Goal: Task Accomplishment & Management: Manage account settings

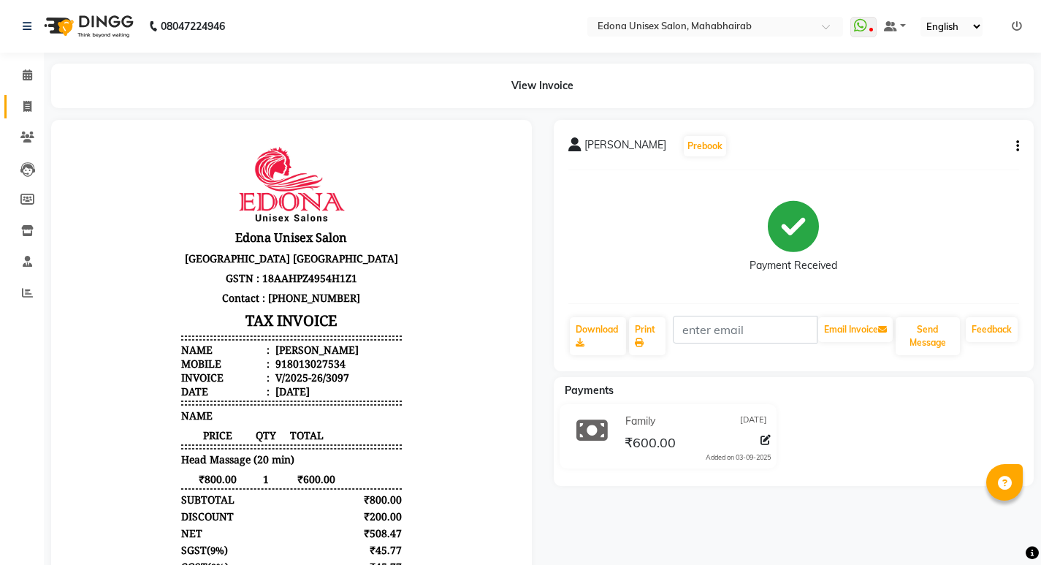
click at [31, 115] on link "Invoice" at bounding box center [21, 107] width 35 height 24
select select "service"
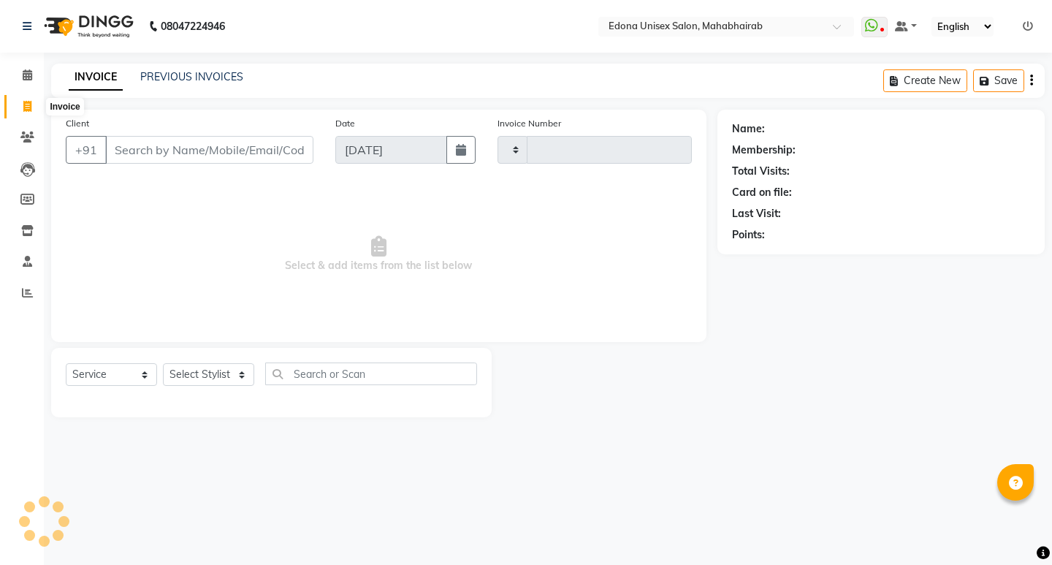
type input "3098"
select select "5393"
drag, startPoint x: 236, startPoint y: 369, endPoint x: 229, endPoint y: 363, distance: 9.4
click at [236, 369] on select "Select Stylist Admin Anju Sonar Bir Basumtary [PERSON_NAME] [PERSON_NAME] Hombr…" at bounding box center [208, 374] width 91 height 23
select select "35911"
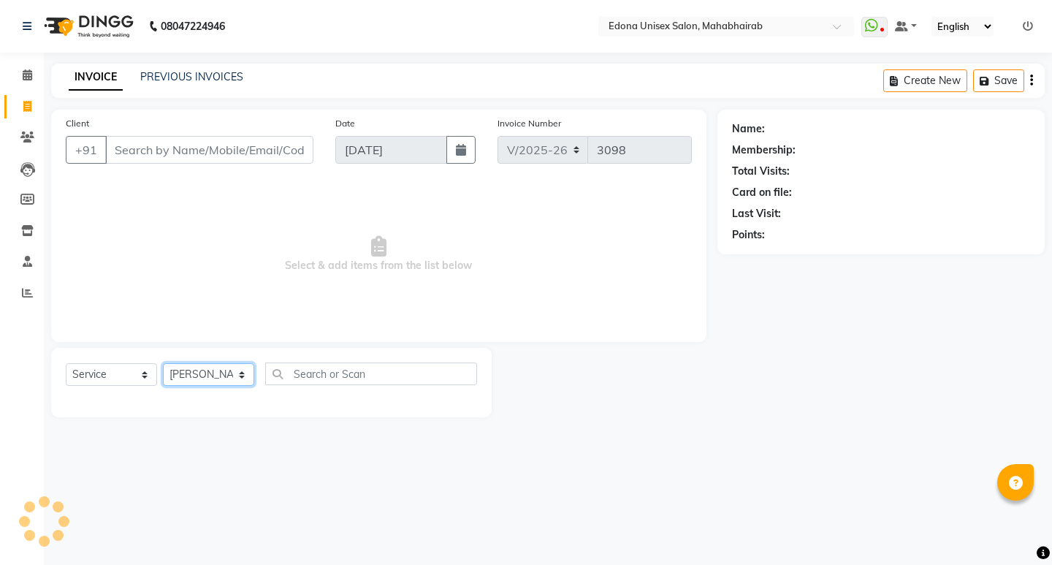
click at [163, 363] on select "Select Stylist Admin Anju Sonar Bir Basumtary [PERSON_NAME] [PERSON_NAME] Hombr…" at bounding box center [208, 374] width 91 height 23
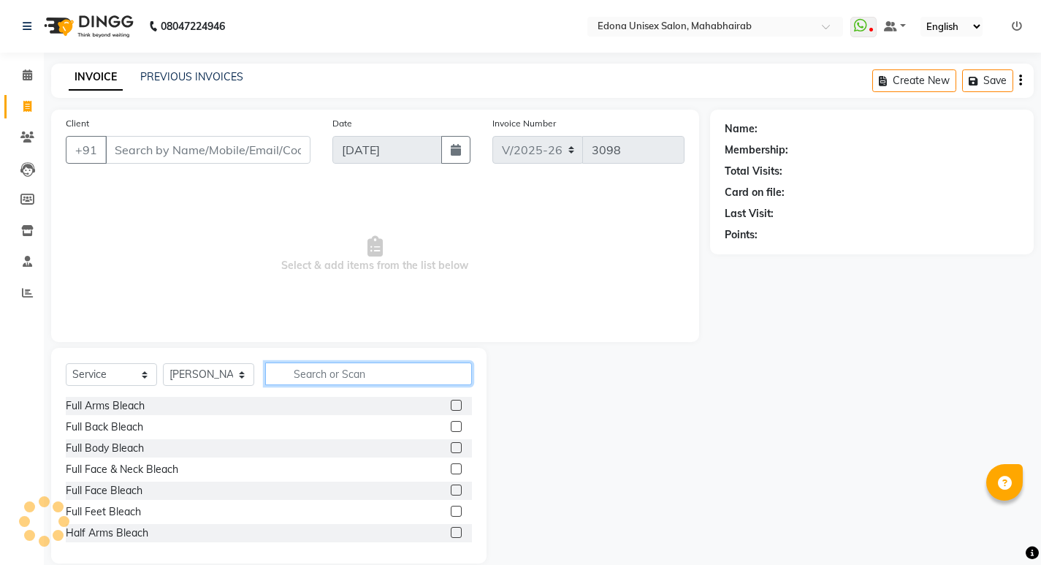
click at [356, 371] on input "text" at bounding box center [368, 373] width 207 height 23
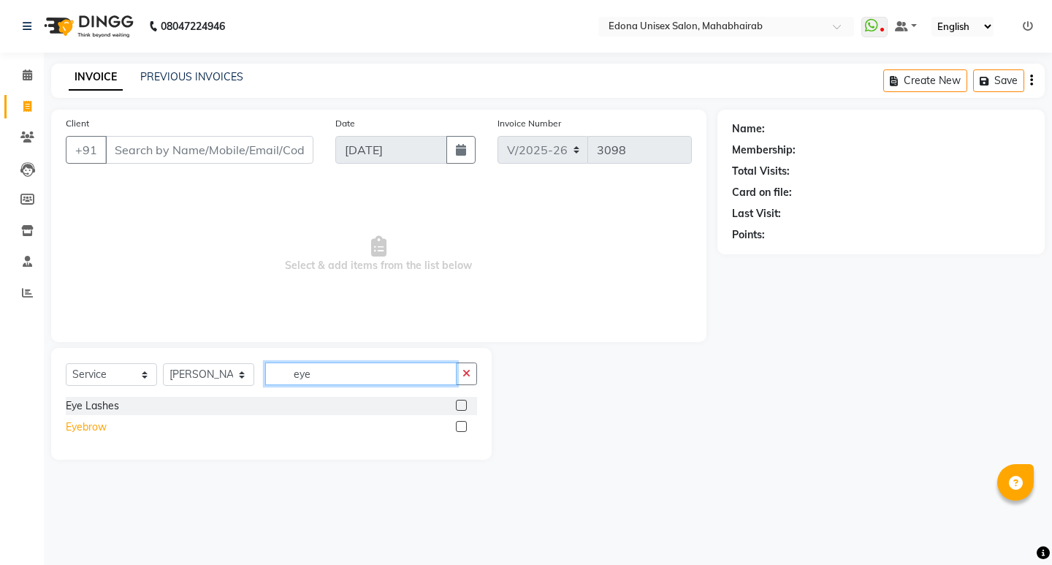
type input "eye"
drag, startPoint x: 93, startPoint y: 422, endPoint x: 130, endPoint y: 424, distance: 36.5
click at [98, 423] on div "Eyebrow" at bounding box center [86, 426] width 41 height 15
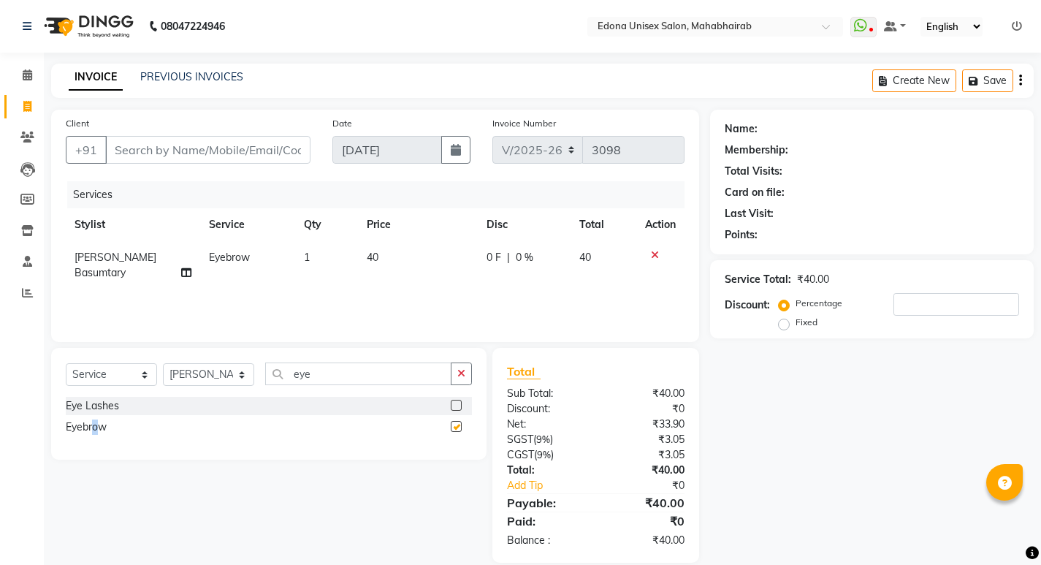
checkbox input "false"
drag, startPoint x: 468, startPoint y: 370, endPoint x: 397, endPoint y: 370, distance: 71.6
click at [452, 370] on button "button" at bounding box center [461, 373] width 21 height 23
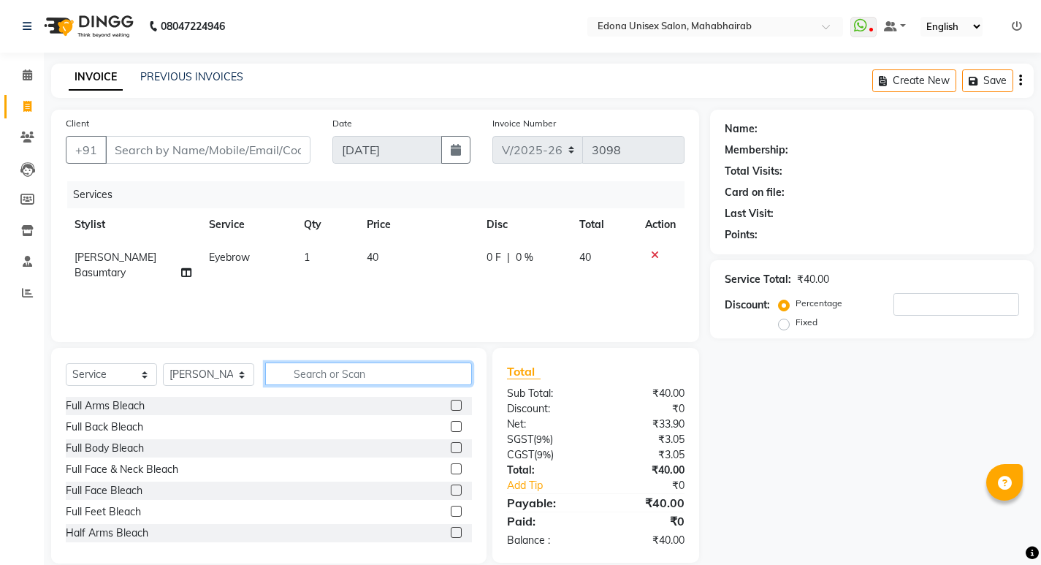
click at [374, 373] on input "text" at bounding box center [368, 373] width 207 height 23
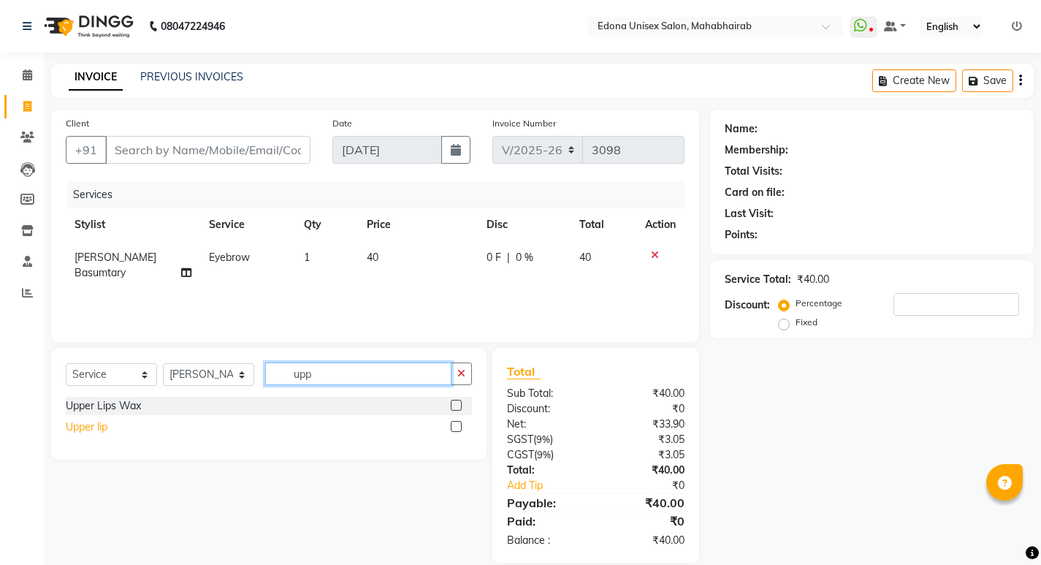
type input "upp"
click at [95, 430] on div "Upper lip" at bounding box center [87, 426] width 42 height 15
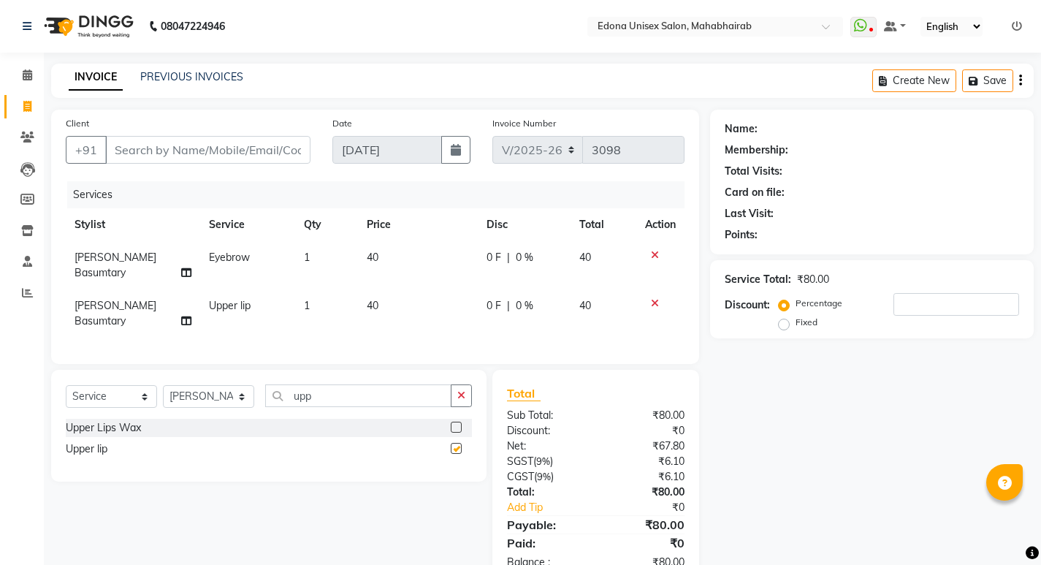
checkbox input "false"
click at [467, 384] on button "button" at bounding box center [461, 395] width 21 height 23
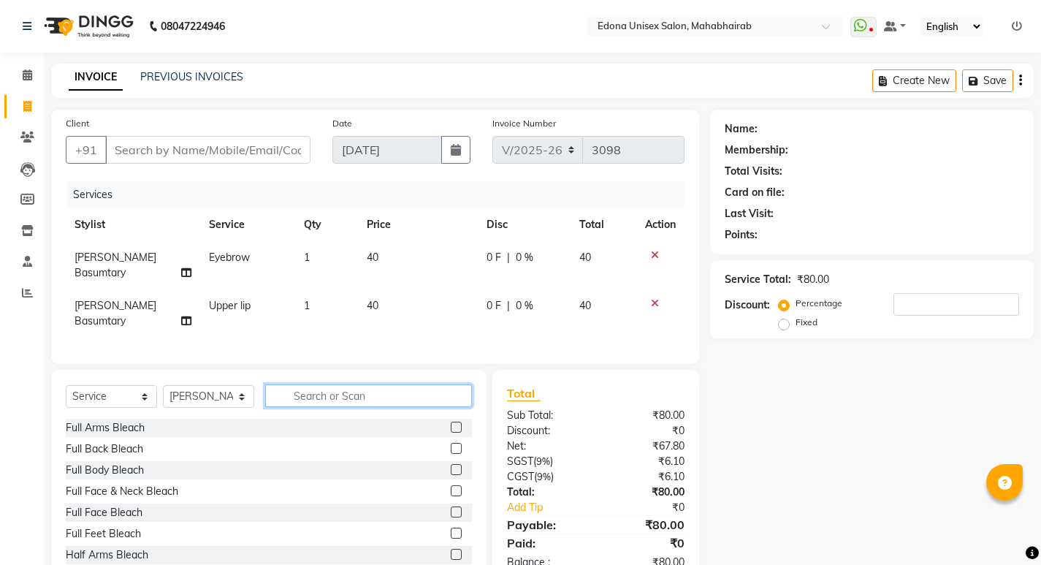
click at [380, 384] on input "text" at bounding box center [368, 395] width 207 height 23
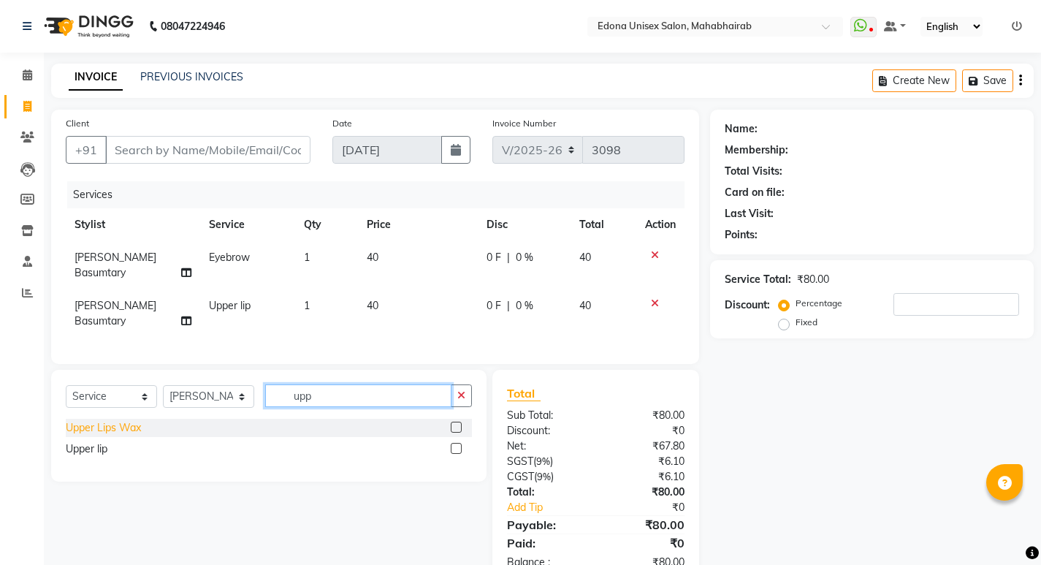
type input "upp"
drag, startPoint x: 123, startPoint y: 410, endPoint x: 254, endPoint y: 384, distance: 133.2
click at [126, 420] on div "Upper Lips Wax" at bounding box center [103, 427] width 75 height 15
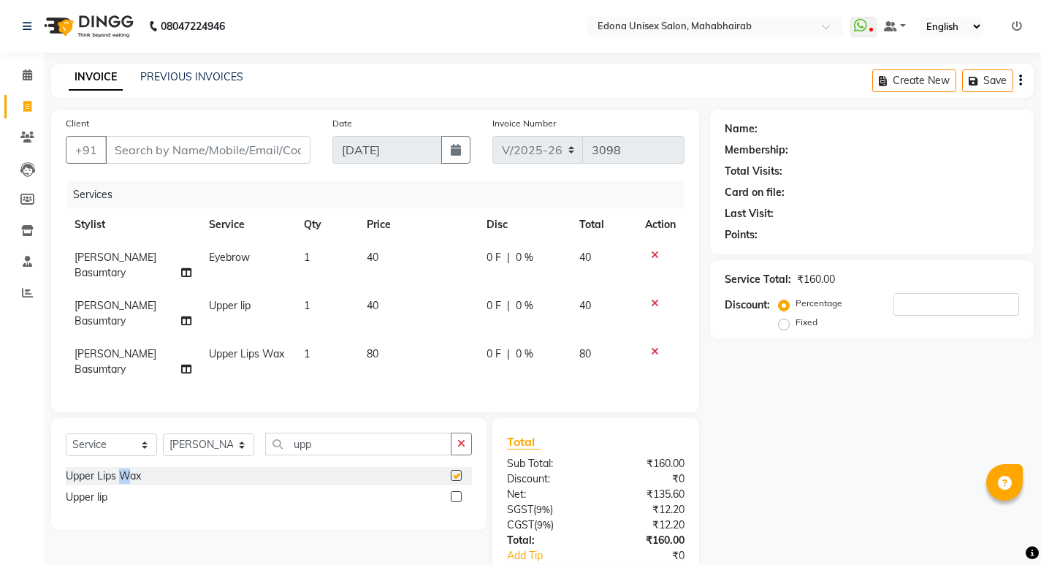
checkbox input "false"
click at [653, 298] on icon at bounding box center [655, 303] width 8 height 10
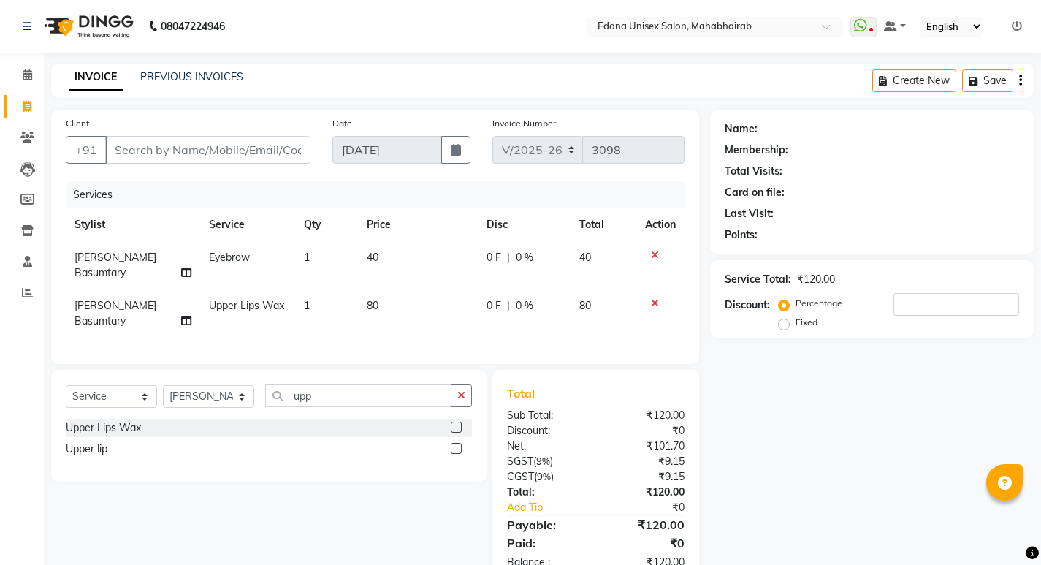
drag, startPoint x: 462, startPoint y: 381, endPoint x: 413, endPoint y: 379, distance: 49.7
click at [459, 384] on button "button" at bounding box center [461, 395] width 21 height 23
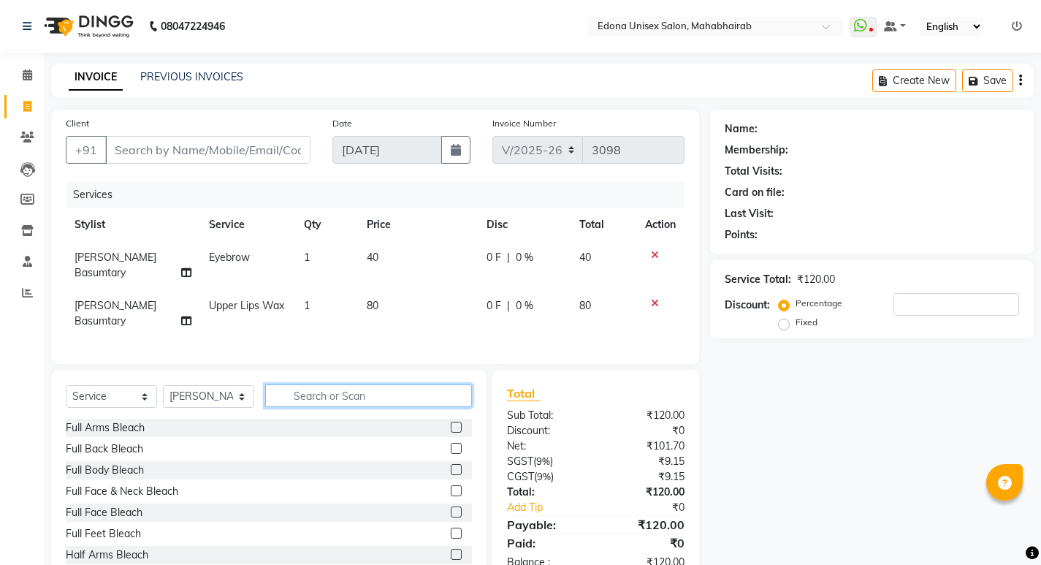
click at [406, 384] on input "text" at bounding box center [368, 395] width 207 height 23
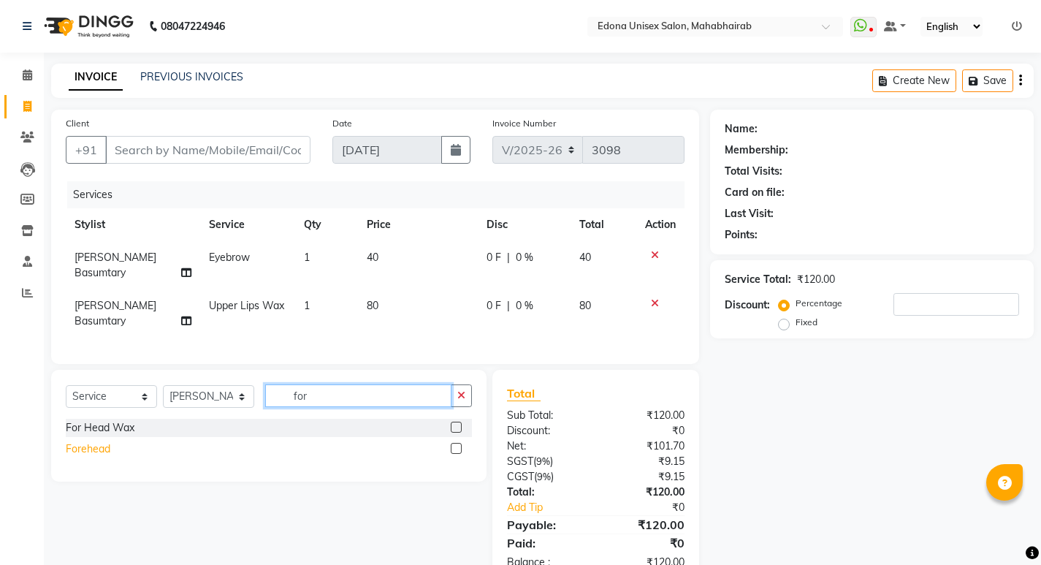
type input "for"
click at [81, 441] on div "Forehead" at bounding box center [88, 448] width 45 height 15
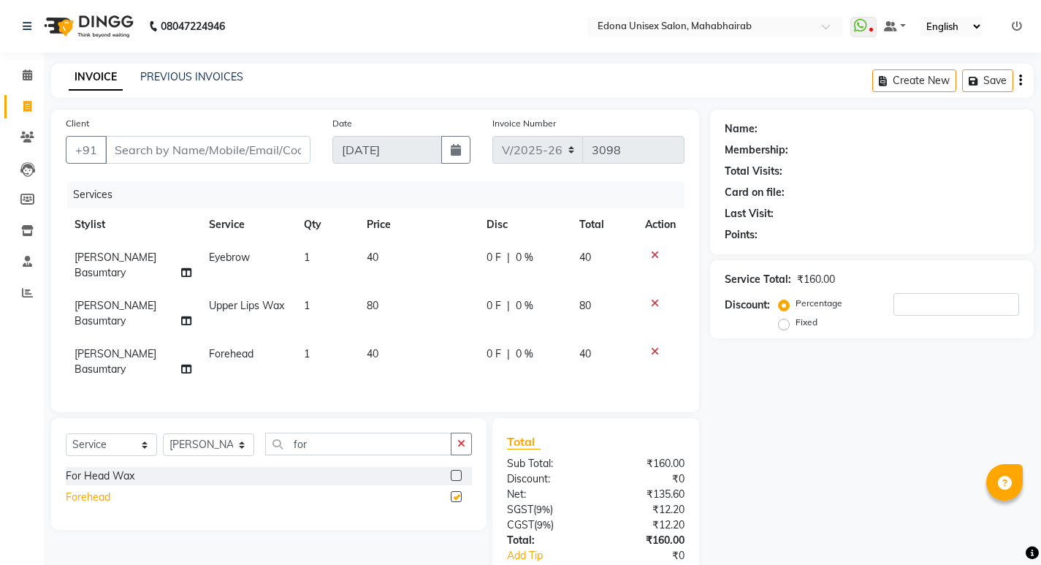
checkbox input "false"
click at [276, 151] on input "Client" at bounding box center [207, 150] width 205 height 28
type input "9"
type input "0"
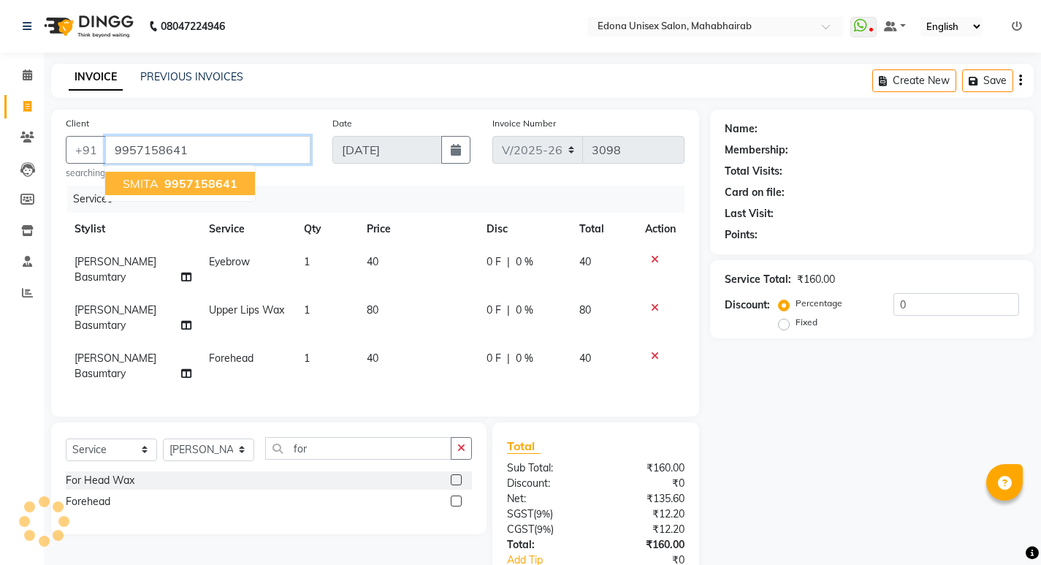
type input "9957158641"
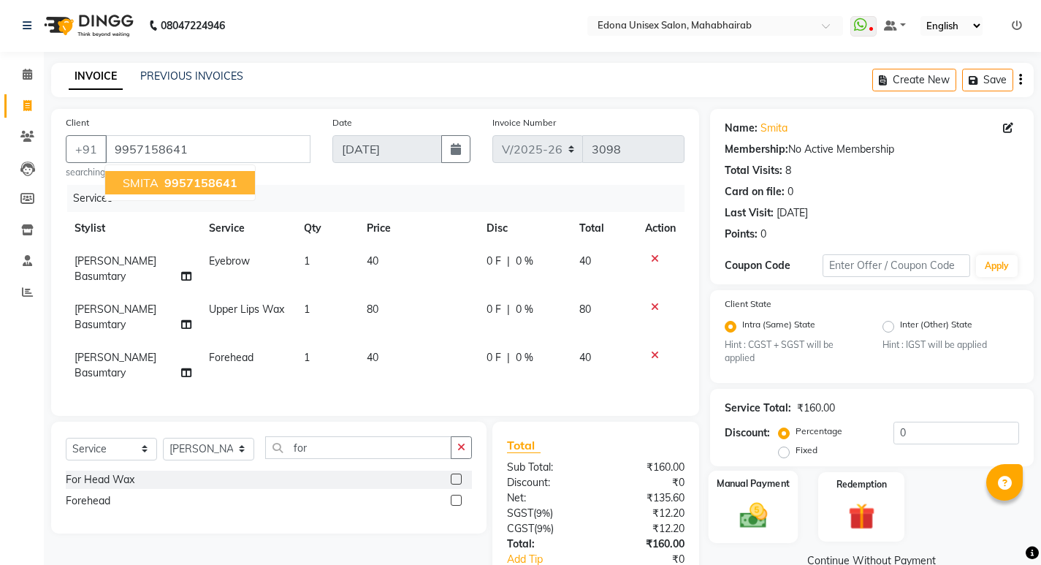
scroll to position [59, 0]
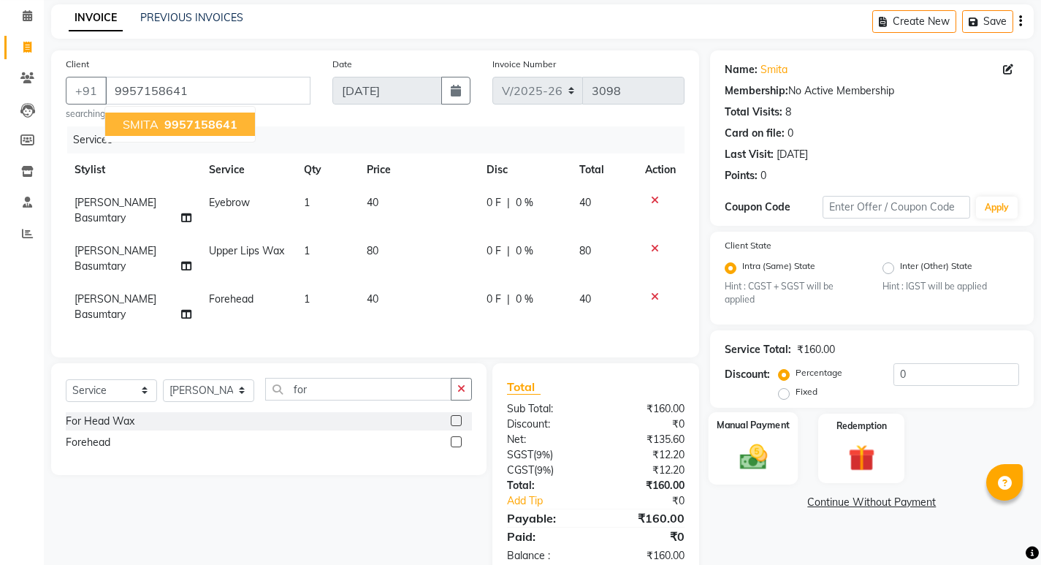
click at [773, 453] on img at bounding box center [752, 456] width 45 height 31
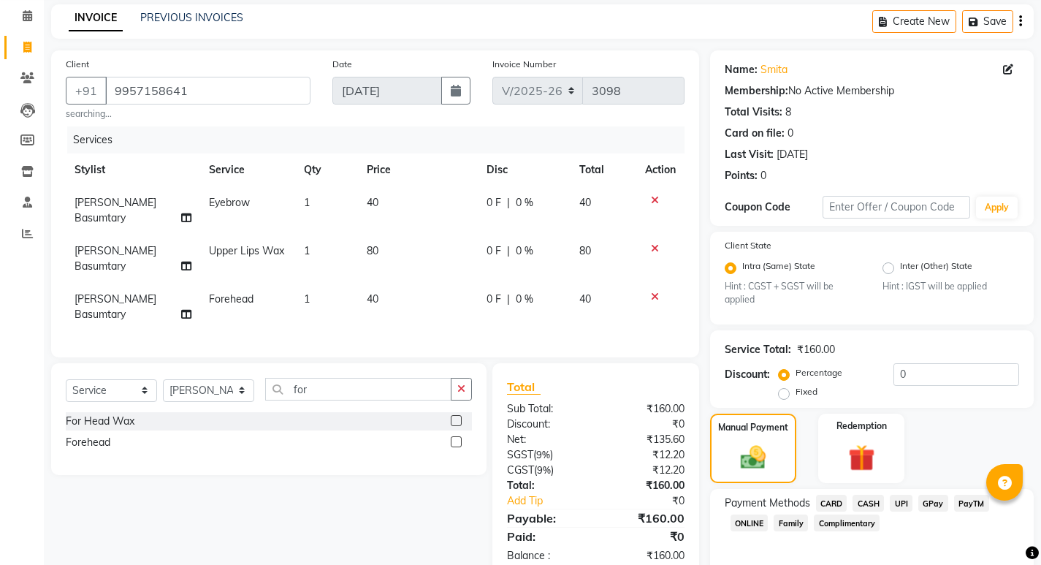
scroll to position [123, 0]
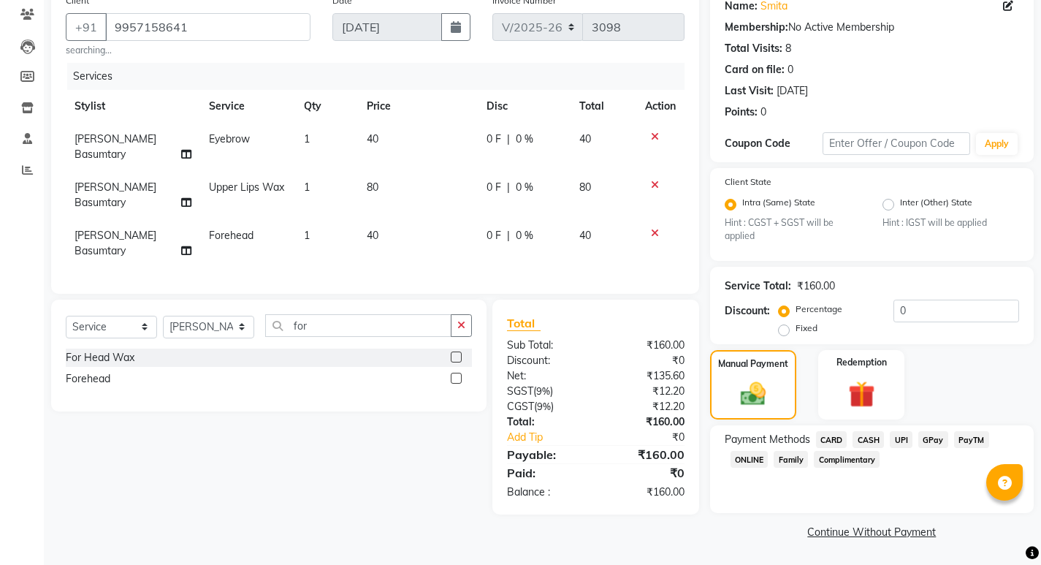
click at [899, 441] on span "UPI" at bounding box center [900, 439] width 23 height 17
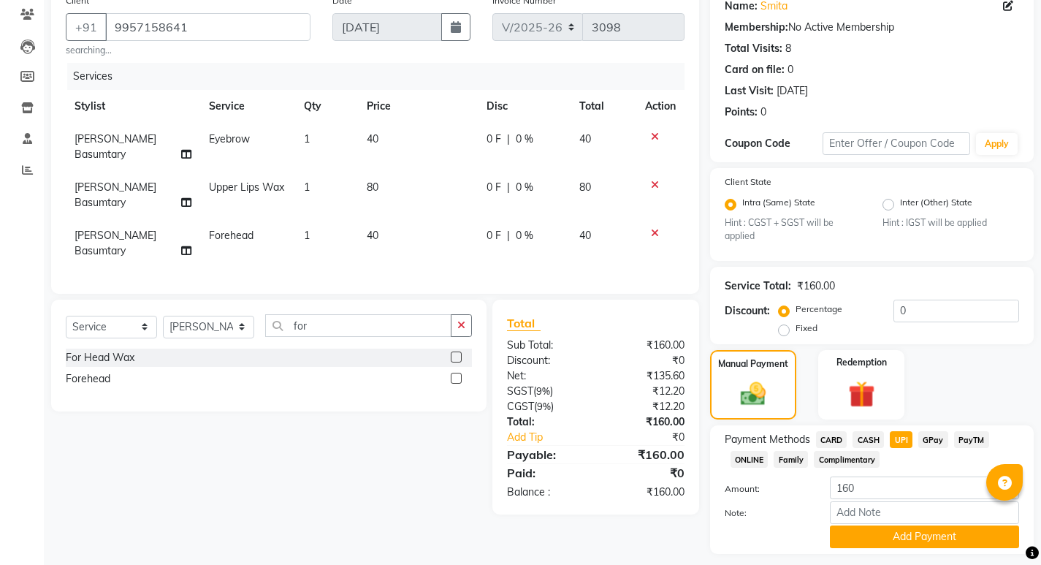
scroll to position [164, 0]
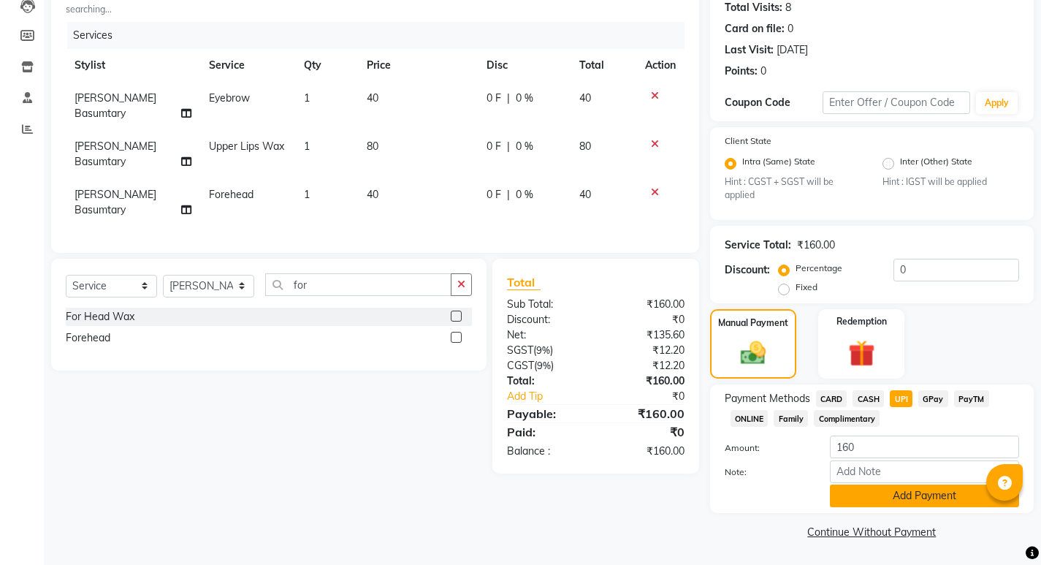
click at [845, 498] on button "Add Payment" at bounding box center [924, 495] width 189 height 23
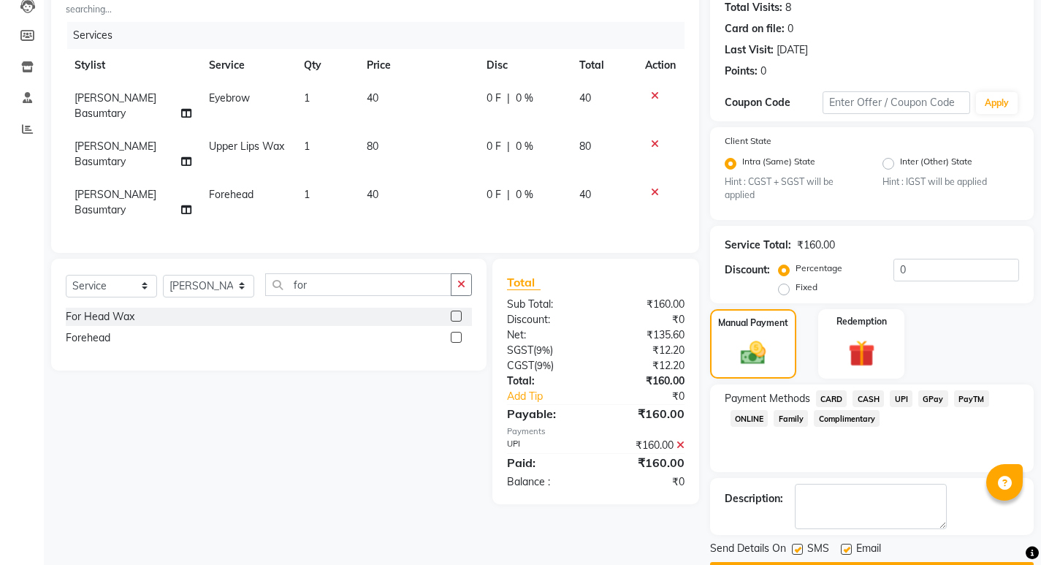
scroll to position [205, 0]
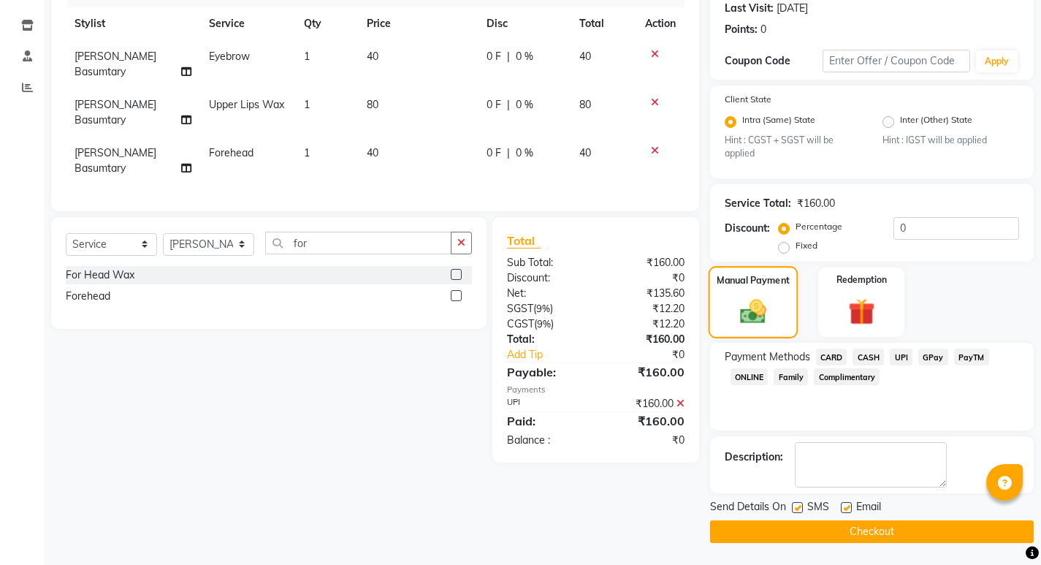
click at [780, 338] on div "Manual Payment" at bounding box center [753, 302] width 90 height 72
click at [845, 537] on button "Checkout" at bounding box center [872, 531] width 324 height 23
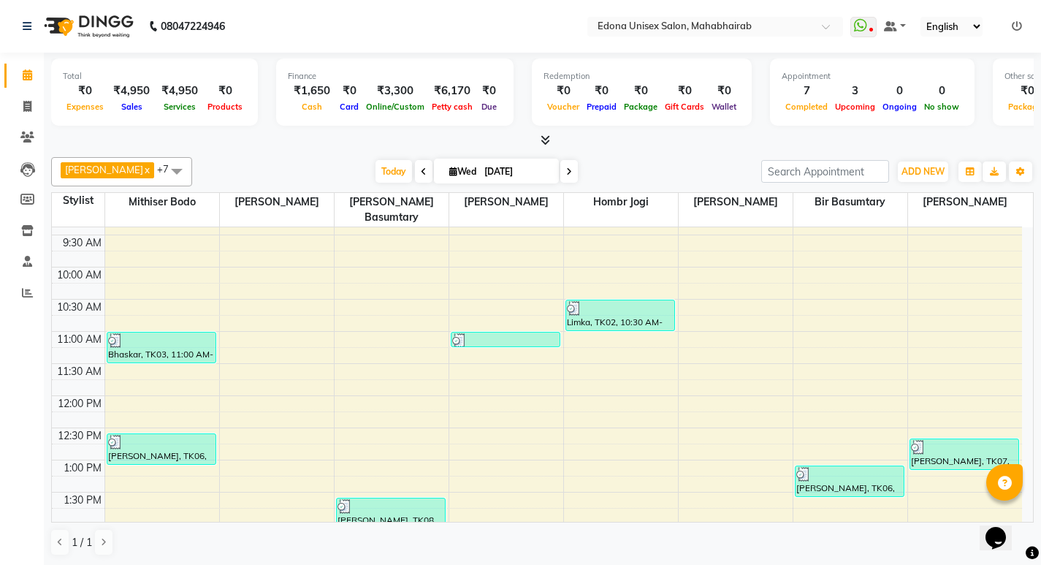
scroll to position [86, 0]
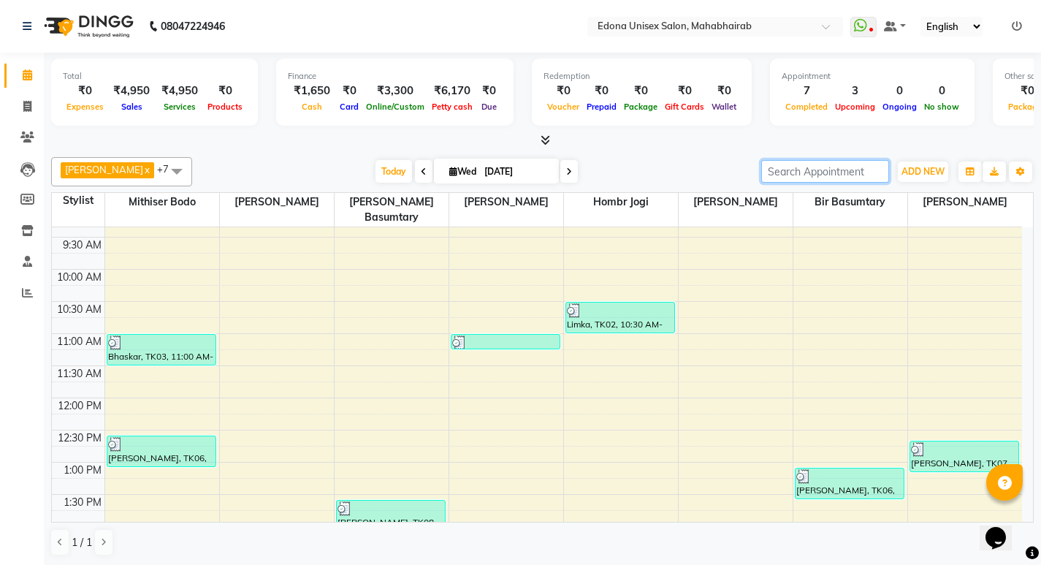
click at [837, 173] on input "search" at bounding box center [825, 171] width 128 height 23
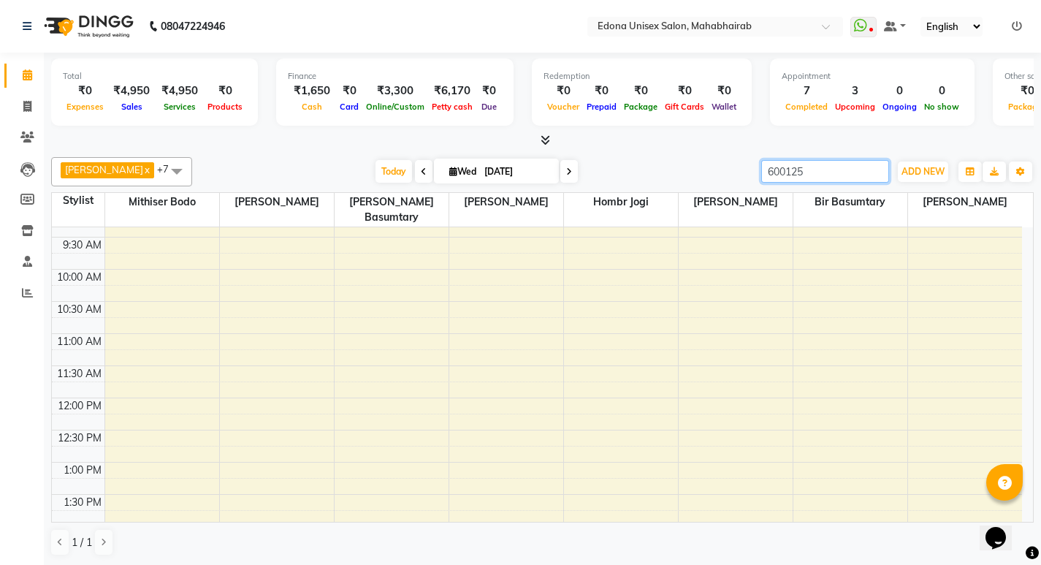
type input "6001256"
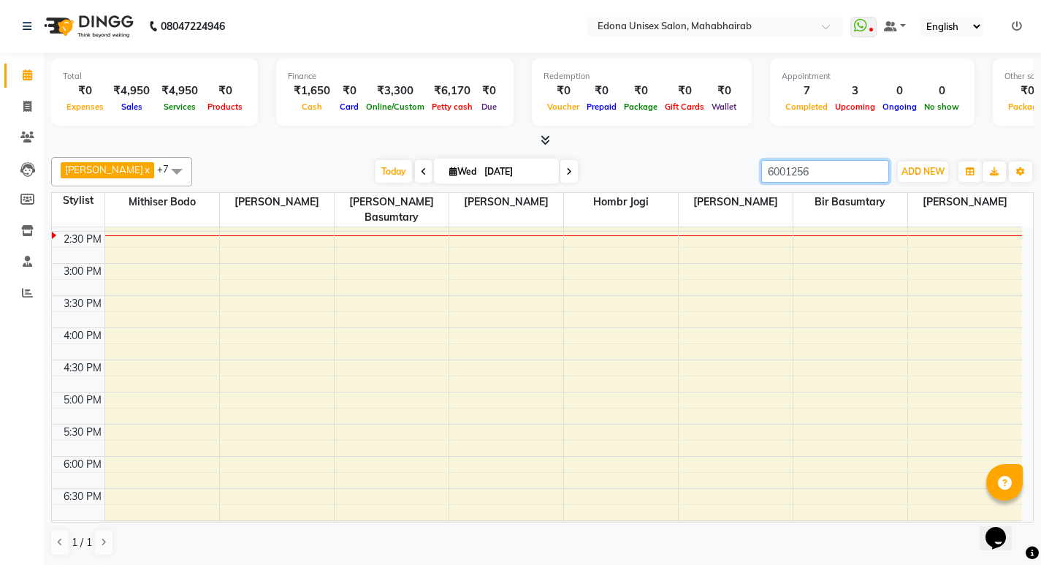
scroll to position [343, 0]
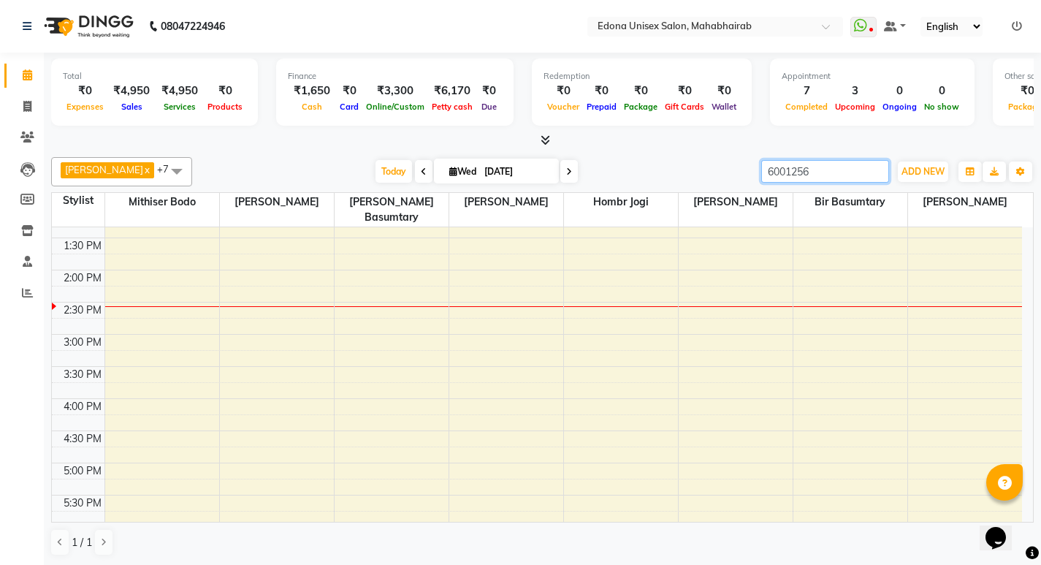
click at [877, 172] on input "6001256" at bounding box center [825, 171] width 128 height 23
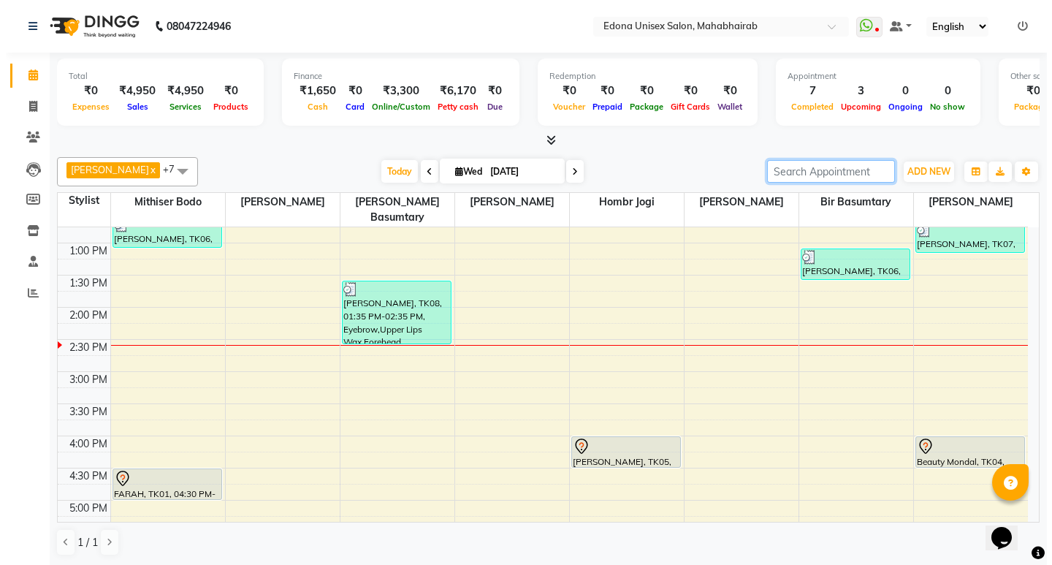
scroll to position [316, 0]
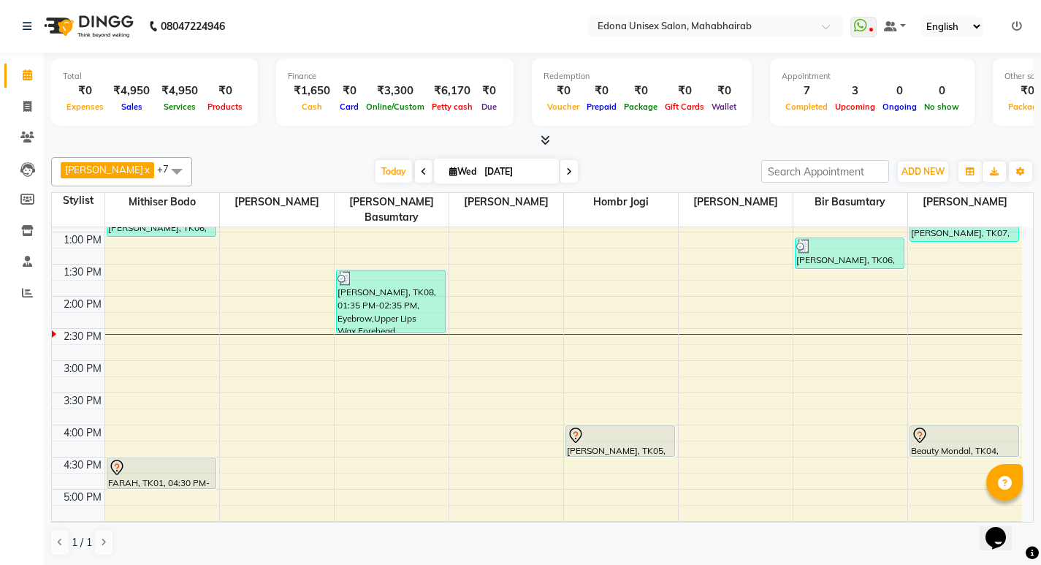
click at [313, 167] on div "Today Wed 03-09-2025" at bounding box center [476, 172] width 554 height 22
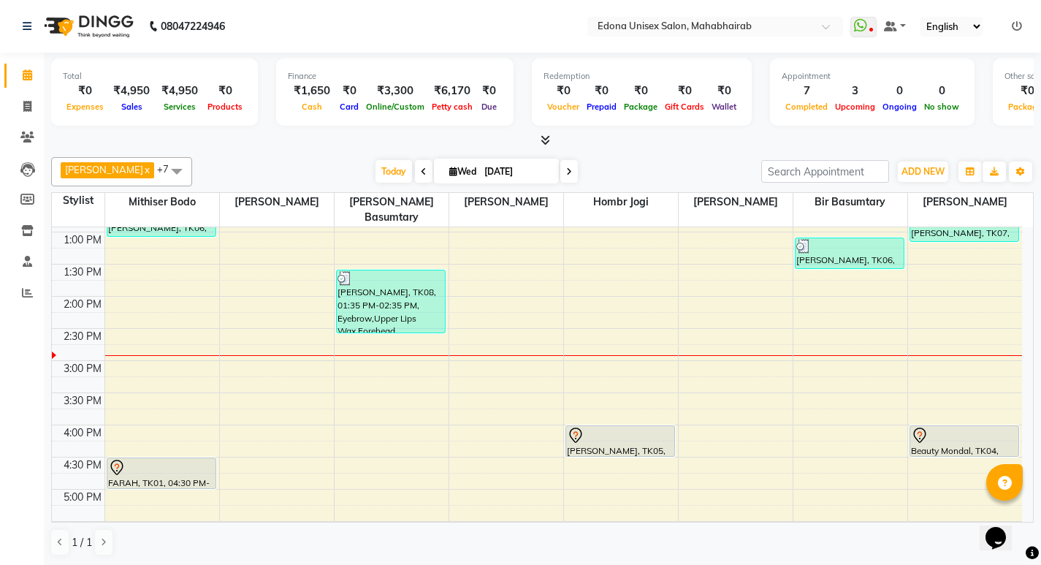
click at [283, 145] on div at bounding box center [542, 140] width 982 height 15
click at [26, 106] on icon at bounding box center [27, 106] width 8 height 11
select select "service"
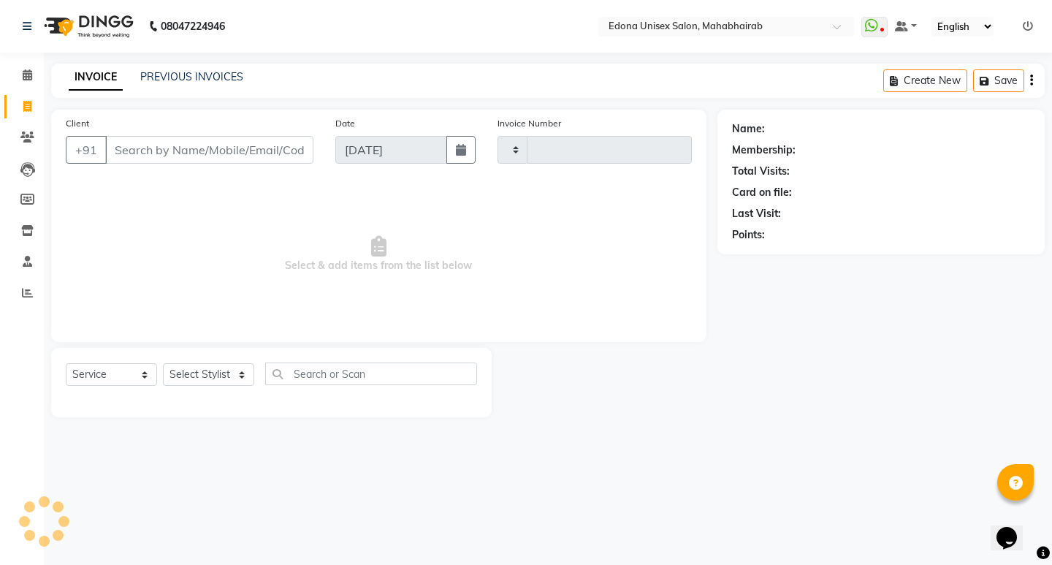
type input "3099"
select select "5393"
click at [240, 374] on select "Select Stylist Admin Anju Sonar Bir Basumtary [PERSON_NAME] [PERSON_NAME] Hombr…" at bounding box center [208, 374] width 91 height 23
select select "87820"
click at [163, 363] on select "Select Stylist Admin Anju Sonar Bir Basumtary [PERSON_NAME] [PERSON_NAME] Hombr…" at bounding box center [208, 374] width 91 height 23
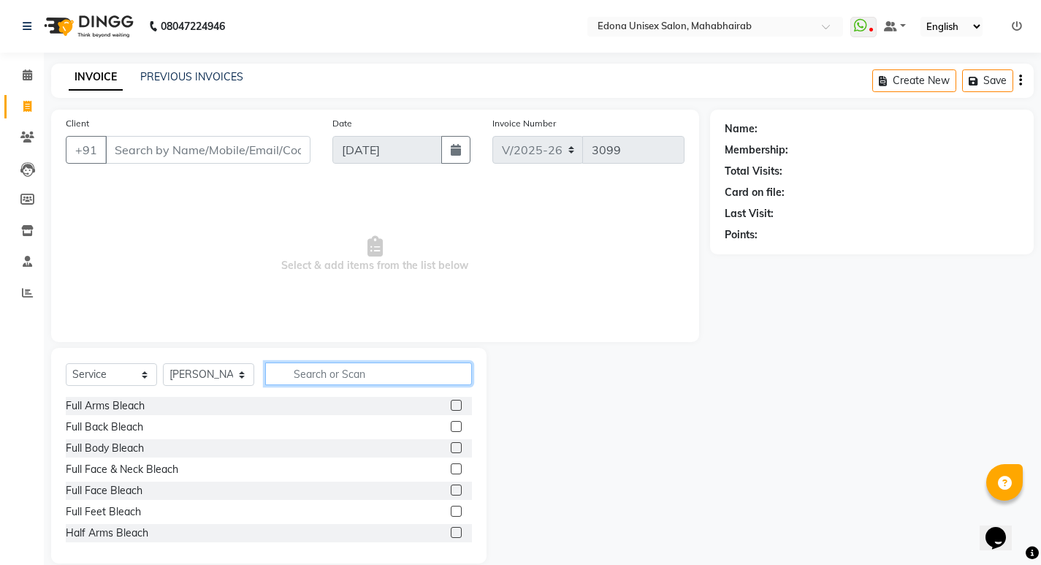
click at [326, 372] on input "text" at bounding box center [368, 373] width 207 height 23
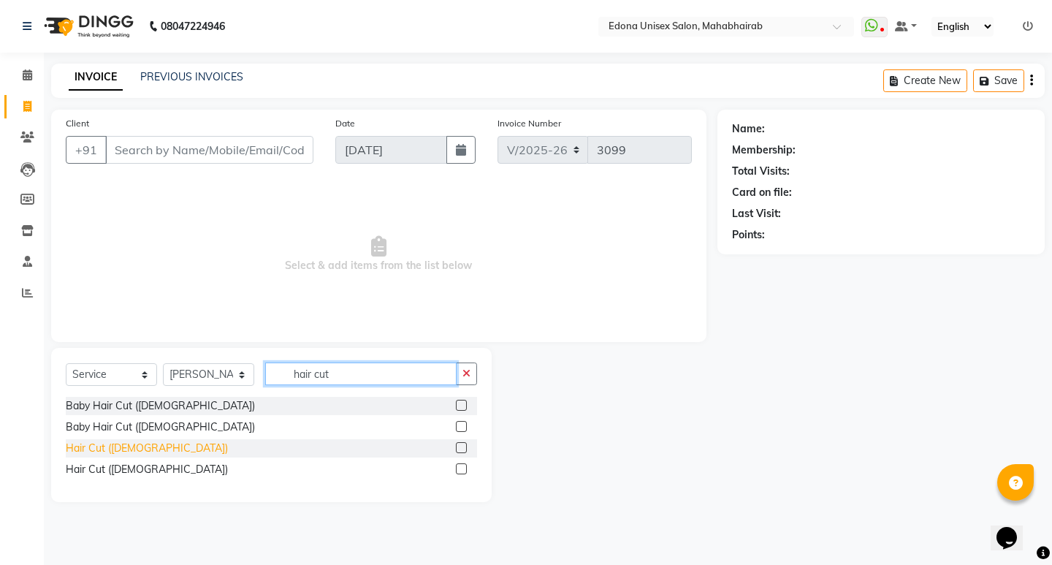
type input "hair cut"
click at [128, 445] on div "Hair Cut ([DEMOGRAPHIC_DATA])" at bounding box center [147, 447] width 162 height 15
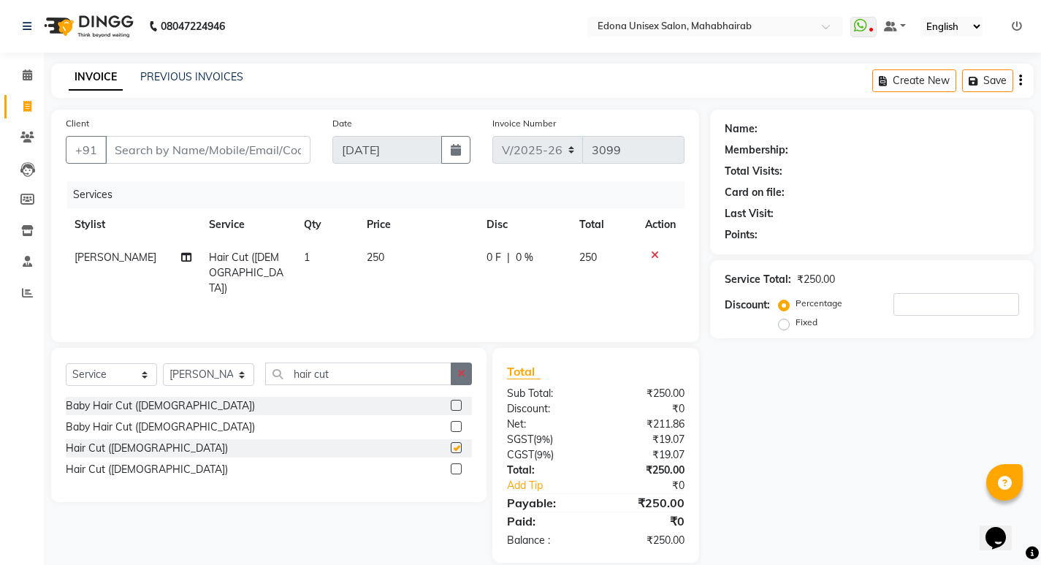
checkbox input "false"
click at [452, 372] on button "button" at bounding box center [461, 373] width 21 height 23
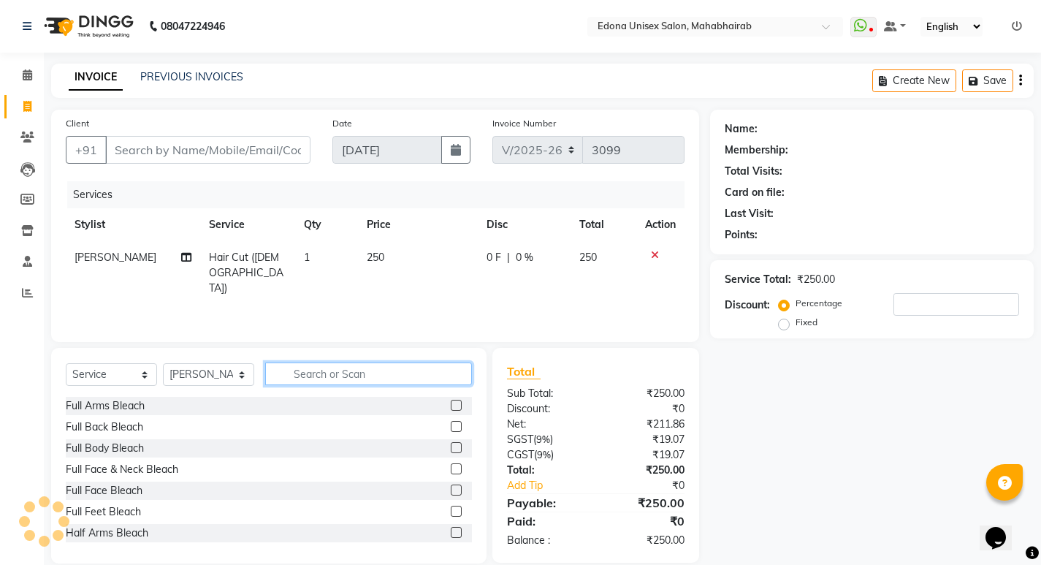
click at [353, 369] on input "text" at bounding box center [368, 373] width 207 height 23
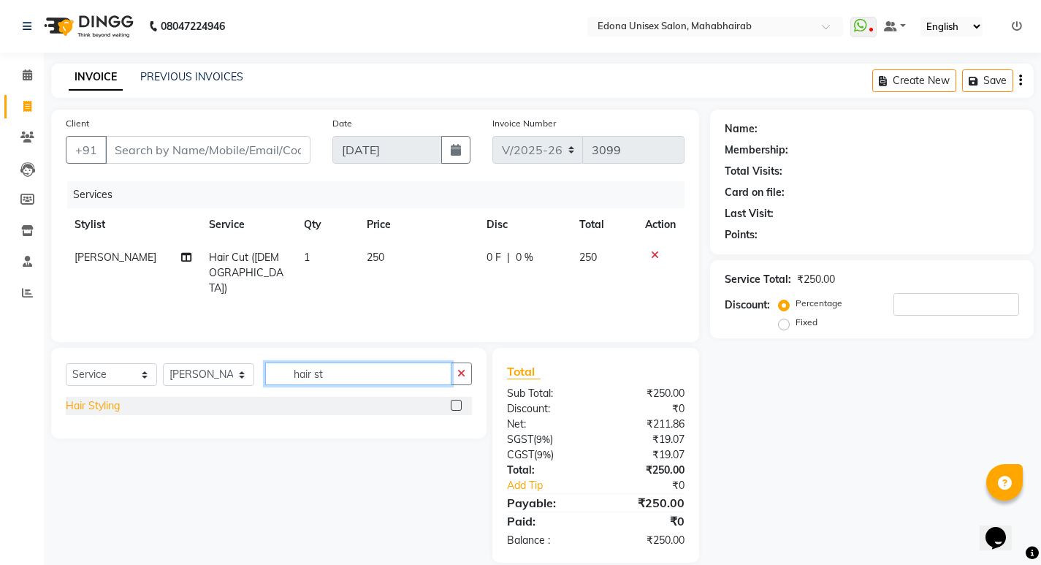
type input "hair st"
click at [85, 409] on div "Hair Styling" at bounding box center [93, 405] width 54 height 15
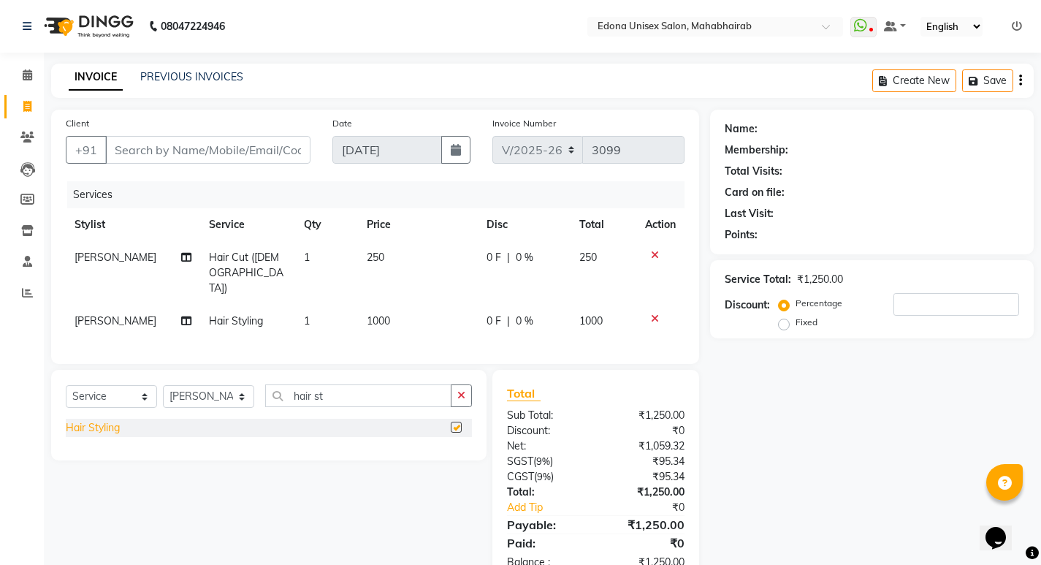
checkbox input "false"
click at [376, 247] on td "250" at bounding box center [417, 273] width 119 height 64
select select "87820"
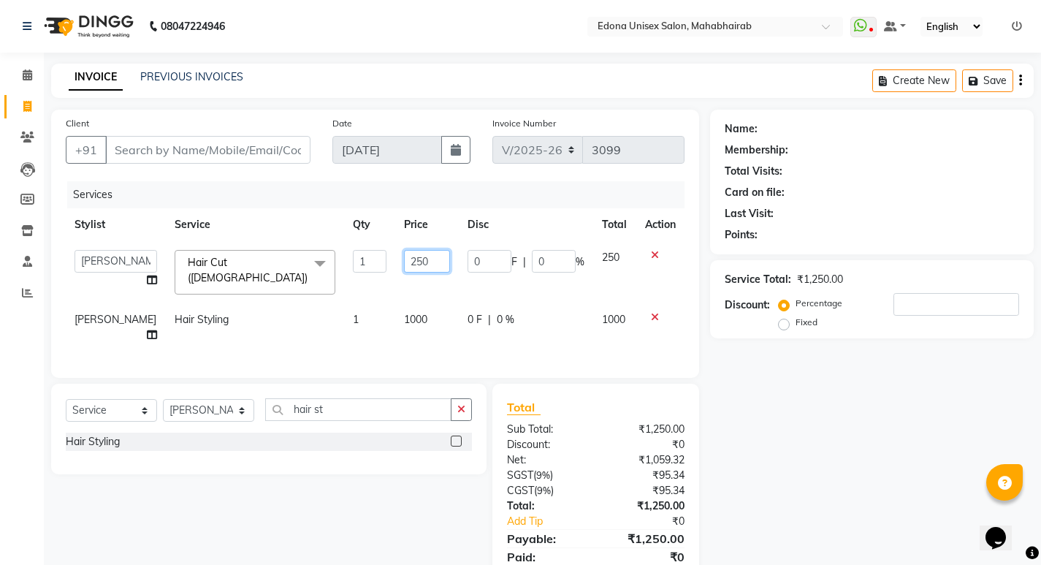
click at [437, 259] on input "250" at bounding box center [427, 261] width 46 height 23
type input "2"
type input "500"
click at [418, 294] on tbody "Admin Anju Sonar Bir Basumtary Bishal Bharma Hemen Daimari Hombr Jogi Jenny kay…" at bounding box center [375, 296] width 619 height 110
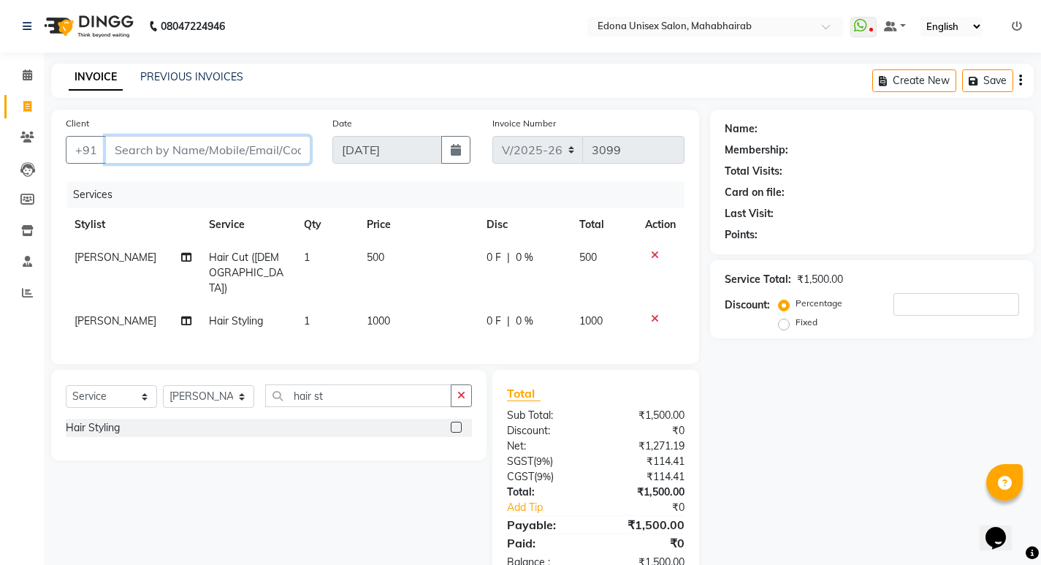
click at [256, 150] on input "Client" at bounding box center [207, 150] width 205 height 28
click at [232, 148] on input "Client" at bounding box center [207, 150] width 205 height 28
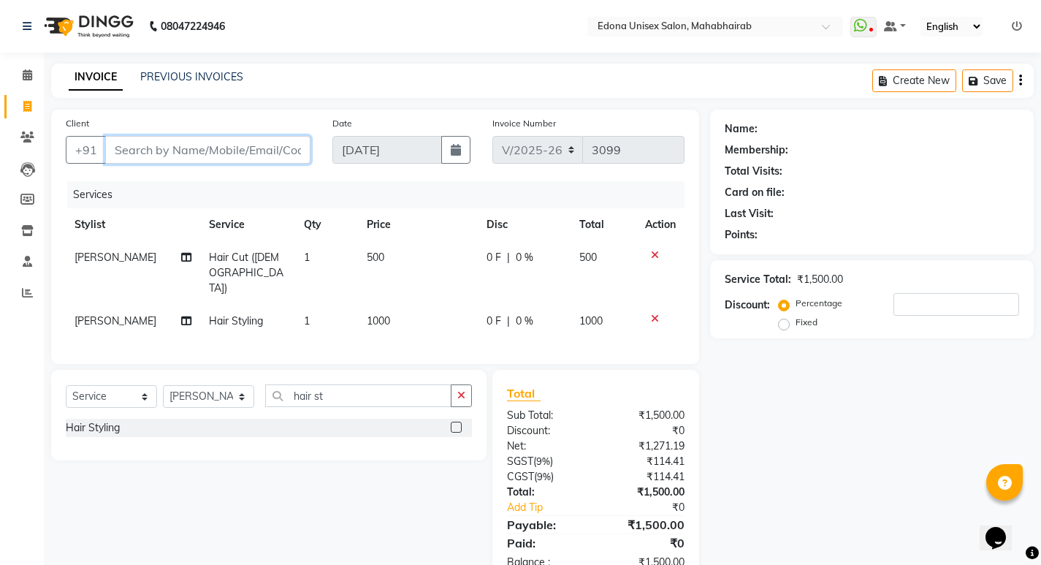
click at [242, 147] on input "Client" at bounding box center [207, 150] width 205 height 28
type input "7"
type input "0"
type input "7002419278"
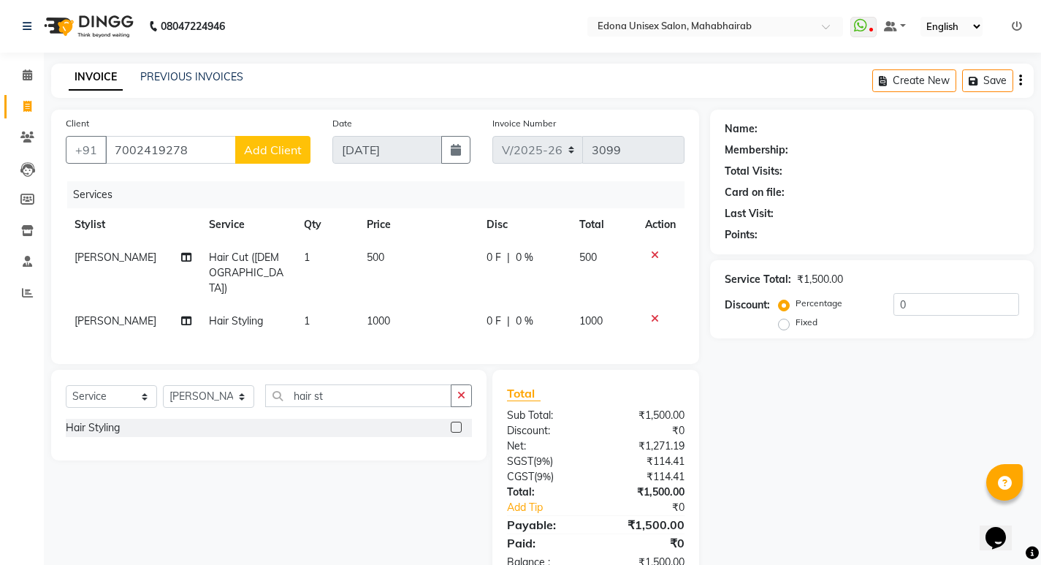
click at [287, 142] on button "Add Client" at bounding box center [272, 150] width 75 height 28
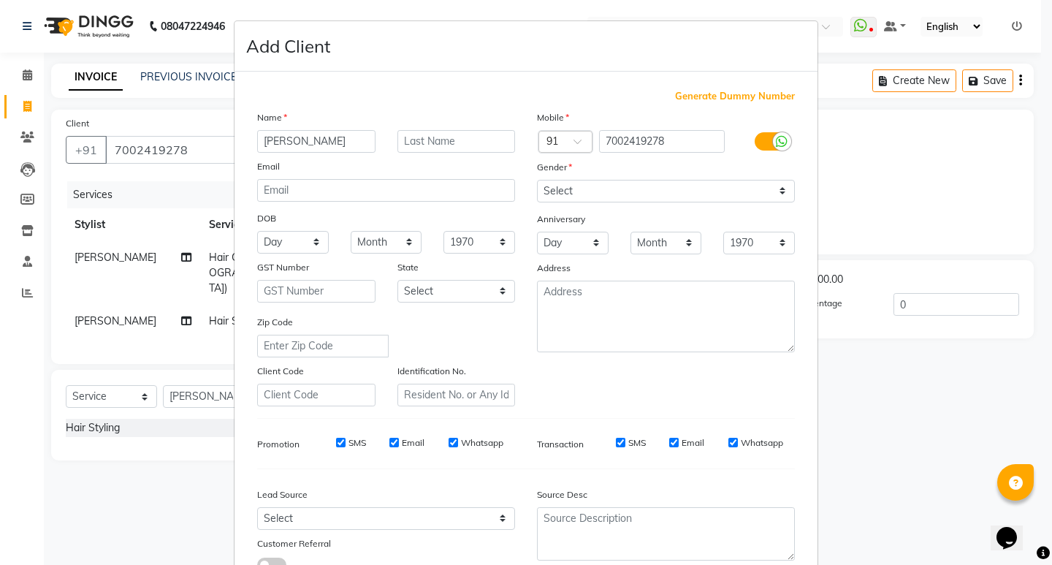
type input "[PERSON_NAME]"
click at [437, 146] on input "text" at bounding box center [456, 141] width 118 height 23
type input "Gaarg"
click at [646, 189] on select "Select [DEMOGRAPHIC_DATA] [DEMOGRAPHIC_DATA] Other Prefer Not To Say" at bounding box center [666, 191] width 258 height 23
select select "[DEMOGRAPHIC_DATA]"
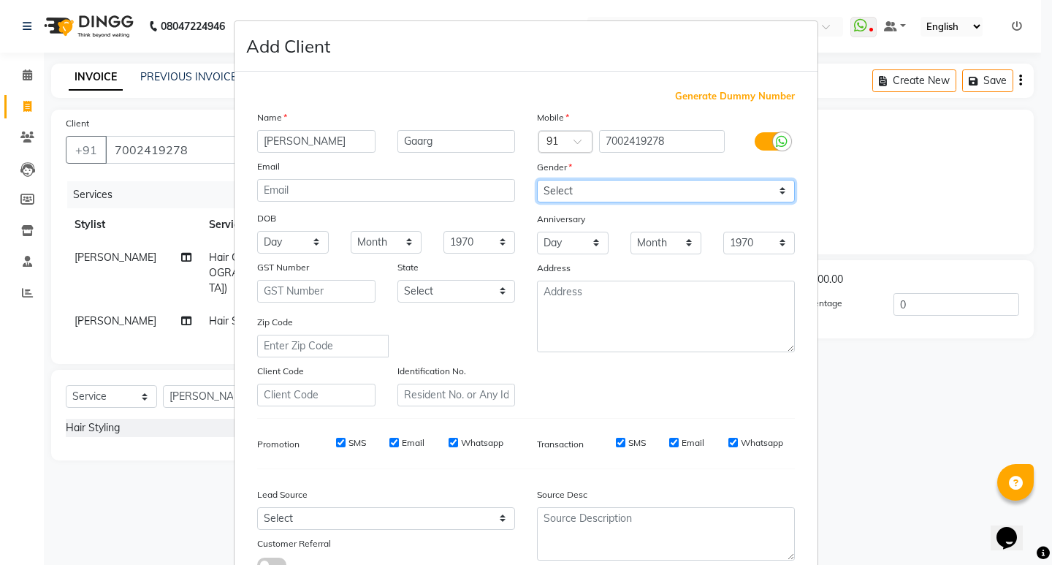
click at [537, 180] on select "Select [DEMOGRAPHIC_DATA] [DEMOGRAPHIC_DATA] Other Prefer Not To Say" at bounding box center [666, 191] width 258 height 23
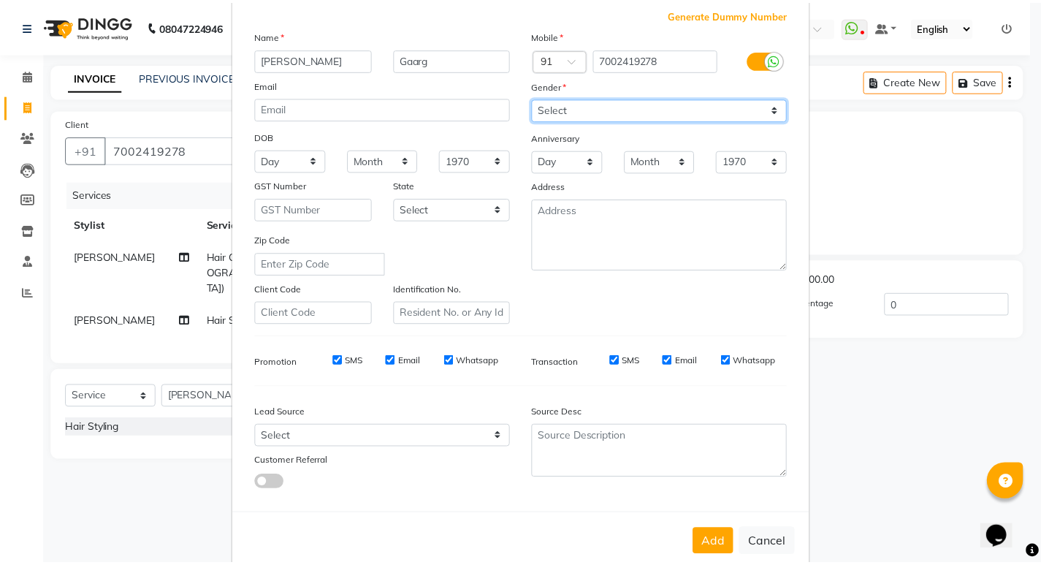
scroll to position [110, 0]
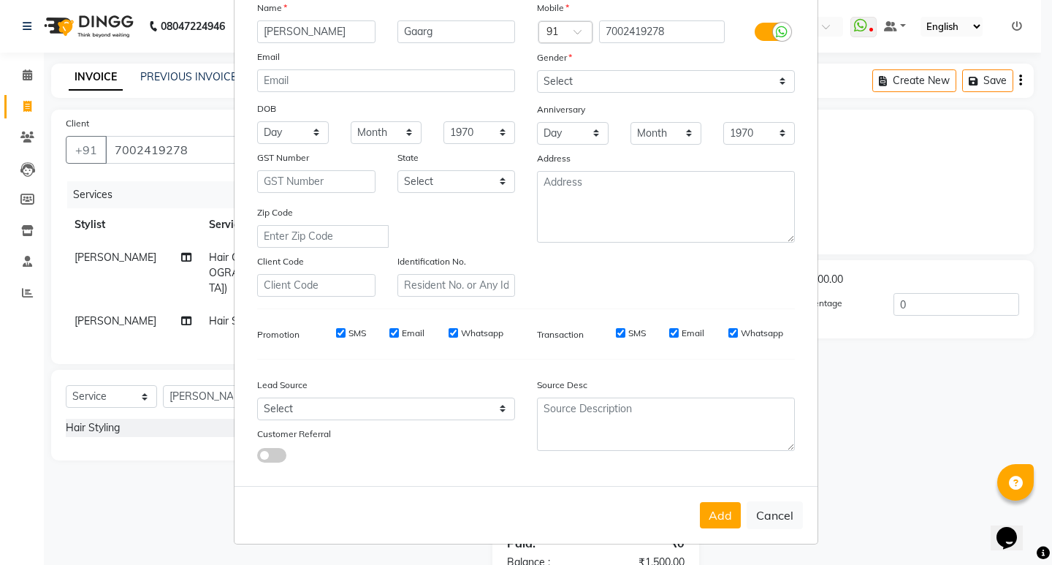
drag, startPoint x: 708, startPoint y: 506, endPoint x: 703, endPoint y: 497, distance: 10.1
click at [708, 506] on button "Add" at bounding box center [720, 515] width 41 height 26
select select
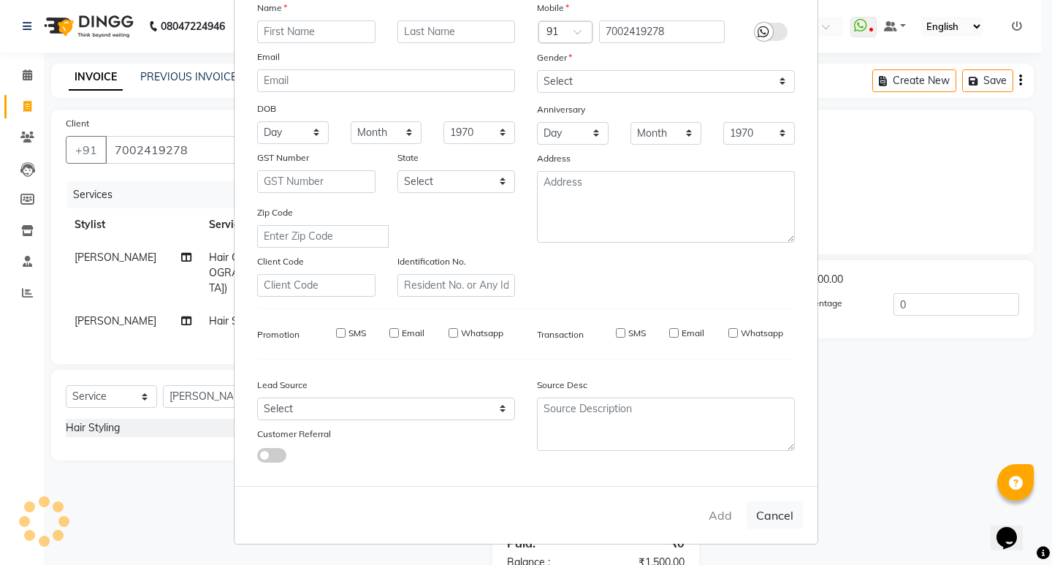
select select
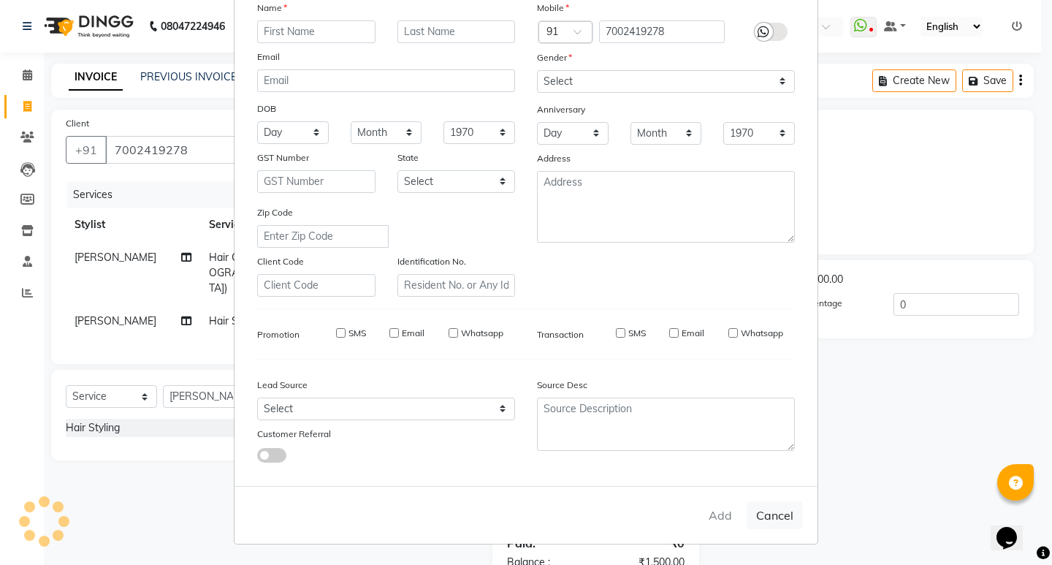
checkbox input "false"
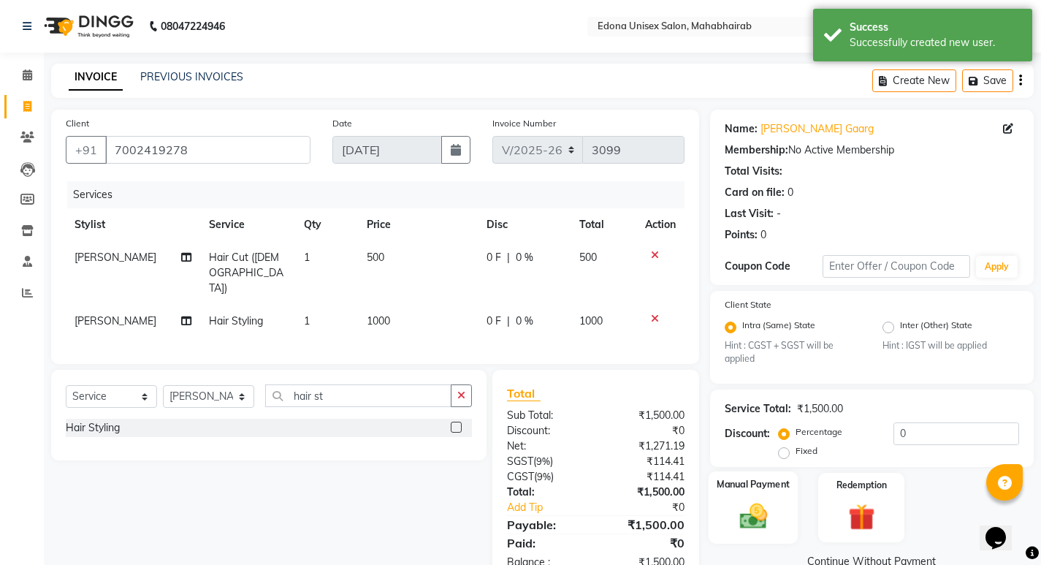
scroll to position [29, 0]
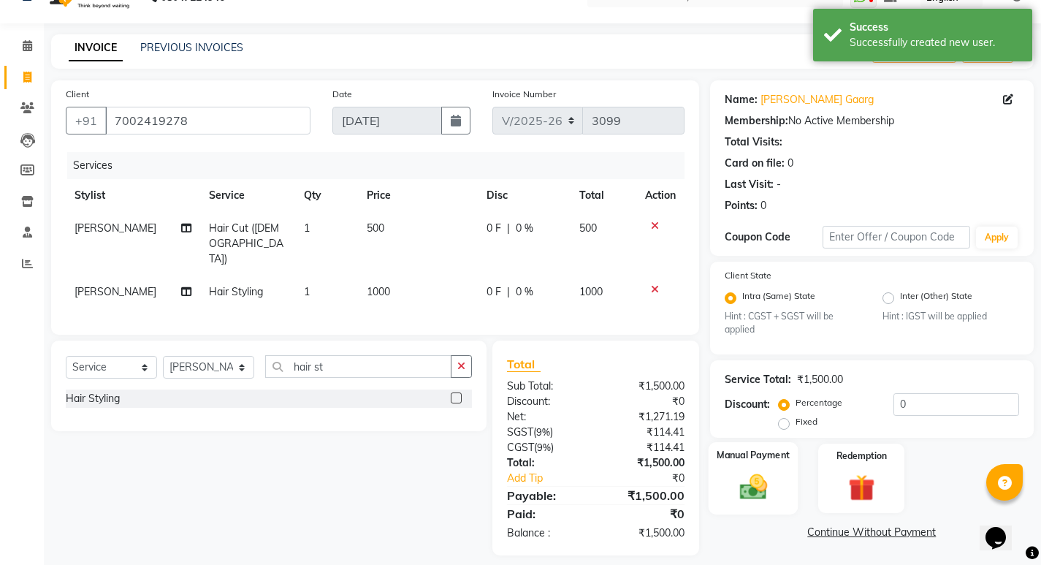
click at [735, 483] on img at bounding box center [752, 486] width 45 height 31
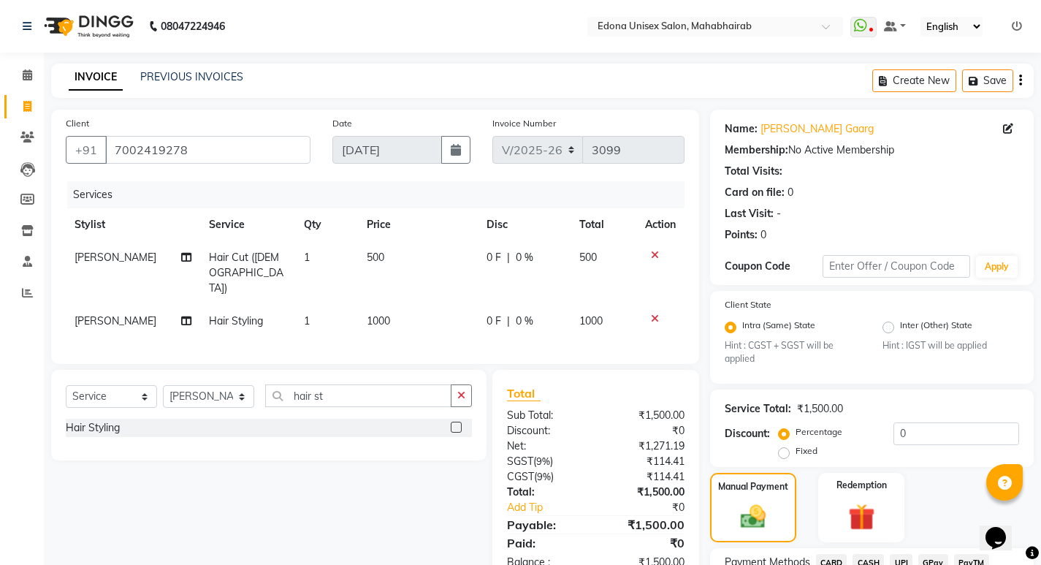
scroll to position [123, 0]
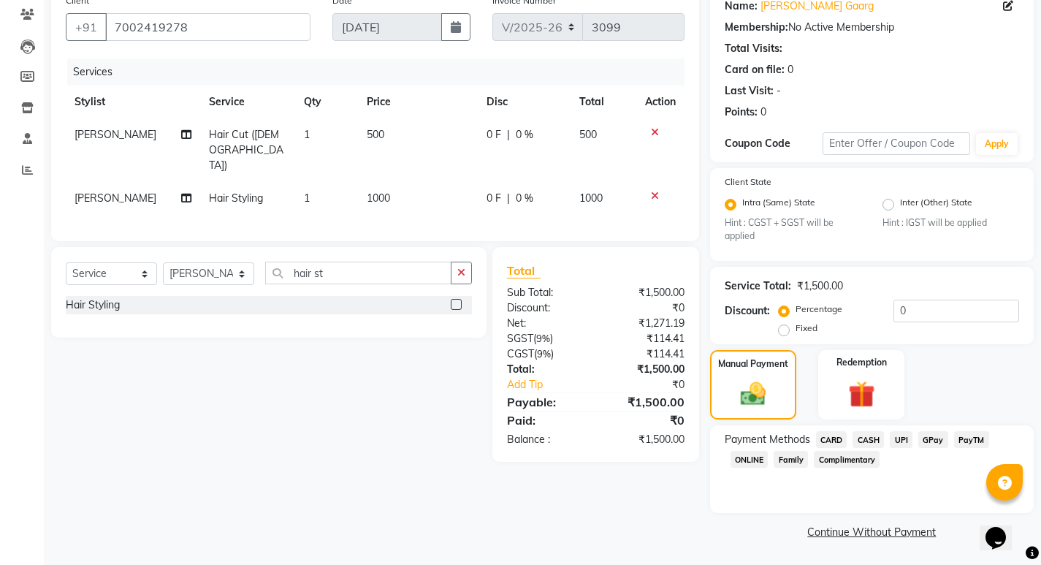
click at [896, 441] on span "UPI" at bounding box center [900, 439] width 23 height 17
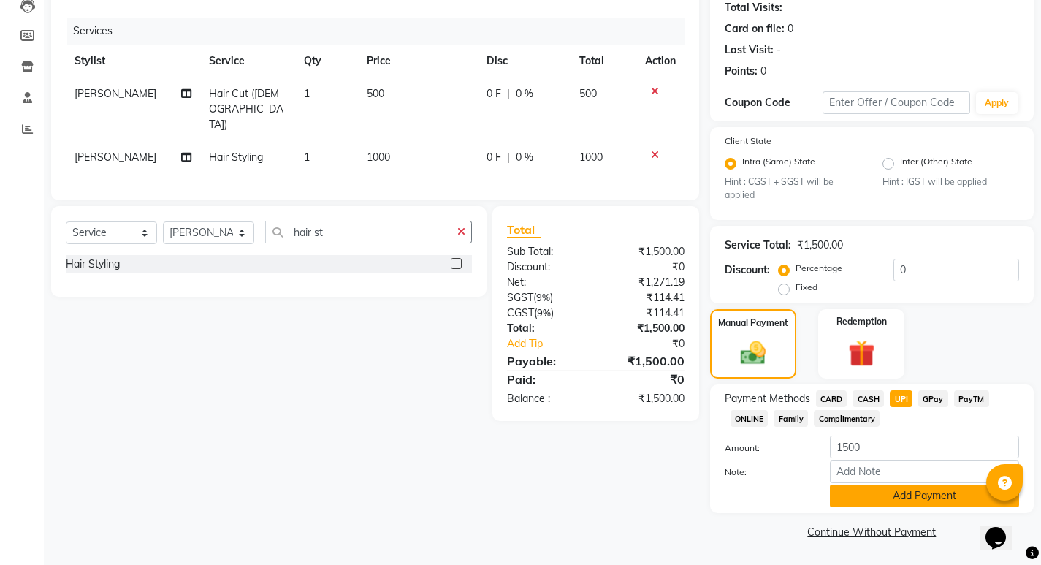
click at [900, 495] on button "Add Payment" at bounding box center [924, 495] width 189 height 23
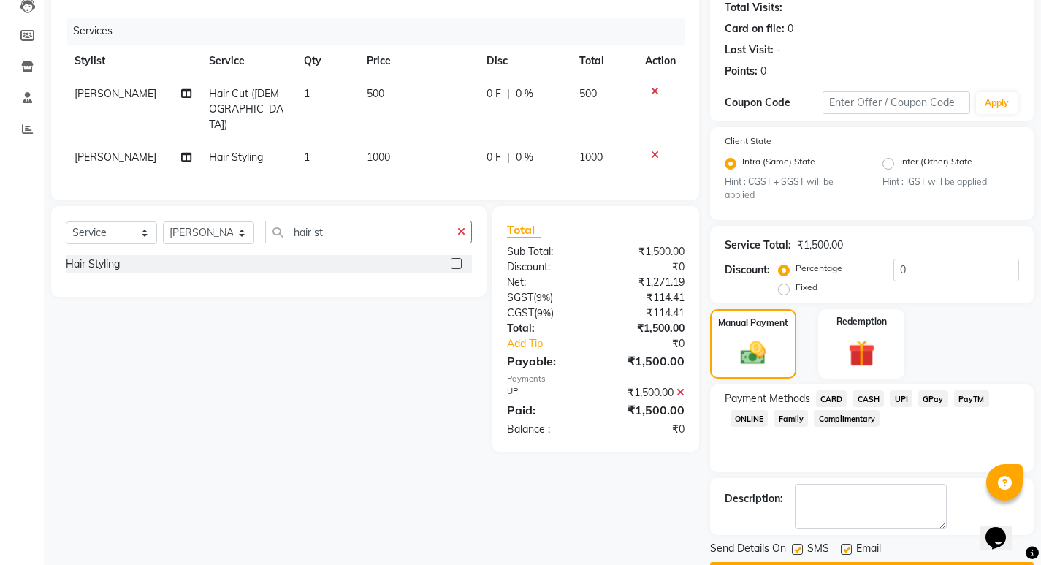
scroll to position [205, 0]
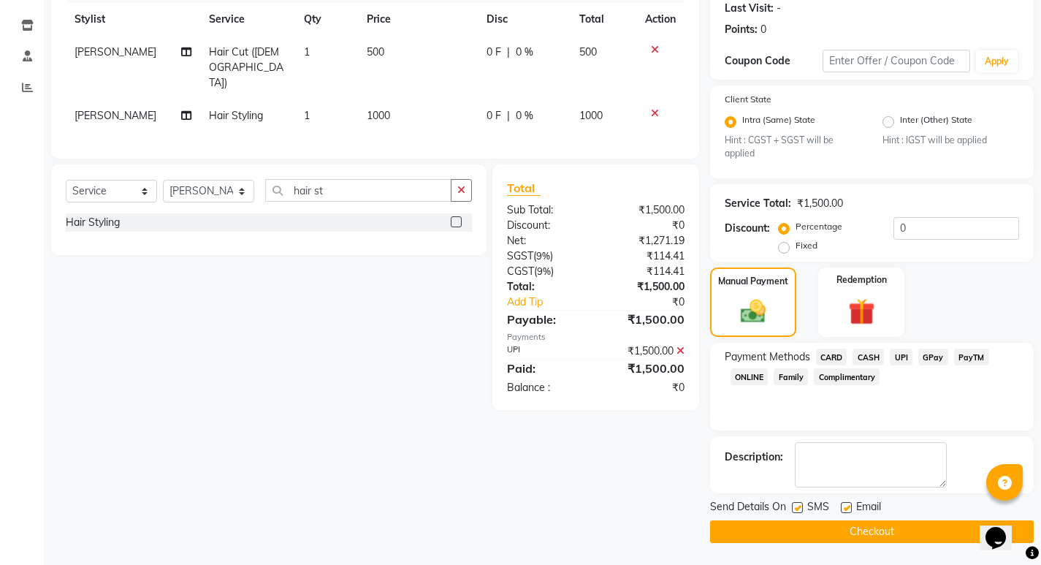
click at [823, 534] on button "Checkout" at bounding box center [872, 531] width 324 height 23
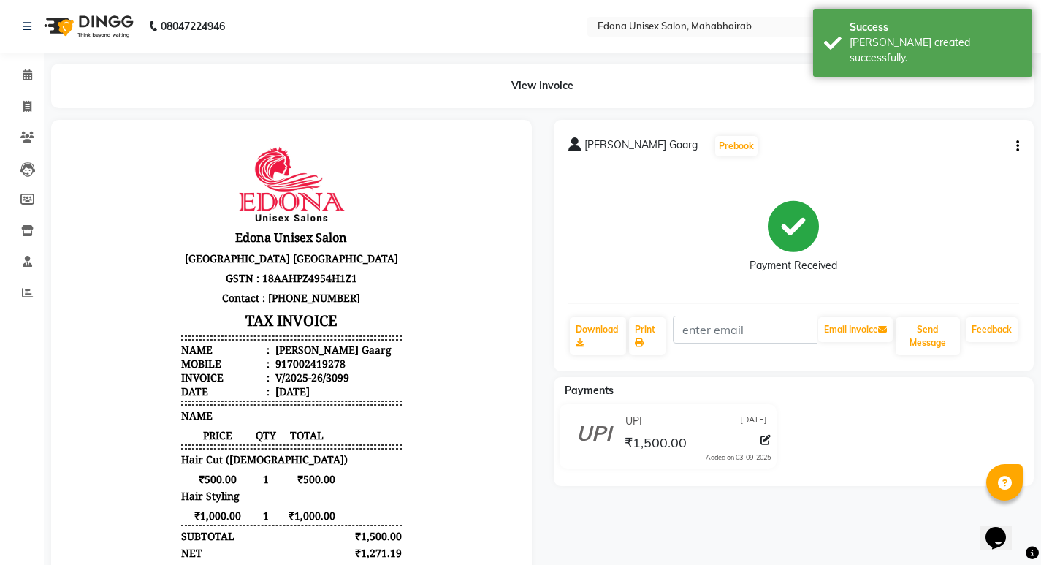
click at [110, 148] on body "Edona Unisex Salon Puruwa Road Mahabhairab Tezpur Assam GSTN : 18AAHPZ4954H1Z1 …" at bounding box center [292, 410] width 440 height 541
drag, startPoint x: 22, startPoint y: 107, endPoint x: 107, endPoint y: 17, distance: 124.0
click at [23, 107] on span at bounding box center [28, 107] width 26 height 17
select select "service"
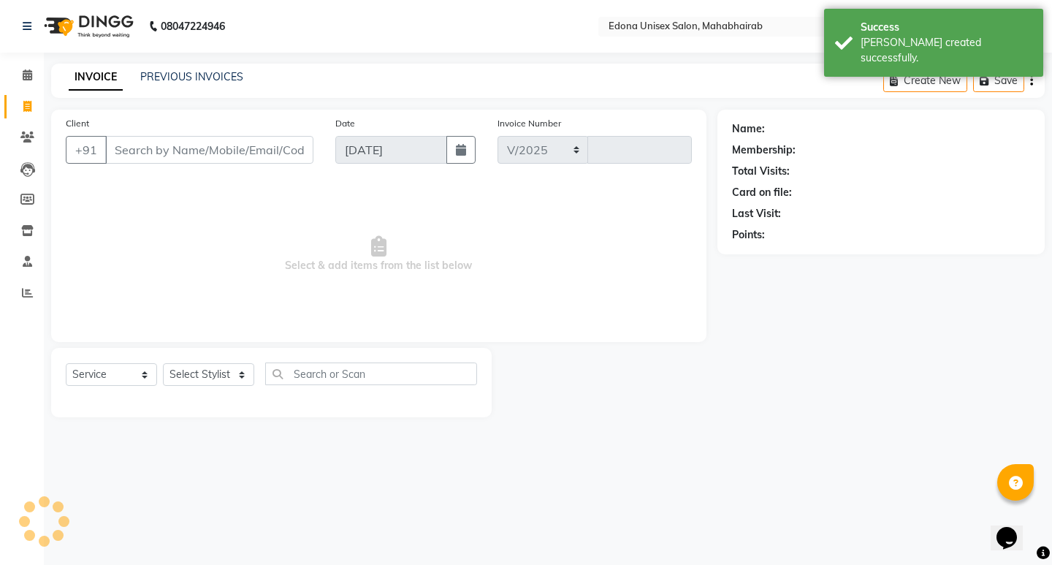
select select "5393"
type input "3100"
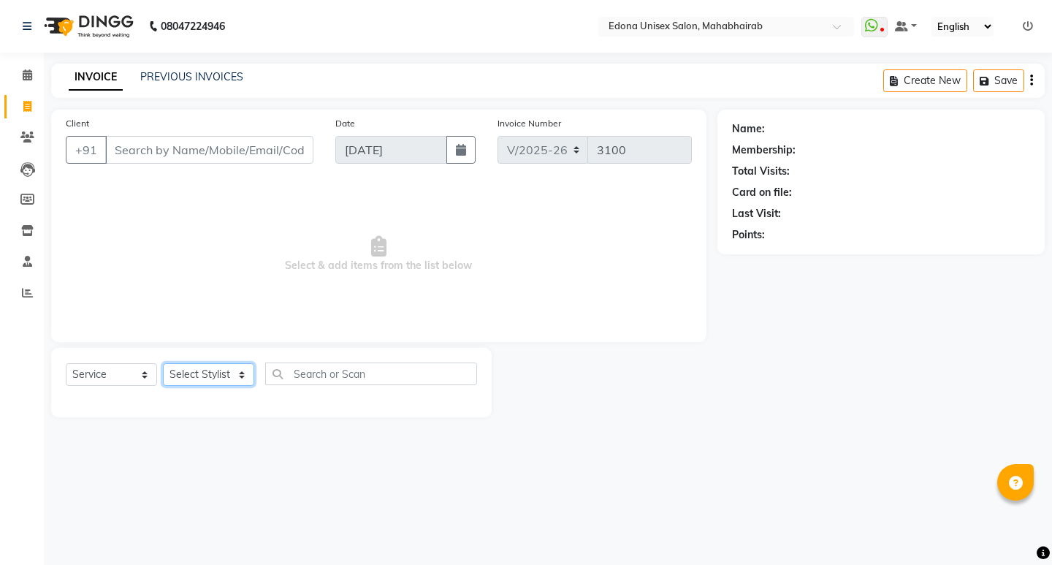
click at [215, 380] on select "Select Stylist Admin Anju Sonar Bir Basumtary [PERSON_NAME] [PERSON_NAME] Hombr…" at bounding box center [208, 374] width 91 height 23
select select "69793"
click at [163, 363] on select "Select Stylist Admin Anju Sonar Bir Basumtary [PERSON_NAME] [PERSON_NAME] Hombr…" at bounding box center [208, 374] width 91 height 23
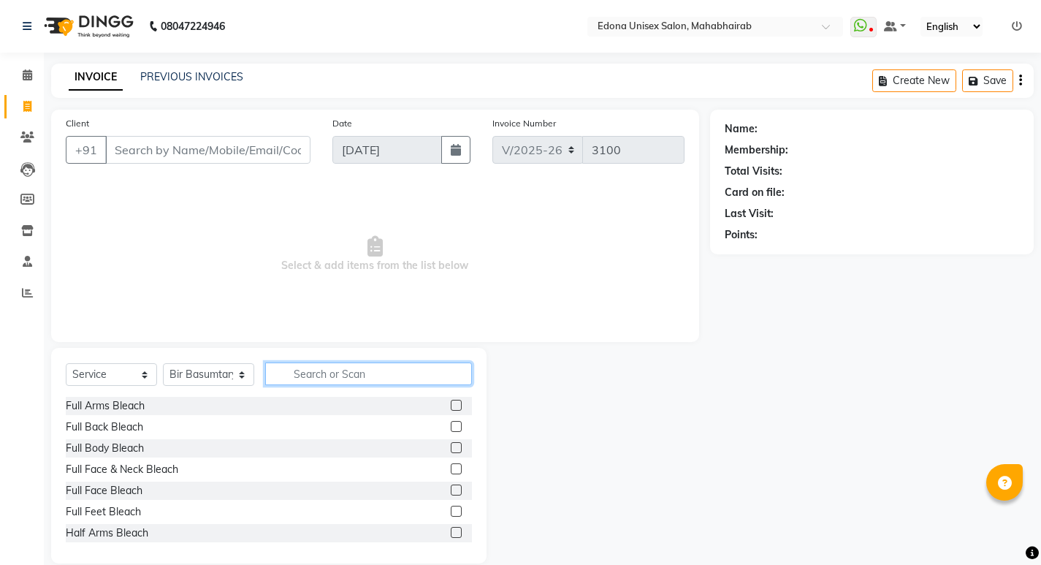
click at [334, 364] on input "text" at bounding box center [368, 373] width 207 height 23
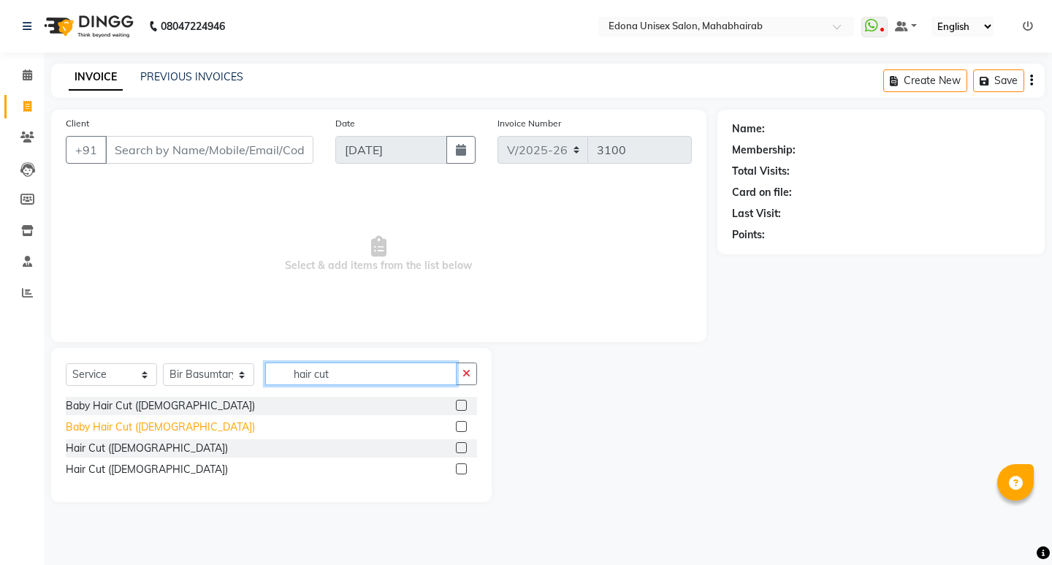
type input "hair cut"
click at [139, 424] on div "Baby Hair Cut ([DEMOGRAPHIC_DATA])" at bounding box center [160, 426] width 189 height 15
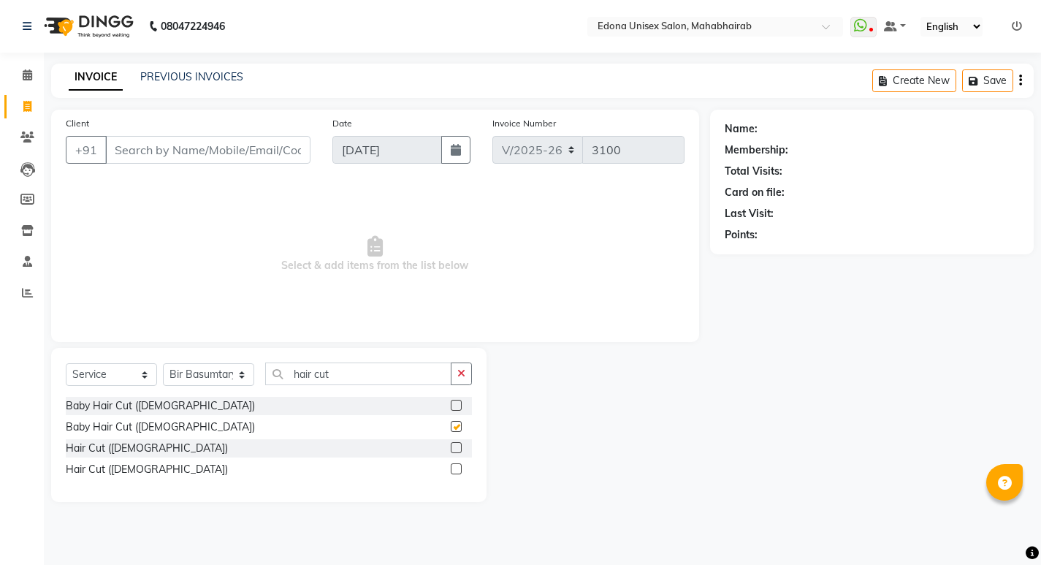
checkbox input "false"
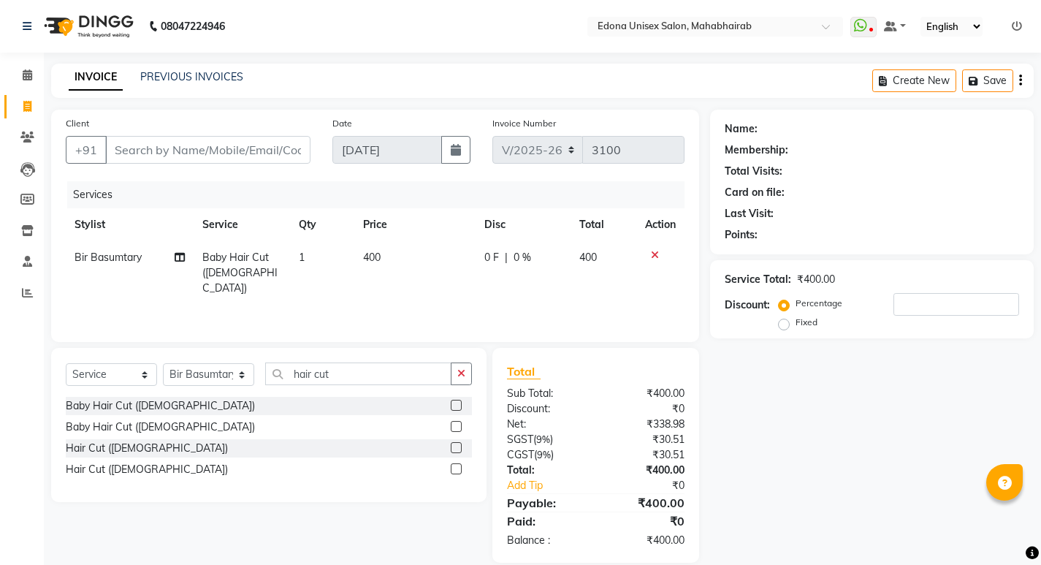
click at [403, 298] on div "Services Stylist Service Qty Price Disc Total Action Bir Basumtary Baby Hair Cu…" at bounding box center [375, 254] width 619 height 146
drag, startPoint x: 395, startPoint y: 301, endPoint x: 324, endPoint y: 265, distance: 80.0
click at [393, 300] on div "Services Stylist Service Qty Price Disc Total Action Bir Basumtary Baby Hair Cu…" at bounding box center [375, 254] width 619 height 146
click at [201, 153] on input "Client" at bounding box center [207, 150] width 205 height 28
click at [239, 149] on input "Client" at bounding box center [207, 150] width 205 height 28
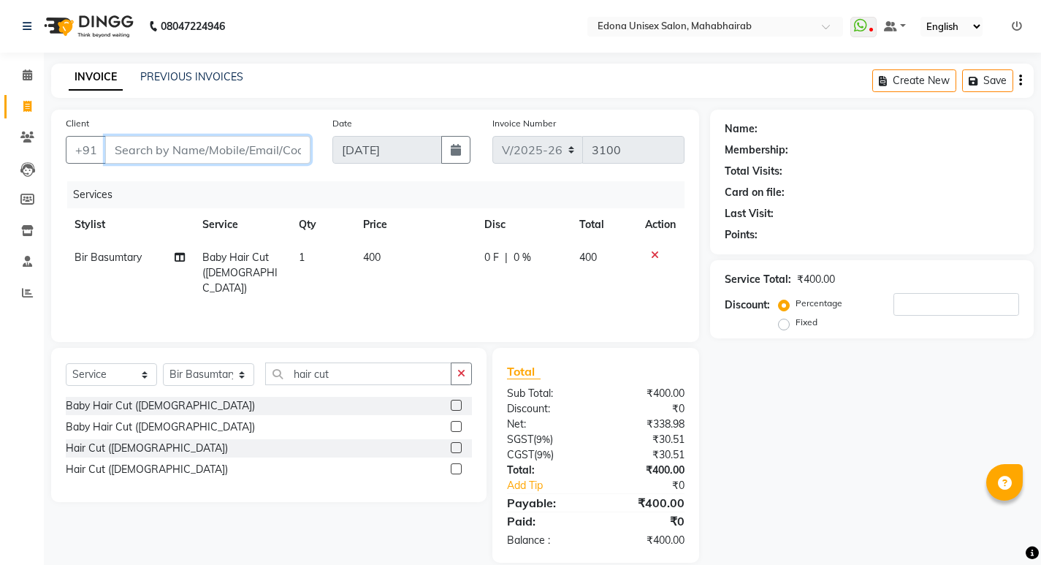
click at [164, 153] on input "Client" at bounding box center [207, 150] width 205 height 28
click at [165, 155] on input "Client" at bounding box center [207, 150] width 205 height 28
click at [161, 161] on input "Client" at bounding box center [207, 150] width 205 height 28
click at [156, 166] on div "Client +91" at bounding box center [188, 145] width 267 height 60
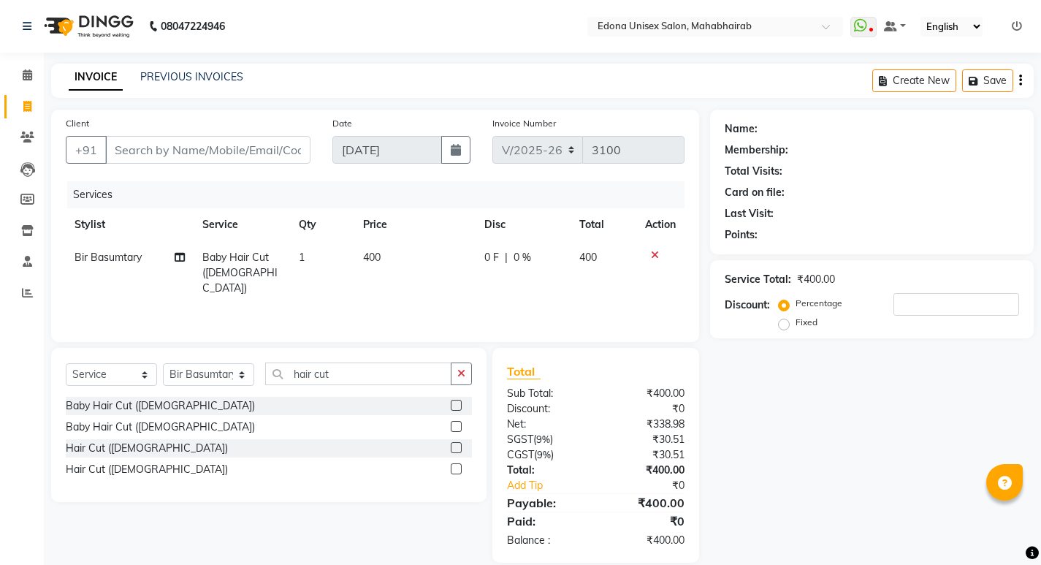
click at [156, 170] on div "Client +91" at bounding box center [188, 145] width 267 height 60
click at [201, 153] on input "Client" at bounding box center [207, 150] width 205 height 28
type input "8"
type input "0"
type input "8822510825"
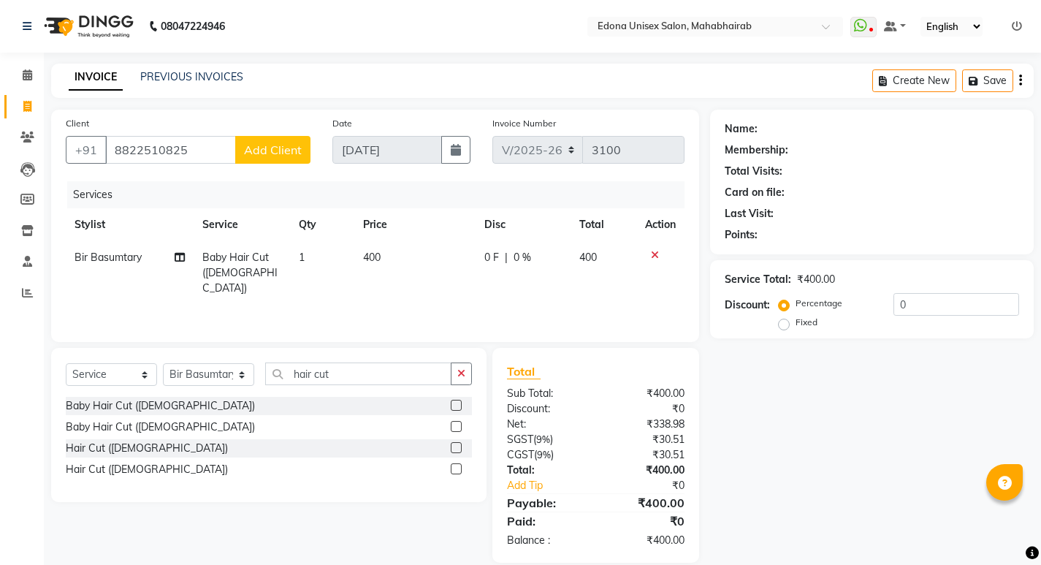
click at [283, 145] on span "Add Client" at bounding box center [273, 149] width 58 height 15
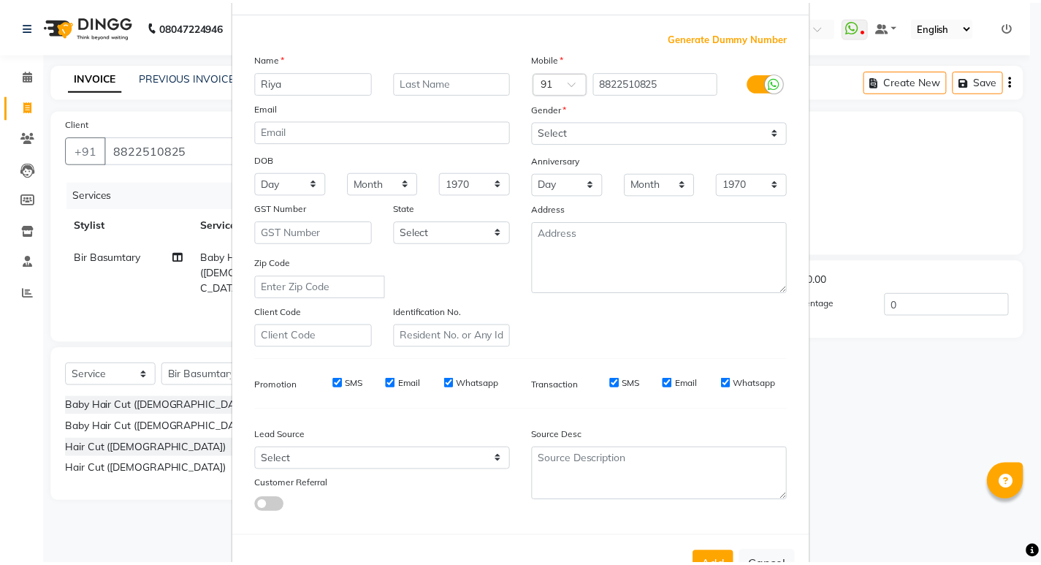
scroll to position [110, 0]
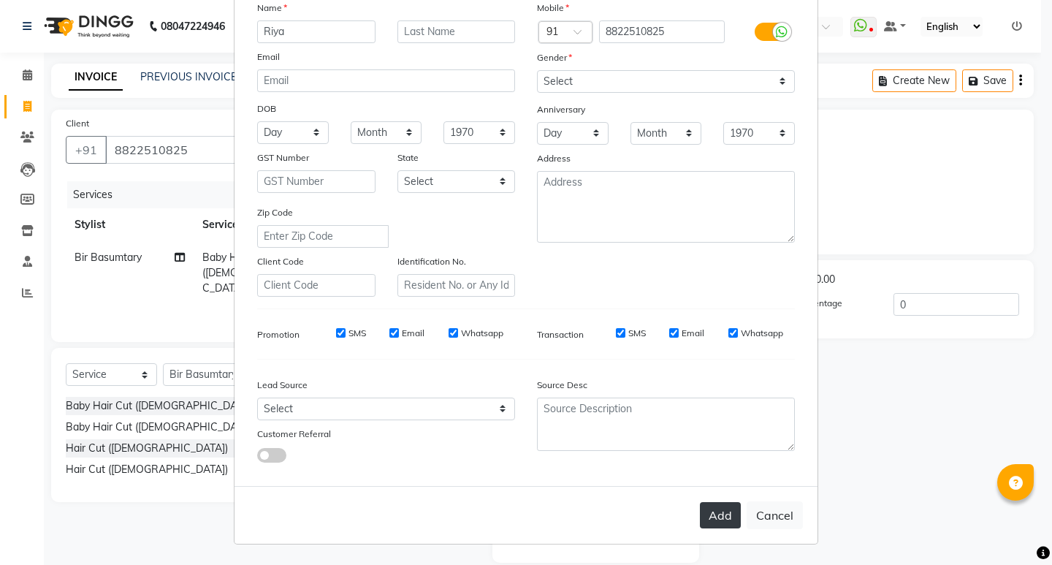
type input "Riya"
click at [718, 520] on button "Add" at bounding box center [720, 515] width 41 height 26
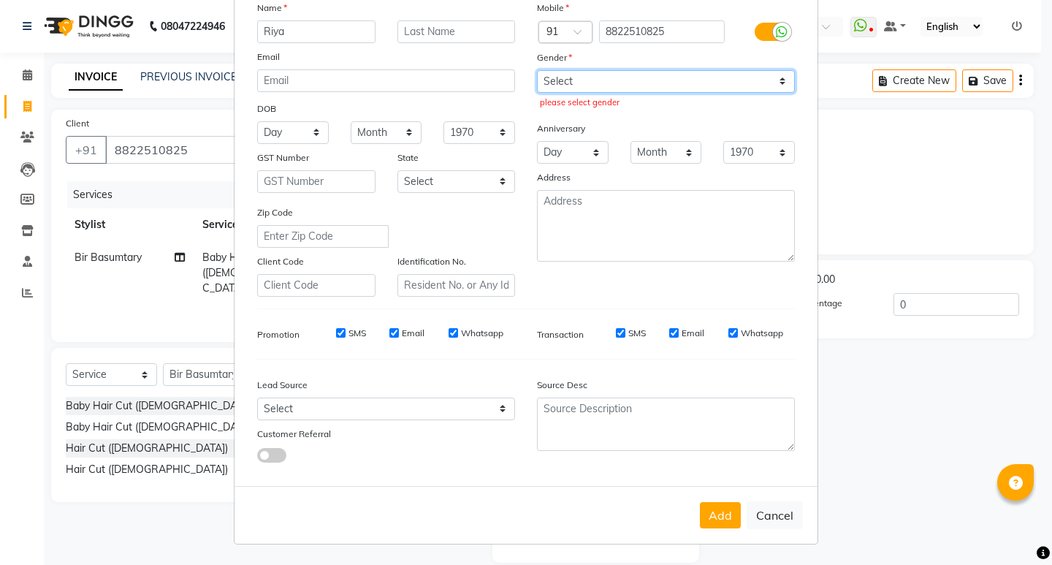
drag, startPoint x: 589, startPoint y: 78, endPoint x: 589, endPoint y: 88, distance: 9.5
click at [589, 78] on select "Select [DEMOGRAPHIC_DATA] [DEMOGRAPHIC_DATA] Other Prefer Not To Say" at bounding box center [666, 81] width 258 height 23
select select "[DEMOGRAPHIC_DATA]"
click at [537, 70] on select "Select [DEMOGRAPHIC_DATA] [DEMOGRAPHIC_DATA] Other Prefer Not To Say" at bounding box center [666, 81] width 258 height 23
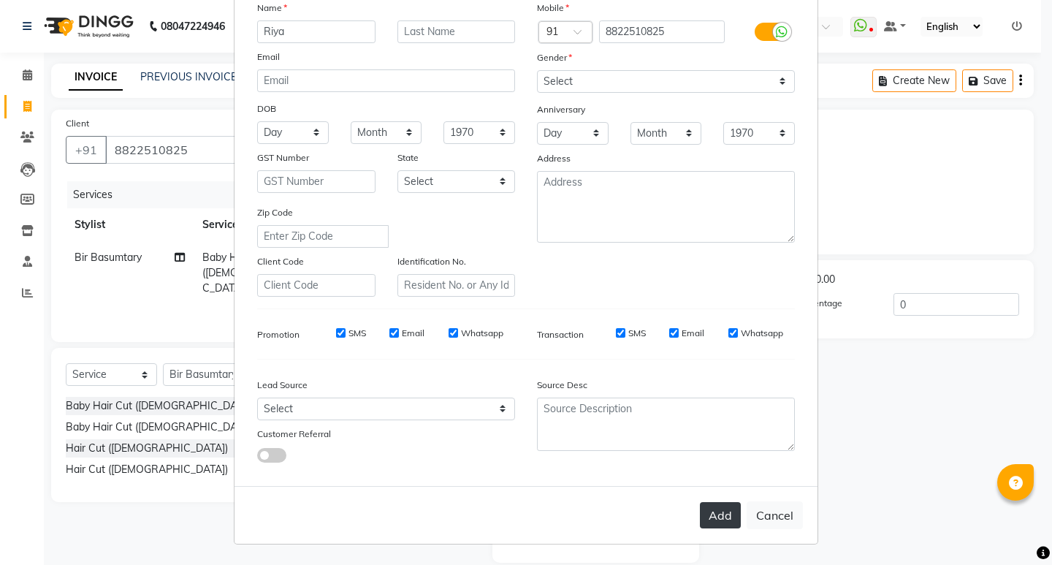
click at [721, 502] on button "Add" at bounding box center [720, 515] width 41 height 26
select select
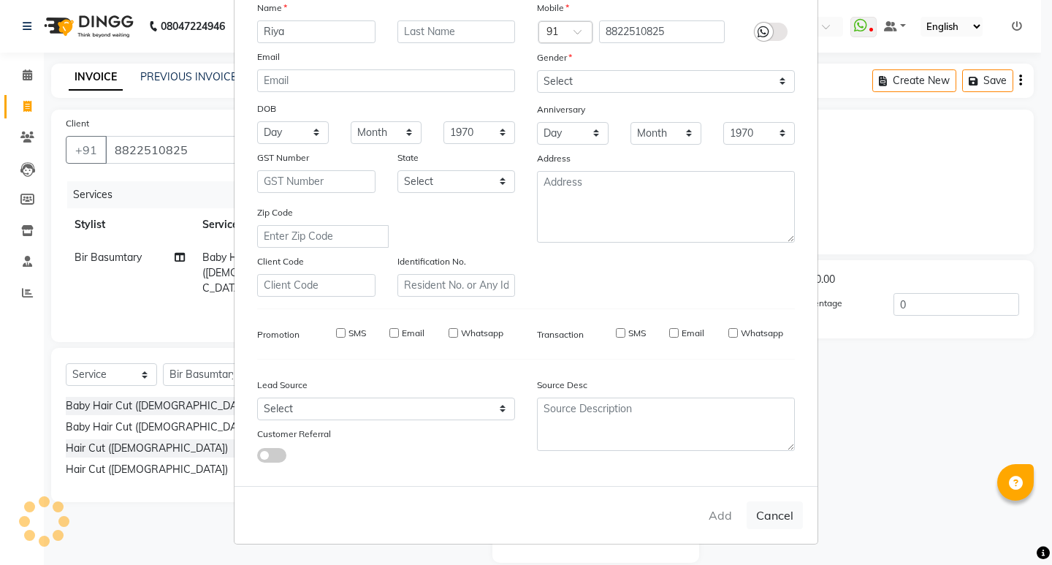
select select
checkbox input "false"
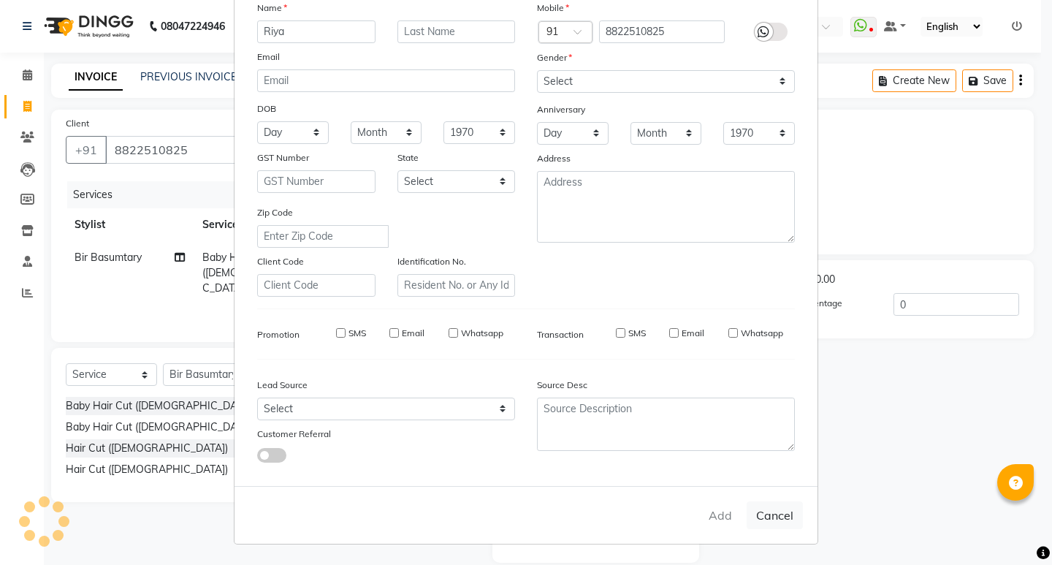
checkbox input "false"
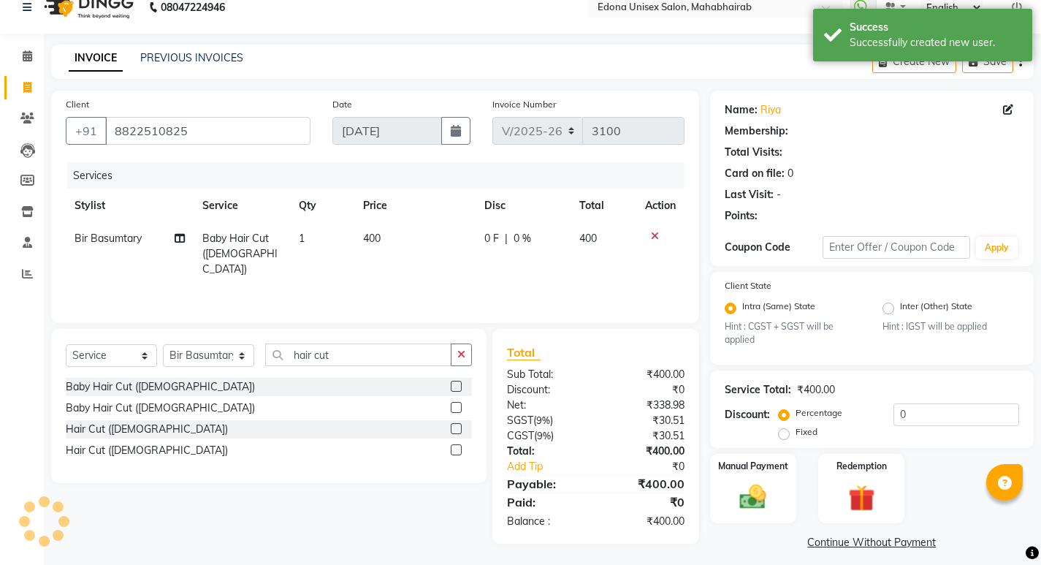
scroll to position [29, 0]
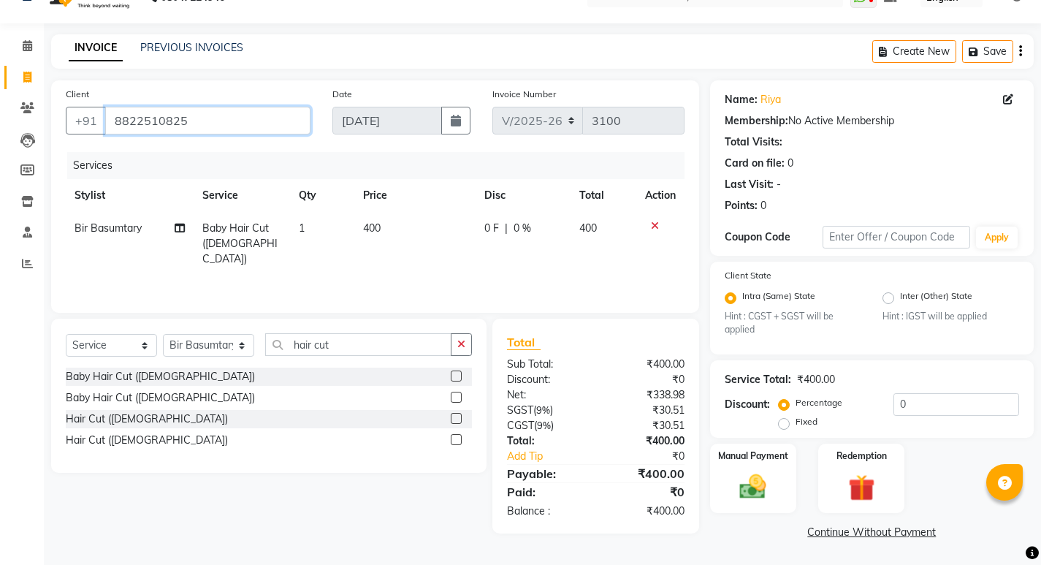
click at [196, 114] on input "8822510825" at bounding box center [207, 121] width 205 height 28
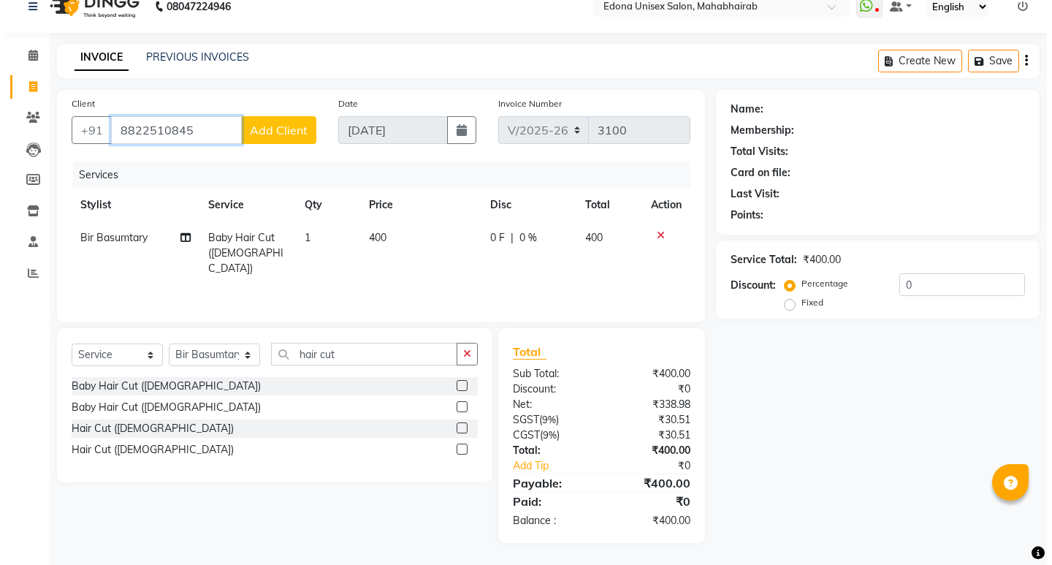
scroll to position [20, 0]
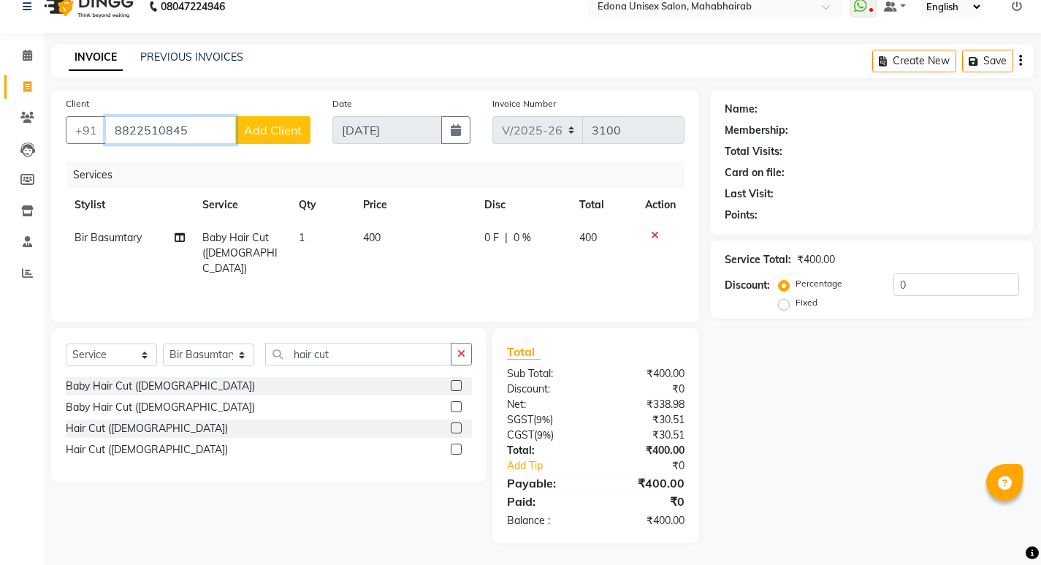
type input "8822510845"
click at [267, 127] on span "Add Client" at bounding box center [273, 130] width 58 height 15
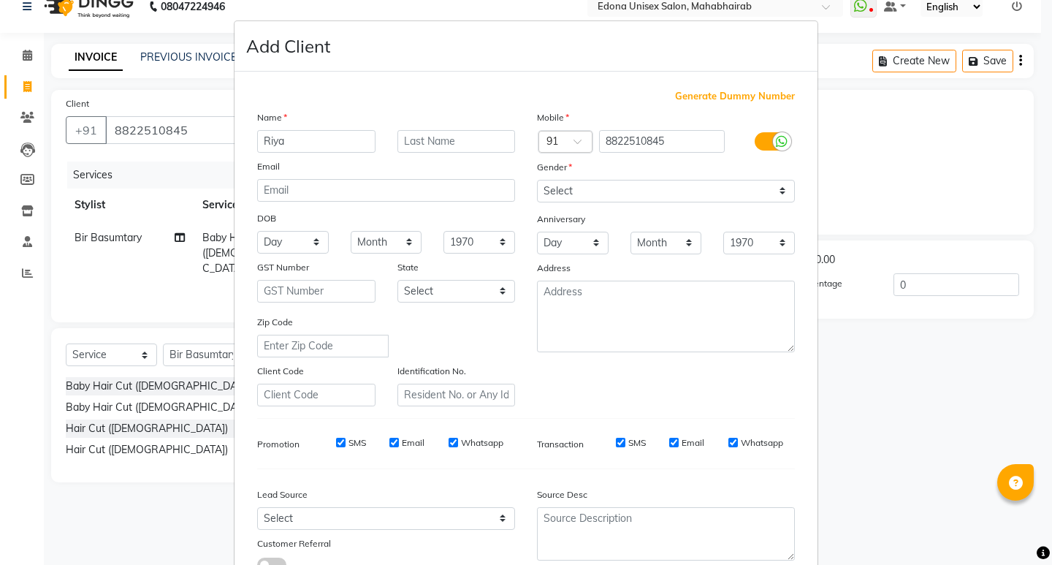
type input "Riya"
click at [604, 194] on select "Select [DEMOGRAPHIC_DATA] [DEMOGRAPHIC_DATA] Other Prefer Not To Say" at bounding box center [666, 191] width 258 height 23
select select "[DEMOGRAPHIC_DATA]"
click at [537, 180] on select "Select [DEMOGRAPHIC_DATA] [DEMOGRAPHIC_DATA] Other Prefer Not To Say" at bounding box center [666, 191] width 258 height 23
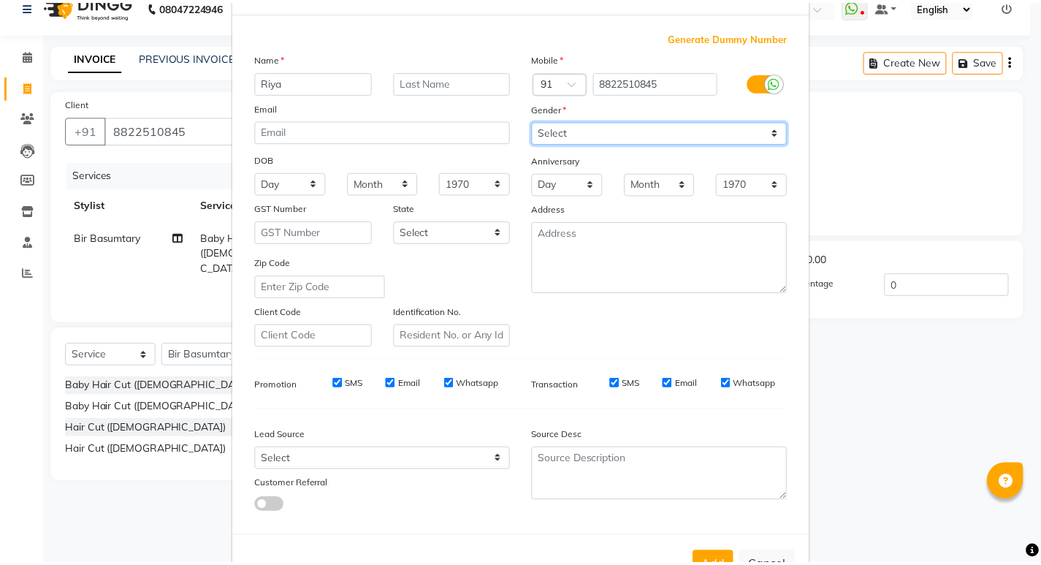
scroll to position [110, 0]
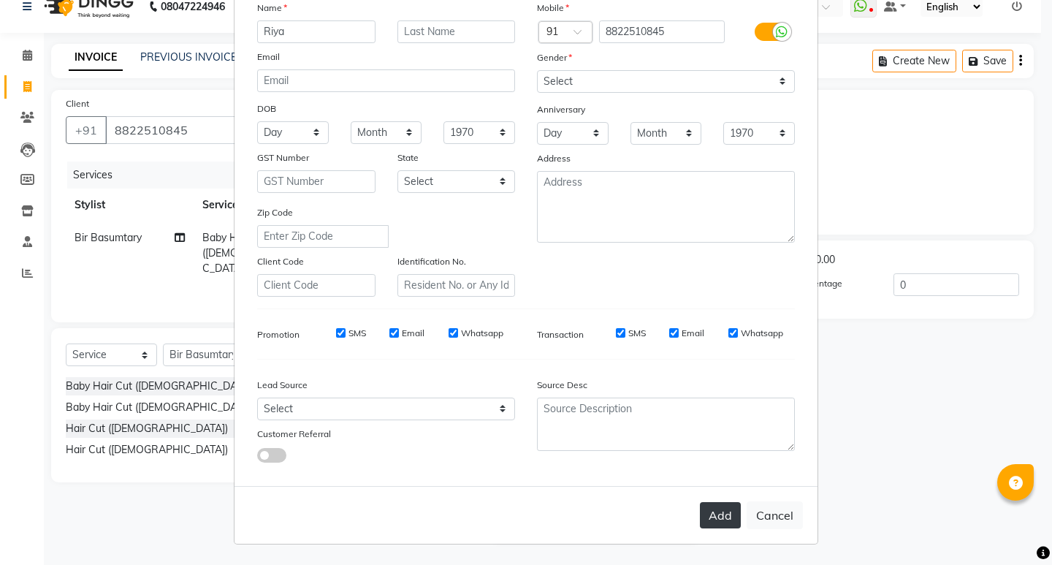
click at [724, 518] on button "Add" at bounding box center [720, 515] width 41 height 26
select select
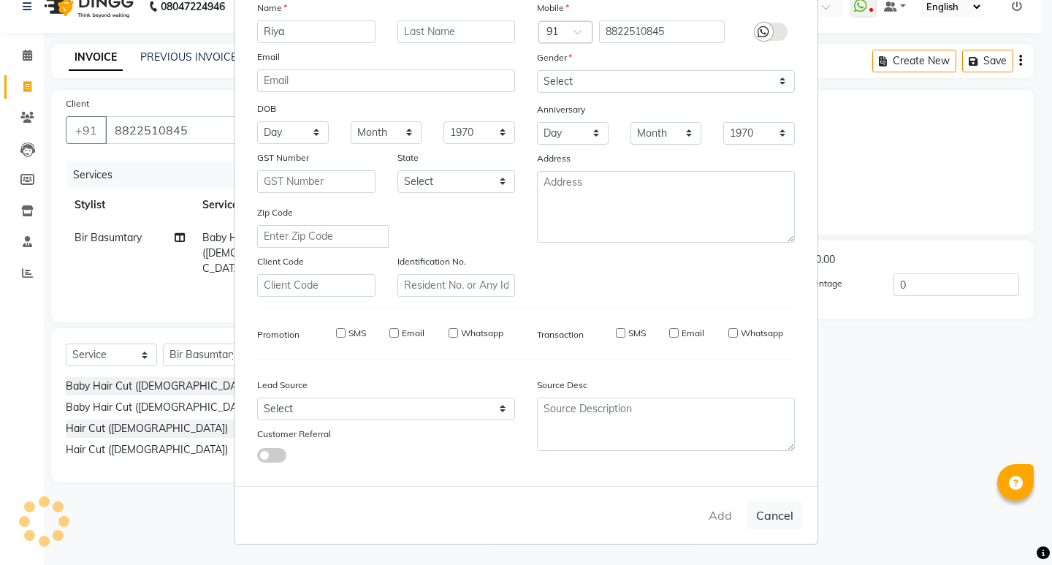
select select
checkbox input "false"
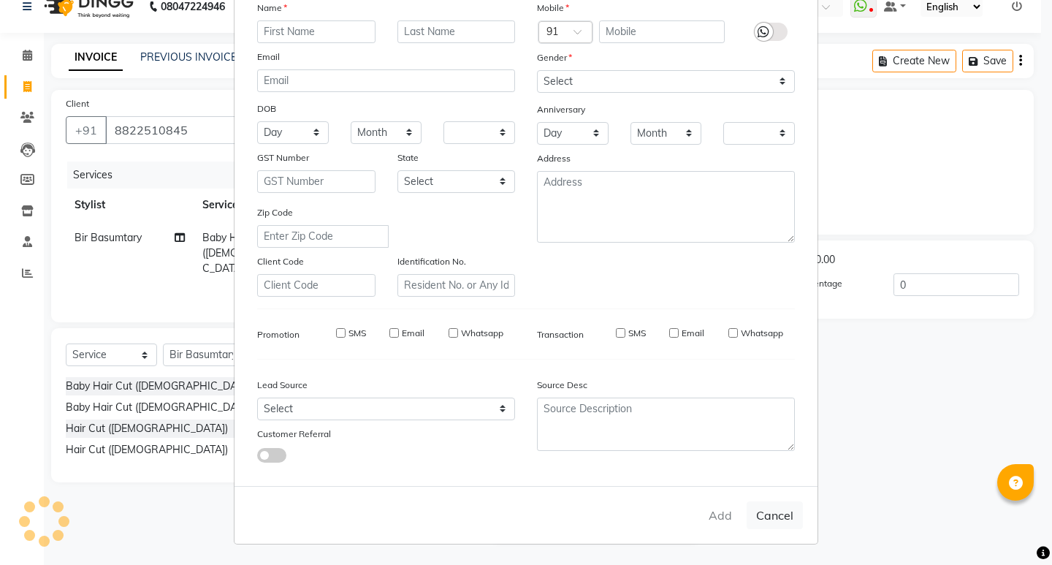
checkbox input "false"
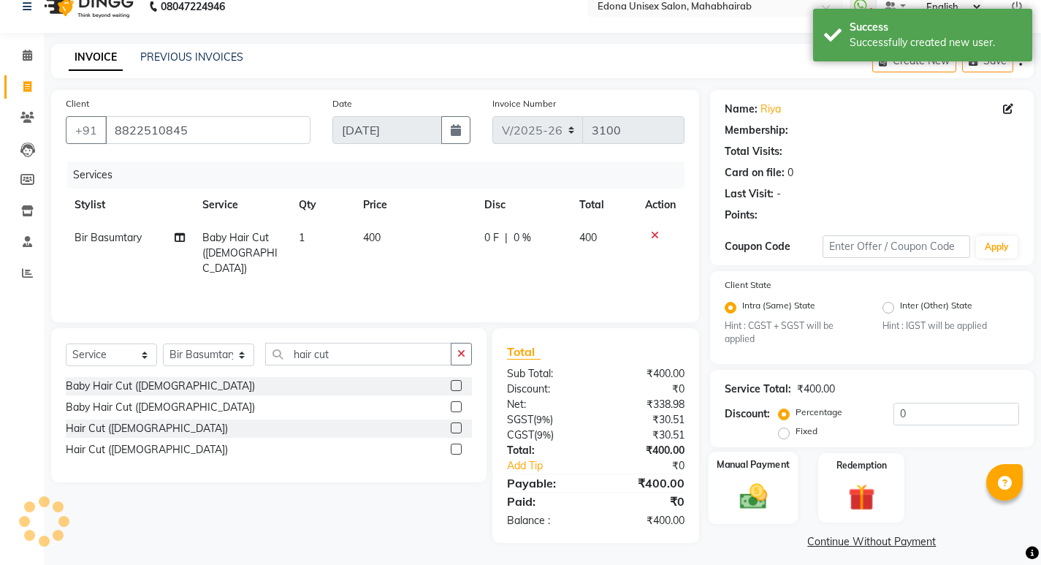
click at [762, 481] on img at bounding box center [752, 496] width 45 height 31
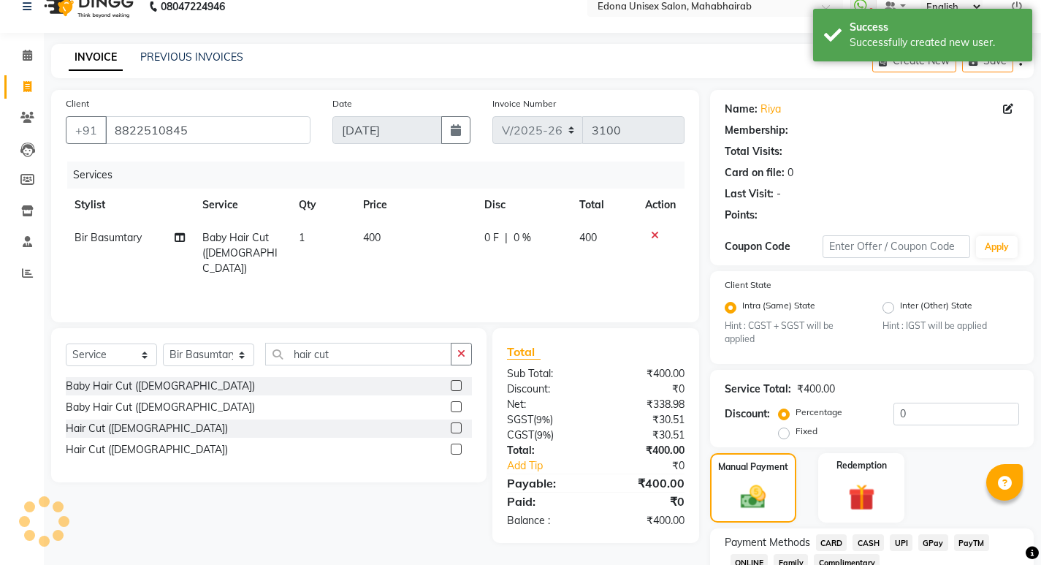
scroll to position [123, 0]
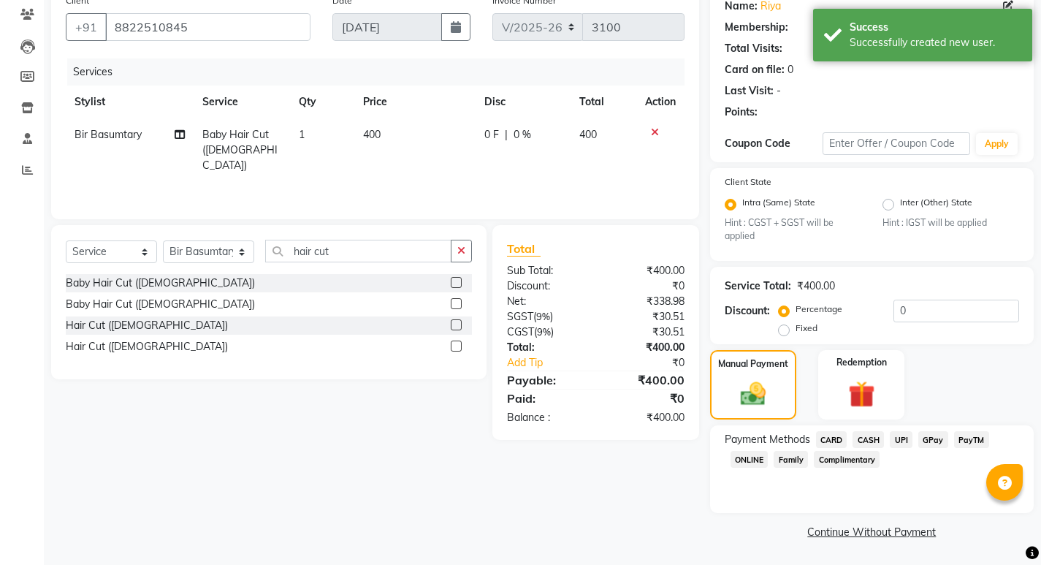
click at [898, 440] on span "UPI" at bounding box center [900, 439] width 23 height 17
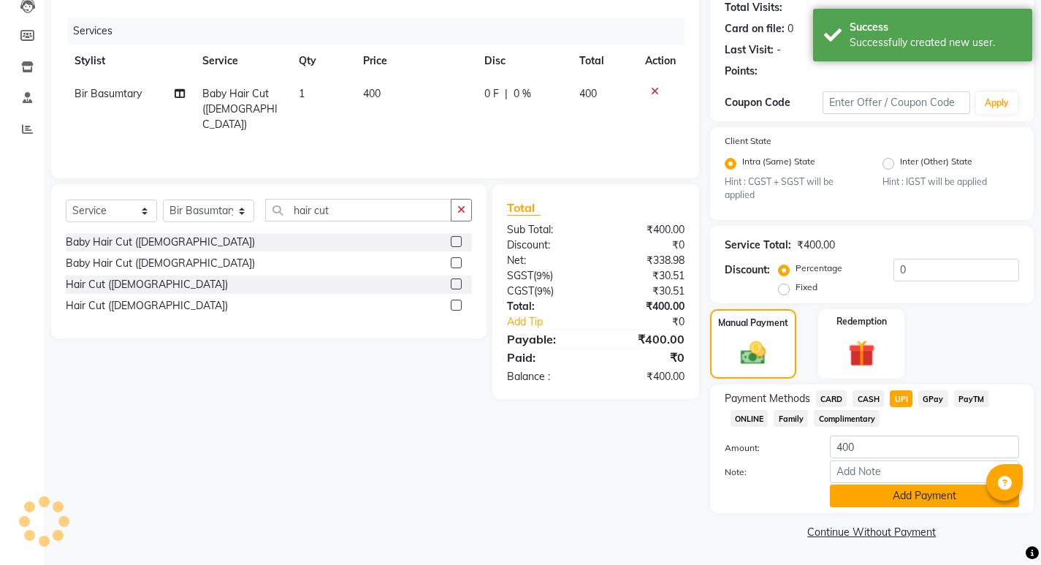
click at [933, 500] on button "Add Payment" at bounding box center [924, 495] width 189 height 23
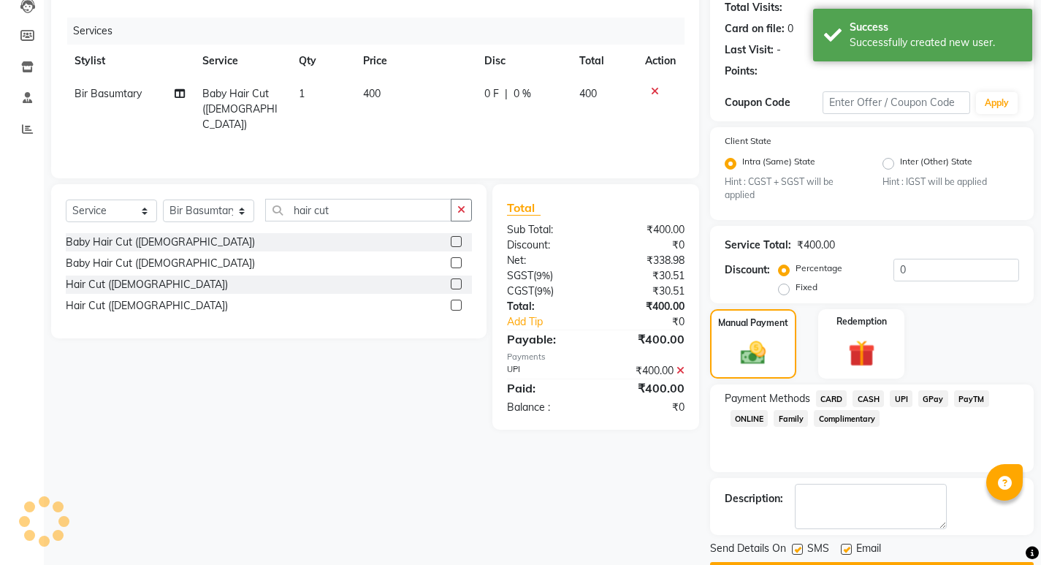
scroll to position [205, 0]
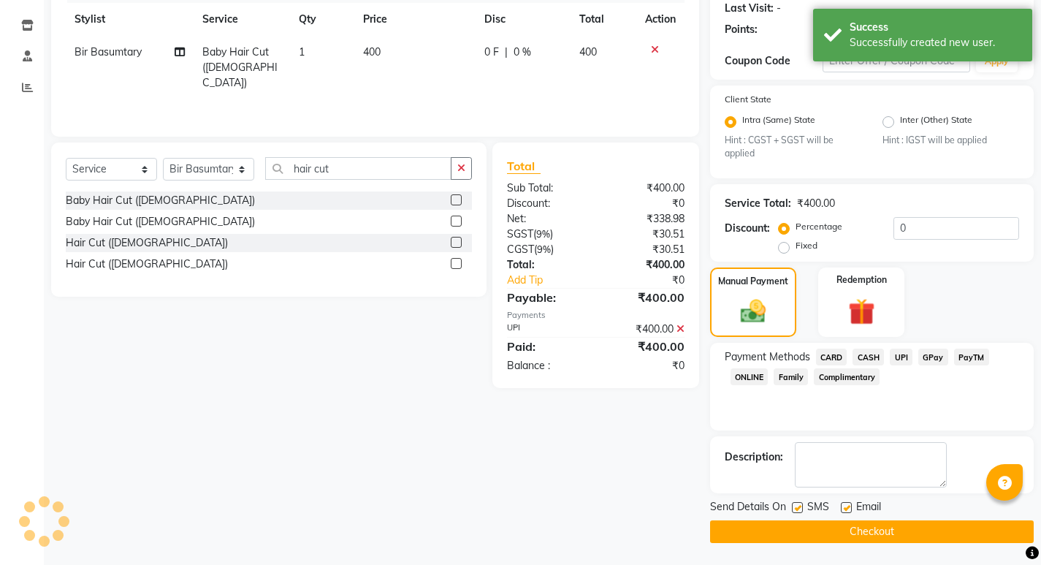
click at [883, 527] on button "Checkout" at bounding box center [872, 531] width 324 height 23
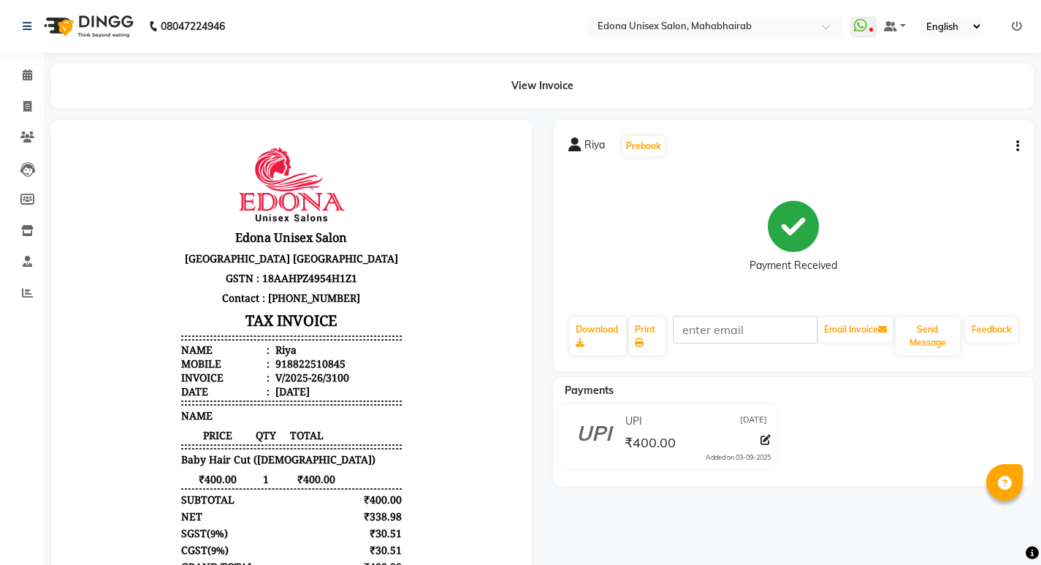
click at [354, 252] on p "[GEOGRAPHIC_DATA] [GEOGRAPHIC_DATA]" at bounding box center [291, 258] width 221 height 20
click at [26, 103] on icon at bounding box center [27, 106] width 8 height 11
select select "service"
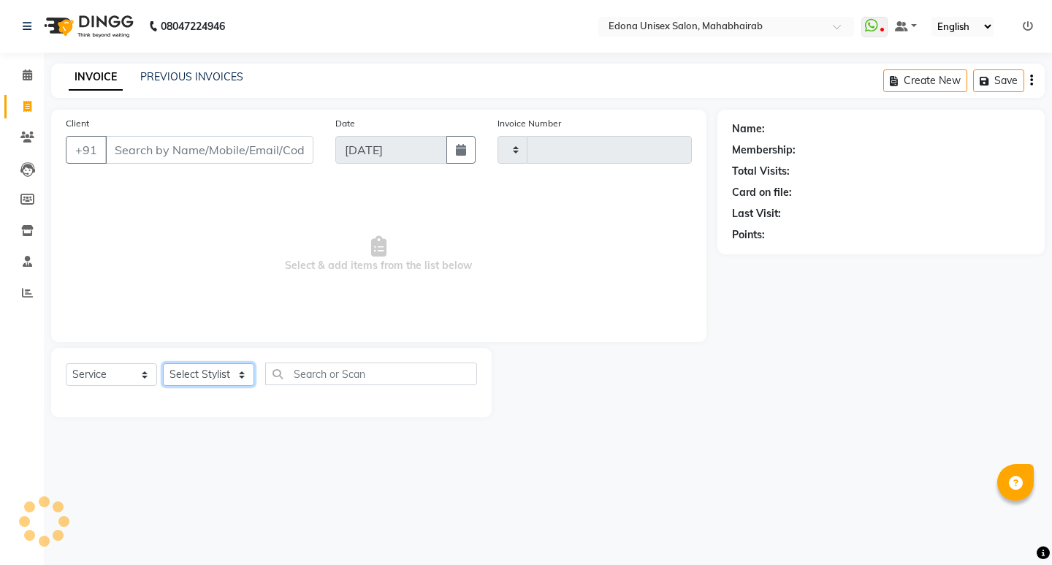
click at [234, 366] on select "Select Stylist" at bounding box center [208, 374] width 91 height 23
select select "5393"
type input "3101"
click at [248, 373] on select "Select Stylist" at bounding box center [208, 374] width 91 height 23
click at [213, 378] on select "Select Stylist Admin Anju Sonar Bir Basumtary [PERSON_NAME] [PERSON_NAME] Hombr…" at bounding box center [208, 374] width 91 height 23
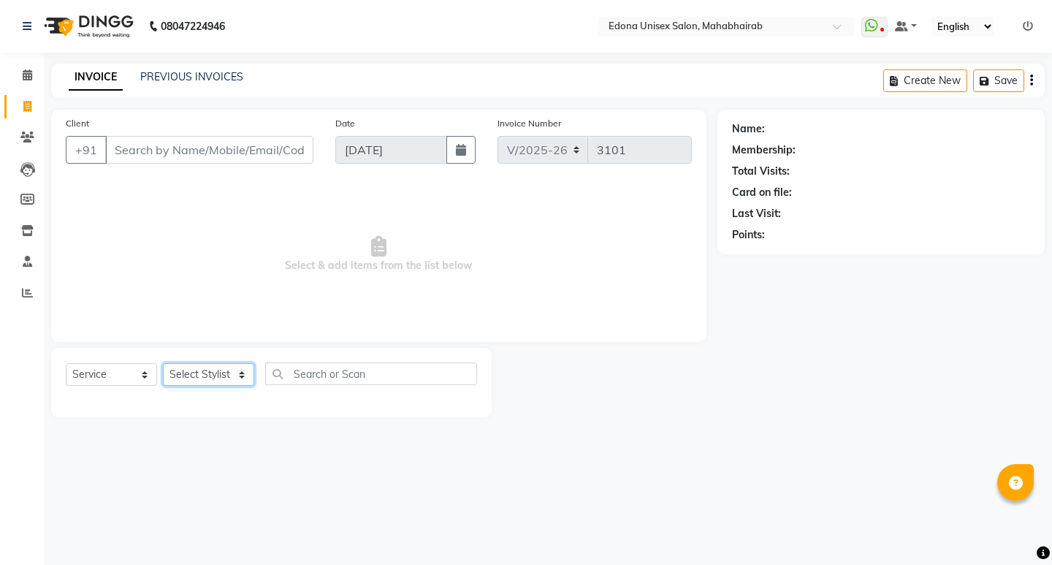
select select "47303"
click at [163, 363] on select "Select Stylist Admin Anju Sonar Bir Basumtary [PERSON_NAME] [PERSON_NAME] Hombr…" at bounding box center [208, 374] width 91 height 23
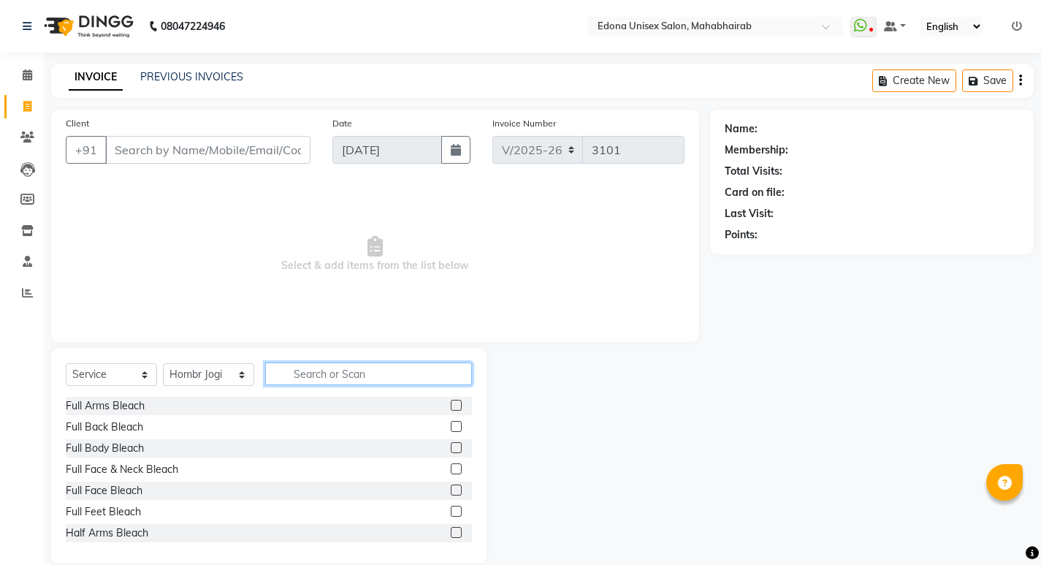
click at [364, 378] on input "text" at bounding box center [368, 373] width 207 height 23
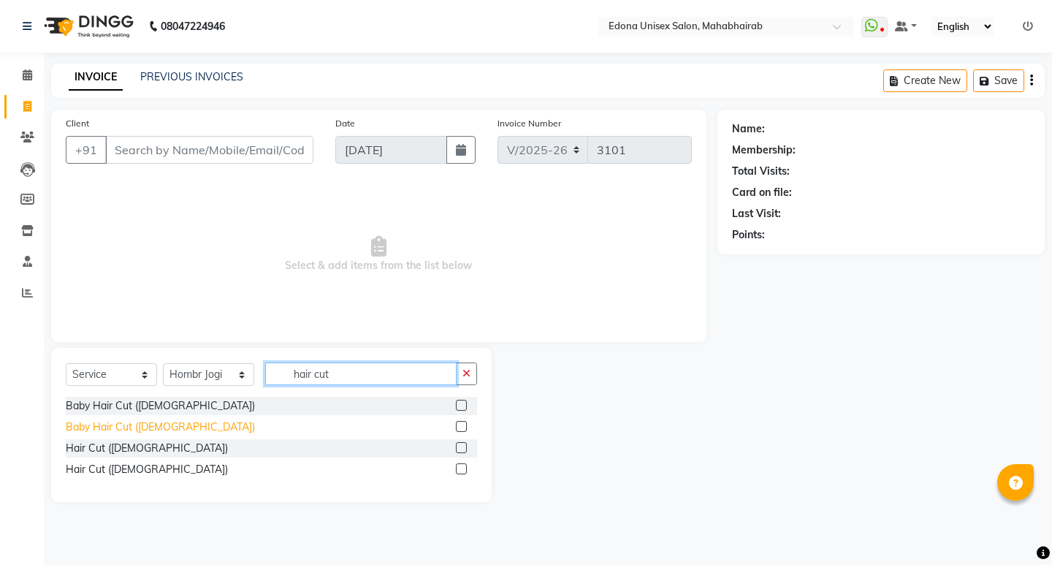
type input "hair cut"
click at [155, 428] on div "Baby Hair Cut ([DEMOGRAPHIC_DATA])" at bounding box center [160, 426] width 189 height 15
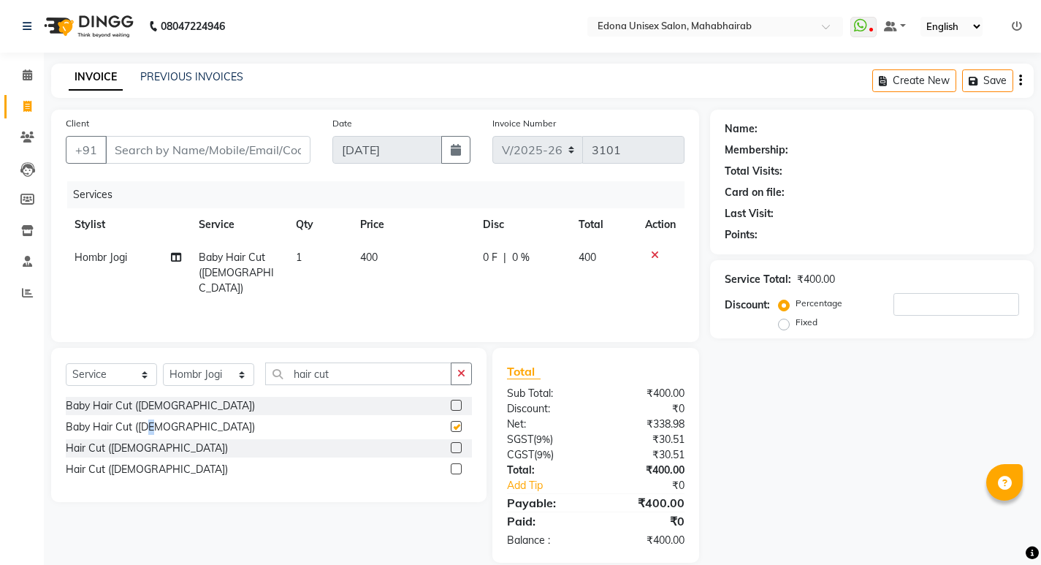
checkbox input "false"
drag, startPoint x: 471, startPoint y: 381, endPoint x: 311, endPoint y: 381, distance: 159.9
click at [429, 381] on div "hair cut" at bounding box center [369, 373] width 206 height 23
click at [231, 372] on select "Select Stylist Admin Anju Sonar Bir Basumtary [PERSON_NAME] [PERSON_NAME] Hombr…" at bounding box center [208, 374] width 91 height 23
select select "87820"
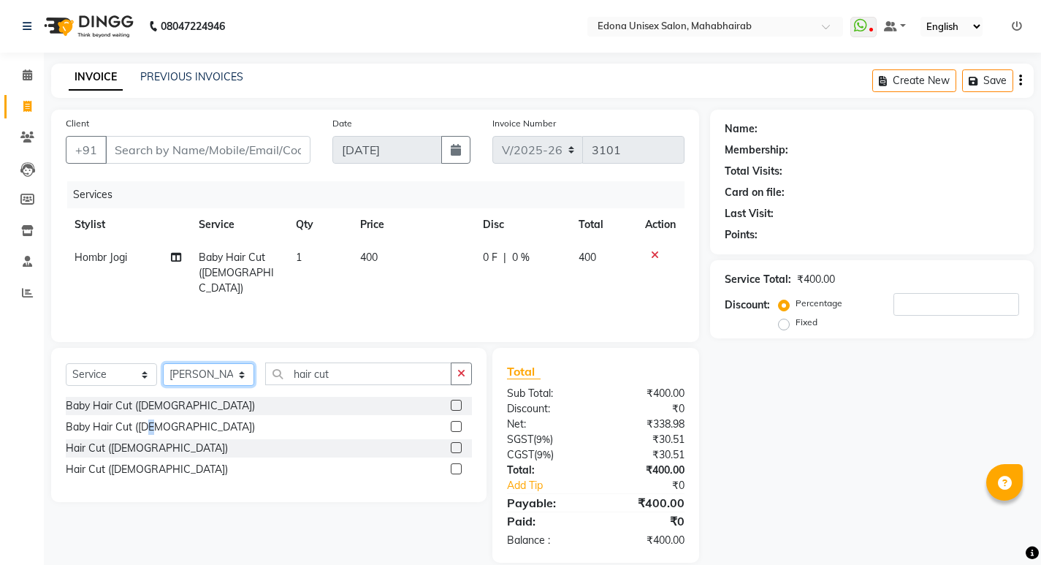
click at [163, 363] on select "Select Stylist Admin Anju Sonar Bir Basumtary [PERSON_NAME] [PERSON_NAME] Hombr…" at bounding box center [208, 374] width 91 height 23
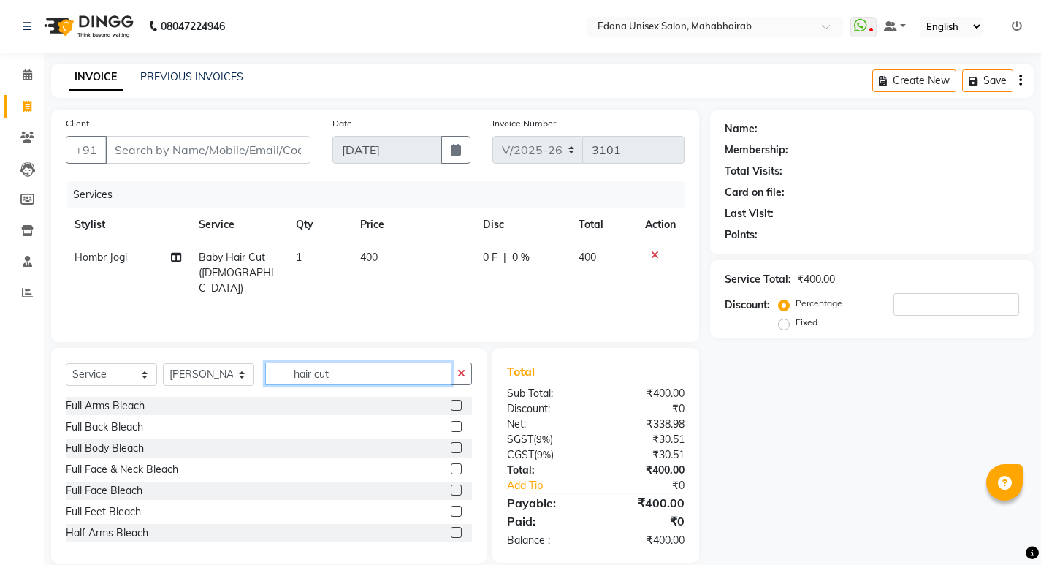
click at [405, 378] on input "hair cut" at bounding box center [358, 373] width 186 height 23
type input "h"
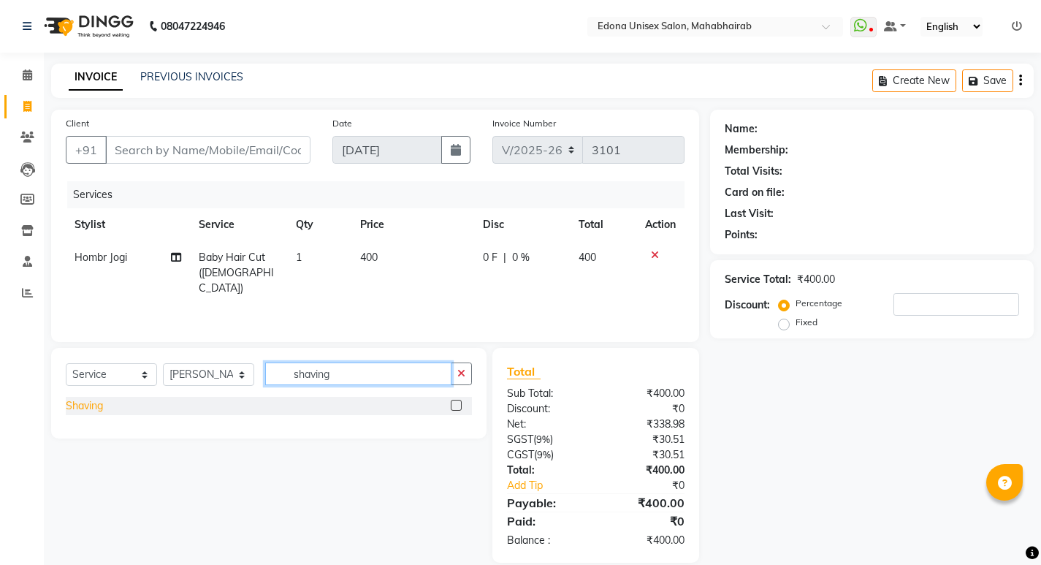
type input "shaving"
click at [84, 406] on div "Shaving" at bounding box center [84, 405] width 37 height 15
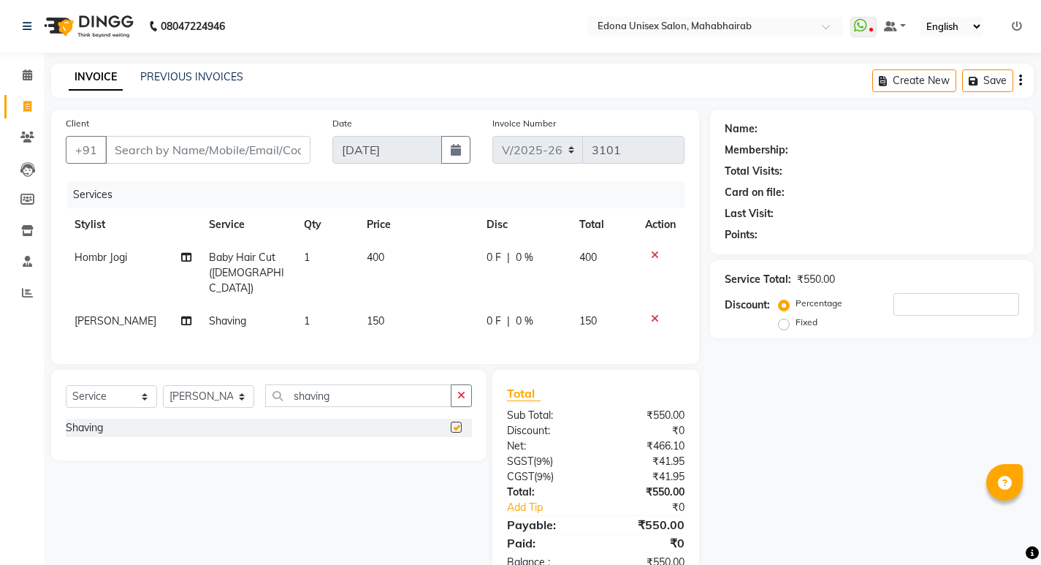
checkbox input "false"
click at [376, 314] on span "150" at bounding box center [376, 320] width 18 height 13
select select "87820"
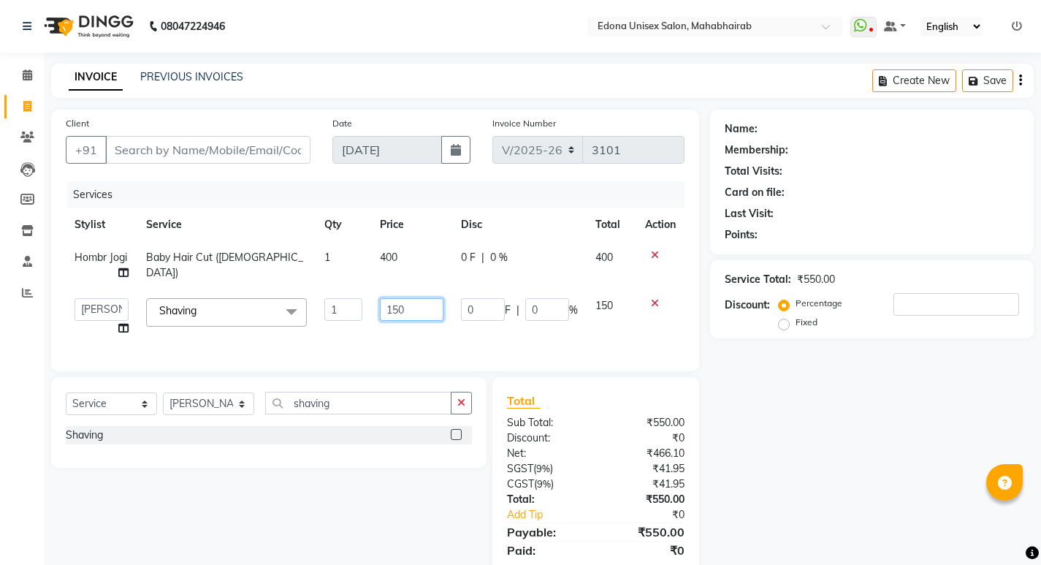
click at [422, 305] on input "150" at bounding box center [412, 309] width 64 height 23
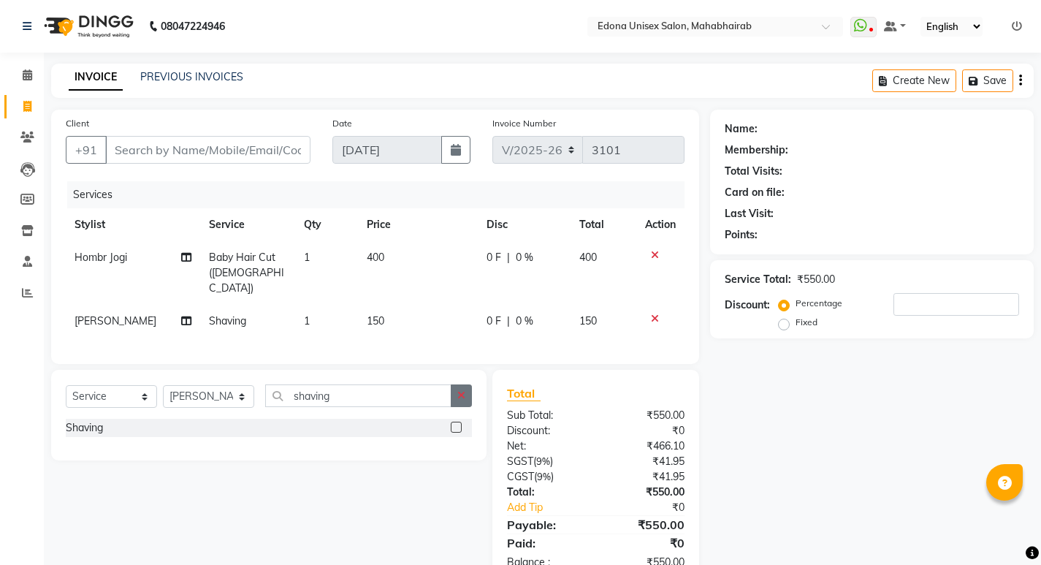
click at [458, 390] on icon "button" at bounding box center [461, 395] width 8 height 10
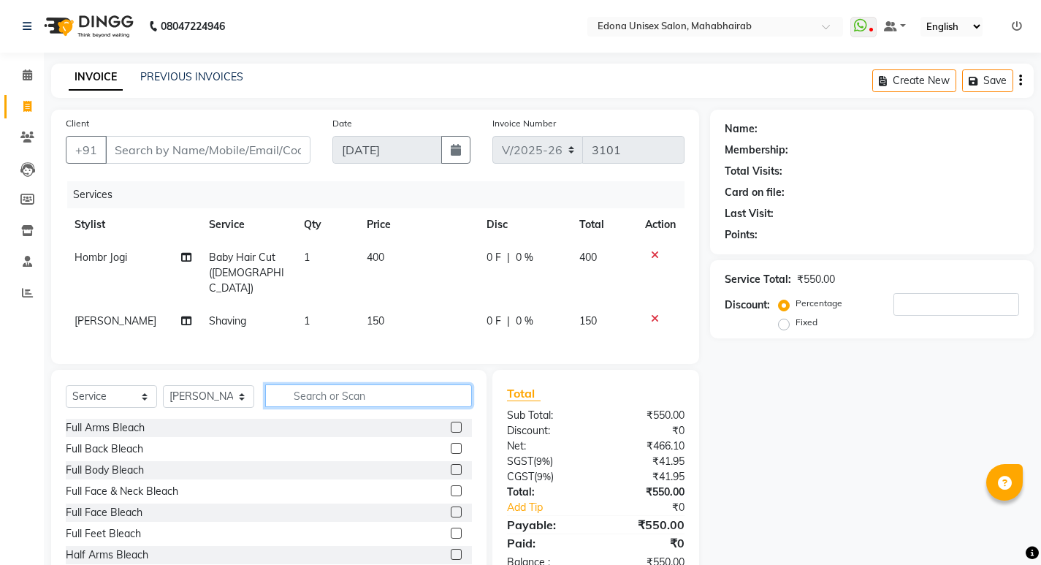
click at [421, 388] on input "text" at bounding box center [368, 395] width 207 height 23
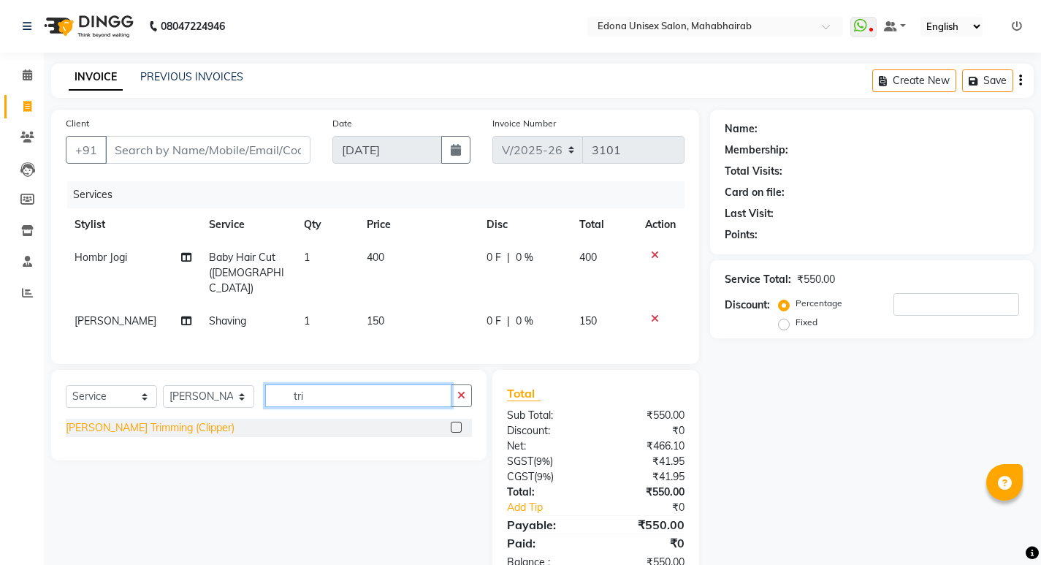
type input "tri"
drag, startPoint x: 146, startPoint y: 421, endPoint x: 236, endPoint y: 407, distance: 90.9
click at [148, 421] on div "[PERSON_NAME] Trimming (Clipper)" at bounding box center [150, 427] width 169 height 15
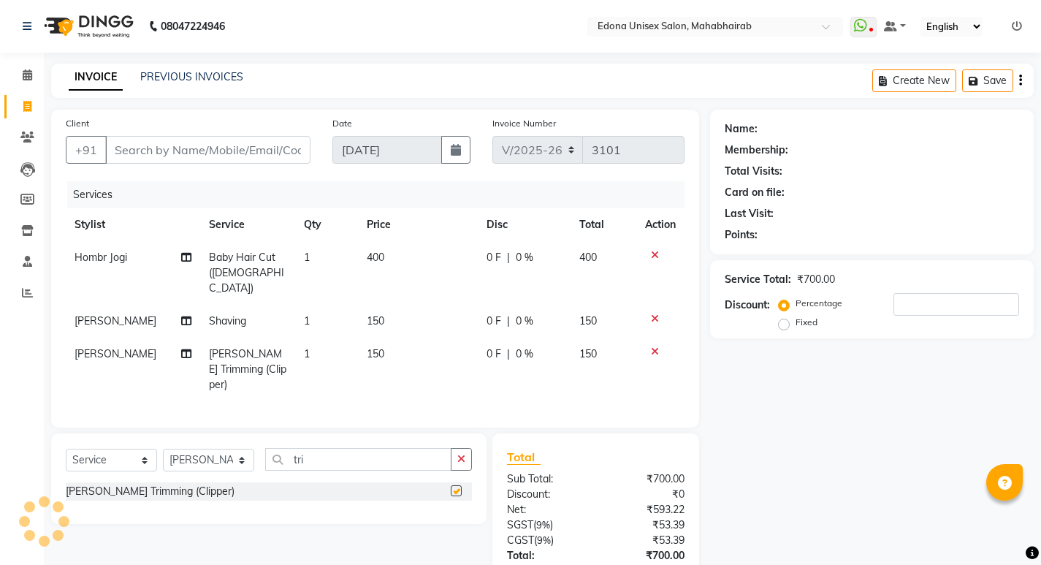
checkbox input "false"
click at [651, 313] on icon at bounding box center [655, 318] width 8 height 10
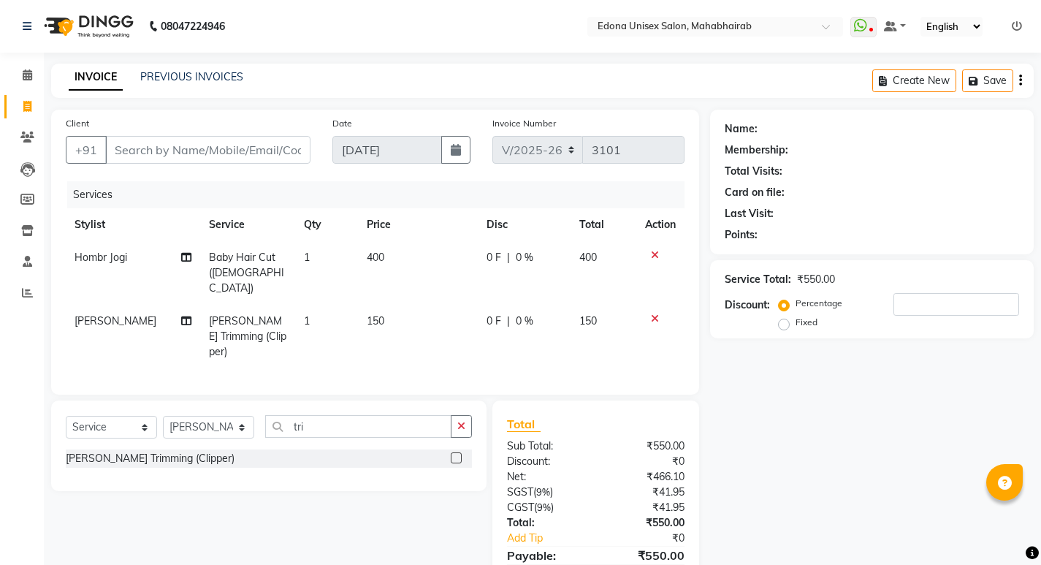
click at [209, 324] on span "[PERSON_NAME] Trimming (Clipper)" at bounding box center [247, 336] width 77 height 44
select select "87820"
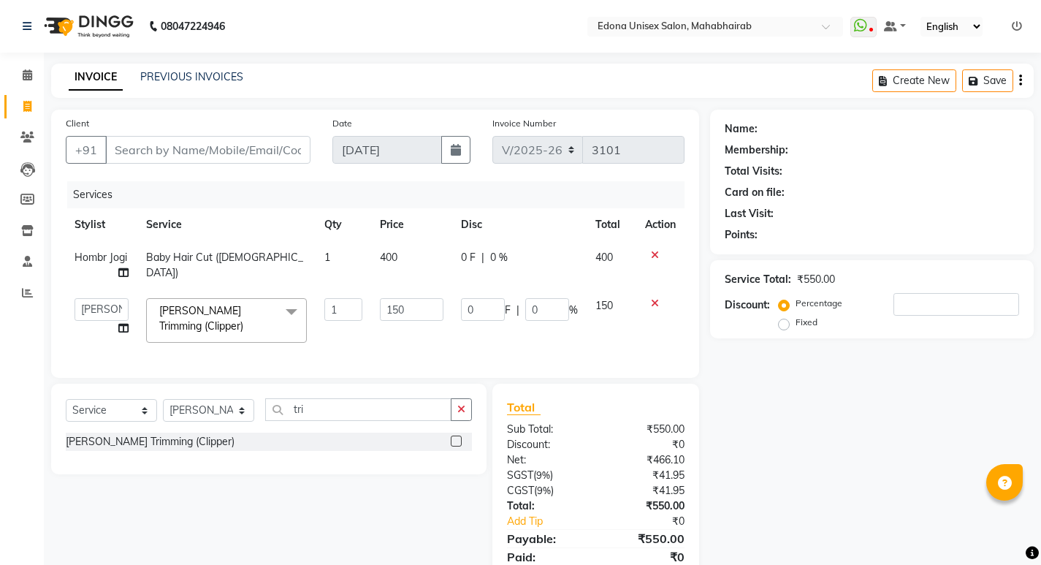
click at [199, 324] on span "[PERSON_NAME] Trimming (Clipper)" at bounding box center [201, 318] width 84 height 28
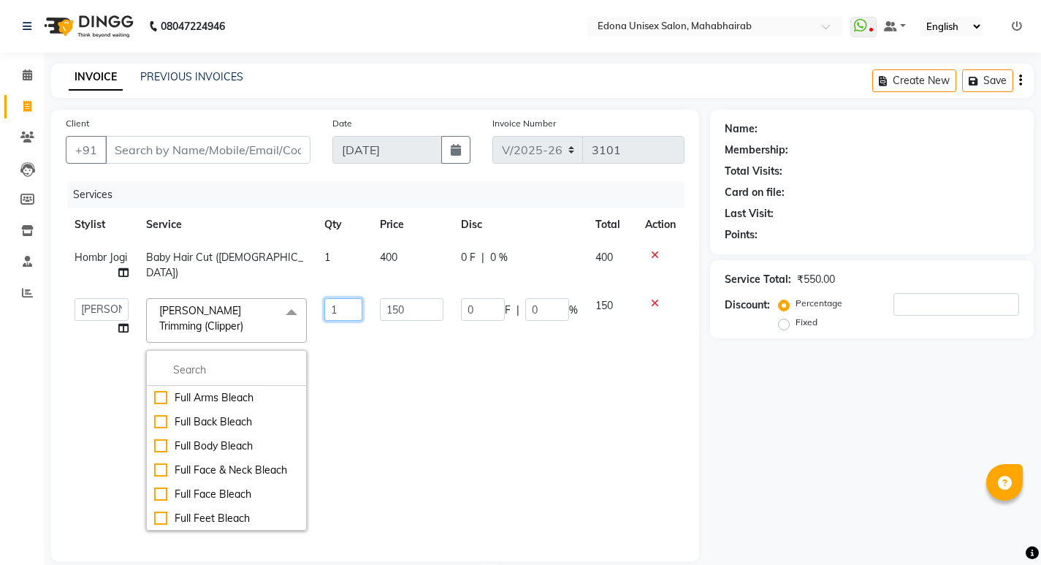
click at [341, 311] on input "1" at bounding box center [343, 309] width 38 height 23
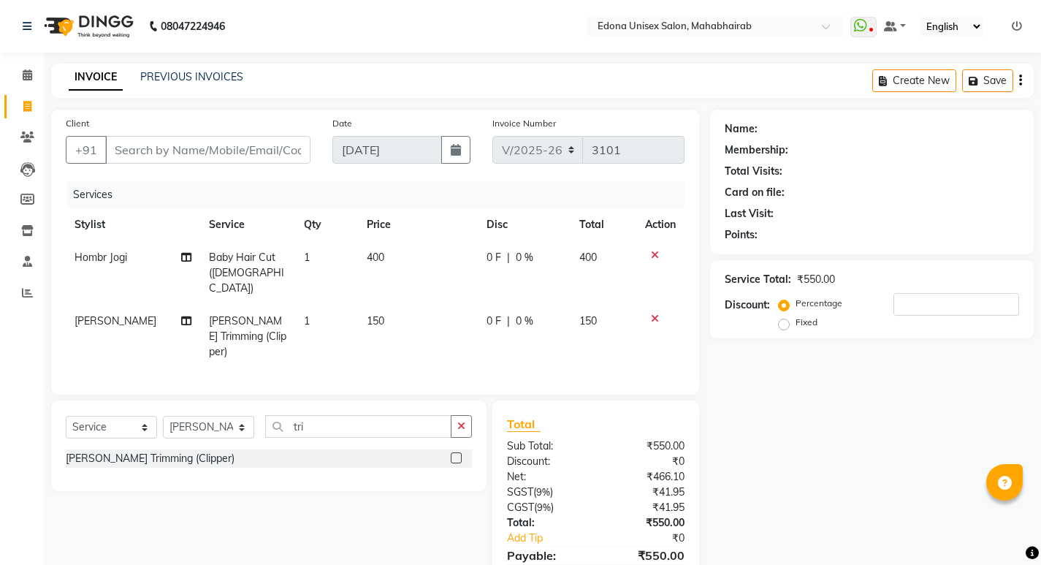
scroll to position [53, 0]
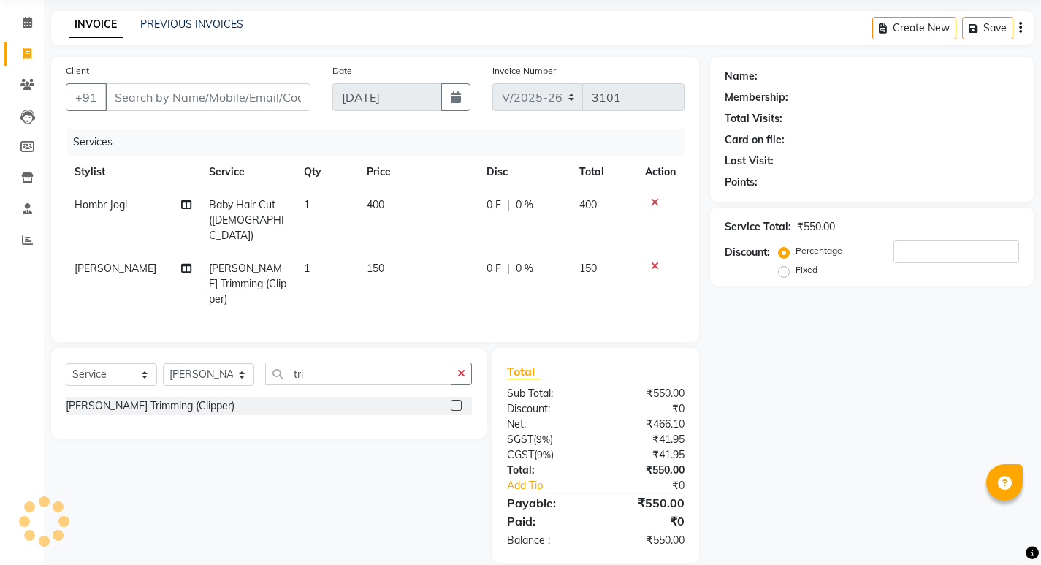
click at [660, 261] on div at bounding box center [660, 266] width 31 height 10
click at [394, 362] on input "tri" at bounding box center [358, 373] width 186 height 23
type input "t"
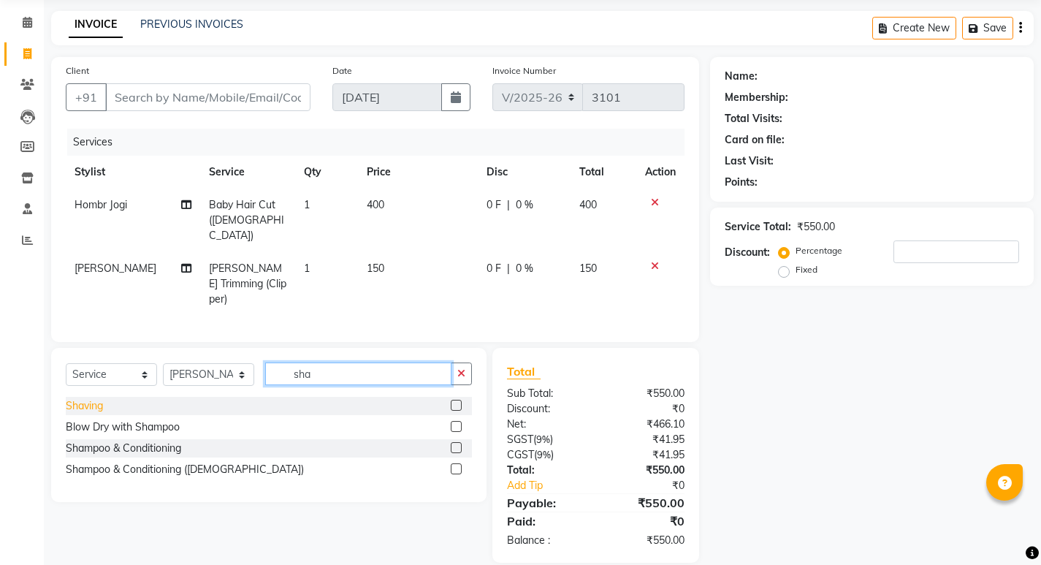
type input "sha"
drag, startPoint x: 96, startPoint y: 386, endPoint x: 215, endPoint y: 356, distance: 123.5
click at [96, 398] on div "Shaving" at bounding box center [84, 405] width 37 height 15
checkbox input "false"
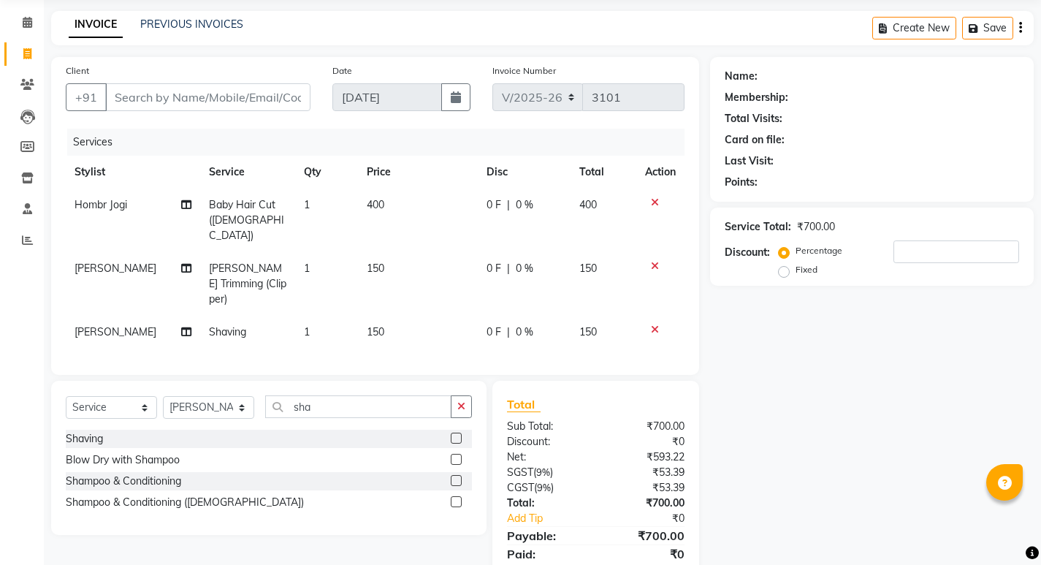
click at [652, 261] on icon at bounding box center [655, 266] width 8 height 10
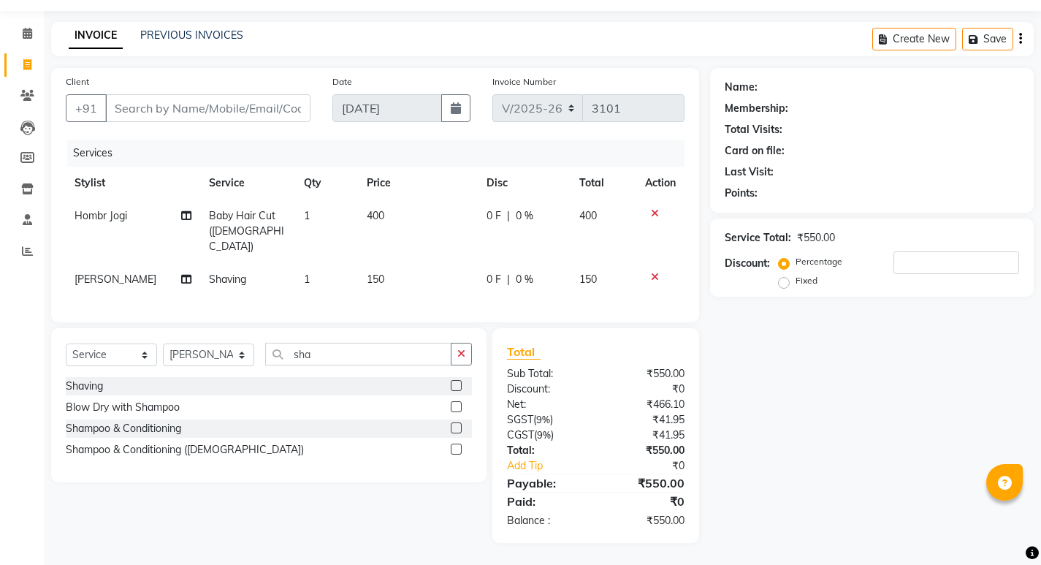
scroll to position [37, 0]
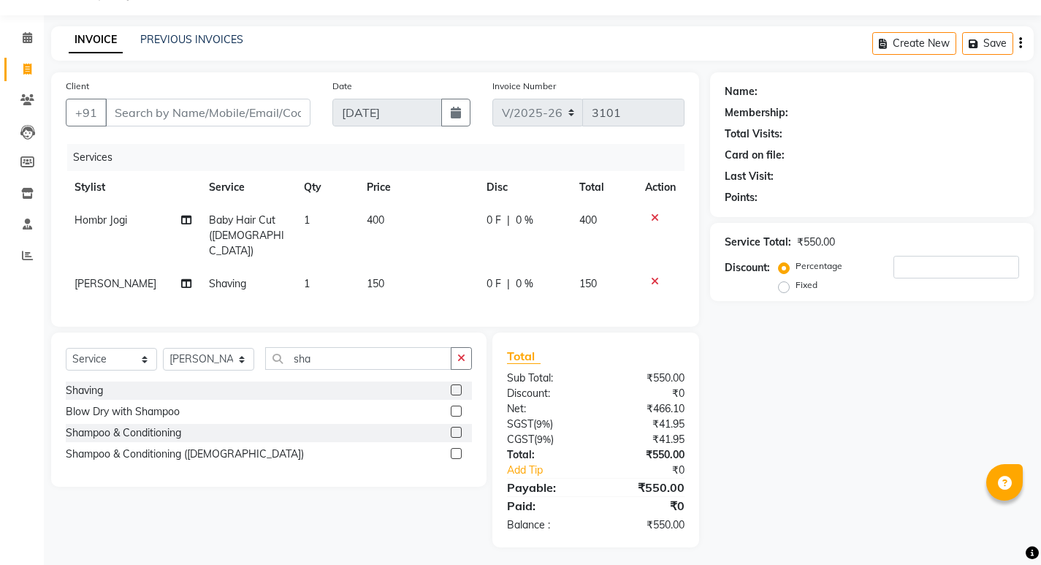
click at [367, 277] on span "150" at bounding box center [376, 283] width 18 height 13
select select "87820"
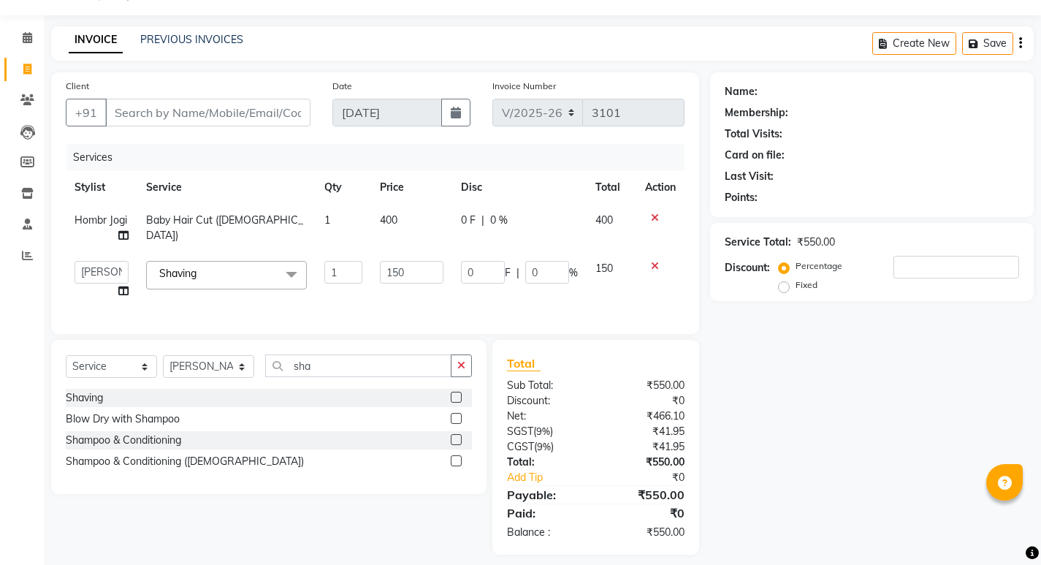
scroll to position [53, 0]
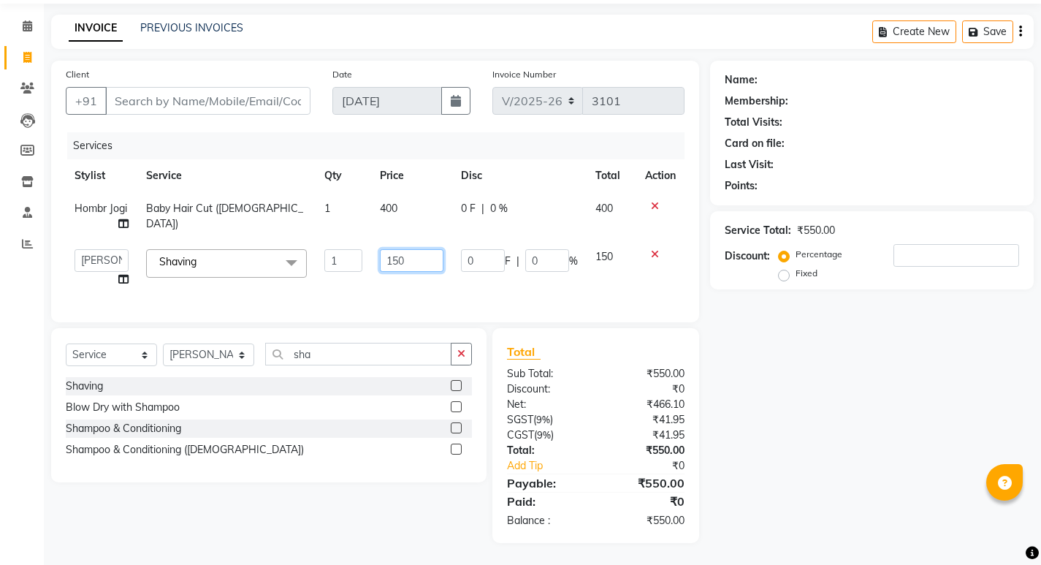
click at [403, 257] on input "150" at bounding box center [412, 260] width 64 height 23
type input "15"
drag, startPoint x: 497, startPoint y: 188, endPoint x: 602, endPoint y: 293, distance: 148.7
click at [602, 294] on div "Services Stylist Service Qty Price Disc Total Action Hombr Jogi Baby Hair Cut (…" at bounding box center [375, 219] width 619 height 175
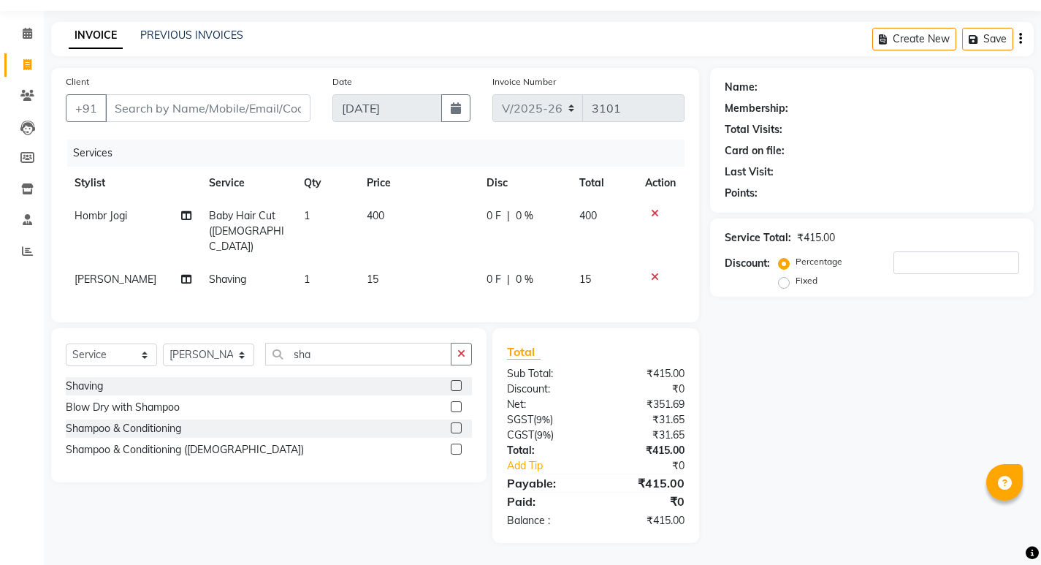
scroll to position [37, 0]
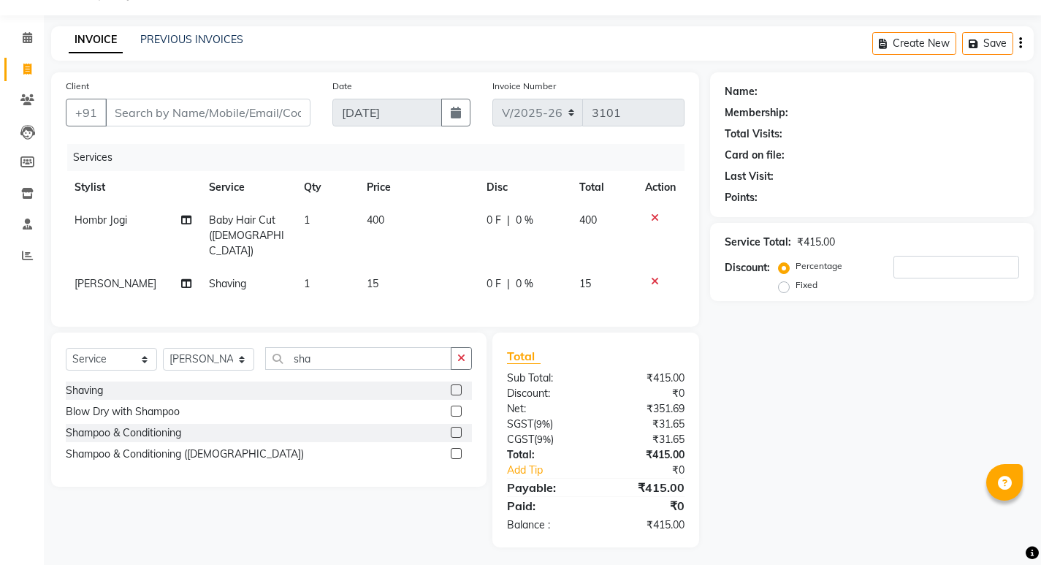
click at [369, 277] on span "15" at bounding box center [373, 283] width 12 height 13
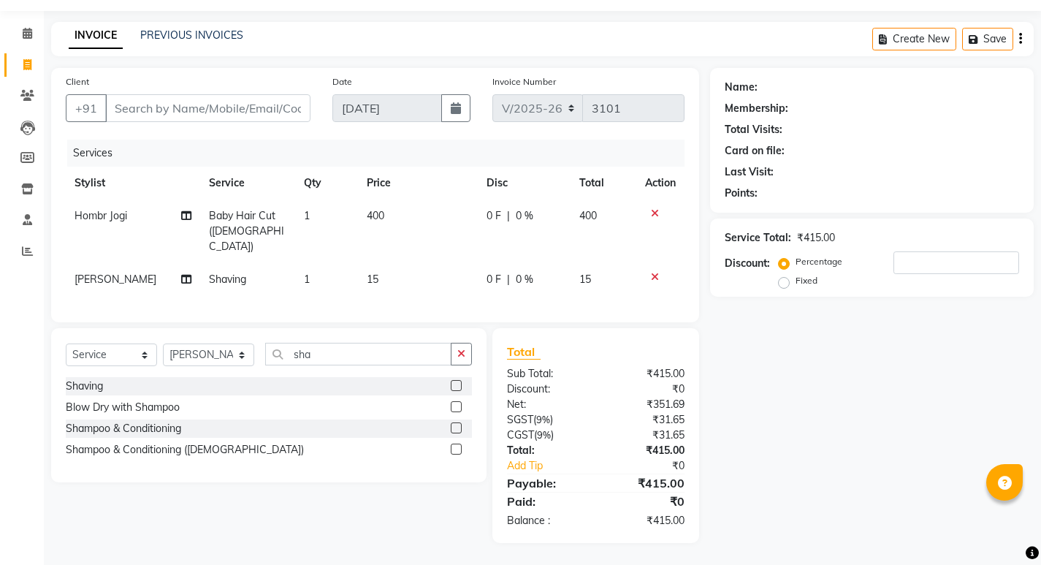
select select "87820"
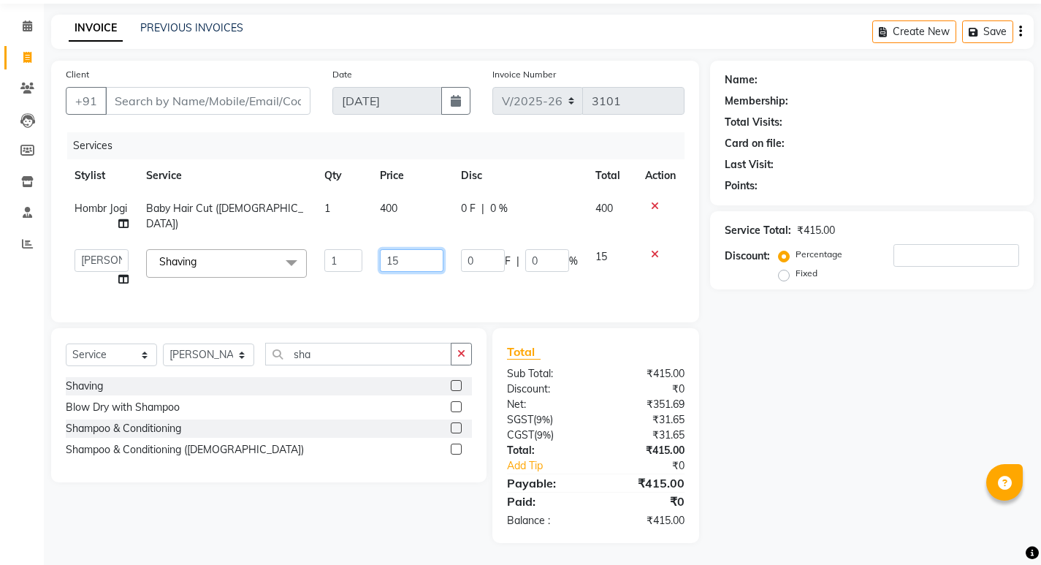
click at [422, 263] on input "15" at bounding box center [412, 260] width 64 height 23
type input "1"
type input "200"
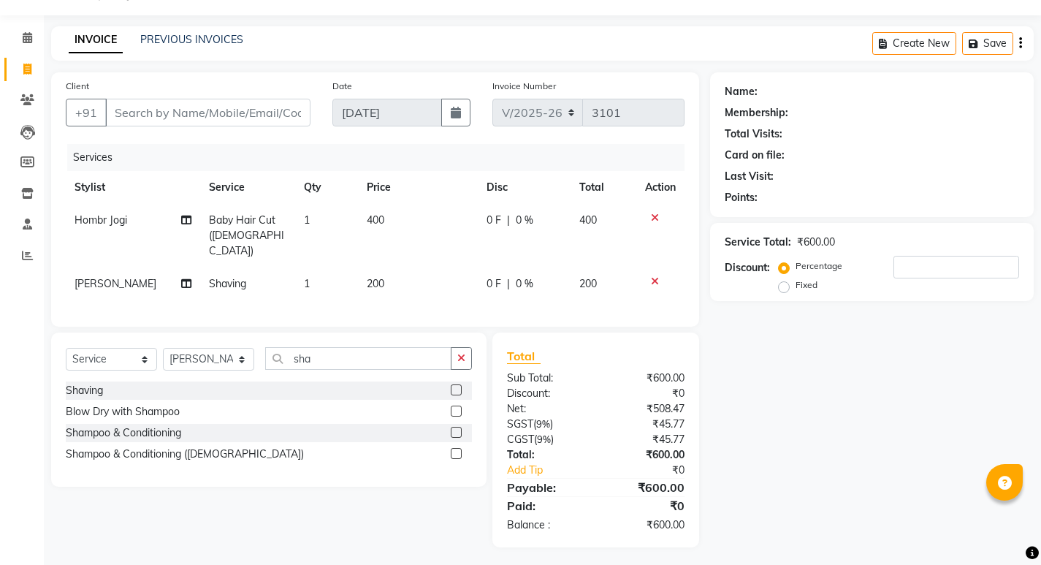
scroll to position [0, 0]
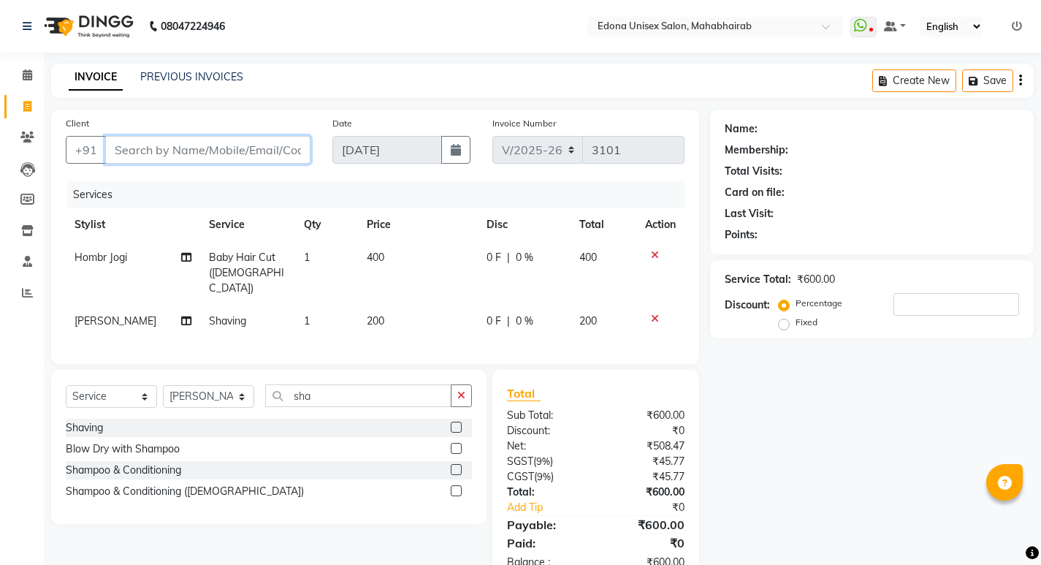
click at [254, 150] on input "Client" at bounding box center [207, 150] width 205 height 28
click at [247, 149] on input "Client" at bounding box center [207, 150] width 205 height 28
type input "9"
type input "0"
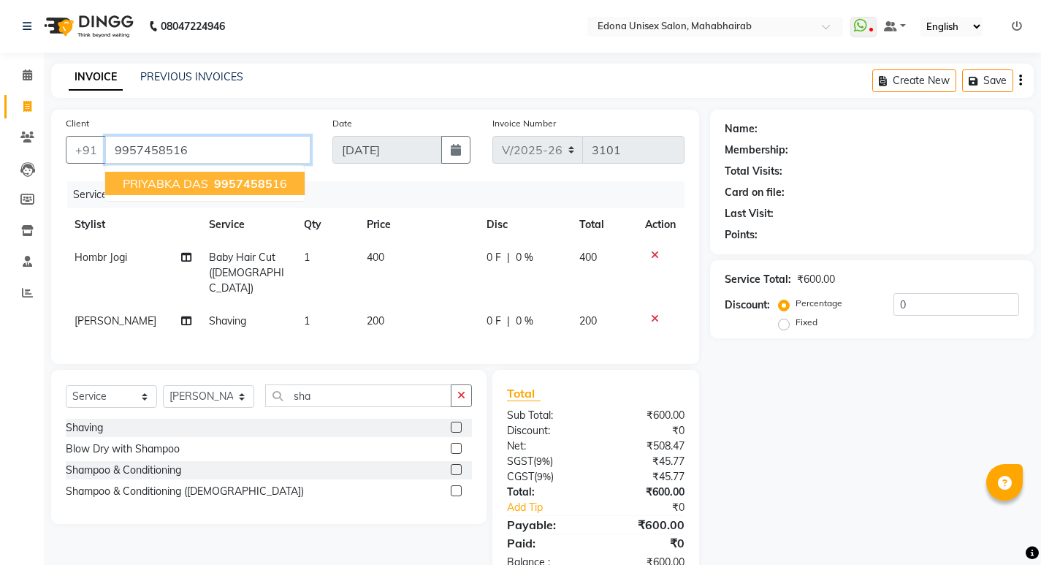
type input "9957458516"
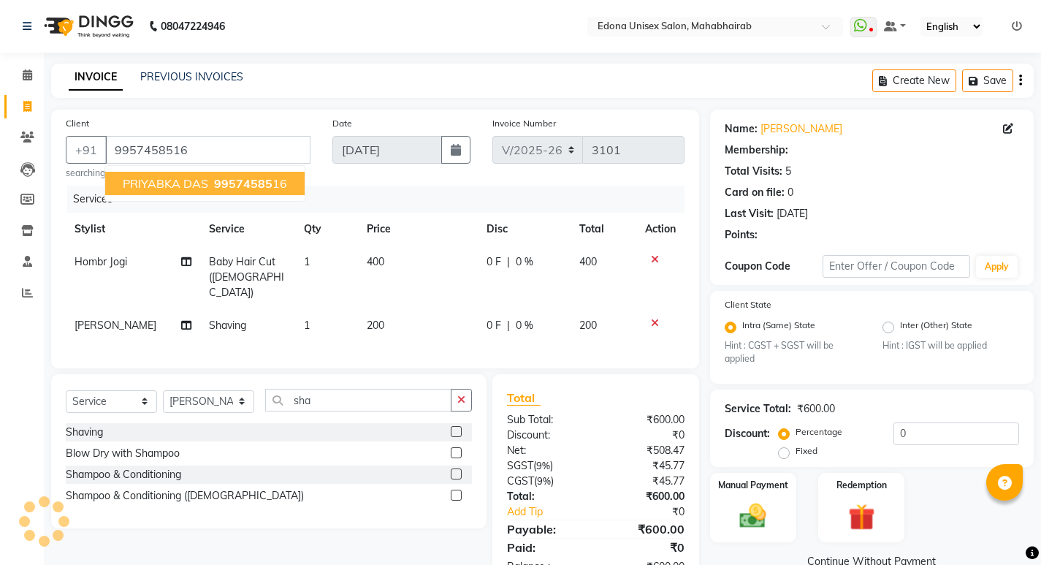
click at [175, 181] on span "PRIYABKA DAS" at bounding box center [165, 183] width 85 height 15
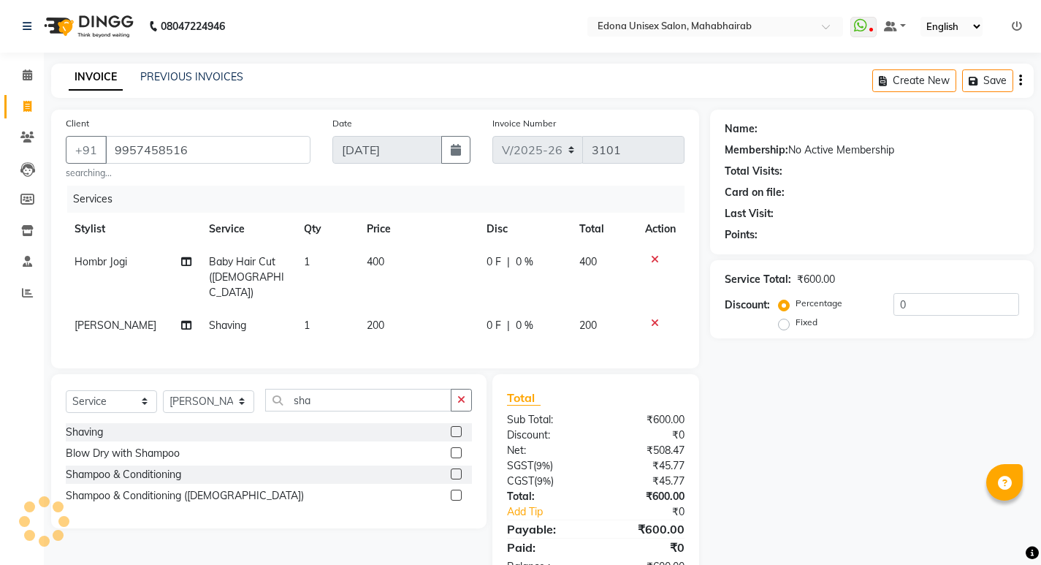
scroll to position [42, 0]
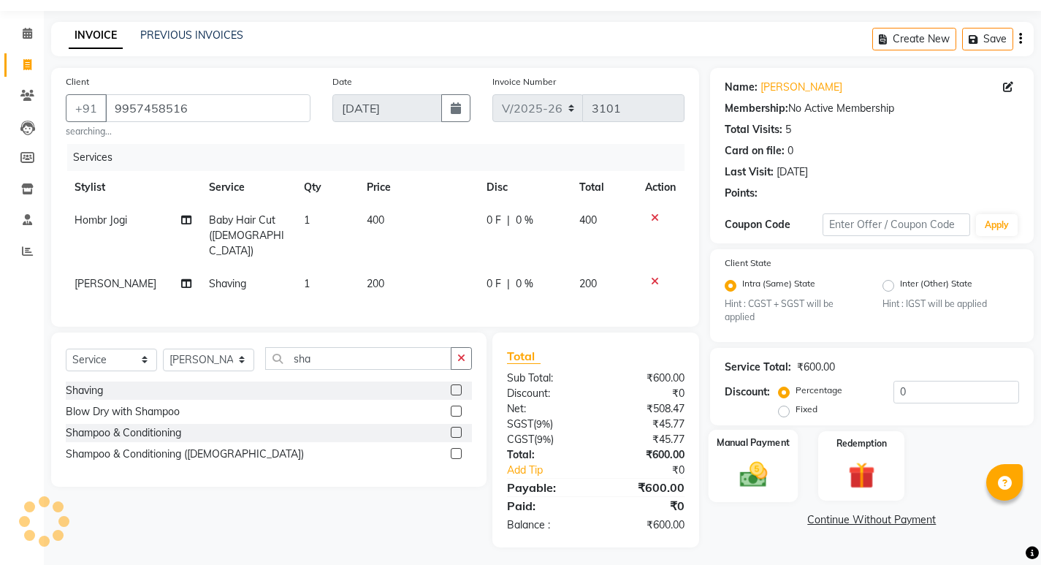
click at [749, 472] on img at bounding box center [752, 474] width 45 height 31
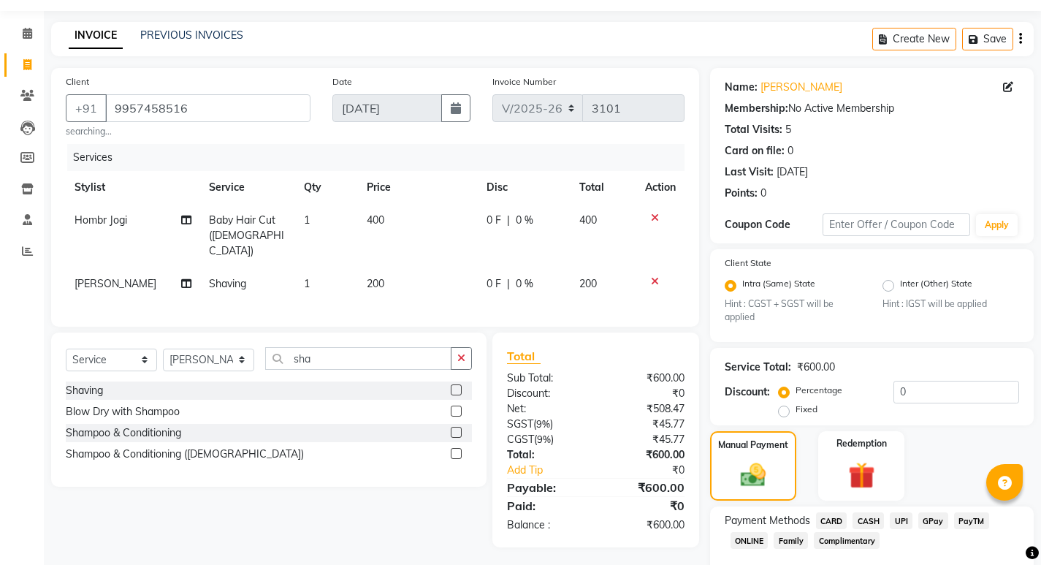
scroll to position [123, 0]
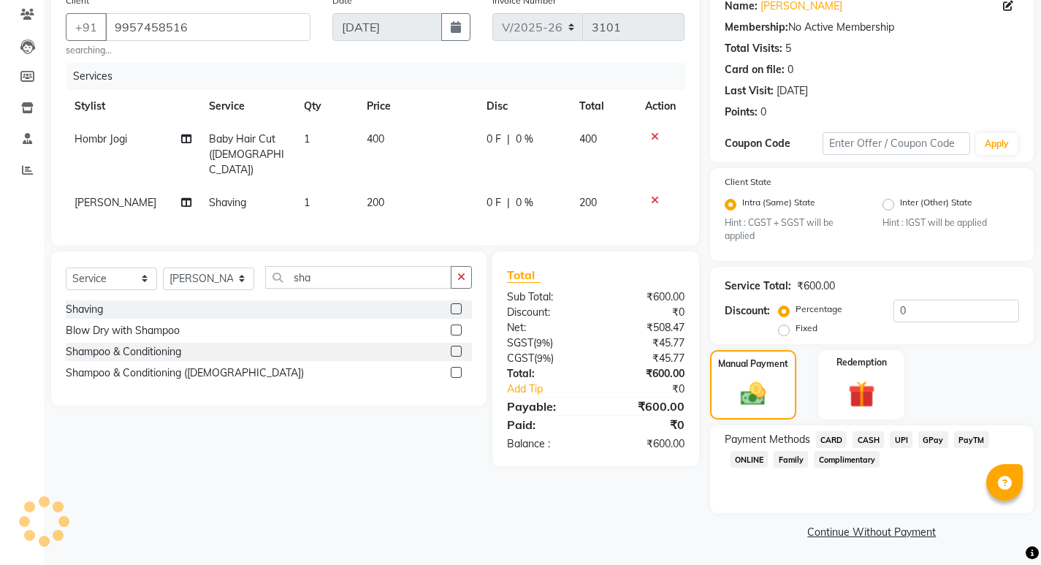
click at [878, 437] on span "CASH" at bounding box center [867, 439] width 31 height 17
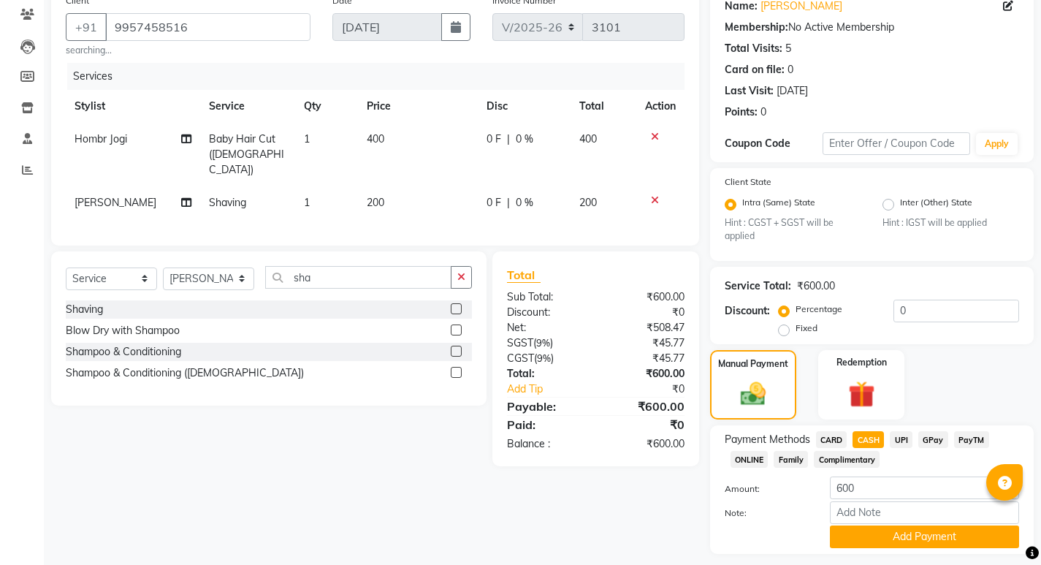
scroll to position [164, 0]
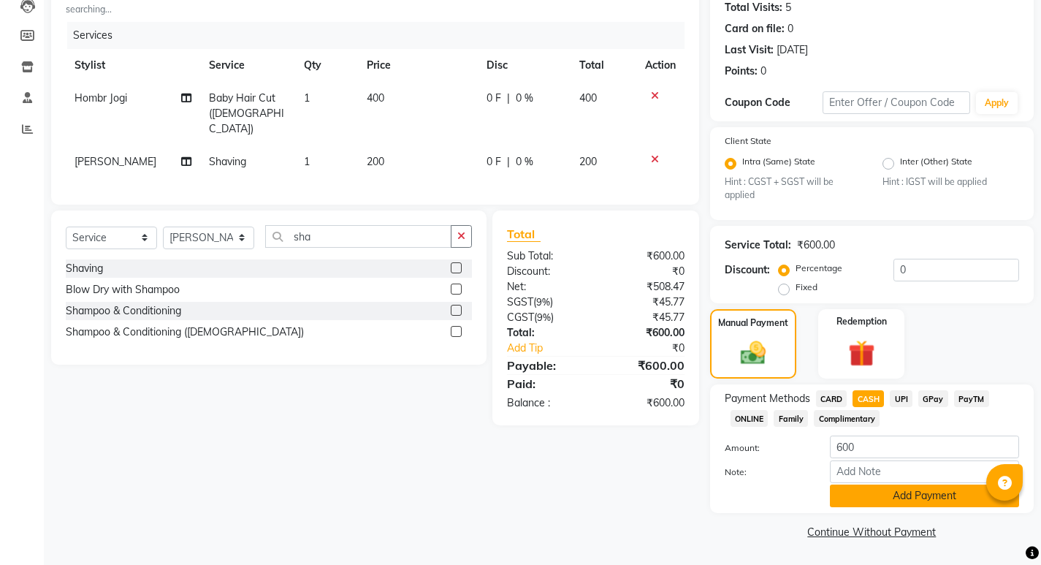
click at [900, 488] on button "Add Payment" at bounding box center [924, 495] width 189 height 23
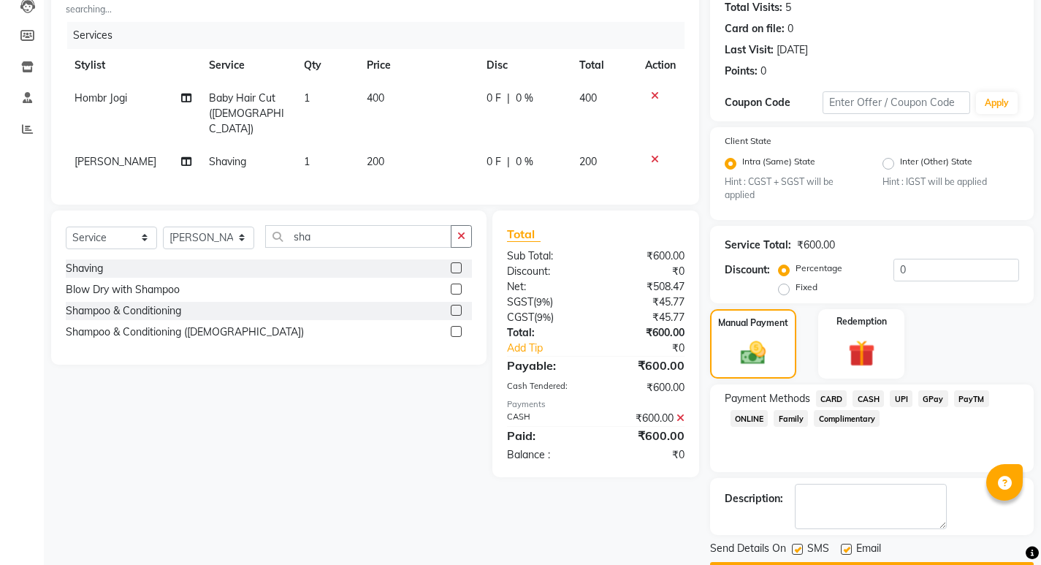
scroll to position [205, 0]
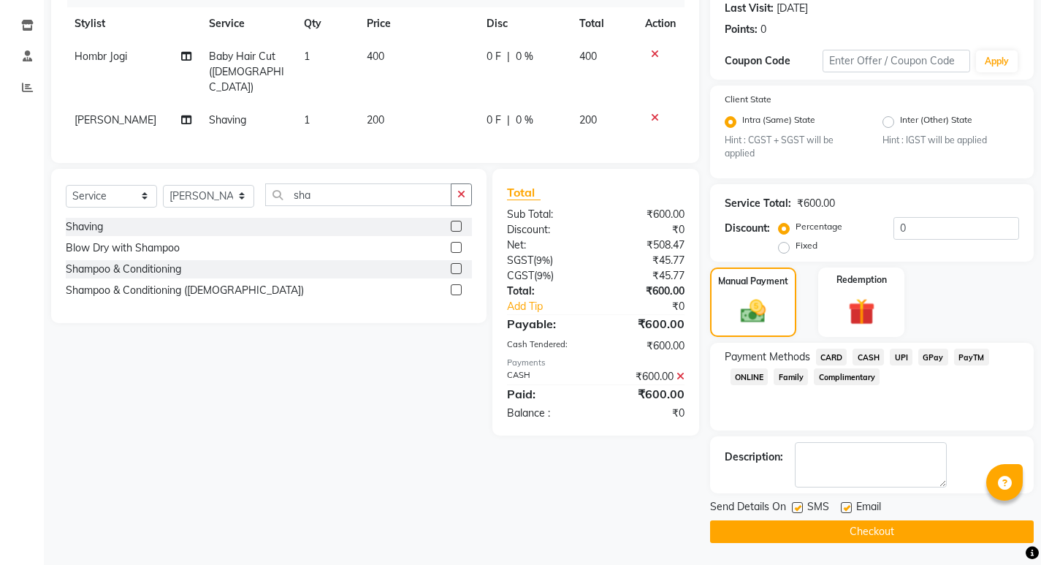
click at [876, 521] on button "Checkout" at bounding box center [872, 531] width 324 height 23
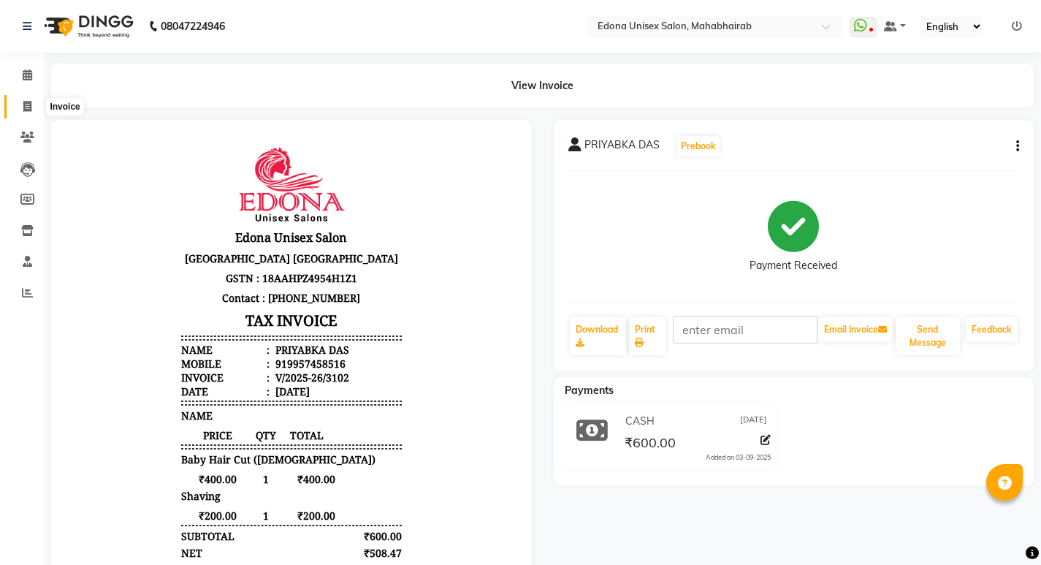
click at [23, 107] on icon at bounding box center [27, 106] width 8 height 11
select select "service"
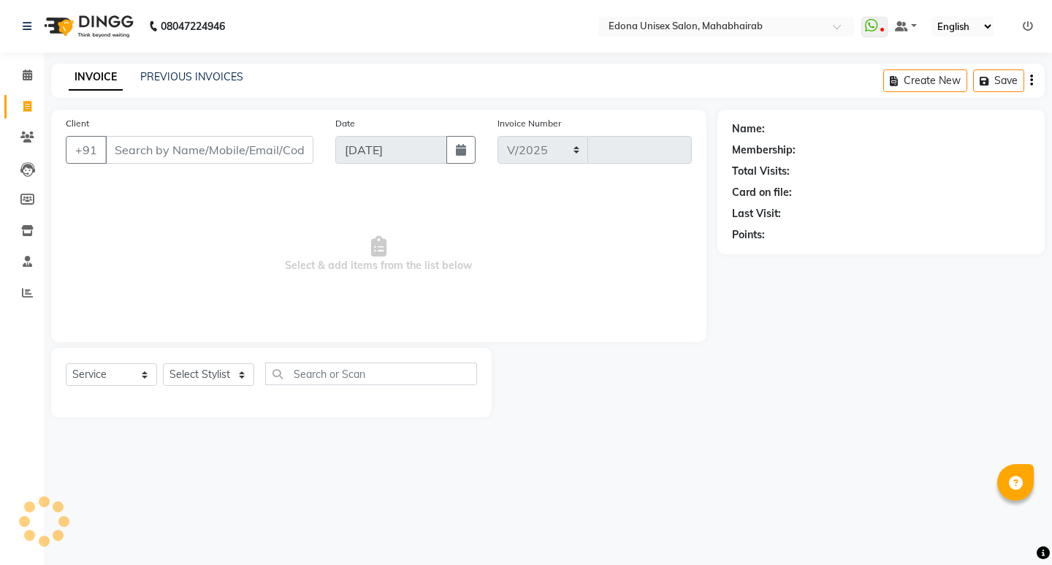
select select "5393"
type input "3103"
click at [242, 370] on select "Select Stylist" at bounding box center [208, 374] width 91 height 23
select select "69341"
click at [163, 363] on select "Select Stylist Admin Anju Sonar Bir Basumtary [PERSON_NAME] [PERSON_NAME] Hombr…" at bounding box center [208, 374] width 91 height 23
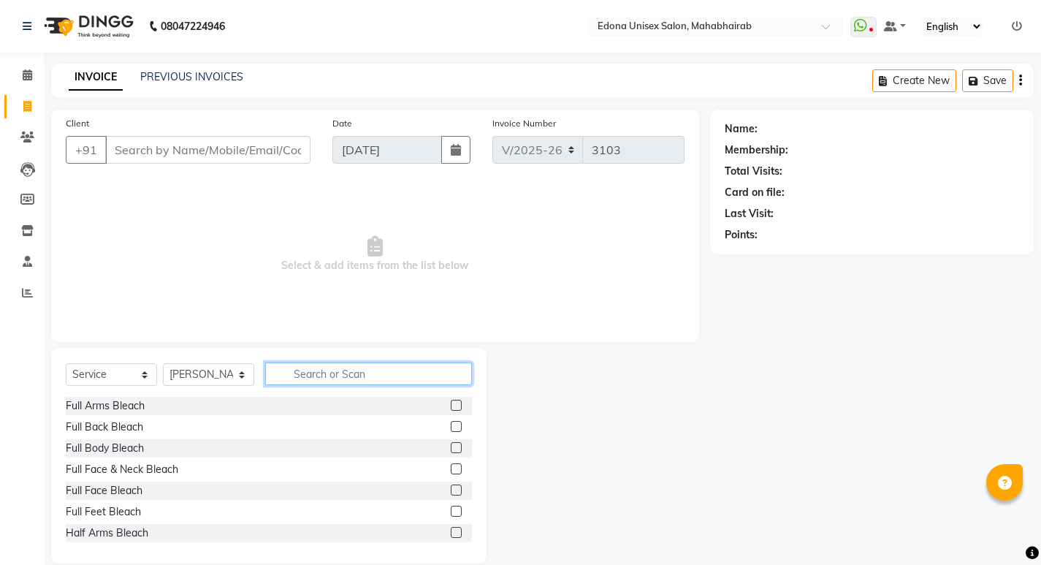
click at [340, 382] on input "text" at bounding box center [368, 373] width 207 height 23
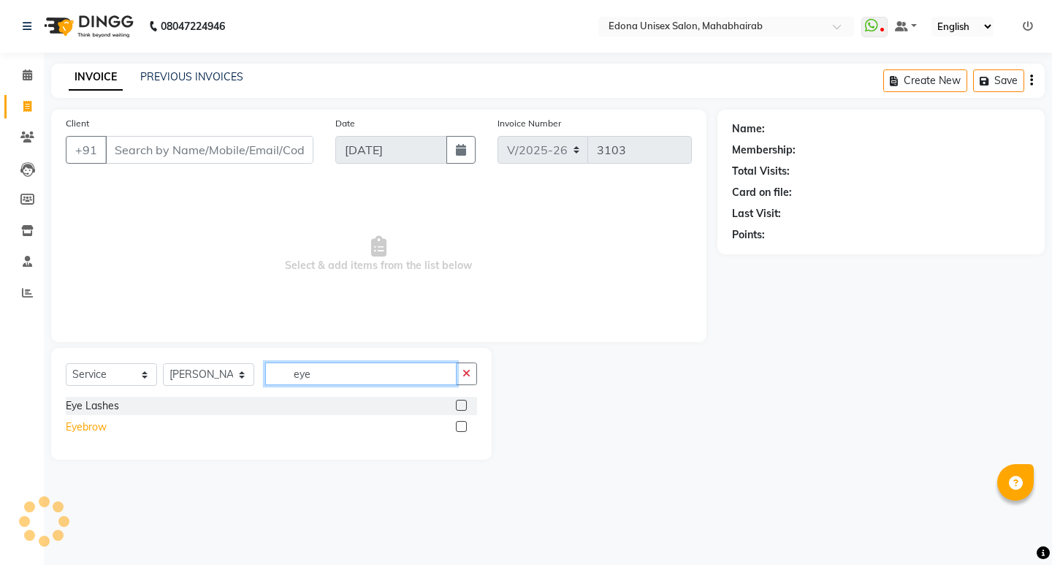
type input "eye"
click at [91, 424] on div "Eyebrow" at bounding box center [86, 426] width 41 height 15
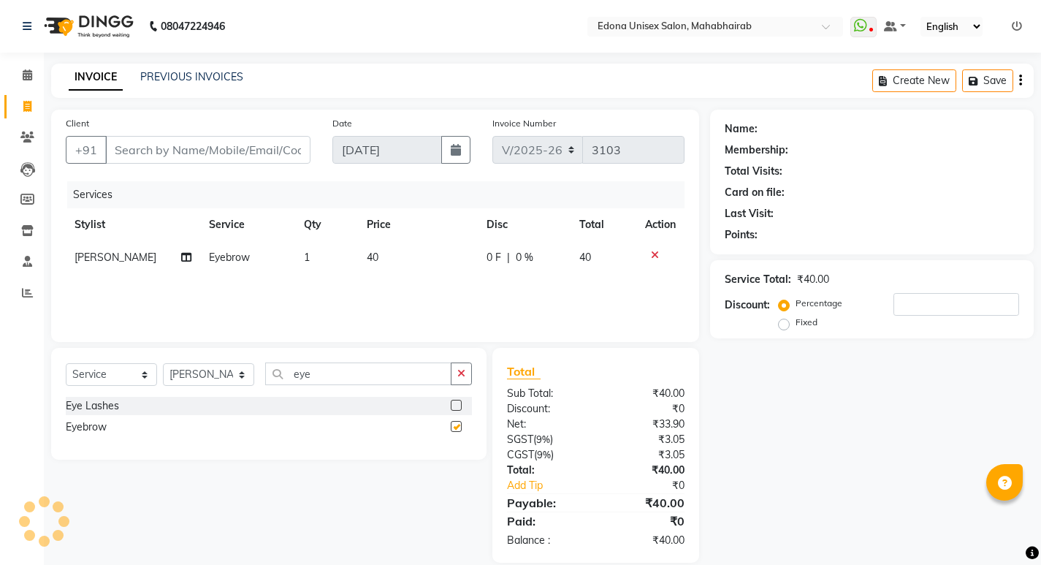
checkbox input "false"
click at [656, 254] on icon at bounding box center [655, 255] width 8 height 10
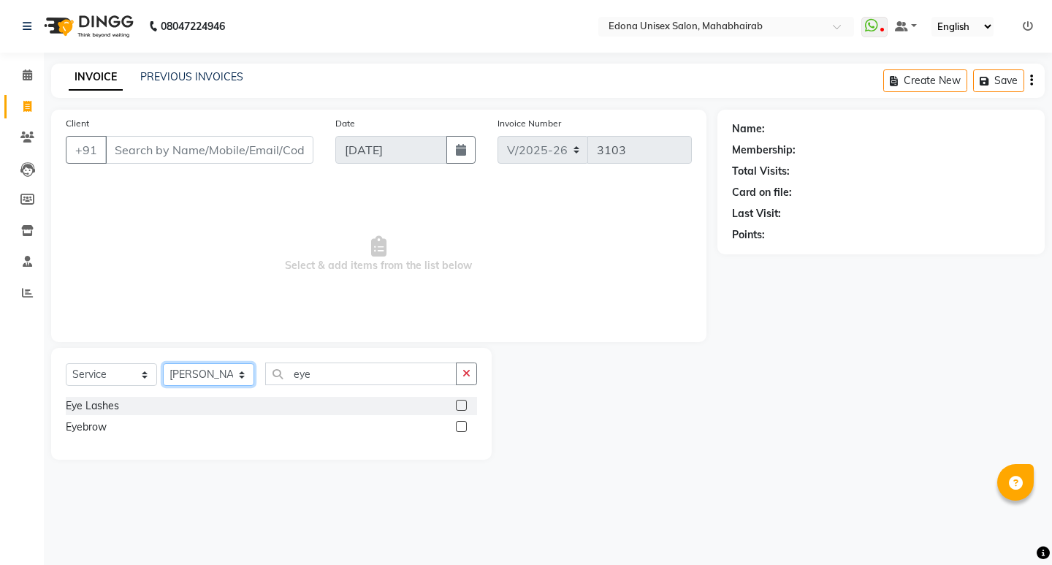
click at [223, 377] on select "Select Stylist Admin Anju Sonar Bir Basumtary [PERSON_NAME] [PERSON_NAME] Hombr…" at bounding box center [208, 374] width 91 height 23
select select "35911"
click at [163, 363] on select "Select Stylist Admin Anju Sonar Bir Basumtary [PERSON_NAME] [PERSON_NAME] Hombr…" at bounding box center [208, 374] width 91 height 23
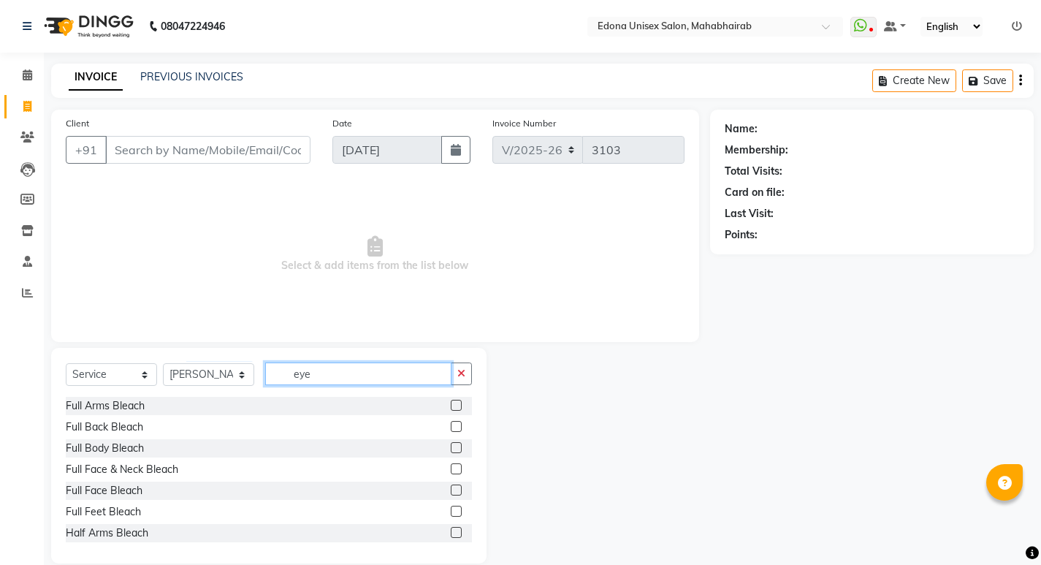
click at [329, 366] on input "eye" at bounding box center [358, 373] width 186 height 23
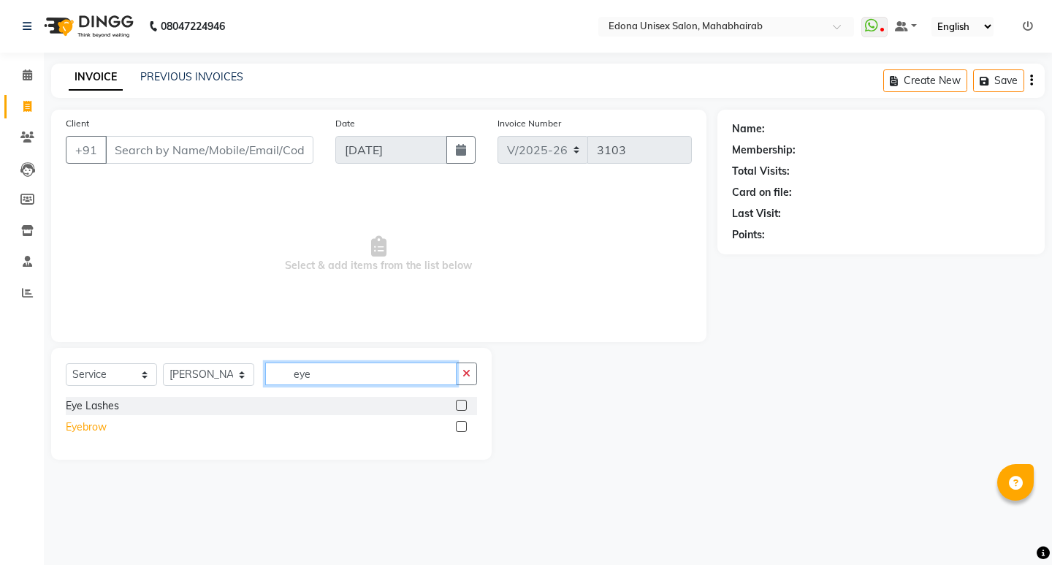
type input "eye"
click at [91, 427] on div "Eyebrow" at bounding box center [86, 426] width 41 height 15
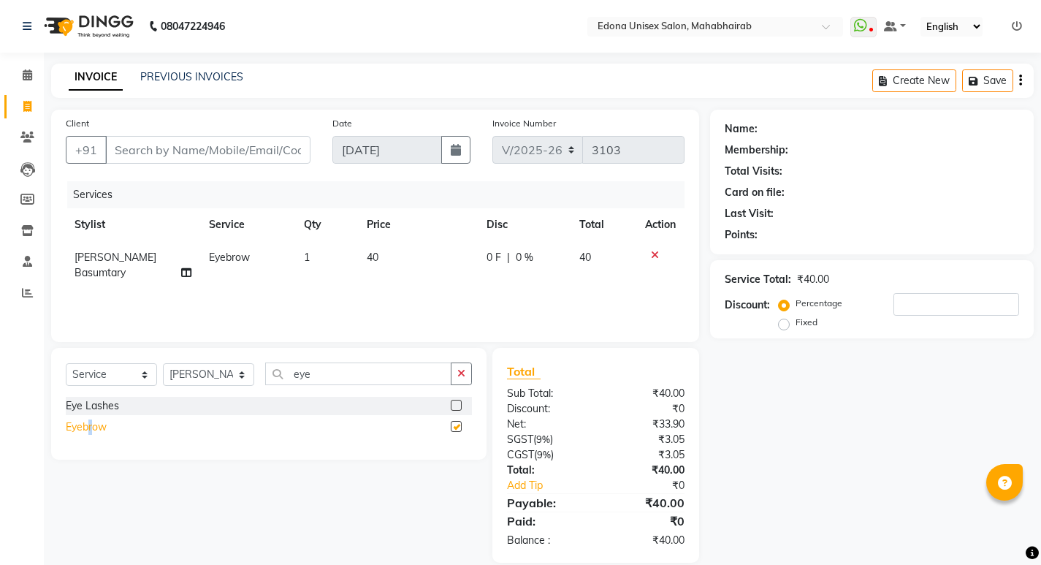
checkbox input "false"
click at [224, 150] on input "Client" at bounding box center [207, 150] width 205 height 28
type input "8"
type input "0"
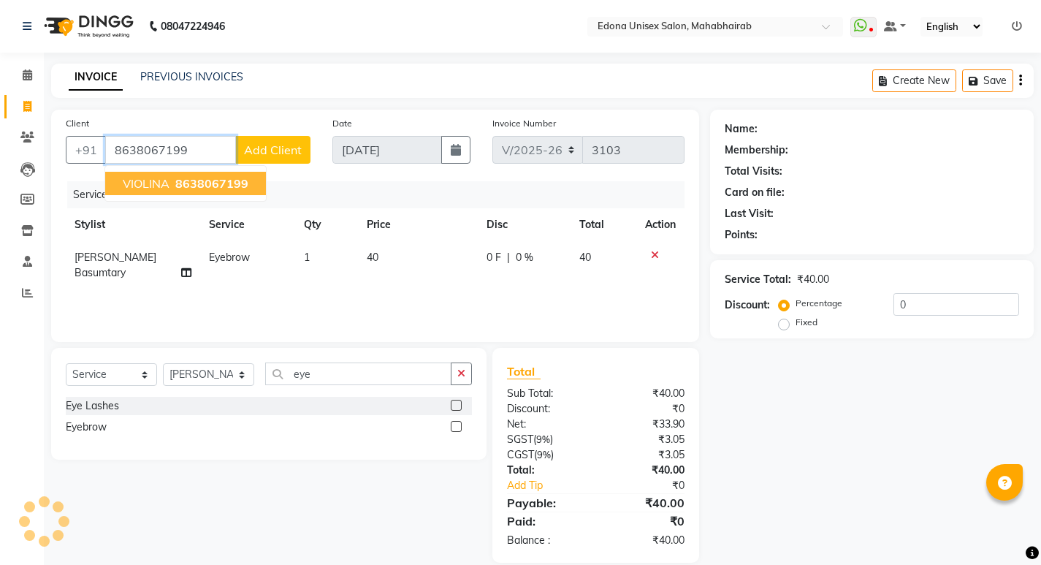
click at [253, 179] on button "VIOLINA 8638067199" at bounding box center [185, 183] width 161 height 23
type input "8638067199"
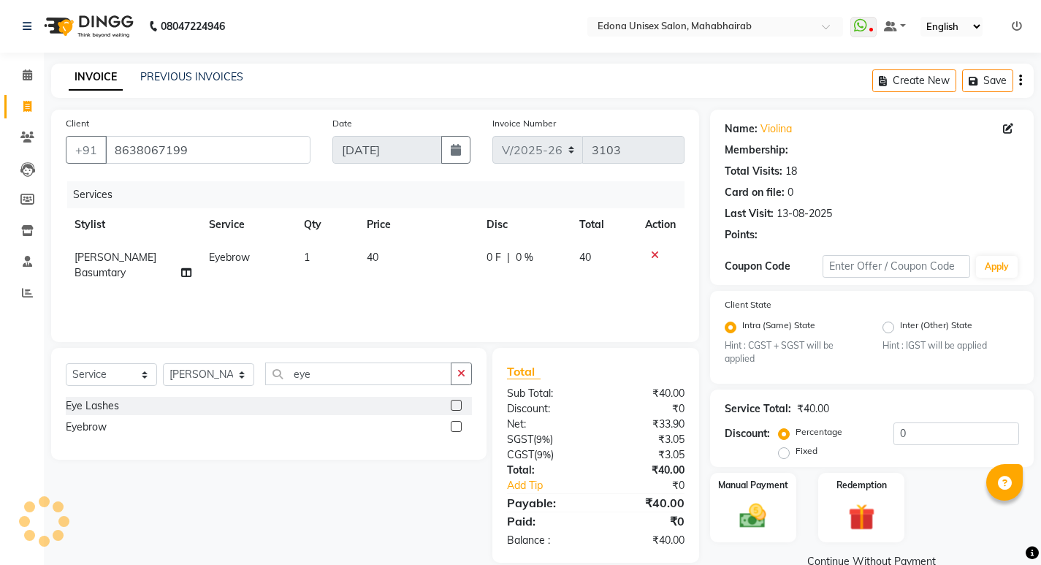
scroll to position [29, 0]
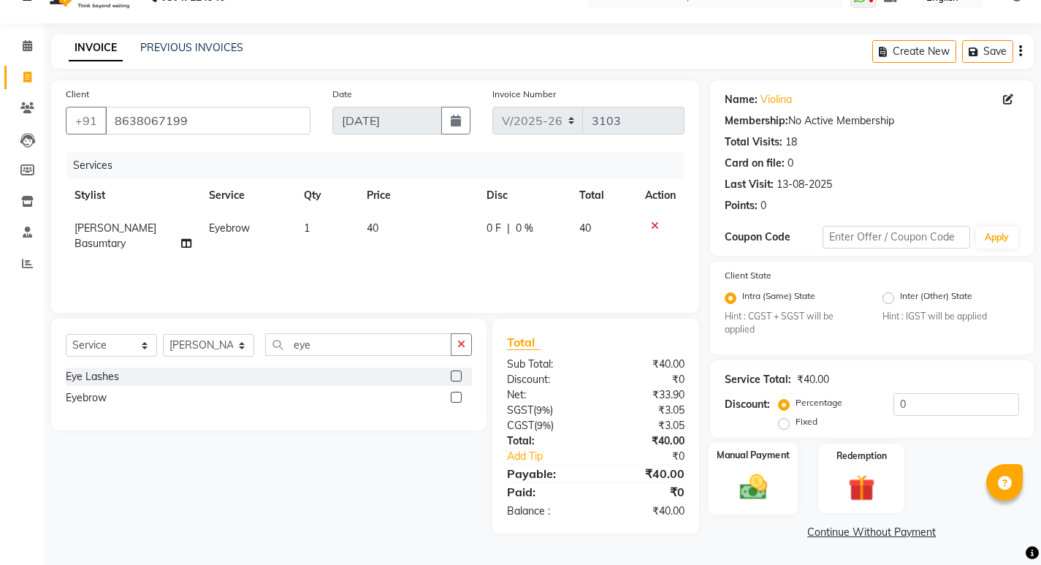
click at [757, 457] on label "Manual Payment" at bounding box center [752, 455] width 73 height 14
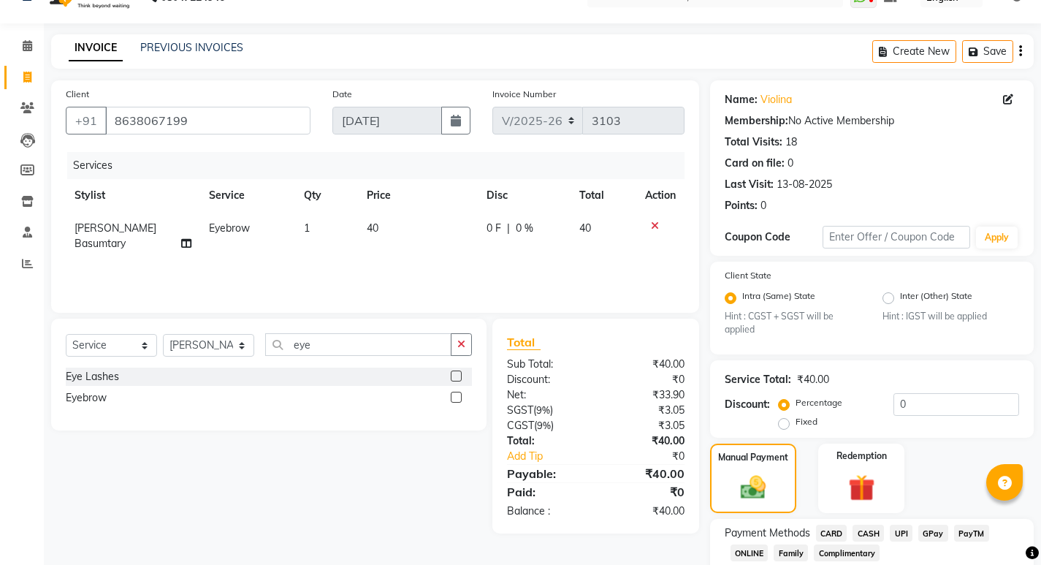
scroll to position [123, 0]
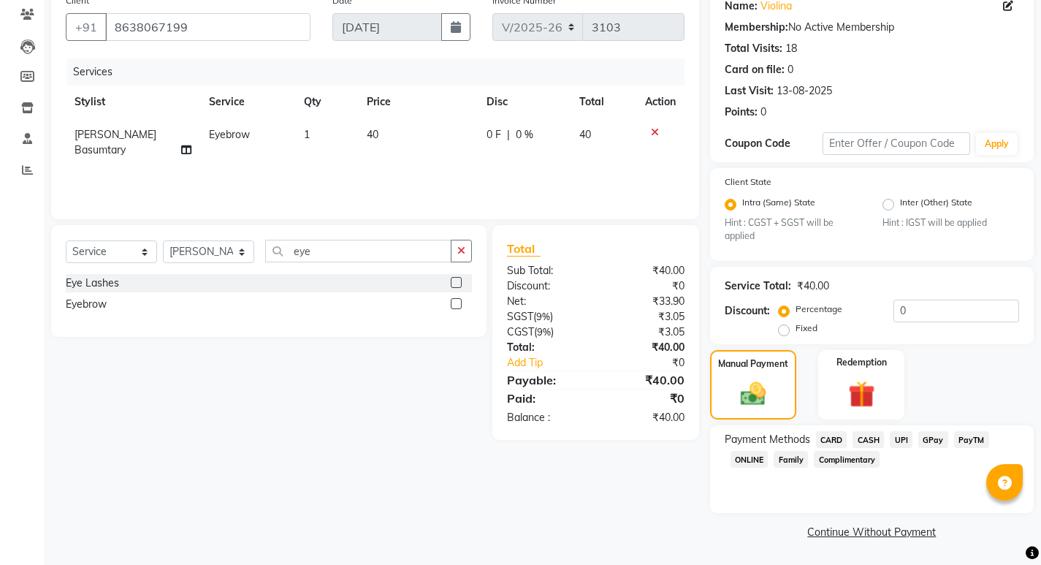
click at [903, 442] on span "UPI" at bounding box center [900, 439] width 23 height 17
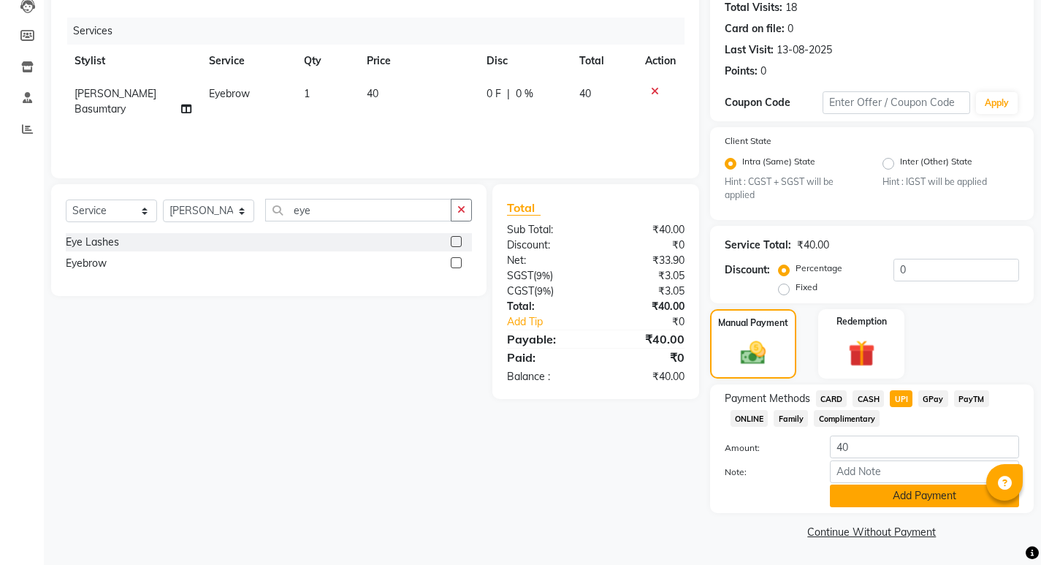
click at [927, 490] on button "Add Payment" at bounding box center [924, 495] width 189 height 23
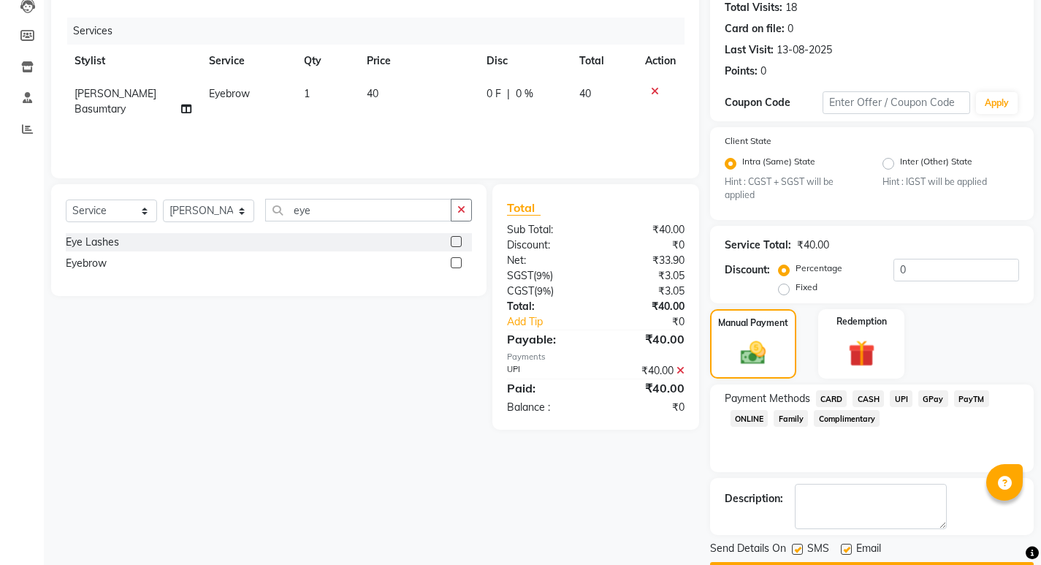
scroll to position [205, 0]
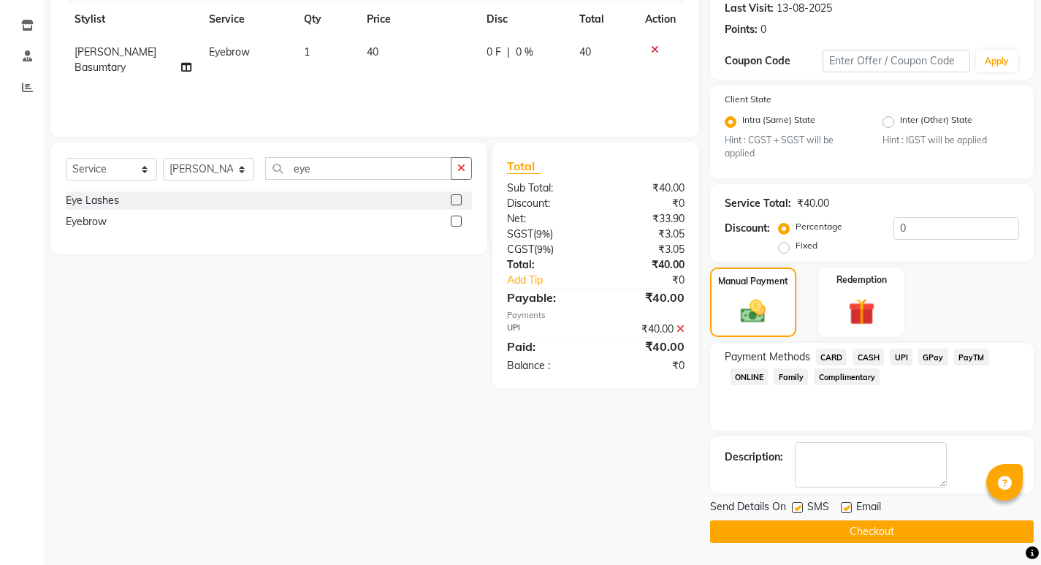
click at [881, 535] on button "Checkout" at bounding box center [872, 531] width 324 height 23
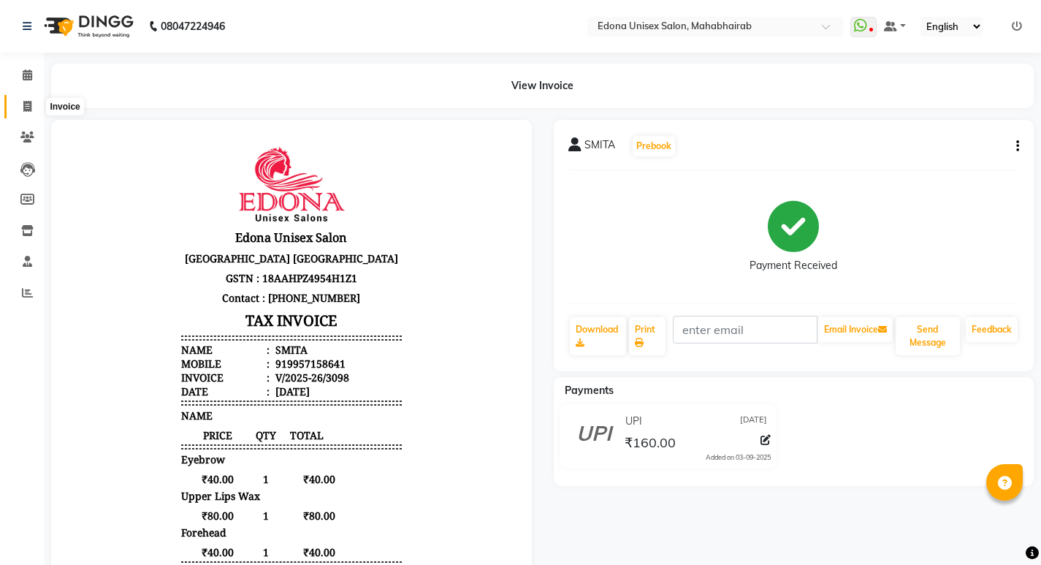
drag, startPoint x: 34, startPoint y: 103, endPoint x: 39, endPoint y: 90, distance: 13.9
click at [37, 102] on span at bounding box center [28, 107] width 26 height 17
select select "service"
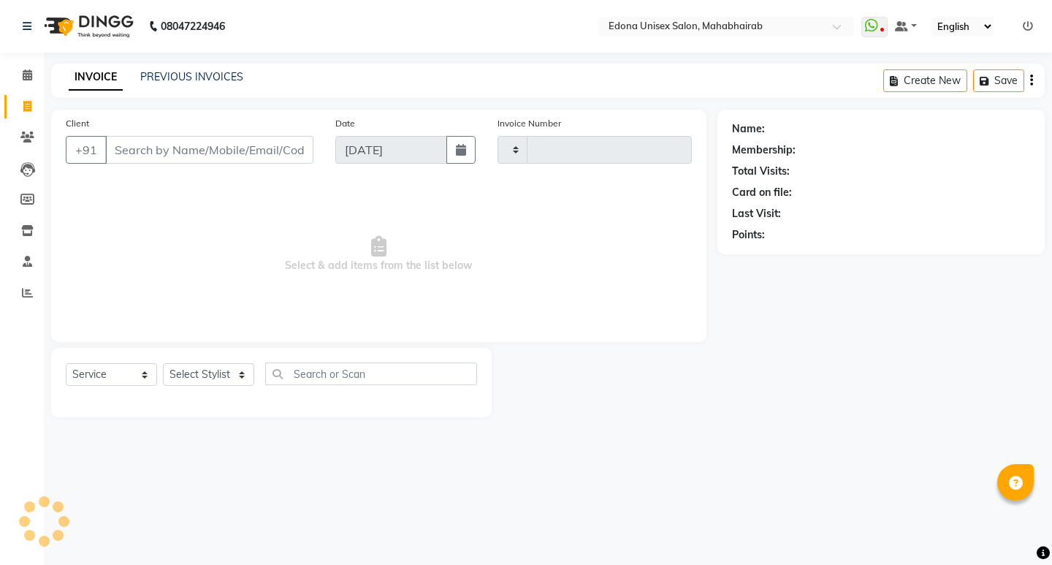
type input "3100"
select select "5393"
click at [213, 368] on select "Select Stylist Admin Anju Sonar Bir Basumtary [PERSON_NAME] [PERSON_NAME] Hombr…" at bounding box center [208, 374] width 91 height 23
click at [163, 363] on select "Select Stylist Admin Anju Sonar Bir Basumtary [PERSON_NAME] [PERSON_NAME] Hombr…" at bounding box center [208, 374] width 91 height 23
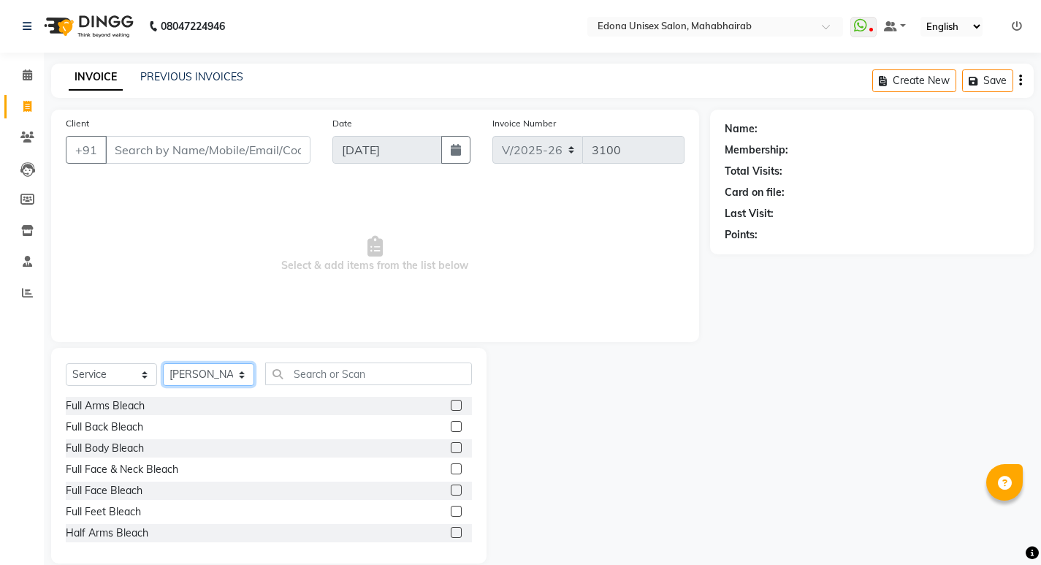
drag, startPoint x: 238, startPoint y: 373, endPoint x: 237, endPoint y: 366, distance: 7.4
click at [238, 370] on select "Select Stylist Admin Anju Sonar Bir Basumtary [PERSON_NAME] [PERSON_NAME] Hombr…" at bounding box center [208, 374] width 91 height 23
click at [163, 363] on select "Select Stylist Admin Anju Sonar Bir Basumtary [PERSON_NAME] [PERSON_NAME] Hombr…" at bounding box center [208, 374] width 91 height 23
drag, startPoint x: 228, startPoint y: 380, endPoint x: 229, endPoint y: 367, distance: 13.9
click at [229, 367] on select "Select Stylist Admin Anju Sonar Bir Basumtary [PERSON_NAME] [PERSON_NAME] Hombr…" at bounding box center [208, 374] width 91 height 23
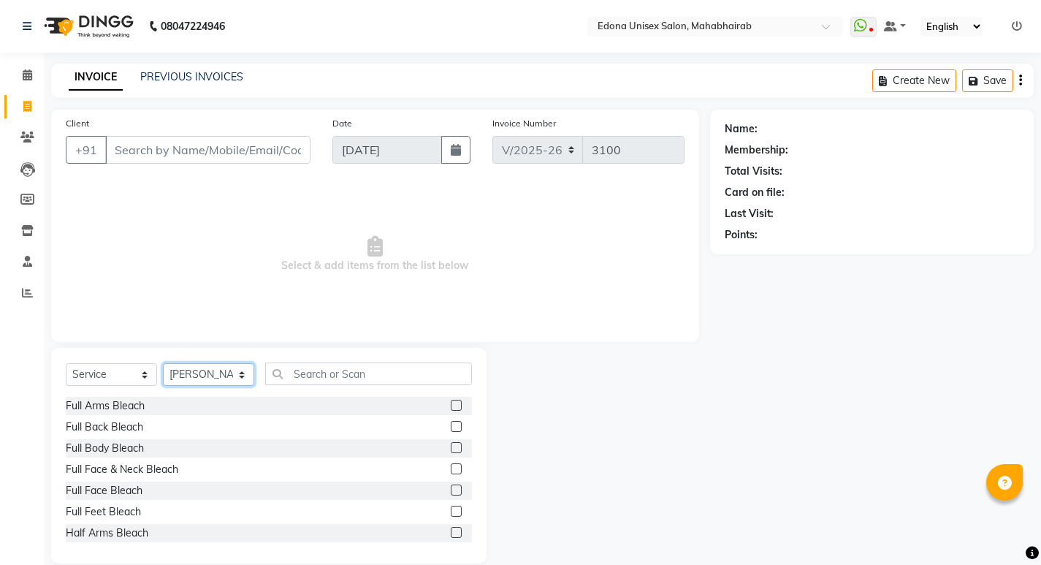
click at [163, 363] on select "Select Stylist Admin Anju Sonar Bir Basumtary [PERSON_NAME] [PERSON_NAME] Hombr…" at bounding box center [208, 374] width 91 height 23
drag, startPoint x: 230, startPoint y: 372, endPoint x: 229, endPoint y: 364, distance: 8.2
click at [231, 372] on select "Select Stylist Admin Anju Sonar Bir Basumtary [PERSON_NAME] [PERSON_NAME] Hombr…" at bounding box center [208, 374] width 91 height 23
select select "35904"
click at [163, 363] on select "Select Stylist Admin Anju Sonar Bir Basumtary [PERSON_NAME] [PERSON_NAME] Hombr…" at bounding box center [208, 374] width 91 height 23
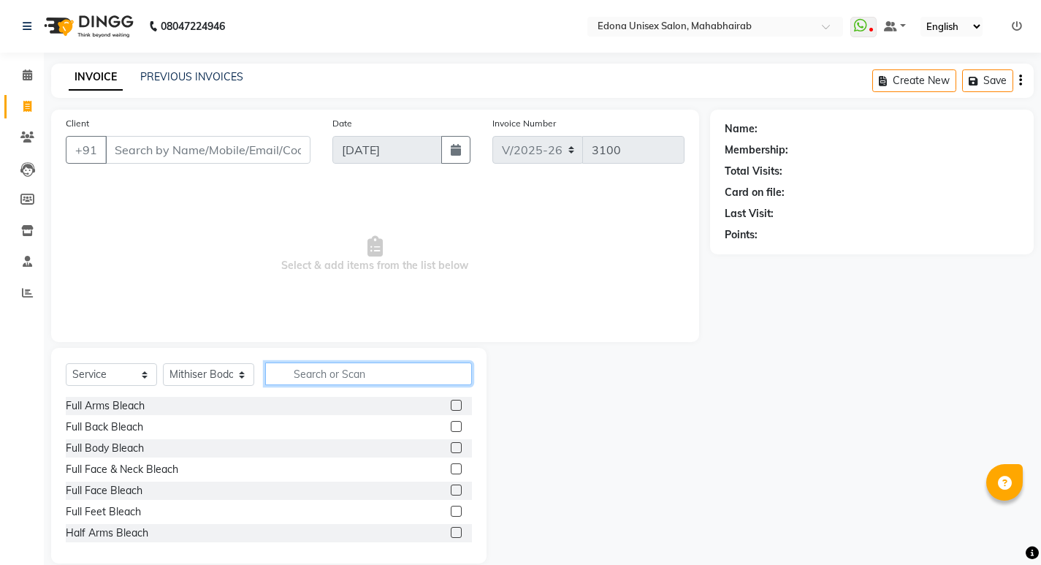
click at [383, 383] on input "text" at bounding box center [368, 373] width 207 height 23
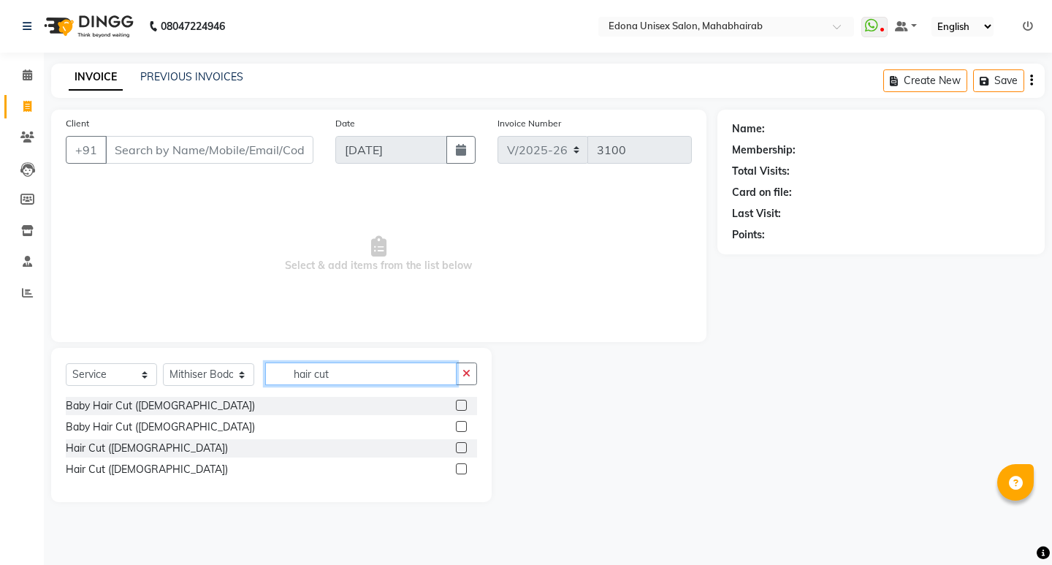
type input "hair cut"
click at [97, 465] on div "Hair Cut ([DEMOGRAPHIC_DATA])" at bounding box center [147, 469] width 162 height 15
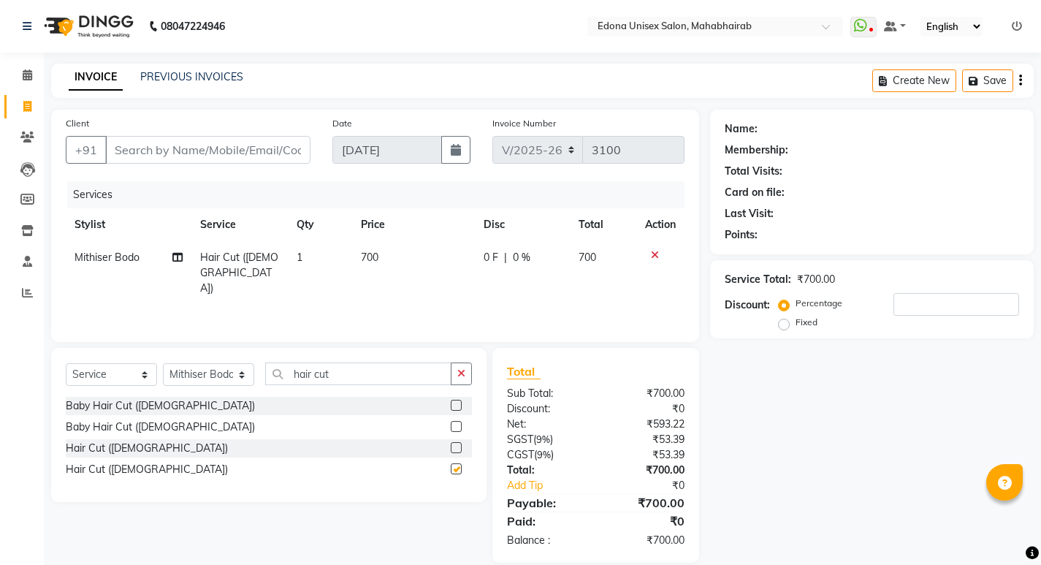
checkbox input "false"
drag, startPoint x: 227, startPoint y: 374, endPoint x: 216, endPoint y: 364, distance: 15.0
click at [227, 374] on select "Select Stylist Admin Anju Sonar Bir Basumtary [PERSON_NAME] [PERSON_NAME] Hombr…" at bounding box center [208, 374] width 91 height 23
select select "35911"
click at [163, 363] on select "Select Stylist Admin Anju Sonar Bir Basumtary [PERSON_NAME] [PERSON_NAME] Hombr…" at bounding box center [208, 374] width 91 height 23
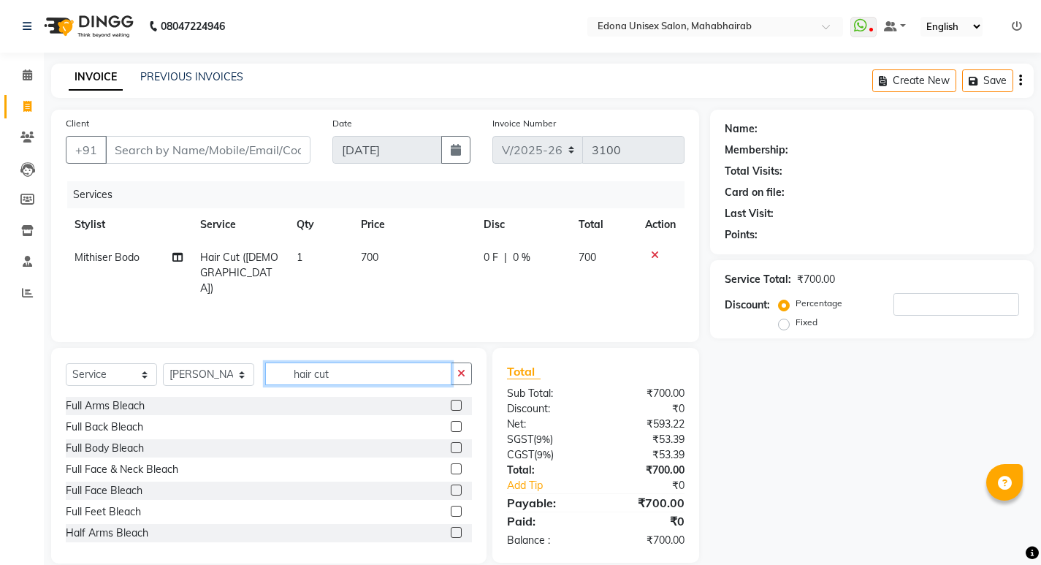
click at [400, 377] on input "hair cut" at bounding box center [358, 373] width 186 height 23
type input "h"
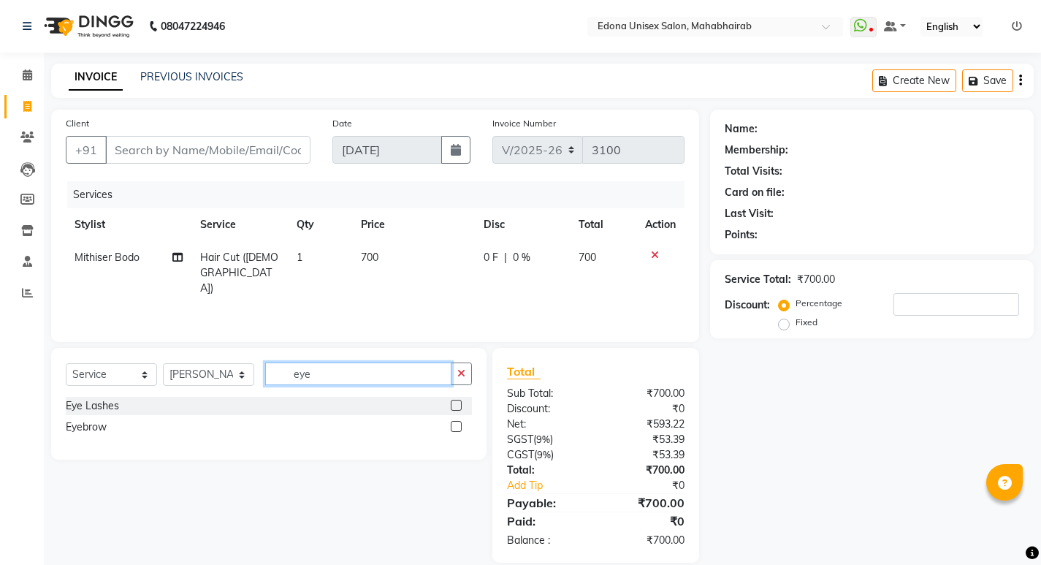
scroll to position [20, 0]
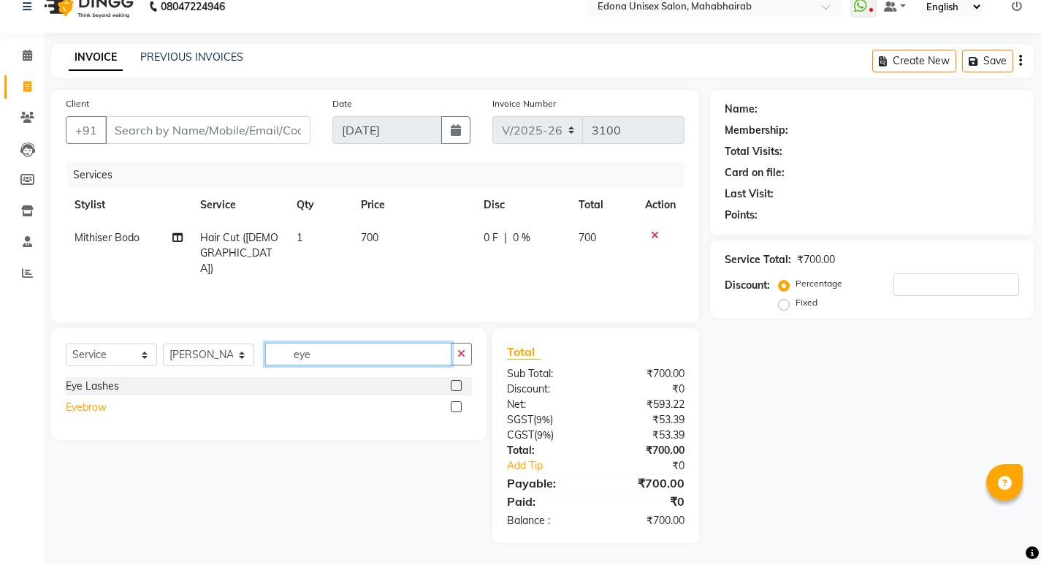
type input "eye"
click at [74, 408] on div "Eyebrow" at bounding box center [86, 406] width 41 height 15
checkbox input "false"
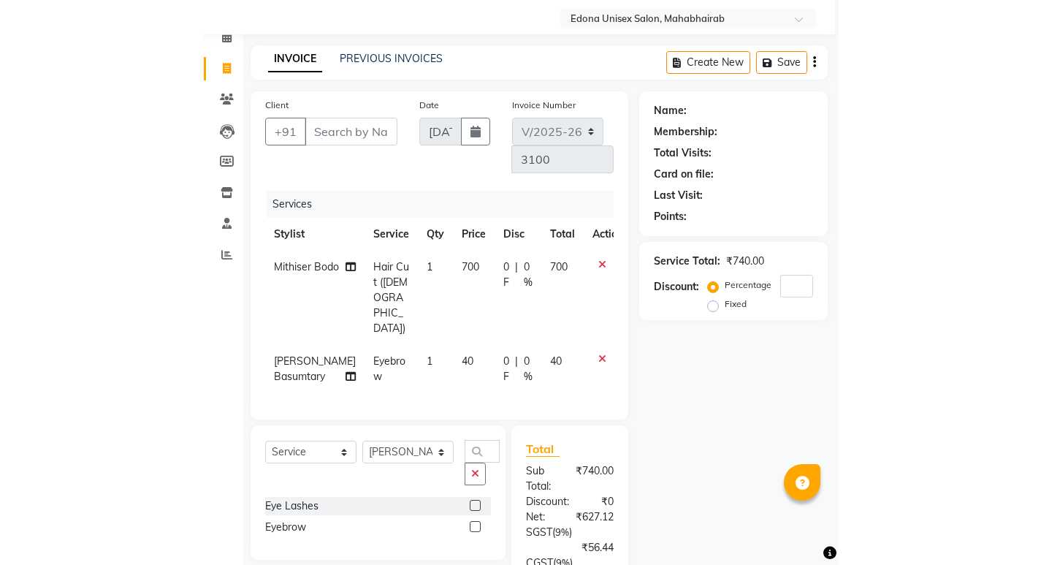
scroll to position [0, 0]
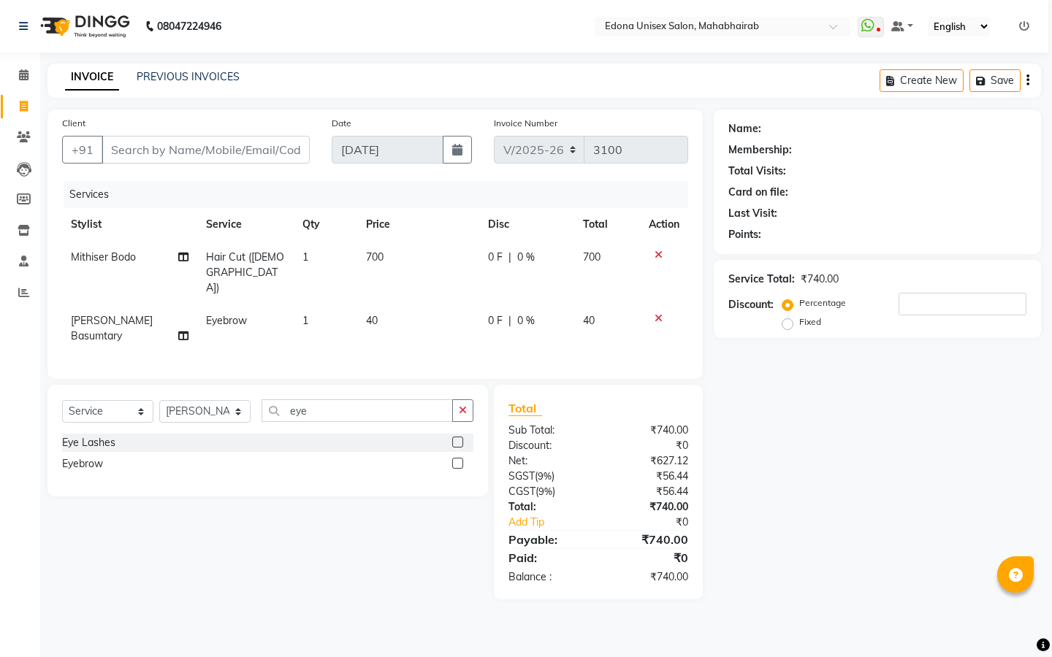
click at [849, 481] on div "Name: Membership: Total Visits: Card on file: Last Visit: Points: Service Total…" at bounding box center [882, 355] width 338 height 490
click at [268, 151] on input "Client" at bounding box center [206, 150] width 208 height 28
click at [628, 192] on div "Client +91 Date 03-09-2025 Invoice Number V/2025 V/2025-26 3100 Services Stylis…" at bounding box center [374, 244] width 655 height 269
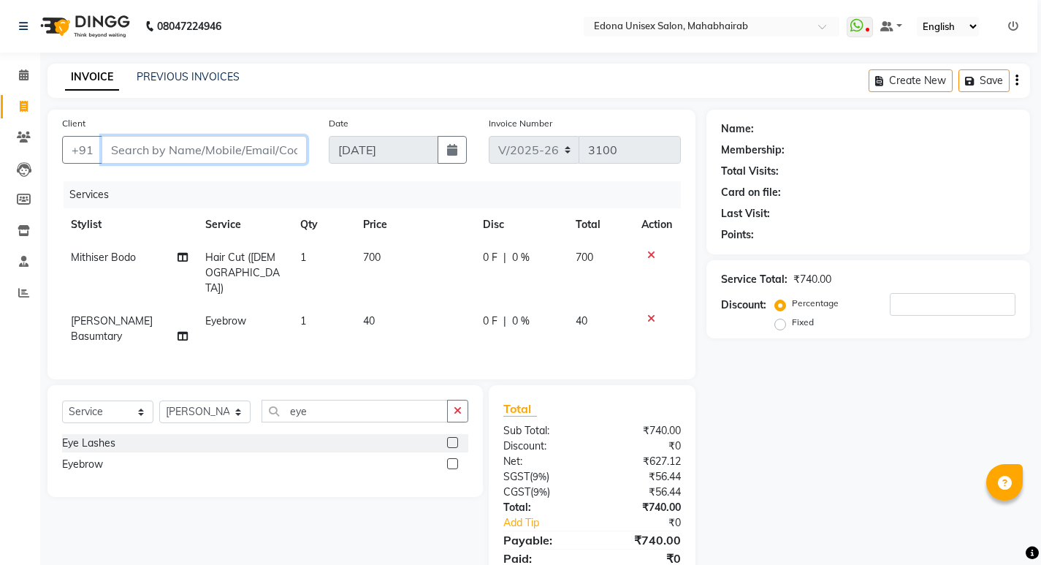
click at [287, 147] on input "Client" at bounding box center [204, 150] width 205 height 28
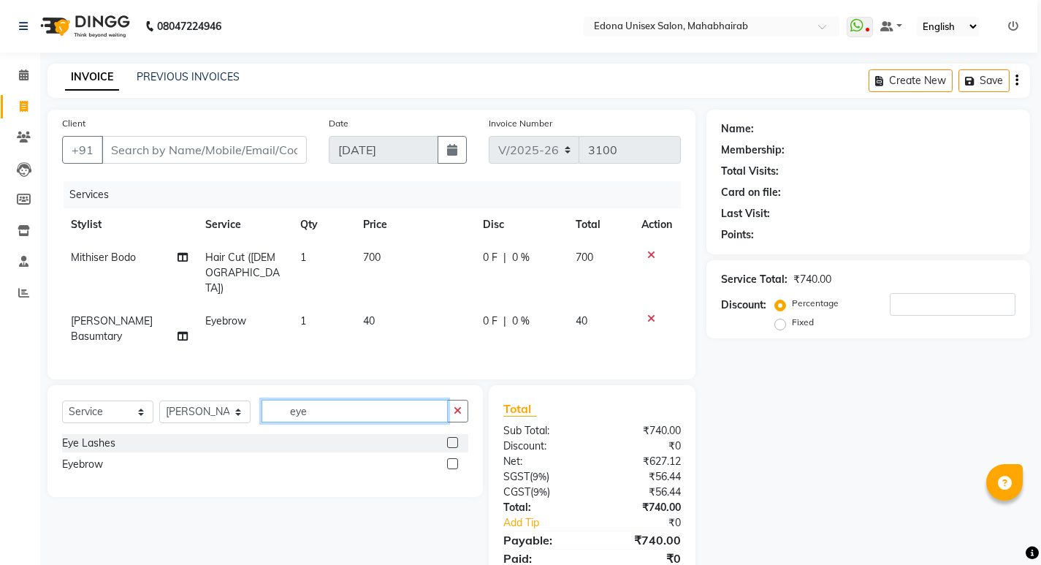
click at [363, 399] on input "eye" at bounding box center [354, 410] width 186 height 23
type input "e"
type input "for"
click at [82, 456] on div "Forehead" at bounding box center [84, 463] width 45 height 15
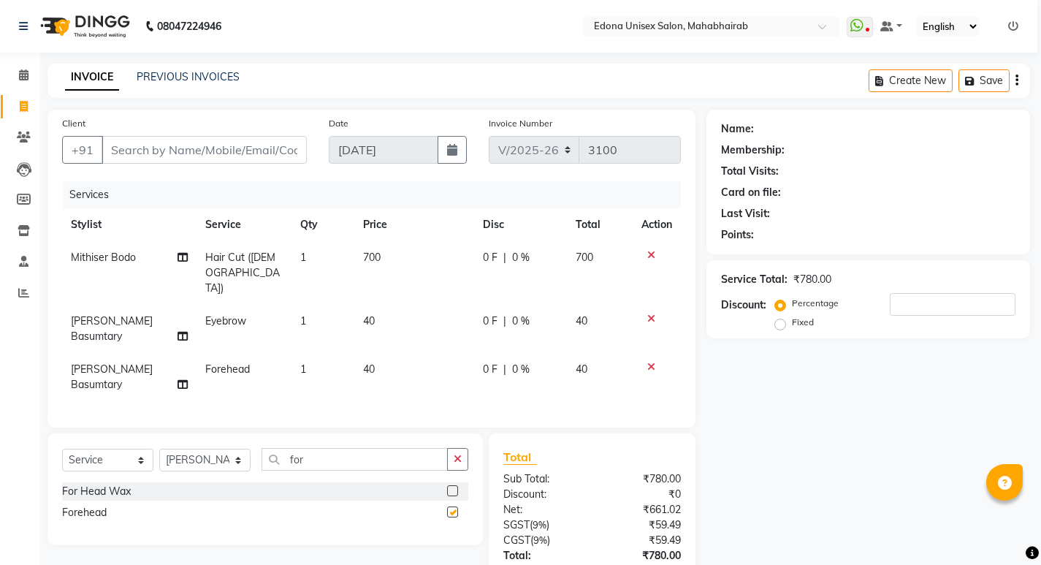
checkbox input "false"
click at [264, 149] on input "Client" at bounding box center [204, 150] width 205 height 28
drag, startPoint x: 250, startPoint y: 155, endPoint x: 251, endPoint y: 148, distance: 7.4
click at [251, 153] on input "Client" at bounding box center [204, 150] width 205 height 28
type input "6"
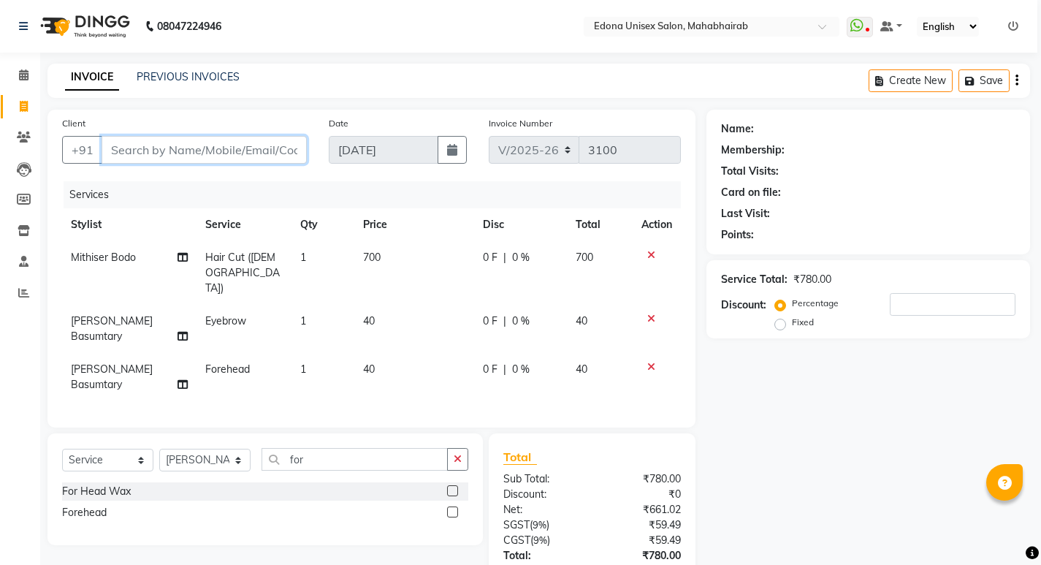
type input "0"
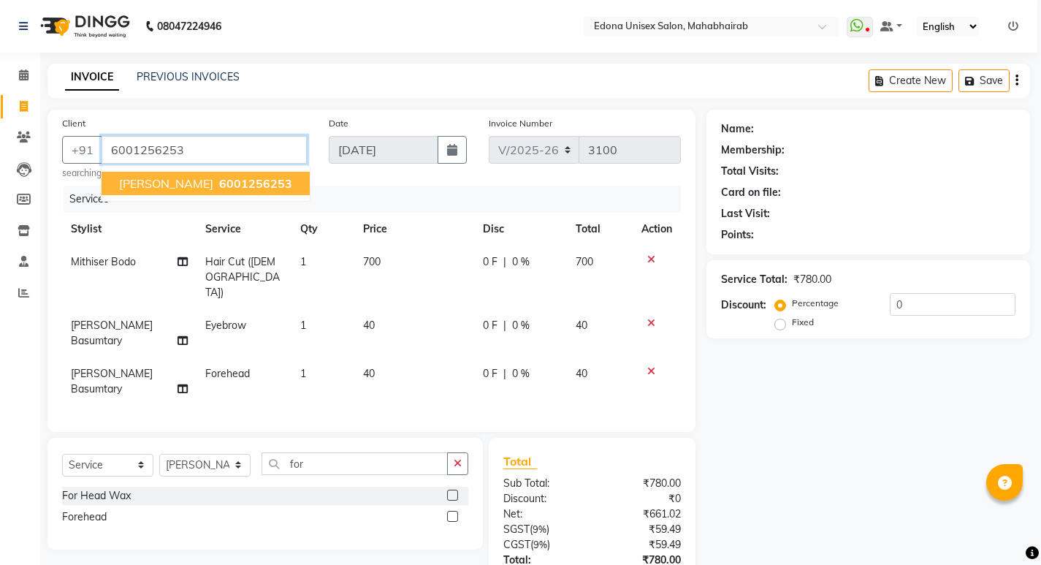
type input "6001256253"
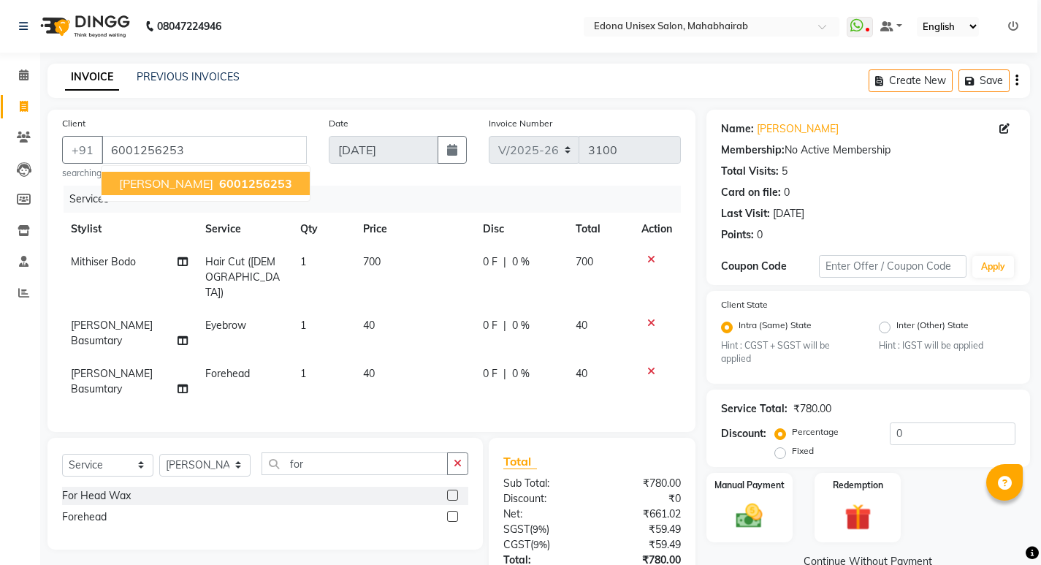
click at [272, 188] on span "6001256253" at bounding box center [255, 183] width 73 height 15
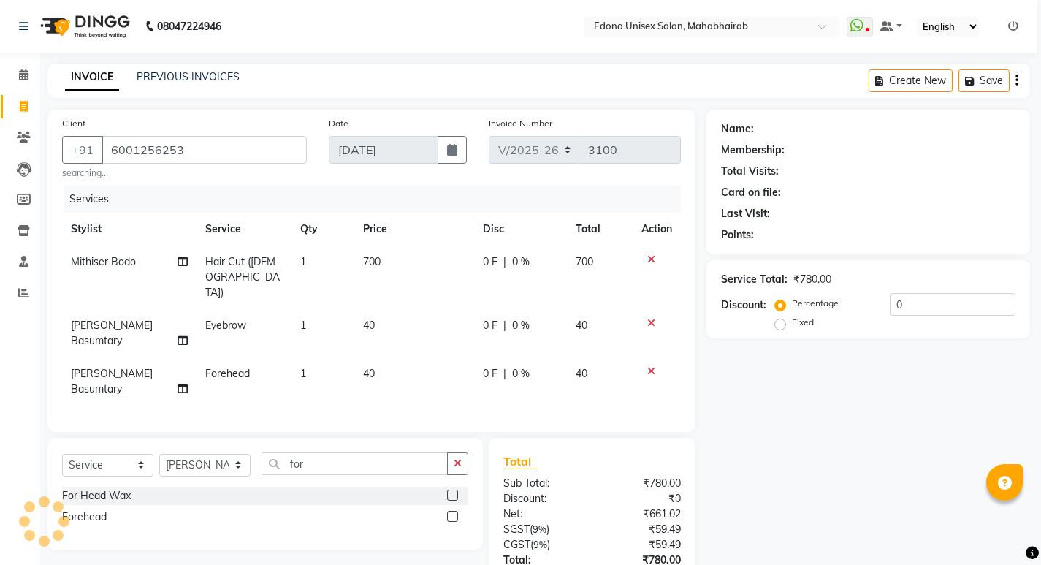
scroll to position [74, 0]
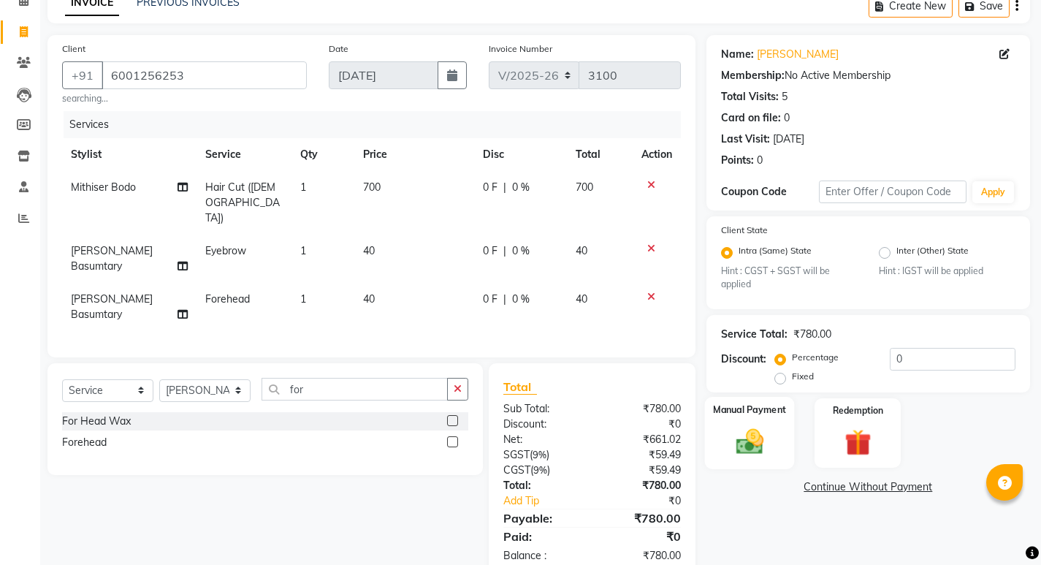
click at [760, 450] on img at bounding box center [749, 441] width 45 height 31
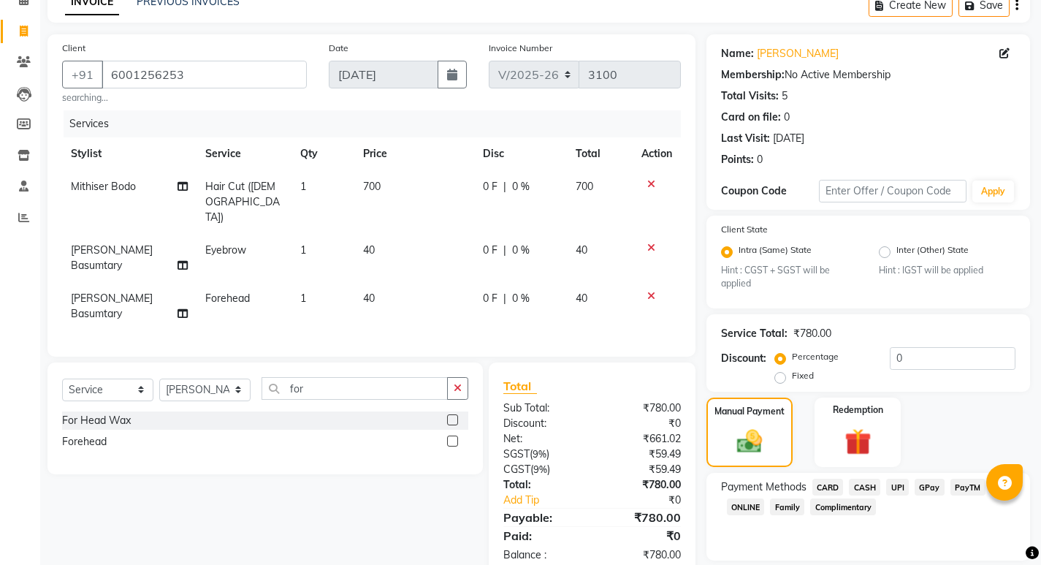
scroll to position [123, 0]
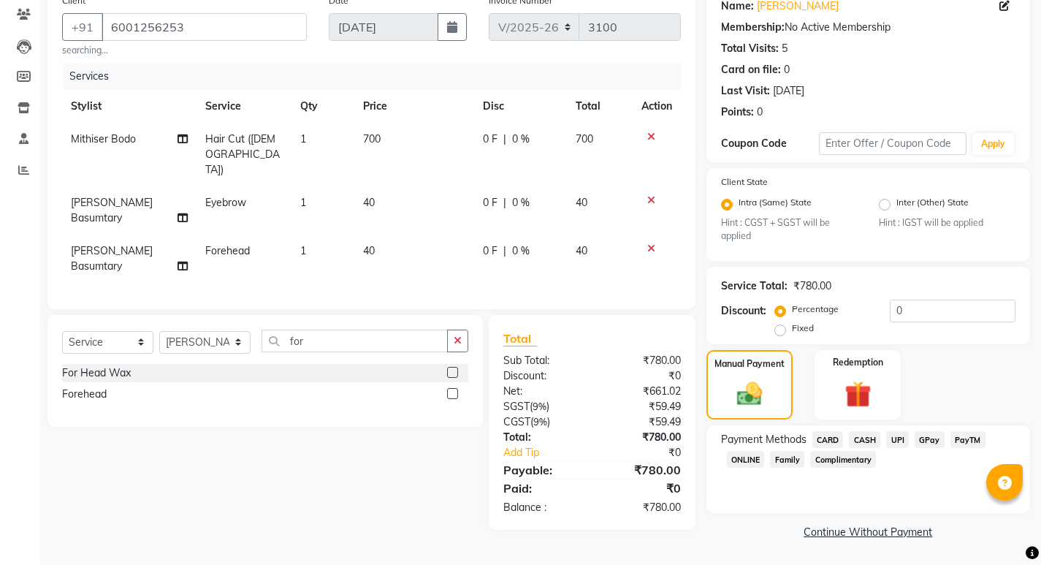
click at [872, 441] on span "CASH" at bounding box center [864, 439] width 31 height 17
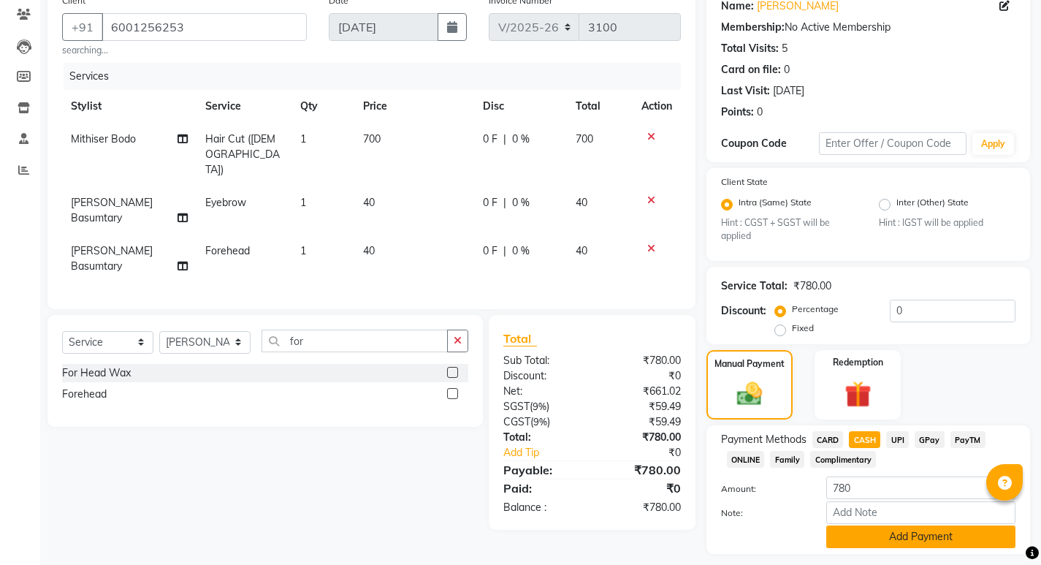
scroll to position [164, 0]
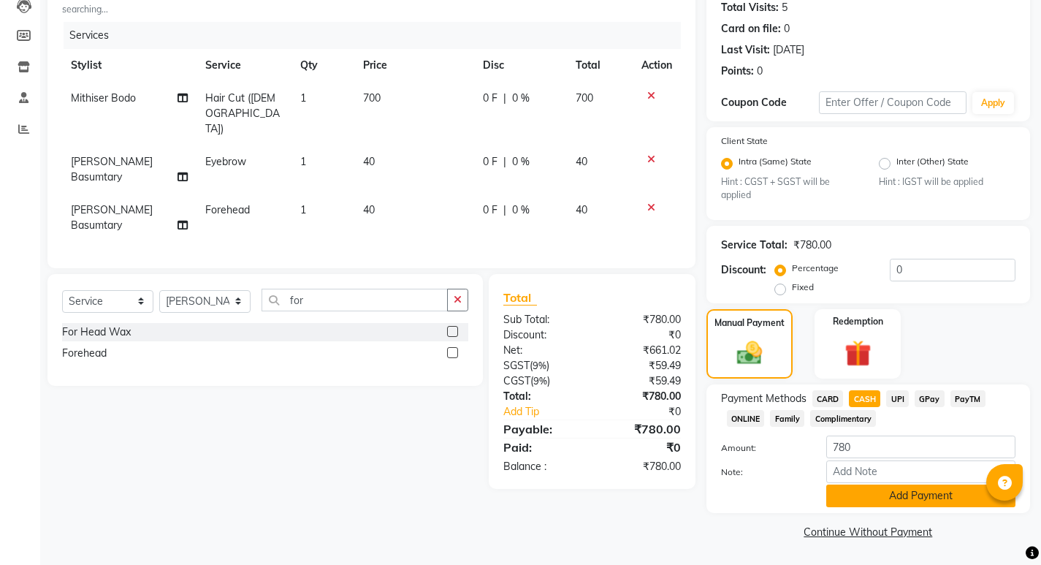
click at [953, 496] on button "Add Payment" at bounding box center [920, 495] width 189 height 23
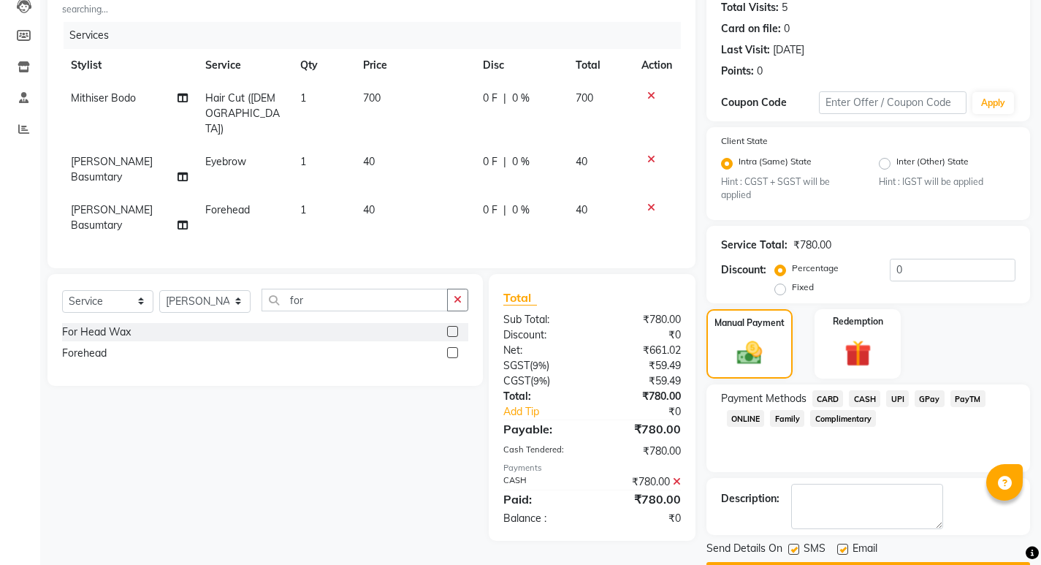
scroll to position [205, 0]
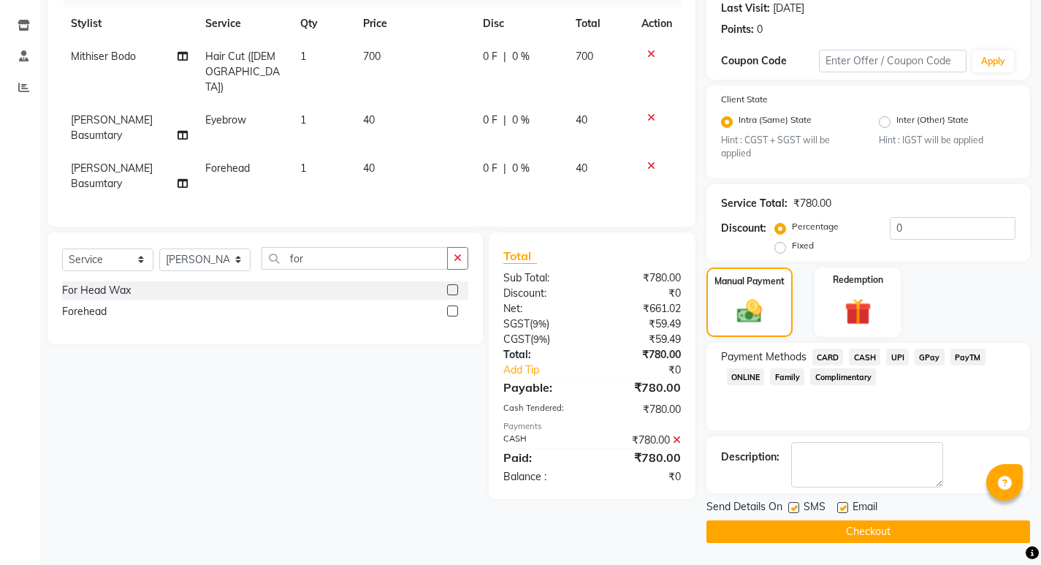
click at [833, 533] on button "Checkout" at bounding box center [868, 531] width 324 height 23
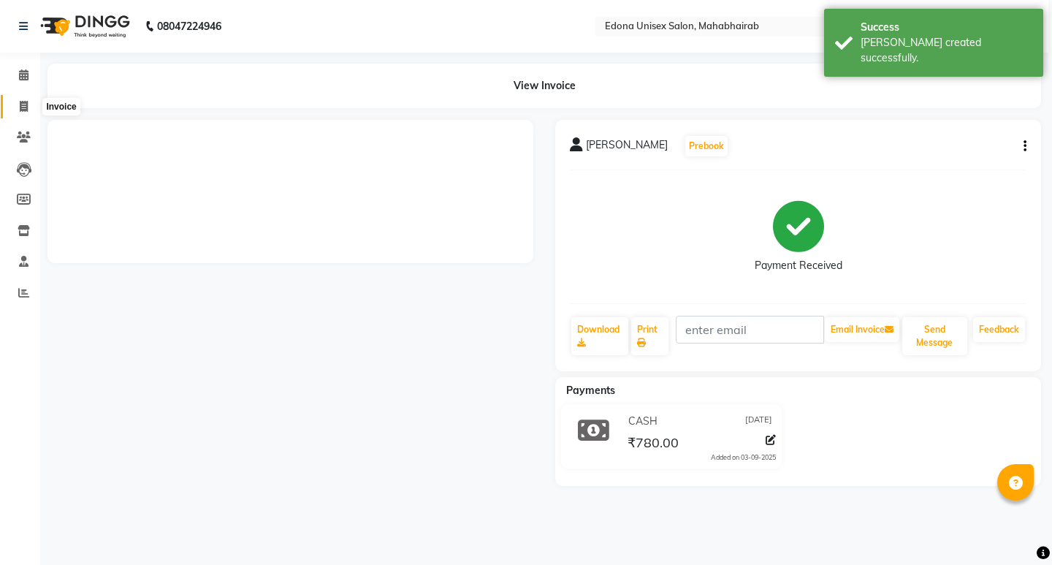
click at [21, 103] on icon at bounding box center [24, 106] width 8 height 11
select select "service"
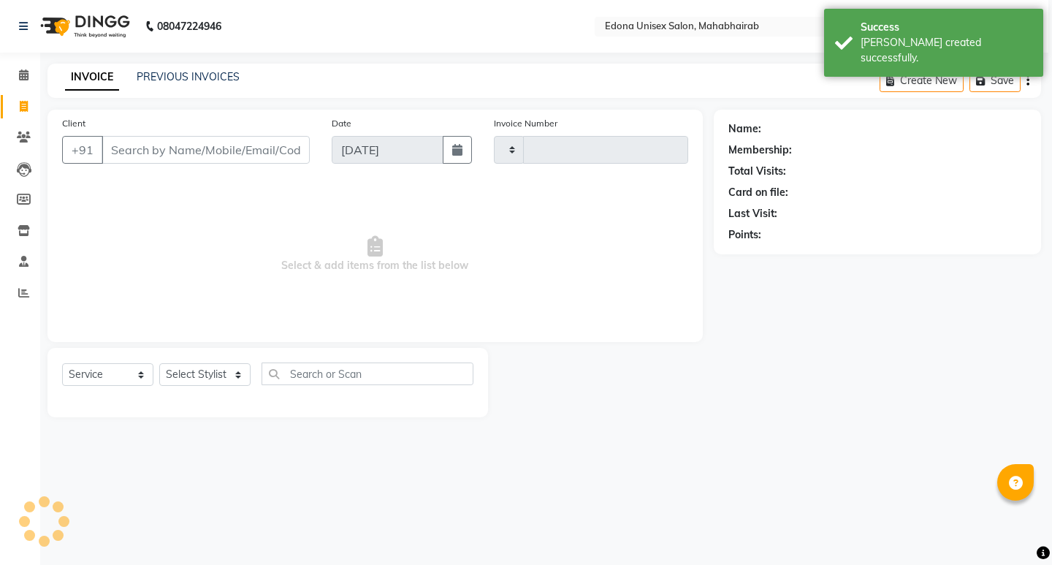
type input "3102"
select select "5393"
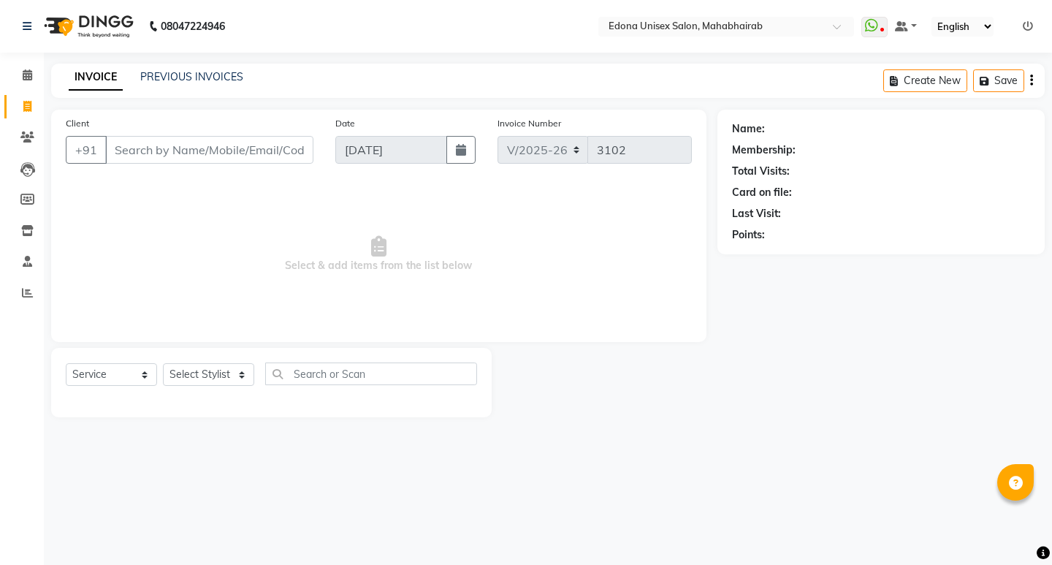
select select "5393"
select select "service"
select select "69341"
click at [159, 363] on select "Select Stylist Admin Anju Sonar Bir Basumtary [PERSON_NAME] [PERSON_NAME] Hombr…" at bounding box center [204, 374] width 91 height 23
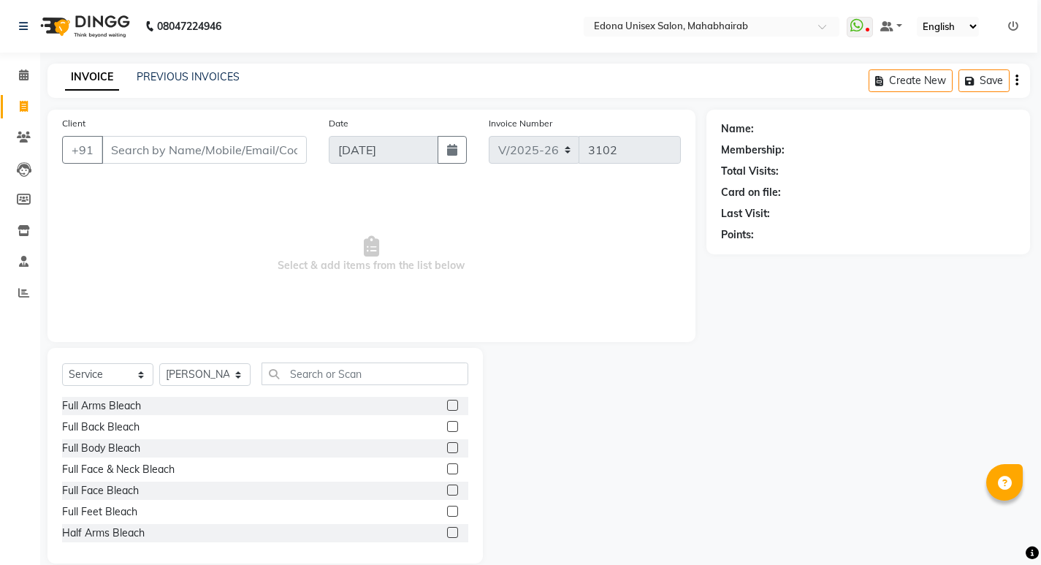
click at [356, 386] on div "Select Service Product Membership Package Voucher Prepaid Gift Card Select Styl…" at bounding box center [265, 379] width 406 height 34
click at [355, 384] on div "Select Service Product Membership Package Voucher Prepaid Gift Card Select Styl…" at bounding box center [265, 379] width 406 height 34
click at [357, 378] on input "text" at bounding box center [364, 373] width 207 height 23
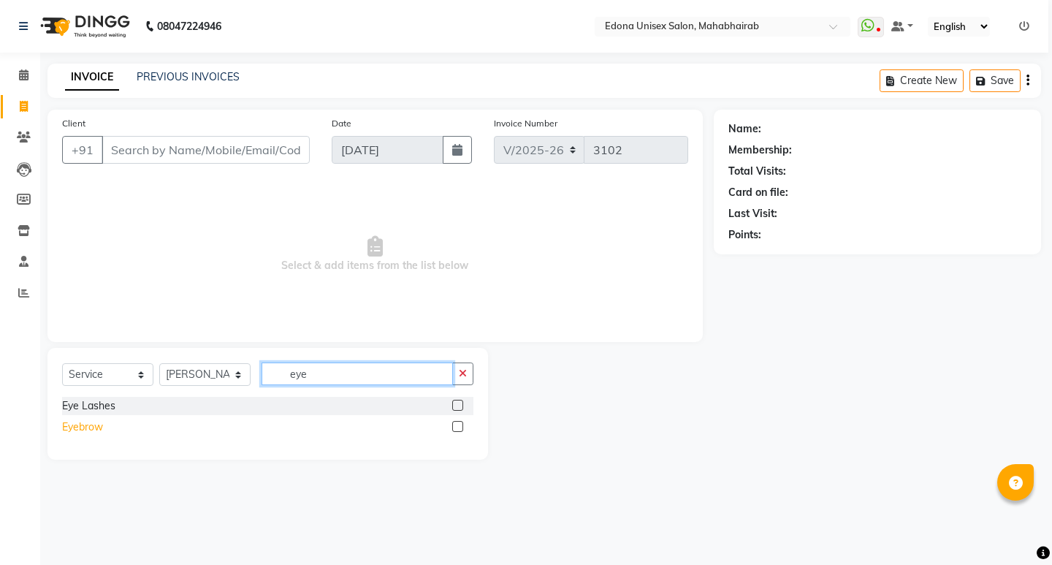
type input "eye"
drag, startPoint x: 94, startPoint y: 423, endPoint x: 213, endPoint y: 385, distance: 124.9
click at [94, 422] on div "Eyebrow" at bounding box center [82, 426] width 41 height 15
checkbox input "false"
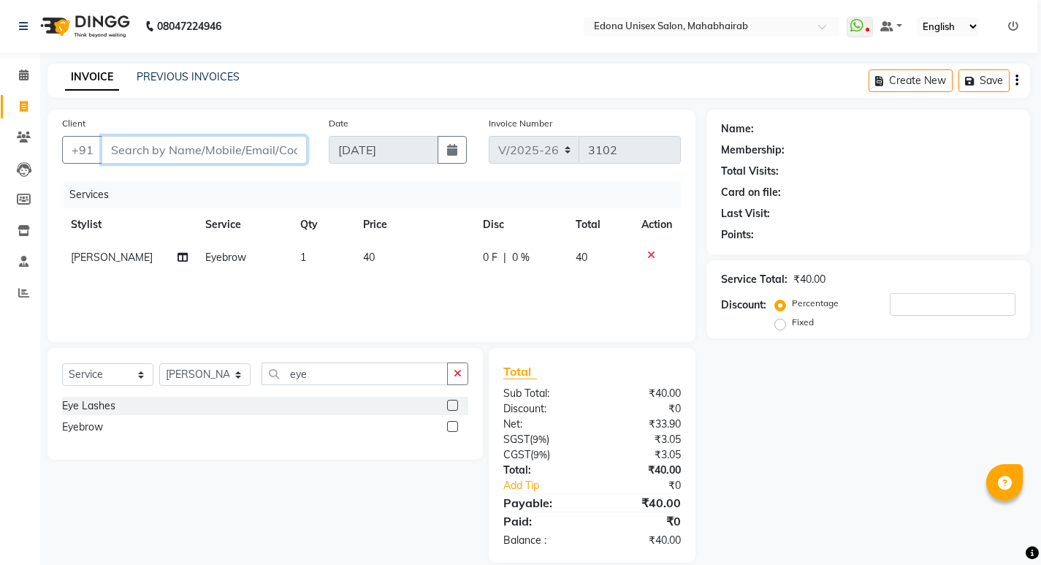
click at [215, 149] on input "Client" at bounding box center [204, 150] width 205 height 28
click at [215, 148] on input "Client" at bounding box center [204, 150] width 205 height 28
type input "8"
type input "0"
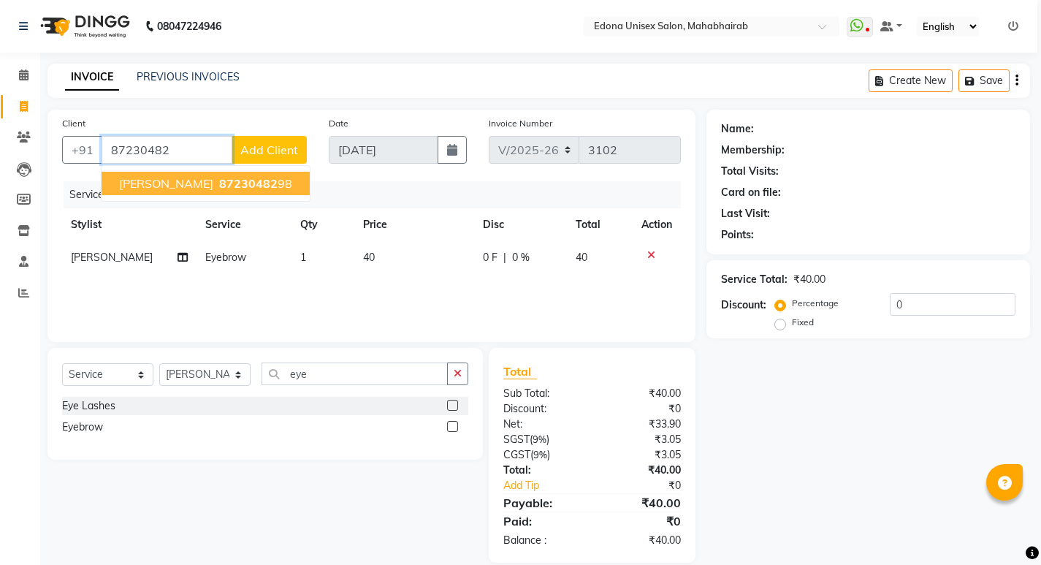
click at [188, 185] on button "Ritika Borah 87230482 98" at bounding box center [206, 183] width 208 height 23
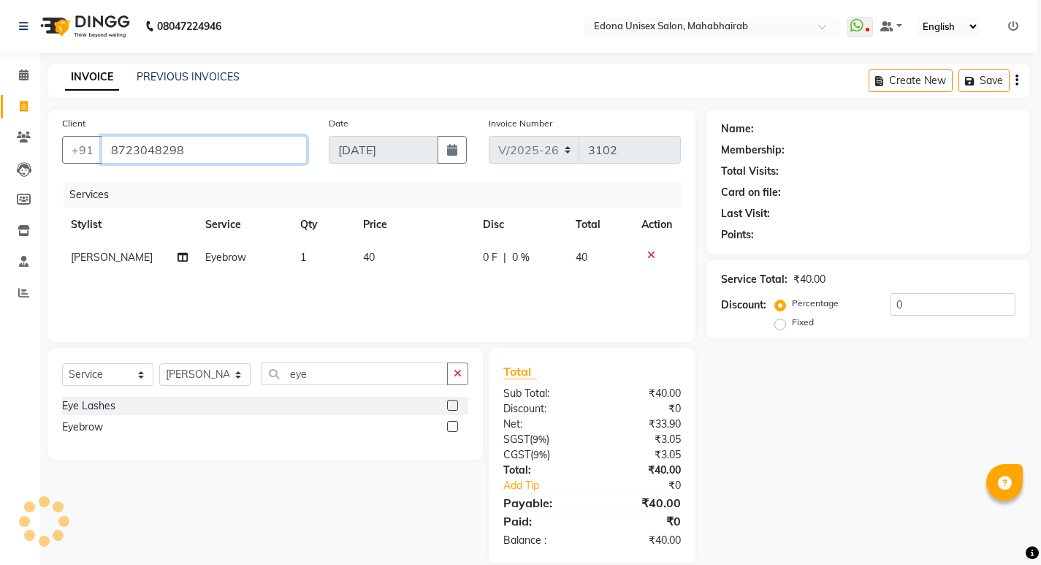
type input "8723048298"
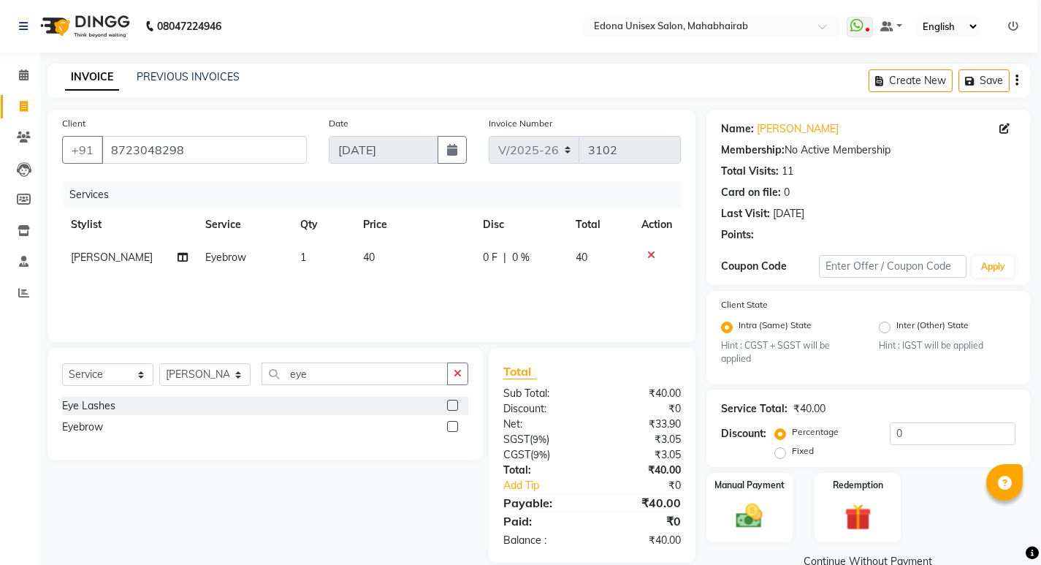
scroll to position [29, 0]
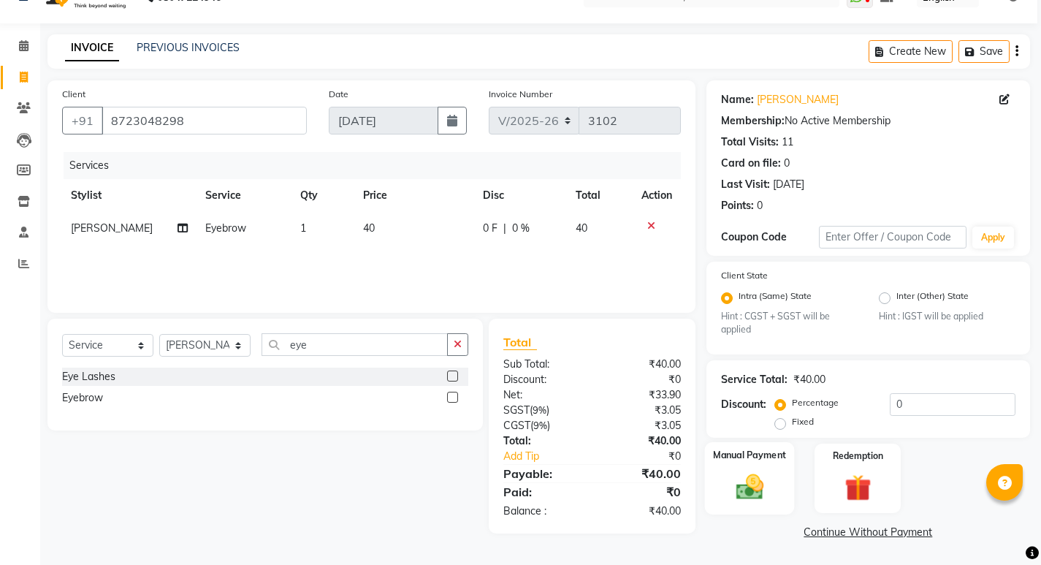
click at [741, 483] on img at bounding box center [749, 486] width 45 height 31
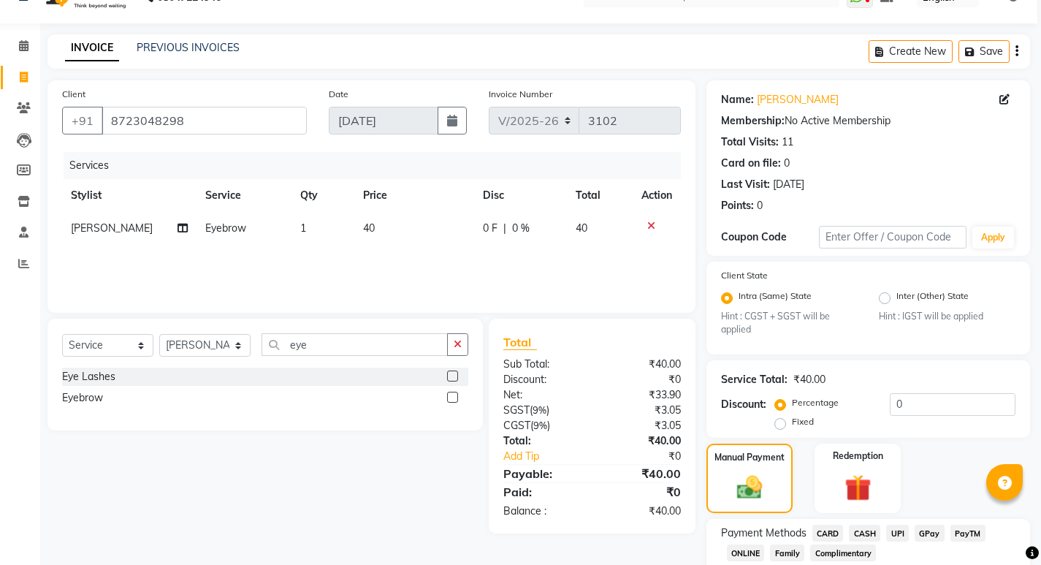
scroll to position [123, 0]
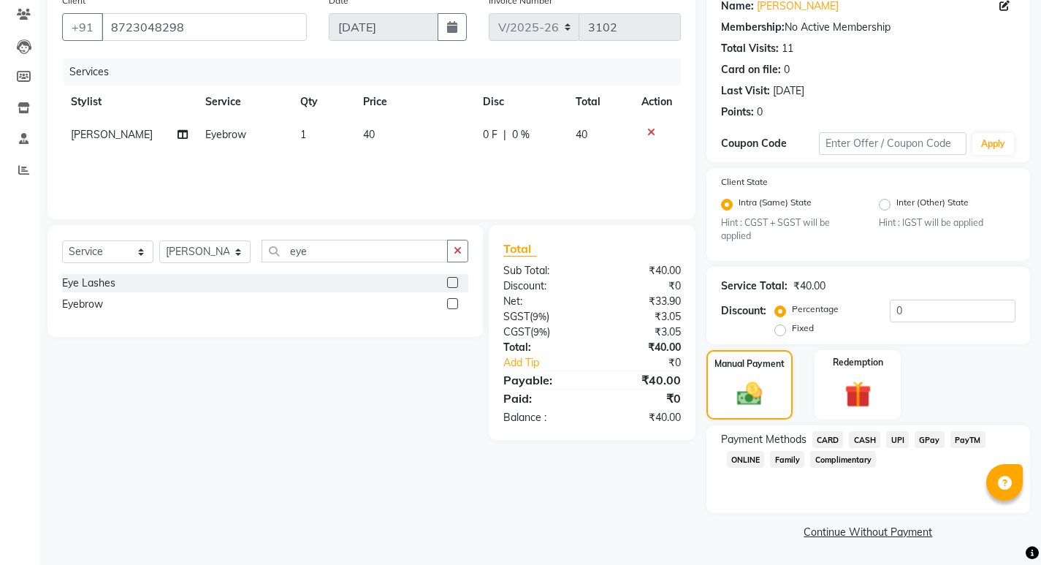
click at [892, 443] on span "UPI" at bounding box center [897, 439] width 23 height 17
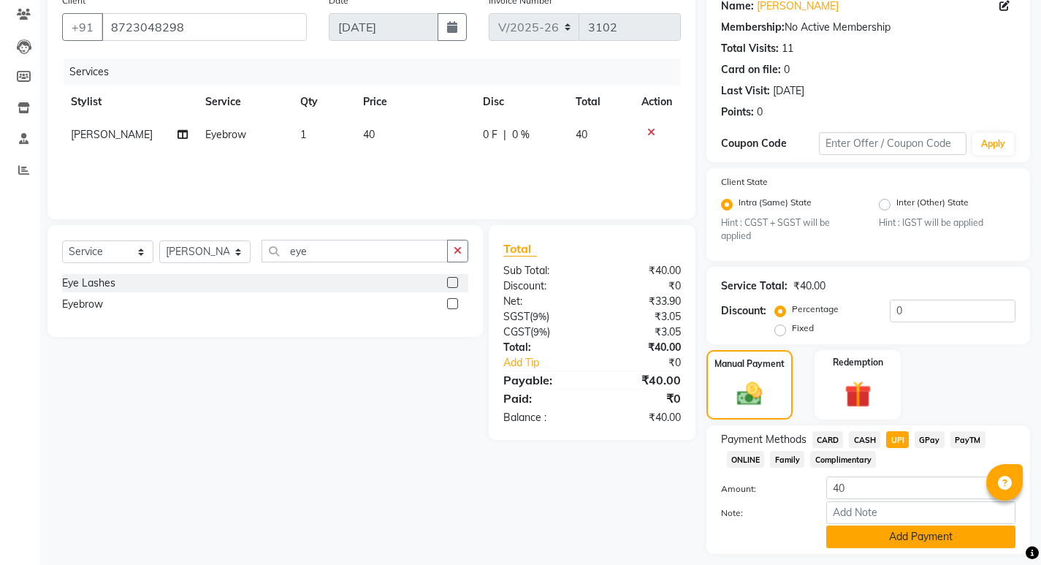
click at [892, 525] on button "Add Payment" at bounding box center [920, 536] width 189 height 23
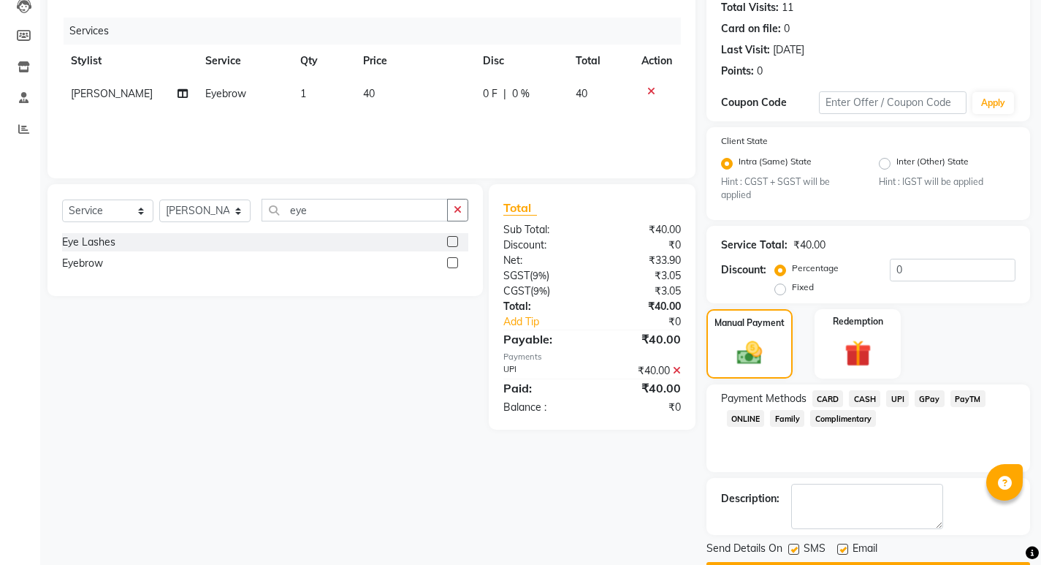
scroll to position [205, 0]
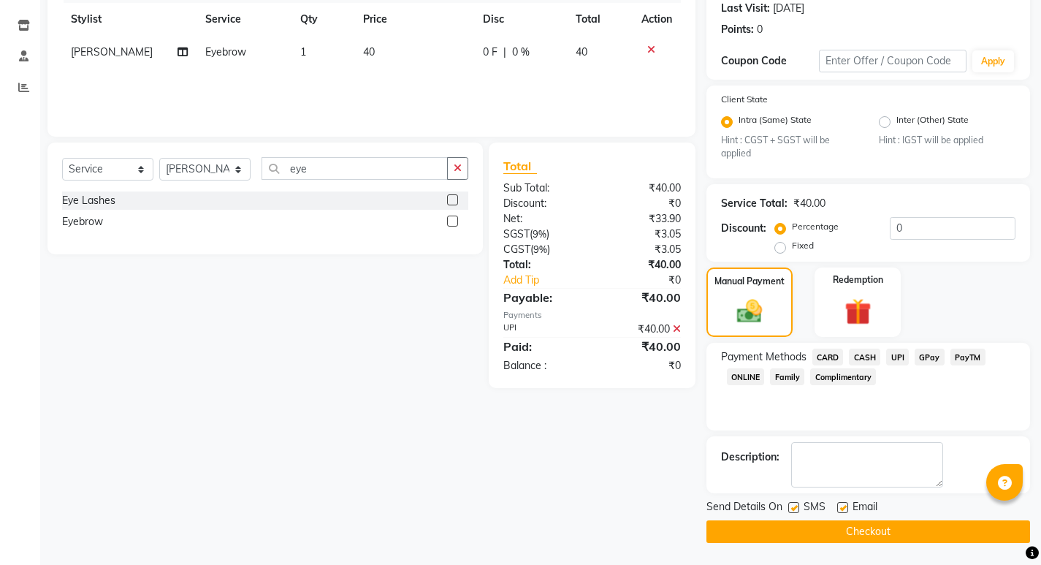
click at [879, 524] on button "Checkout" at bounding box center [868, 531] width 324 height 23
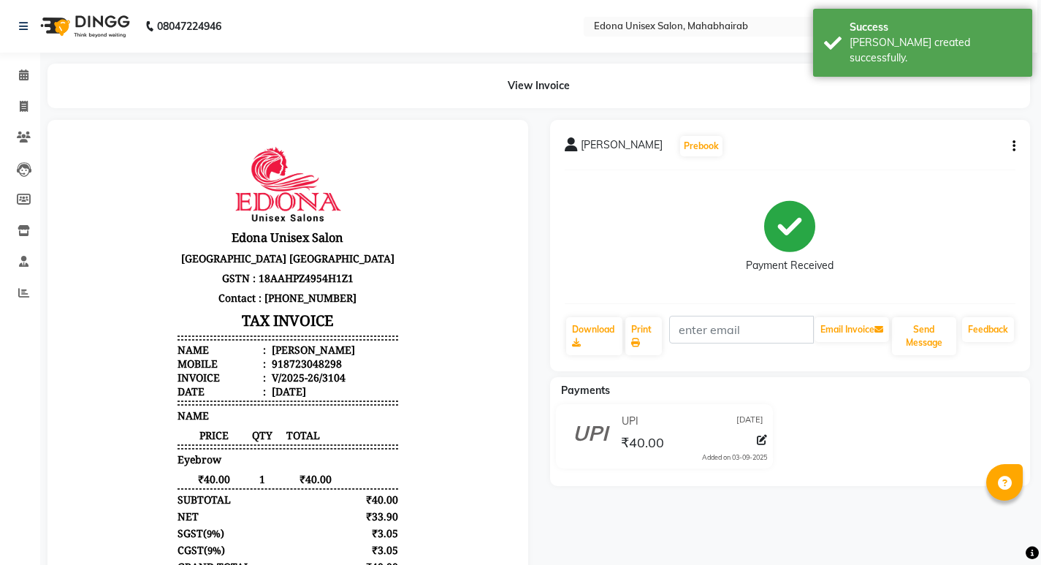
click at [1015, 142] on div "Ritika Borah Prebook Payment Received Download Print Email Invoice Send Message…" at bounding box center [790, 245] width 481 height 251
click at [1013, 147] on icon "button" at bounding box center [1013, 146] width 3 height 1
click at [973, 145] on div "Edit Item Staff" at bounding box center [941, 146] width 100 height 18
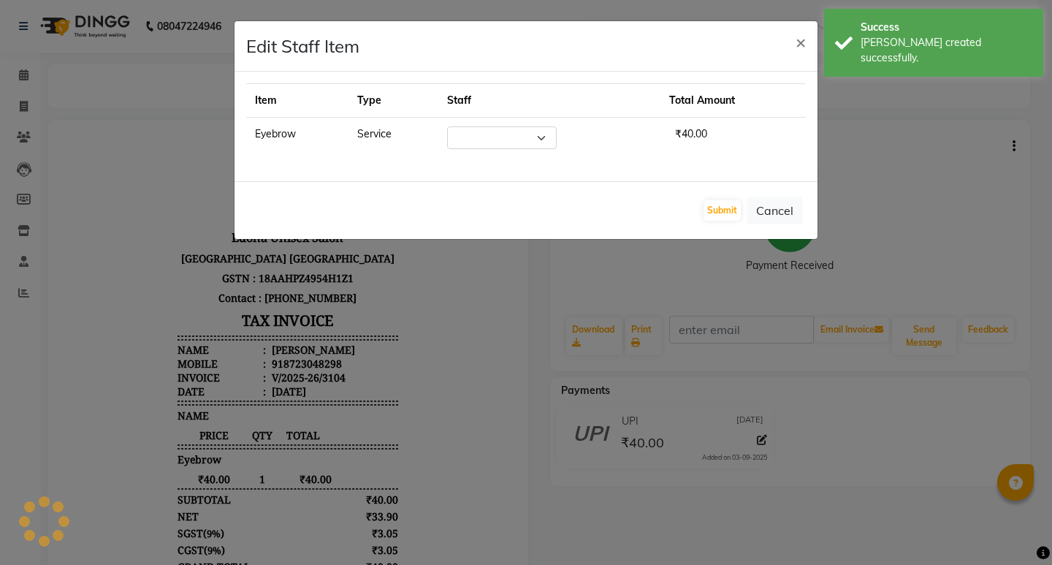
select select "69341"
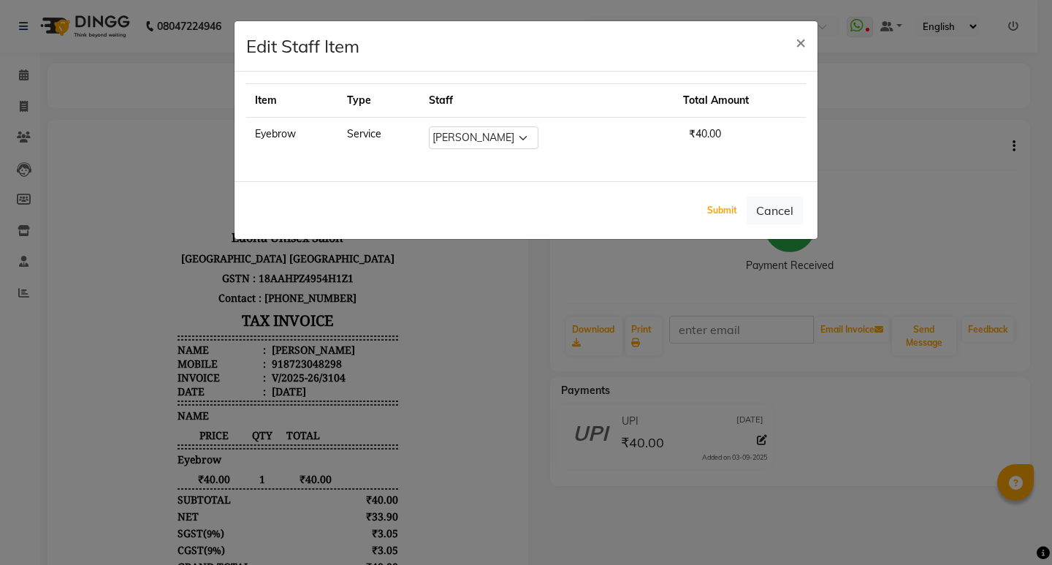
drag, startPoint x: 728, startPoint y: 210, endPoint x: 527, endPoint y: 88, distance: 236.0
click at [724, 213] on button "Submit" at bounding box center [721, 210] width 37 height 20
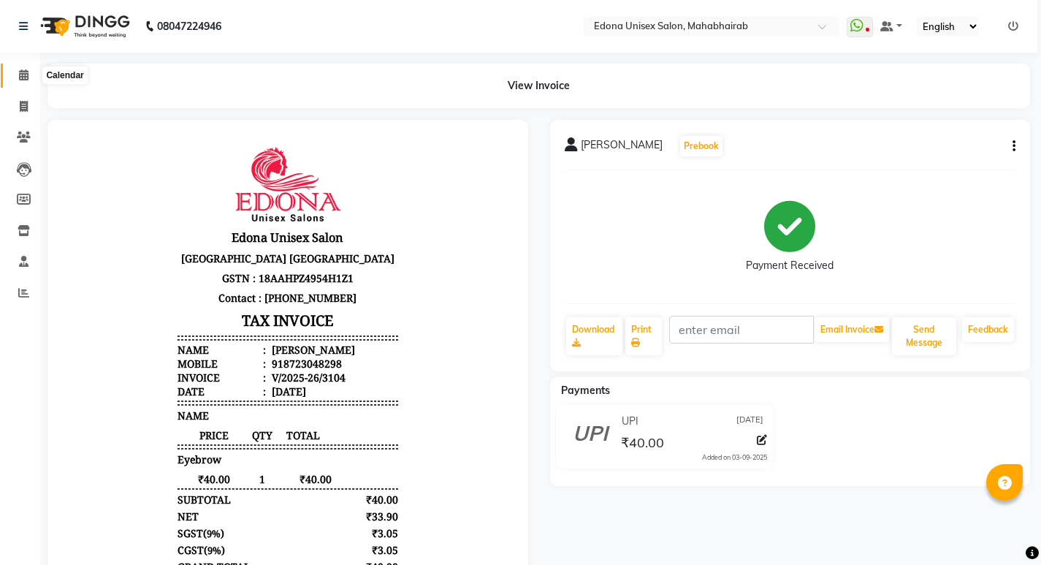
click at [20, 73] on icon at bounding box center [23, 74] width 9 height 11
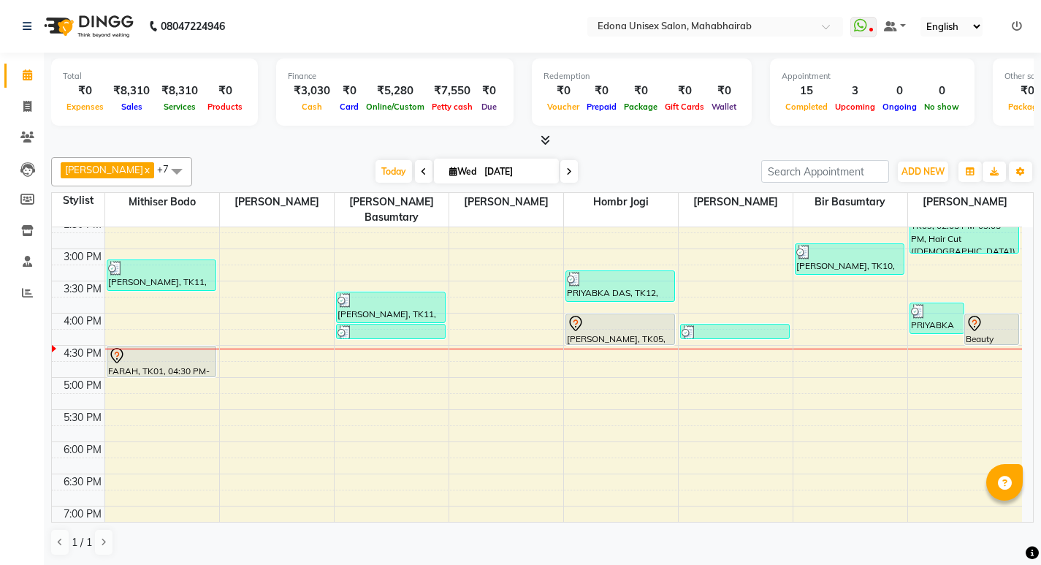
scroll to position [437, 0]
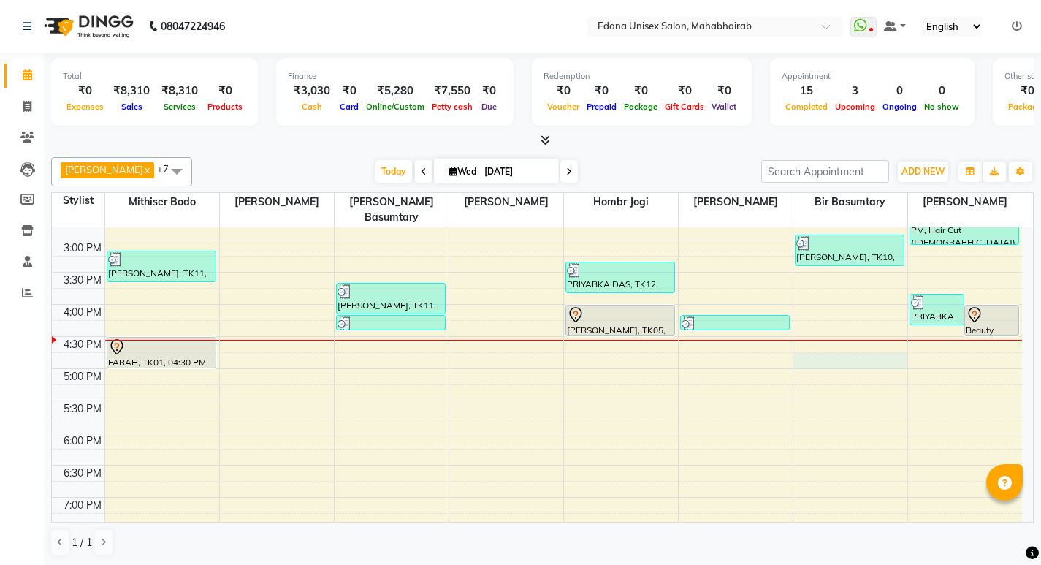
click at [862, 351] on div "8:00 AM 8:30 AM 9:00 AM 9:30 AM 10:00 AM 10:30 AM 11:00 AM 11:30 AM 12:00 PM 12…" at bounding box center [537, 207] width 970 height 835
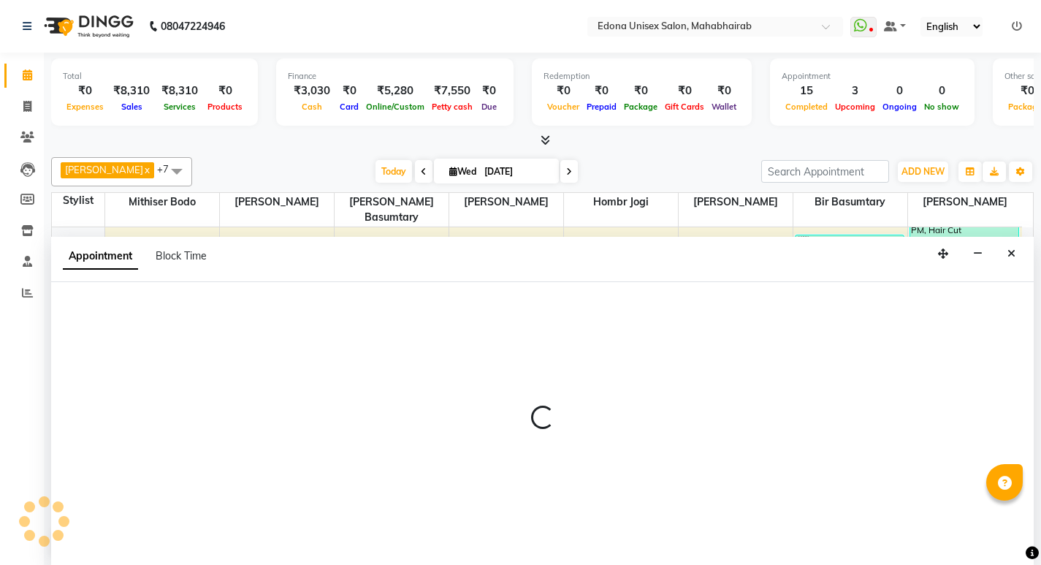
scroll to position [1, 0]
select select "69793"
select select "tentative"
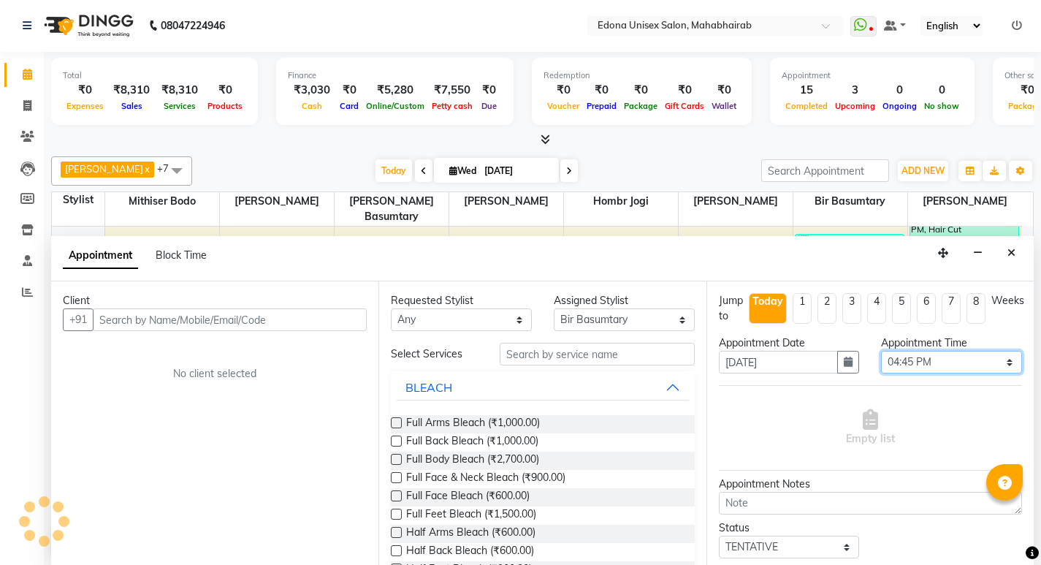
click at [935, 352] on select "Select 09:00 AM 09:15 AM 09:30 AM 09:45 AM 10:00 AM 10:15 AM 10:30 AM 10:45 AM …" at bounding box center [951, 362] width 141 height 23
select select "1020"
click at [881, 351] on select "Select 09:00 AM 09:15 AM 09:30 AM 09:45 AM 10:00 AM 10:15 AM 10:30 AM 10:45 AM …" at bounding box center [951, 362] width 141 height 23
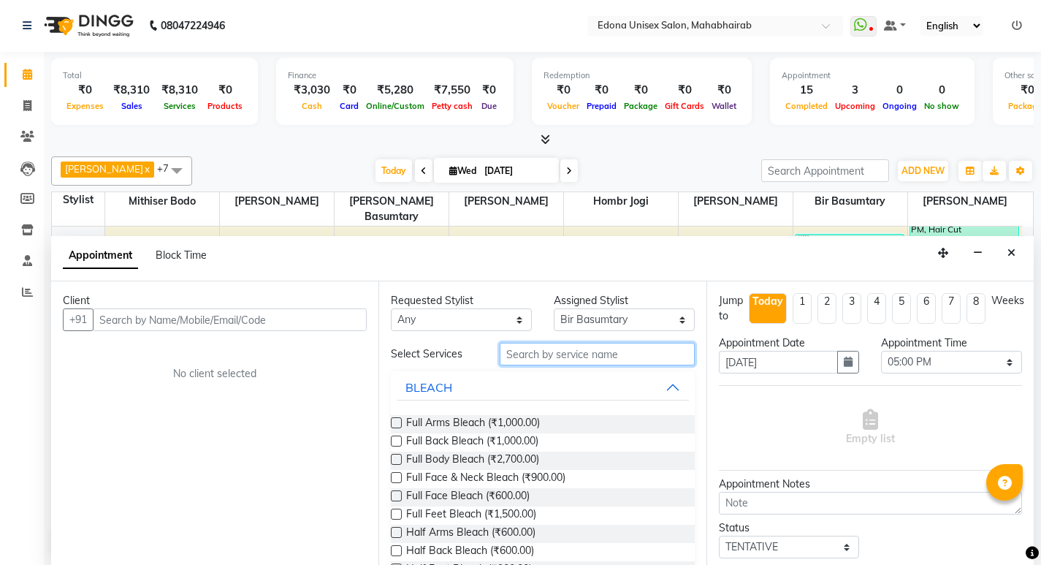
click at [581, 356] on input "text" at bounding box center [597, 354] width 195 height 23
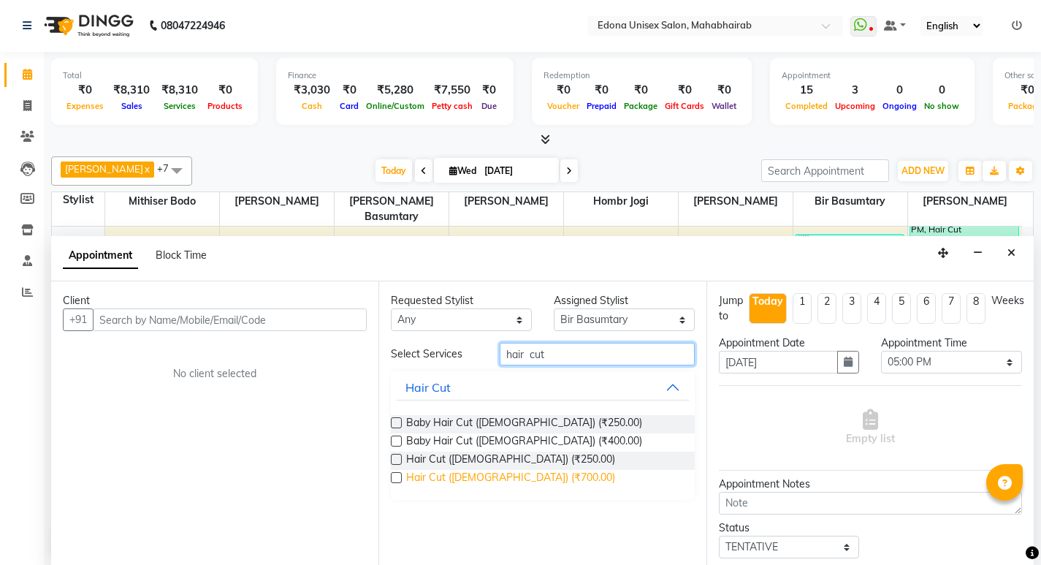
type input "hair cut"
click at [439, 481] on span "Hair Cut ([DEMOGRAPHIC_DATA]) (₹700.00)" at bounding box center [510, 479] width 209 height 18
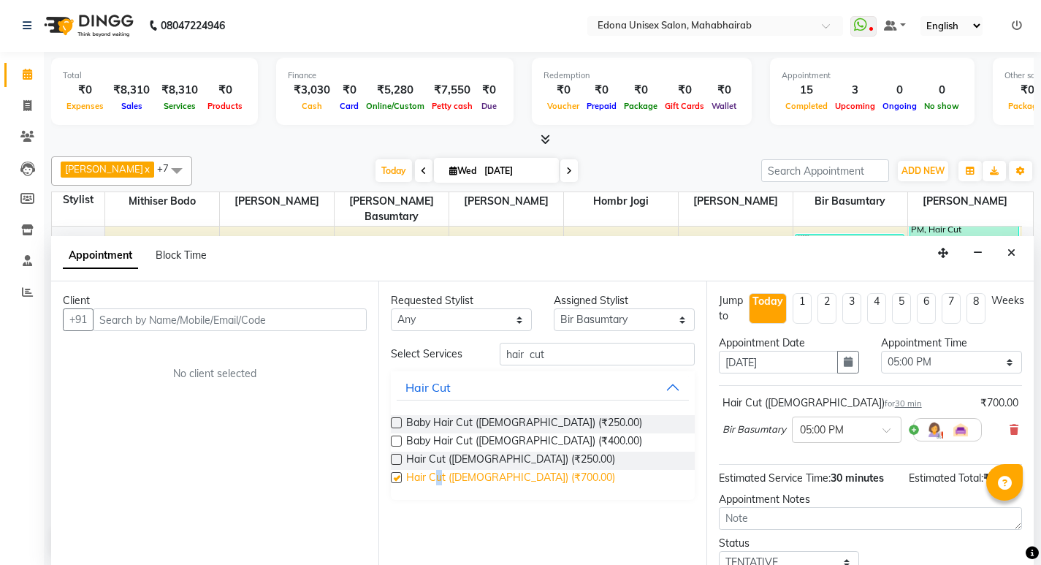
checkbox input "false"
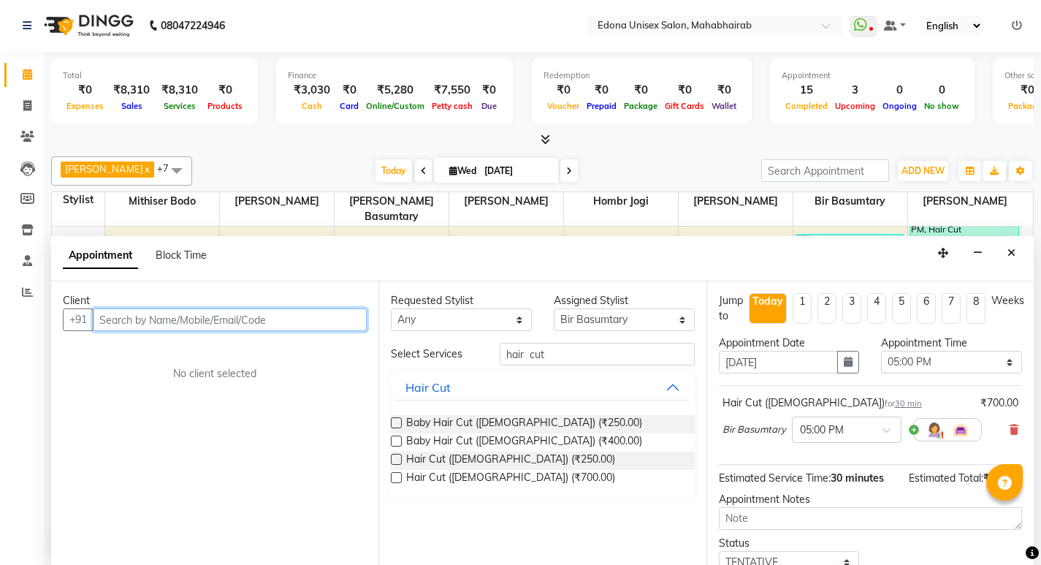
drag, startPoint x: 305, startPoint y: 321, endPoint x: 296, endPoint y: 320, distance: 8.8
click at [301, 320] on input "text" at bounding box center [230, 319] width 274 height 23
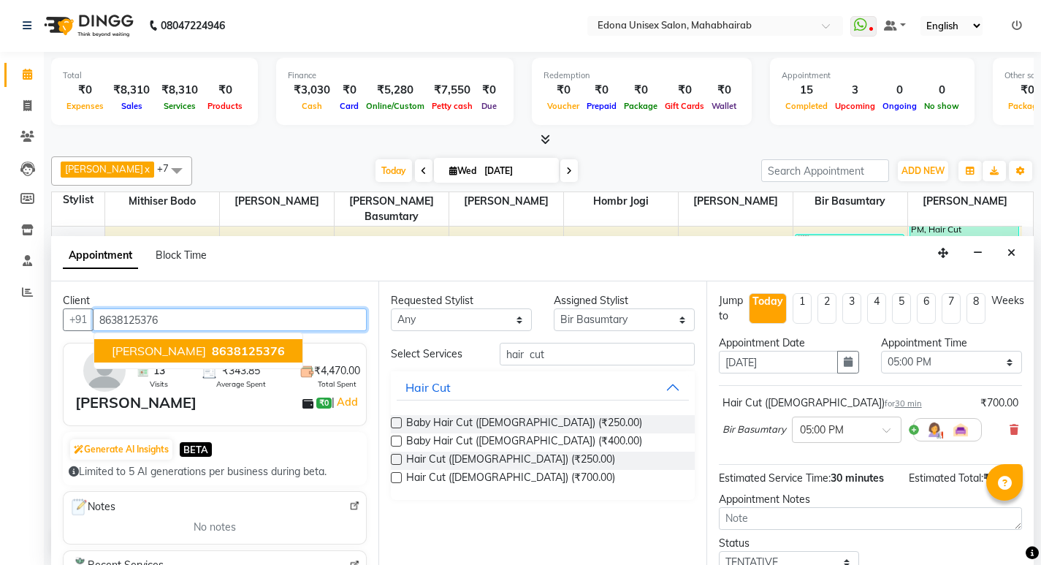
click at [161, 351] on span "[PERSON_NAME]" at bounding box center [159, 350] width 94 height 15
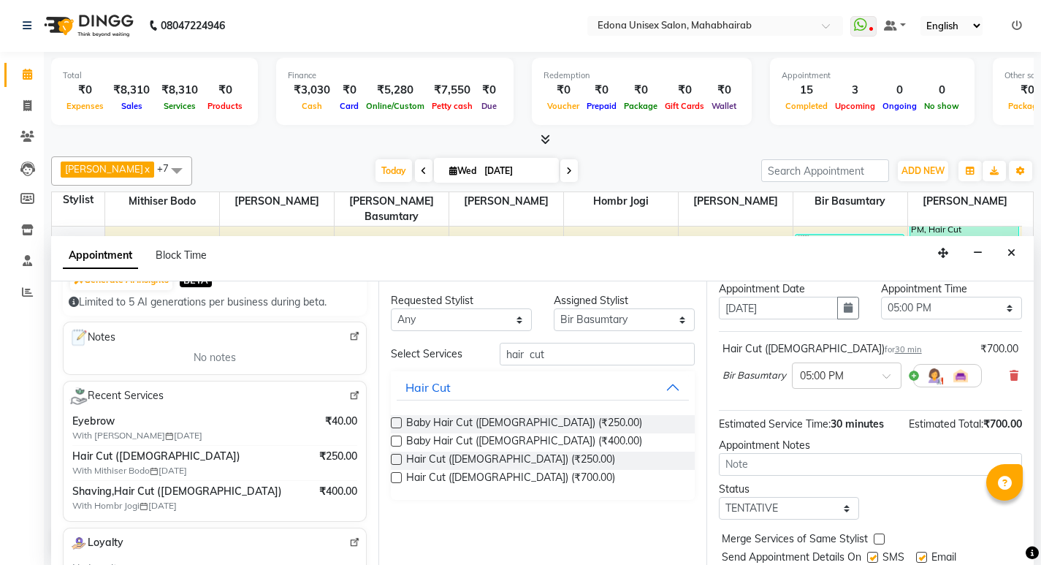
scroll to position [101, 0]
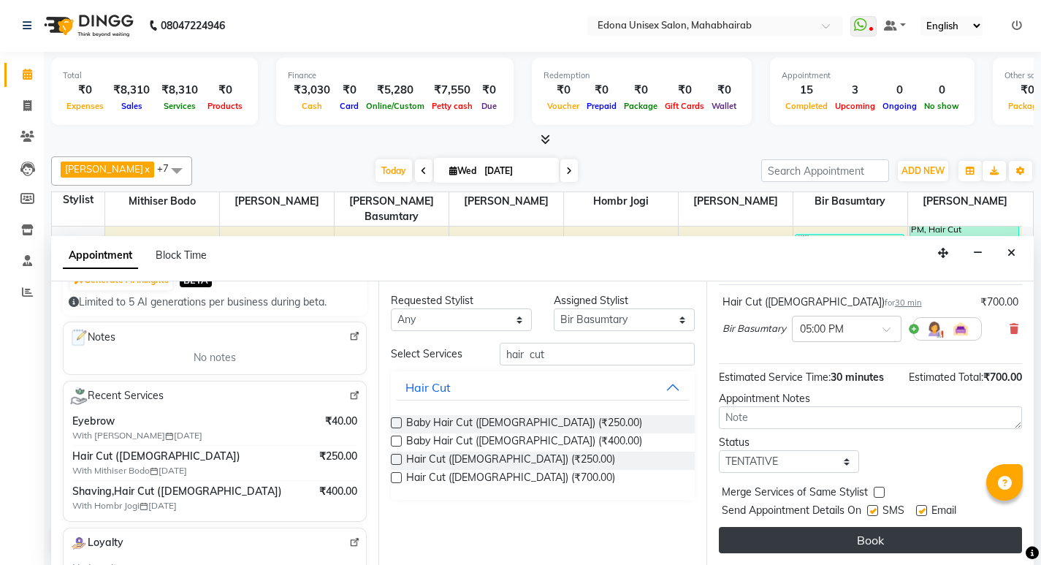
type input "8638125376"
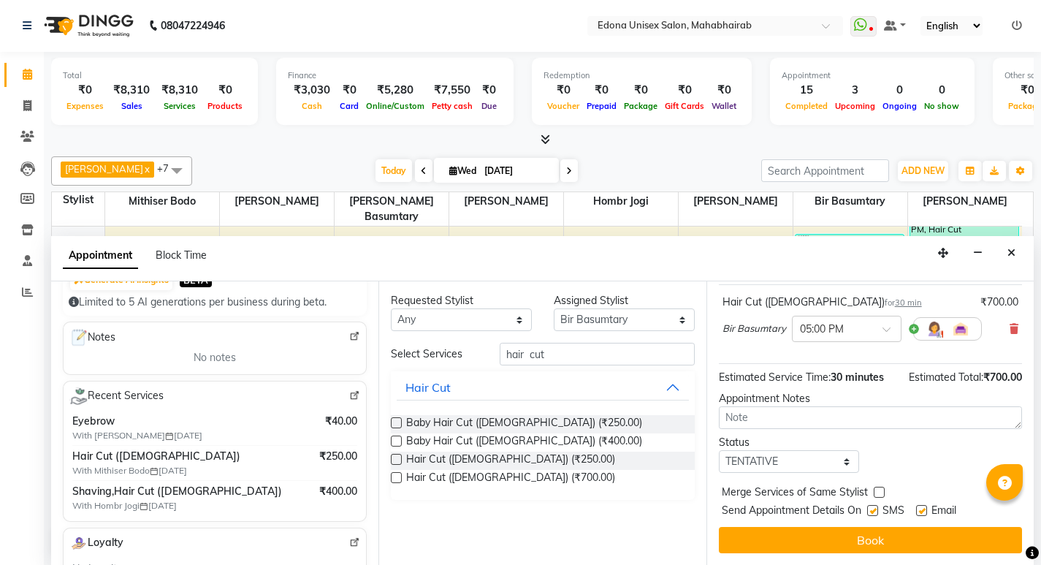
drag, startPoint x: 910, startPoint y: 532, endPoint x: 879, endPoint y: 514, distance: 35.3
click at [911, 529] on button "Book" at bounding box center [870, 540] width 303 height 26
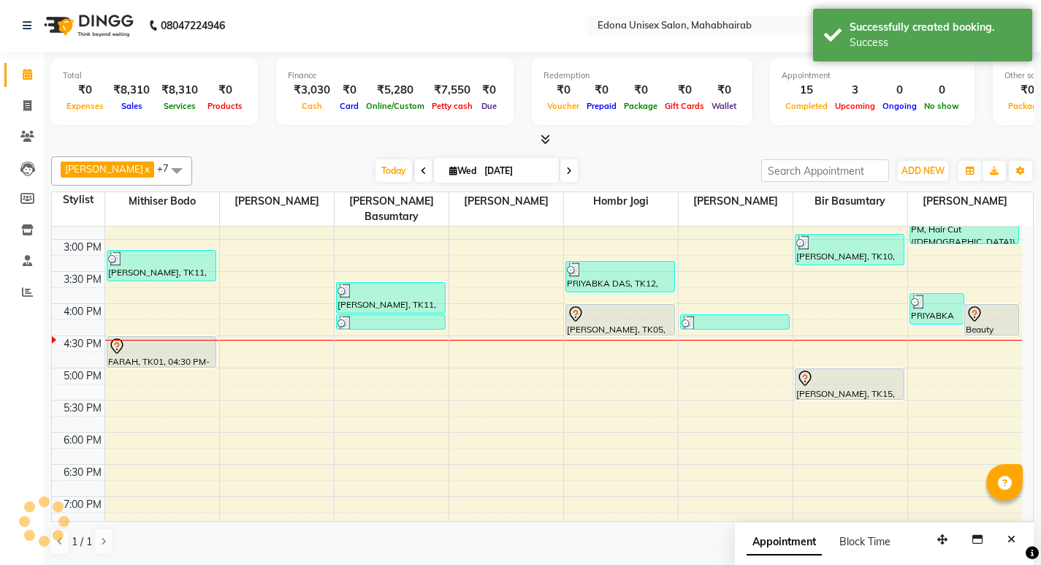
scroll to position [0, 0]
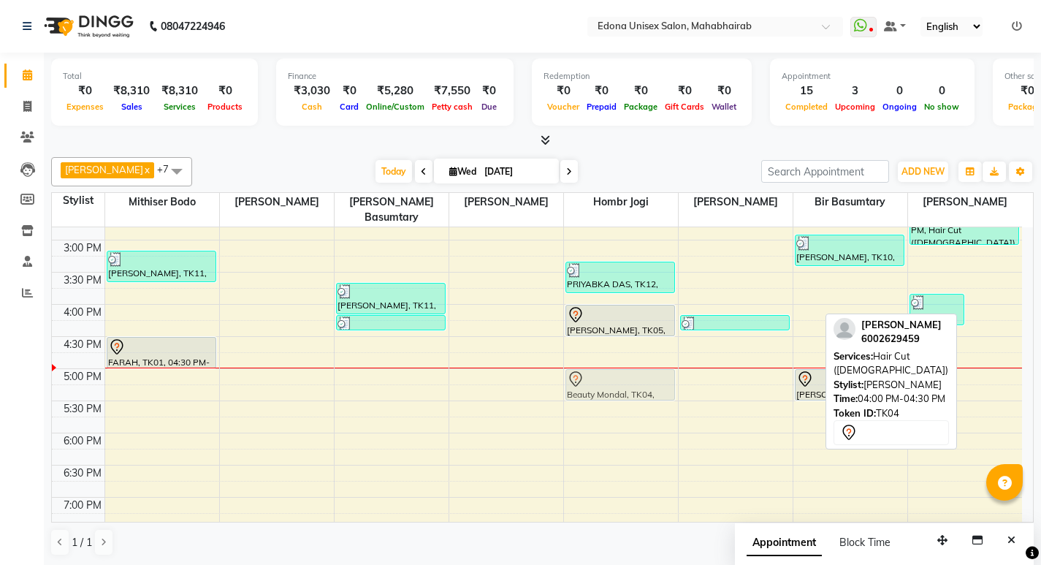
drag, startPoint x: 990, startPoint y: 305, endPoint x: 638, endPoint y: 370, distance: 358.8
click at [638, 370] on tr "Bhaskar, TK03, 11:00 AM-11:30 AM, Hair Cut (Gents) Rosy Das, TK06, 12:35 PM-01:…" at bounding box center [537, 207] width 970 height 835
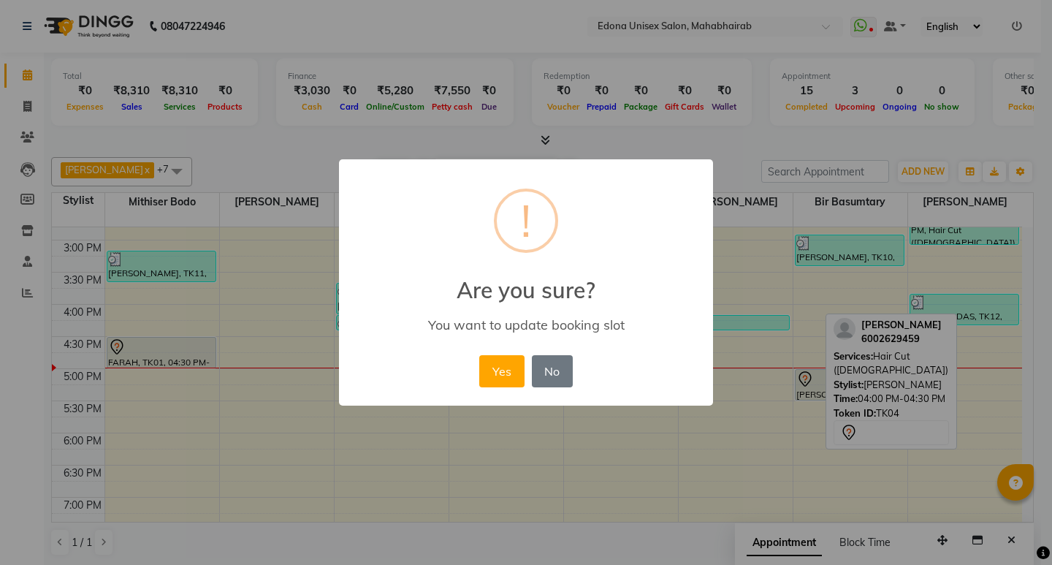
drag, startPoint x: 514, startPoint y: 364, endPoint x: 604, endPoint y: 326, distance: 97.8
click at [523, 363] on button "Yes" at bounding box center [501, 371] width 45 height 32
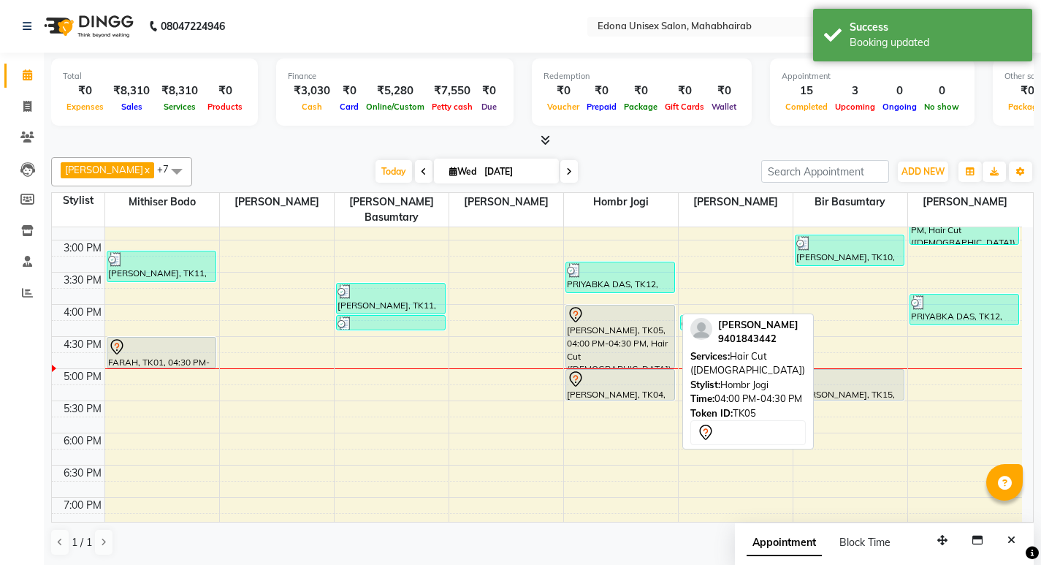
drag, startPoint x: 611, startPoint y: 316, endPoint x: 639, endPoint y: 337, distance: 35.1
click at [936, 343] on div "8:00 AM 8:30 AM 9:00 AM 9:30 AM 10:00 AM 10:30 AM 11:00 AM 11:30 AM 12:00 PM 12…" at bounding box center [537, 207] width 970 height 835
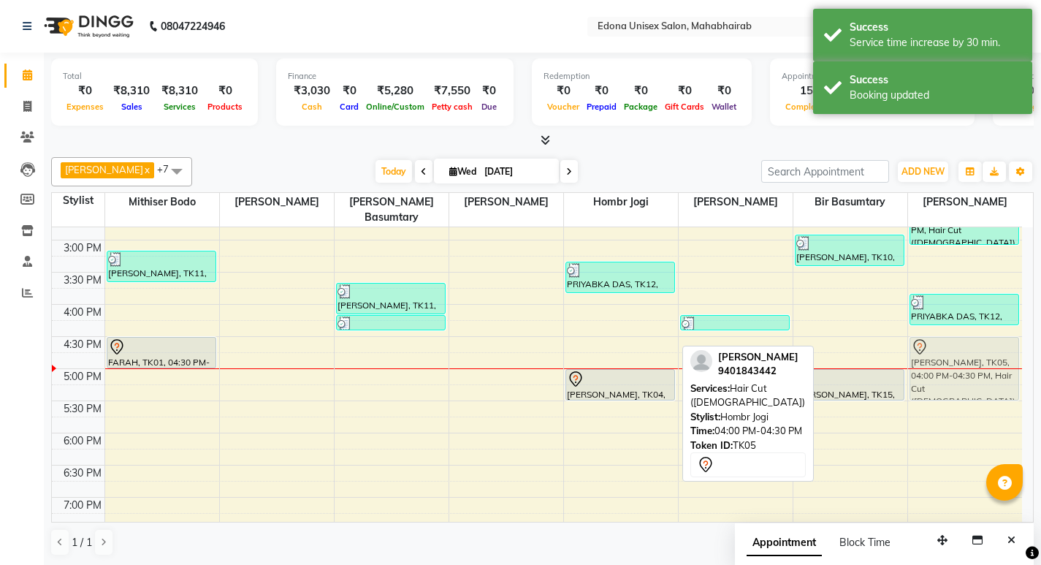
drag, startPoint x: 599, startPoint y: 321, endPoint x: 971, endPoint y: 358, distance: 373.5
click at [971, 358] on tr "Bhaskar, TK03, 11:00 AM-11:30 AM, Hair Cut (Gents) Rosy Das, TK06, 12:35 PM-01:…" at bounding box center [537, 207] width 970 height 835
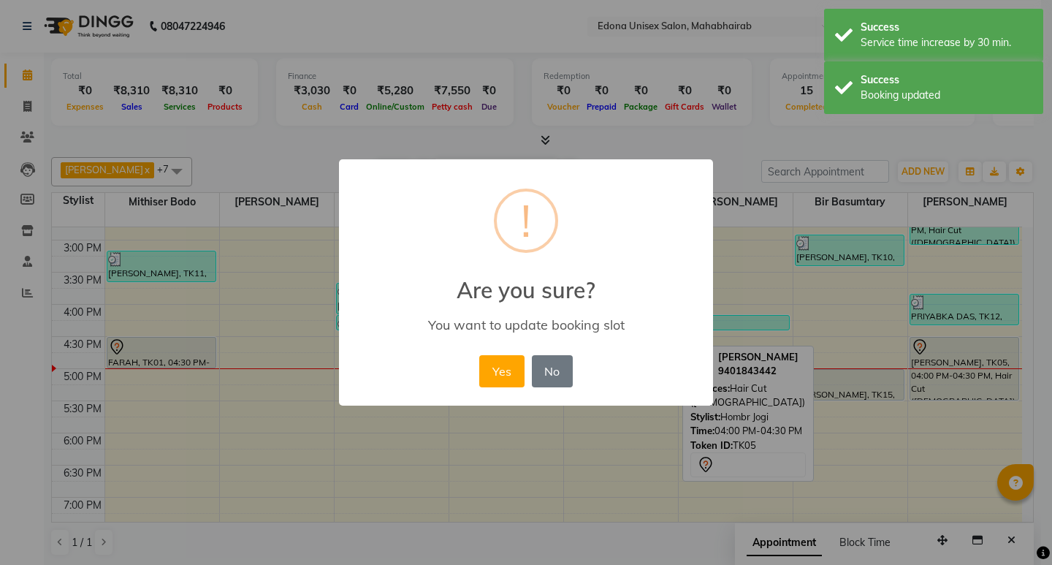
drag, startPoint x: 494, startPoint y: 375, endPoint x: 639, endPoint y: 383, distance: 145.5
click at [494, 375] on button "Yes" at bounding box center [501, 371] width 45 height 32
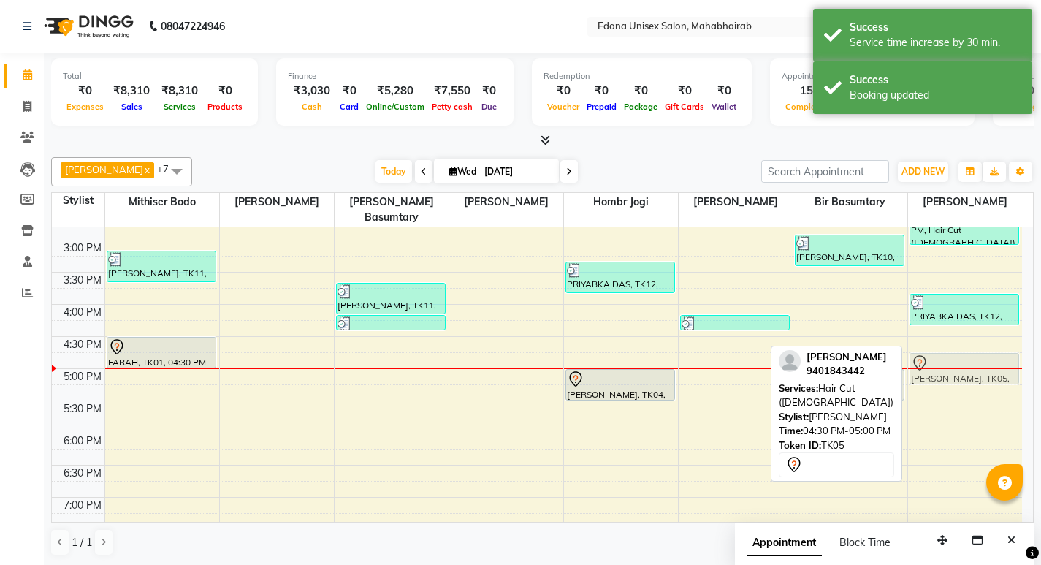
click at [960, 352] on div "Rachita Saraf, TK07, 12:40 PM-01:10 PM, Head Massage (20 min) Loy Gaarg, TK09, …" at bounding box center [965, 207] width 115 height 835
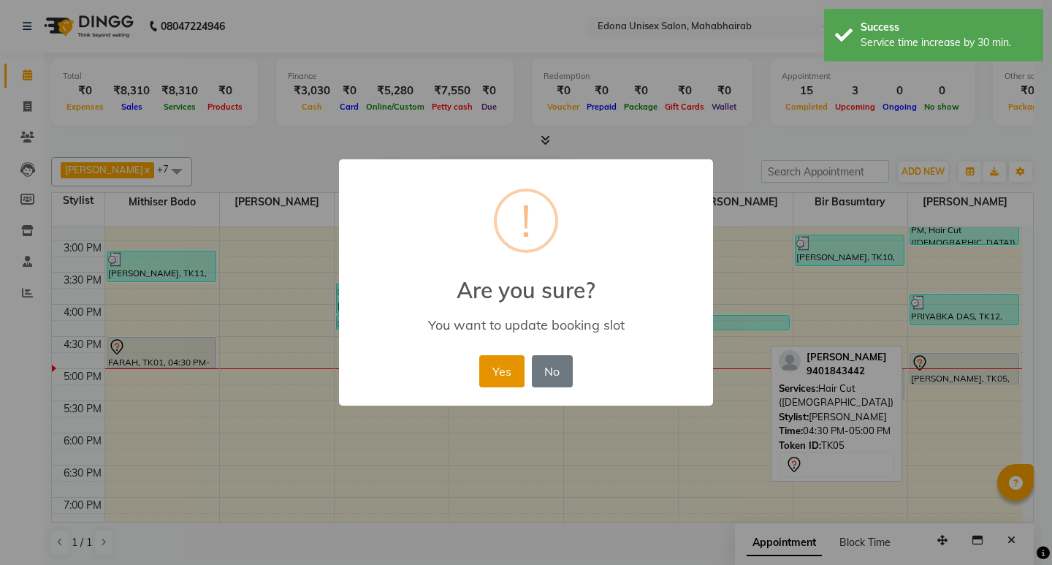
click at [502, 373] on button "Yes" at bounding box center [501, 371] width 45 height 32
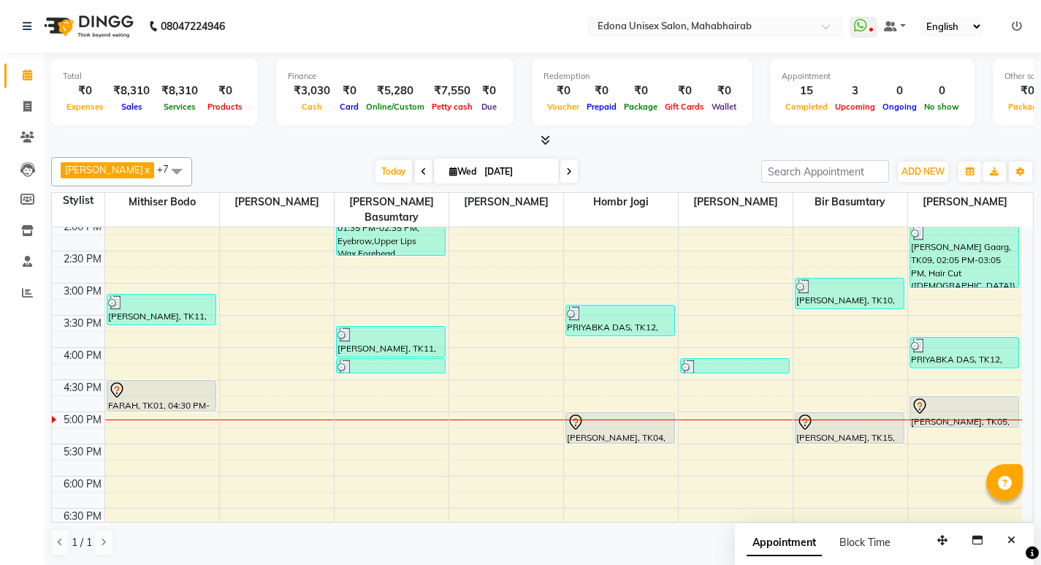
scroll to position [411, 0]
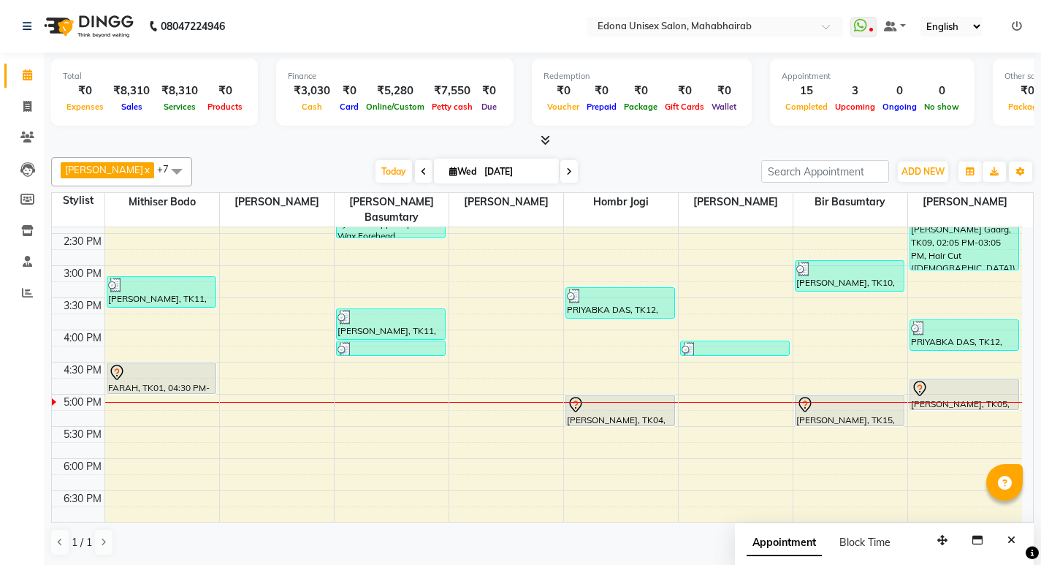
click at [1033, 404] on div "Total ₹0 Expenses ₹8,310 Sales ₹8,310 Services ₹0 Products Finance ₹3,030 Cash …" at bounding box center [542, 309] width 997 height 513
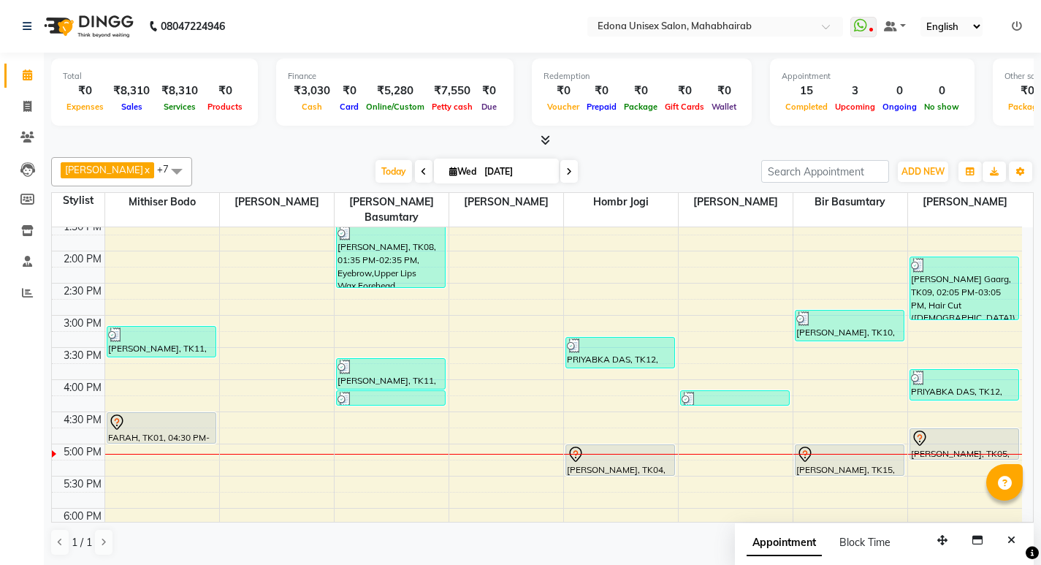
scroll to position [396, 0]
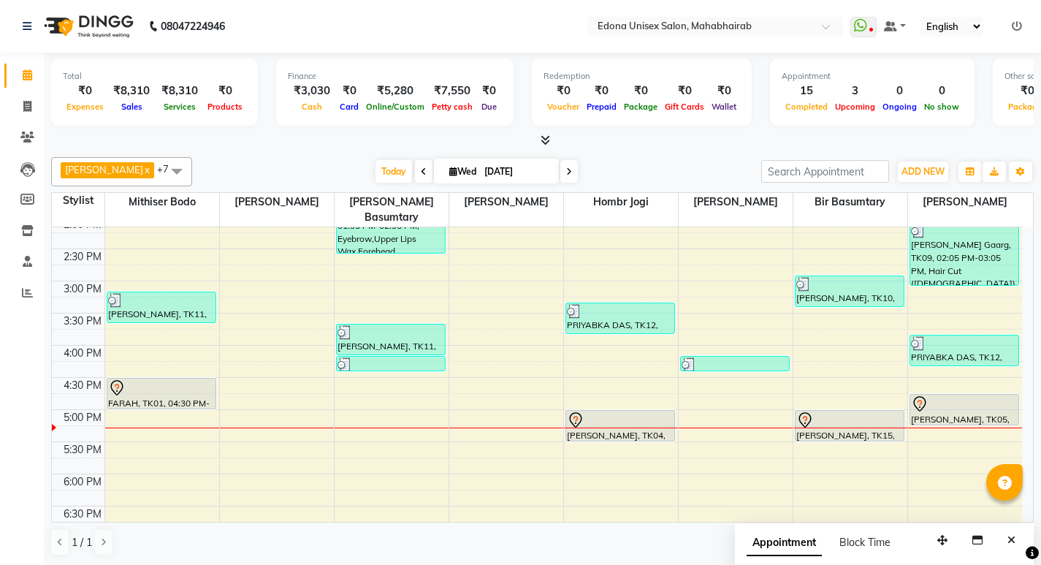
click at [547, 139] on icon at bounding box center [544, 139] width 9 height 11
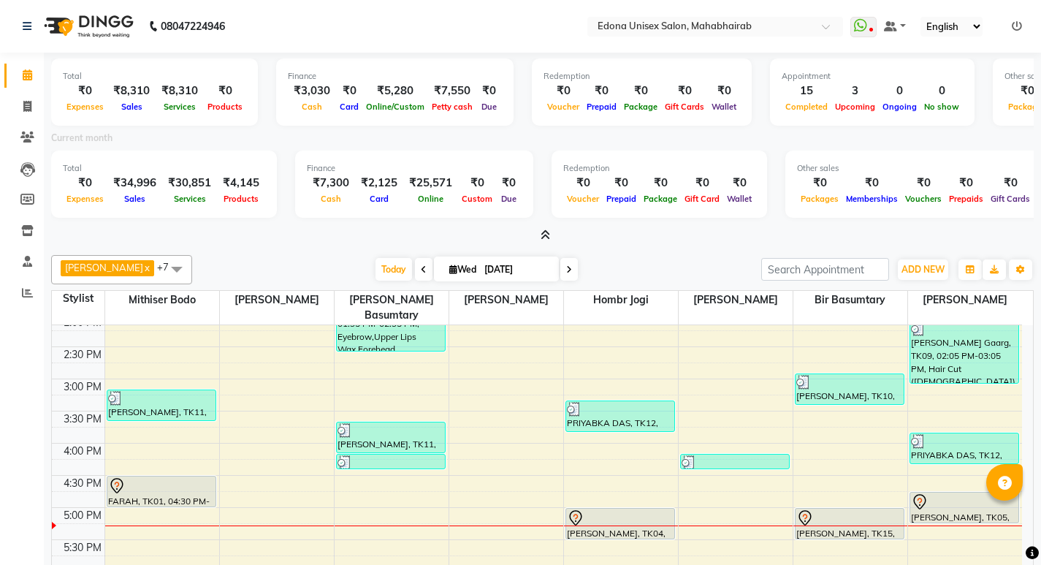
click at [273, 256] on div "Anju Sonar x Bir Basumtary x Hombr Jogi x Mithiser Bodo x [PERSON_NAME] x [PERS…" at bounding box center [542, 269] width 982 height 29
click at [29, 95] on link "Invoice" at bounding box center [21, 107] width 35 height 24
select select "service"
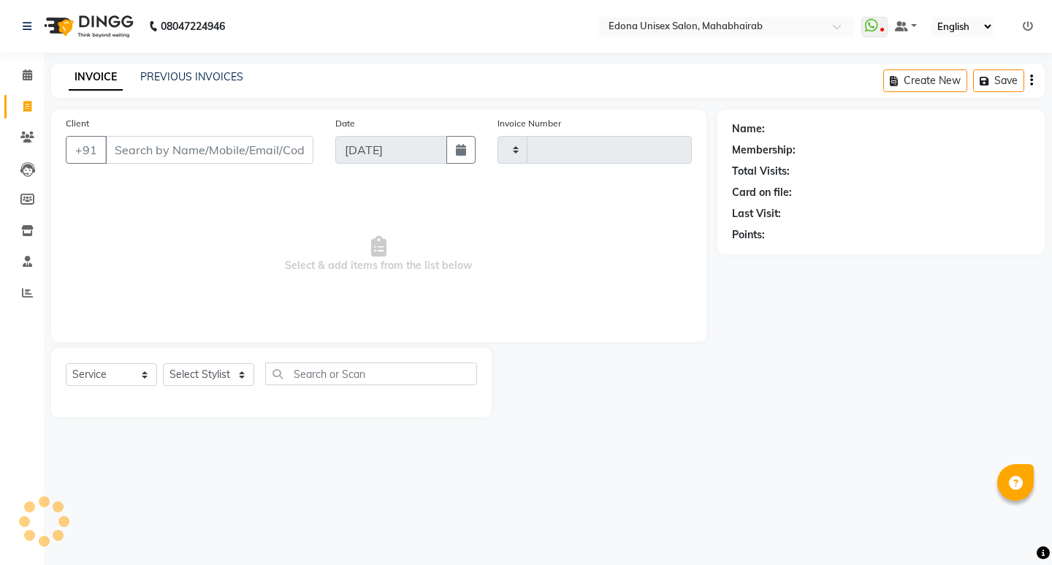
type input "3105"
select select "5393"
click at [264, 192] on span "Select & add items from the list below" at bounding box center [379, 254] width 626 height 146
click at [220, 150] on input "Client" at bounding box center [209, 150] width 208 height 28
click at [34, 80] on span at bounding box center [28, 75] width 26 height 17
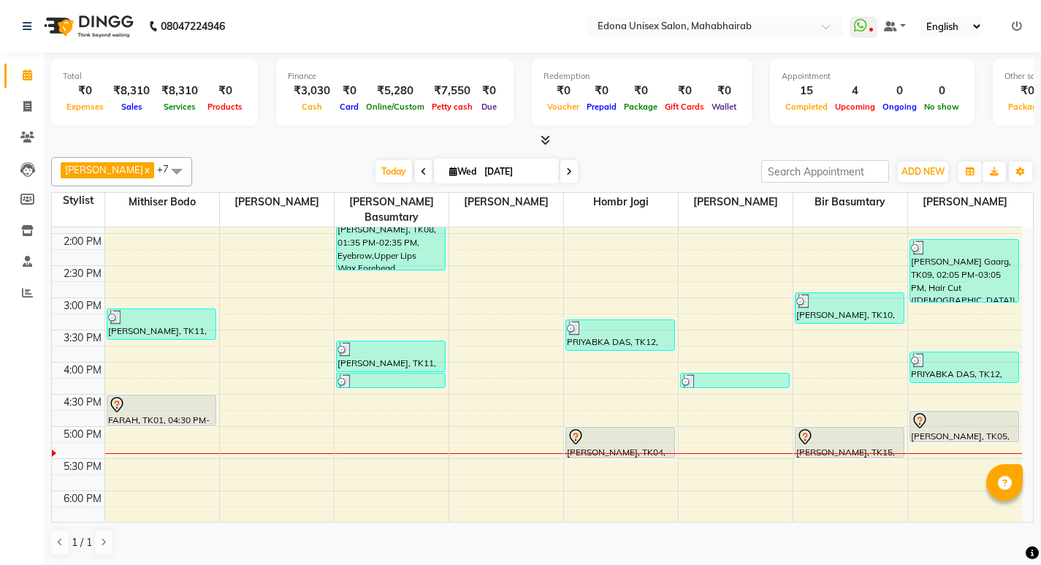
scroll to position [413, 0]
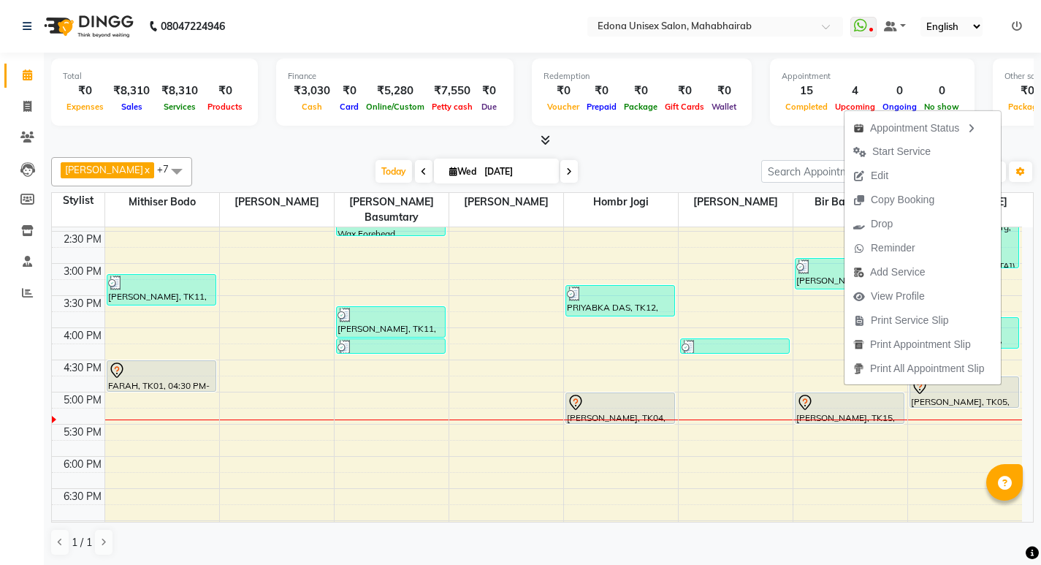
drag, startPoint x: 880, startPoint y: 169, endPoint x: 863, endPoint y: 150, distance: 25.4
click at [879, 169] on span "Edit" at bounding box center [879, 175] width 18 height 15
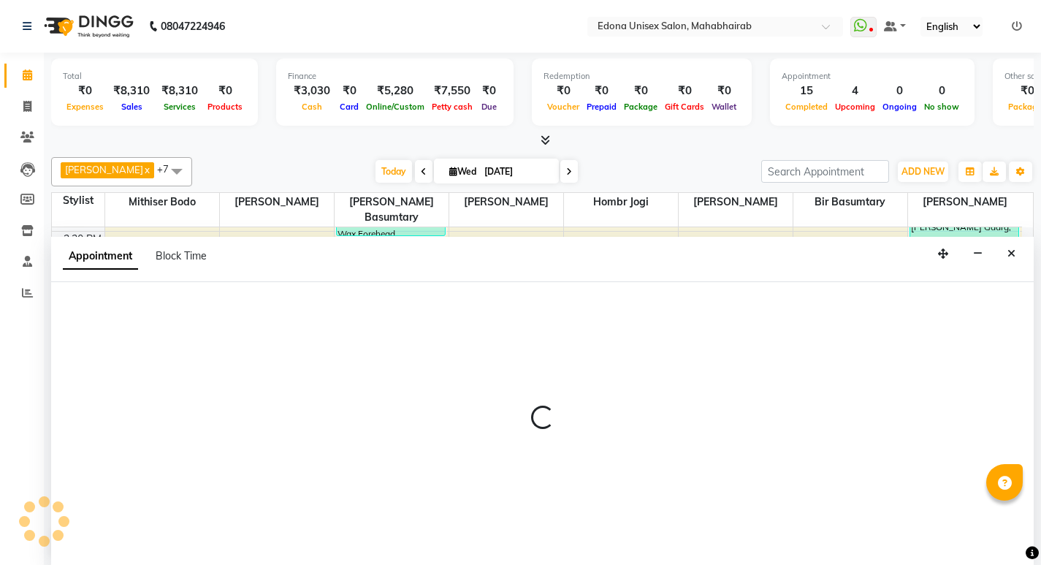
scroll to position [1, 0]
select select "tentative"
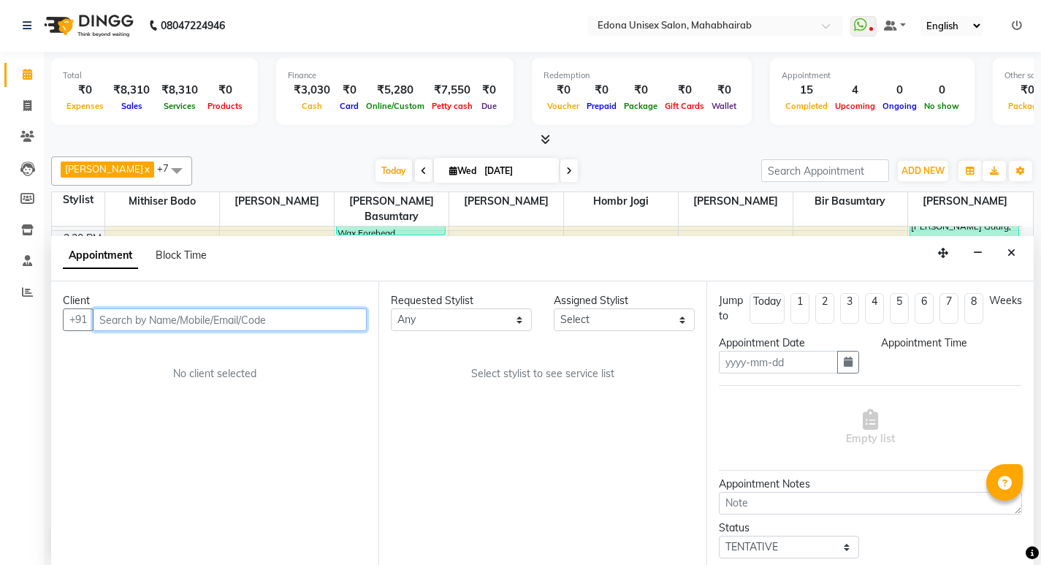
type input "[DATE]"
select select "1020"
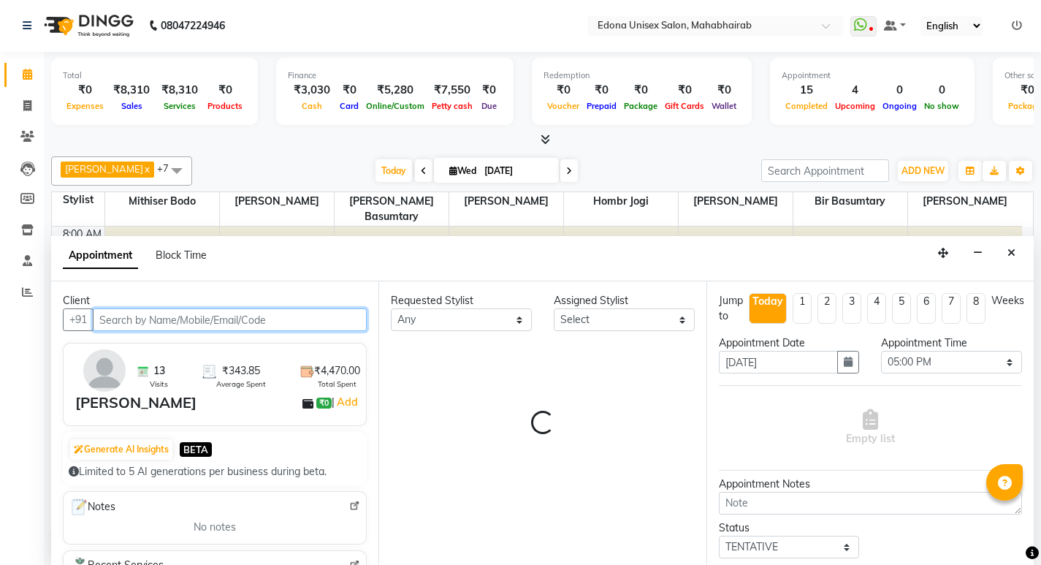
select select "69793"
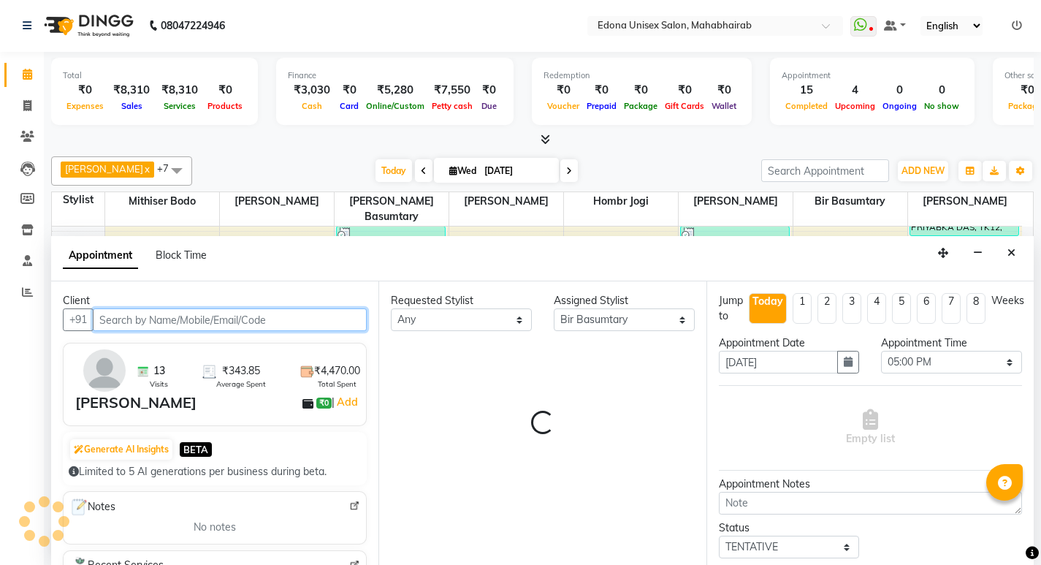
select select "2465"
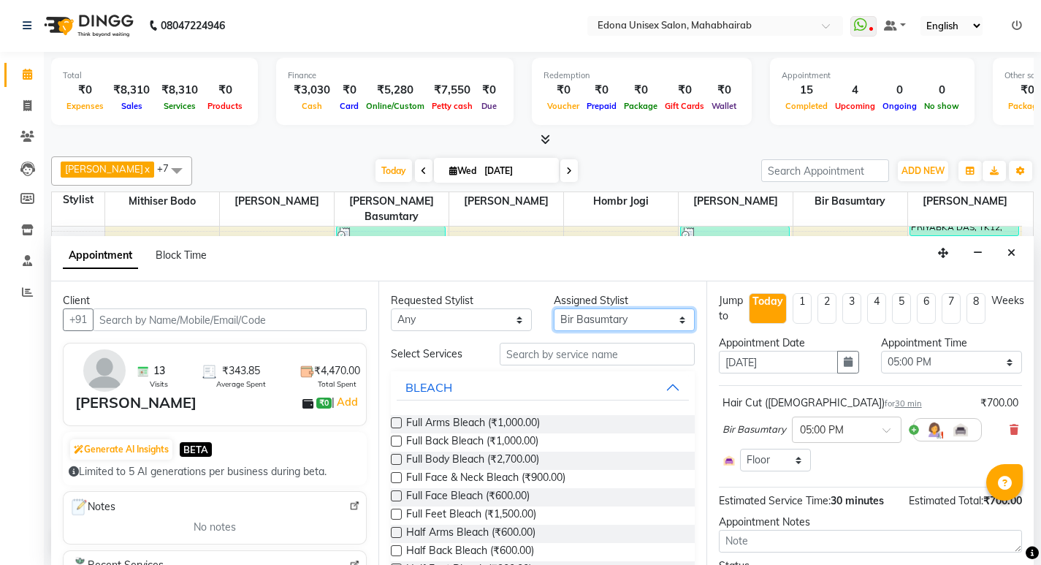
click at [648, 320] on select "Select Admin Anju Sonar Bir Basumtary Hemen Daimari Hombr Jogi Jenny kayina Kri…" at bounding box center [624, 319] width 141 height 23
select select "37934"
click at [554, 308] on select "Select Admin Anju Sonar Bir Basumtary Hemen Daimari Hombr Jogi Jenny kayina Kri…" at bounding box center [624, 319] width 141 height 23
click at [600, 355] on input "text" at bounding box center [597, 354] width 195 height 23
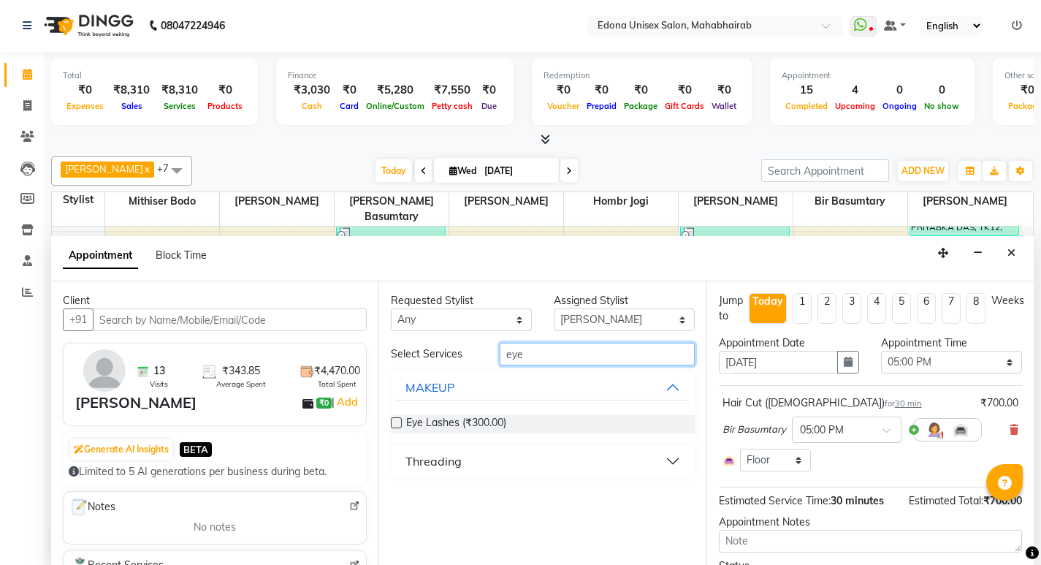
type input "eye"
click at [469, 463] on button "Threading" at bounding box center [542, 461] width 291 height 26
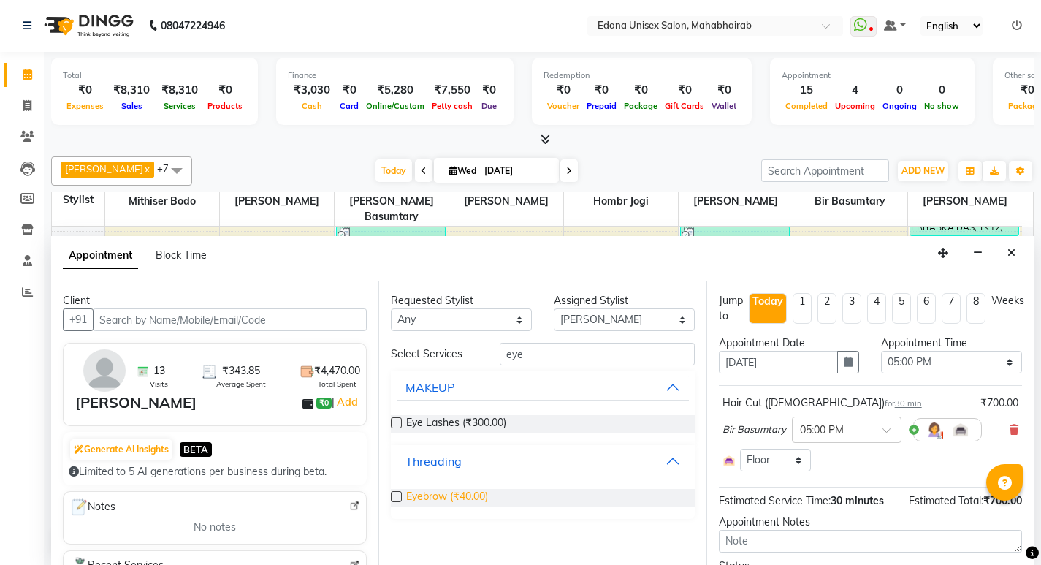
click at [470, 491] on span "Eyebrow (₹40.00)" at bounding box center [447, 498] width 82 height 18
checkbox input "false"
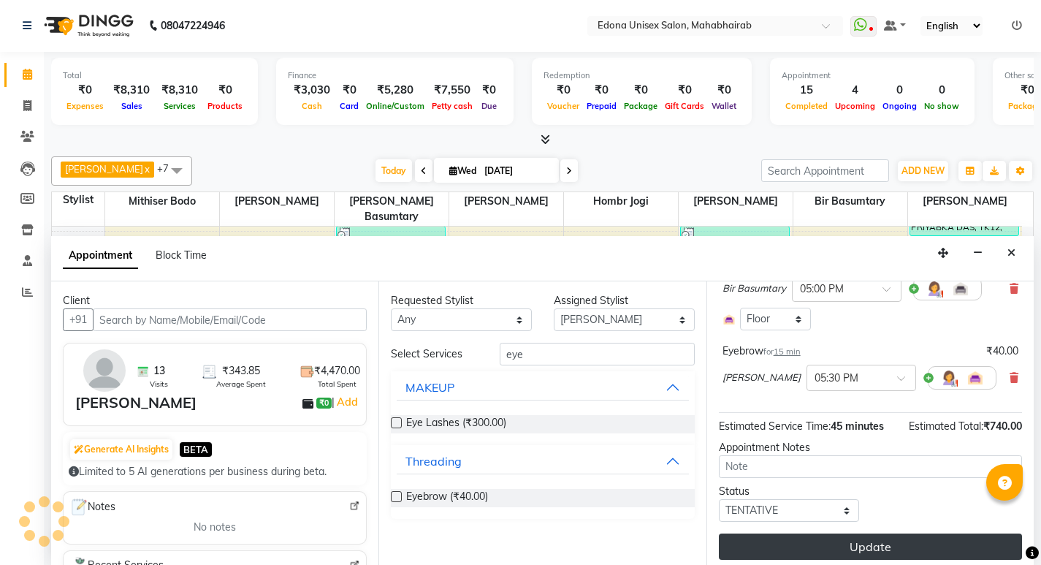
scroll to position [148, 0]
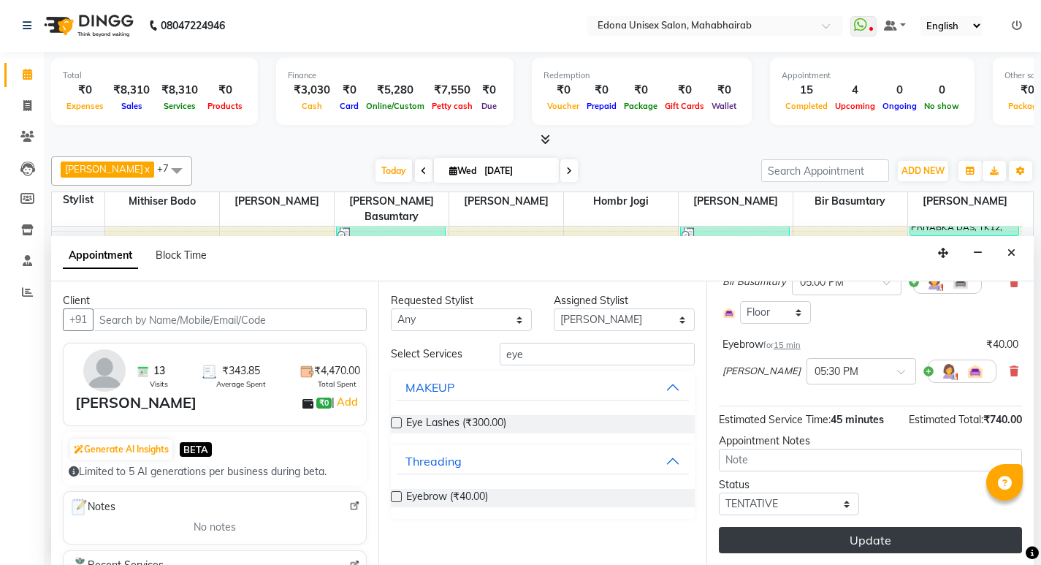
click at [903, 545] on button "Update" at bounding box center [870, 540] width 303 height 26
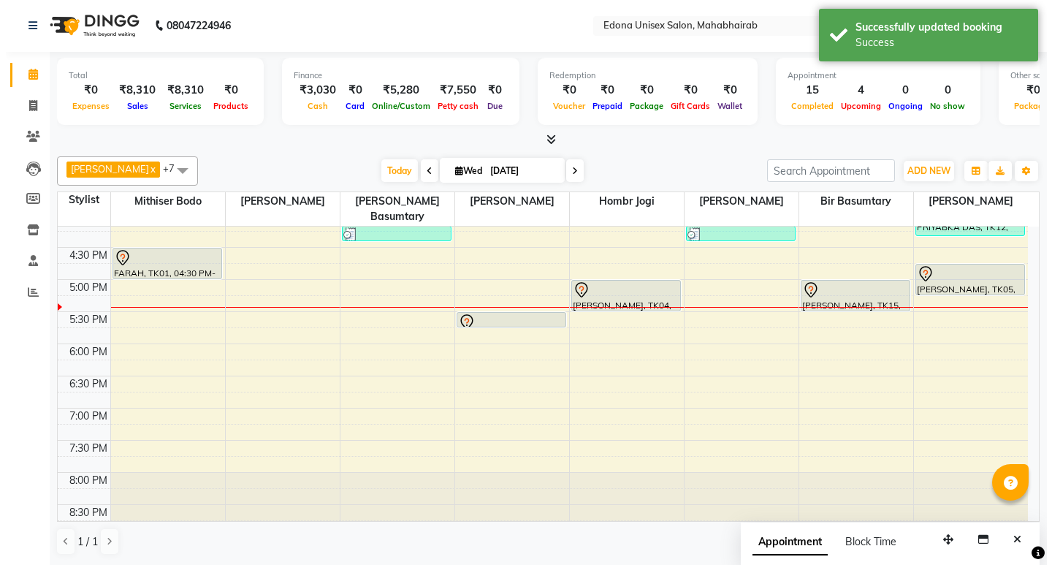
scroll to position [0, 0]
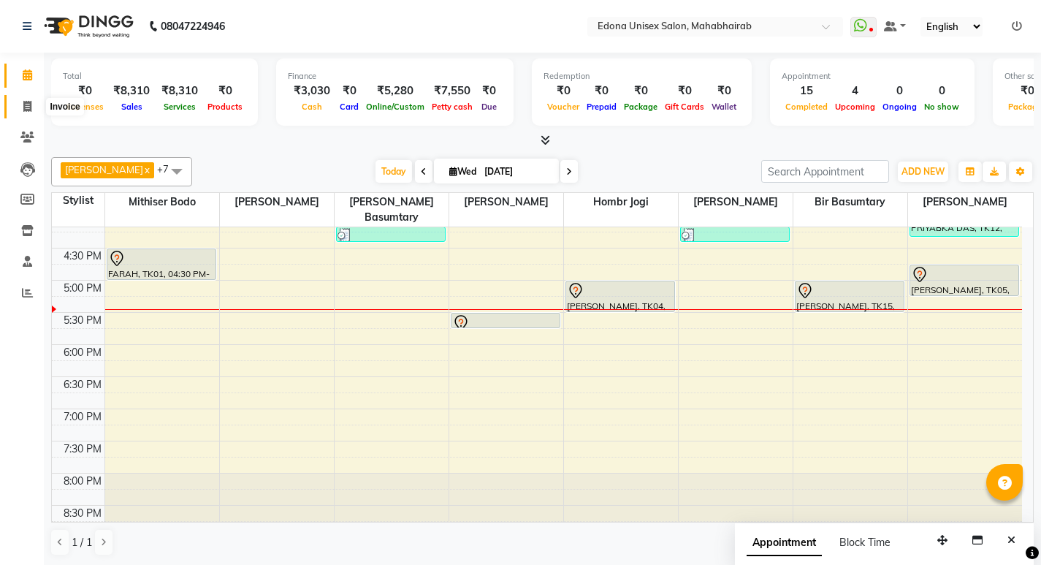
click at [19, 102] on span at bounding box center [28, 107] width 26 height 17
select select "service"
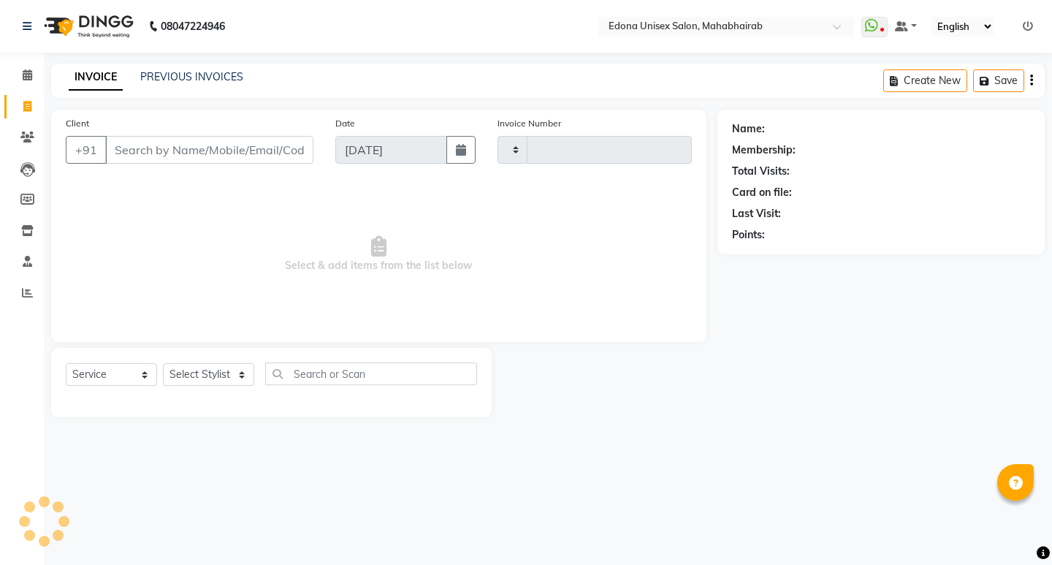
click at [19, 102] on span at bounding box center [28, 107] width 26 height 17
select select "service"
select select "5393"
type input "3105"
click at [254, 153] on input "Client" at bounding box center [209, 150] width 208 height 28
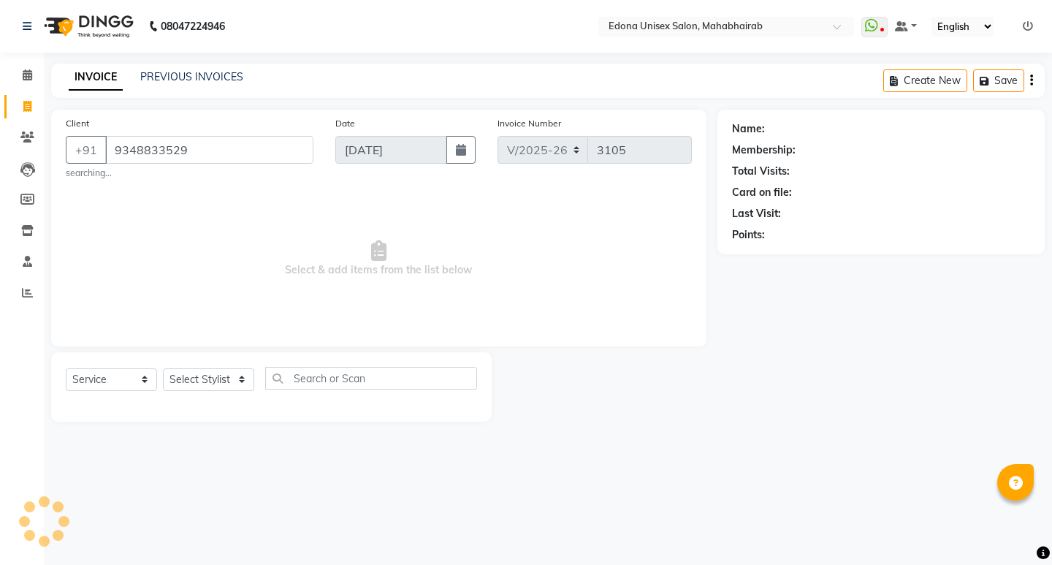
type input "9348833529"
click at [229, 374] on select "Select Stylist Admin Anju Sonar Bir Basumtary [PERSON_NAME] [PERSON_NAME] Hombr…" at bounding box center [208, 379] width 91 height 23
click at [364, 227] on span "Select & add items from the list below" at bounding box center [379, 258] width 626 height 146
drag, startPoint x: 294, startPoint y: 134, endPoint x: 288, endPoint y: 142, distance: 9.9
click at [290, 139] on div "Client +91 9348833529 Add Client searching..." at bounding box center [189, 147] width 269 height 64
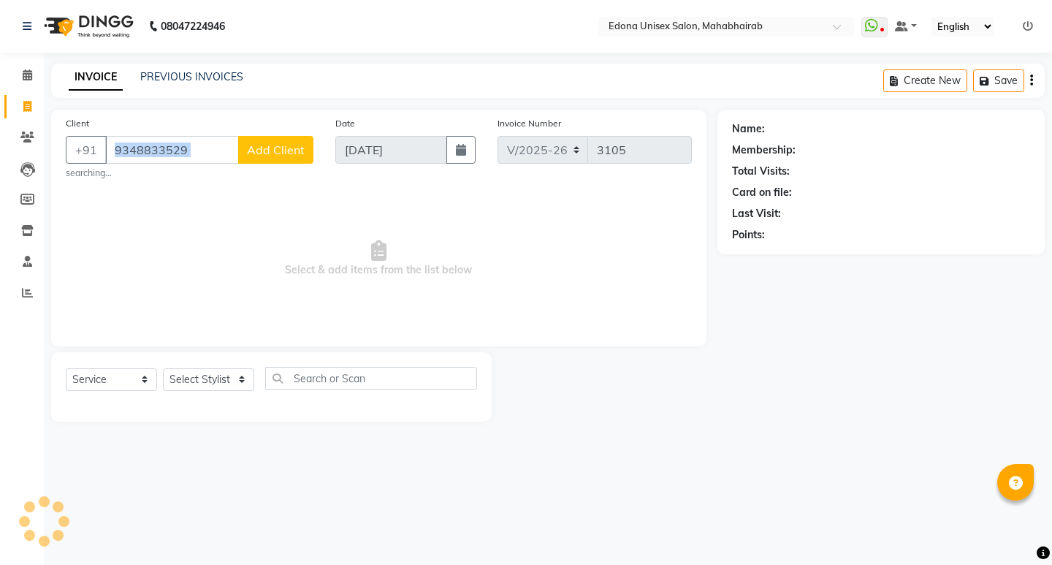
click at [285, 145] on span "Add Client" at bounding box center [276, 149] width 58 height 15
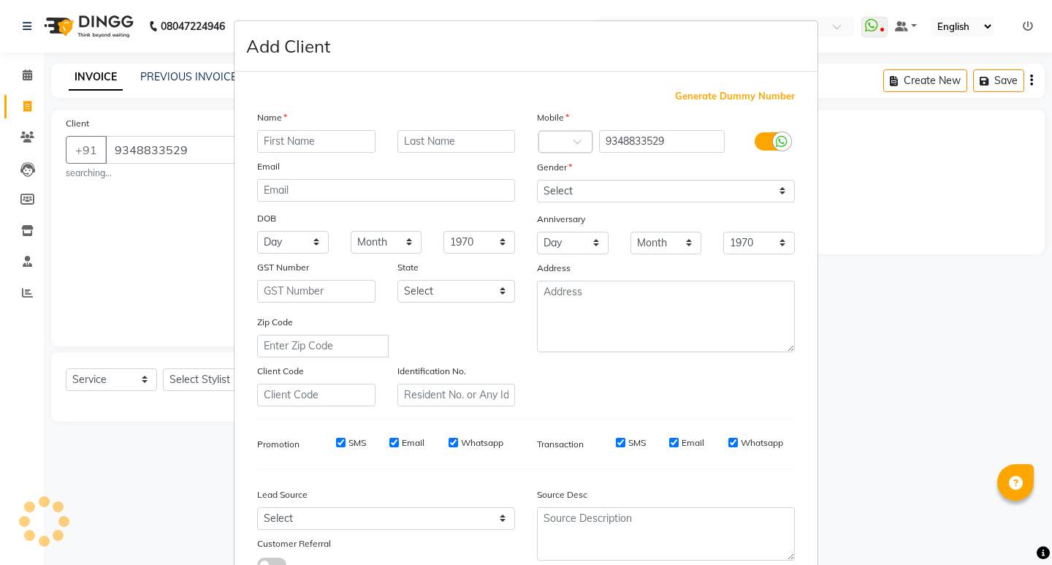
click at [151, 204] on ngb-modal-window "Add Client Generate Dummy Number Name Email DOB Day 01 02 03 04 05 06 07 08 09 …" at bounding box center [526, 282] width 1052 height 565
click at [314, 132] on input "text" at bounding box center [316, 141] width 118 height 23
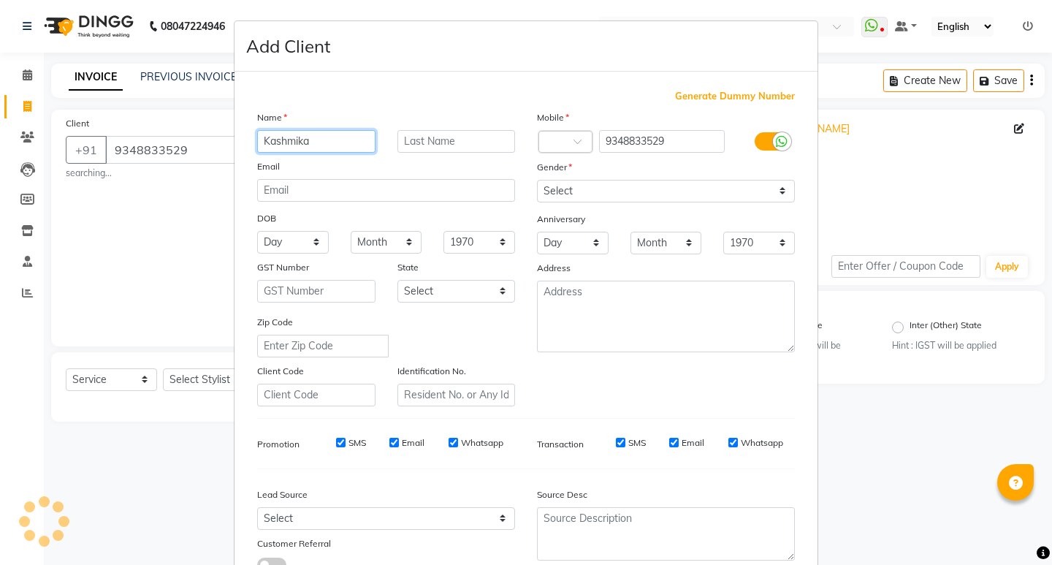
type input "Kashmika"
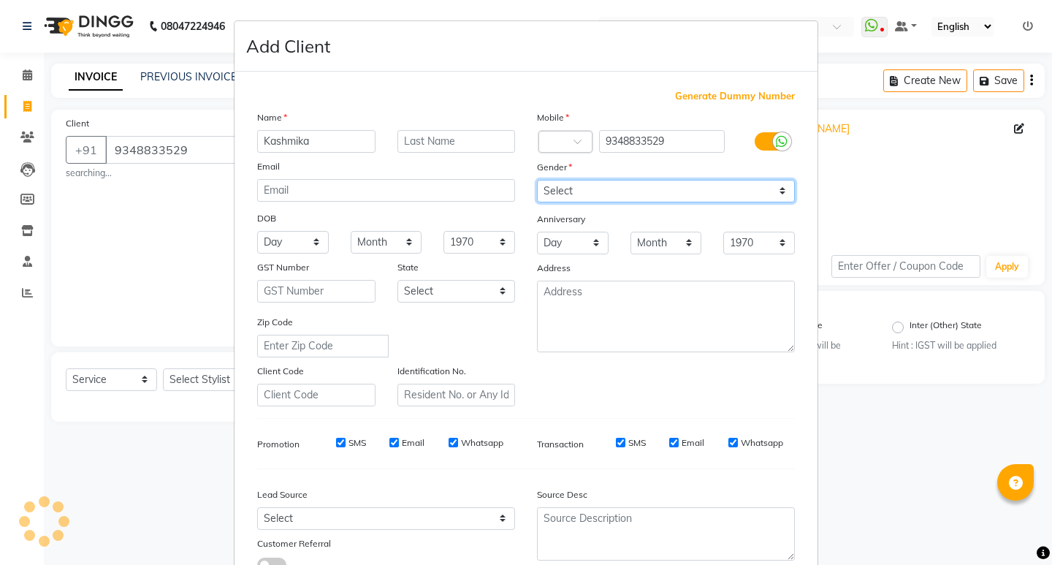
click at [696, 197] on select "Select [DEMOGRAPHIC_DATA] [DEMOGRAPHIC_DATA] Other Prefer Not To Say" at bounding box center [666, 191] width 258 height 23
select select "female"
click at [537, 180] on select "Select [DEMOGRAPHIC_DATA] [DEMOGRAPHIC_DATA] Other Prefer Not To Say" at bounding box center [666, 191] width 258 height 23
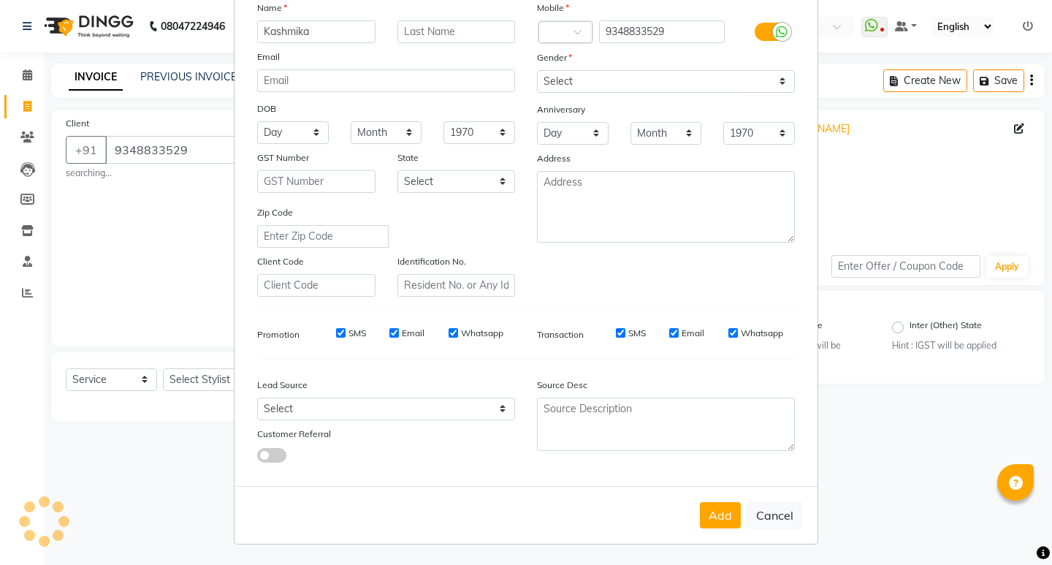
drag, startPoint x: 711, startPoint y: 521, endPoint x: 663, endPoint y: 502, distance: 51.5
click at [711, 520] on button "Add" at bounding box center [720, 515] width 41 height 26
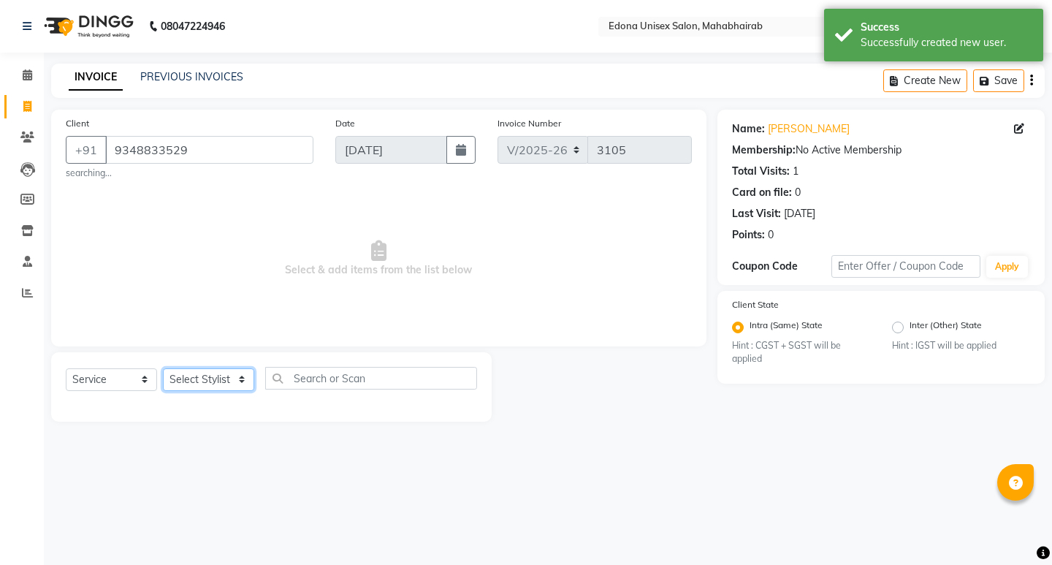
click at [207, 374] on select "Select Stylist Admin Anju Sonar Bir Basumtary [PERSON_NAME] [PERSON_NAME] Hombr…" at bounding box center [208, 379] width 91 height 23
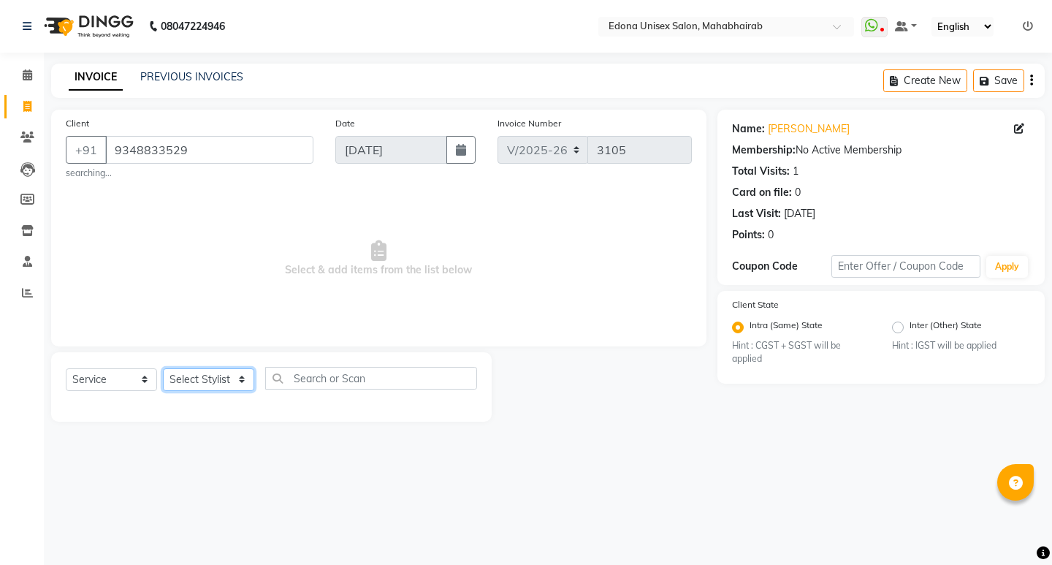
select select "69341"
click at [163, 368] on select "Select Stylist Admin Anju Sonar Bir Basumtary [PERSON_NAME] [PERSON_NAME] Hombr…" at bounding box center [208, 379] width 91 height 23
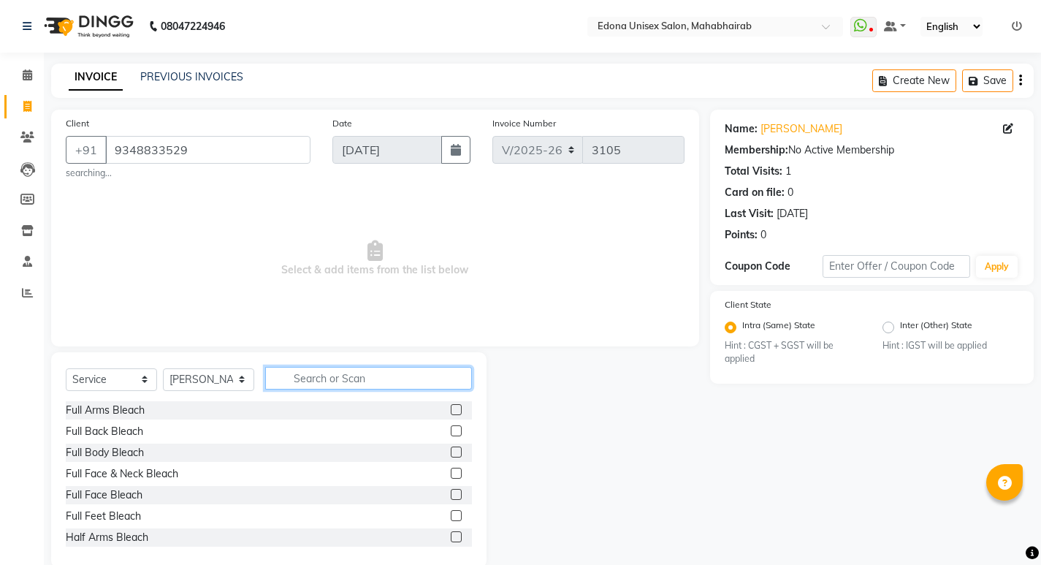
click at [344, 379] on input "text" at bounding box center [368, 378] width 207 height 23
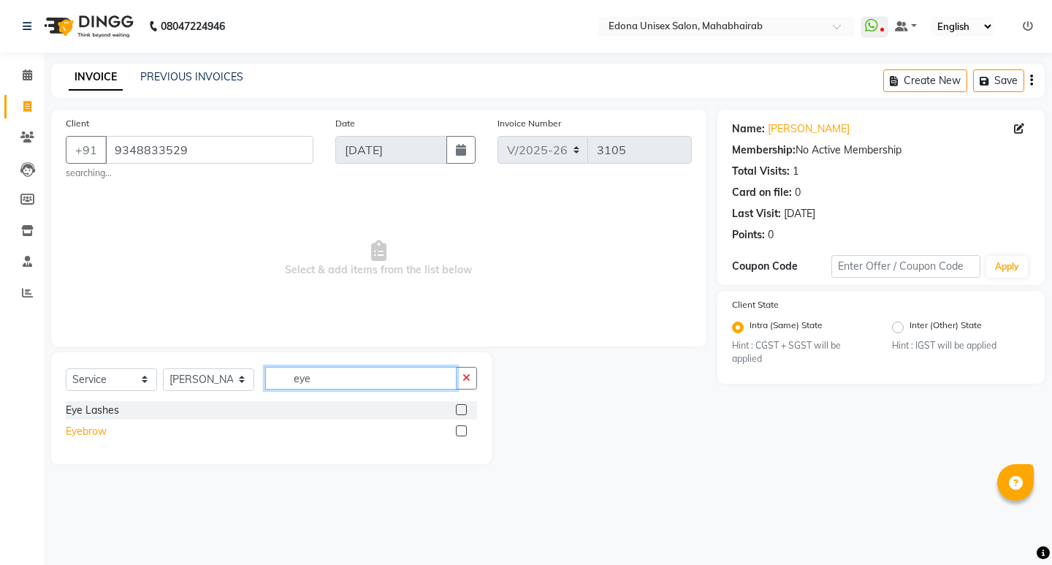
type input "eye"
click at [90, 426] on div "Eyebrow" at bounding box center [86, 431] width 41 height 15
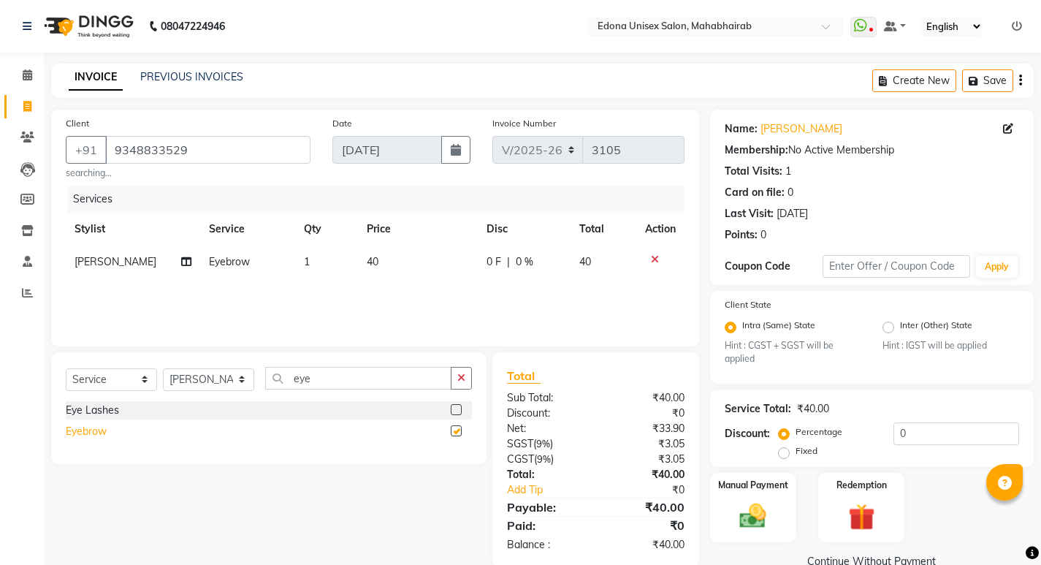
checkbox input "false"
click at [779, 502] on div "Manual Payment" at bounding box center [753, 507] width 90 height 72
click at [776, 501] on div "Manual Payment" at bounding box center [753, 507] width 90 height 72
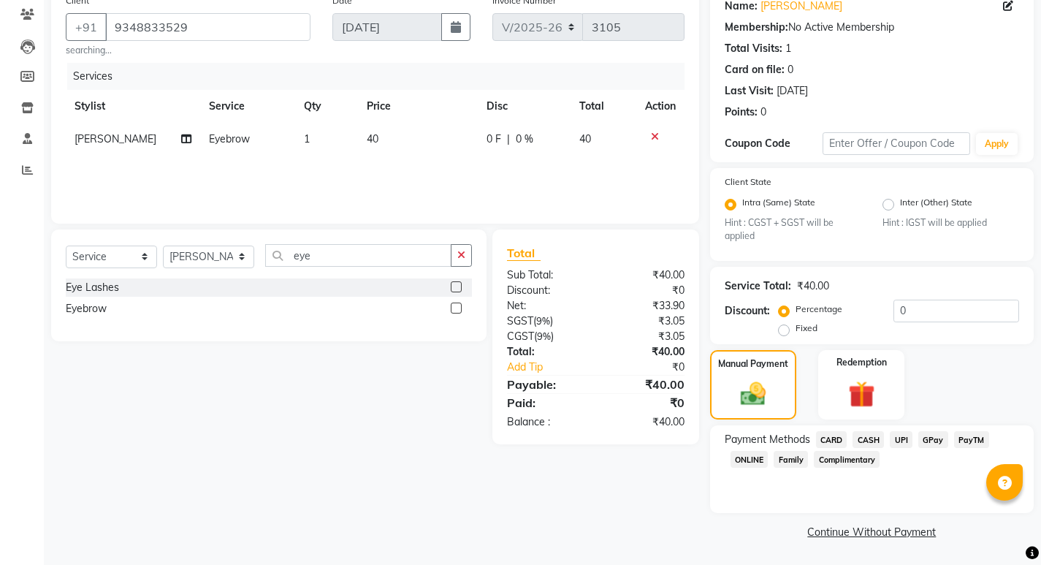
click at [900, 440] on span "UPI" at bounding box center [900, 439] width 23 height 17
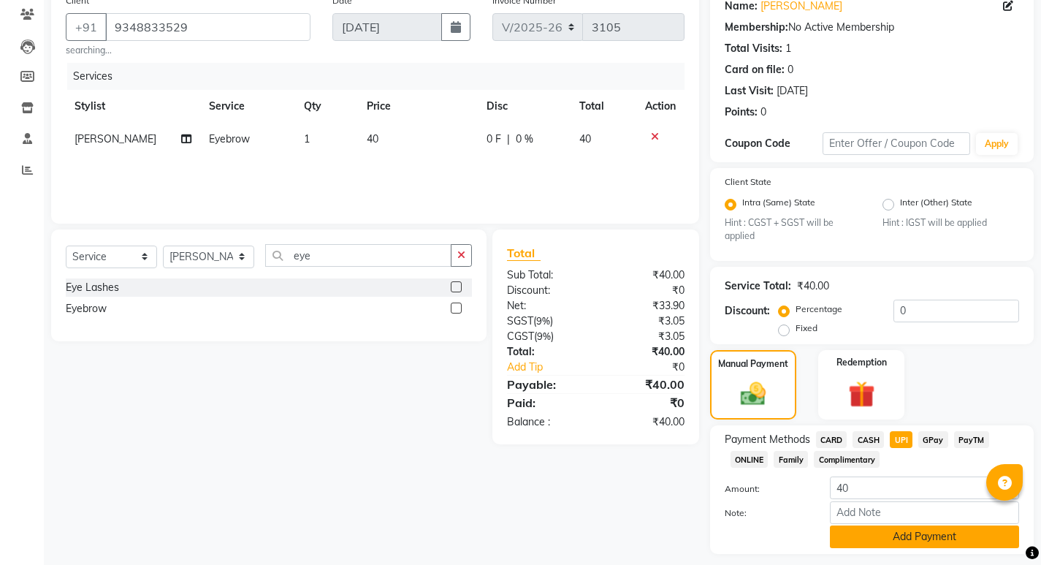
click at [889, 525] on button "Add Payment" at bounding box center [924, 536] width 189 height 23
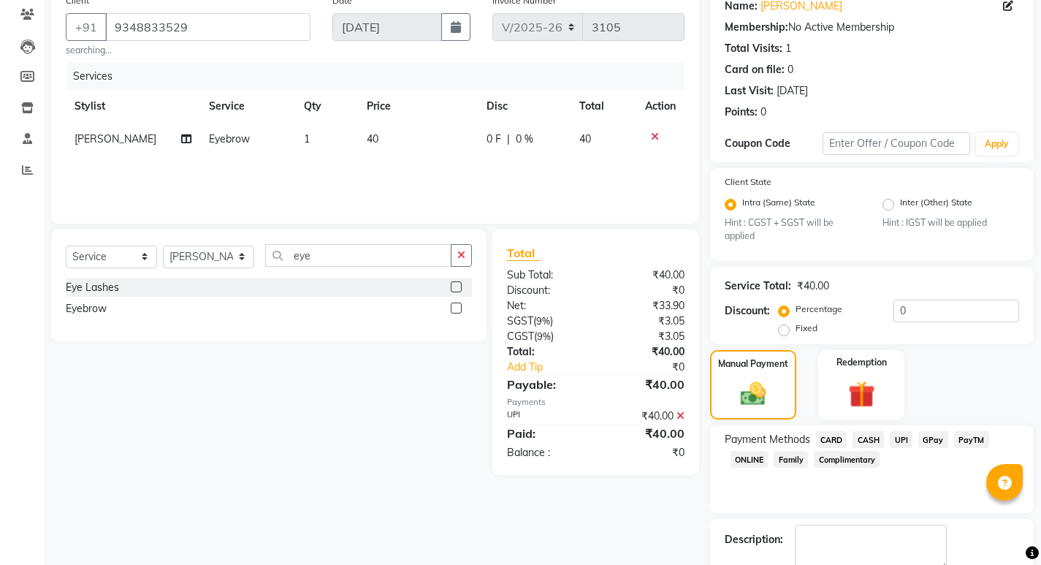
scroll to position [164, 0]
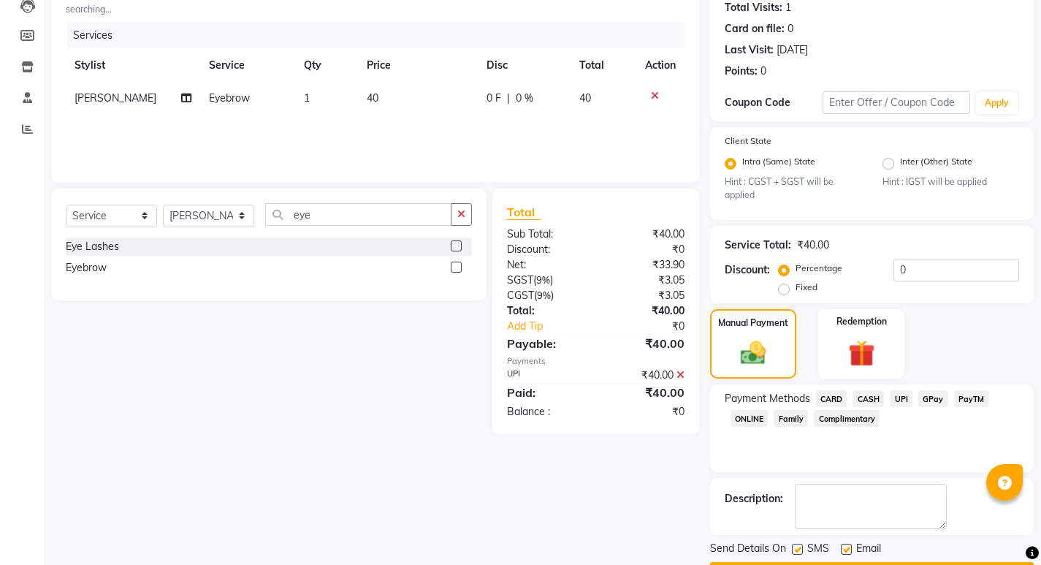
click at [849, 562] on button "Checkout" at bounding box center [872, 573] width 324 height 23
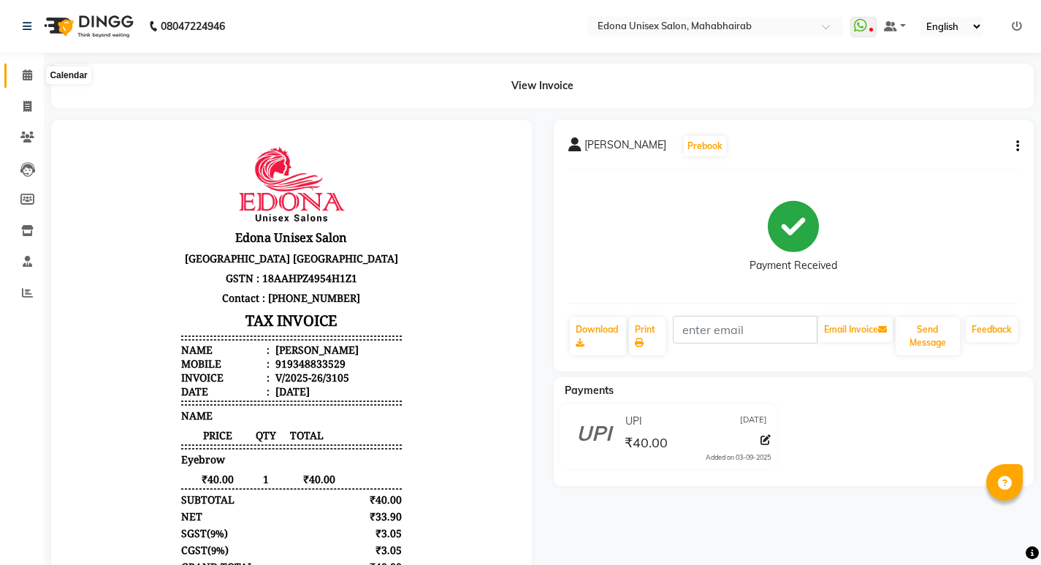
click at [23, 73] on icon at bounding box center [27, 74] width 9 height 11
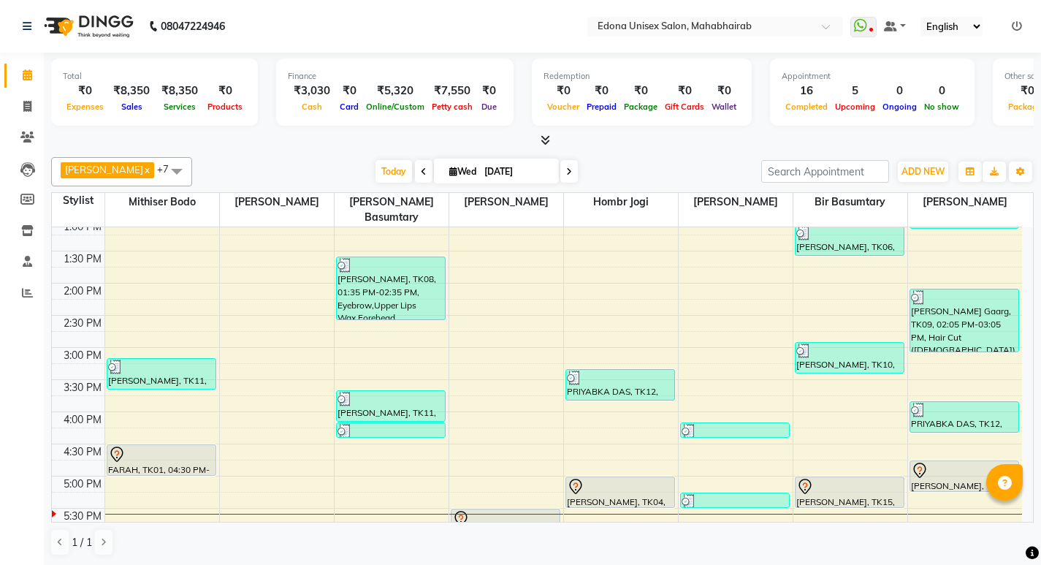
scroll to position [357, 0]
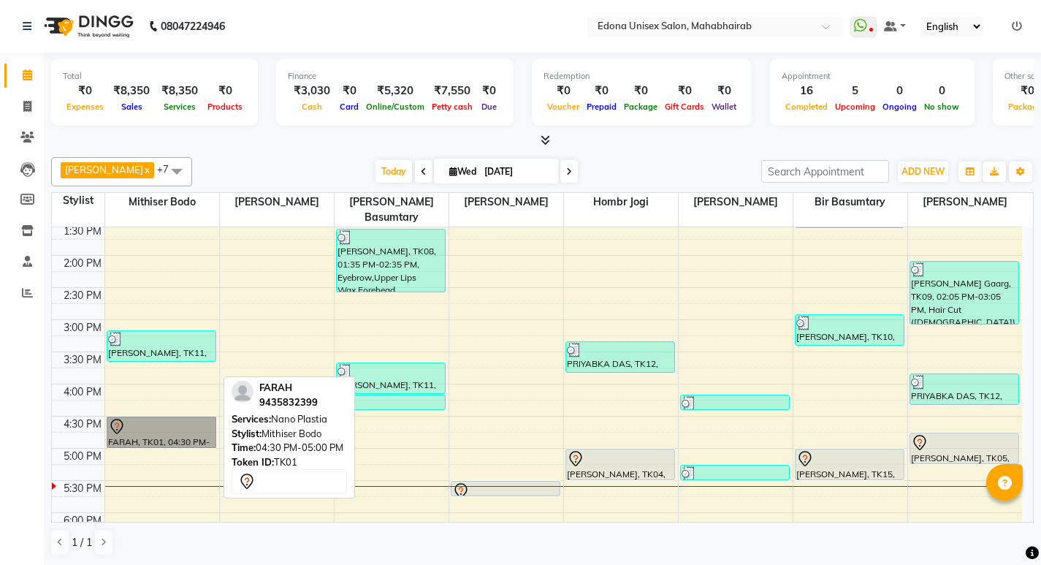
drag, startPoint x: 153, startPoint y: 403, endPoint x: 166, endPoint y: 394, distance: 15.8
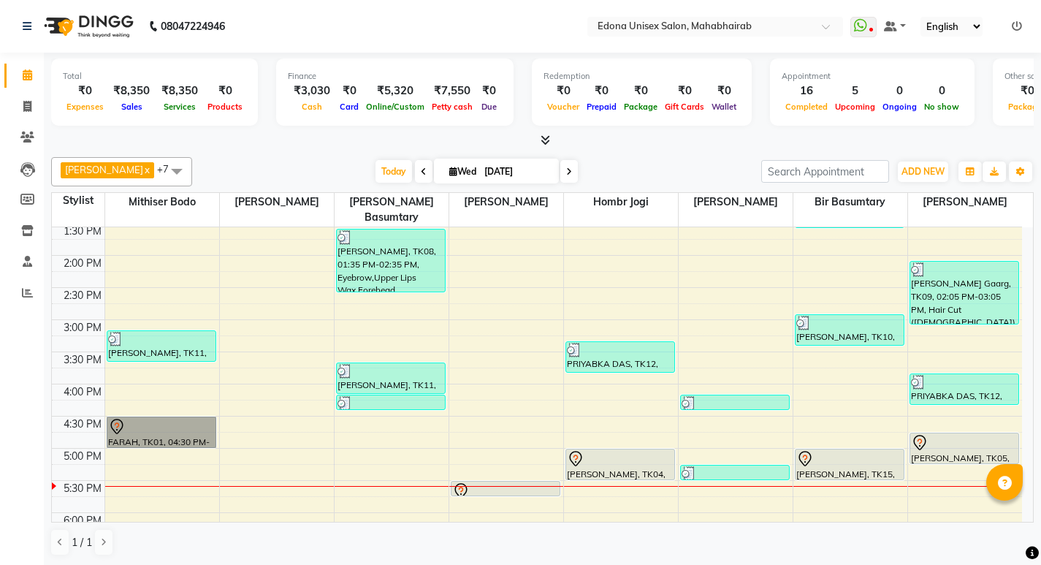
drag, startPoint x: 166, startPoint y: 394, endPoint x: 139, endPoint y: 432, distance: 45.6
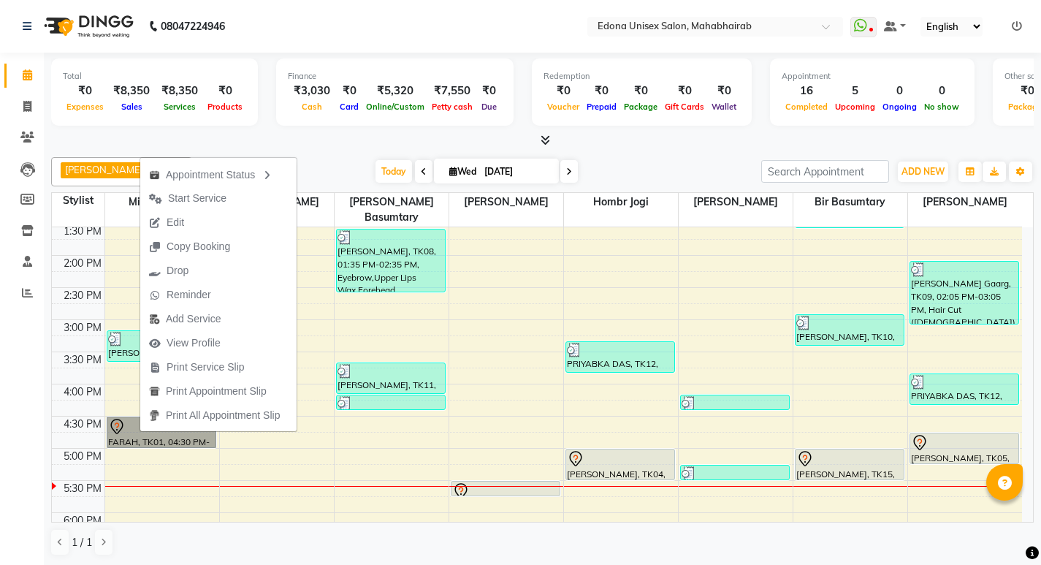
drag, startPoint x: 139, startPoint y: 432, endPoint x: 121, endPoint y: 416, distance: 24.3
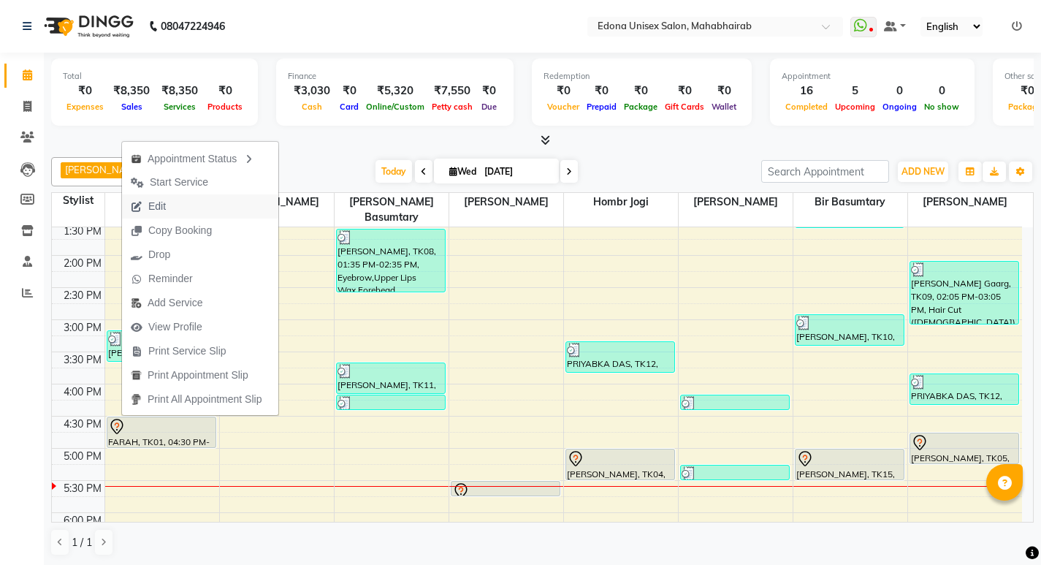
click at [164, 202] on span "Edit" at bounding box center [157, 206] width 18 height 15
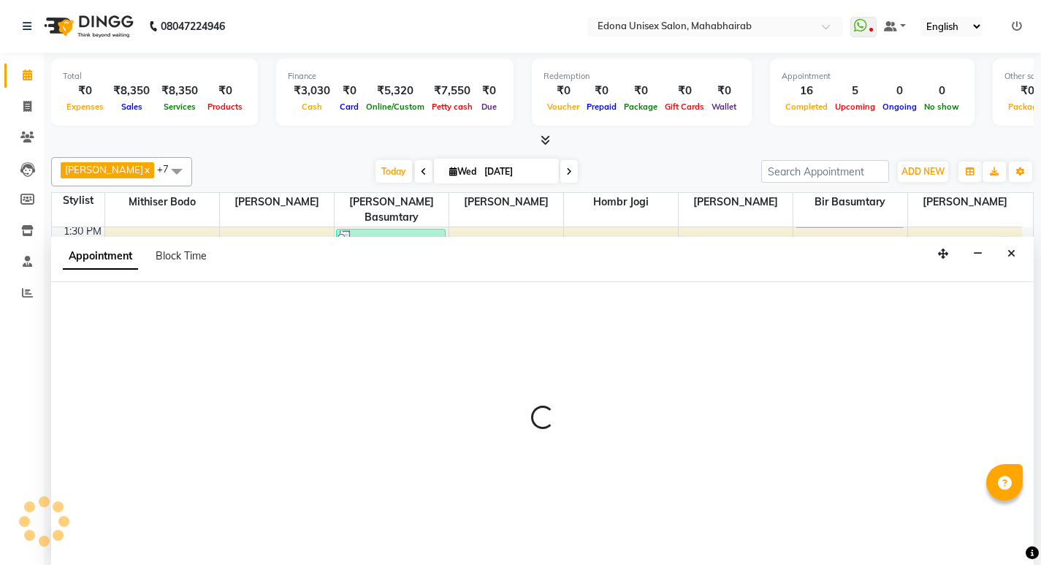
select select "tentative"
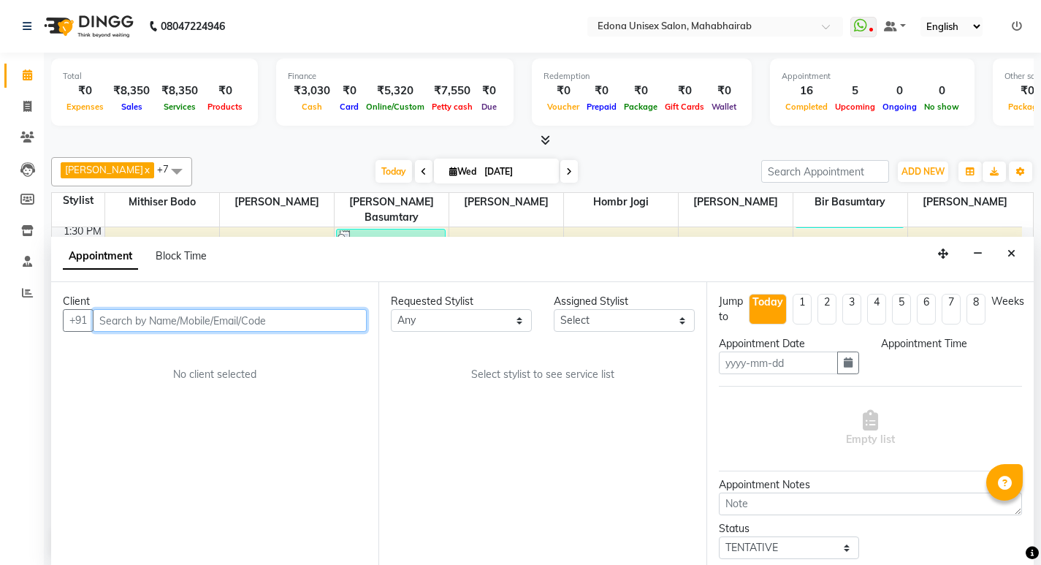
type input "[DATE]"
select select "990"
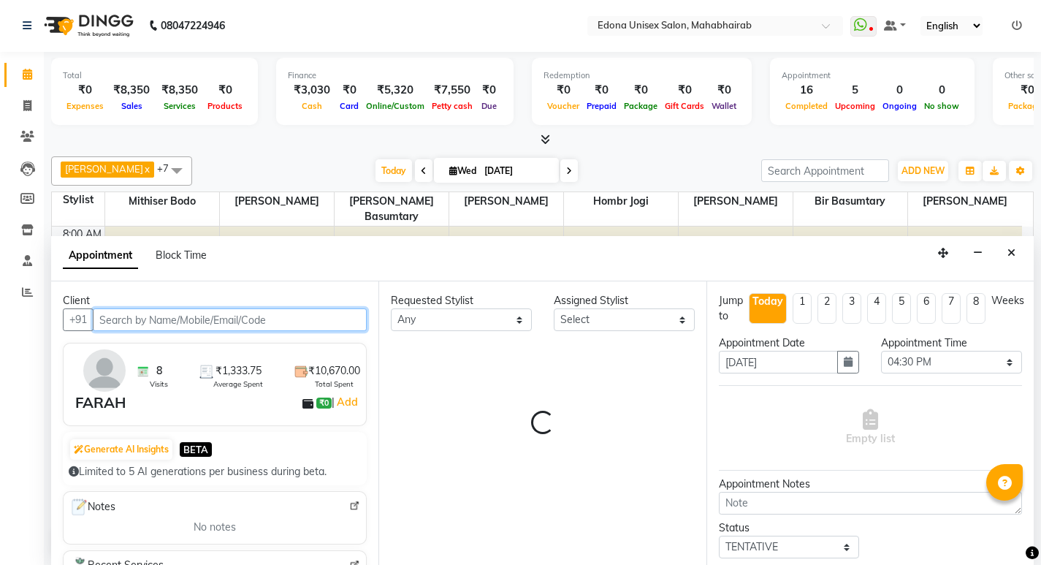
select select "35904"
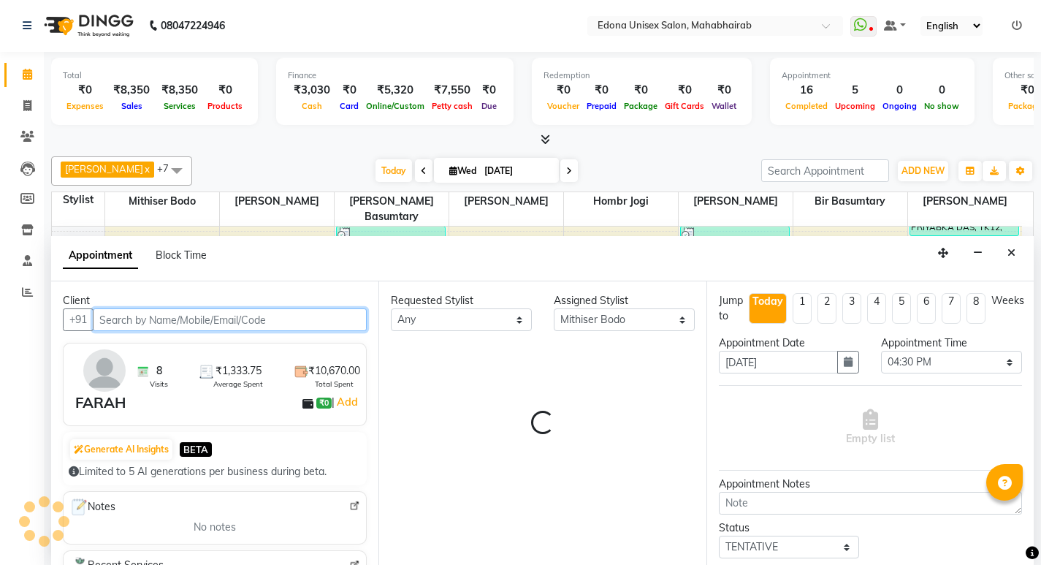
select select "2465"
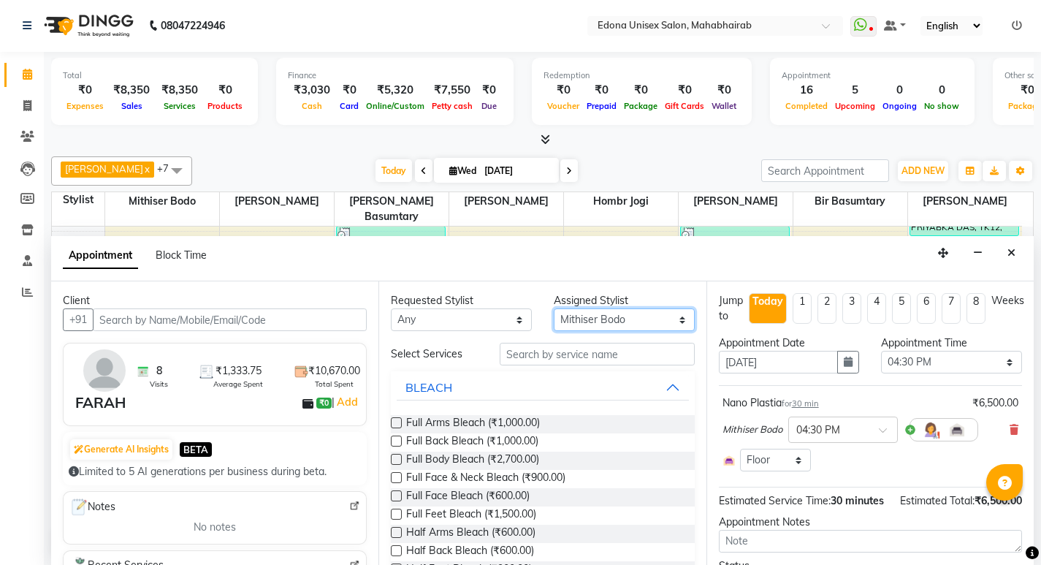
click at [659, 318] on select "Select Admin Anju Sonar Bir Basumtary Hemen Daimari Hombr Jogi Jenny kayina Kri…" at bounding box center [624, 319] width 141 height 23
select select "35911"
click at [554, 308] on select "Select Admin Anju Sonar Bir Basumtary Hemen Daimari Hombr Jogi Jenny kayina Kri…" at bounding box center [624, 319] width 141 height 23
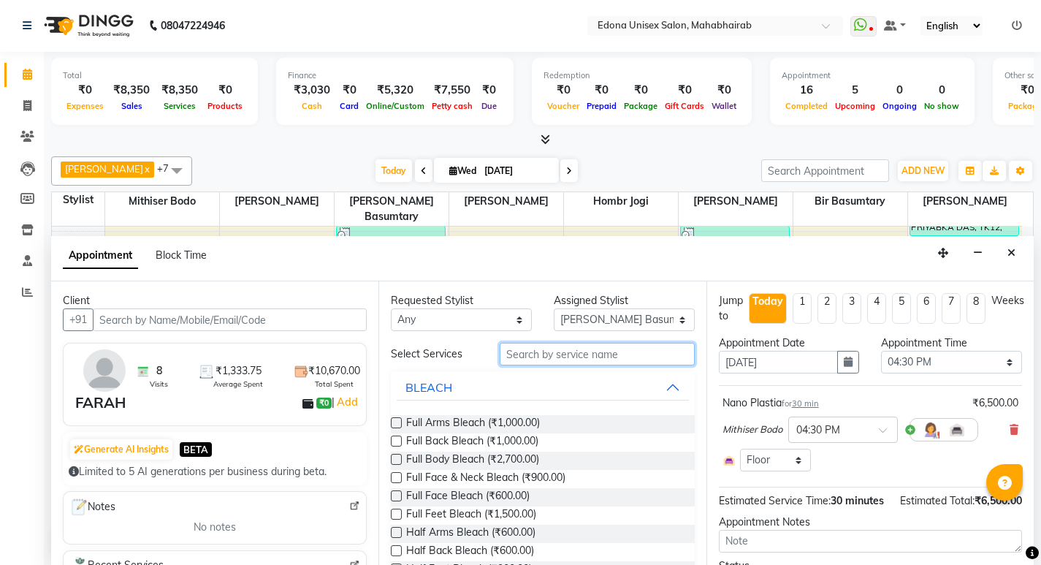
click at [585, 348] on input "text" at bounding box center [597, 354] width 195 height 23
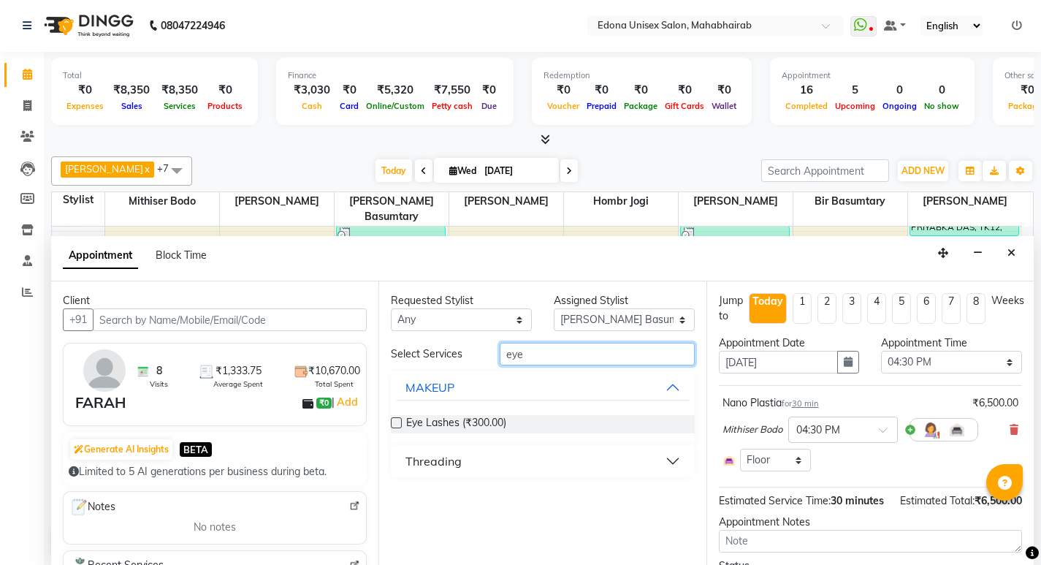
type input "eye"
click at [429, 465] on div "Threading" at bounding box center [433, 461] width 56 height 18
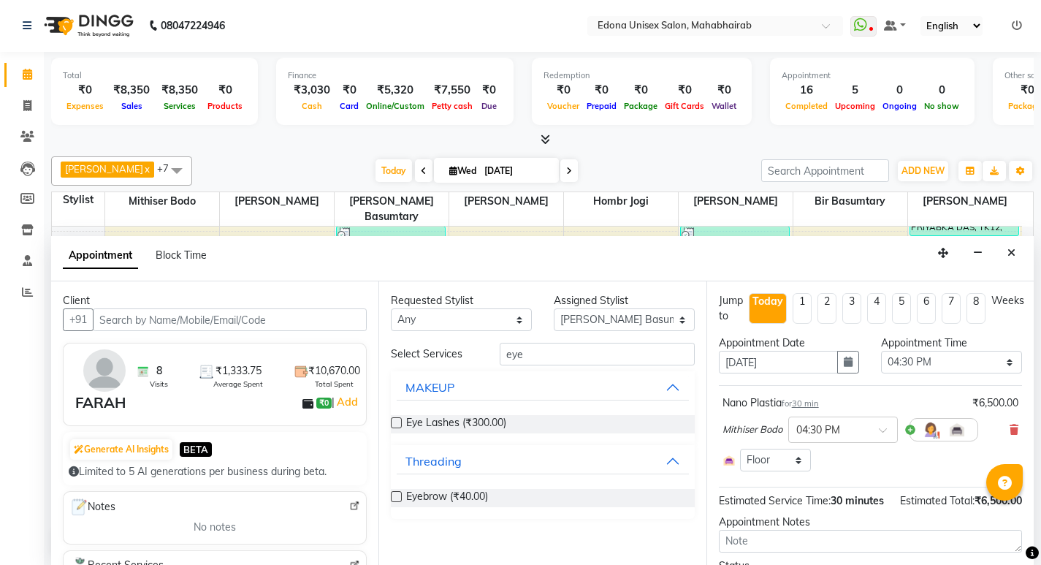
click at [471, 492] on span "Eyebrow (₹40.00)" at bounding box center [447, 498] width 82 height 18
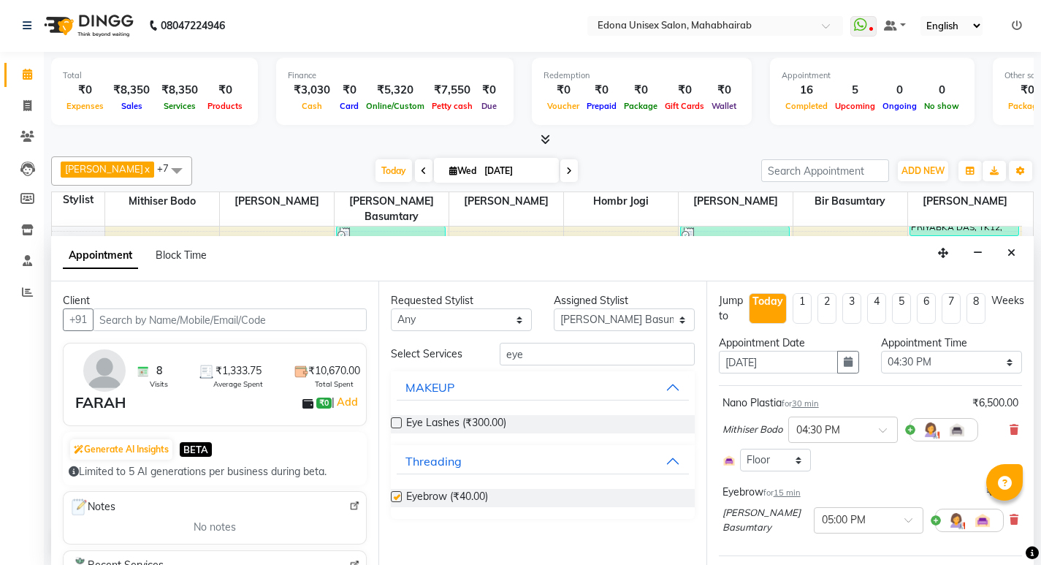
checkbox input "false"
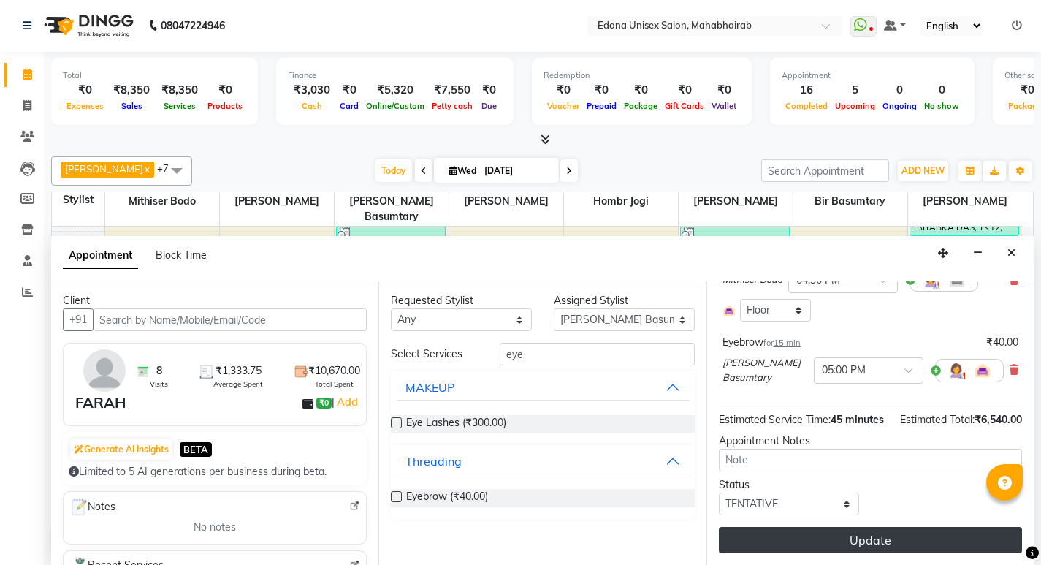
click at [885, 541] on button "Update" at bounding box center [870, 540] width 303 height 26
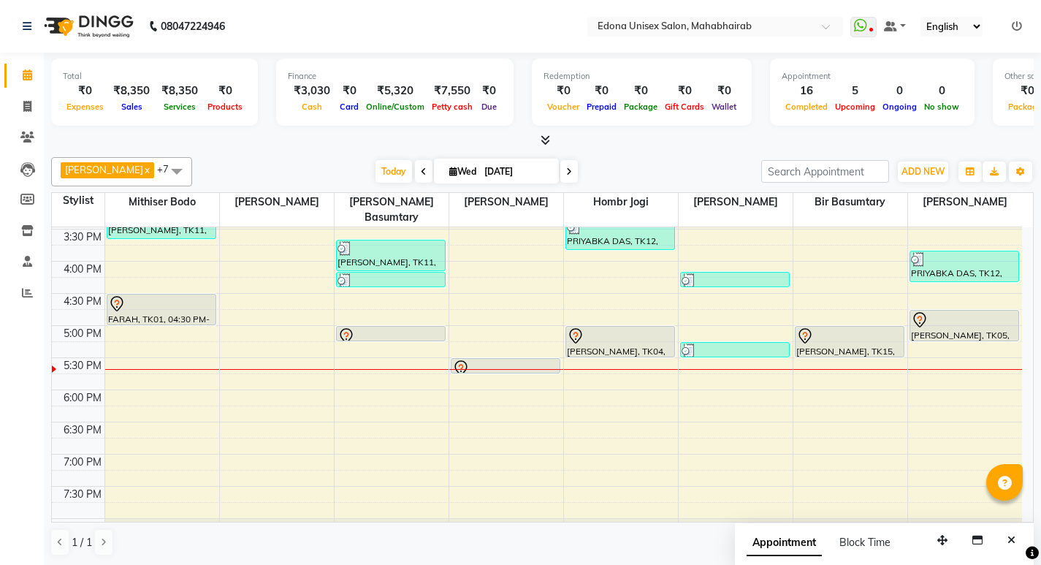
scroll to position [504, 0]
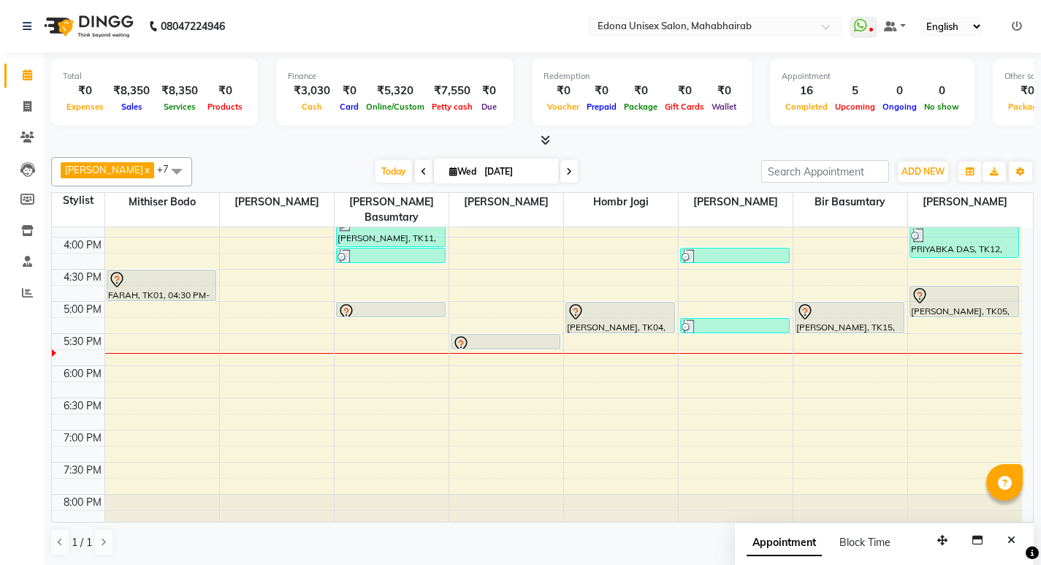
drag, startPoint x: 605, startPoint y: 138, endPoint x: 596, endPoint y: 139, distance: 9.5
click at [605, 139] on div at bounding box center [542, 140] width 982 height 15
click at [594, 137] on div at bounding box center [542, 140] width 982 height 15
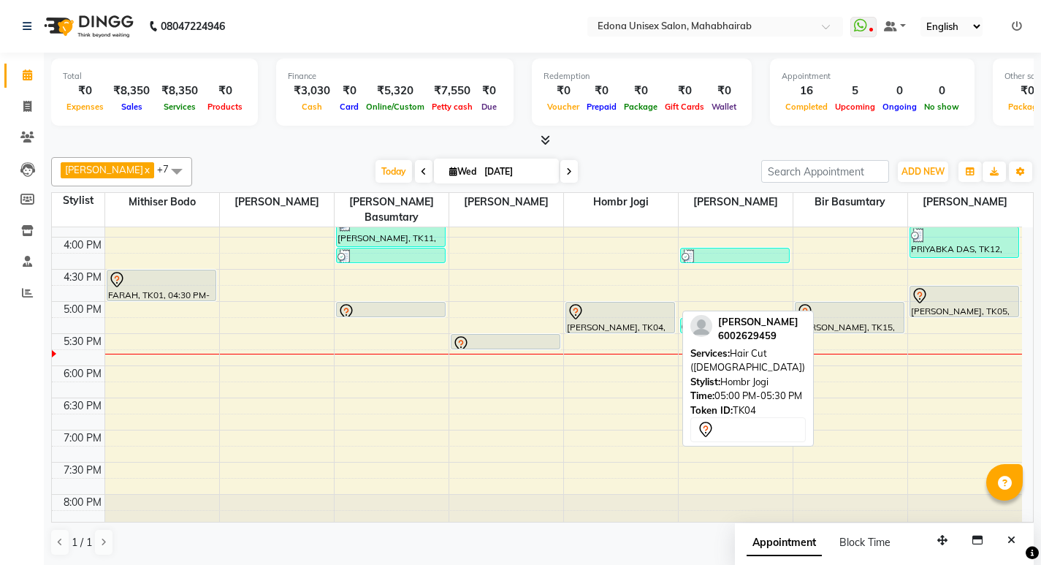
click at [640, 308] on div "[PERSON_NAME], TK04, 05:00 PM-05:30 PM, Hair Cut ([DEMOGRAPHIC_DATA])" at bounding box center [620, 317] width 108 height 30
select select "7"
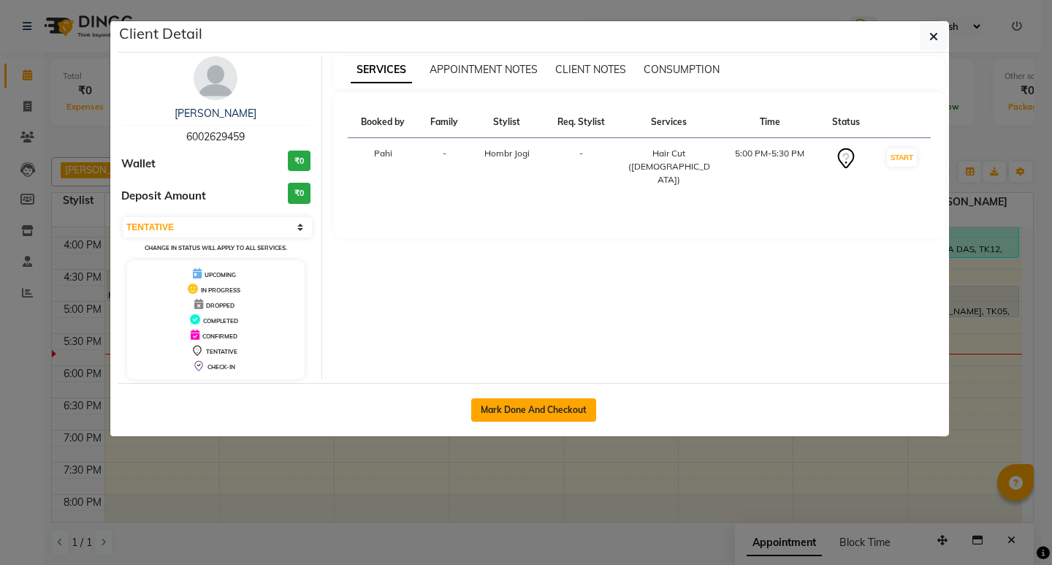
click at [543, 406] on button "Mark Done And Checkout" at bounding box center [533, 409] width 125 height 23
select select "service"
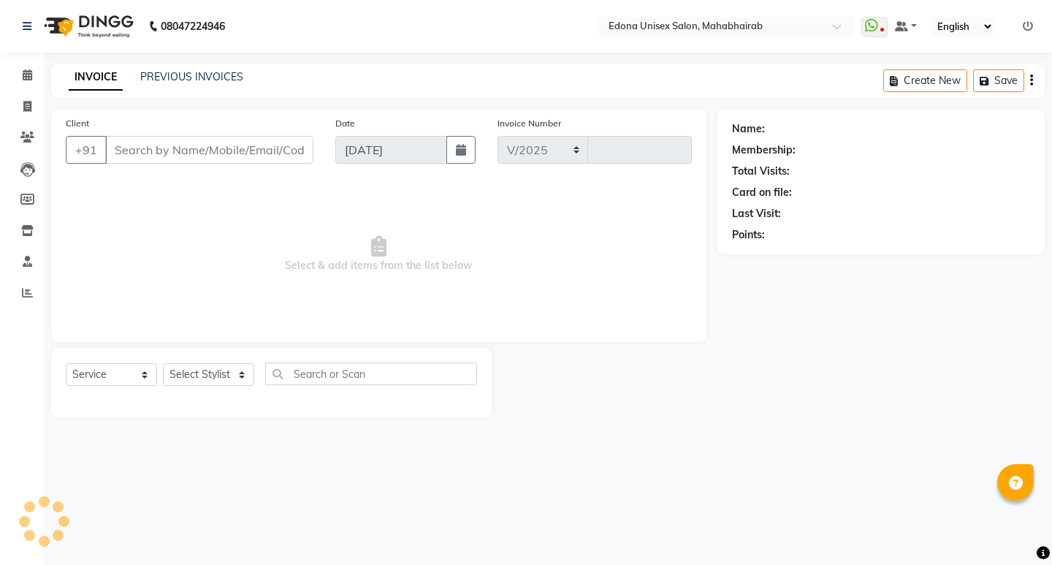
select select "5393"
type input "3106"
drag, startPoint x: 237, startPoint y: 371, endPoint x: 250, endPoint y: 367, distance: 13.6
click at [237, 371] on select "Select Stylist" at bounding box center [208, 374] width 91 height 23
type input "6002629459"
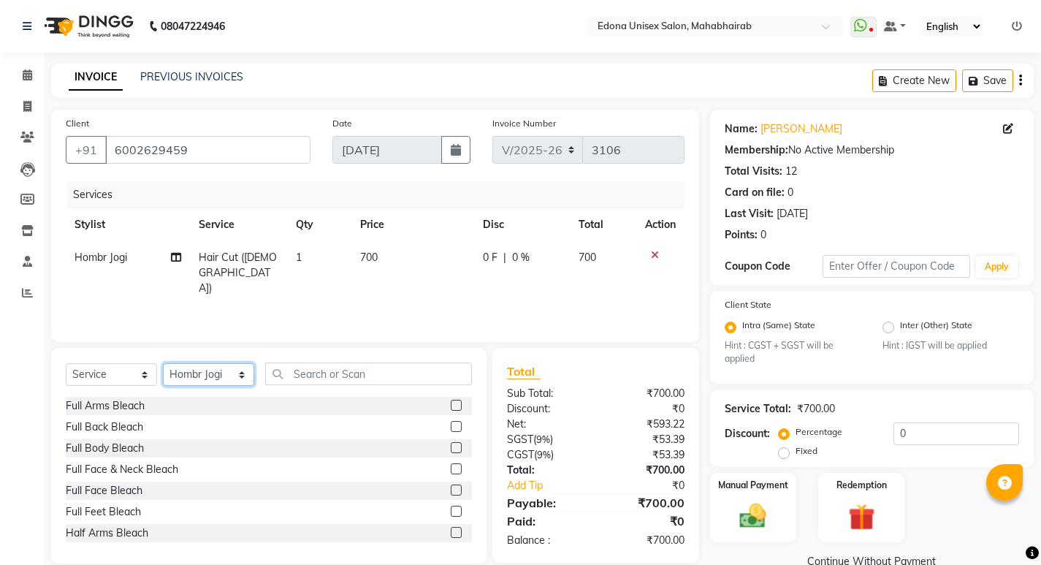
select select "69341"
click at [163, 363] on select "Select Stylist Admin Anju Sonar Bir Basumtary [PERSON_NAME] [PERSON_NAME] Hombr…" at bounding box center [208, 374] width 91 height 23
click at [362, 375] on input "text" at bounding box center [368, 373] width 207 height 23
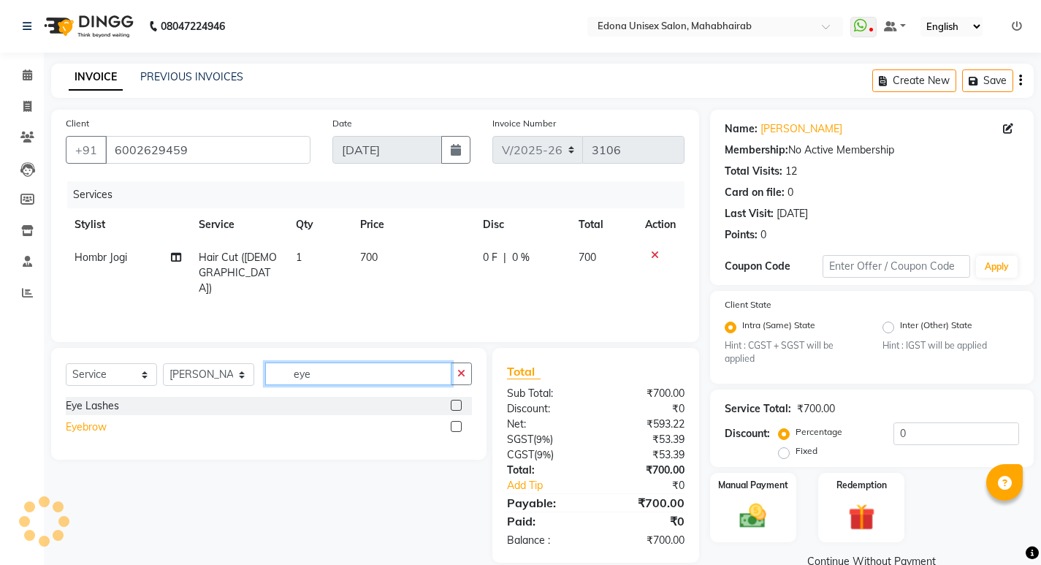
type input "eye"
click at [85, 426] on div "Eyebrow" at bounding box center [86, 426] width 41 height 15
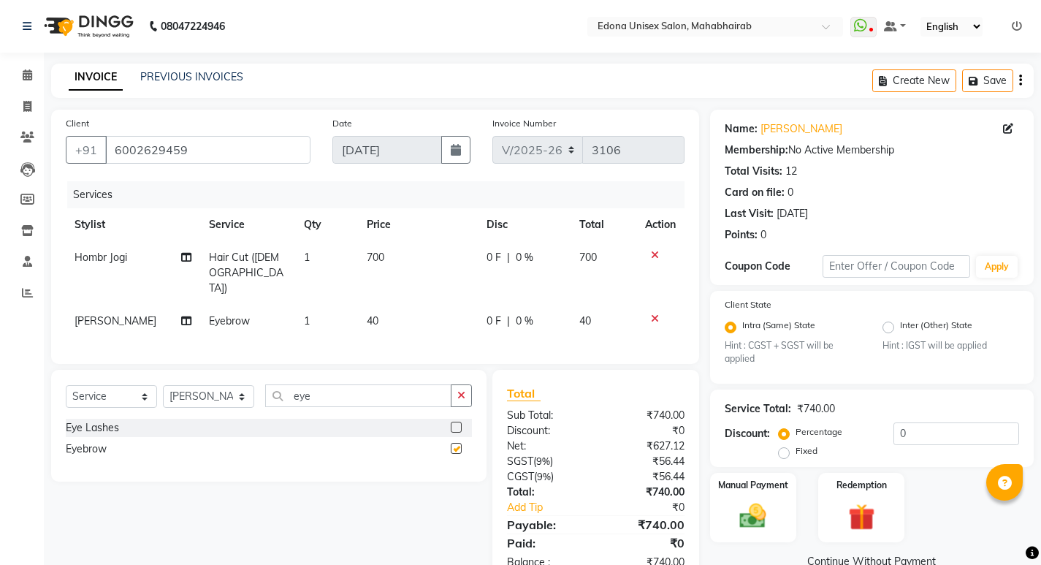
checkbox input "false"
click at [253, 145] on input "6002629459" at bounding box center [207, 150] width 205 height 28
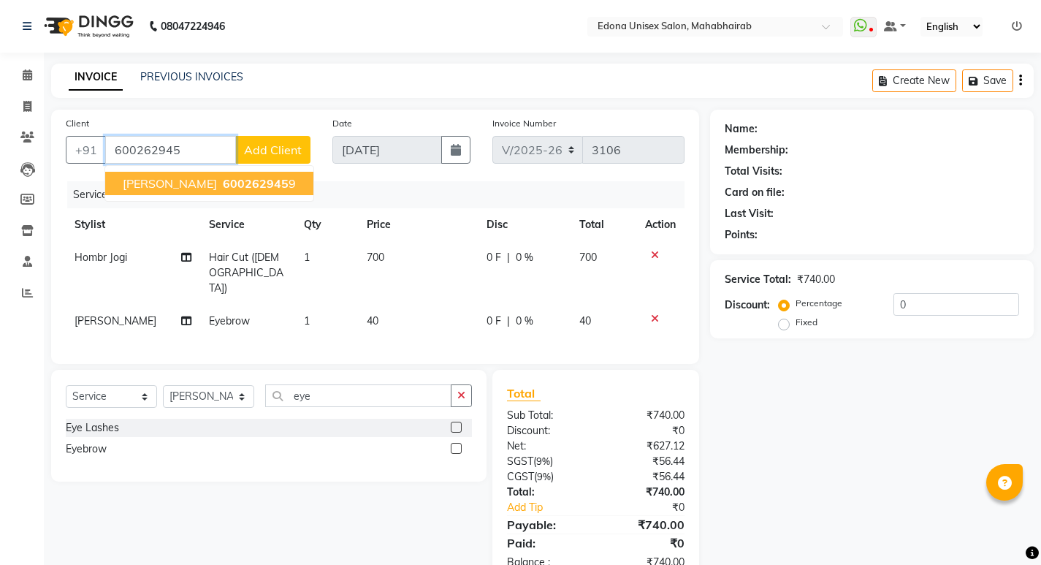
type input "600262945"
click at [359, 394] on input "eye" at bounding box center [358, 395] width 186 height 23
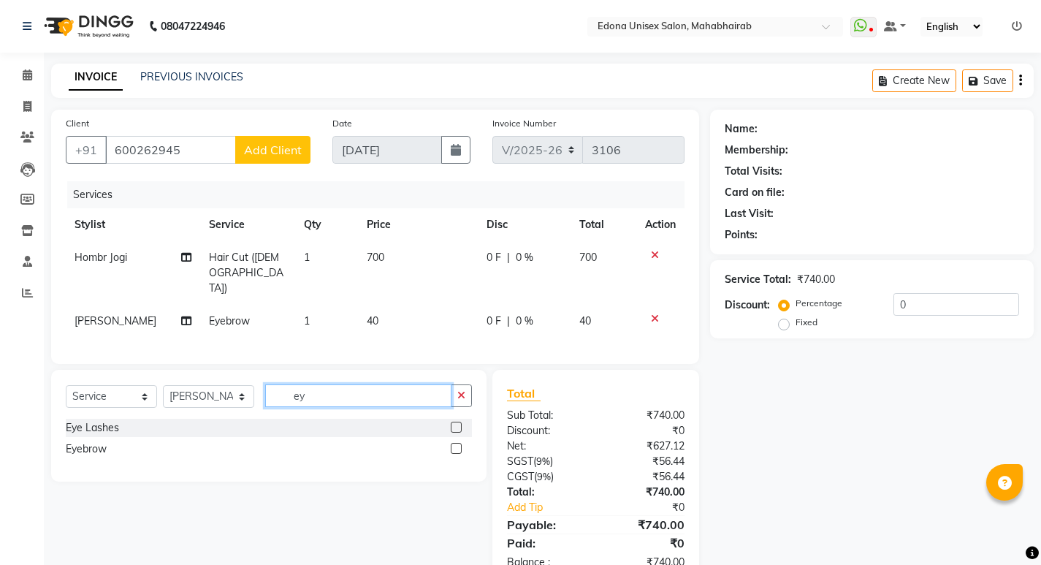
type input "e"
type input "upp"
click at [88, 446] on div "Upper lip" at bounding box center [87, 448] width 42 height 15
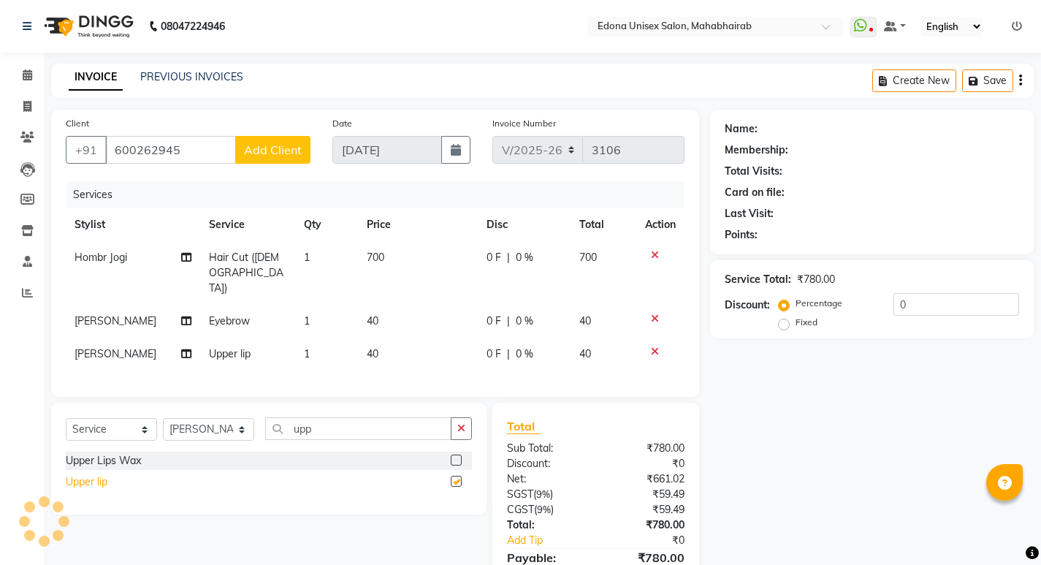
checkbox input "false"
click at [197, 133] on div "Client +91 600262945 Add Client" at bounding box center [188, 145] width 267 height 60
click at [195, 145] on input "600262945" at bounding box center [170, 150] width 131 height 28
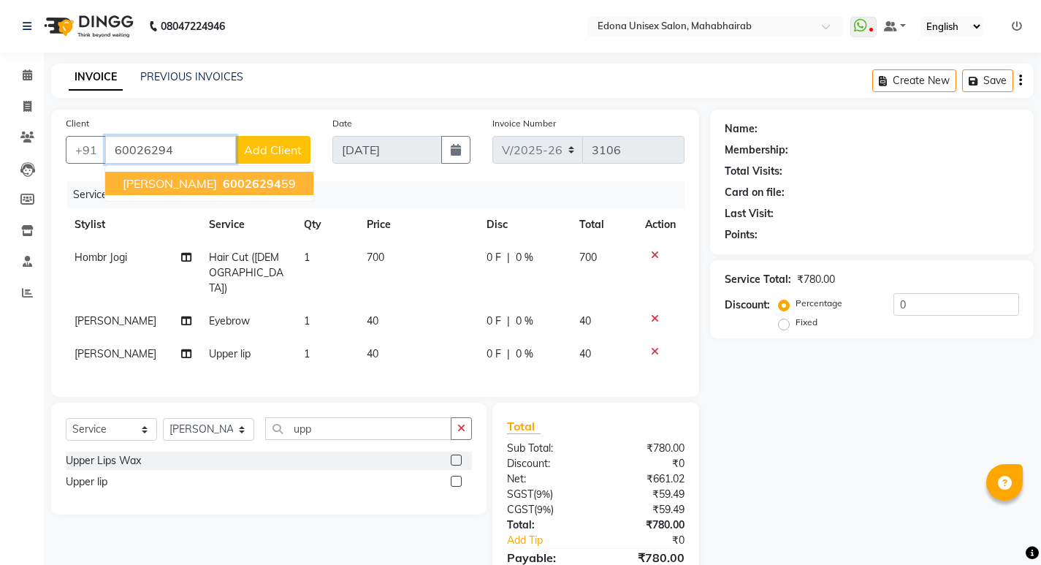
click at [167, 180] on span "[PERSON_NAME]" at bounding box center [170, 183] width 94 height 15
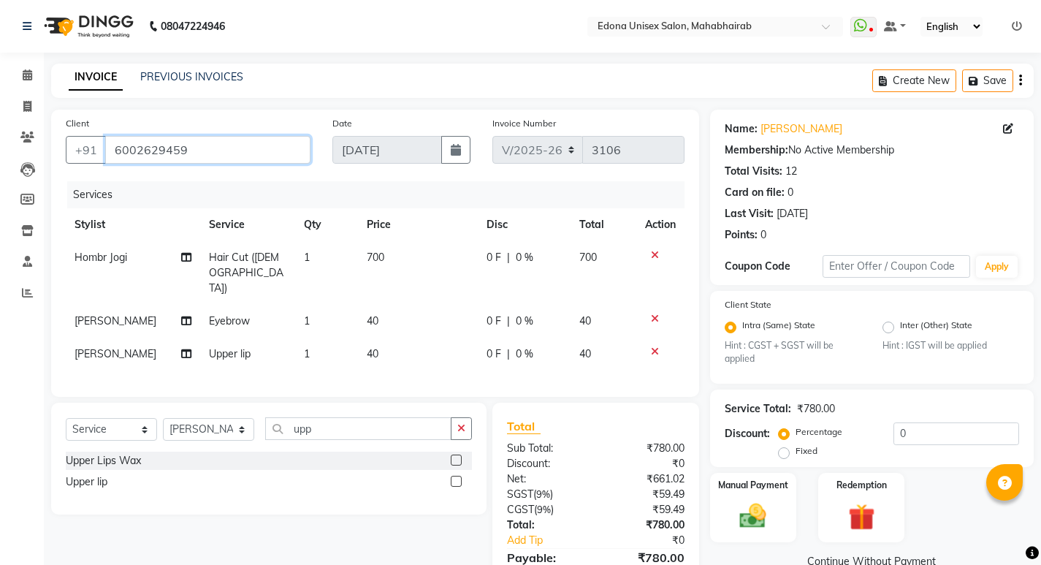
click at [256, 153] on input "6002629459" at bounding box center [207, 150] width 205 height 28
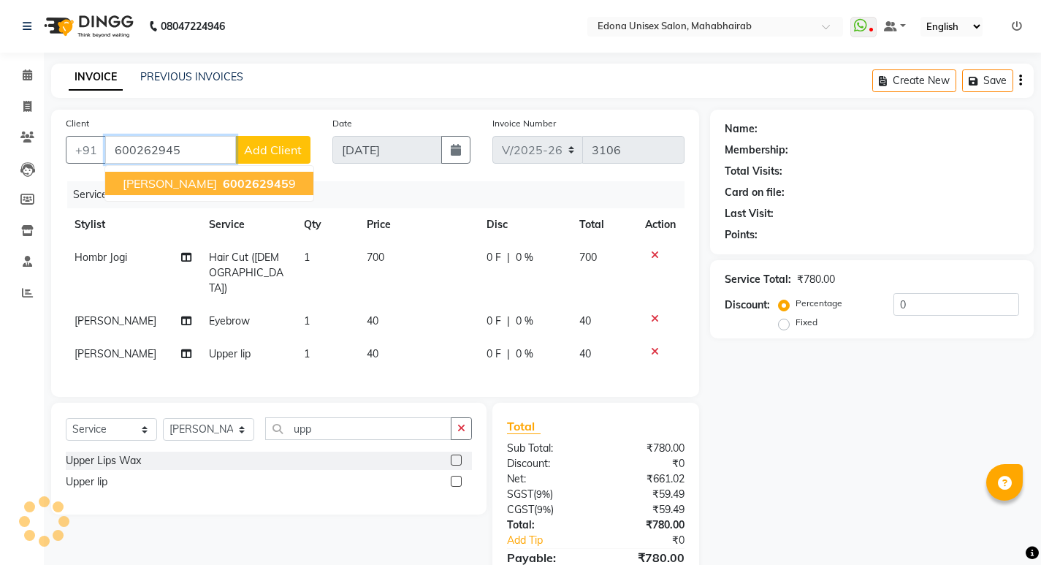
type input "600262945"
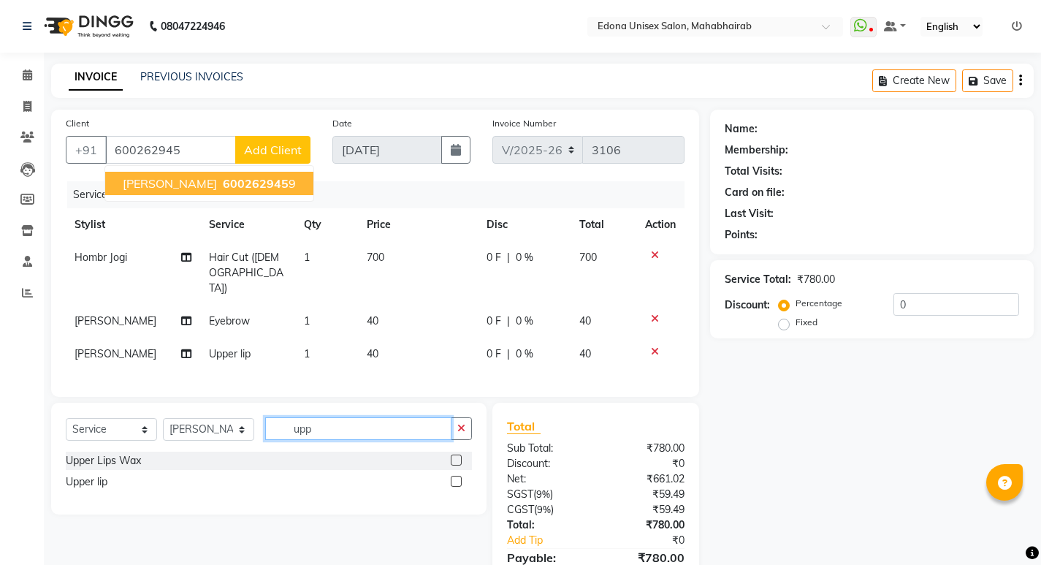
click at [359, 421] on input "upp" at bounding box center [358, 428] width 186 height 23
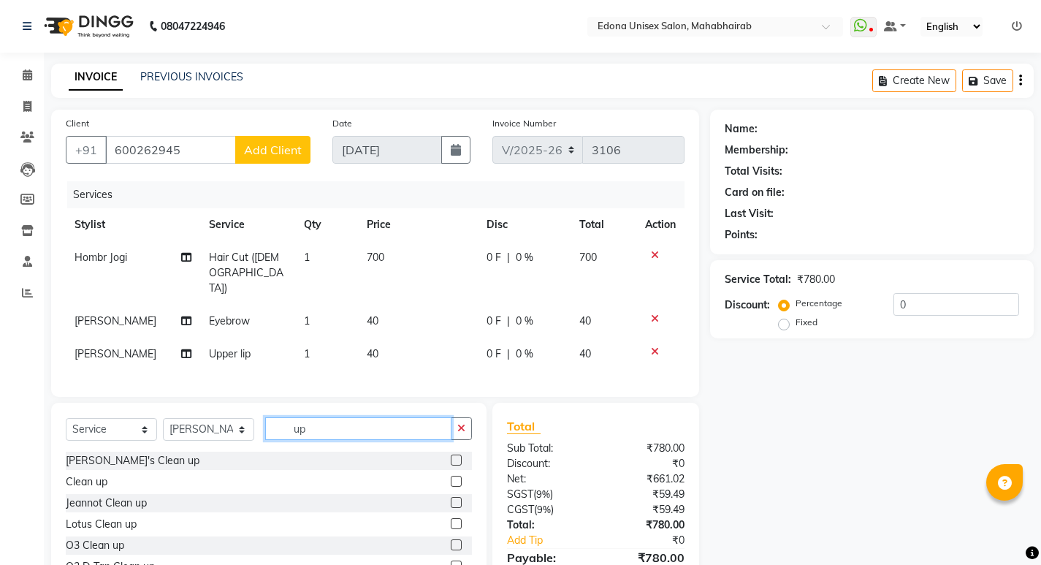
type input "u"
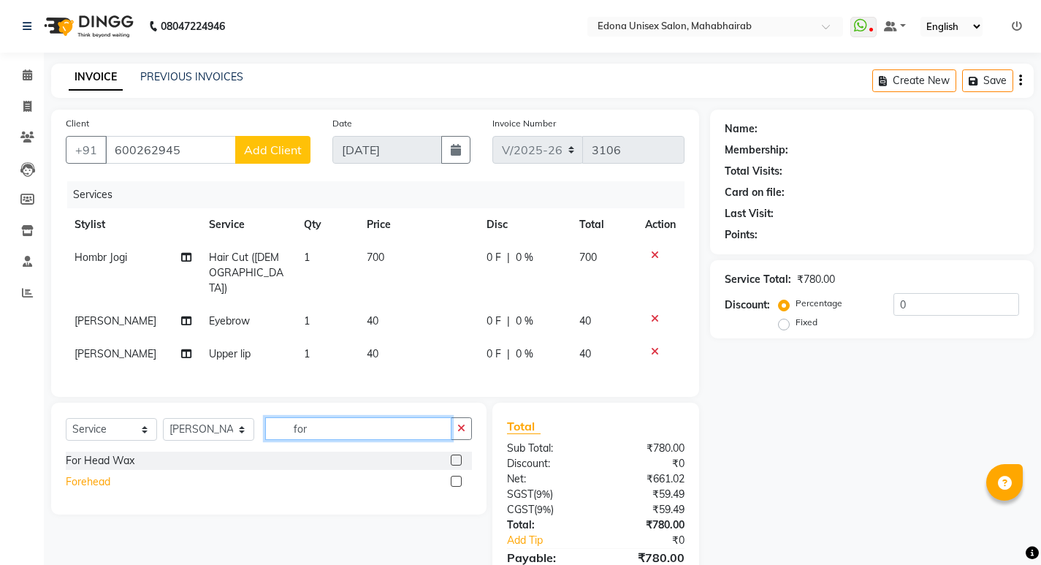
type input "for"
click at [102, 475] on div "Forehead" at bounding box center [88, 481] width 45 height 15
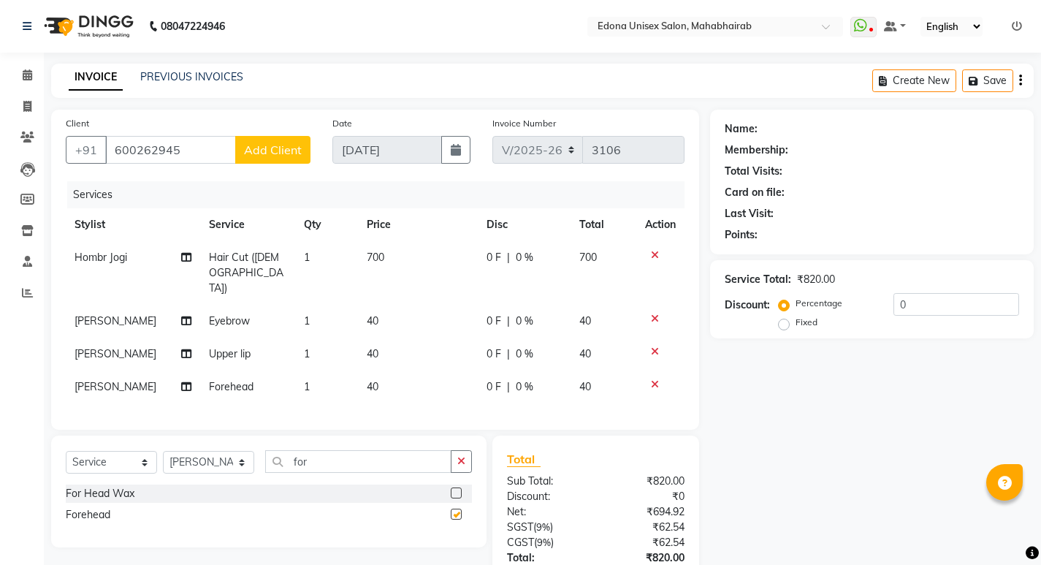
checkbox input "false"
click at [342, 452] on input "for" at bounding box center [358, 461] width 186 height 23
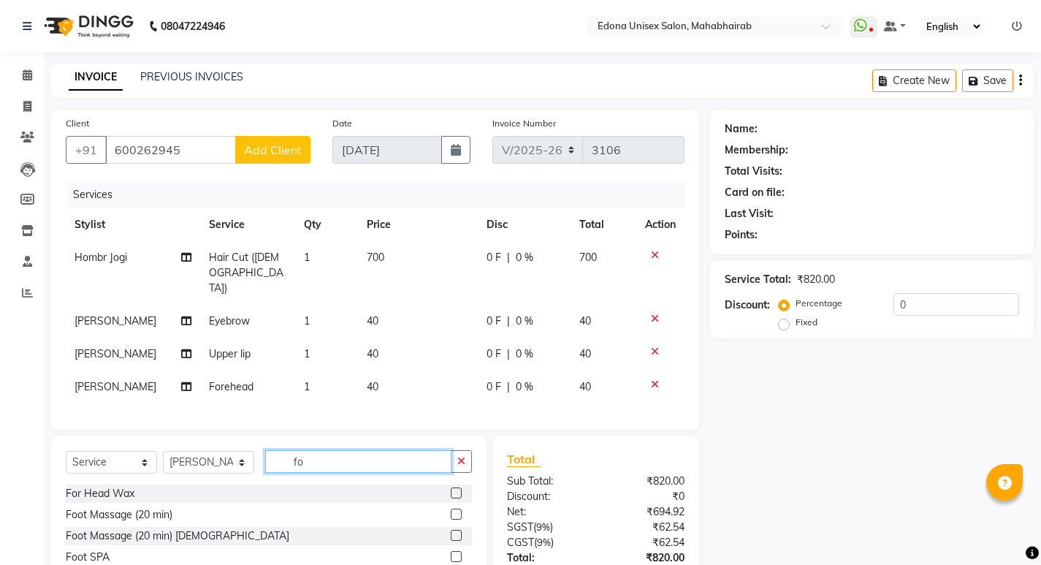
type input "f"
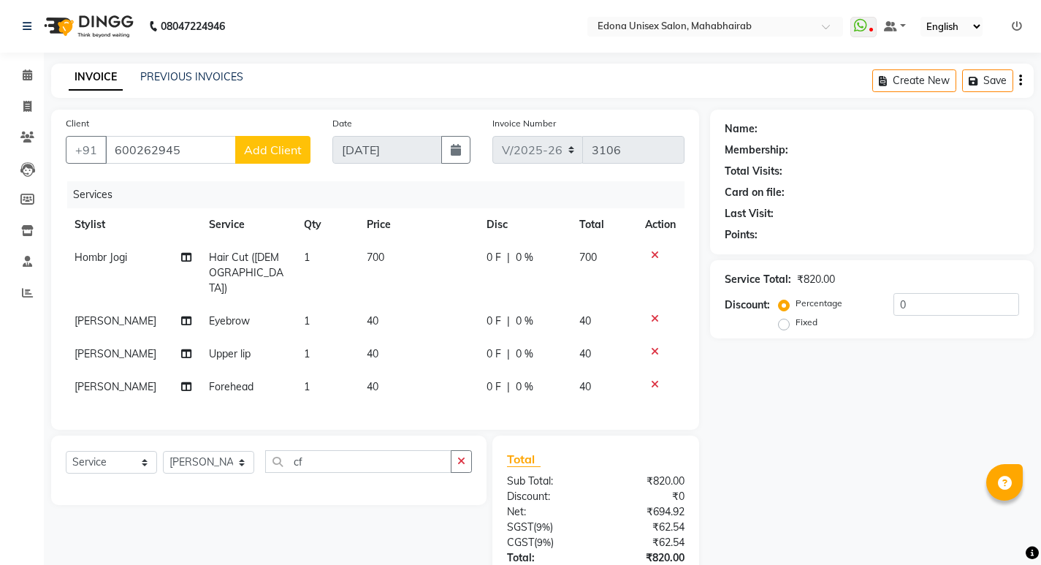
click at [657, 379] on icon at bounding box center [655, 384] width 8 height 10
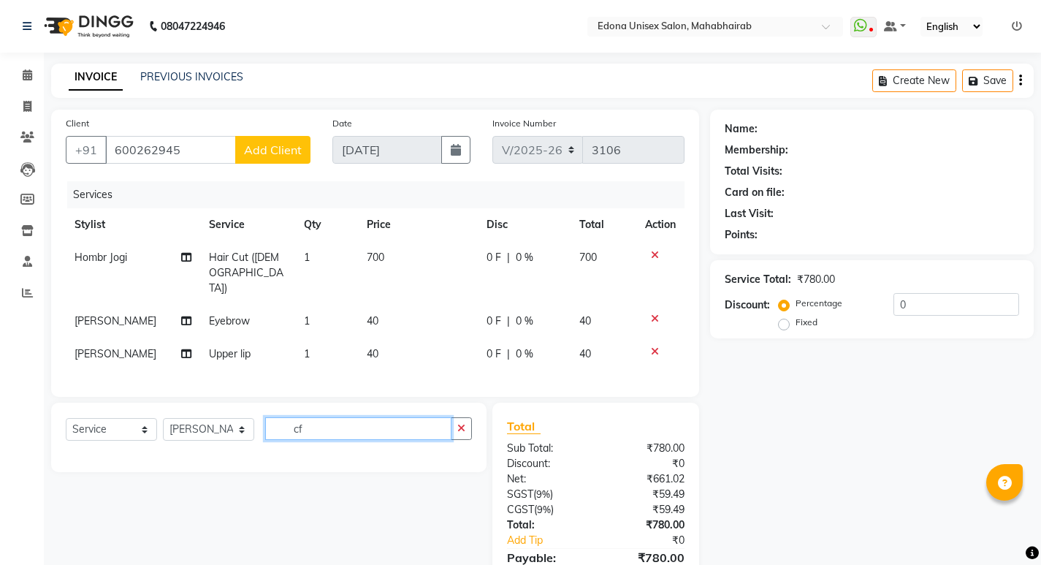
click at [370, 429] on input "cf" at bounding box center [358, 428] width 186 height 23
type input "chi"
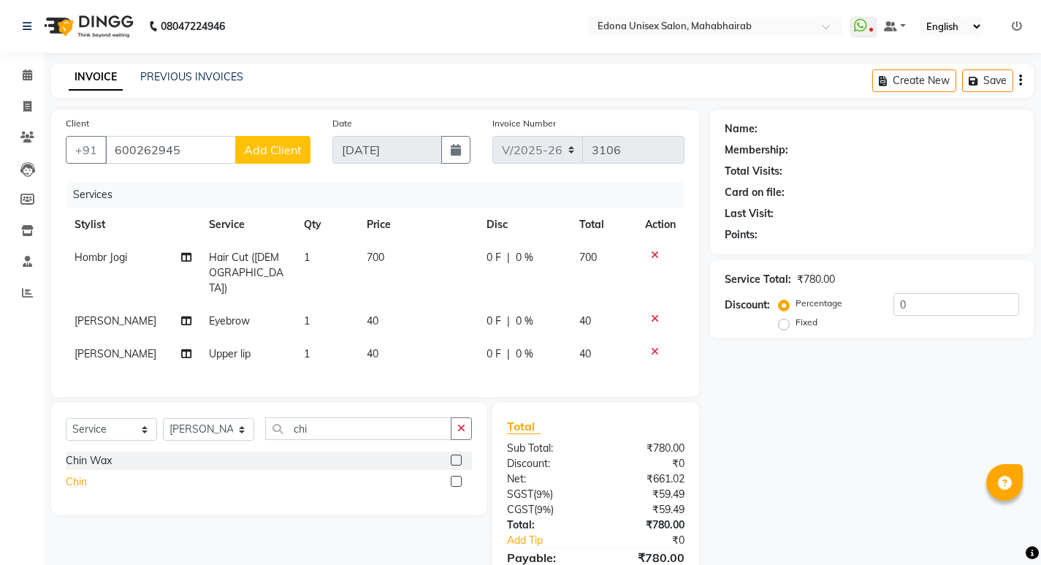
click at [82, 479] on div "Chin" at bounding box center [76, 481] width 21 height 15
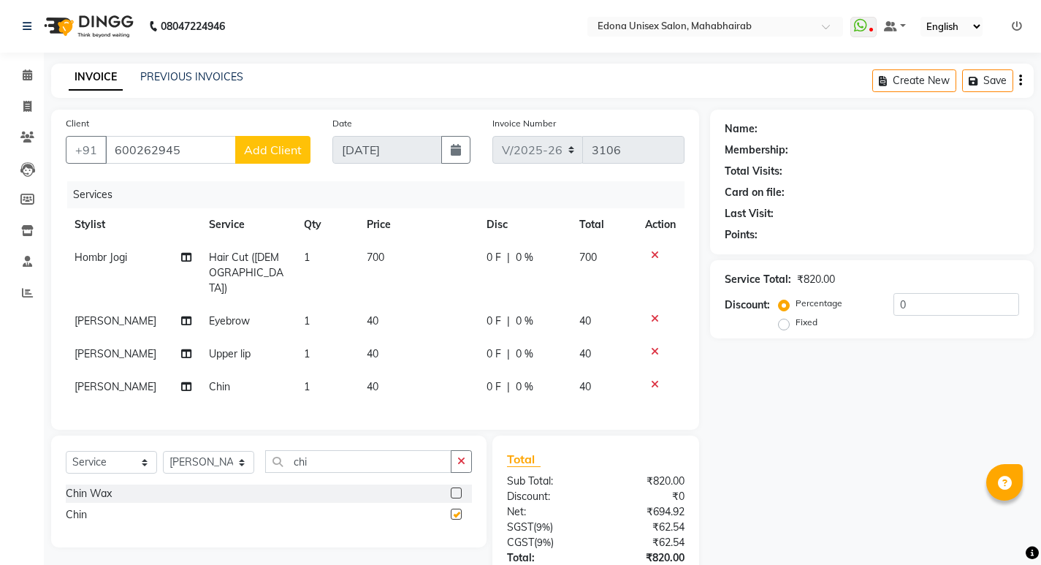
checkbox input "false"
click at [217, 142] on input "600262945" at bounding box center [170, 150] width 131 height 28
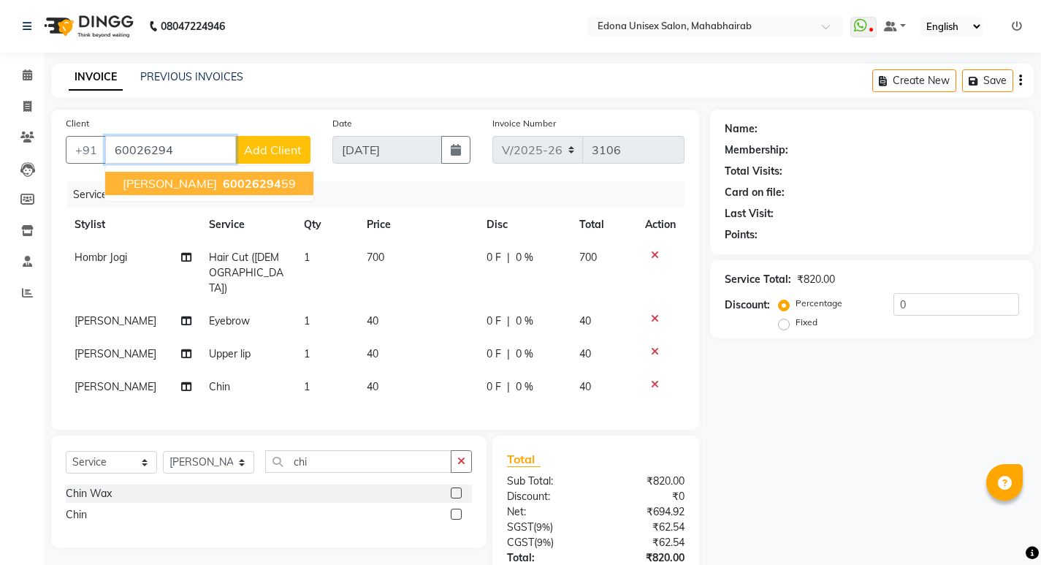
click at [232, 186] on span "60026294" at bounding box center [252, 183] width 58 height 15
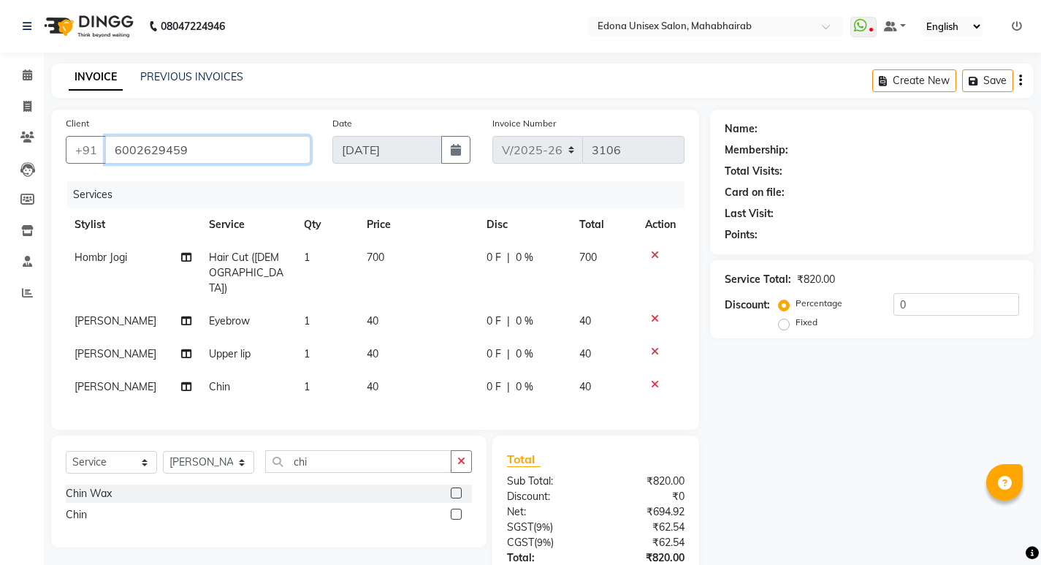
type input "6002629459"
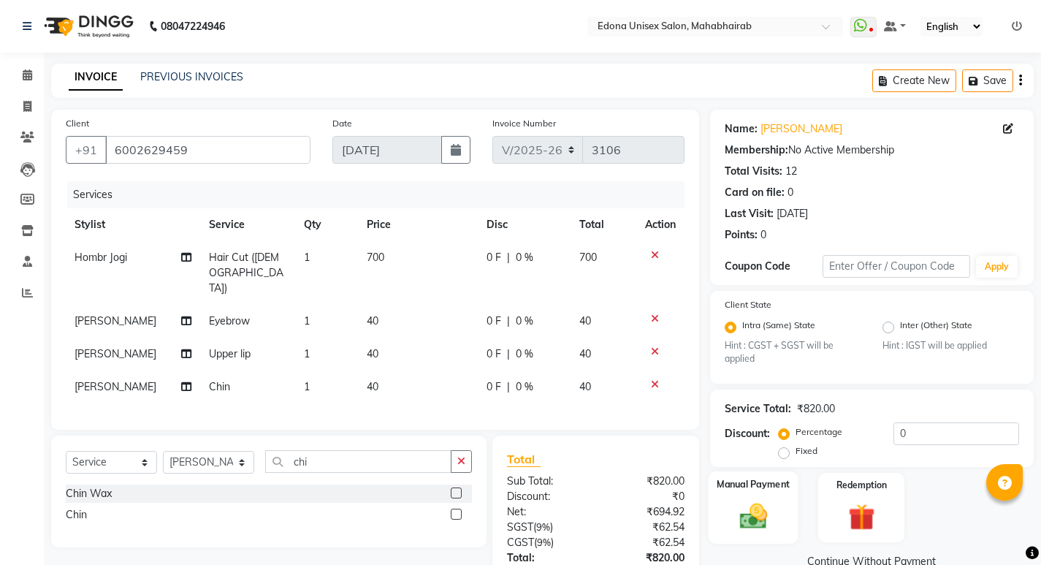
scroll to position [103, 0]
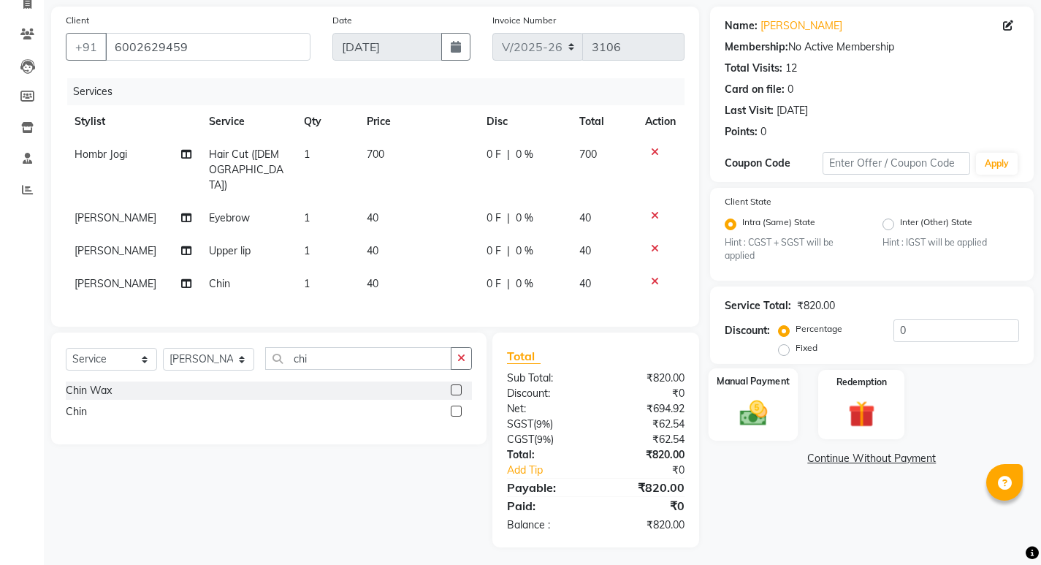
click at [766, 395] on div "Manual Payment" at bounding box center [753, 404] width 90 height 72
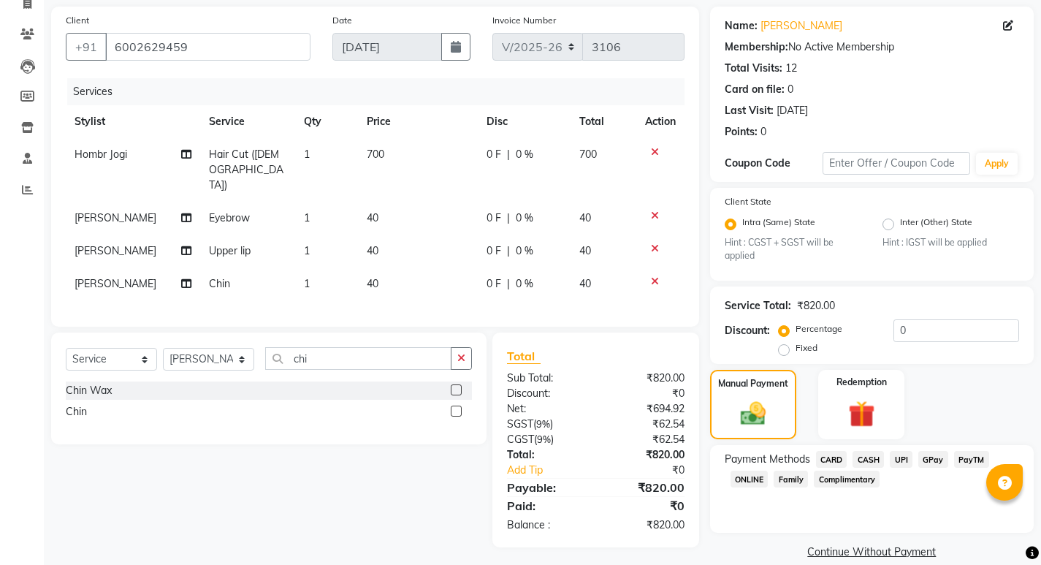
scroll to position [123, 0]
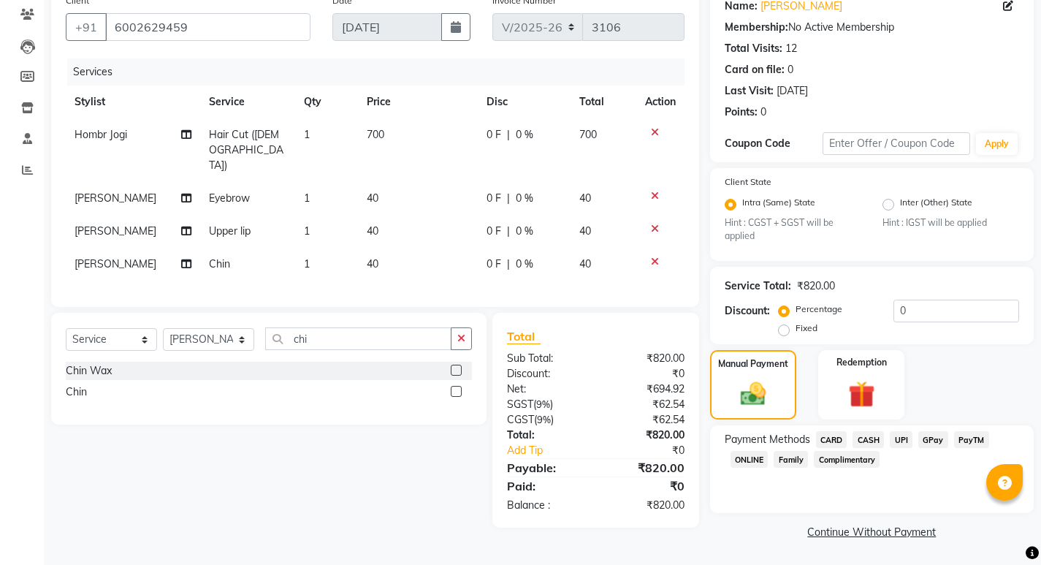
click at [900, 440] on span "UPI" at bounding box center [900, 439] width 23 height 17
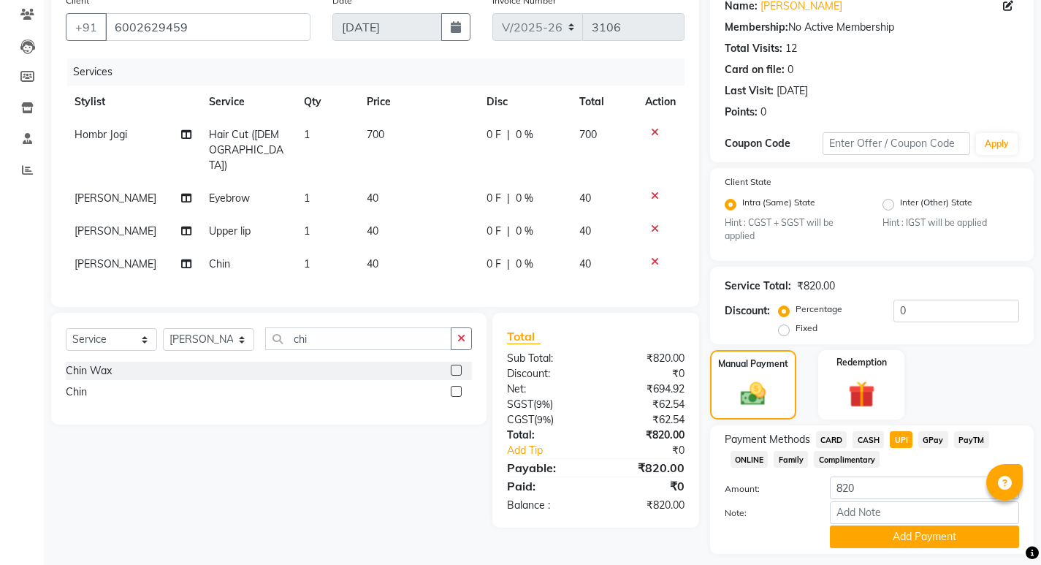
click at [870, 437] on span "CASH" at bounding box center [867, 439] width 31 height 17
click at [930, 532] on button "Add Payment" at bounding box center [924, 536] width 189 height 23
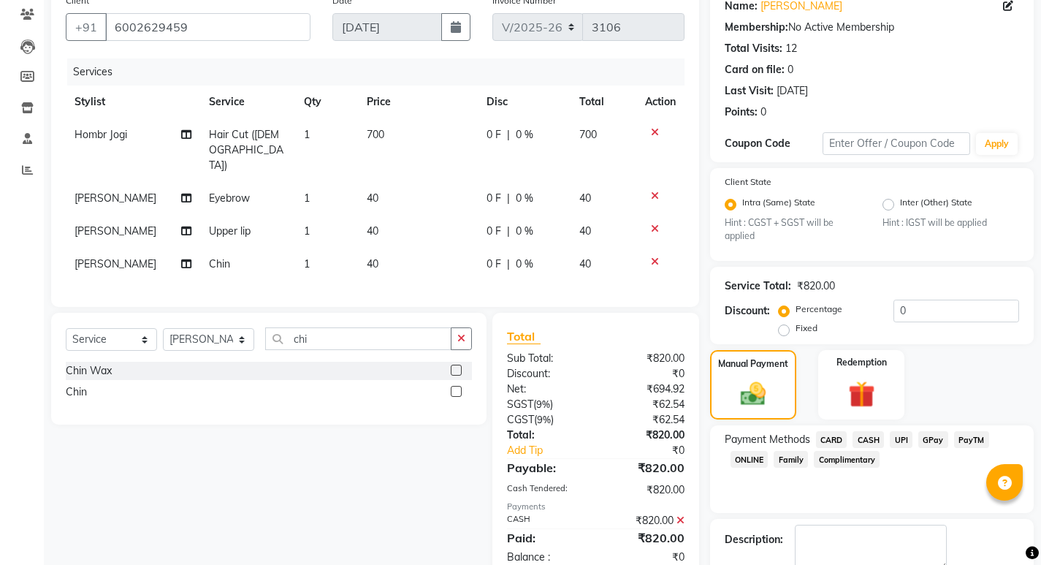
scroll to position [205, 0]
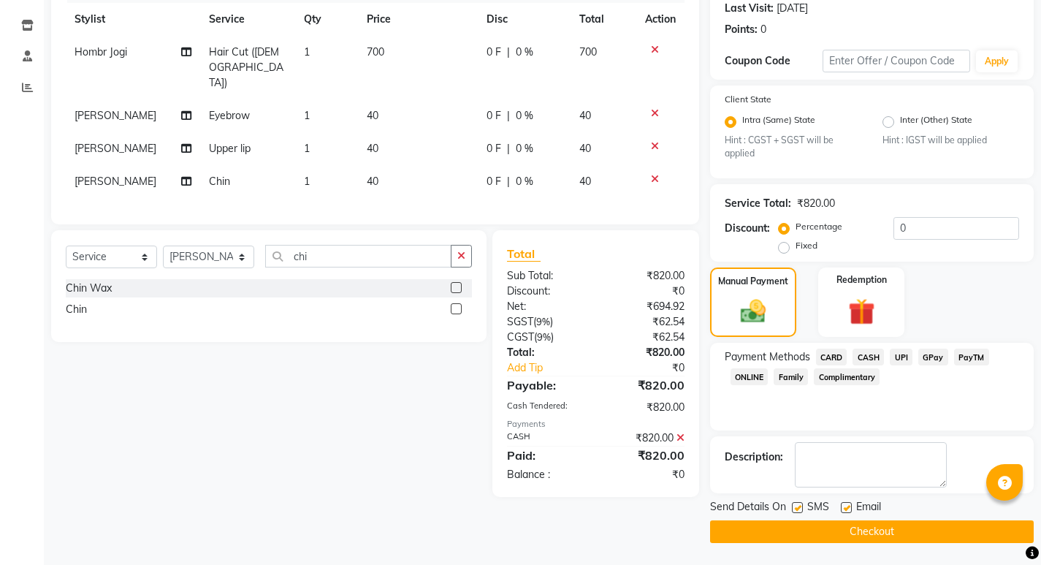
click at [904, 532] on button "Checkout" at bounding box center [872, 531] width 324 height 23
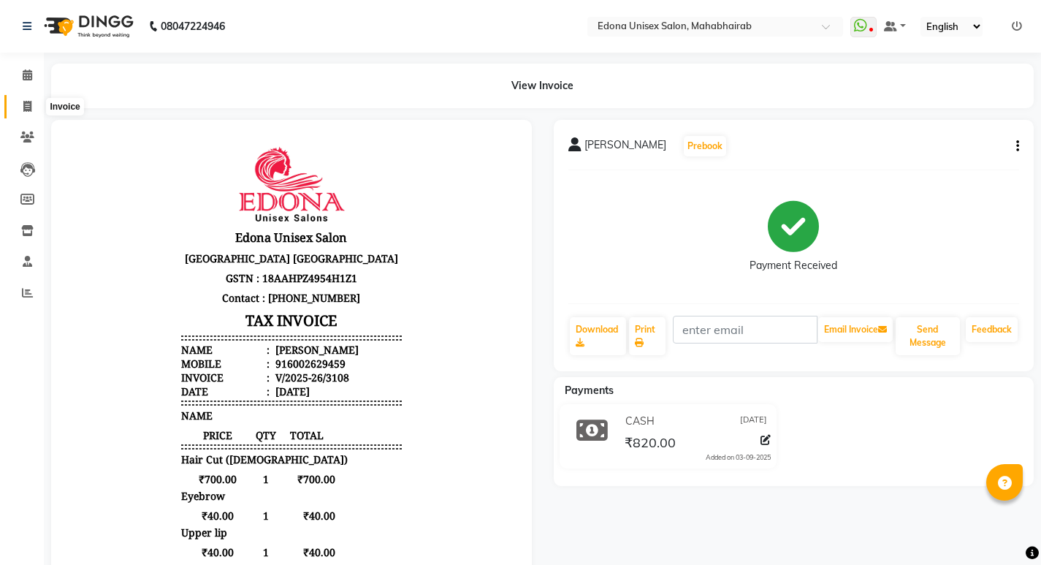
click at [20, 109] on span at bounding box center [28, 107] width 26 height 17
select select "service"
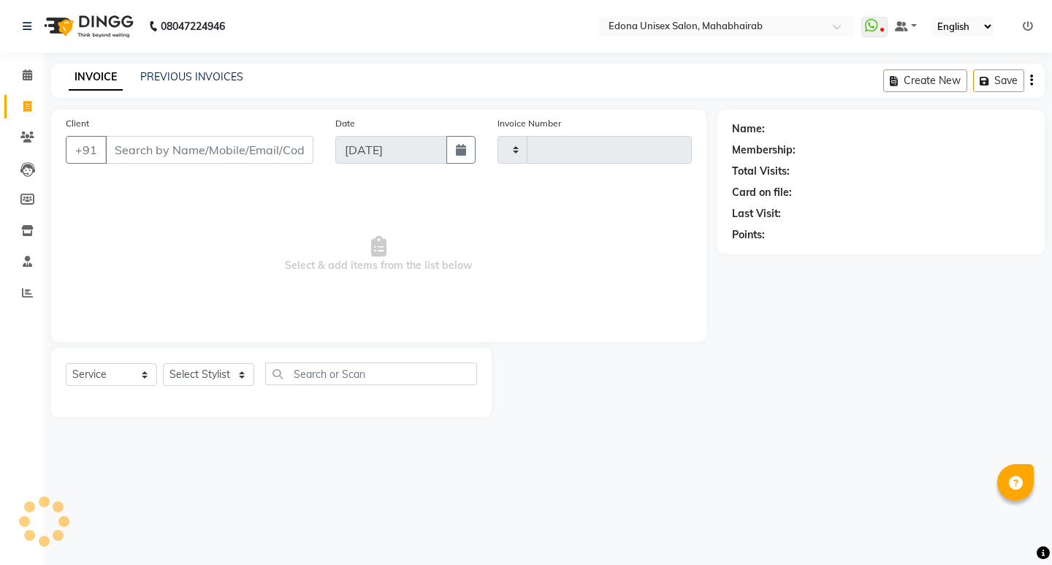
type input "3109"
select select "5393"
click at [240, 363] on select "Select Stylist Admin Anju Sonar Bir Basumtary [PERSON_NAME] [PERSON_NAME] Hombr…" at bounding box center [208, 374] width 91 height 23
select select "35904"
click at [163, 363] on select "Select Stylist Admin Anju Sonar Bir Basumtary [PERSON_NAME] [PERSON_NAME] Hombr…" at bounding box center [208, 374] width 91 height 23
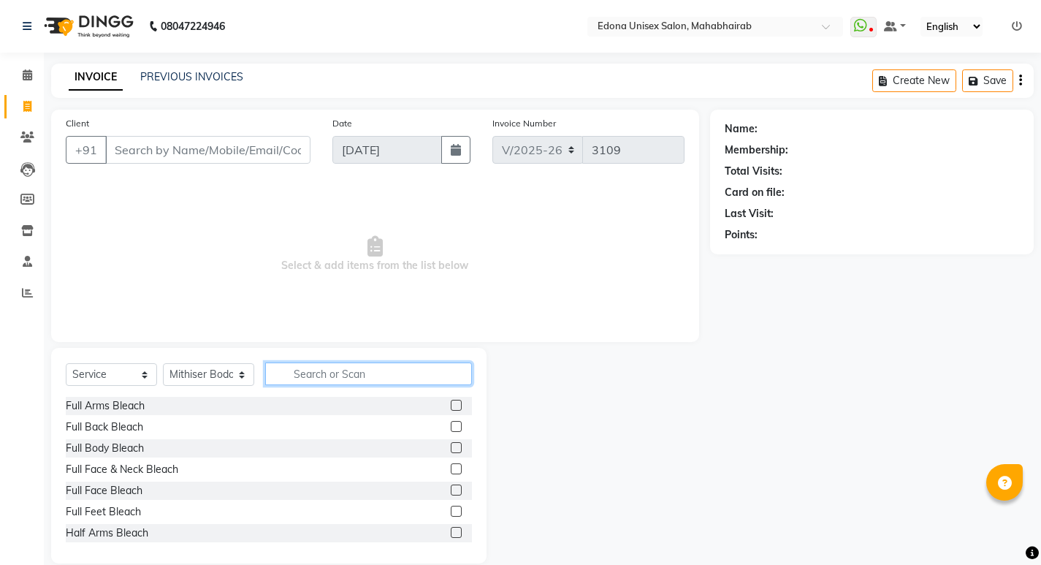
click at [324, 365] on input "text" at bounding box center [368, 373] width 207 height 23
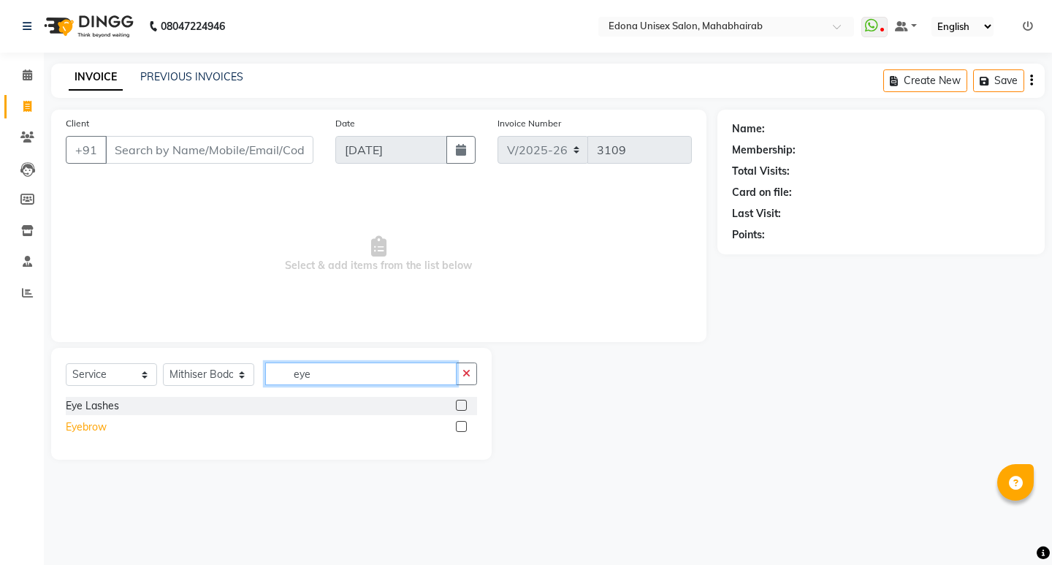
type input "eye"
click at [95, 428] on div "Eyebrow" at bounding box center [86, 426] width 41 height 15
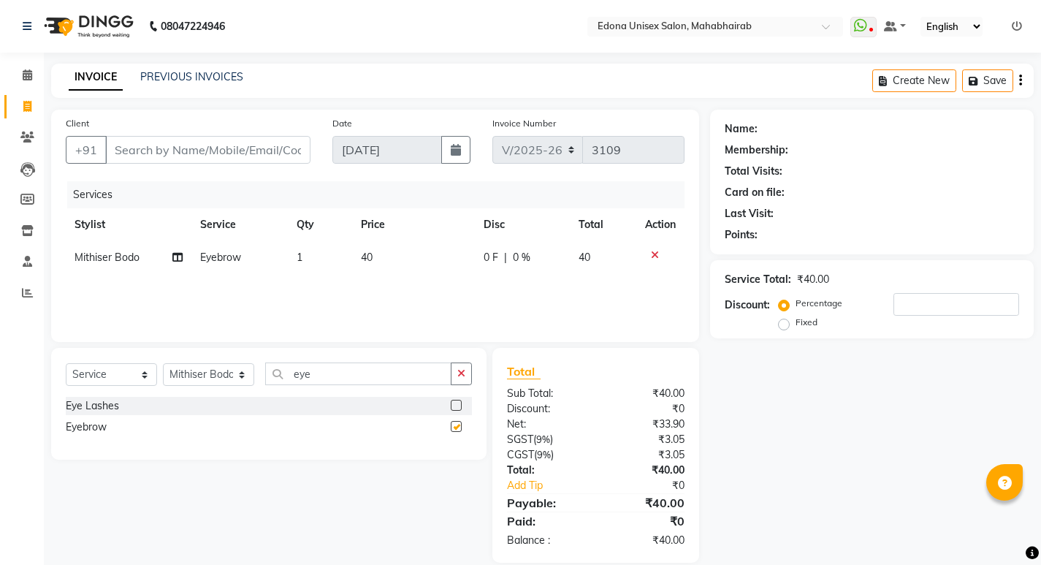
checkbox input "false"
click at [654, 252] on icon at bounding box center [655, 255] width 8 height 10
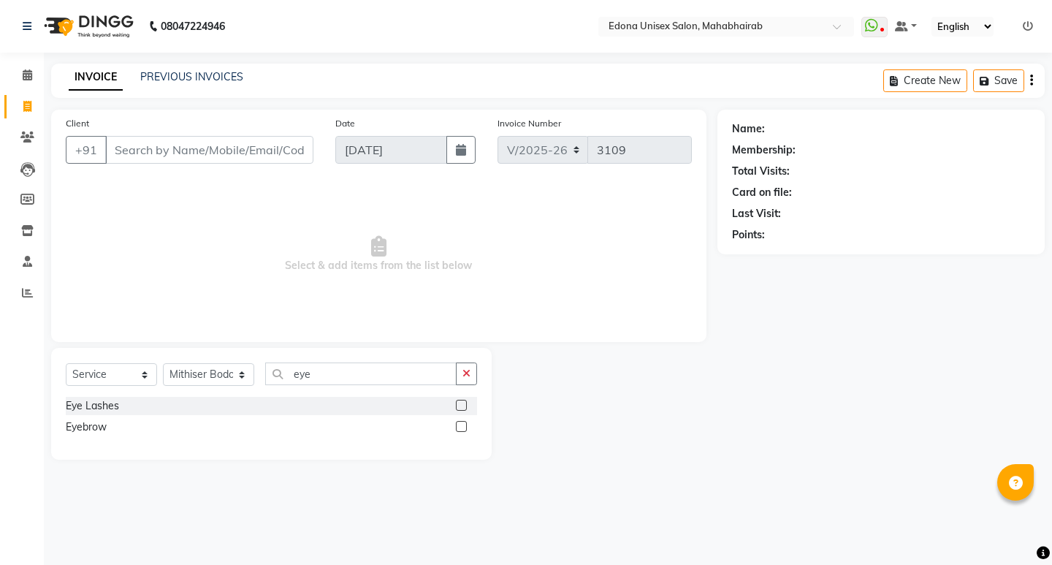
drag, startPoint x: 472, startPoint y: 375, endPoint x: 418, endPoint y: 369, distance: 54.4
click at [455, 375] on div "eye" at bounding box center [371, 373] width 211 height 23
click at [390, 370] on input "eye" at bounding box center [360, 373] width 191 height 23
type input "e"
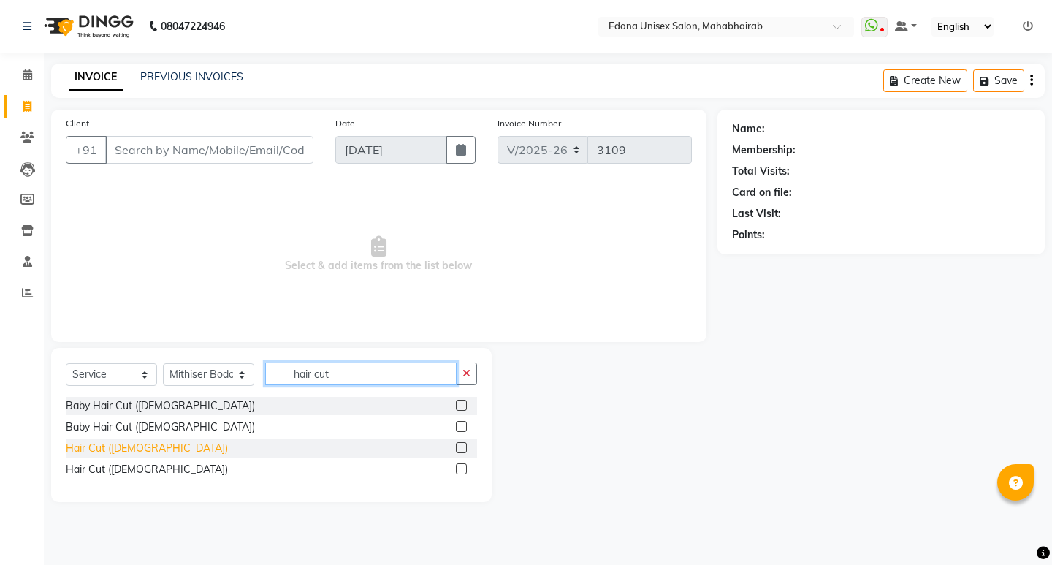
type input "hair cut"
click at [120, 453] on div "Hair Cut ([DEMOGRAPHIC_DATA])" at bounding box center [147, 447] width 162 height 15
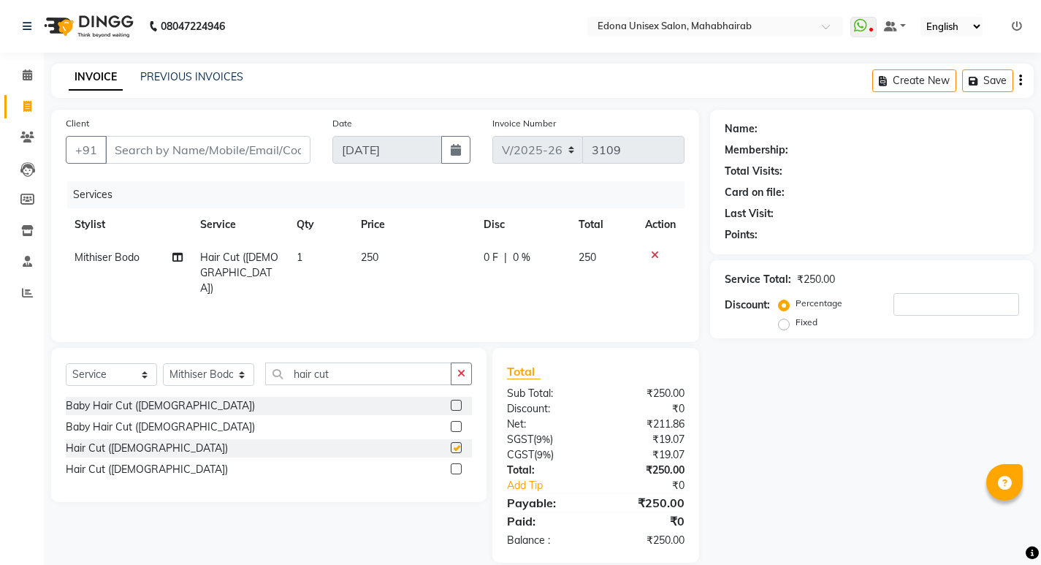
checkbox input "false"
click at [250, 142] on input "Client" at bounding box center [207, 150] width 205 height 28
click at [236, 155] on input "Client" at bounding box center [207, 150] width 205 height 28
type input "8"
type input "0"
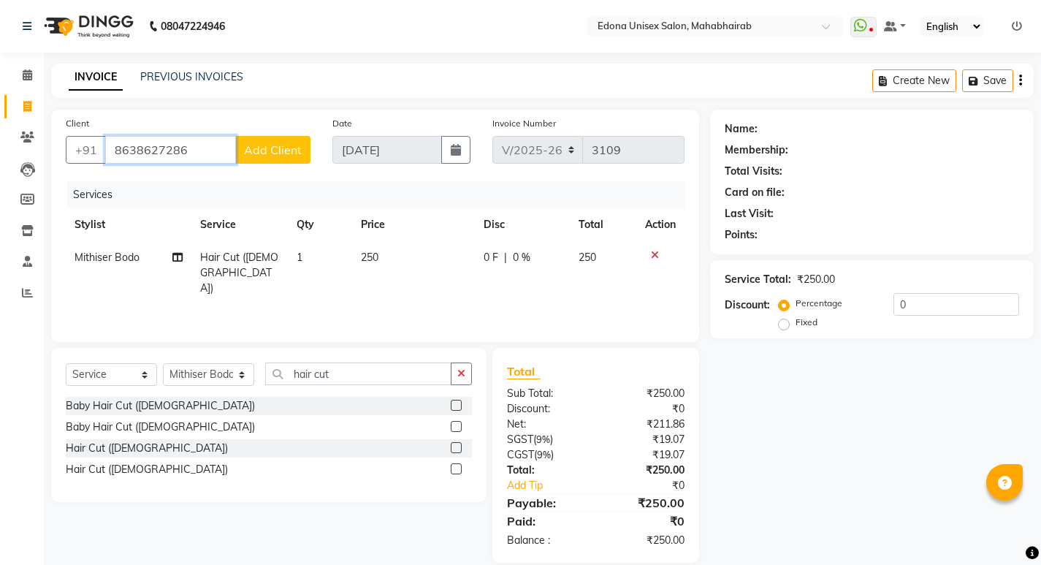
type input "8638627286"
click at [271, 156] on span "Add Client" at bounding box center [273, 149] width 58 height 15
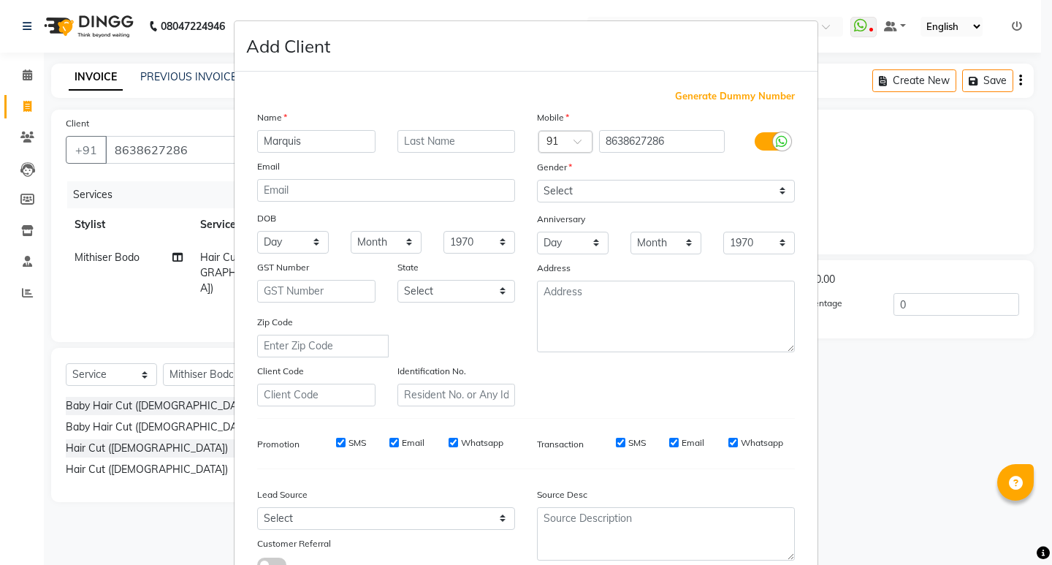
type input "Marquis"
click at [648, 186] on select "Select [DEMOGRAPHIC_DATA] [DEMOGRAPHIC_DATA] Other Prefer Not To Say" at bounding box center [666, 191] width 258 height 23
select select "male"
click at [537, 180] on select "Select [DEMOGRAPHIC_DATA] [DEMOGRAPHIC_DATA] Other Prefer Not To Say" at bounding box center [666, 191] width 258 height 23
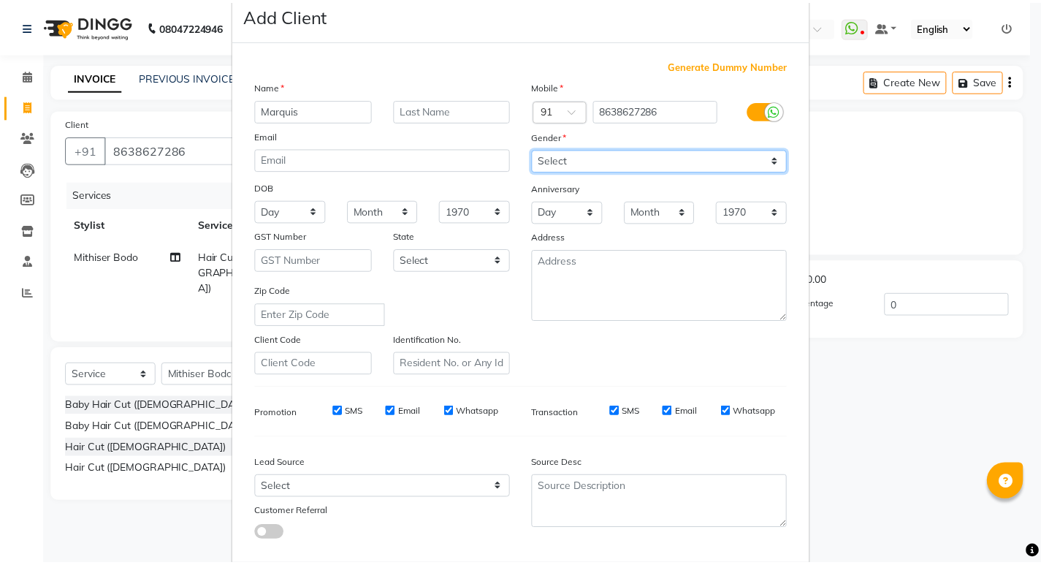
scroll to position [110, 0]
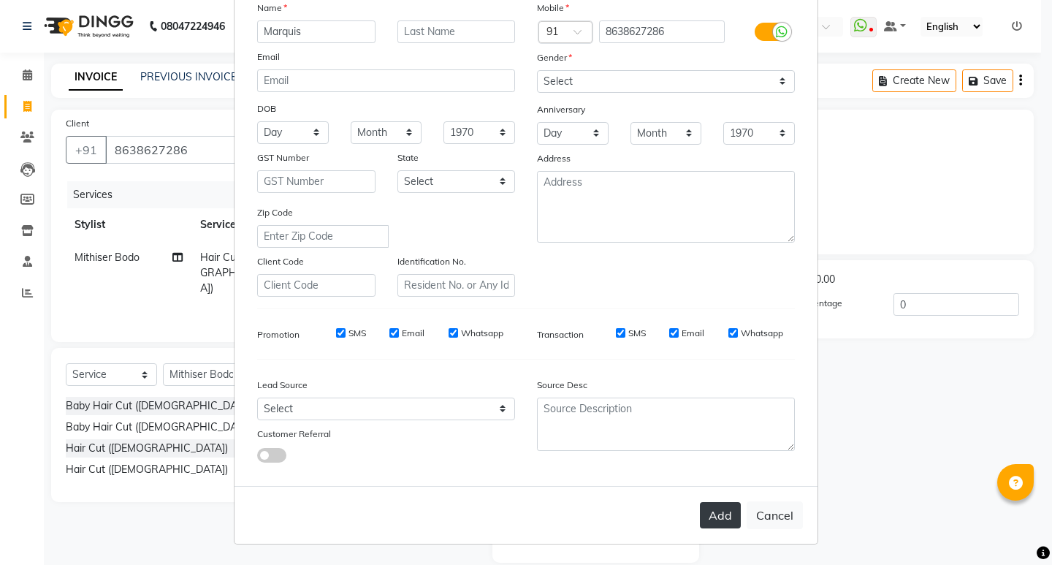
click at [702, 505] on button "Add" at bounding box center [720, 515] width 41 height 26
select select
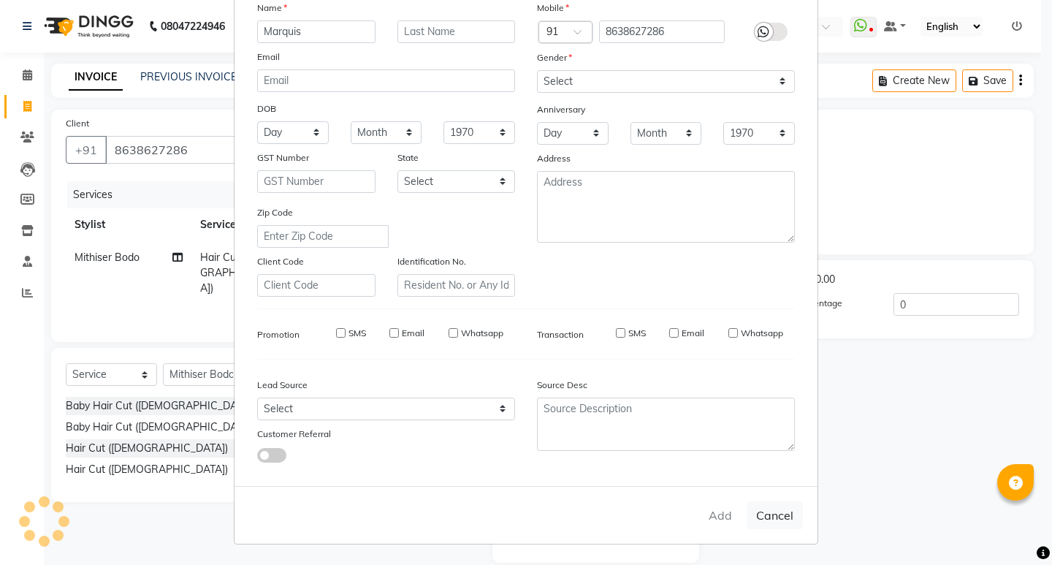
select select
checkbox input "false"
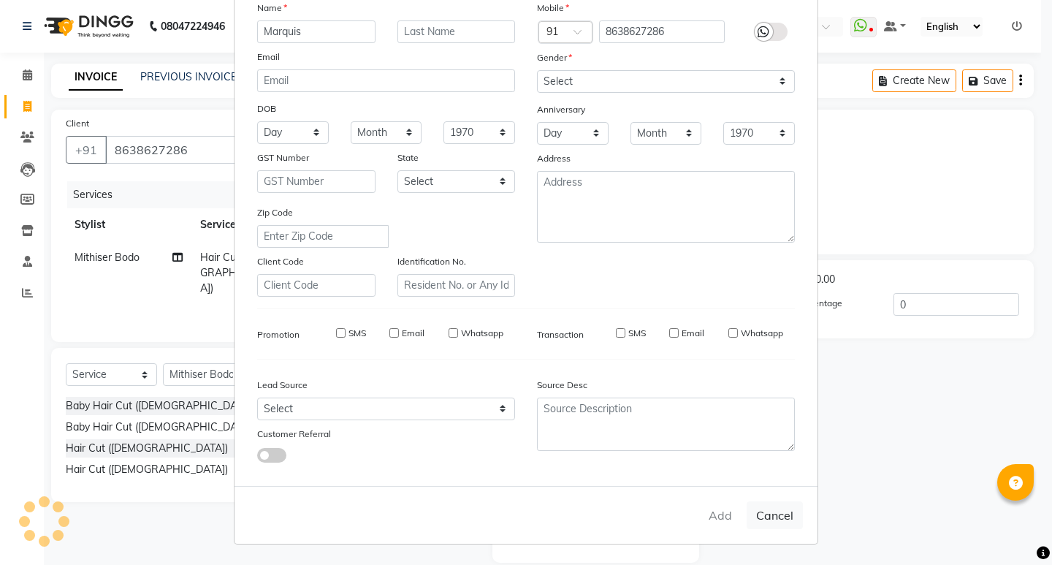
checkbox input "false"
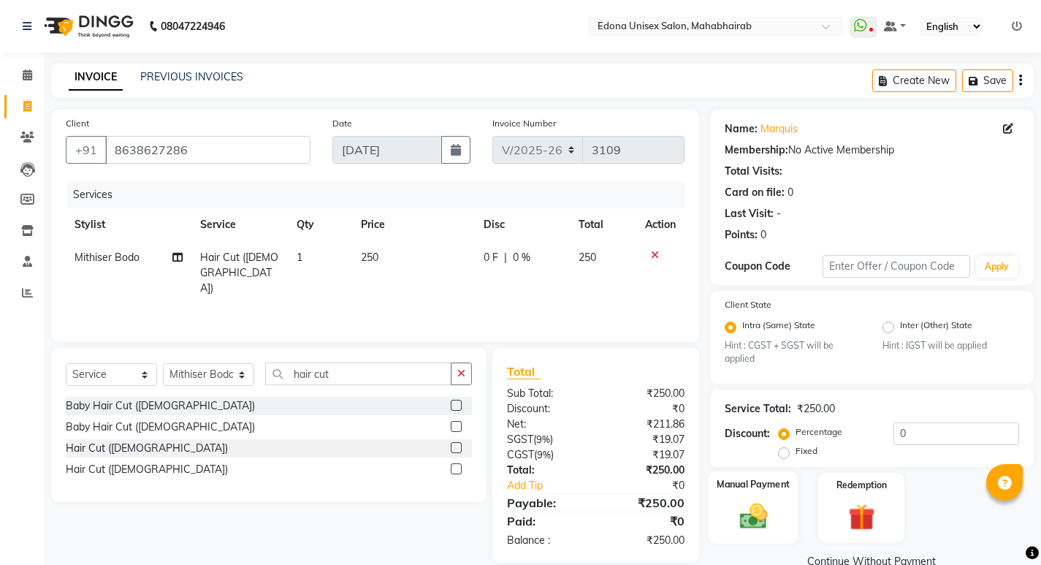
click at [757, 507] on img at bounding box center [752, 515] width 45 height 31
click at [903, 554] on span "UPI" at bounding box center [900, 562] width 23 height 17
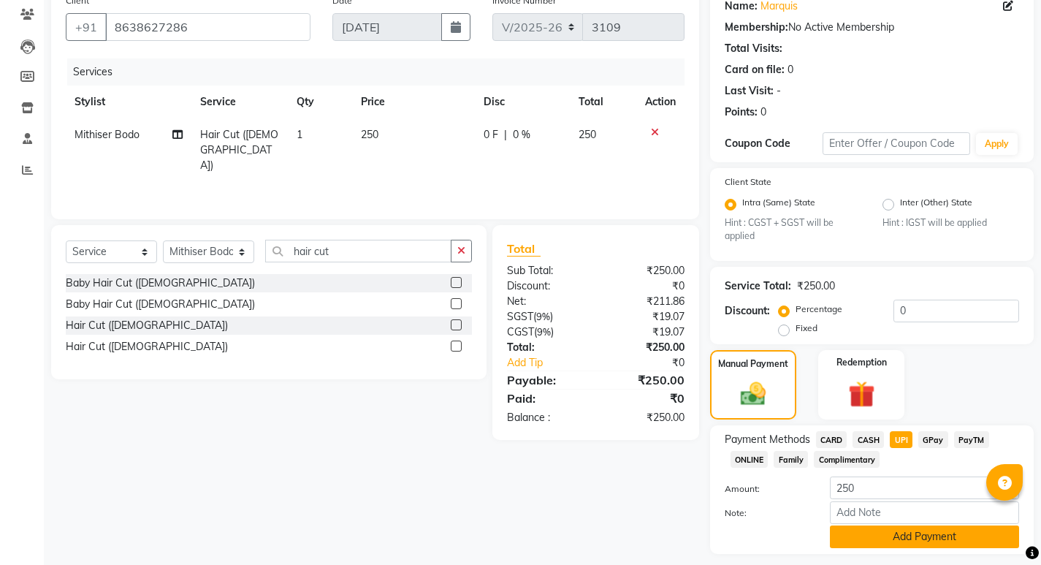
click at [913, 534] on button "Add Payment" at bounding box center [924, 536] width 189 height 23
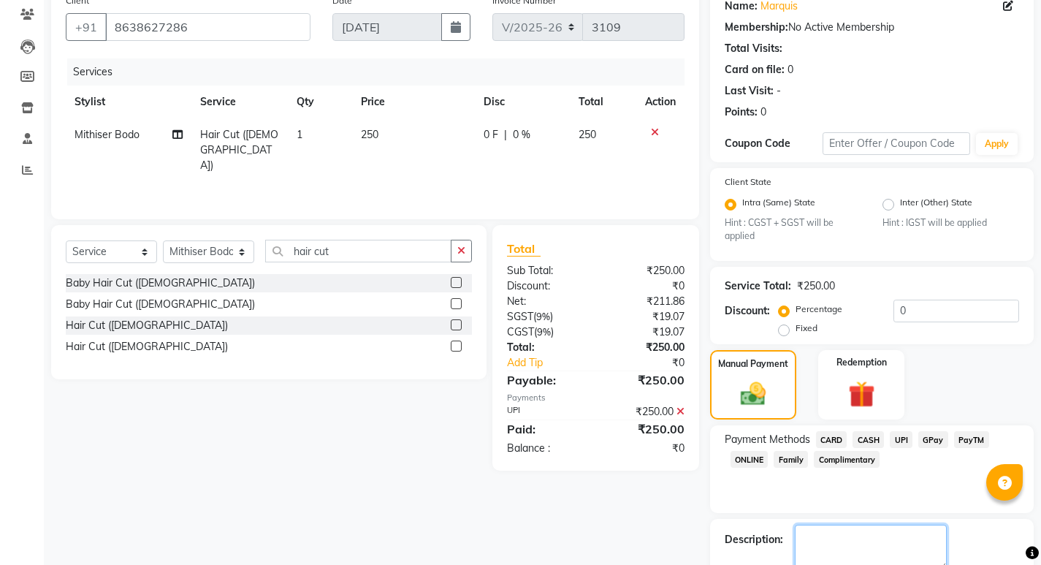
click at [887, 532] on textarea at bounding box center [871, 546] width 152 height 45
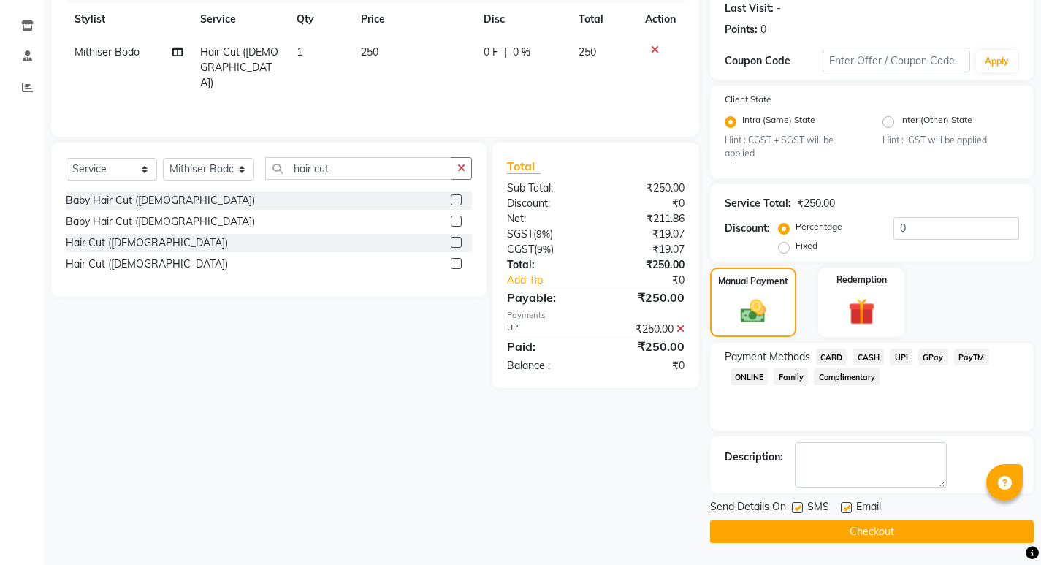
click at [876, 524] on button "Checkout" at bounding box center [872, 531] width 324 height 23
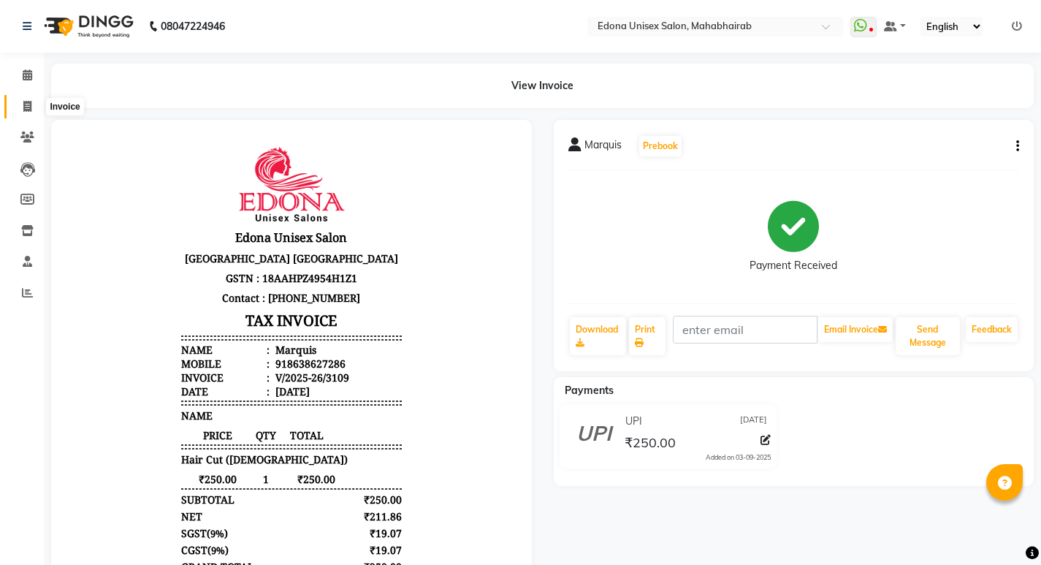
click at [21, 102] on span at bounding box center [28, 107] width 26 height 17
select select "service"
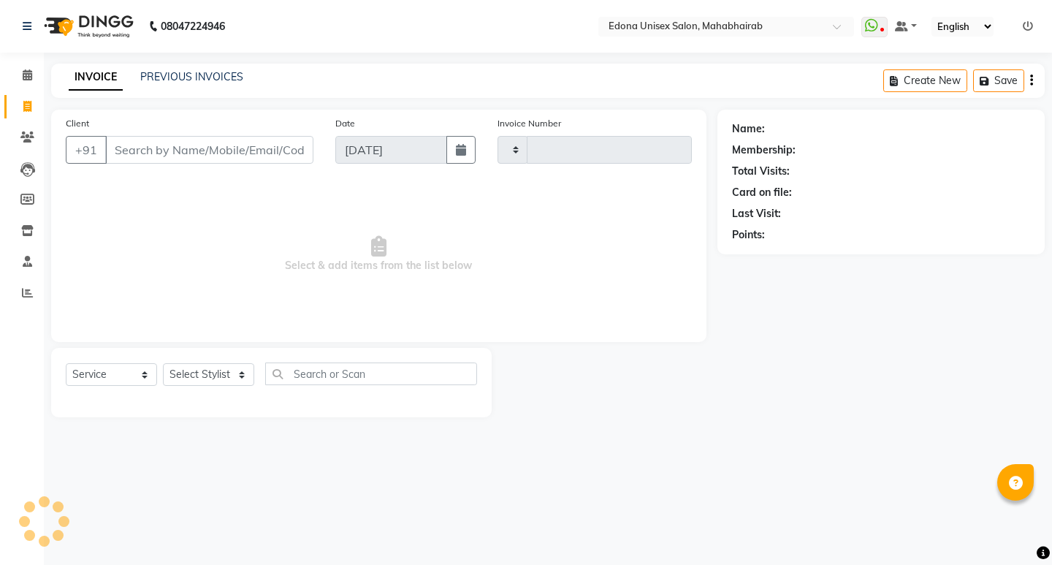
click at [20, 100] on span at bounding box center [28, 107] width 26 height 17
select select "service"
select select "5393"
type input "3110"
click at [207, 378] on select "Select Stylist Admin Anju Sonar Bir Basumtary [PERSON_NAME] [PERSON_NAME] Hombr…" at bounding box center [208, 374] width 91 height 23
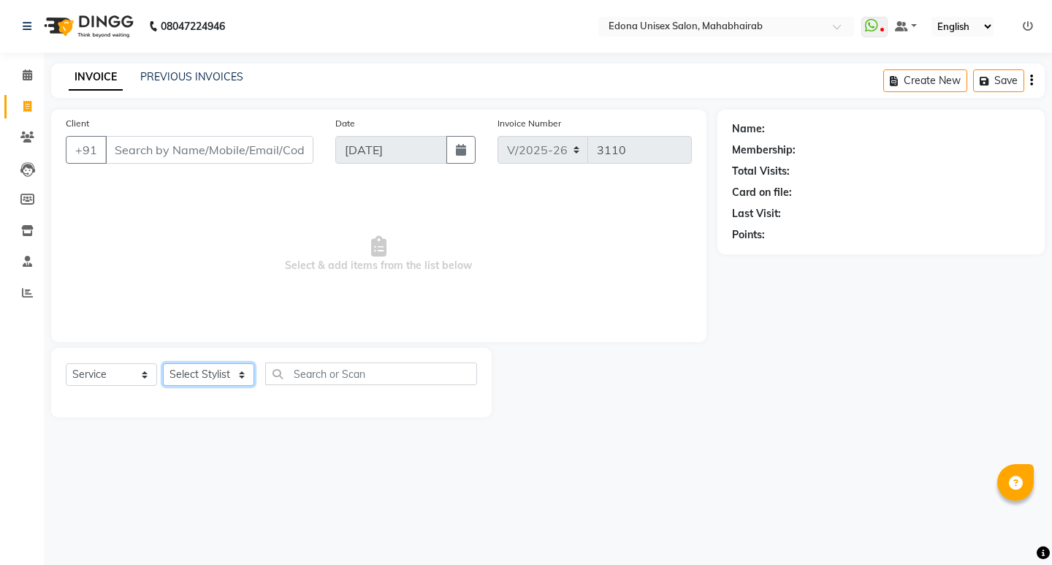
select select "35980"
click at [163, 363] on select "Select Stylist Admin Anju Sonar Bir Basumtary [PERSON_NAME] [PERSON_NAME] Hombr…" at bounding box center [208, 374] width 91 height 23
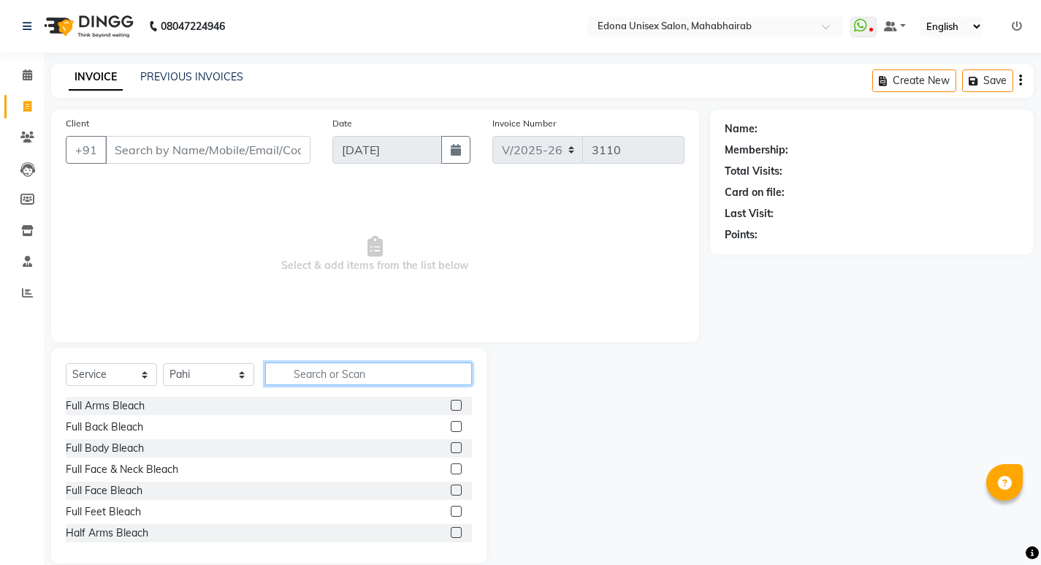
click at [391, 370] on input "text" at bounding box center [368, 373] width 207 height 23
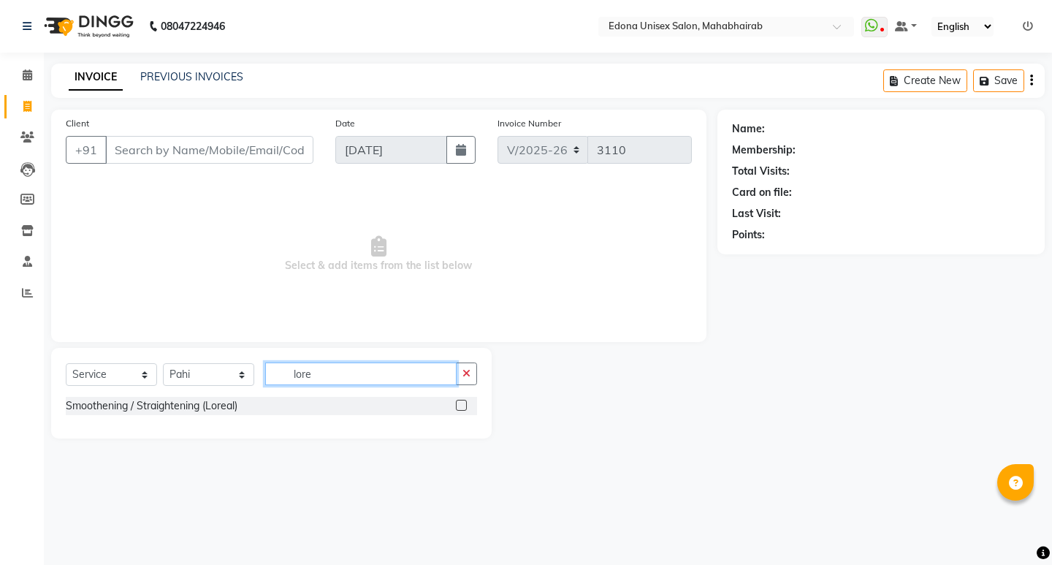
type input "lore"
click at [137, 364] on select "Select Service Product Membership Package Voucher Prepaid Gift Card" at bounding box center [111, 374] width 91 height 23
select select "product"
click at [66, 363] on select "Select Service Product Membership Package Voucher Prepaid Gift Card" at bounding box center [111, 374] width 91 height 23
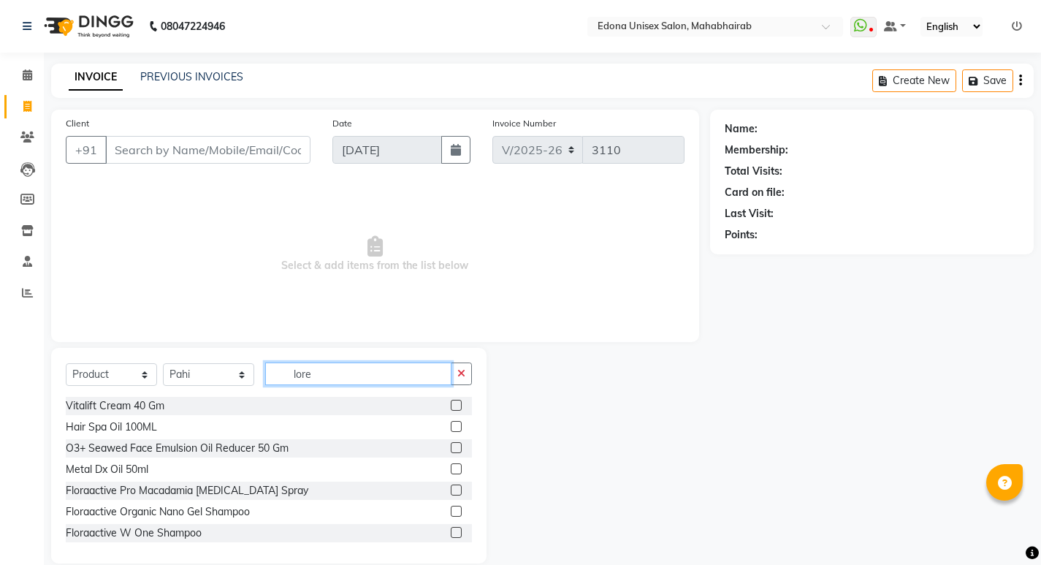
click at [382, 380] on input "lore" at bounding box center [358, 373] width 186 height 23
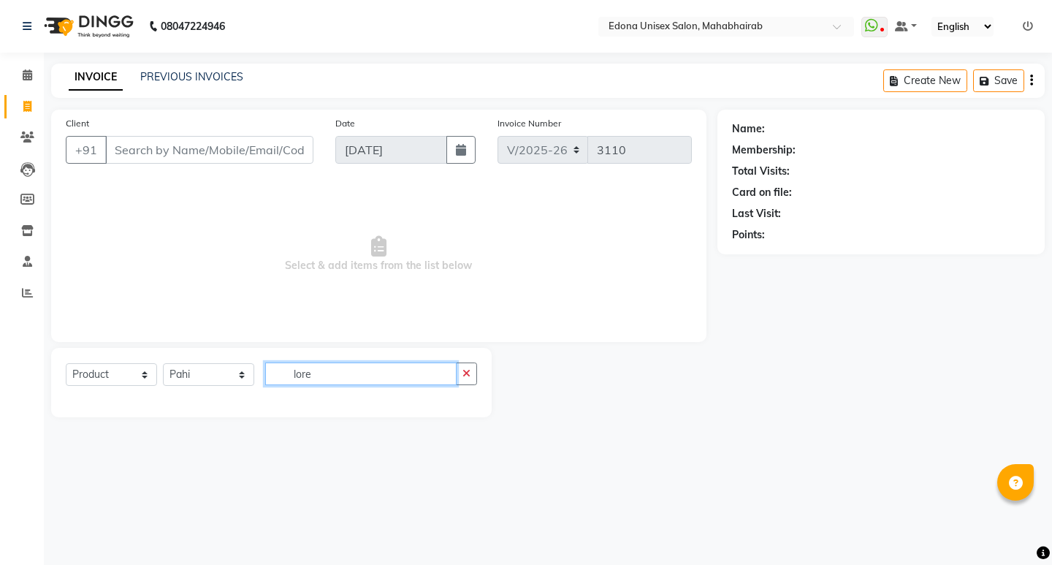
click at [348, 365] on input "lore" at bounding box center [360, 373] width 191 height 23
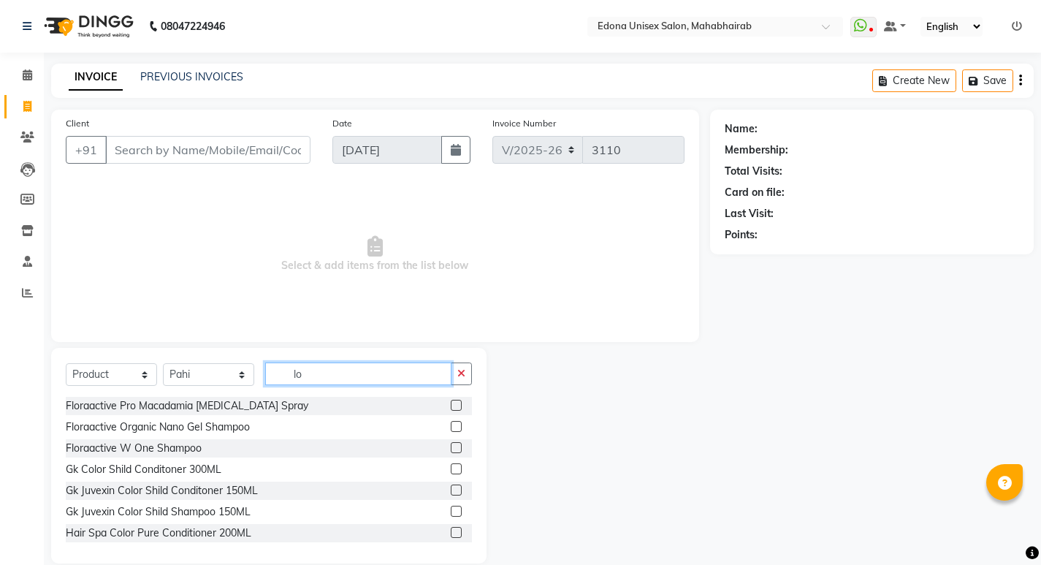
type input "l"
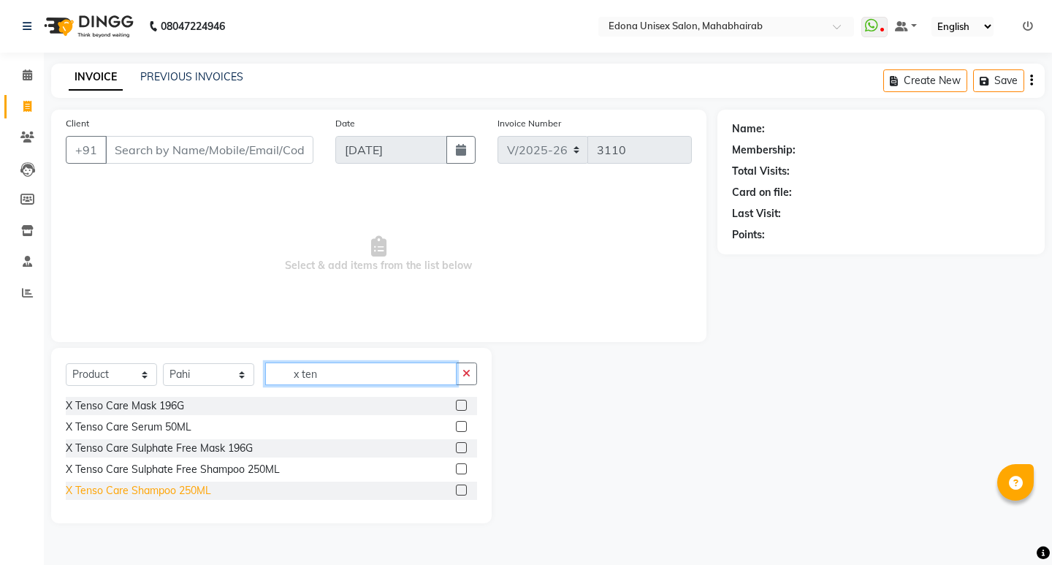
type input "x ten"
click at [164, 493] on div "X Tenso Care Shampoo 250ML" at bounding box center [138, 490] width 145 height 15
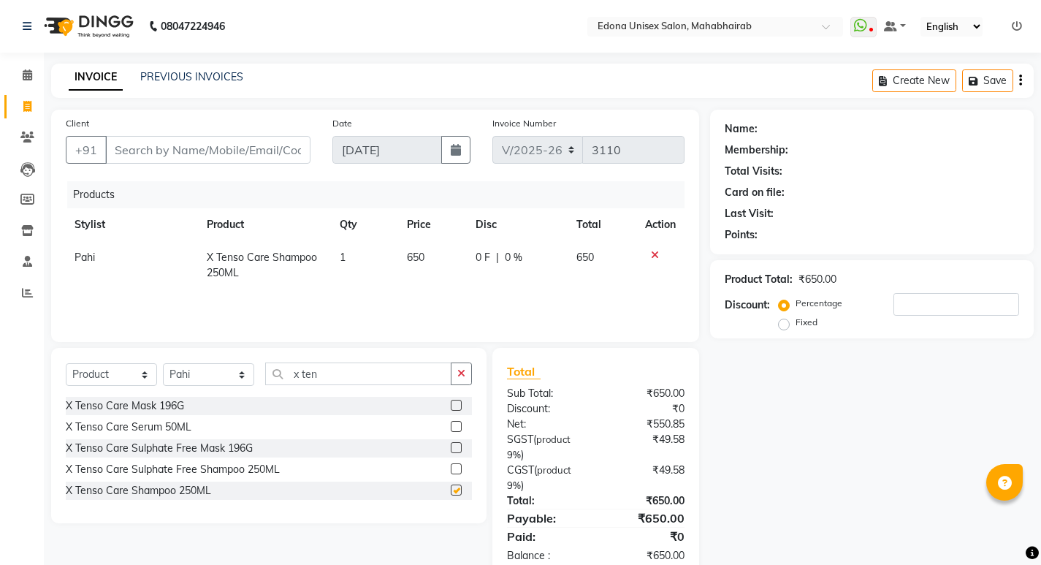
checkbox input "false"
click at [416, 248] on td "650" at bounding box center [432, 265] width 69 height 48
select select "35980"
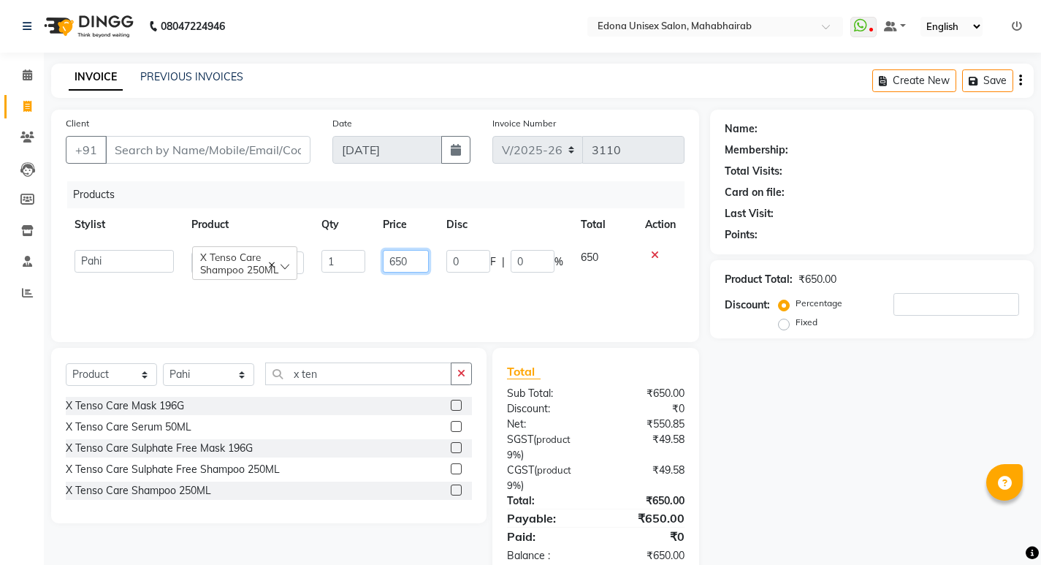
drag, startPoint x: 400, startPoint y: 261, endPoint x: 426, endPoint y: 257, distance: 26.5
click at [402, 259] on input "650" at bounding box center [406, 261] width 46 height 23
type input "690"
click at [461, 372] on icon "button" at bounding box center [461, 373] width 8 height 10
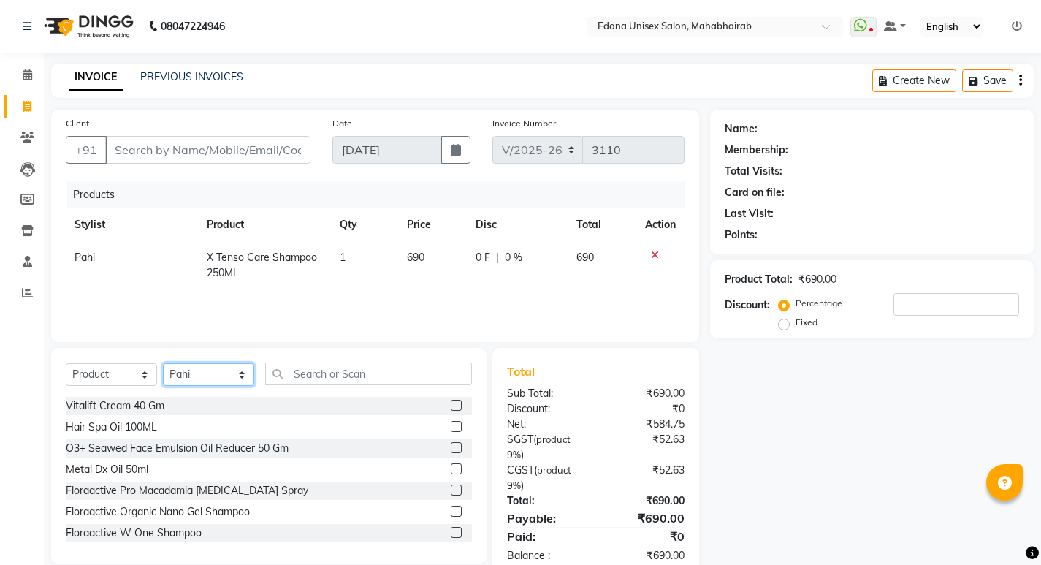
click at [239, 367] on select "Select Stylist Admin Anju Sonar Bir Basumtary [PERSON_NAME] [PERSON_NAME] Hombr…" at bounding box center [208, 374] width 91 height 23
select select "69793"
click at [163, 363] on select "Select Stylist Admin Anju Sonar Bir Basumtary [PERSON_NAME] [PERSON_NAME] Hombr…" at bounding box center [208, 374] width 91 height 23
click at [403, 369] on input "text" at bounding box center [368, 373] width 207 height 23
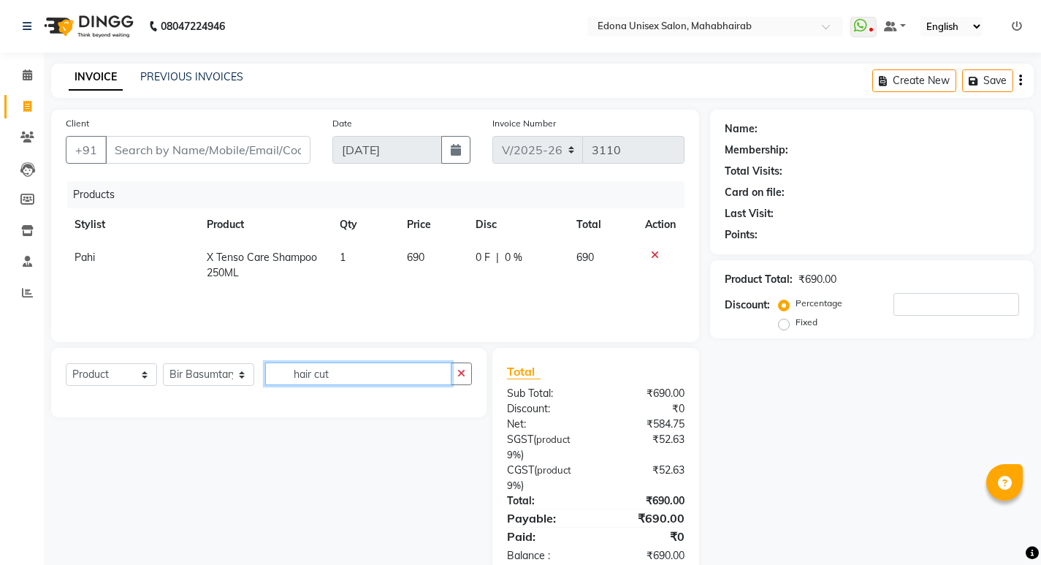
type input "hair cut"
click at [110, 376] on select "Select Service Product Membership Package Voucher Prepaid Gift Card" at bounding box center [111, 374] width 91 height 23
select select "service"
click at [66, 363] on select "Select Service Product Membership Package Voucher Prepaid Gift Card" at bounding box center [111, 374] width 91 height 23
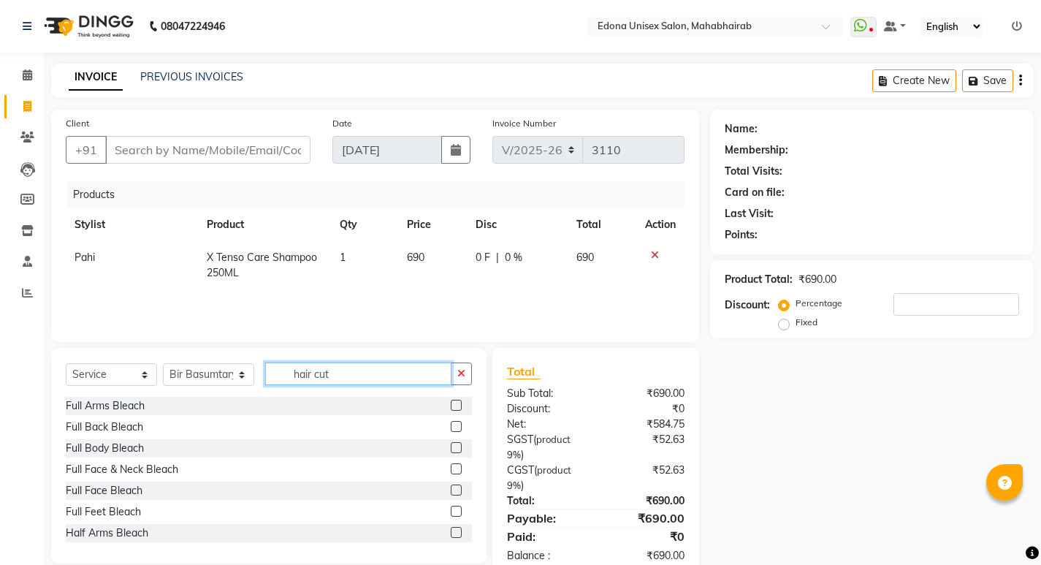
click at [371, 381] on input "hair cut" at bounding box center [358, 373] width 186 height 23
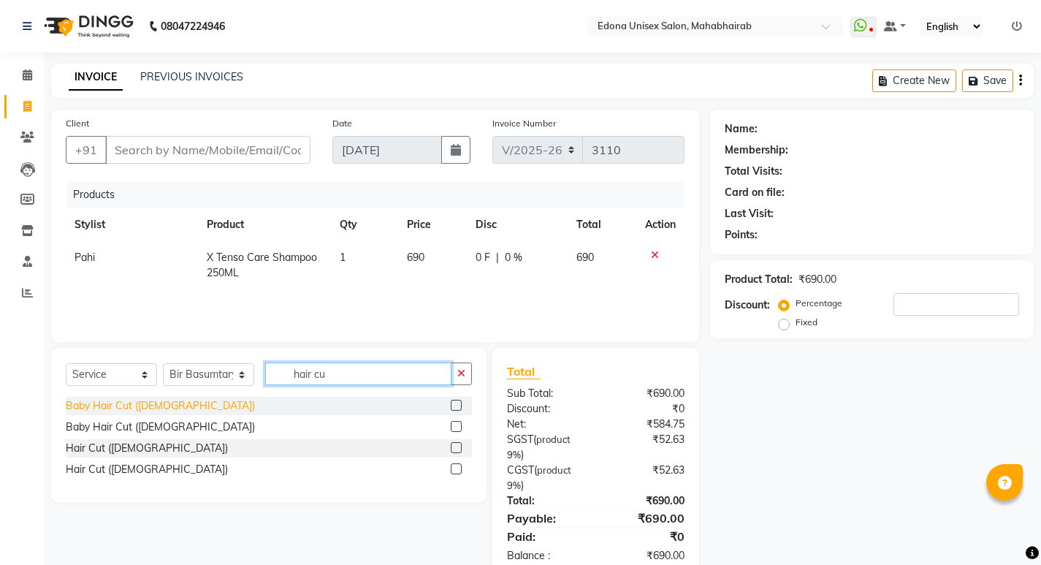
type input "hair cu"
click at [134, 407] on div "Baby Hair Cut ([DEMOGRAPHIC_DATA])" at bounding box center [160, 405] width 189 height 15
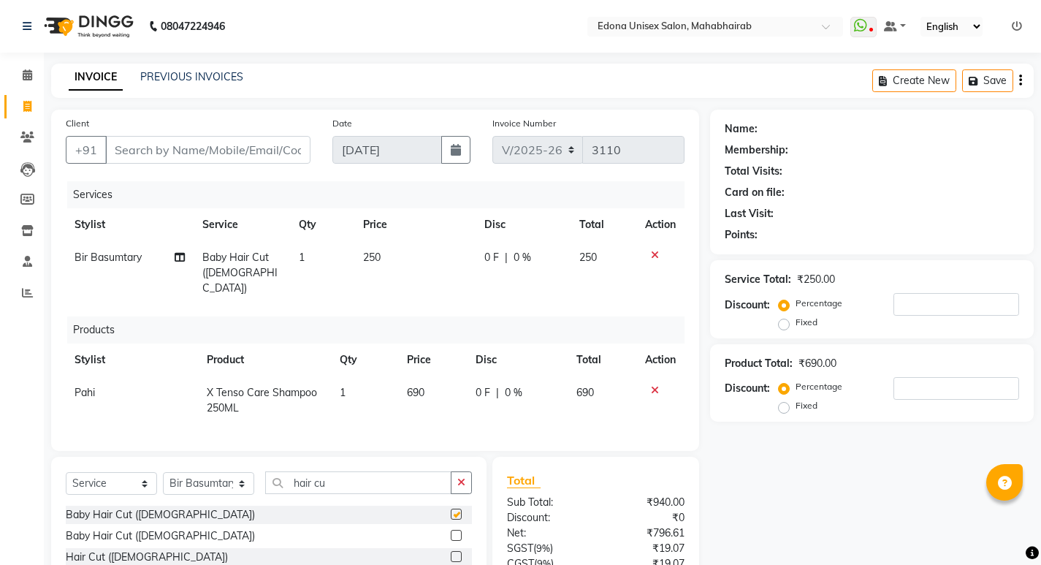
checkbox input "false"
click at [199, 142] on input "Client" at bounding box center [207, 150] width 205 height 28
type input "8"
type input "0"
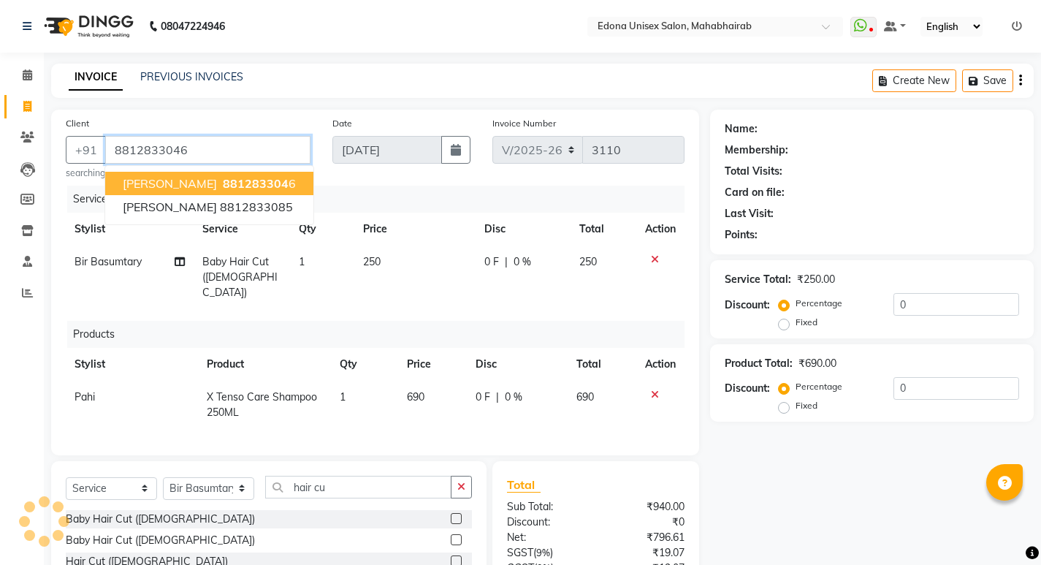
type input "8812833046"
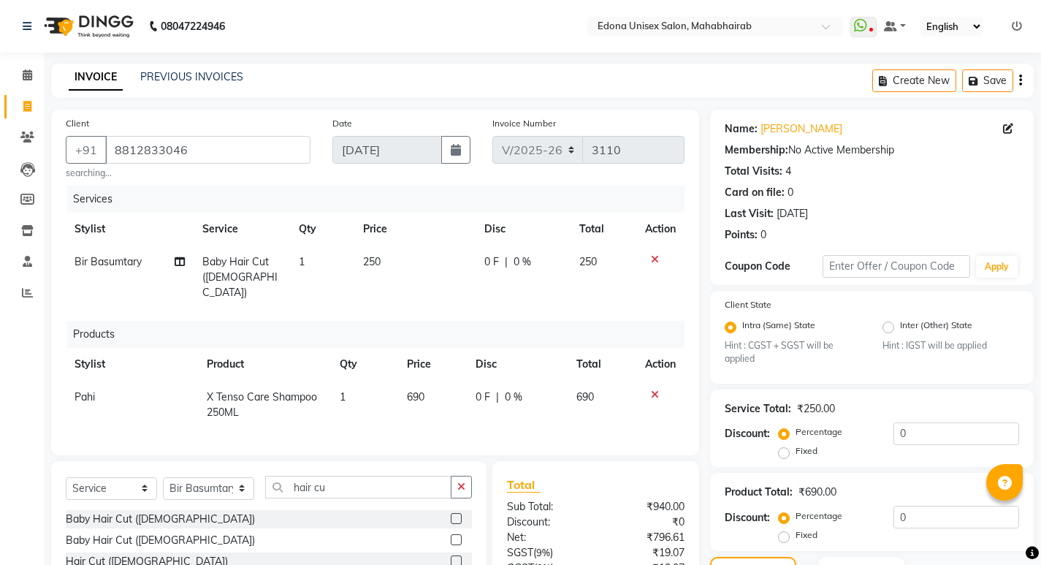
scroll to position [190, 0]
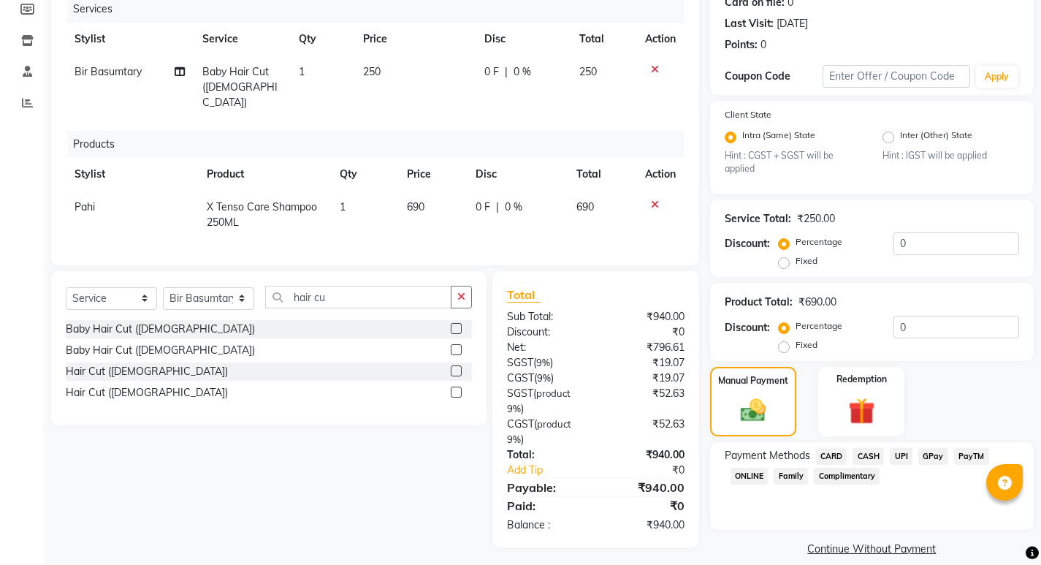
click at [903, 458] on span "UPI" at bounding box center [900, 456] width 23 height 17
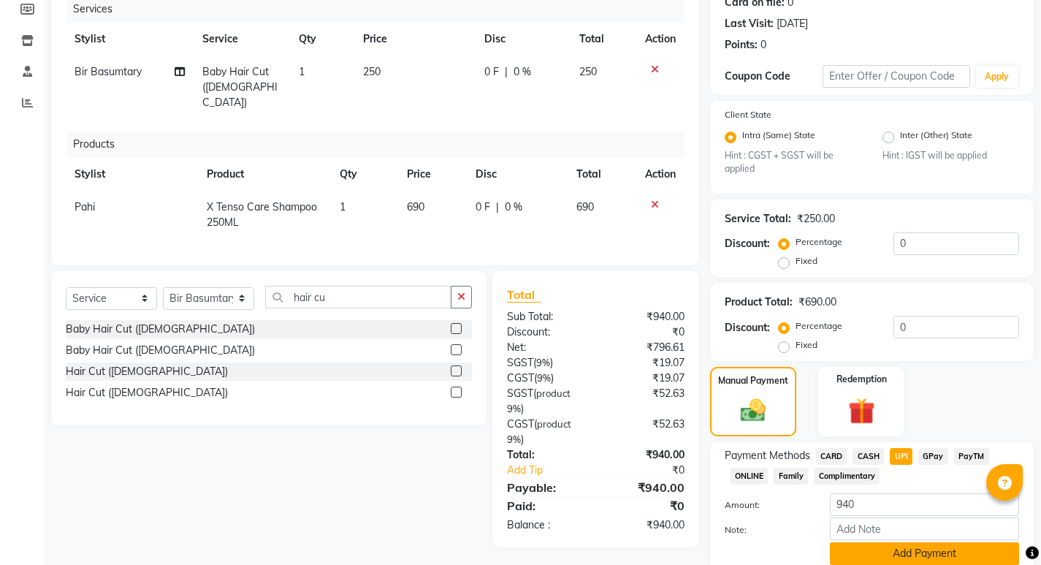
scroll to position [248, 0]
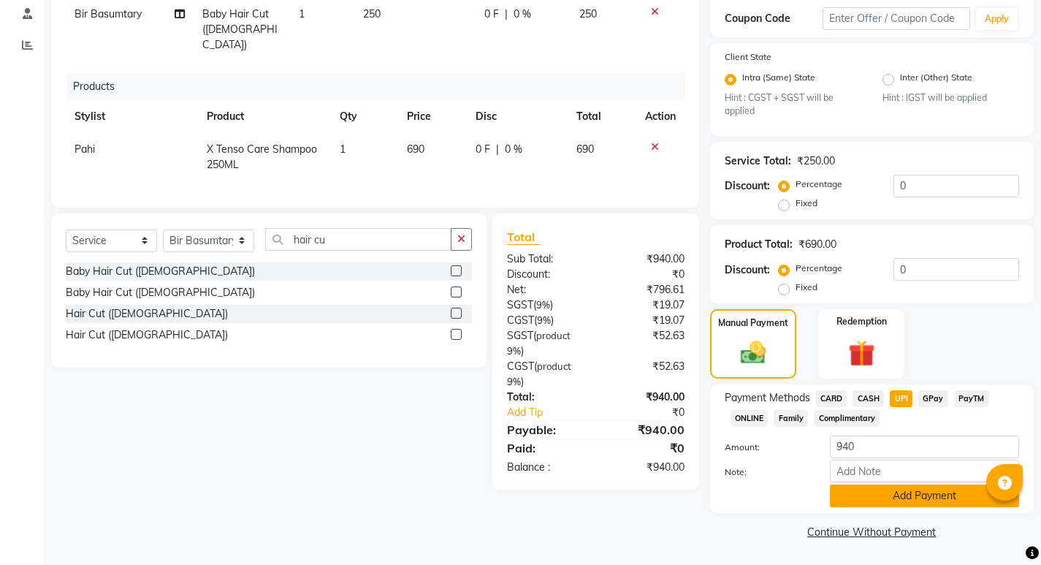
click at [885, 497] on button "Add Payment" at bounding box center [924, 495] width 189 height 23
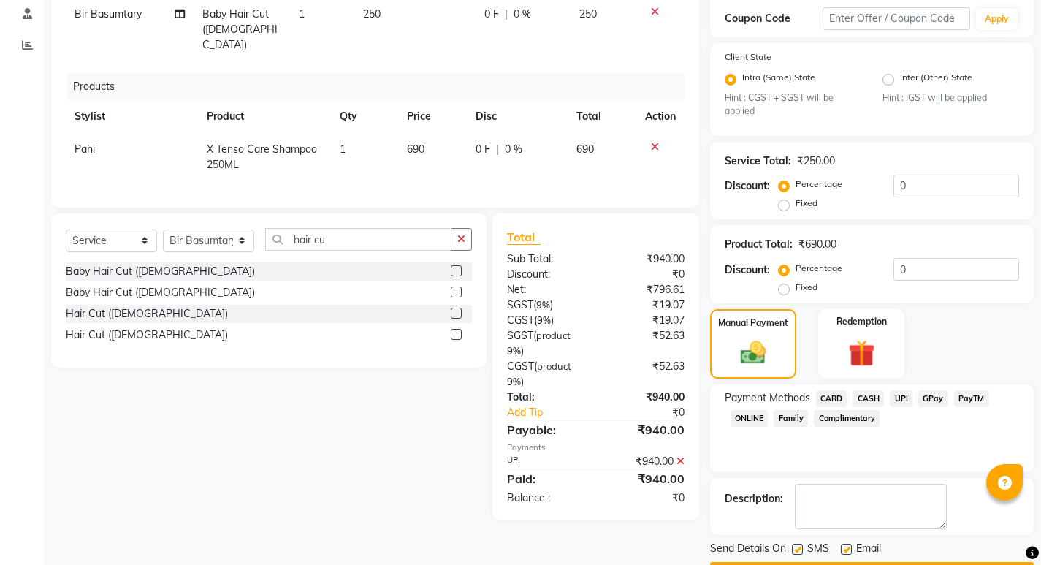
scroll to position [289, 0]
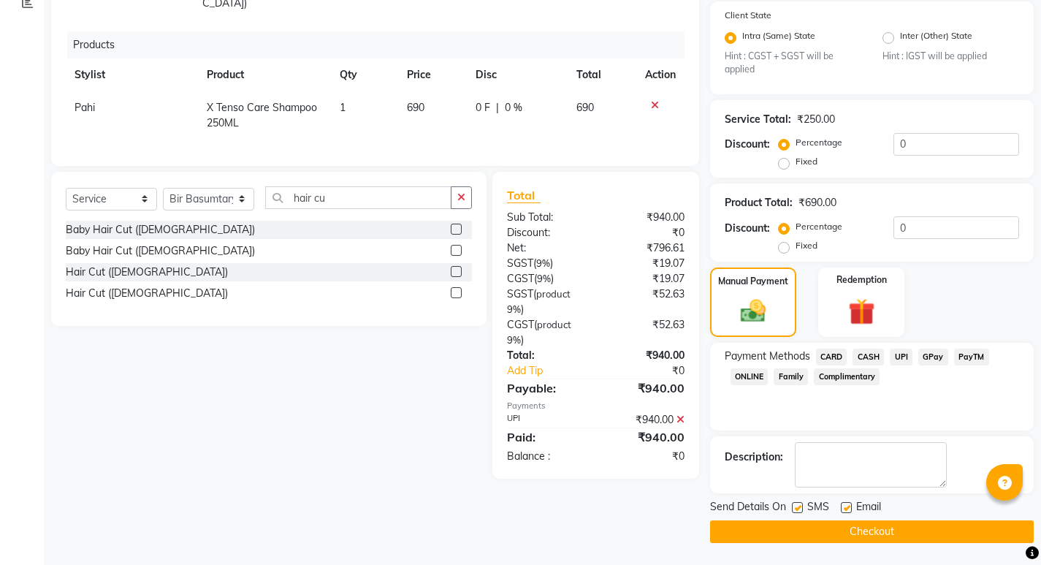
click at [843, 532] on button "Checkout" at bounding box center [872, 531] width 324 height 23
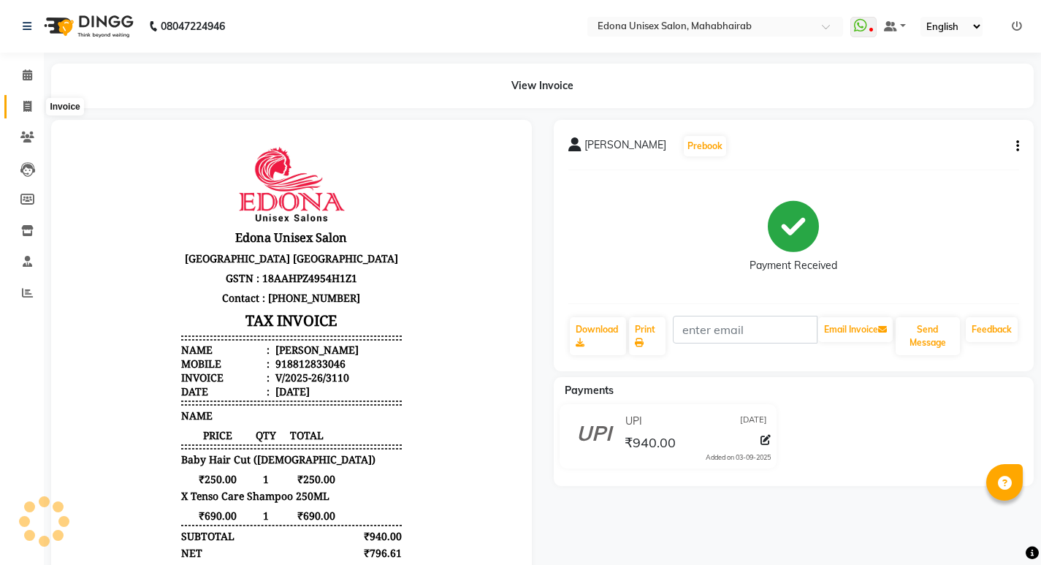
click at [34, 104] on span at bounding box center [28, 107] width 26 height 17
select select "service"
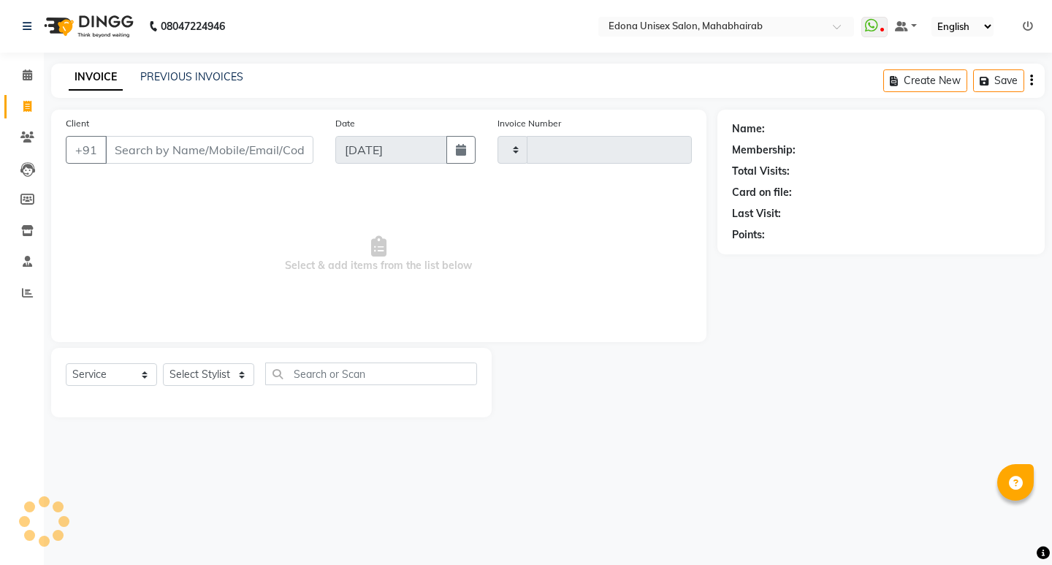
type input "3111"
select select "5393"
click at [28, 74] on icon at bounding box center [27, 74] width 9 height 11
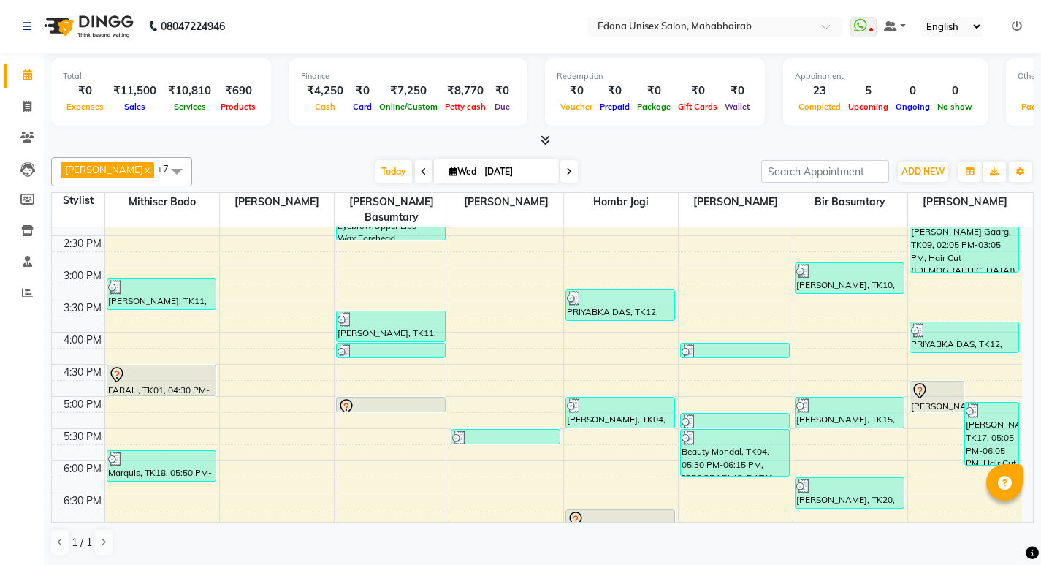
scroll to position [525, 0]
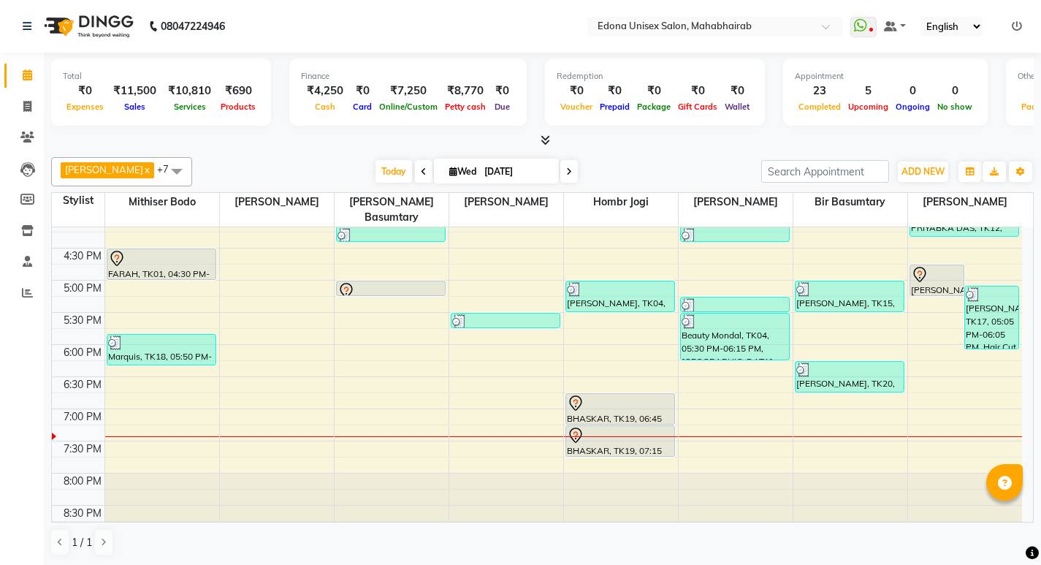
click at [541, 139] on icon at bounding box center [544, 139] width 9 height 11
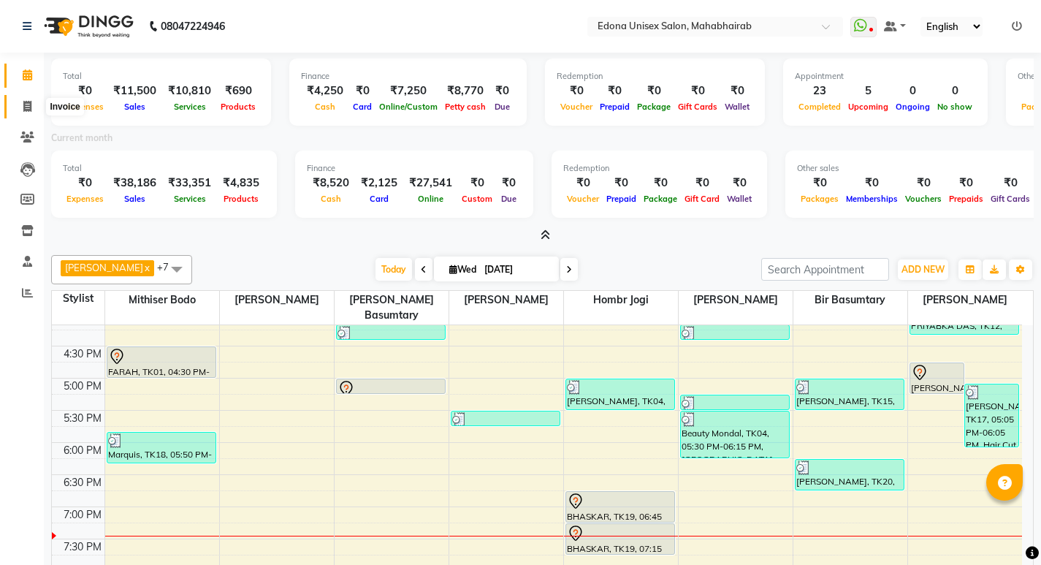
click at [28, 106] on icon at bounding box center [27, 106] width 8 height 11
select select "service"
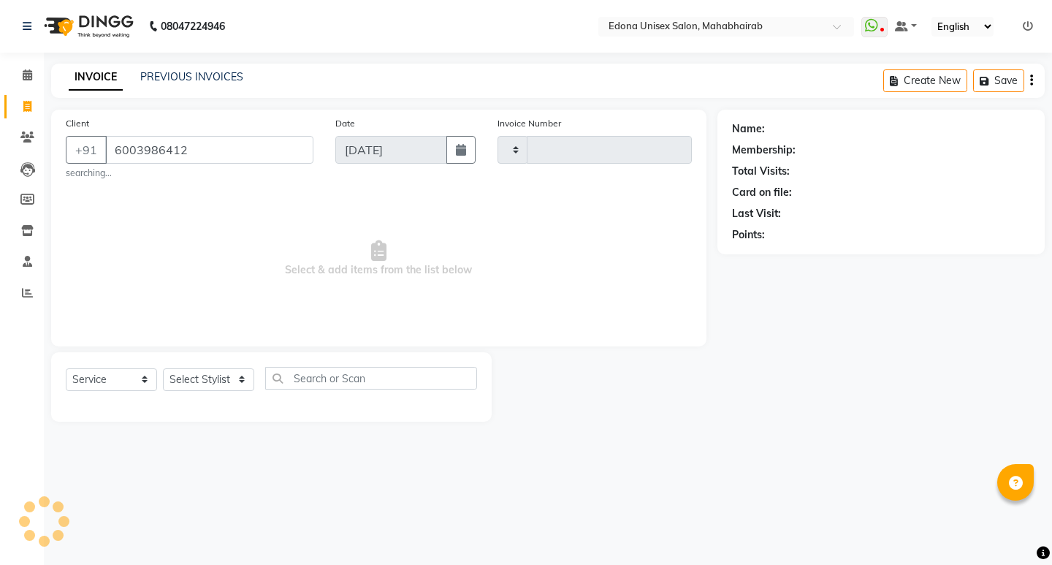
type input "6003986412"
click at [234, 380] on select "Select Stylist" at bounding box center [208, 379] width 91 height 23
click at [231, 377] on select "Select Stylist" at bounding box center [208, 379] width 91 height 23
type input "3111"
select select "5393"
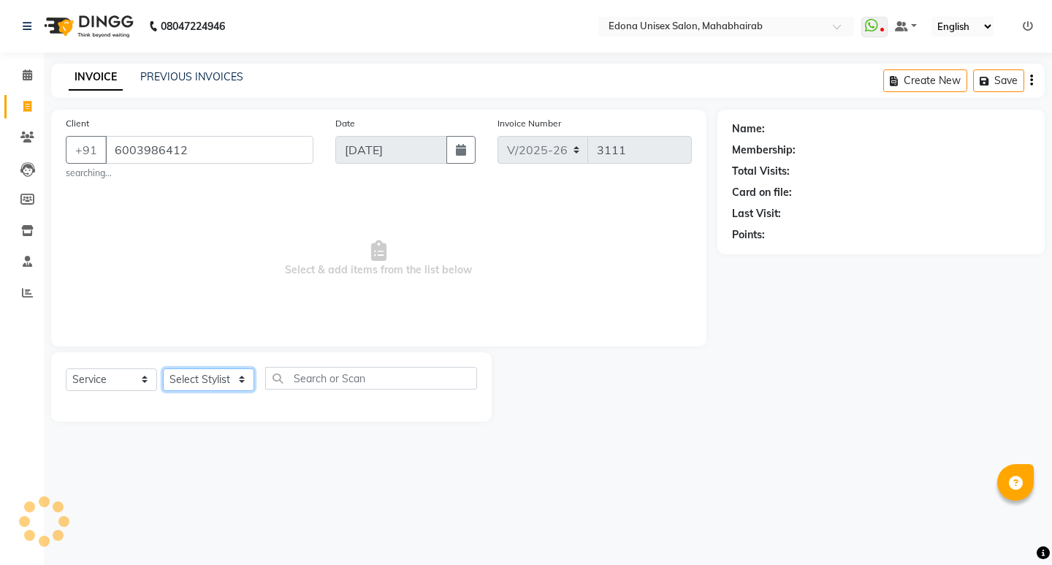
click at [226, 369] on select "Select Stylist" at bounding box center [208, 379] width 91 height 23
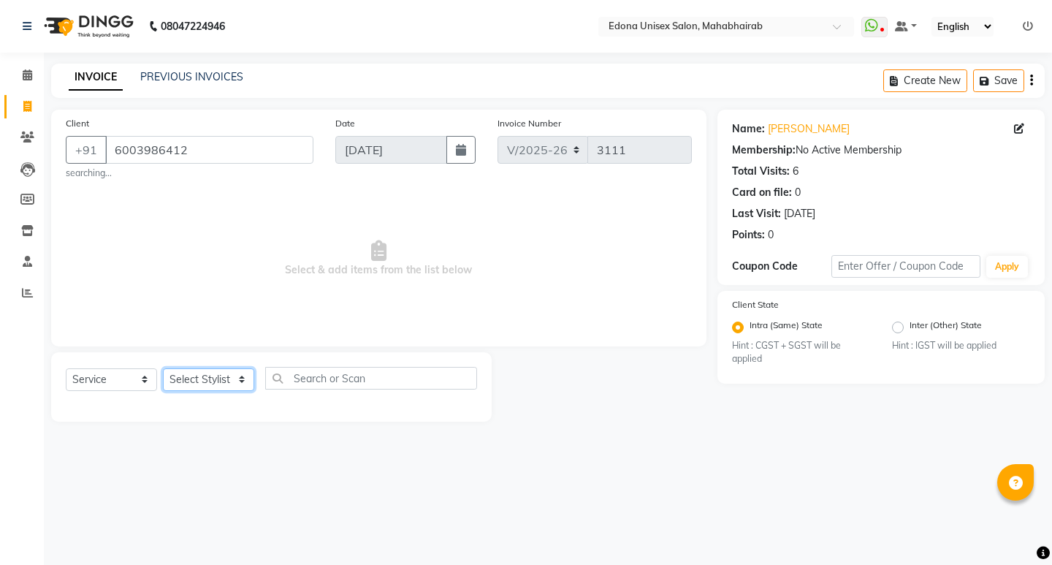
select select "35904"
click at [163, 368] on select "Select Stylist Admin Anju Sonar Bir Basumtary [PERSON_NAME] [PERSON_NAME] Hombr…" at bounding box center [208, 379] width 91 height 23
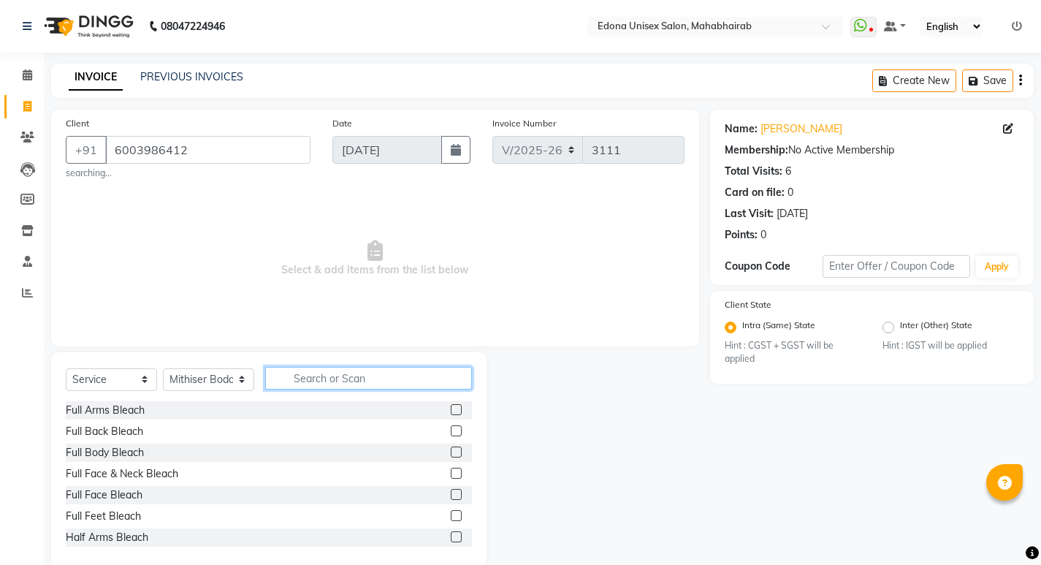
click at [365, 377] on input "text" at bounding box center [368, 378] width 207 height 23
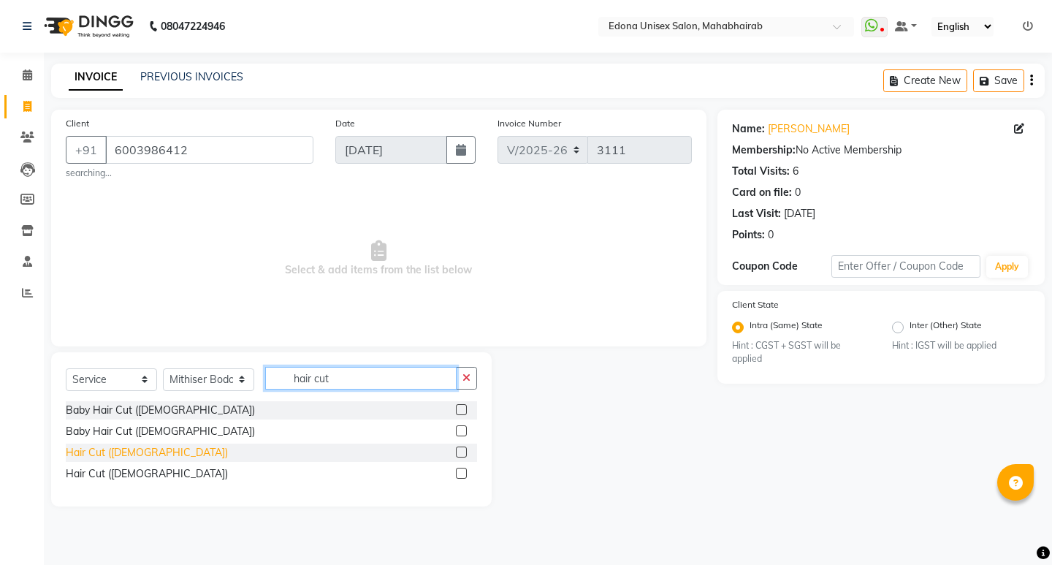
type input "hair cut"
drag, startPoint x: 123, startPoint y: 451, endPoint x: 294, endPoint y: 448, distance: 171.7
click at [125, 451] on div "Hair Cut ([DEMOGRAPHIC_DATA])" at bounding box center [147, 452] width 162 height 15
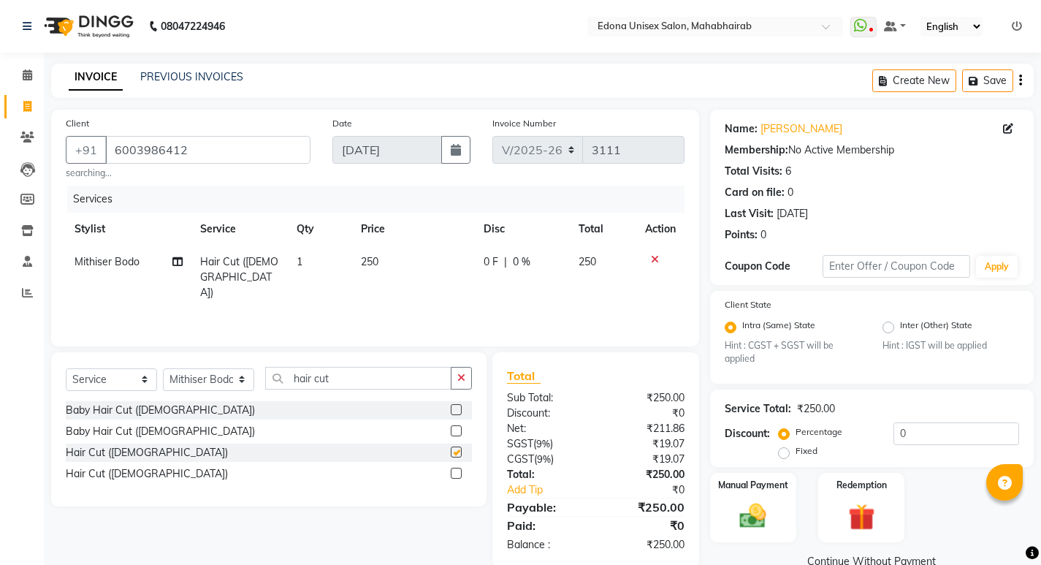
checkbox input "false"
click at [735, 471] on div "Manual Payment" at bounding box center [753, 507] width 90 height 72
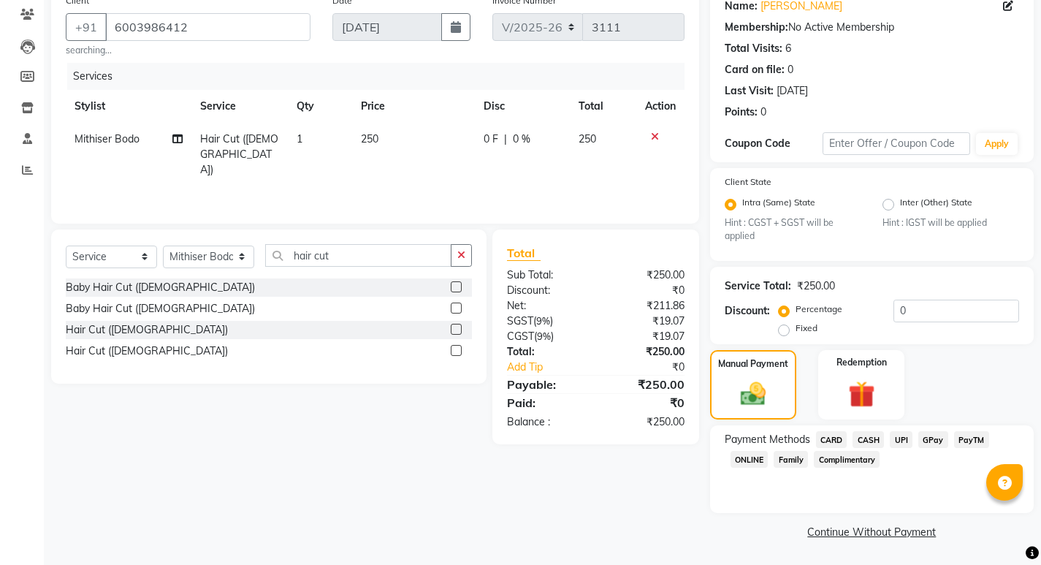
click at [905, 443] on span "UPI" at bounding box center [900, 439] width 23 height 17
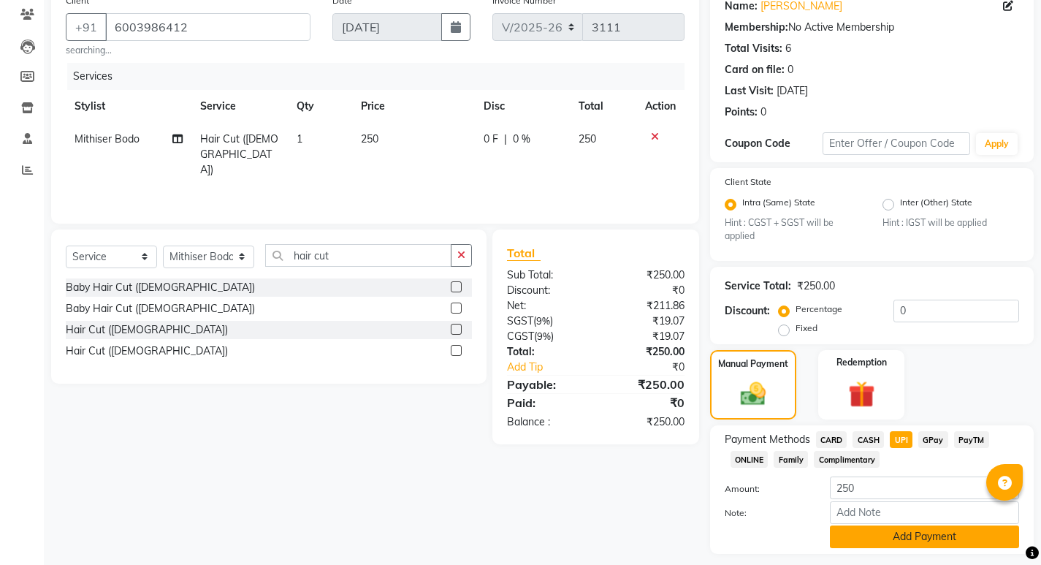
click at [873, 525] on button "Add Payment" at bounding box center [924, 536] width 189 height 23
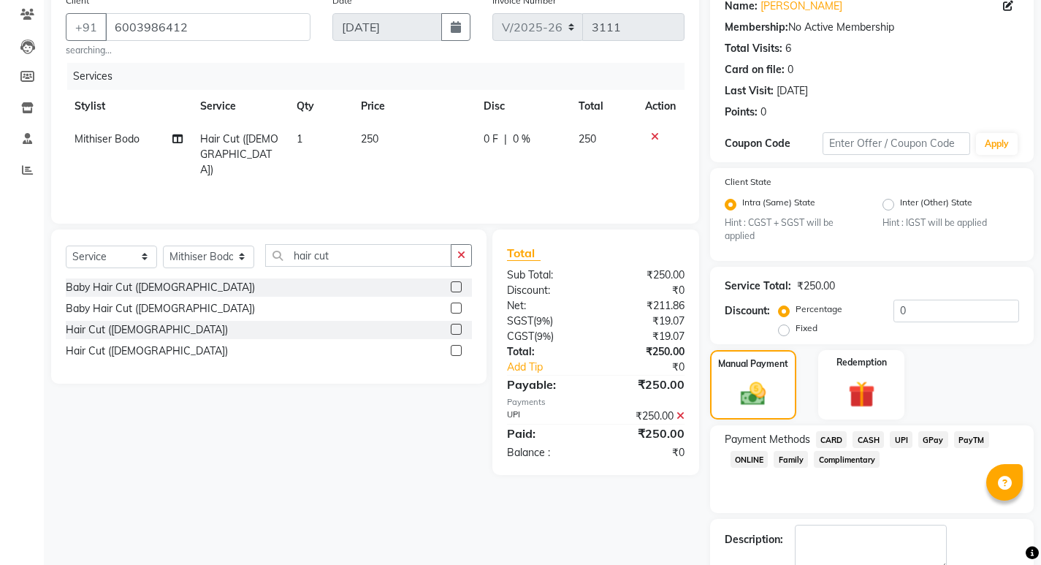
scroll to position [205, 0]
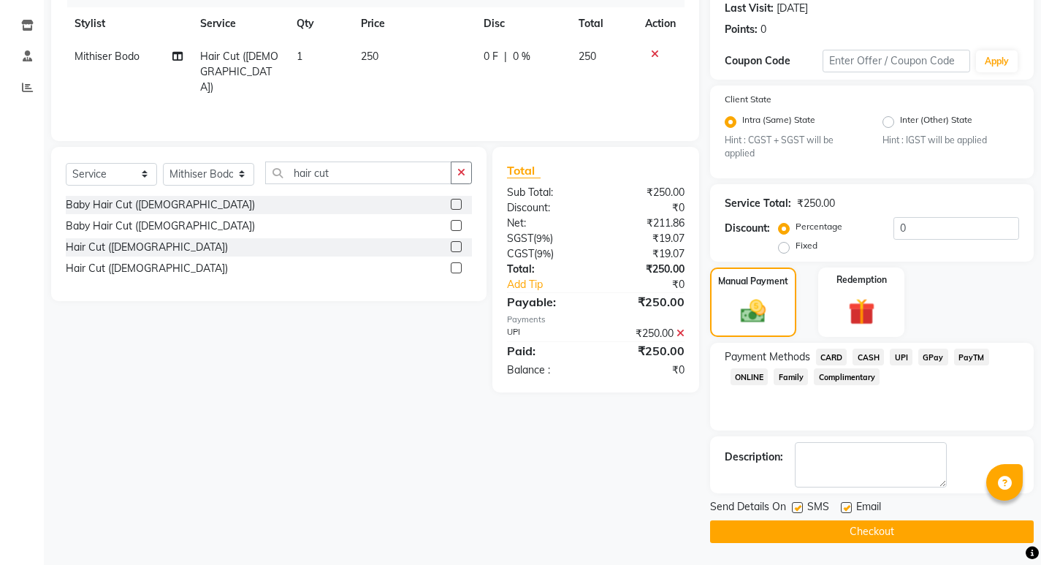
click at [831, 524] on button "Checkout" at bounding box center [872, 531] width 324 height 23
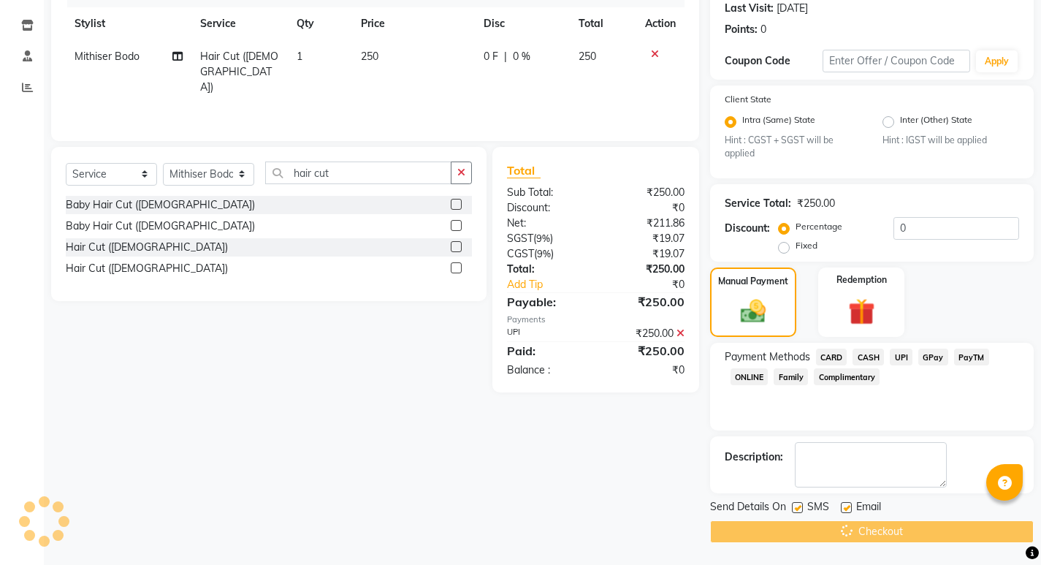
scroll to position [0, 0]
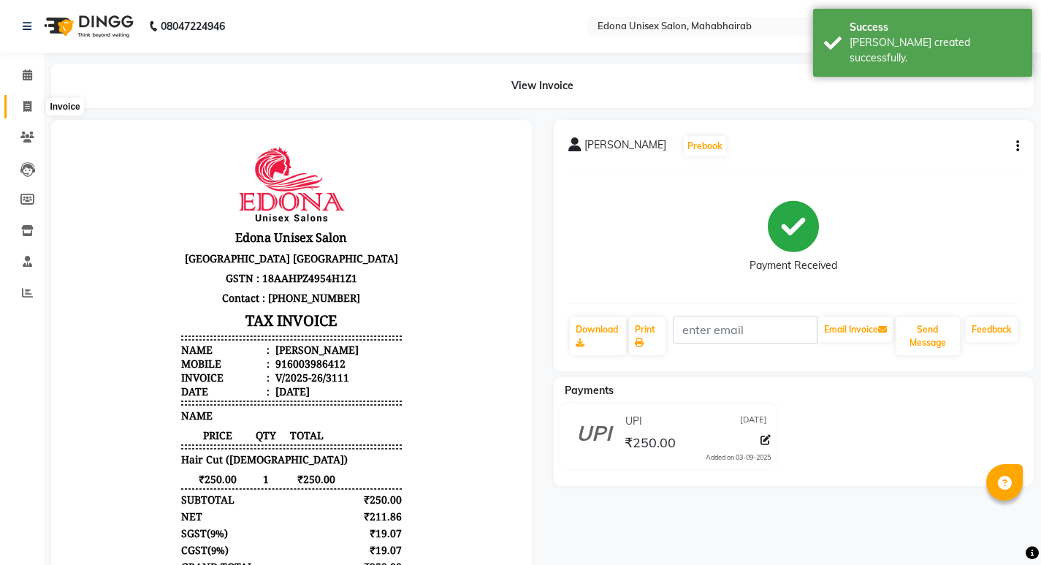
drag, startPoint x: 26, startPoint y: 100, endPoint x: 150, endPoint y: 35, distance: 140.1
click at [25, 99] on span at bounding box center [28, 107] width 26 height 17
select select "service"
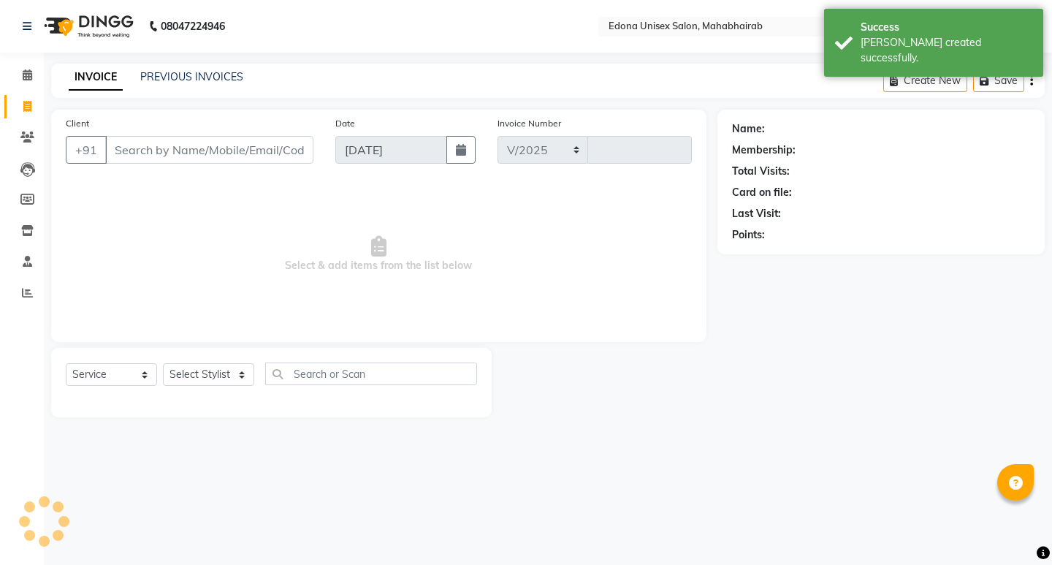
select select "5393"
type input "3112"
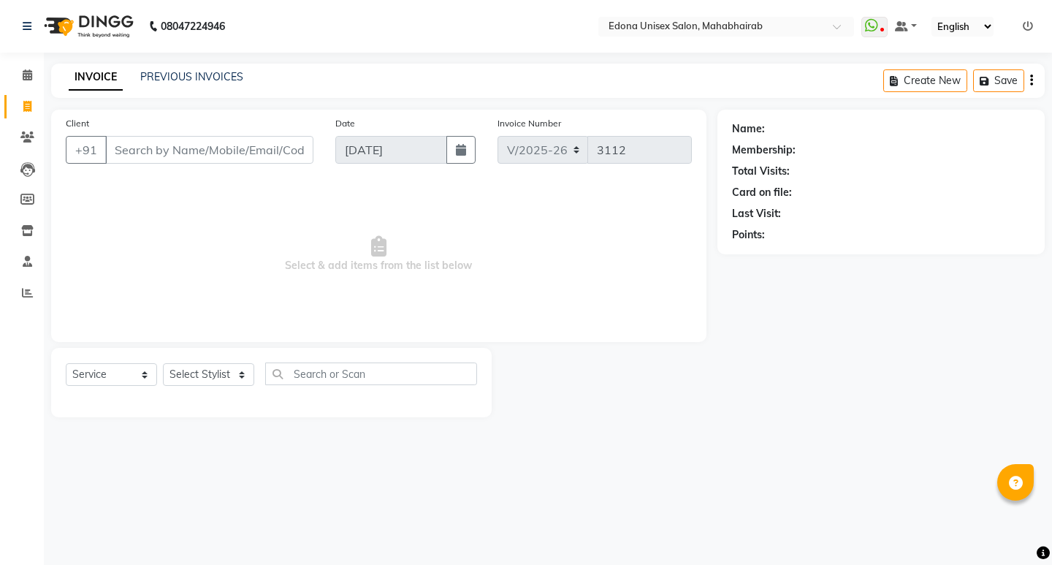
click at [152, 251] on span "Select & add items from the list below" at bounding box center [379, 254] width 626 height 146
click at [31, 74] on icon at bounding box center [27, 74] width 9 height 11
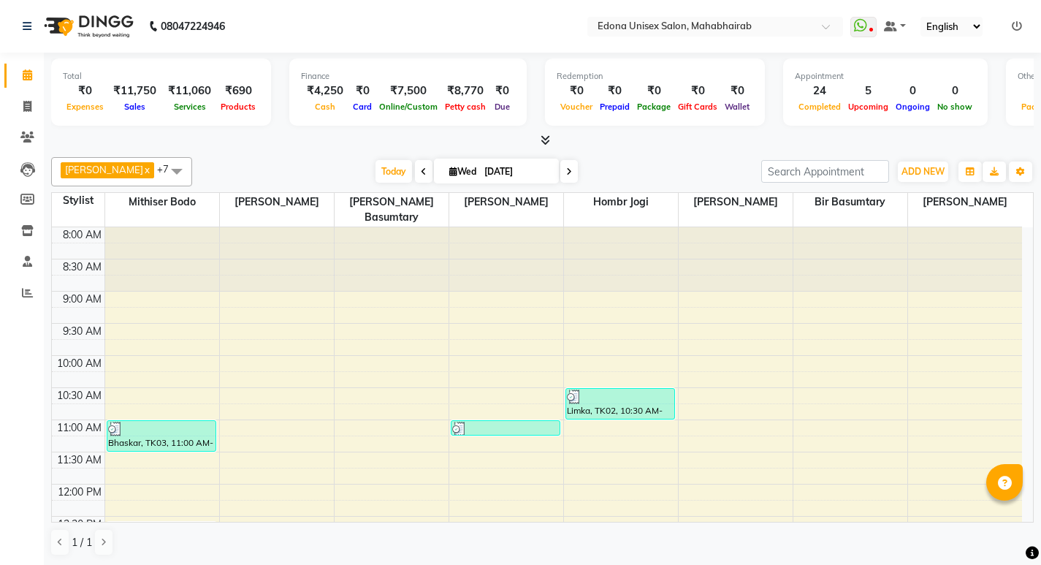
click at [247, 148] on div "Total ₹0 Expenses ₹11,750 Sales ₹11,060 Services ₹690 Products Finance ₹4,250 C…" at bounding box center [542, 309] width 997 height 513
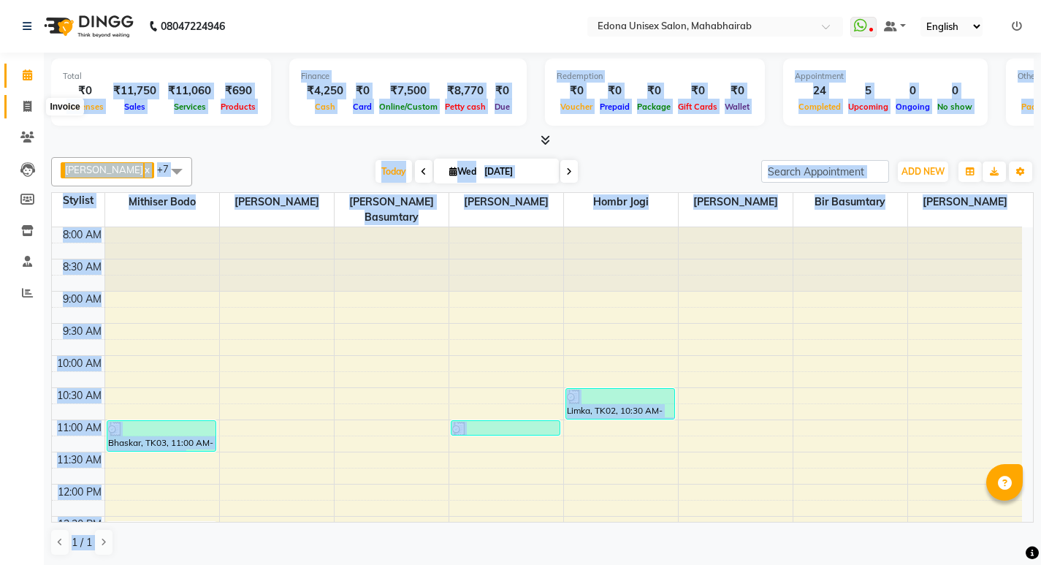
click at [31, 113] on span at bounding box center [28, 107] width 26 height 17
select select "service"
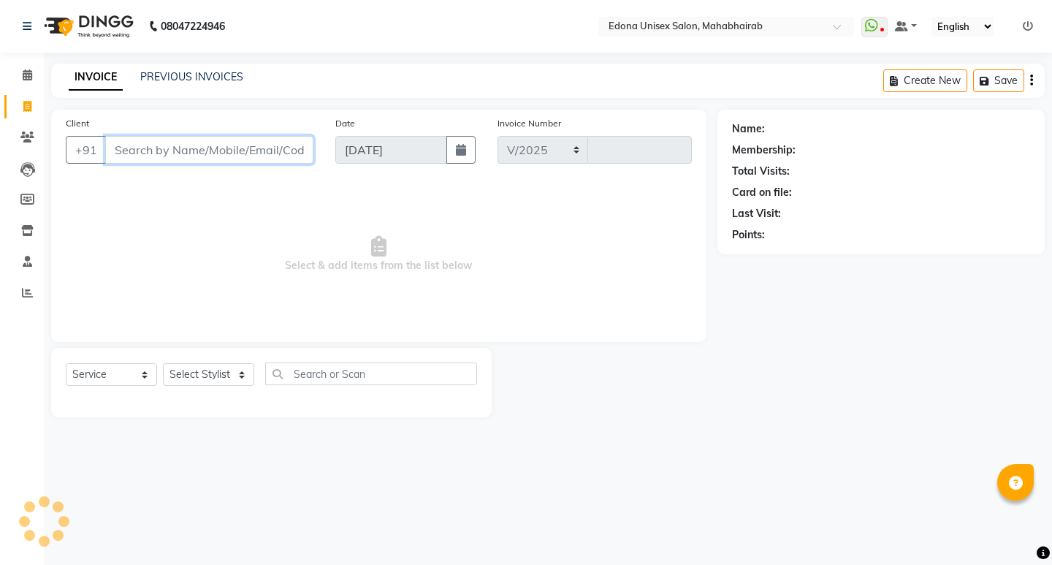
select select "5393"
type input "3112"
click at [27, 103] on icon at bounding box center [27, 106] width 8 height 11
select select "service"
select select "5393"
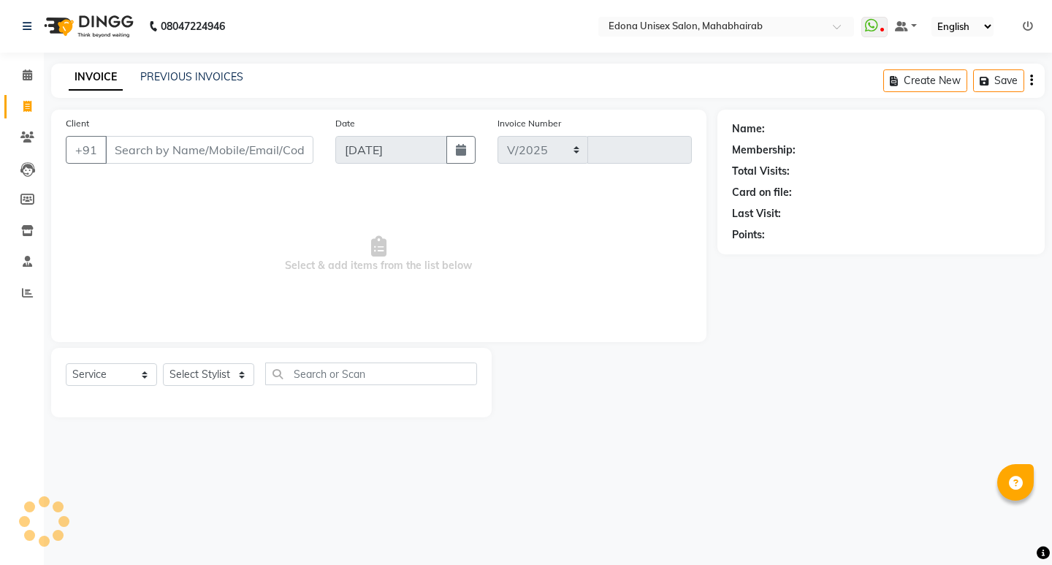
type input "3112"
click at [28, 103] on icon at bounding box center [27, 106] width 8 height 11
select select "service"
select select "5393"
type input "3112"
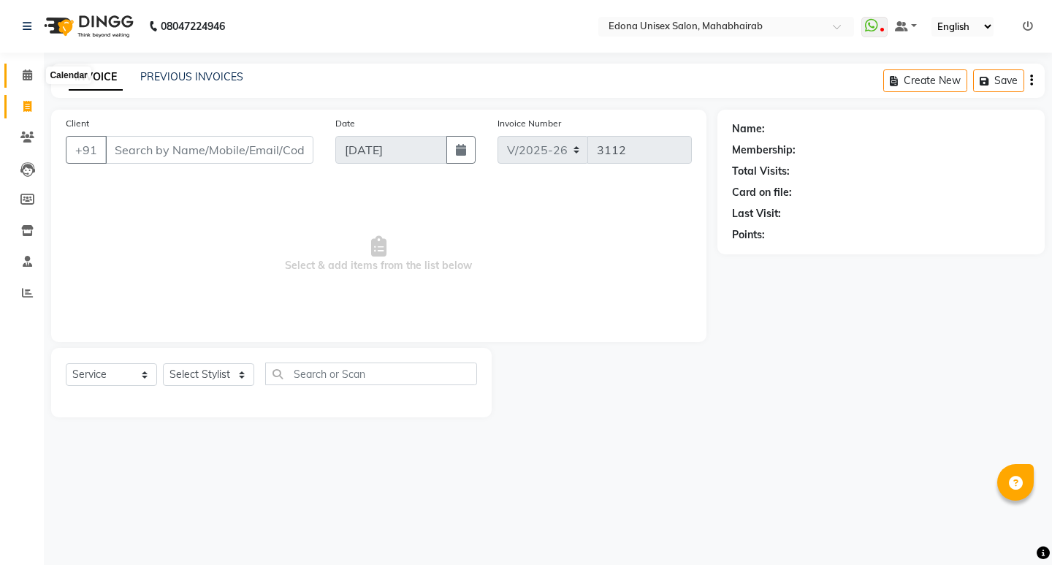
click at [23, 72] on icon at bounding box center [27, 74] width 9 height 11
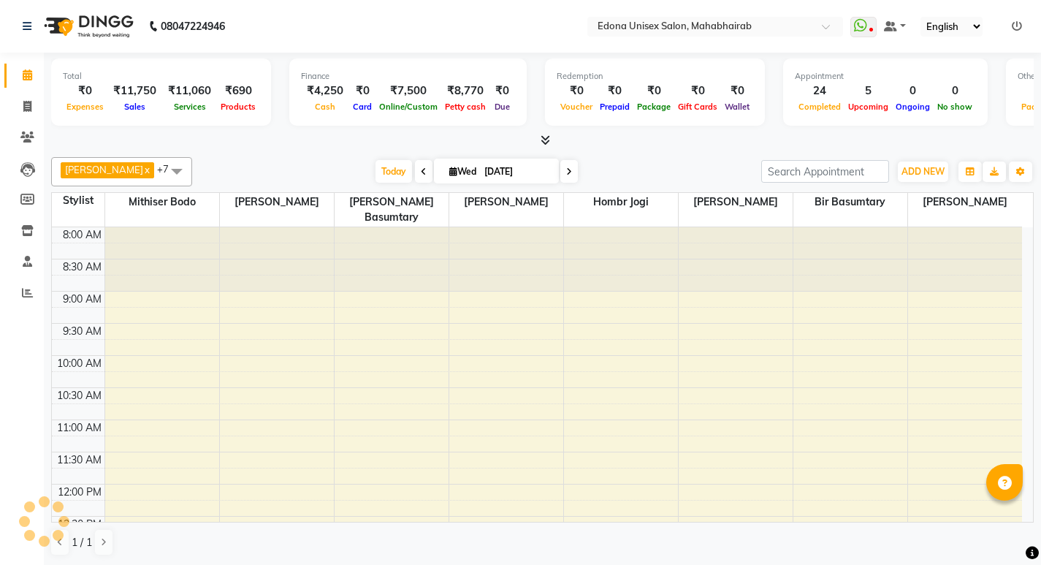
scroll to position [497, 0]
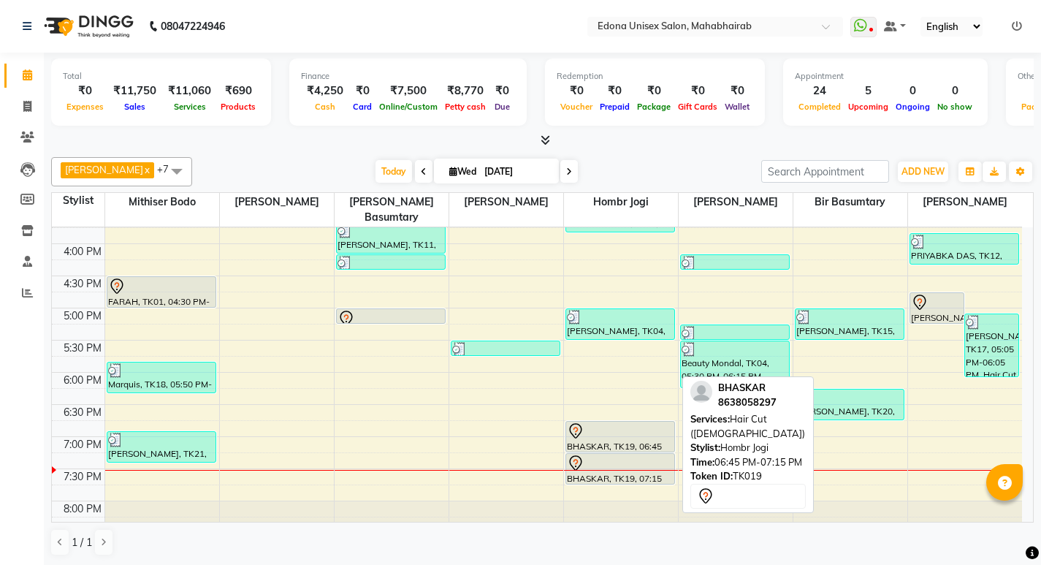
click at [611, 448] on div at bounding box center [620, 451] width 108 height 6
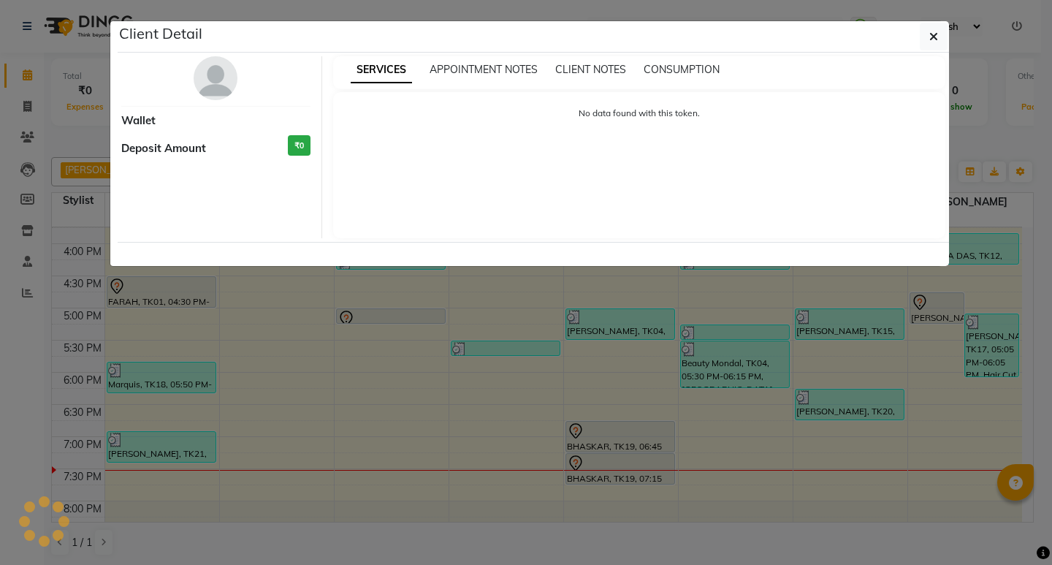
select select "7"
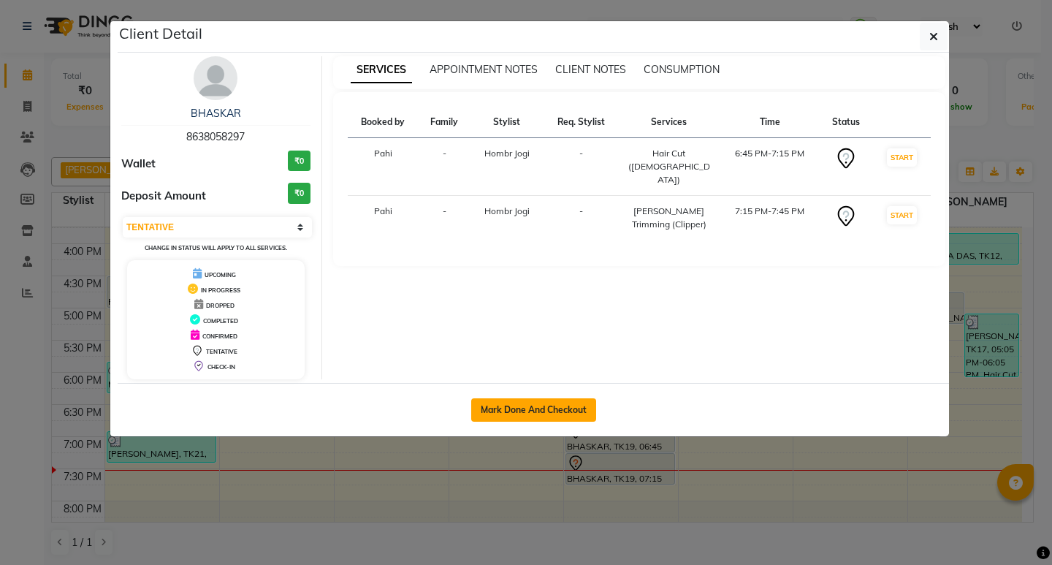
click at [536, 400] on button "Mark Done And Checkout" at bounding box center [533, 409] width 125 height 23
select select "service"
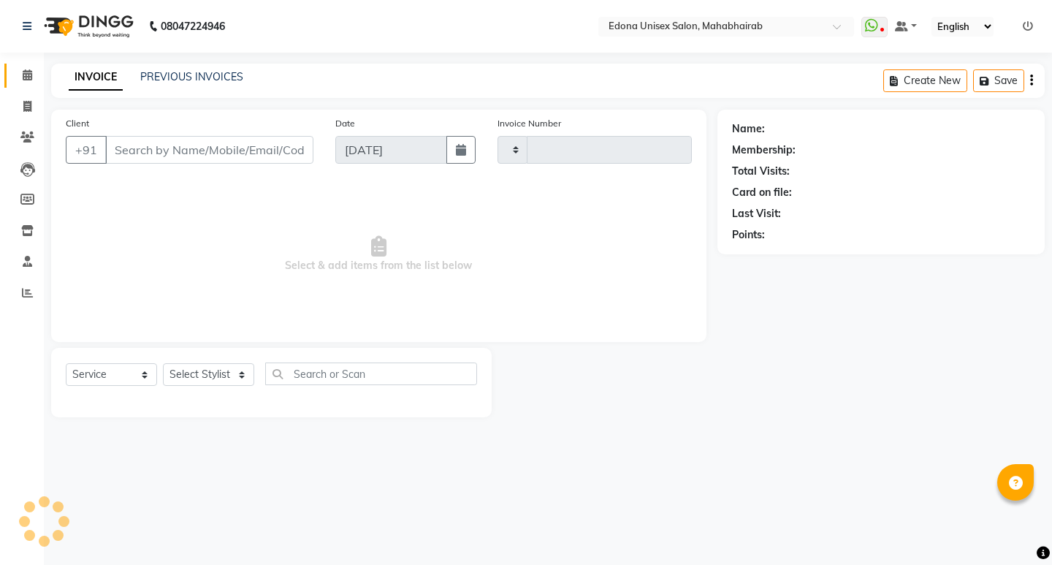
type input "3112"
select select "5393"
type input "8638058297"
select select "47303"
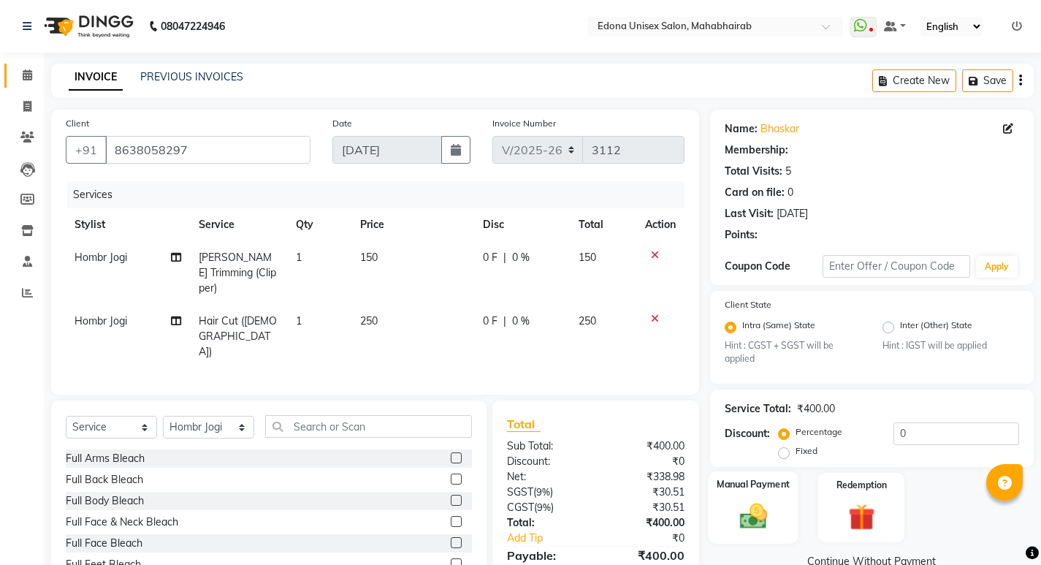
scroll to position [5, 0]
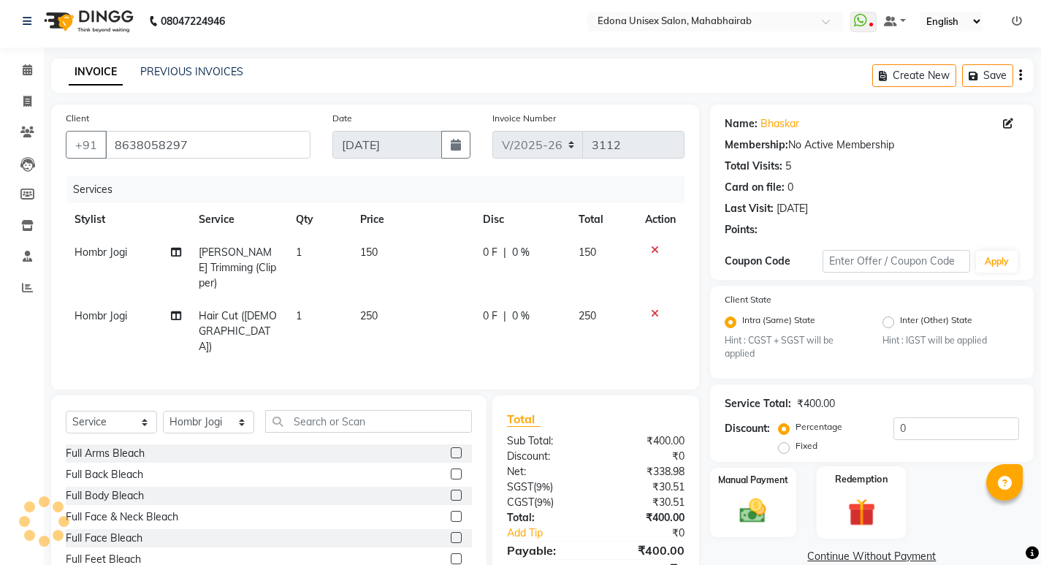
click at [756, 467] on div "Manual Payment" at bounding box center [753, 501] width 86 height 69
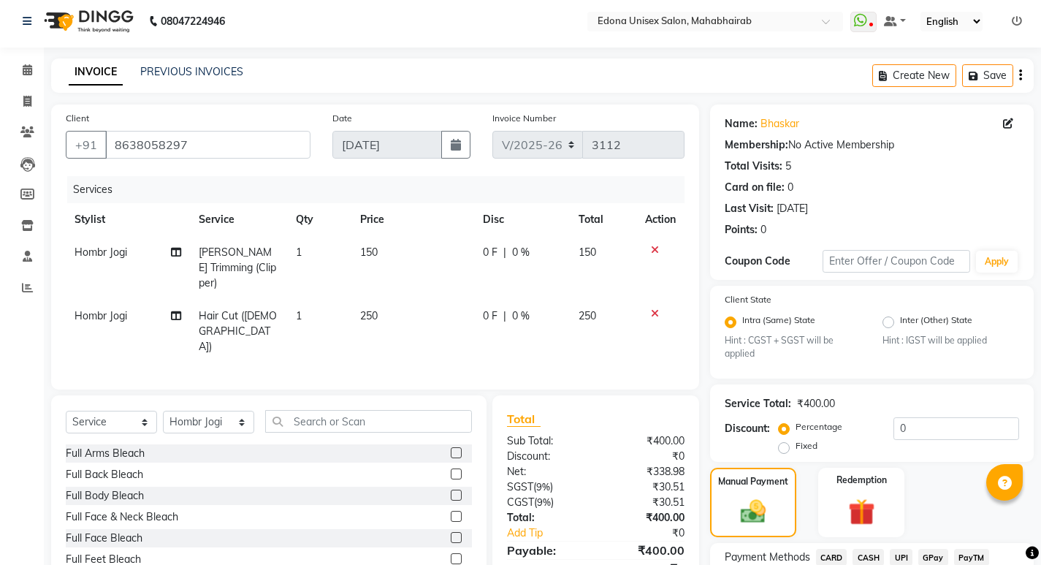
scroll to position [38, 0]
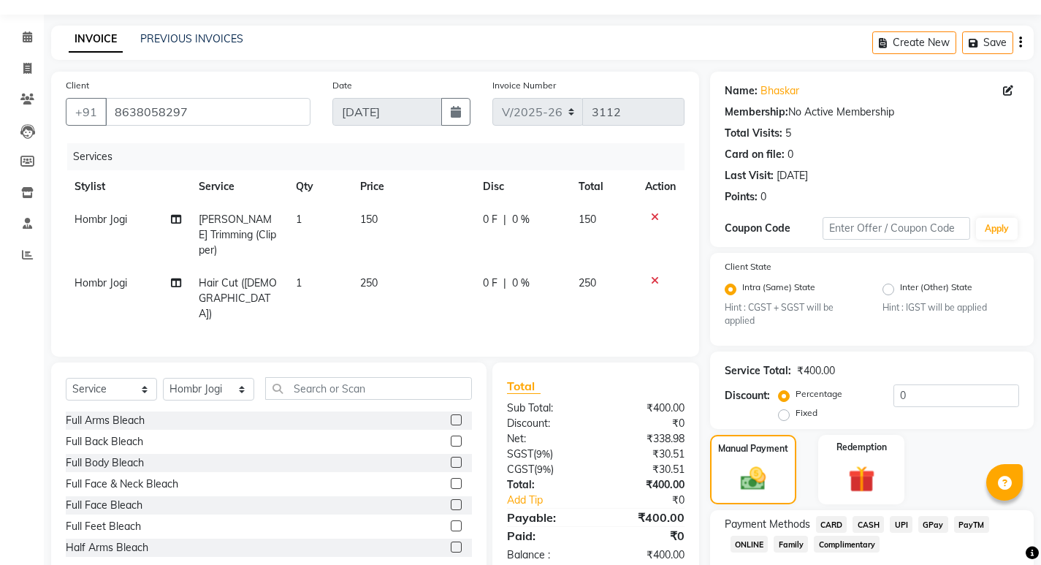
click at [906, 516] on span "UPI" at bounding box center [900, 524] width 23 height 17
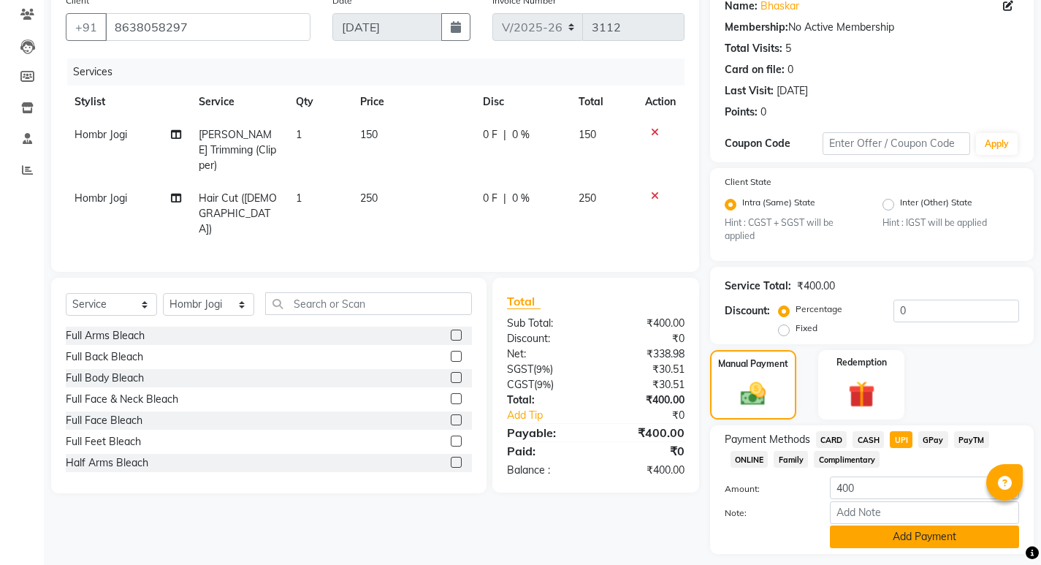
click at [935, 539] on button "Add Payment" at bounding box center [924, 536] width 189 height 23
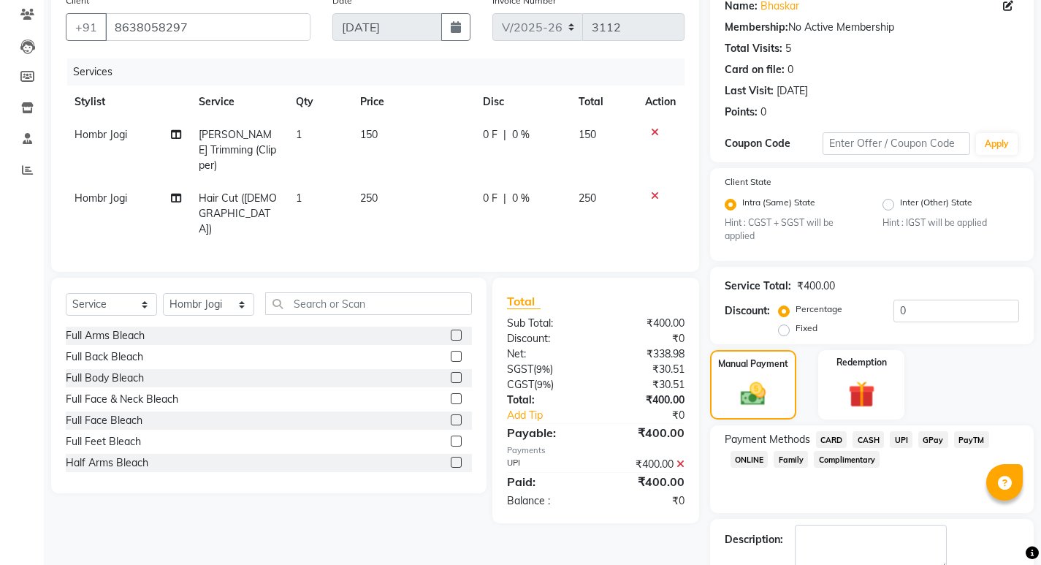
scroll to position [205, 0]
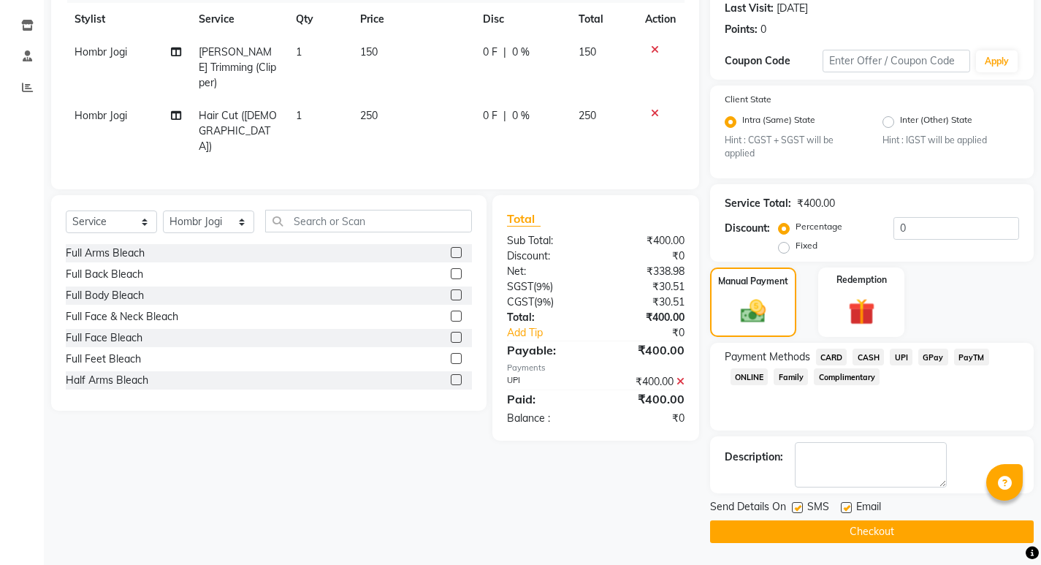
click at [900, 529] on button "Checkout" at bounding box center [872, 531] width 324 height 23
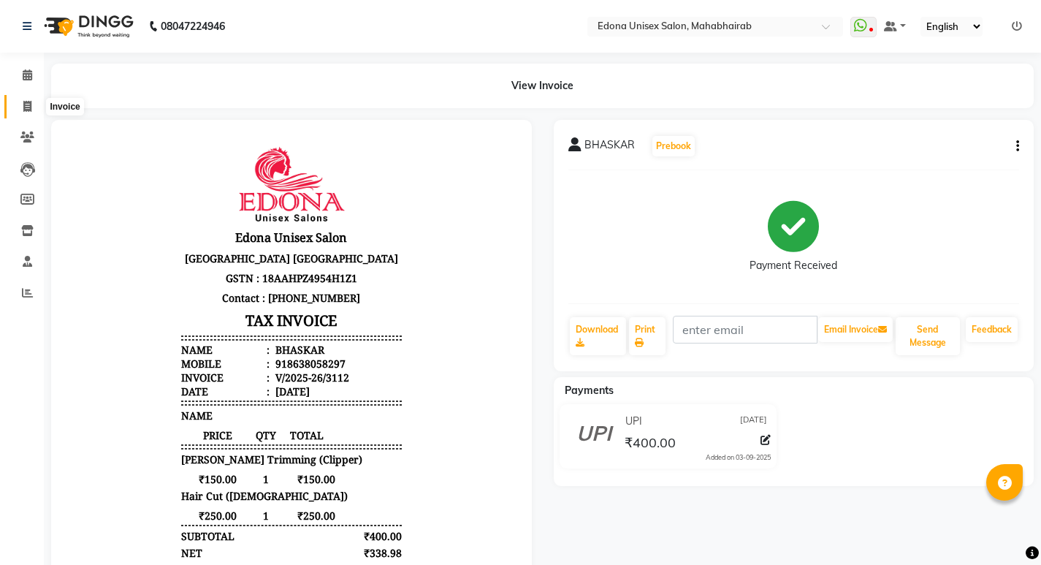
click at [26, 107] on icon at bounding box center [27, 106] width 8 height 11
select select "service"
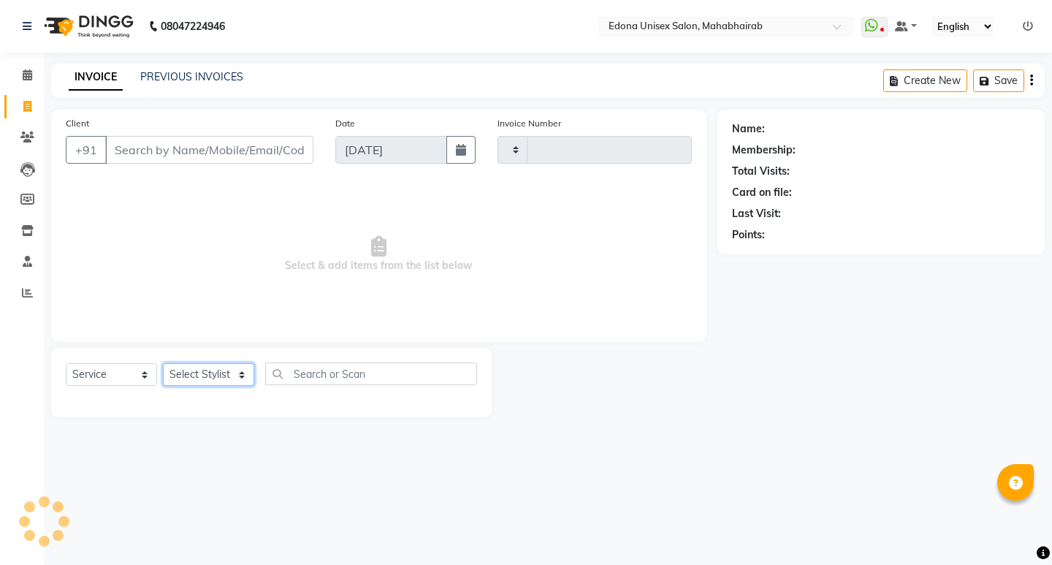
click at [232, 367] on select "Select Stylist" at bounding box center [208, 374] width 91 height 23
type input "3113"
select select "5393"
click at [29, 76] on icon at bounding box center [27, 74] width 9 height 11
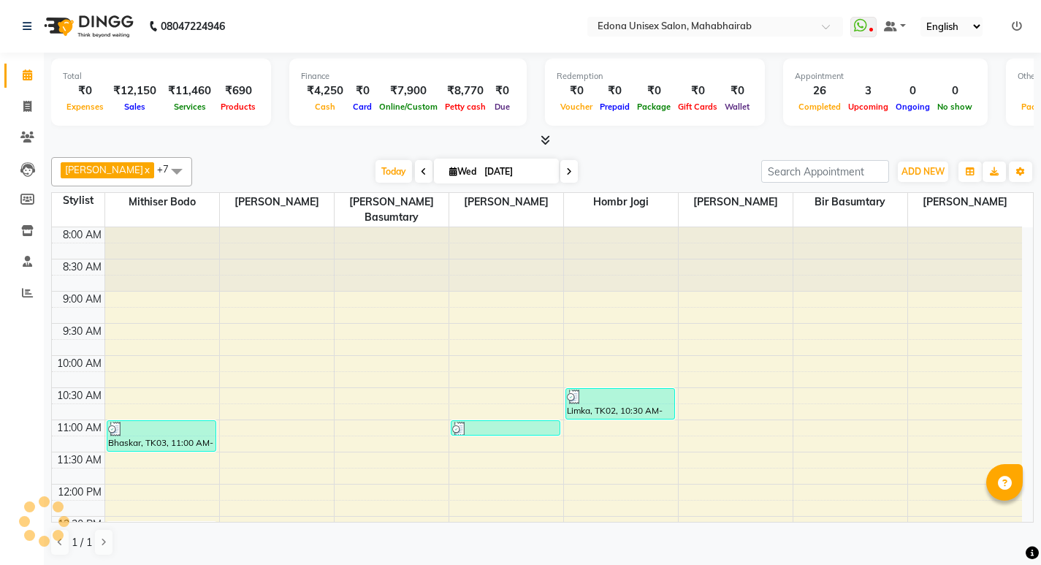
scroll to position [497, 0]
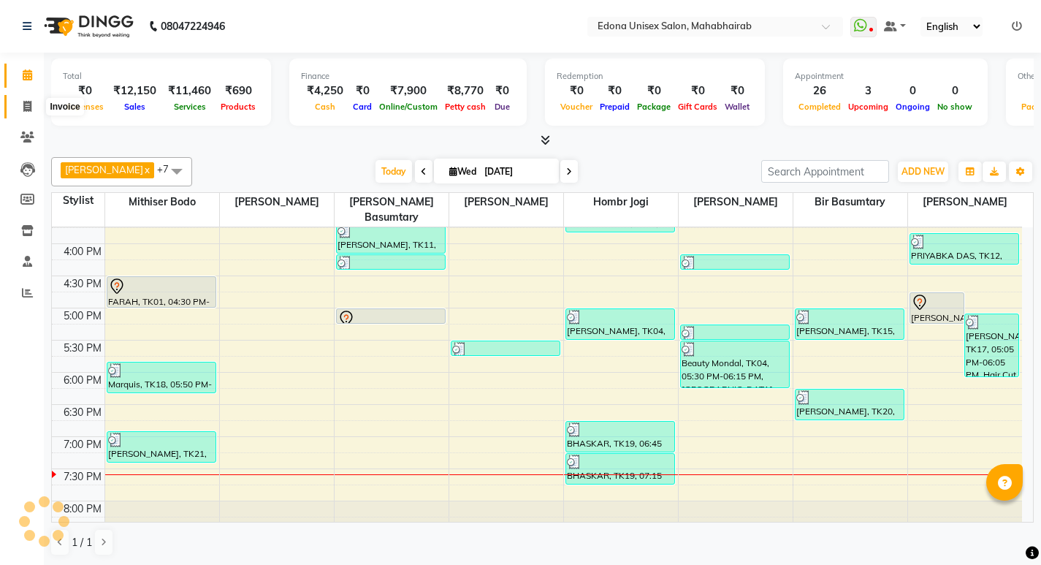
click at [28, 104] on icon at bounding box center [27, 106] width 8 height 11
select select "service"
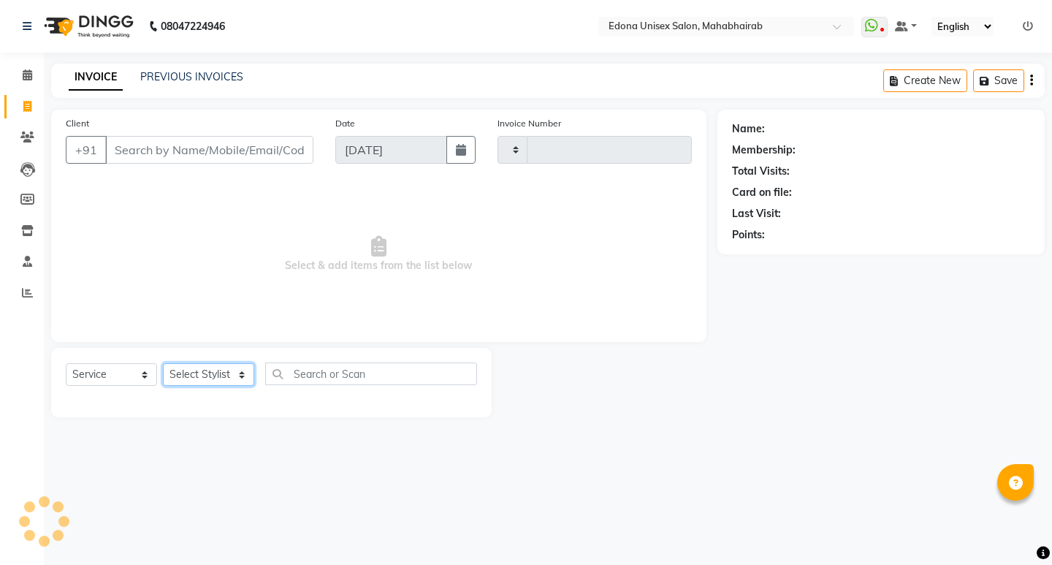
type input "3113"
click at [201, 374] on select "Select Stylist" at bounding box center [208, 374] width 91 height 23
select select "5393"
select select "69793"
click at [163, 363] on select "Select Stylist Admin Anju Sonar Bir Basumtary [PERSON_NAME] [PERSON_NAME] Hombr…" at bounding box center [208, 374] width 91 height 23
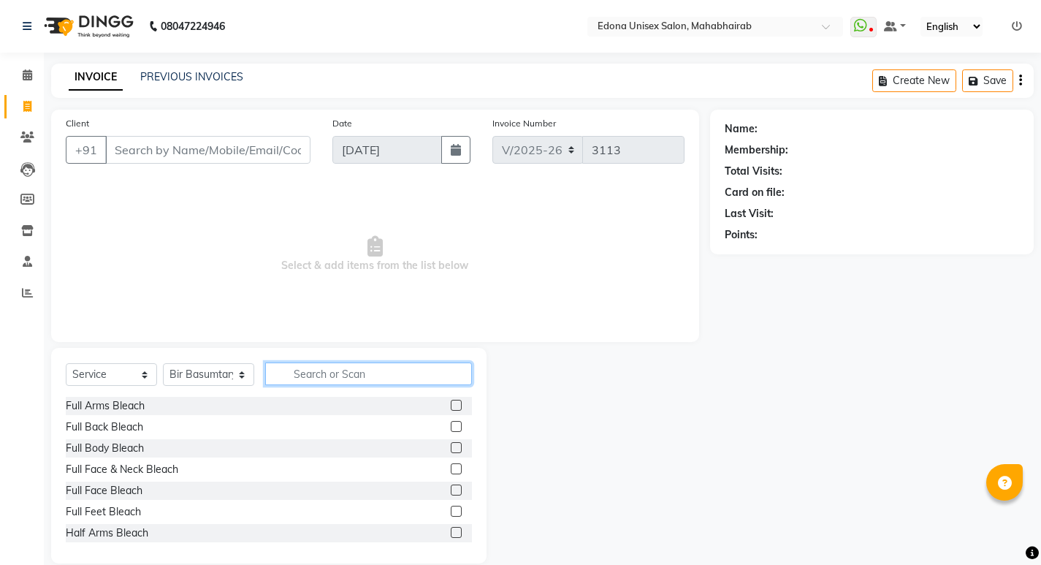
drag, startPoint x: 325, startPoint y: 362, endPoint x: 321, endPoint y: 373, distance: 11.5
click at [322, 372] on input "text" at bounding box center [368, 373] width 207 height 23
click at [321, 373] on input "text" at bounding box center [368, 373] width 207 height 23
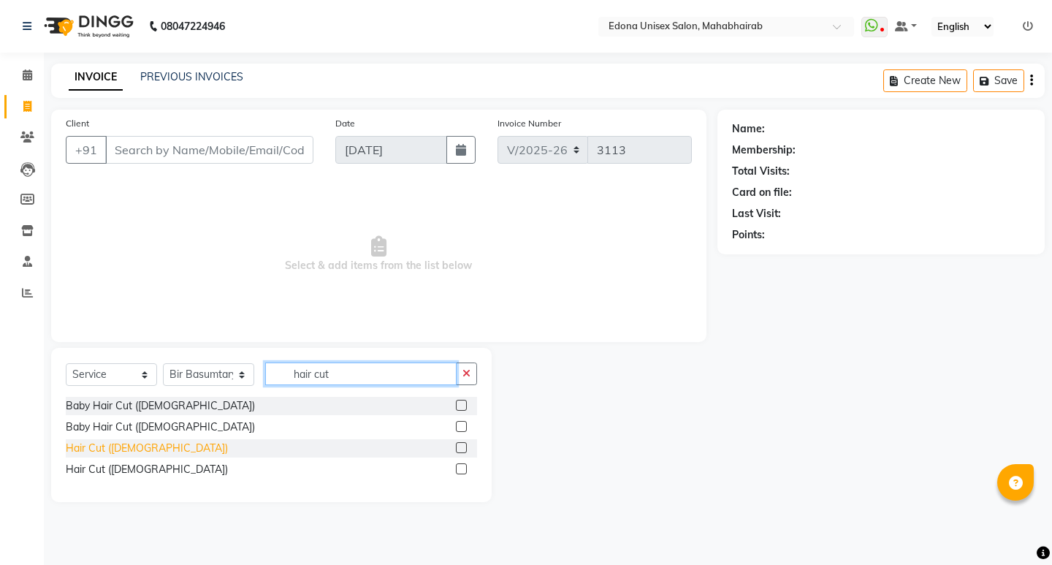
type input "hair cut"
drag, startPoint x: 95, startPoint y: 452, endPoint x: 147, endPoint y: 440, distance: 53.3
click at [96, 452] on div "Hair Cut ([DEMOGRAPHIC_DATA])" at bounding box center [147, 447] width 162 height 15
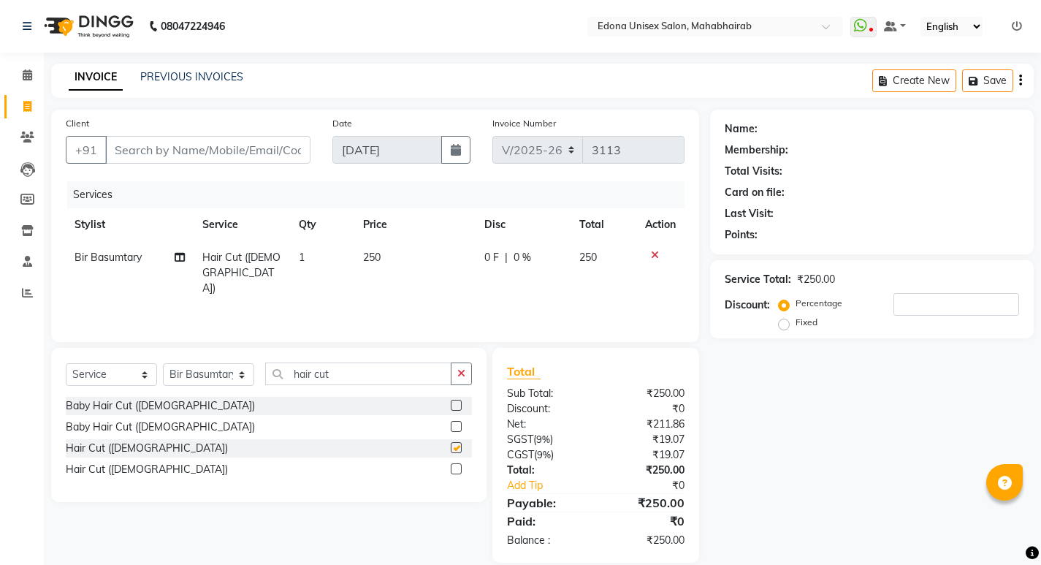
checkbox input "false"
drag, startPoint x: 454, startPoint y: 371, endPoint x: 400, endPoint y: 374, distance: 54.1
click at [441, 372] on div "hair cut" at bounding box center [369, 373] width 206 height 23
click at [391, 377] on input "hair cut" at bounding box center [358, 373] width 186 height 23
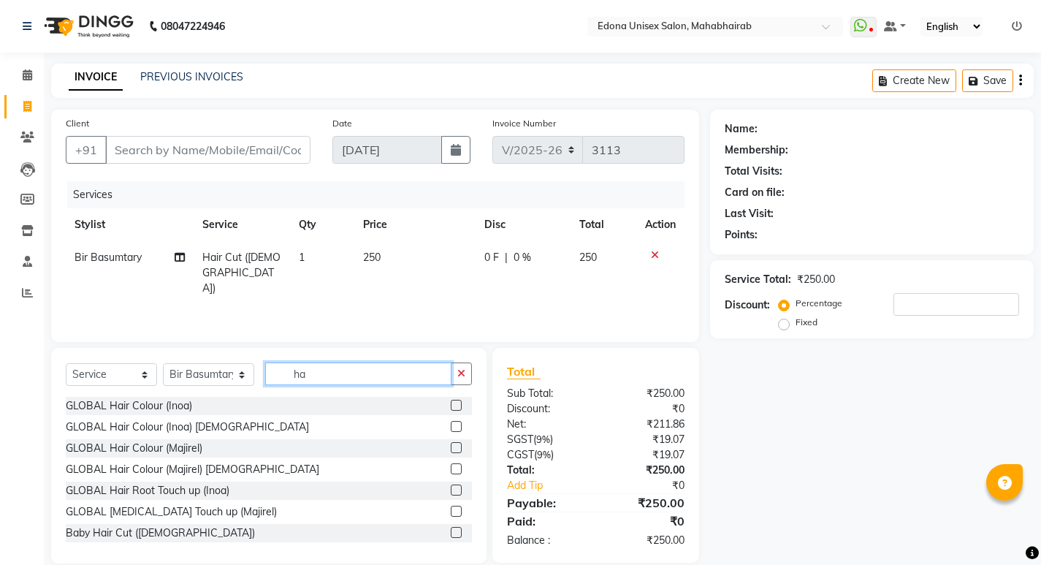
type input "h"
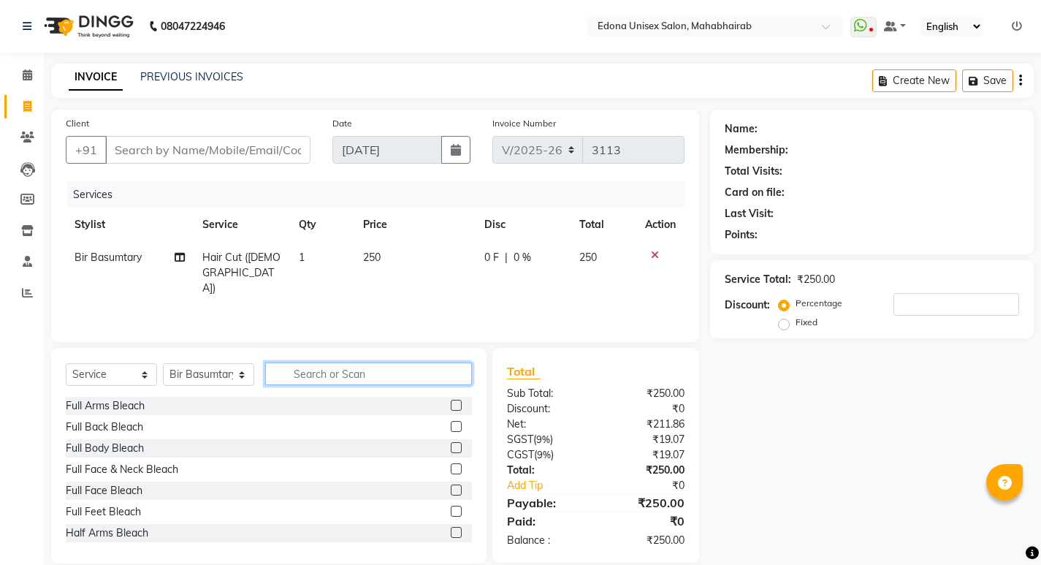
click at [384, 380] on input "text" at bounding box center [368, 373] width 207 height 23
click at [226, 372] on select "Select Stylist Admin Anju Sonar Bir Basumtary [PERSON_NAME] [PERSON_NAME] Hombr…" at bounding box center [208, 374] width 91 height 23
select select "87820"
click at [163, 363] on select "Select Stylist Admin Anju Sonar Bir Basumtary [PERSON_NAME] [PERSON_NAME] Hombr…" at bounding box center [208, 374] width 91 height 23
click at [333, 380] on input "text" at bounding box center [368, 373] width 207 height 23
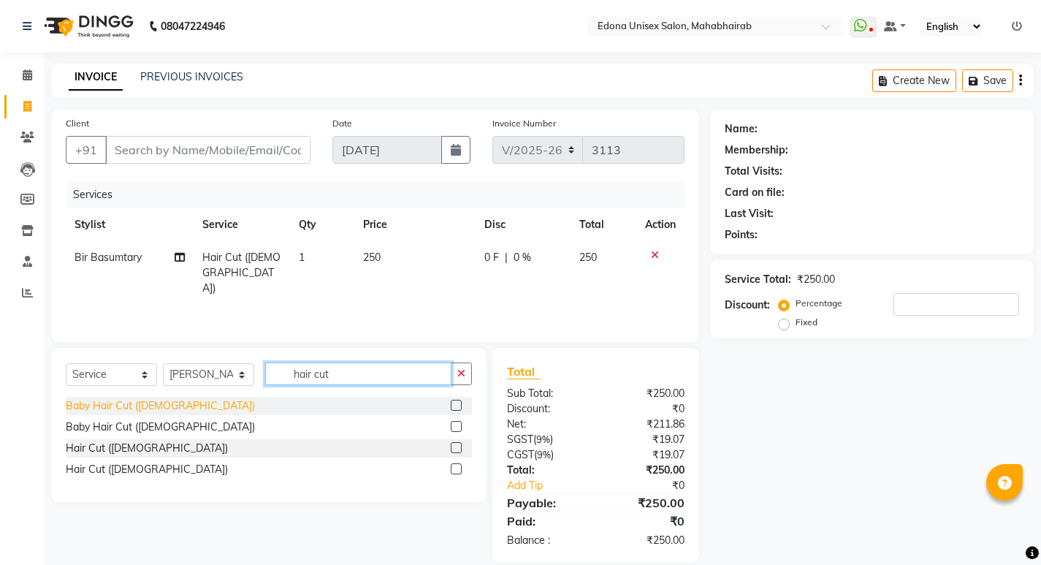
type input "hair cut"
drag, startPoint x: 124, startPoint y: 406, endPoint x: 166, endPoint y: 398, distance: 42.4
click at [126, 406] on div "Baby Hair Cut ([DEMOGRAPHIC_DATA])" at bounding box center [160, 405] width 189 height 15
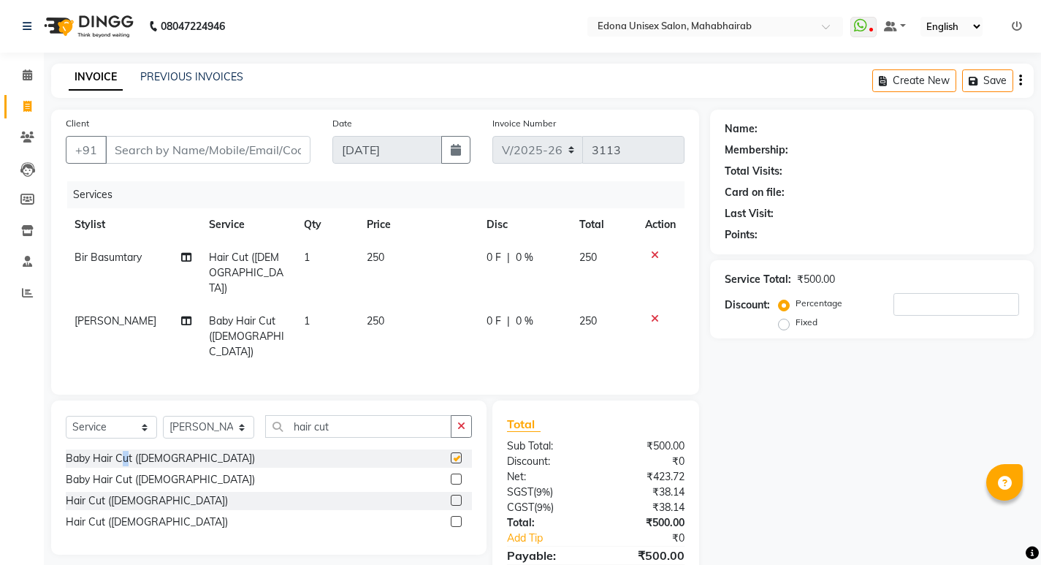
checkbox input "false"
click at [218, 416] on select "Select Stylist Admin Anju Sonar Bir Basumtary [PERSON_NAME] [PERSON_NAME] Hombr…" at bounding box center [208, 427] width 91 height 23
select select "35911"
click at [163, 416] on select "Select Stylist Admin Anju Sonar Bir Basumtary [PERSON_NAME] [PERSON_NAME] Hombr…" at bounding box center [208, 427] width 91 height 23
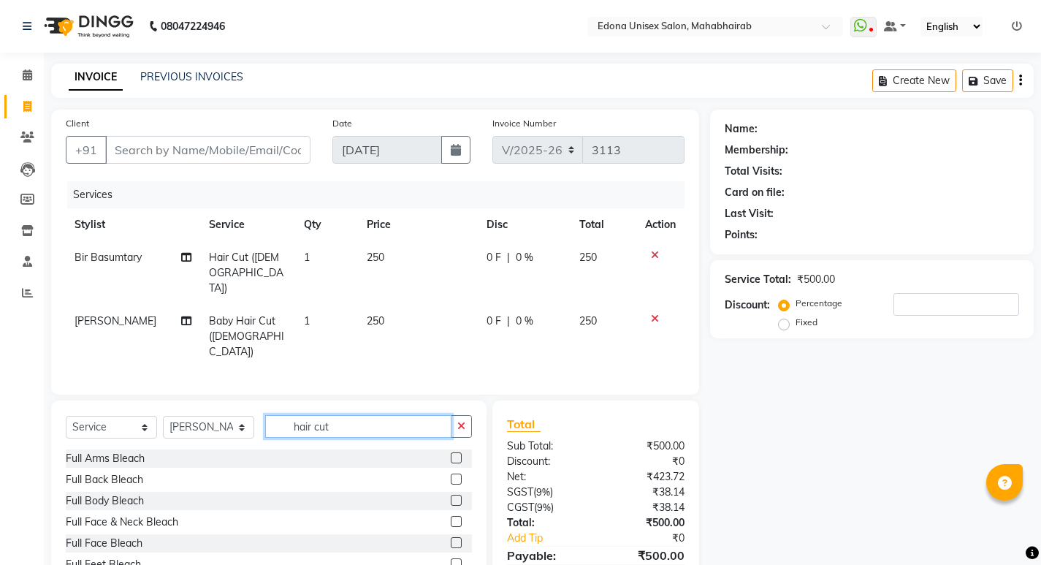
click at [389, 415] on input "hair cut" at bounding box center [358, 426] width 186 height 23
type input "h"
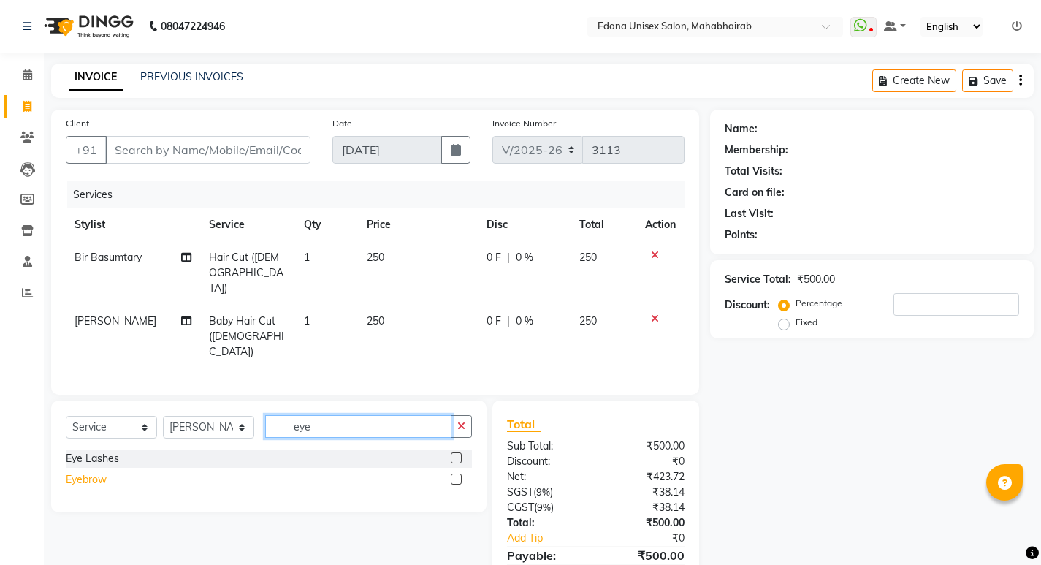
type input "eye"
click at [86, 472] on div "Eyebrow" at bounding box center [86, 479] width 41 height 15
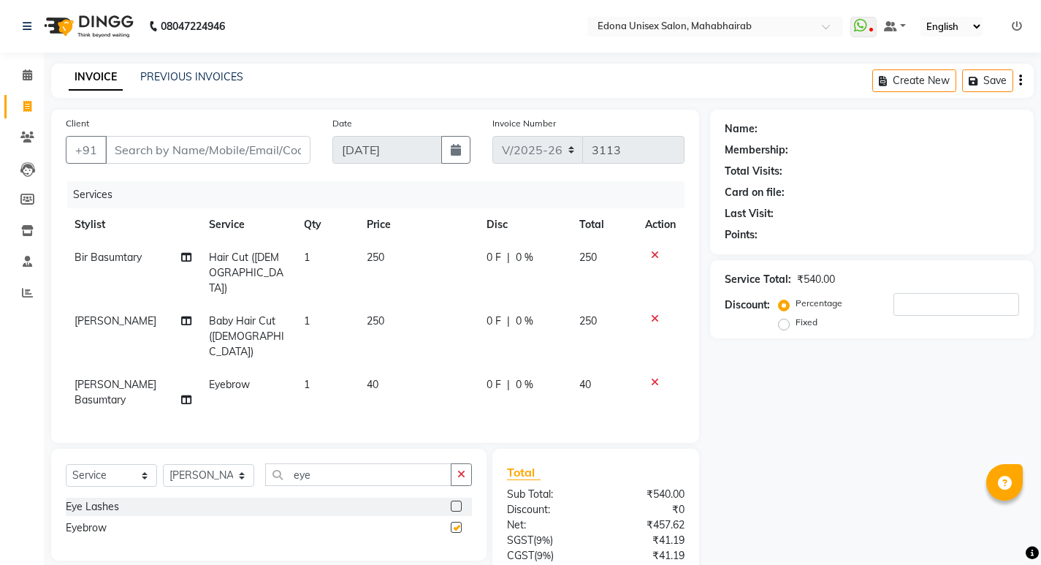
checkbox input "false"
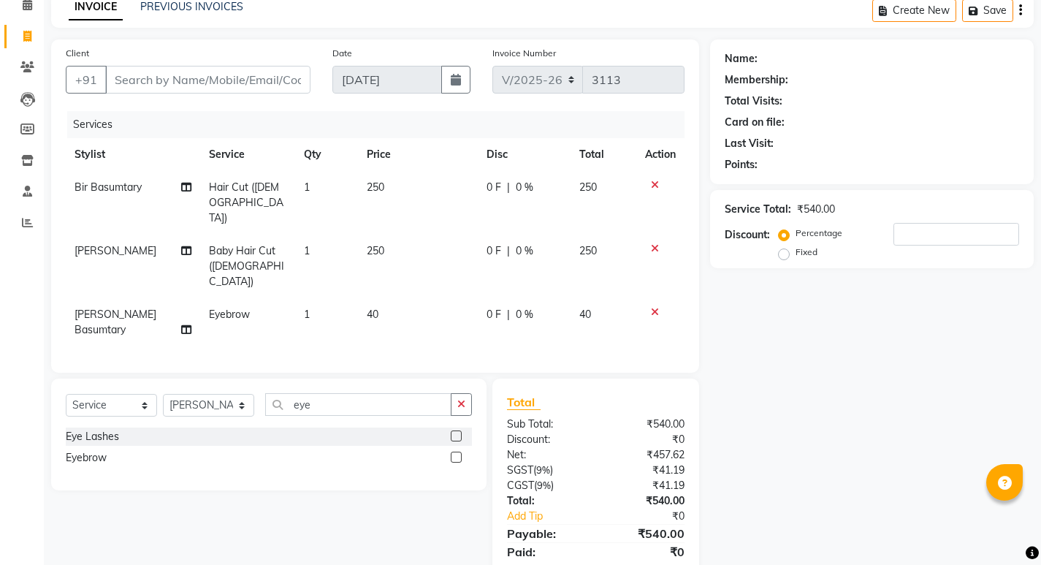
click at [269, 60] on div "Client +91" at bounding box center [188, 75] width 267 height 60
click at [259, 75] on input "Client" at bounding box center [207, 80] width 205 height 28
click at [286, 72] on input "Client" at bounding box center [207, 80] width 205 height 28
click at [345, 393] on input "eye" at bounding box center [358, 404] width 186 height 23
type input "e"
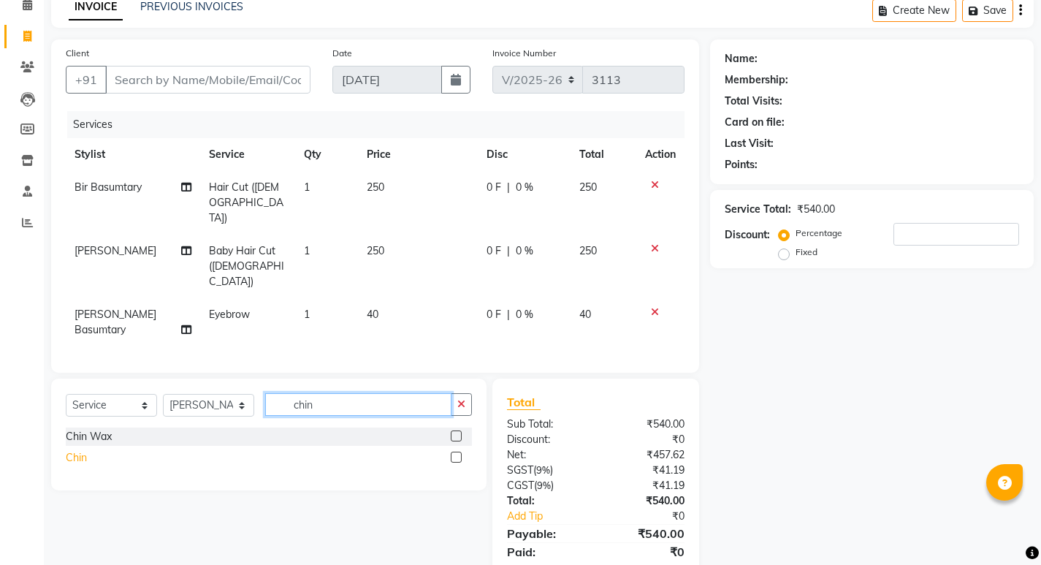
type input "chin"
click at [80, 450] on div "Chin" at bounding box center [76, 457] width 21 height 15
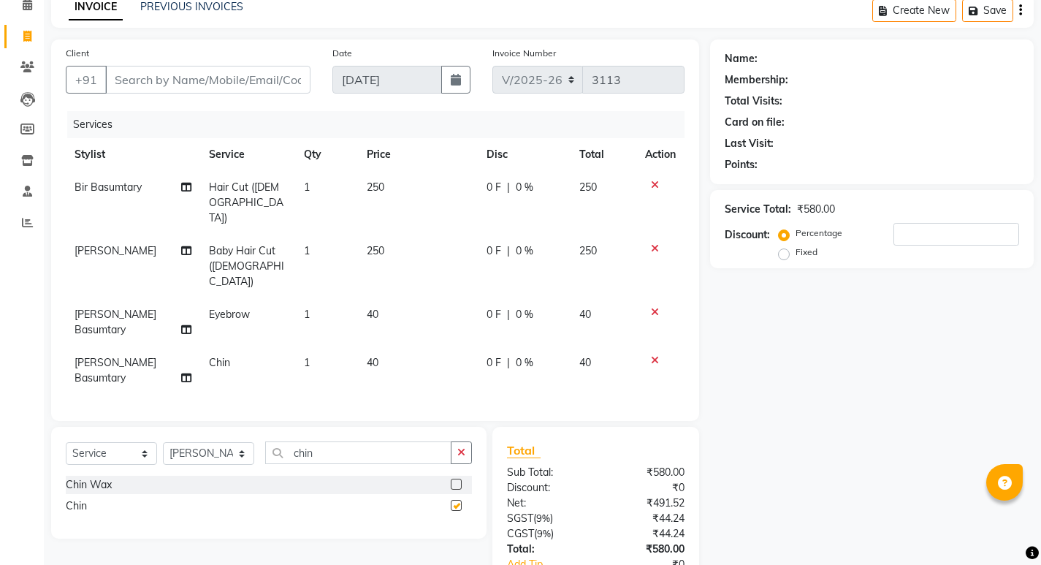
checkbox input "false"
click at [346, 441] on input "chin" at bounding box center [358, 452] width 186 height 23
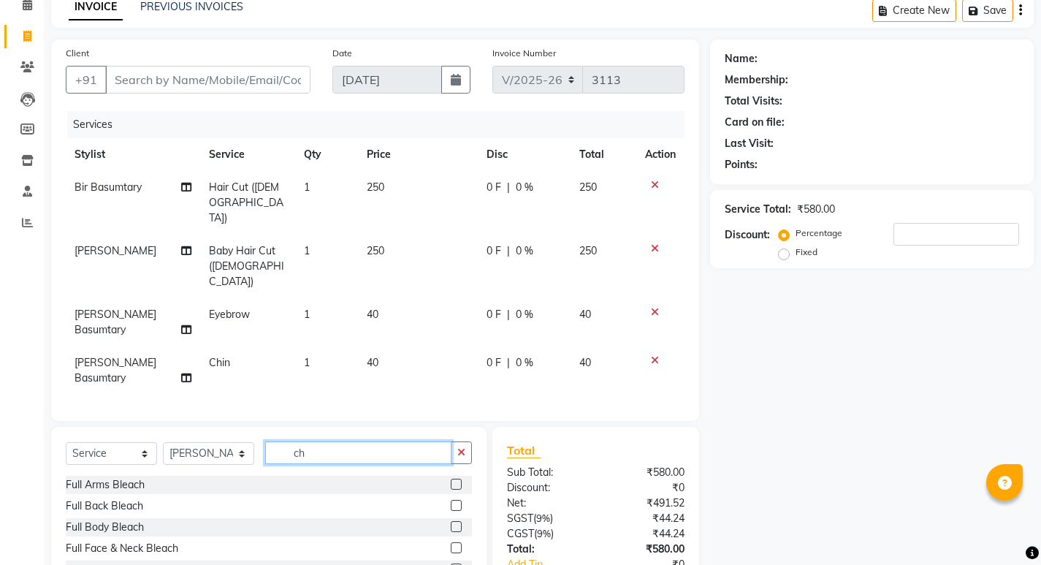
type input "c"
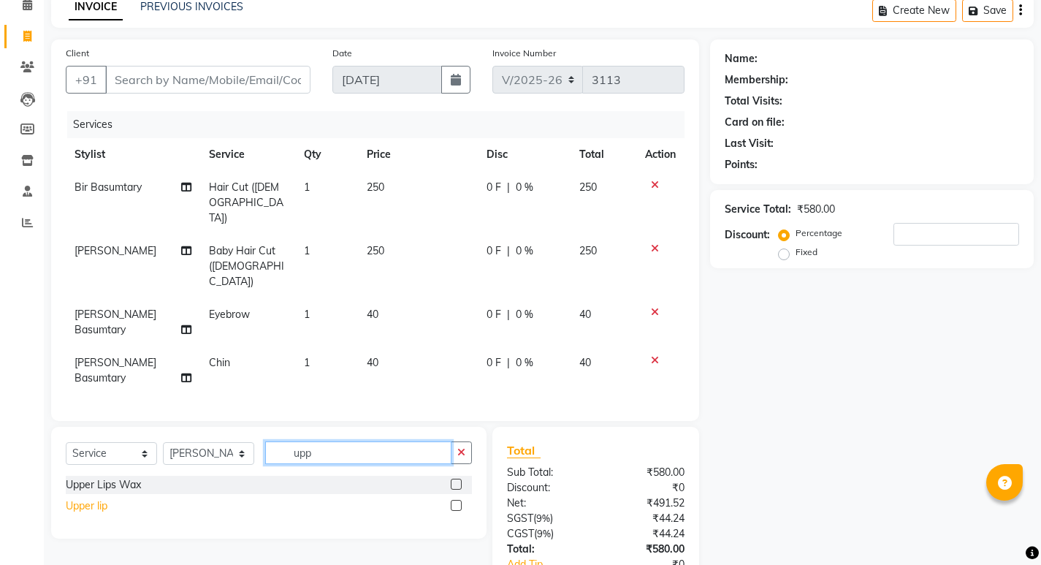
type input "upp"
click at [76, 498] on div "Upper lip" at bounding box center [87, 505] width 42 height 15
checkbox input "false"
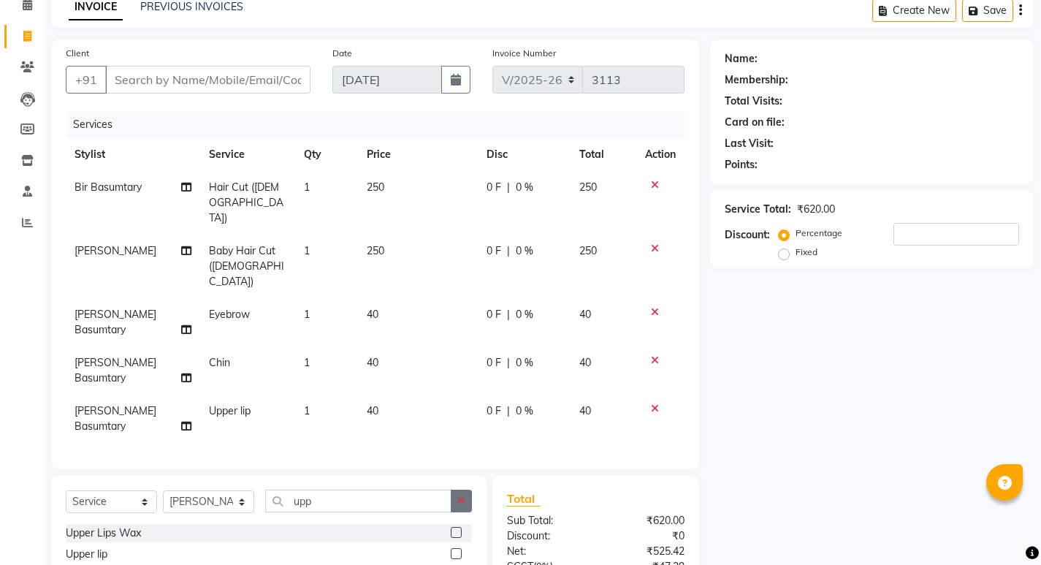
click at [456, 489] on button "button" at bounding box center [461, 500] width 21 height 23
click at [240, 80] on input "Client" at bounding box center [207, 80] width 205 height 28
type input "9"
type input "0"
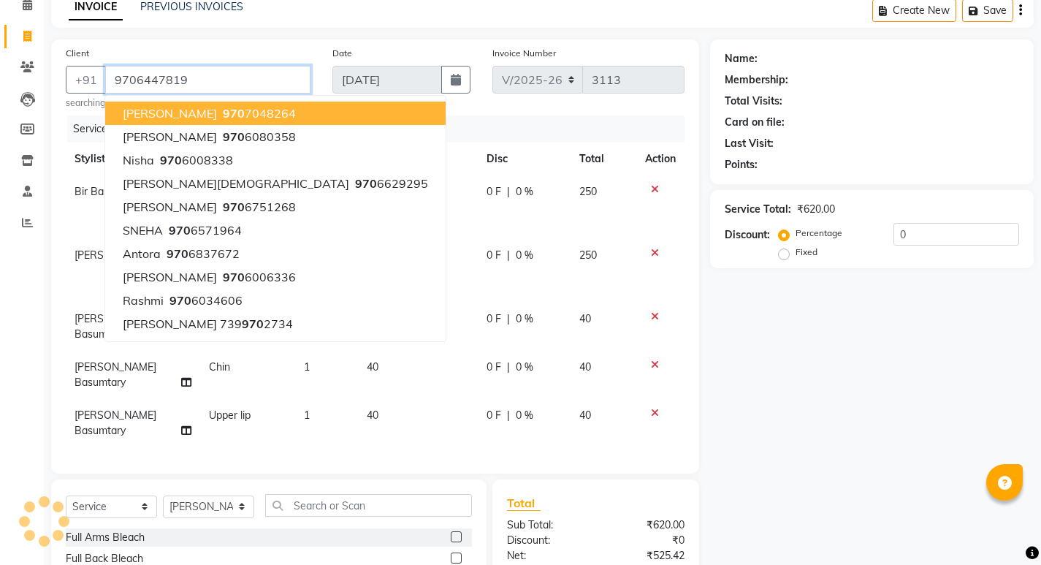
type input "9706447819"
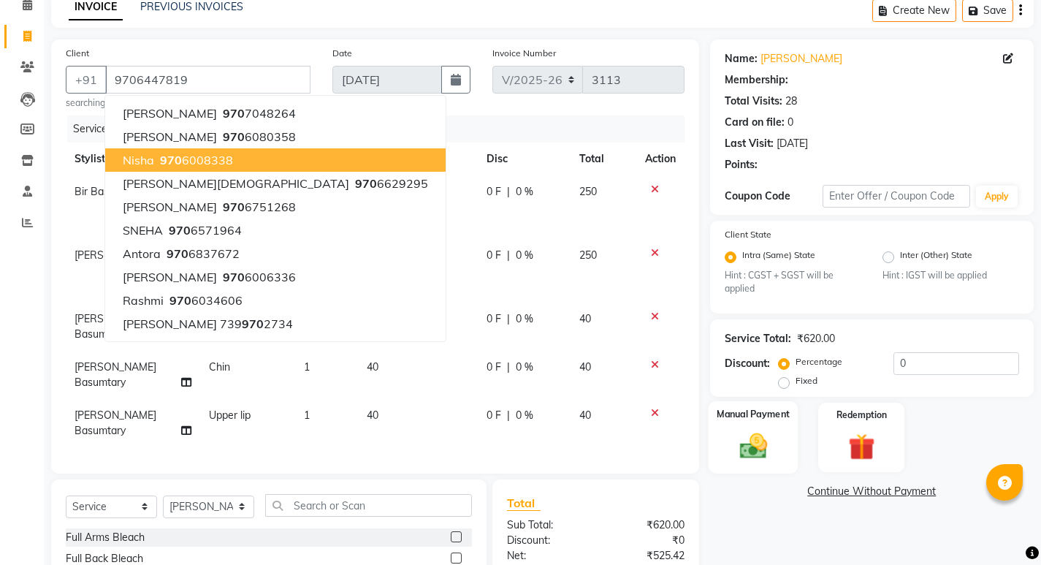
click at [757, 401] on div "Manual Payment" at bounding box center [753, 437] width 90 height 72
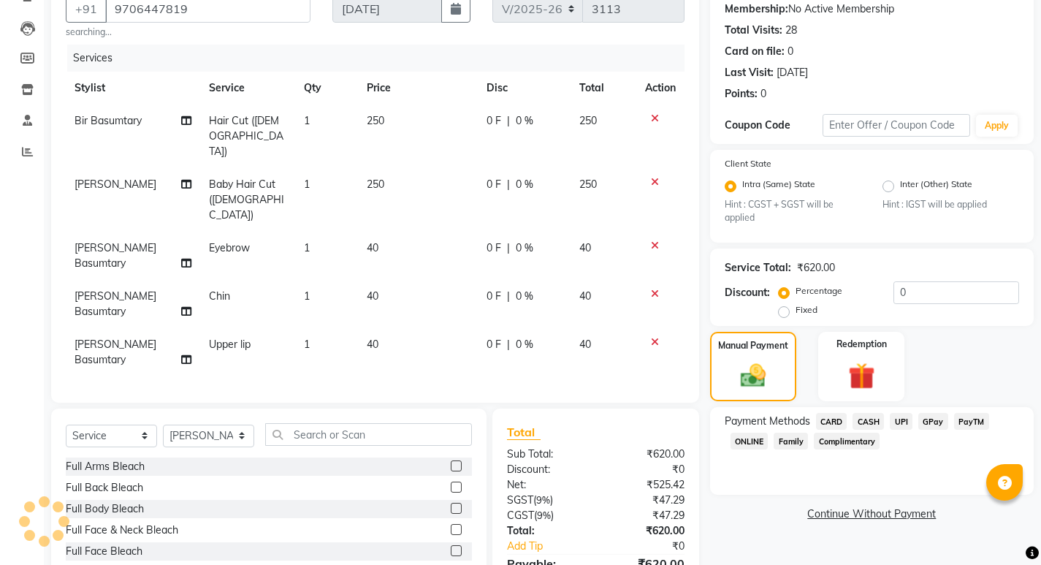
click at [894, 421] on span "UPI" at bounding box center [900, 421] width 23 height 17
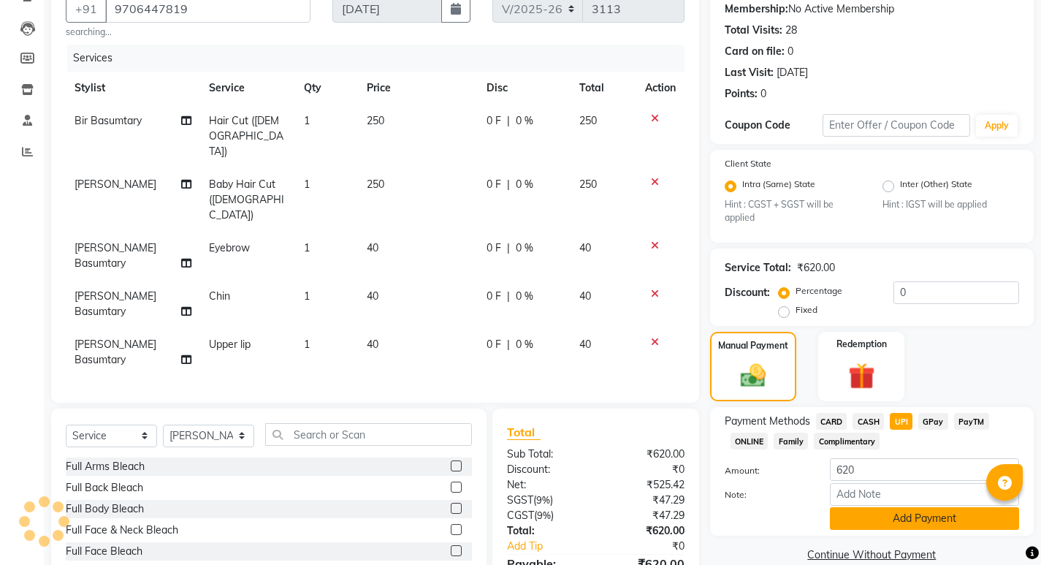
scroll to position [164, 0]
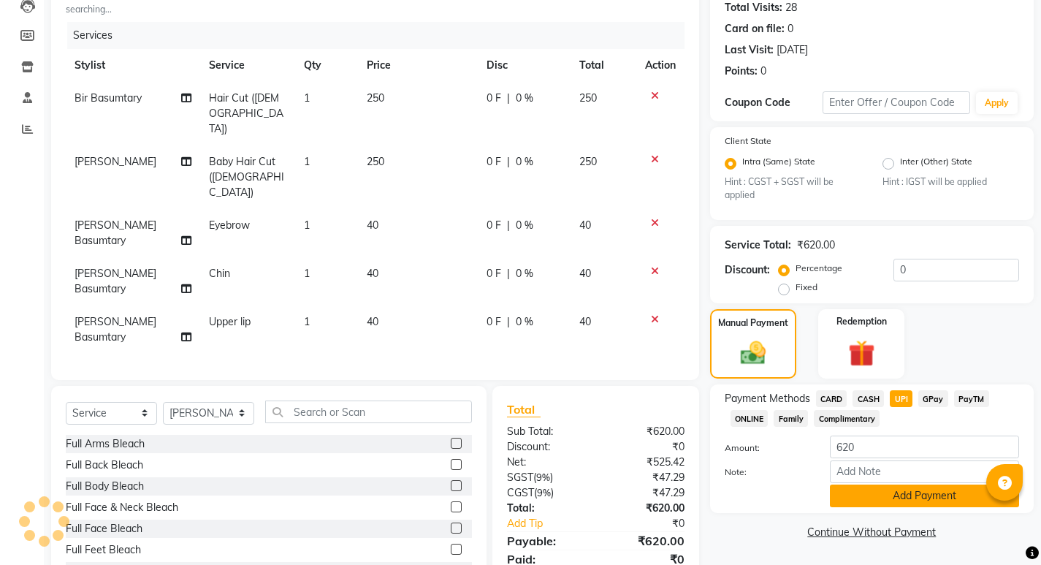
click at [900, 495] on button "Add Payment" at bounding box center [924, 495] width 189 height 23
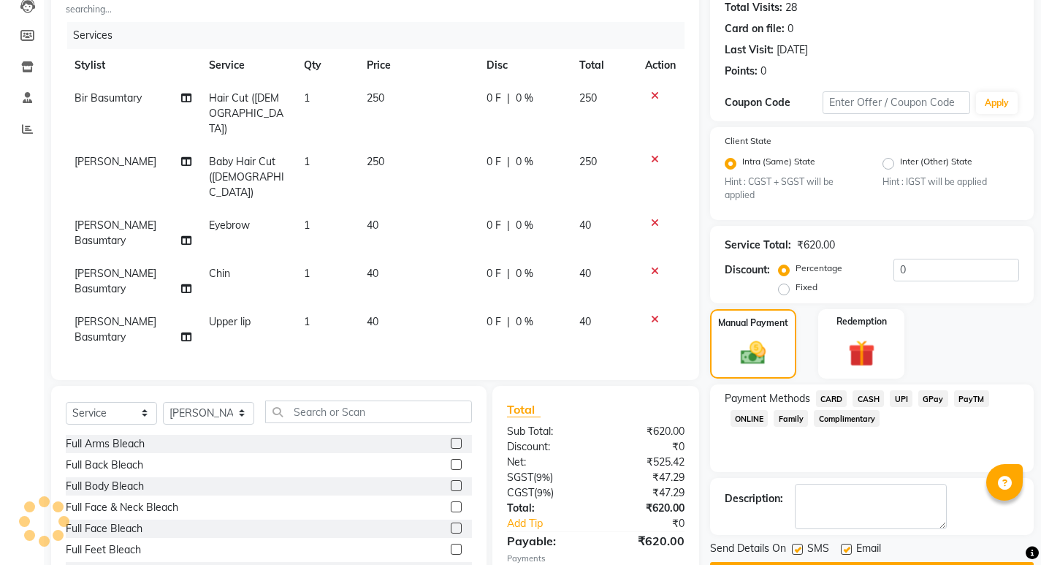
scroll to position [205, 0]
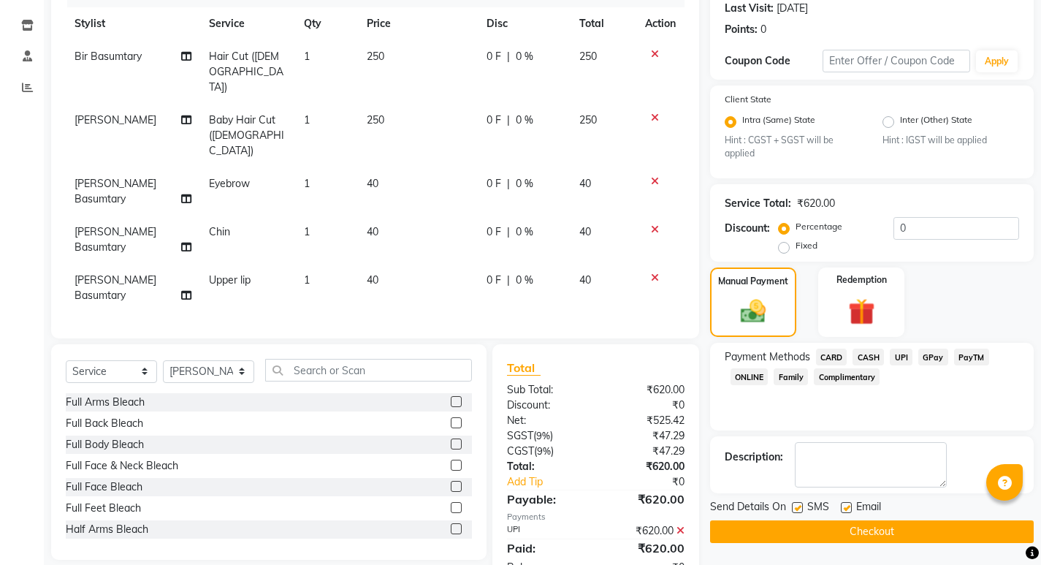
click at [862, 535] on button "Checkout" at bounding box center [872, 531] width 324 height 23
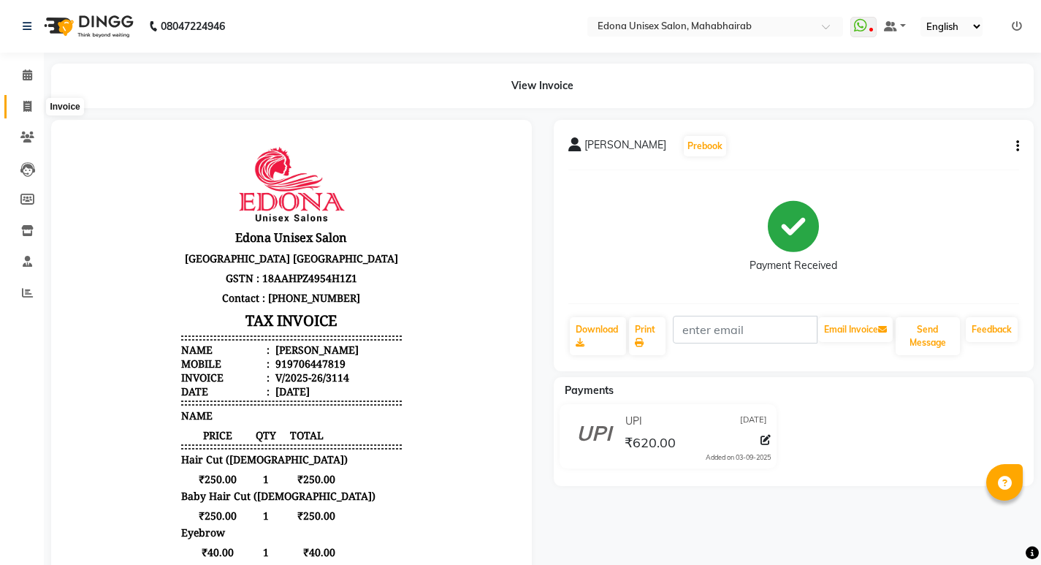
click at [29, 110] on icon at bounding box center [27, 106] width 8 height 11
select select "service"
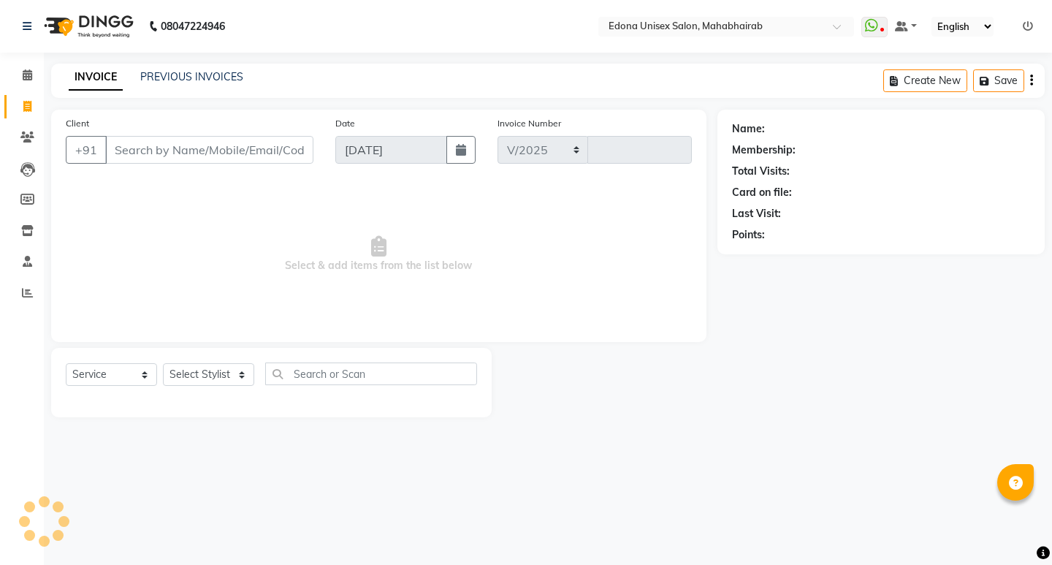
select select "5393"
type input "3115"
click at [233, 376] on select "Select Stylist" at bounding box center [208, 374] width 91 height 23
click at [236, 374] on select "Select Stylist" at bounding box center [208, 374] width 91 height 23
click at [235, 373] on select "Select Stylist" at bounding box center [208, 374] width 91 height 23
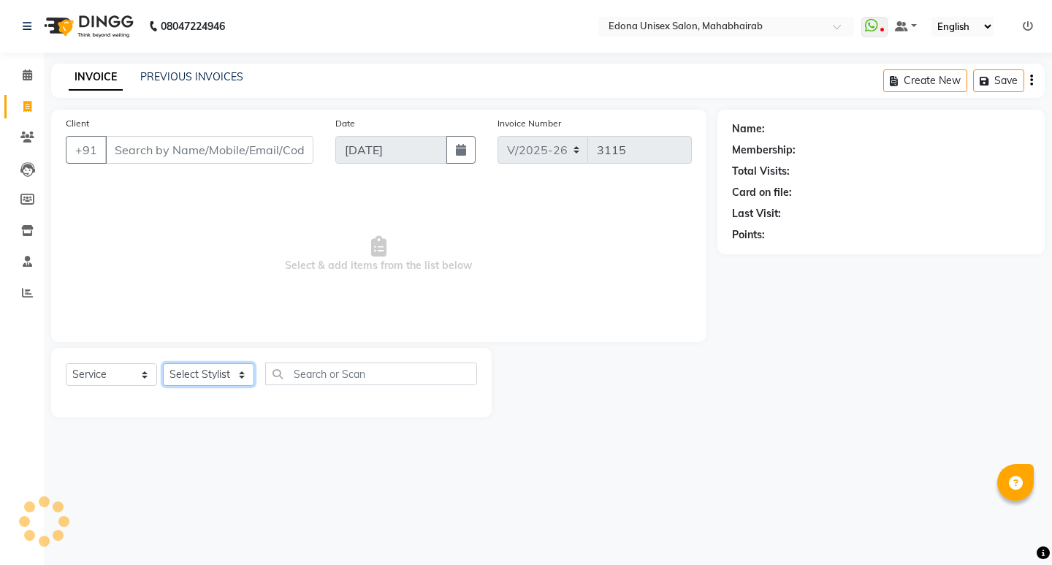
click at [213, 377] on select "Select Stylist Admin Anju Sonar Bir Basumtary [PERSON_NAME] [PERSON_NAME] Hombr…" at bounding box center [208, 374] width 91 height 23
select select "69793"
click at [163, 363] on select "Select Stylist Admin Anju Sonar Bir Basumtary [PERSON_NAME] [PERSON_NAME] Hombr…" at bounding box center [208, 374] width 91 height 23
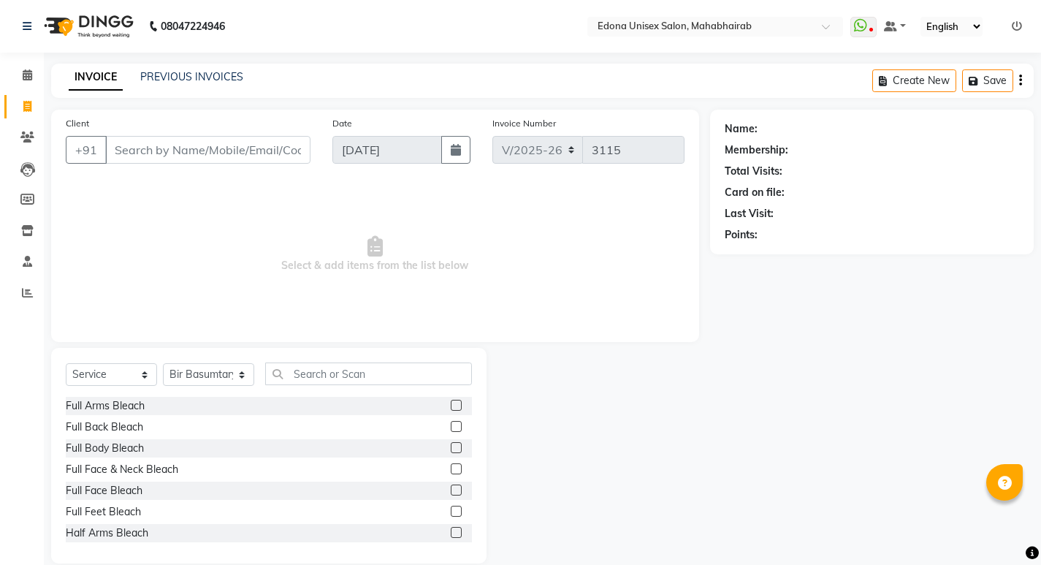
click at [353, 361] on div "Select Service Product Membership Package Voucher Prepaid Gift Card Select Styl…" at bounding box center [268, 455] width 435 height 215
click at [343, 376] on input "text" at bounding box center [368, 373] width 207 height 23
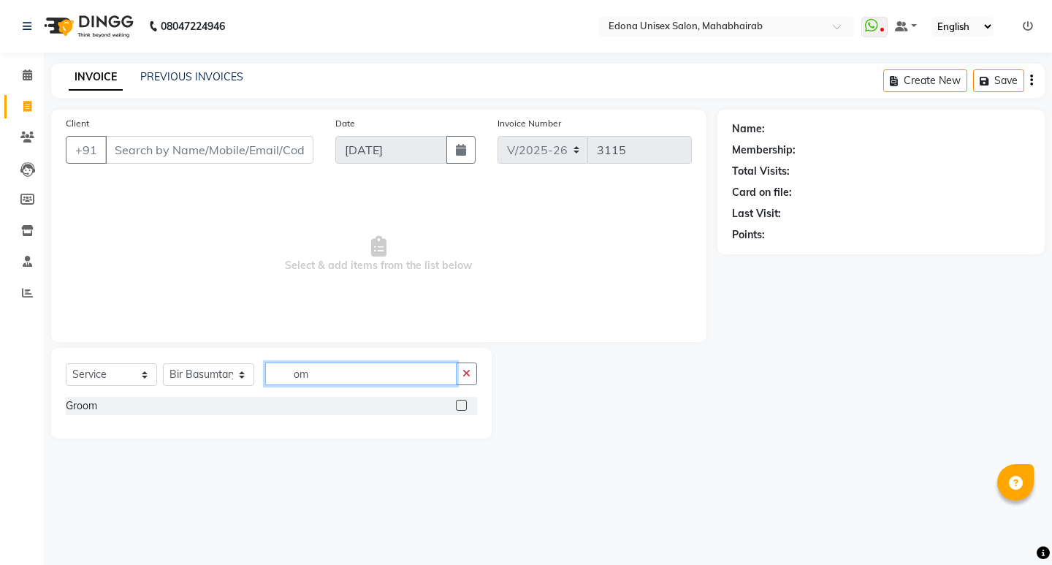
type input "o"
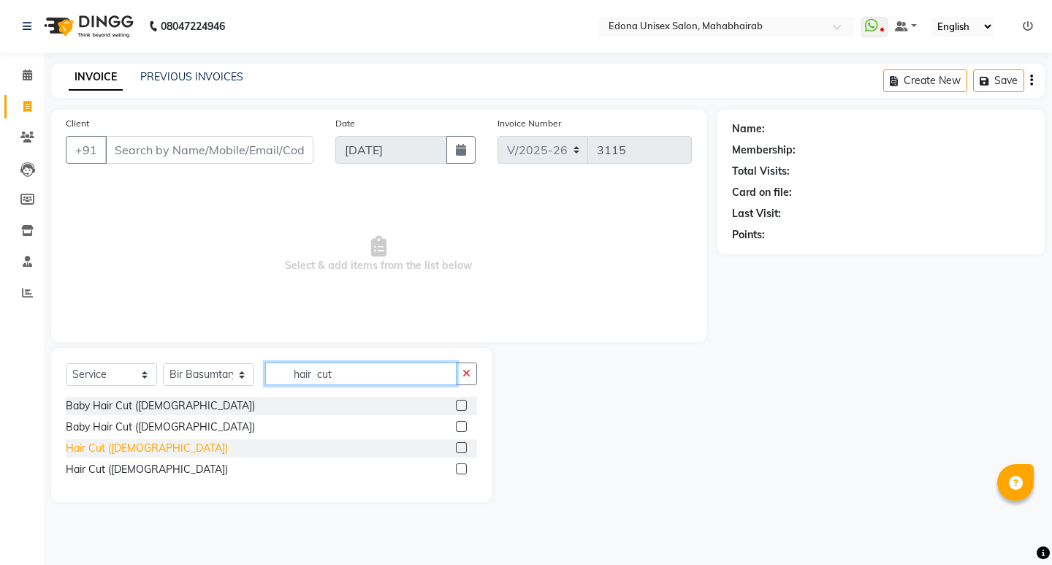
type input "hair cut"
click at [133, 443] on div "Hair Cut ([DEMOGRAPHIC_DATA])" at bounding box center [147, 447] width 162 height 15
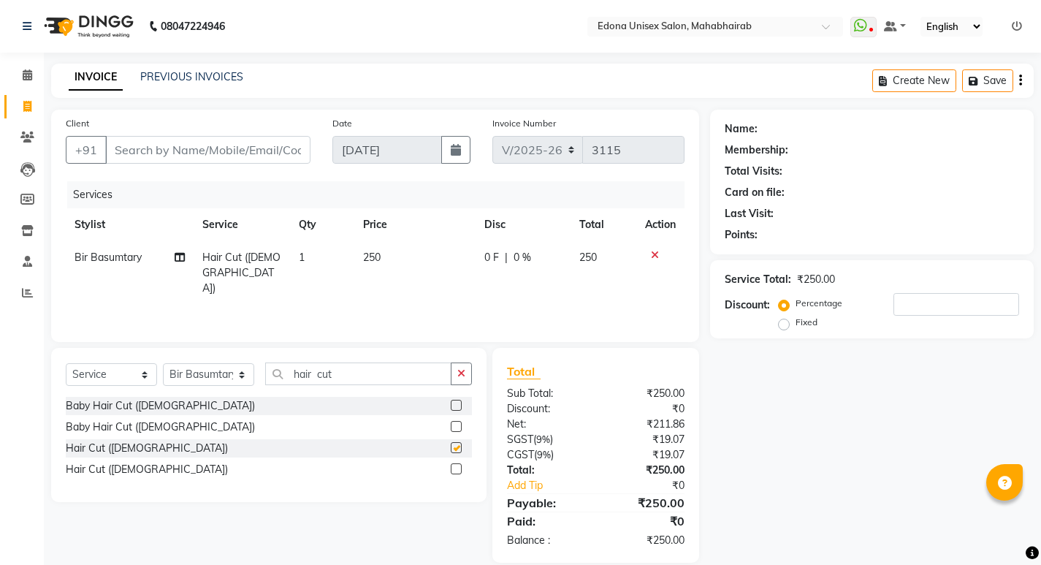
checkbox input "false"
click at [463, 378] on button "button" at bounding box center [461, 373] width 21 height 23
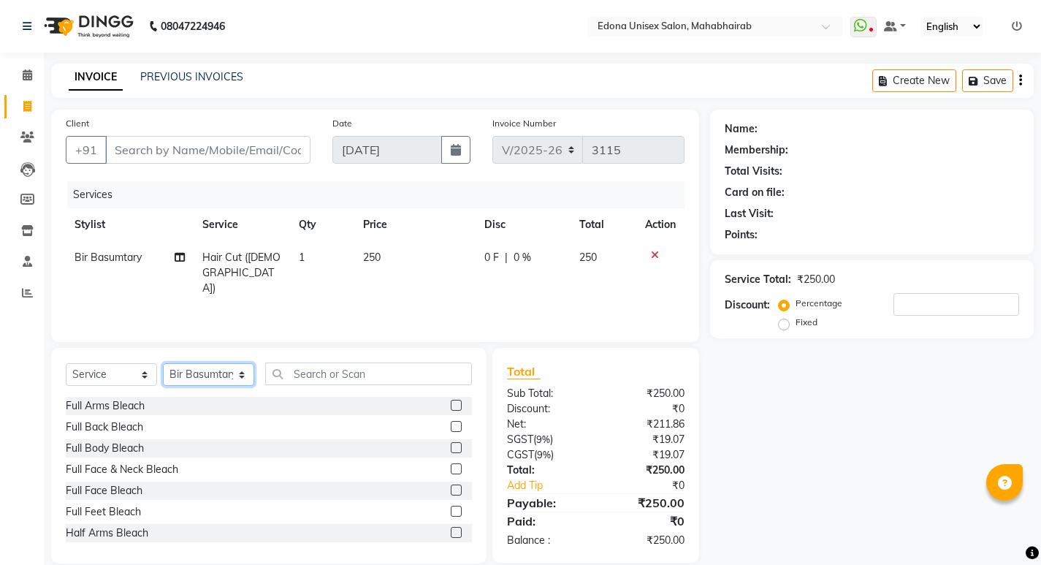
click at [245, 381] on select "Select Stylist Admin Anju Sonar Bir Basumtary [PERSON_NAME] [PERSON_NAME] Hombr…" at bounding box center [208, 374] width 91 height 23
select select "47303"
click at [163, 363] on select "Select Stylist Admin Anju Sonar Bir Basumtary [PERSON_NAME] [PERSON_NAME] Hombr…" at bounding box center [208, 374] width 91 height 23
click at [375, 372] on input "text" at bounding box center [368, 373] width 207 height 23
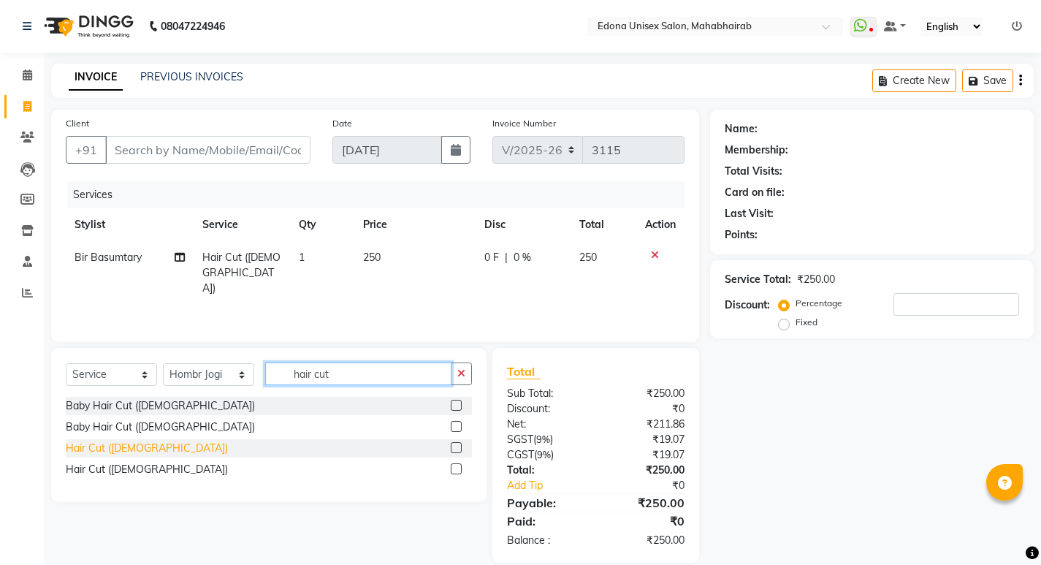
type input "hair cut"
click at [119, 441] on div "Hair Cut ([DEMOGRAPHIC_DATA])" at bounding box center [147, 447] width 162 height 15
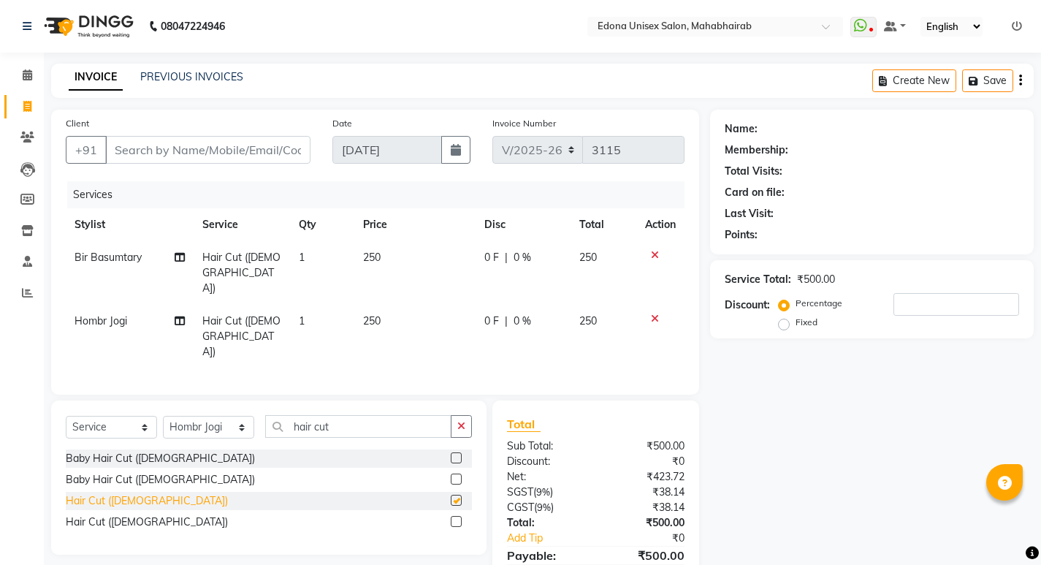
checkbox input "false"
drag, startPoint x: 273, startPoint y: 137, endPoint x: 283, endPoint y: 117, distance: 22.5
click at [275, 136] on input "Client" at bounding box center [207, 150] width 205 height 28
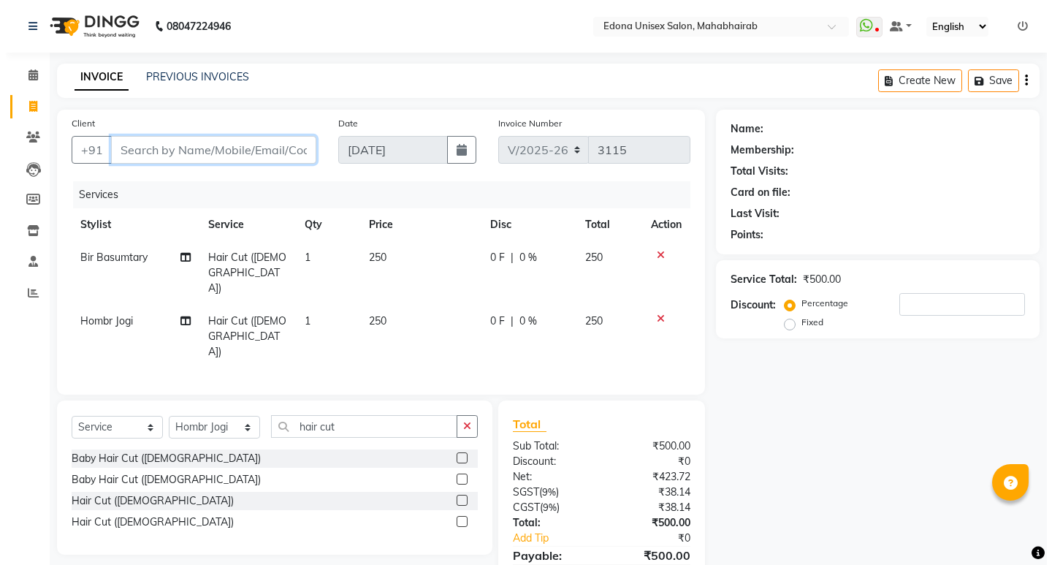
scroll to position [22, 0]
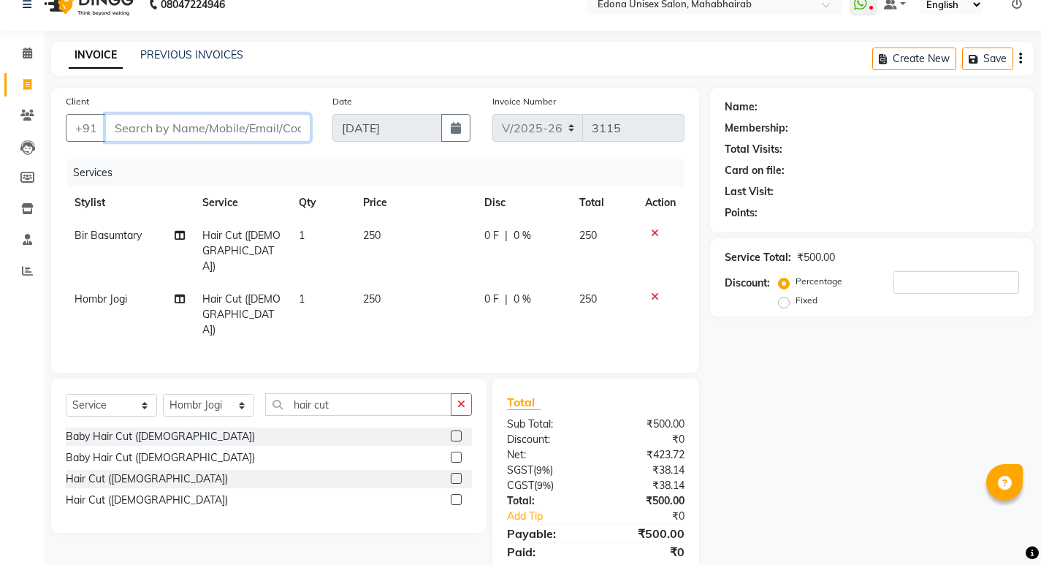
type input "9"
type input "0"
type input "9864884966"
click at [278, 134] on span "Add Client" at bounding box center [273, 127] width 58 height 15
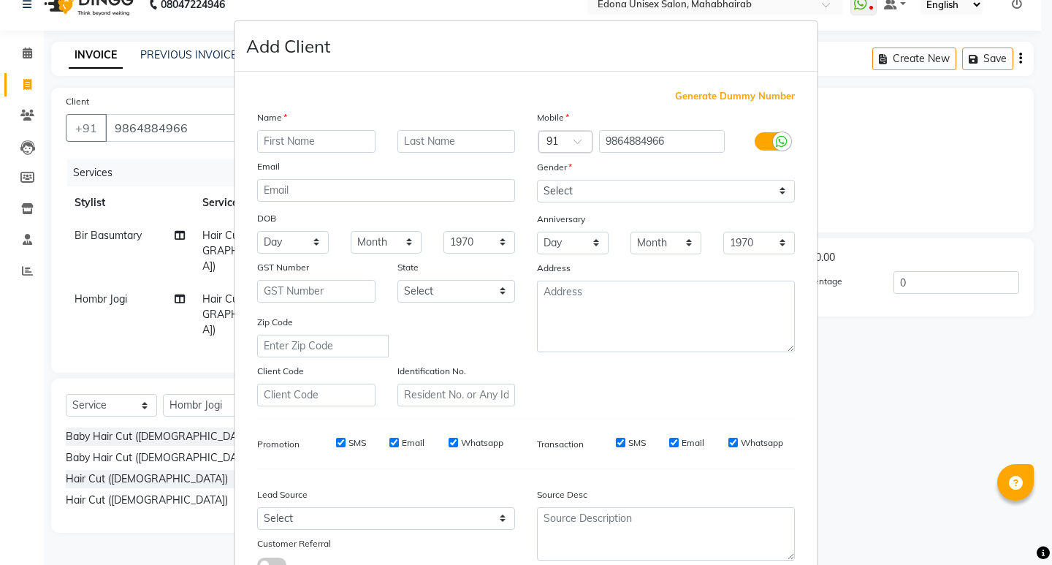
type input "t"
type input "[PERSON_NAME]"
click at [588, 195] on select "Select [DEMOGRAPHIC_DATA] [DEMOGRAPHIC_DATA] Other Prefer Not To Say" at bounding box center [666, 191] width 258 height 23
click at [537, 180] on select "Select [DEMOGRAPHIC_DATA] [DEMOGRAPHIC_DATA] Other Prefer Not To Say" at bounding box center [666, 191] width 258 height 23
click at [595, 185] on select "Select [DEMOGRAPHIC_DATA] [DEMOGRAPHIC_DATA] Other Prefer Not To Say" at bounding box center [666, 191] width 258 height 23
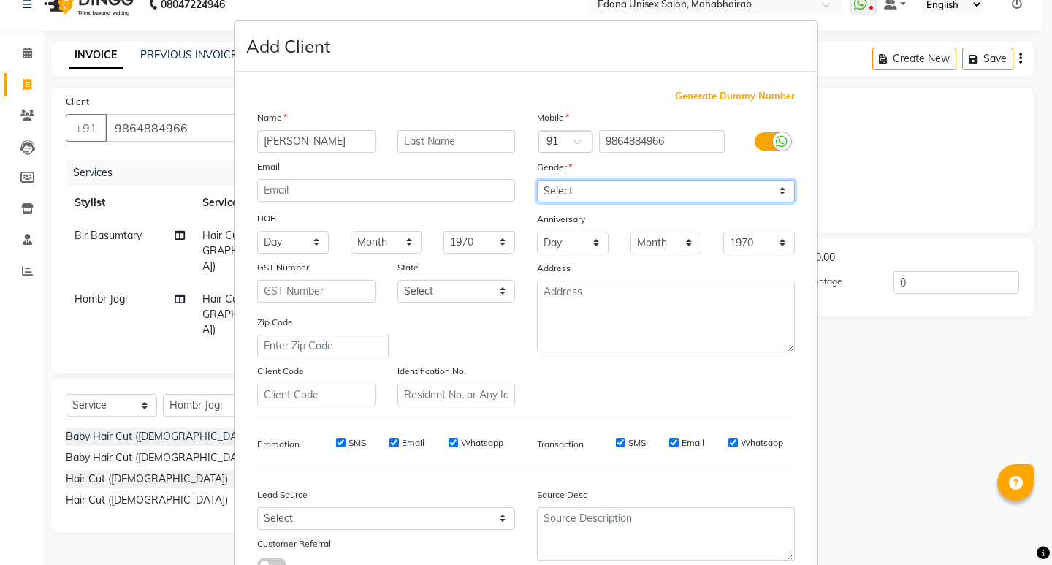
select select "male"
click at [537, 180] on select "Select [DEMOGRAPHIC_DATA] [DEMOGRAPHIC_DATA] Other Prefer Not To Say" at bounding box center [666, 191] width 258 height 23
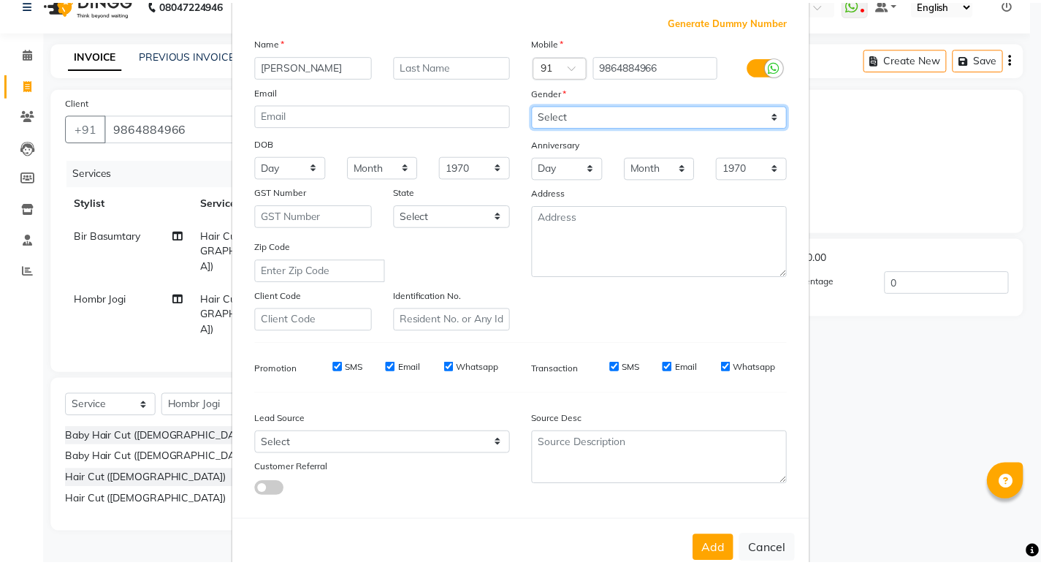
scroll to position [110, 0]
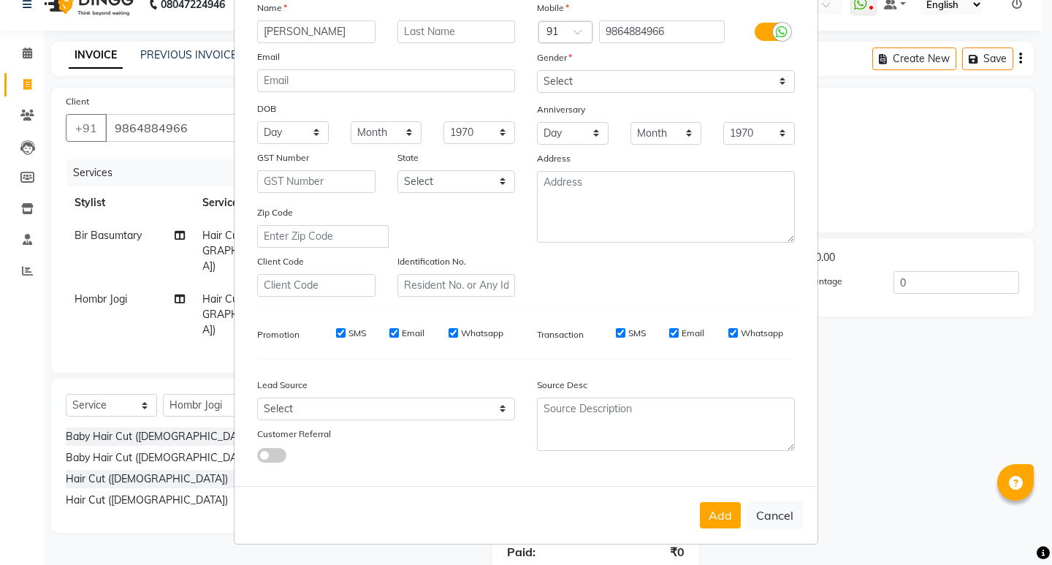
drag, startPoint x: 726, startPoint y: 513, endPoint x: 720, endPoint y: 508, distance: 7.8
click at [725, 513] on button "Add" at bounding box center [720, 515] width 41 height 26
select select
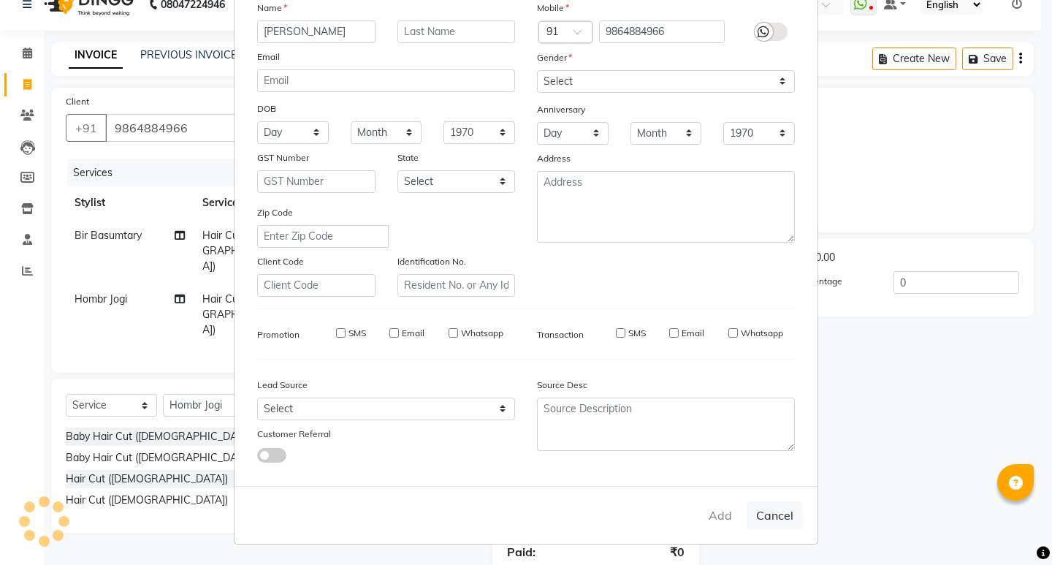
select select
checkbox input "false"
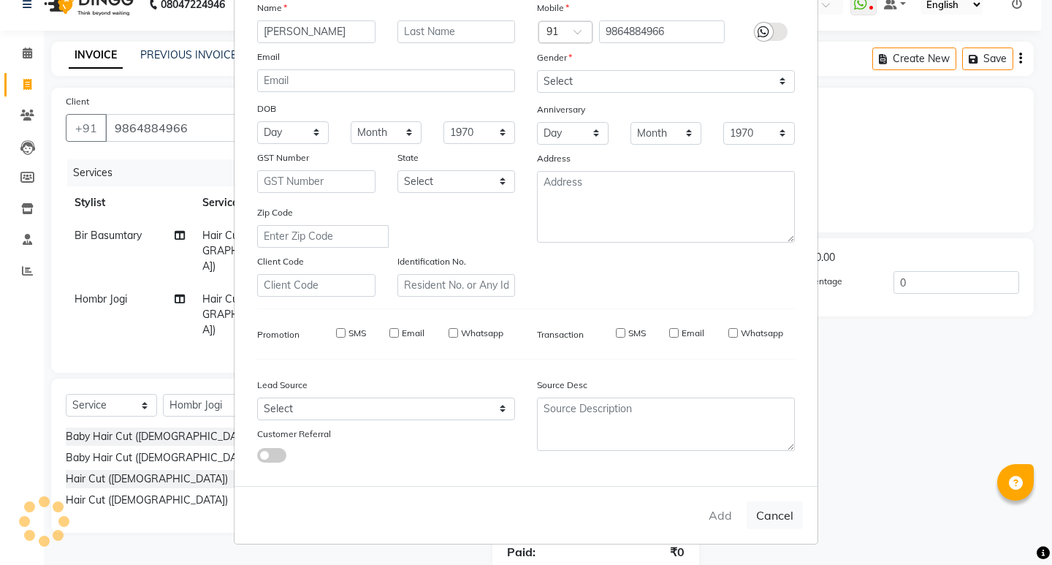
checkbox input "false"
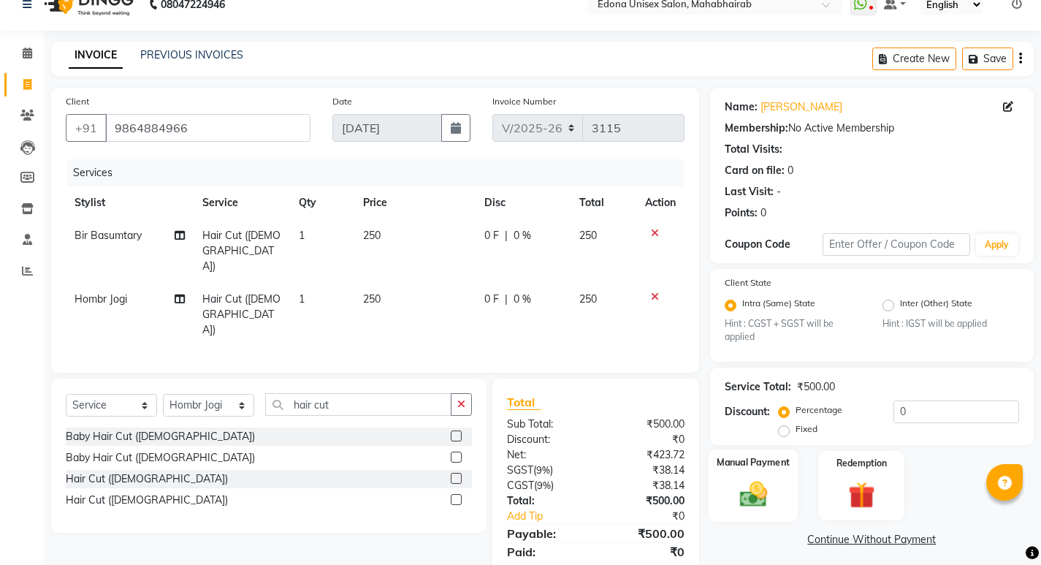
click at [749, 478] on img at bounding box center [752, 493] width 45 height 31
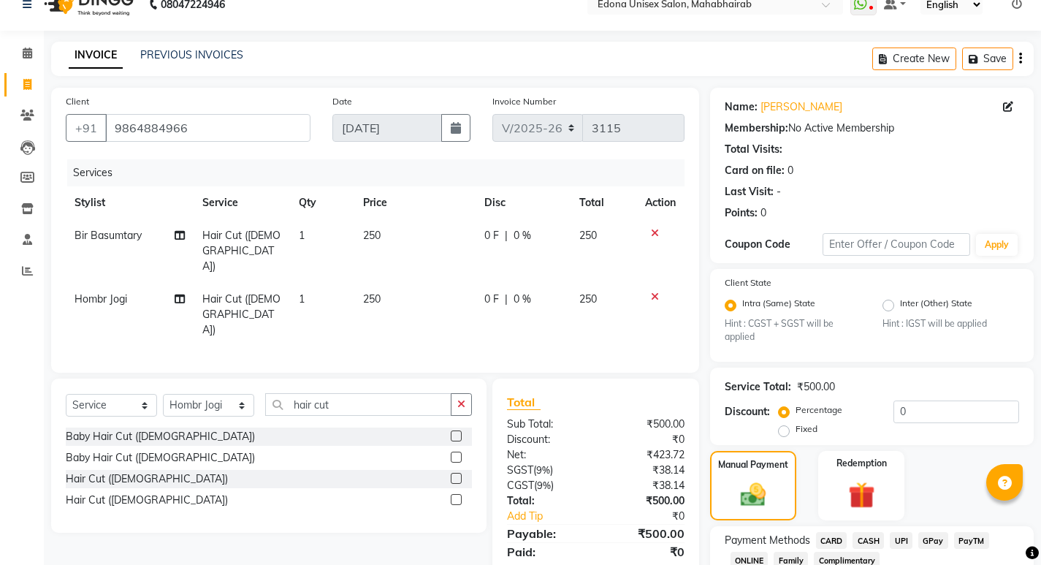
scroll to position [123, 0]
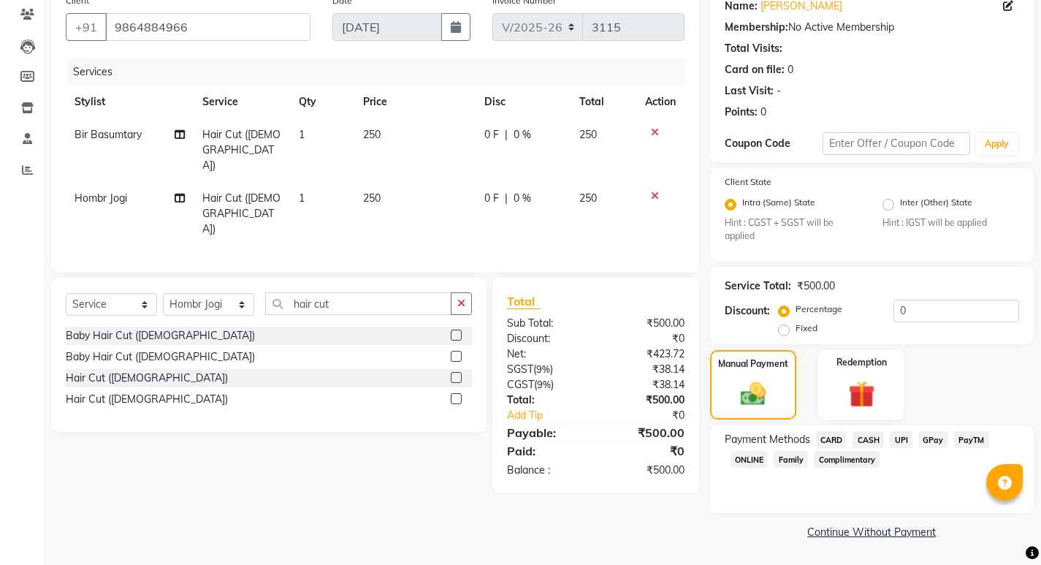
click at [862, 437] on span "CASH" at bounding box center [867, 439] width 31 height 17
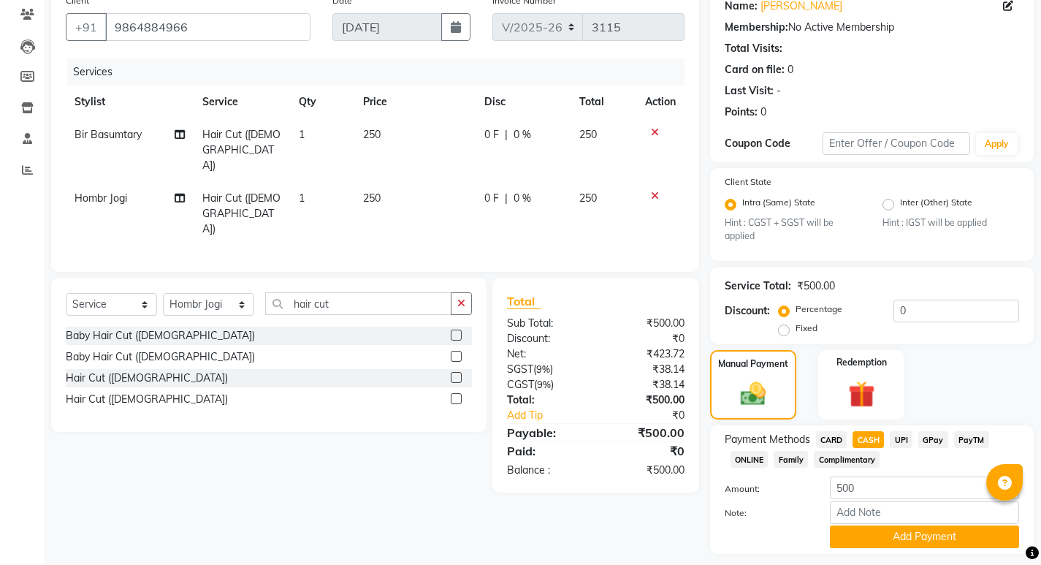
scroll to position [164, 0]
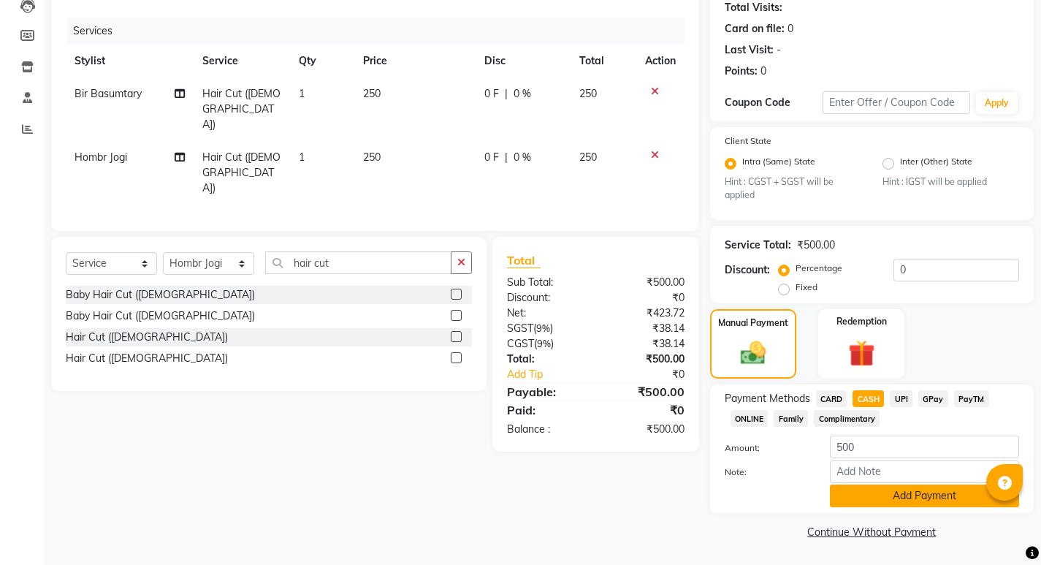
click at [923, 497] on button "Add Payment" at bounding box center [924, 495] width 189 height 23
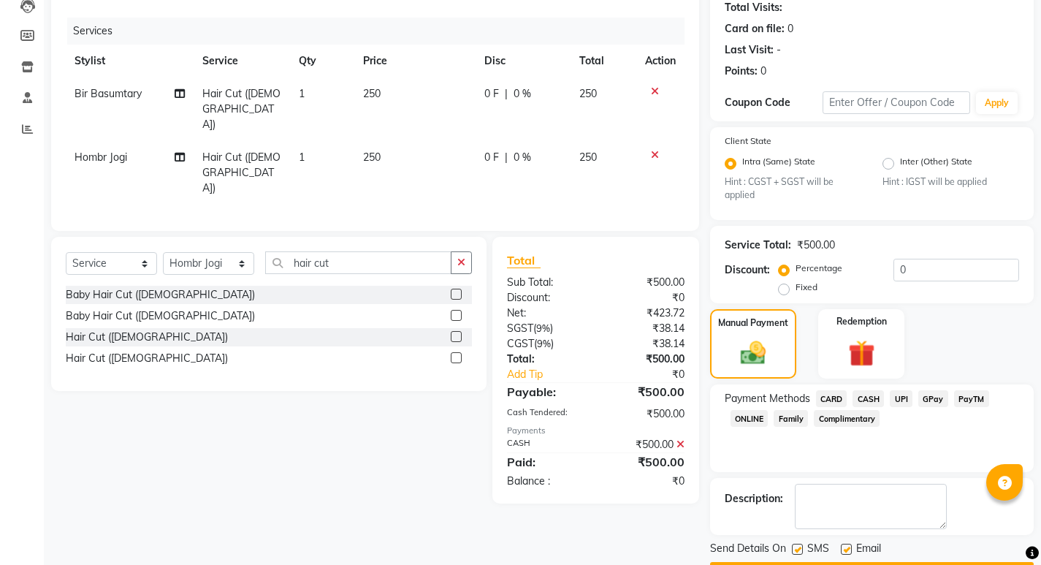
click at [867, 562] on button "Checkout" at bounding box center [872, 573] width 324 height 23
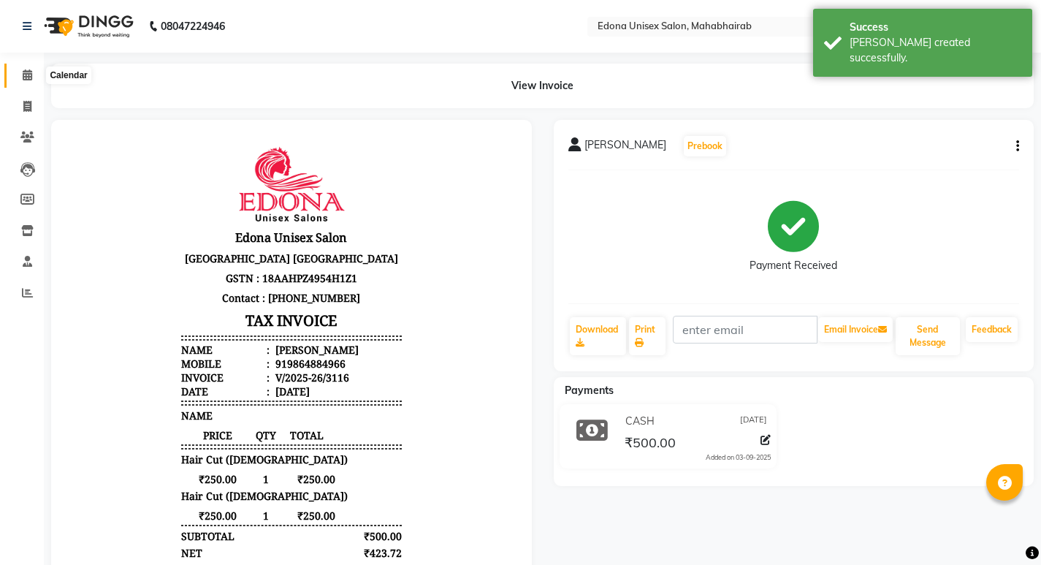
click at [15, 72] on span at bounding box center [28, 75] width 26 height 17
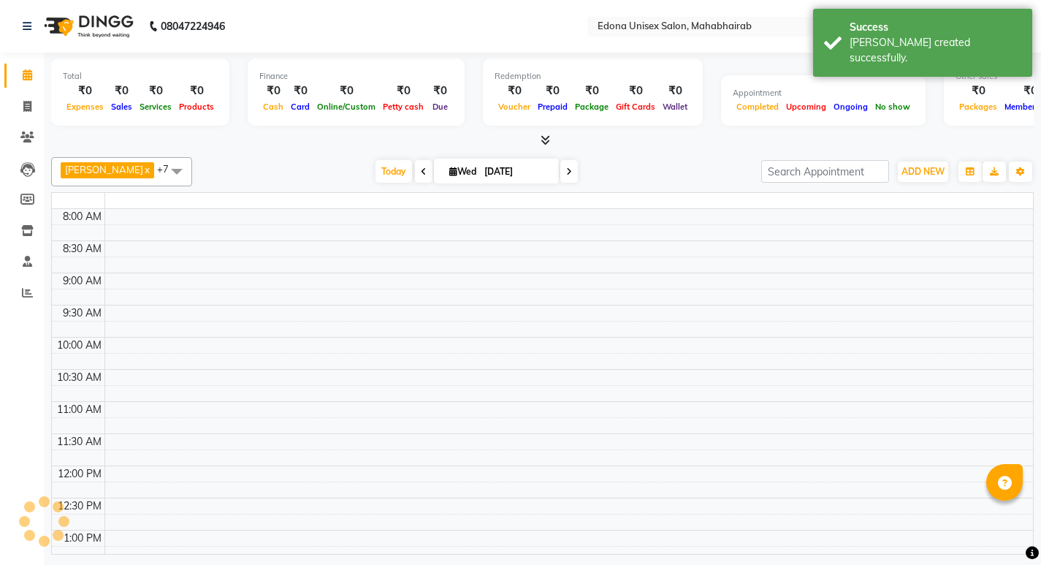
click at [20, 72] on span at bounding box center [28, 75] width 26 height 17
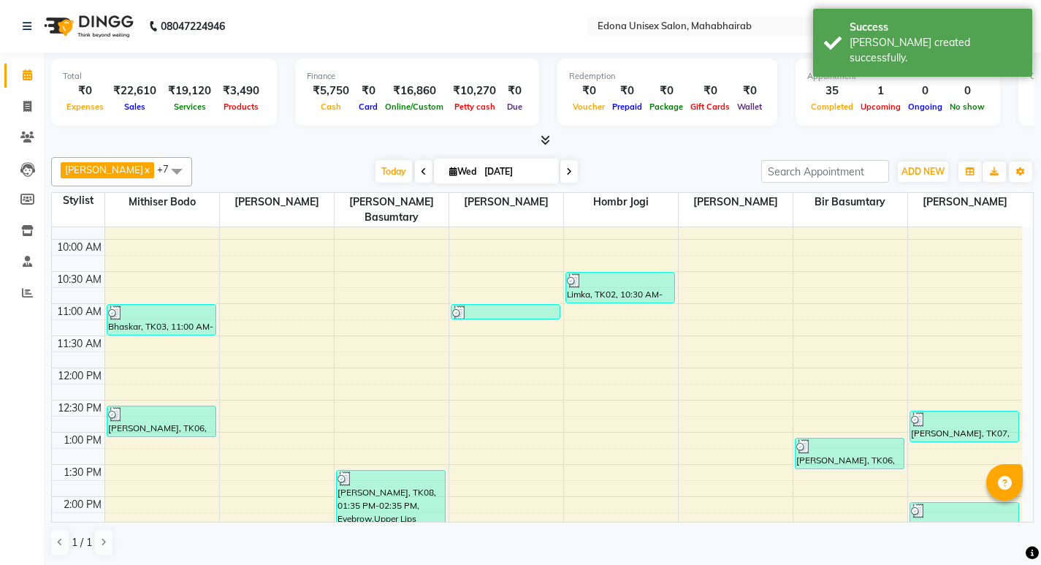
scroll to position [127, 0]
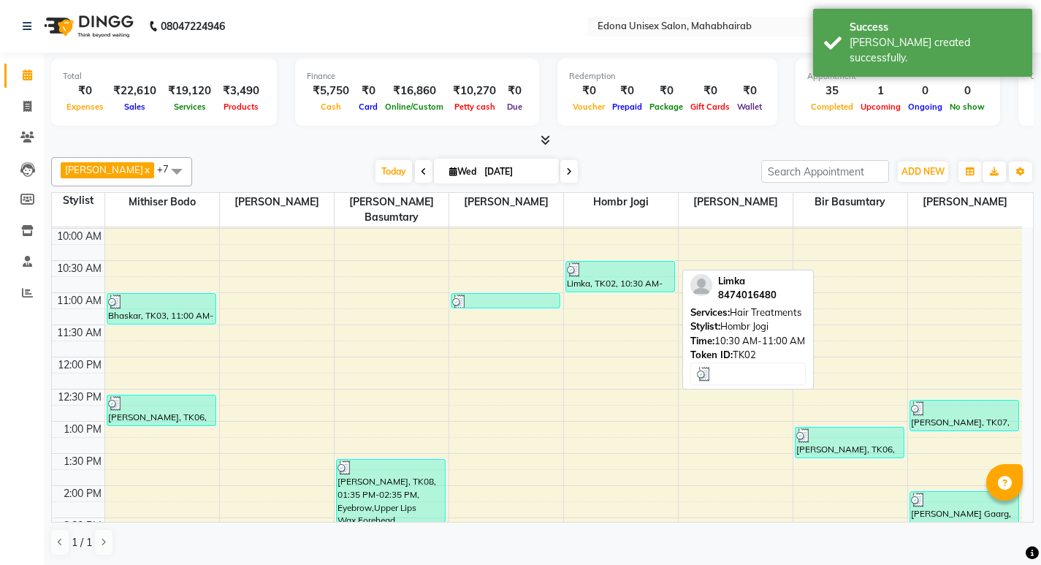
click at [629, 262] on div at bounding box center [620, 269] width 107 height 15
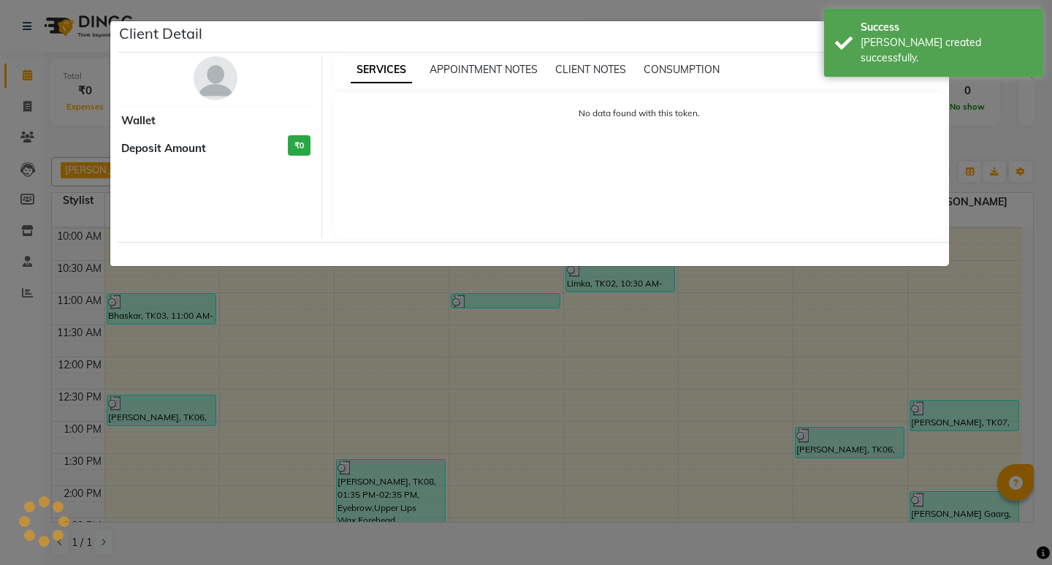
select select "3"
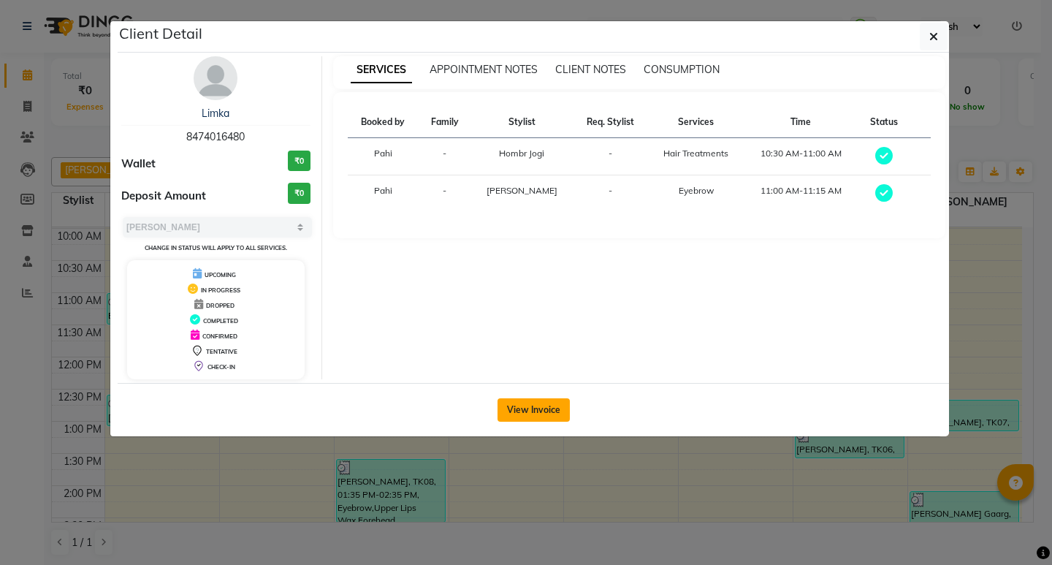
click at [526, 405] on button "View Invoice" at bounding box center [533, 409] width 72 height 23
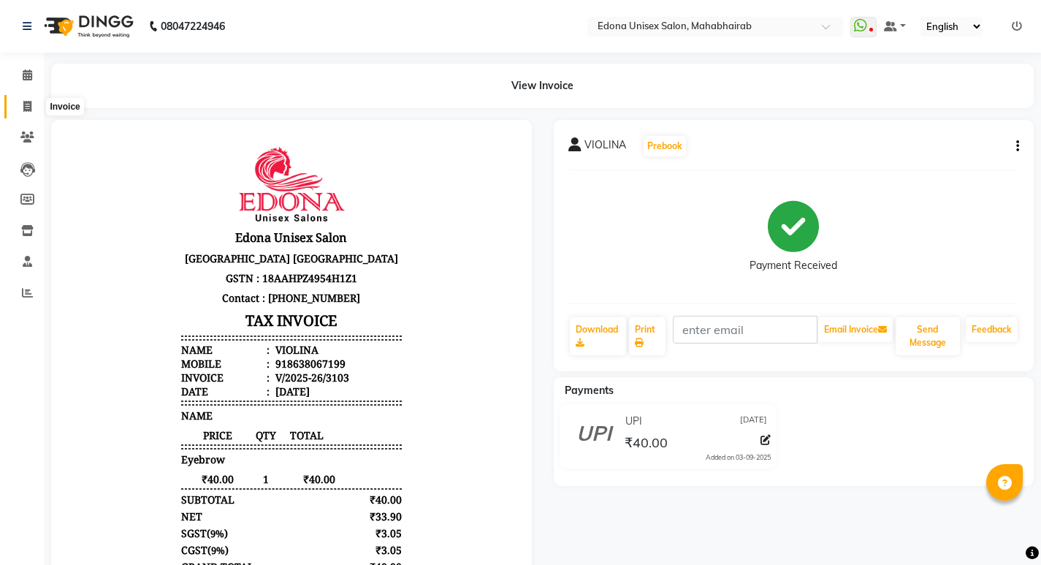
click at [28, 104] on icon at bounding box center [27, 106] width 8 height 11
select select "service"
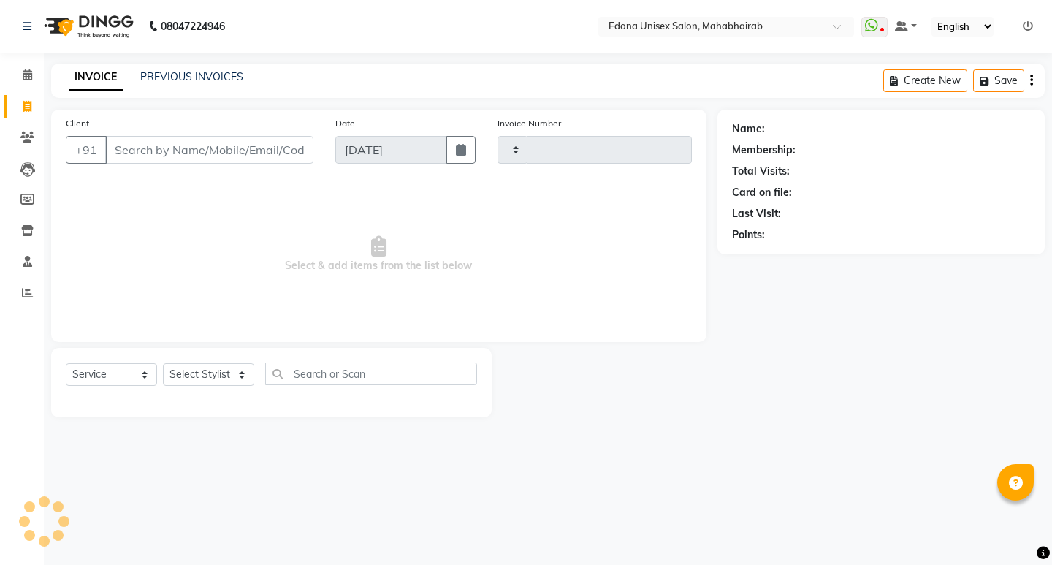
type input "3105"
select select "5393"
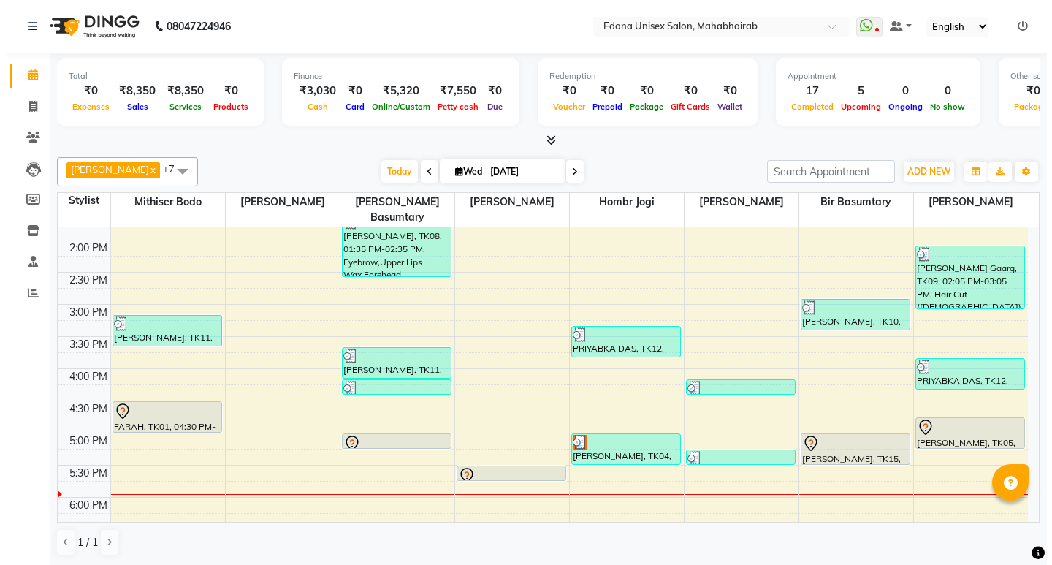
scroll to position [398, 0]
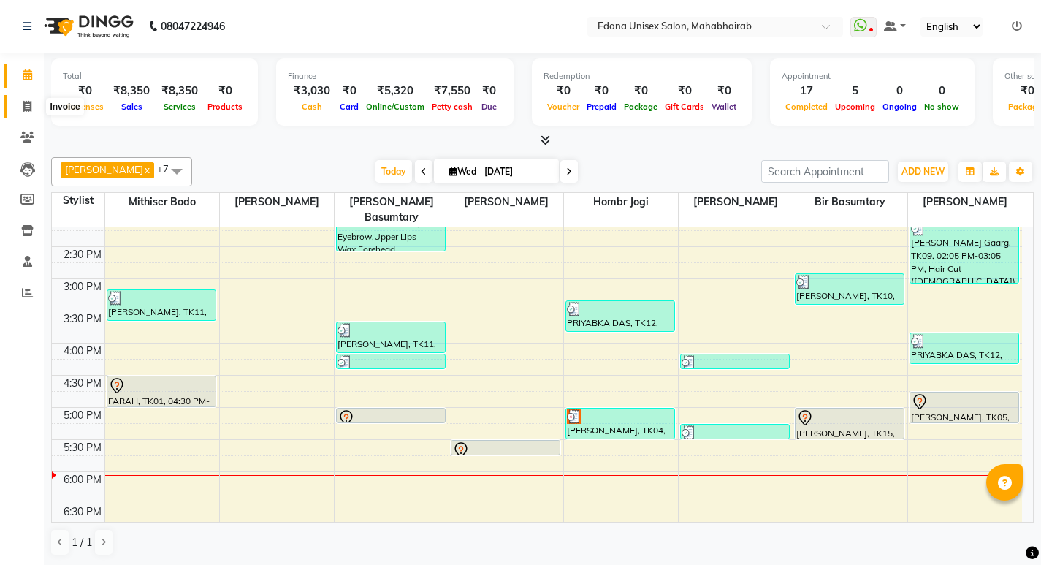
click at [21, 110] on span at bounding box center [28, 107] width 26 height 17
select select "service"
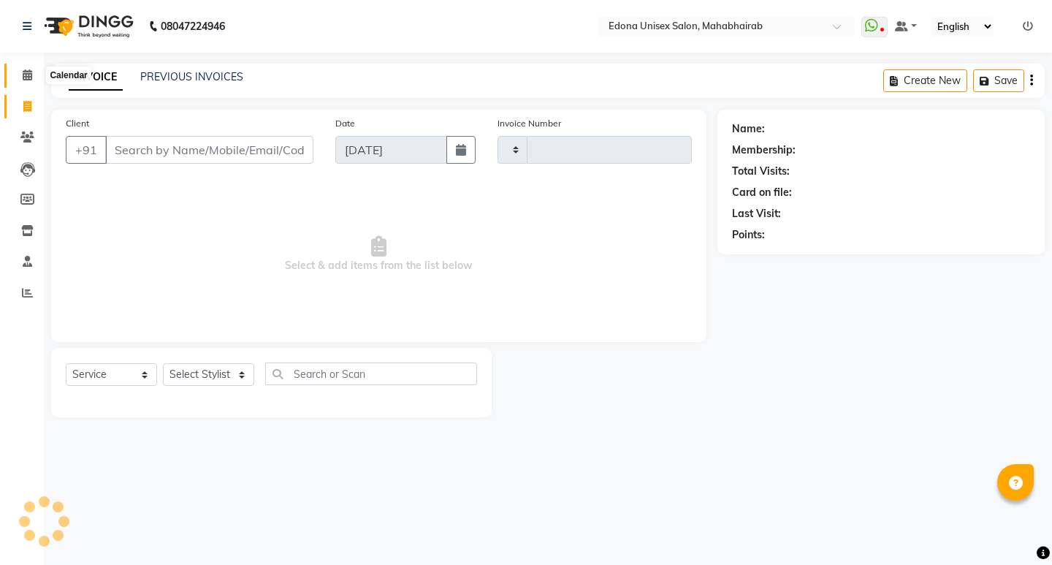
type input "3106"
select select "5393"
click at [194, 145] on input "Client" at bounding box center [209, 150] width 208 height 28
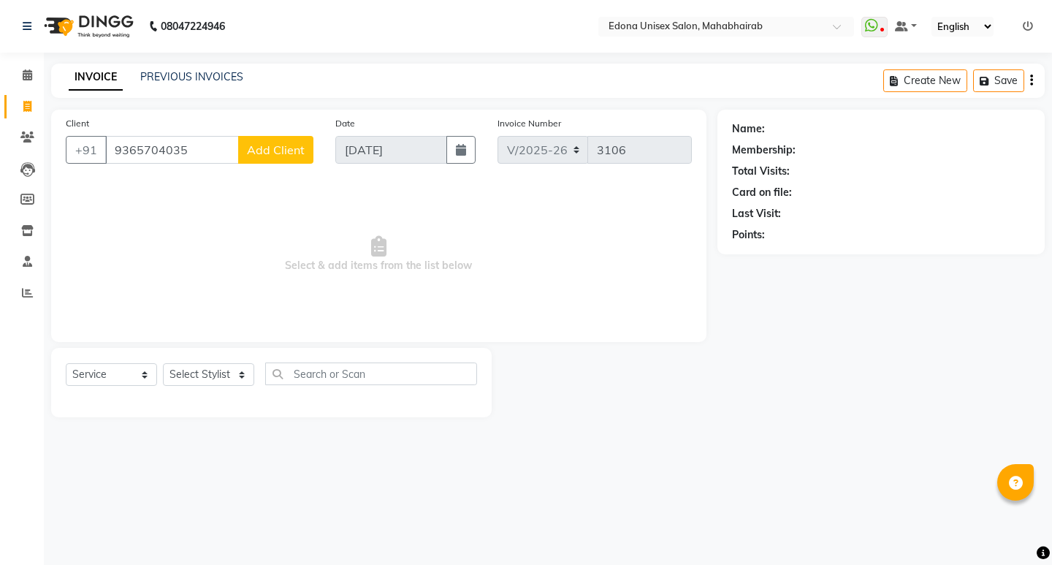
type input "9365704035"
click at [301, 143] on button "Add Client" at bounding box center [275, 150] width 75 height 28
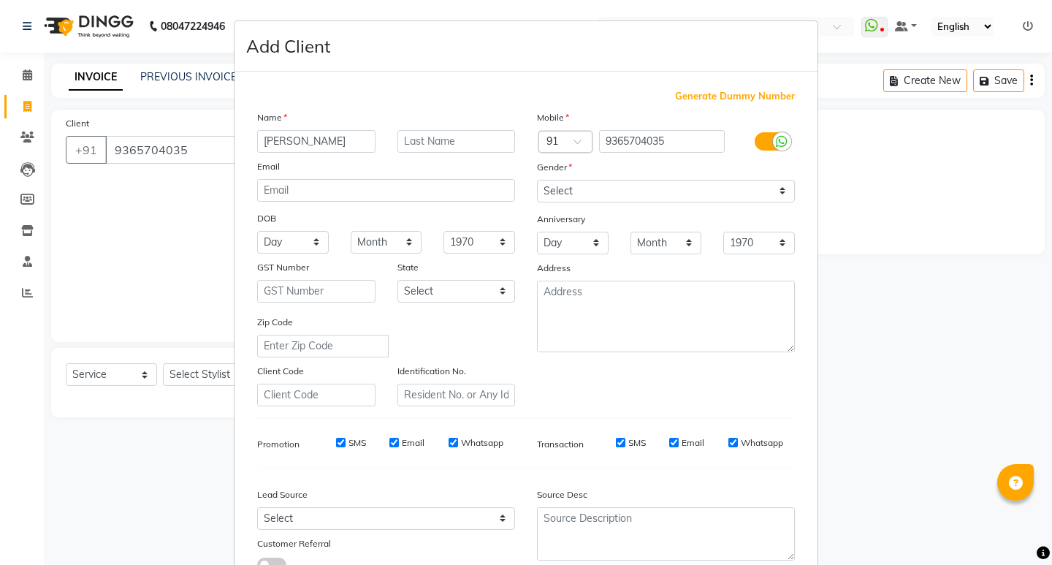
type input "[PERSON_NAME]"
click at [603, 187] on select "Select [DEMOGRAPHIC_DATA] [DEMOGRAPHIC_DATA] Other Prefer Not To Say" at bounding box center [666, 191] width 258 height 23
select select "[DEMOGRAPHIC_DATA]"
click at [537, 180] on select "Select [DEMOGRAPHIC_DATA] [DEMOGRAPHIC_DATA] Other Prefer Not To Say" at bounding box center [666, 191] width 258 height 23
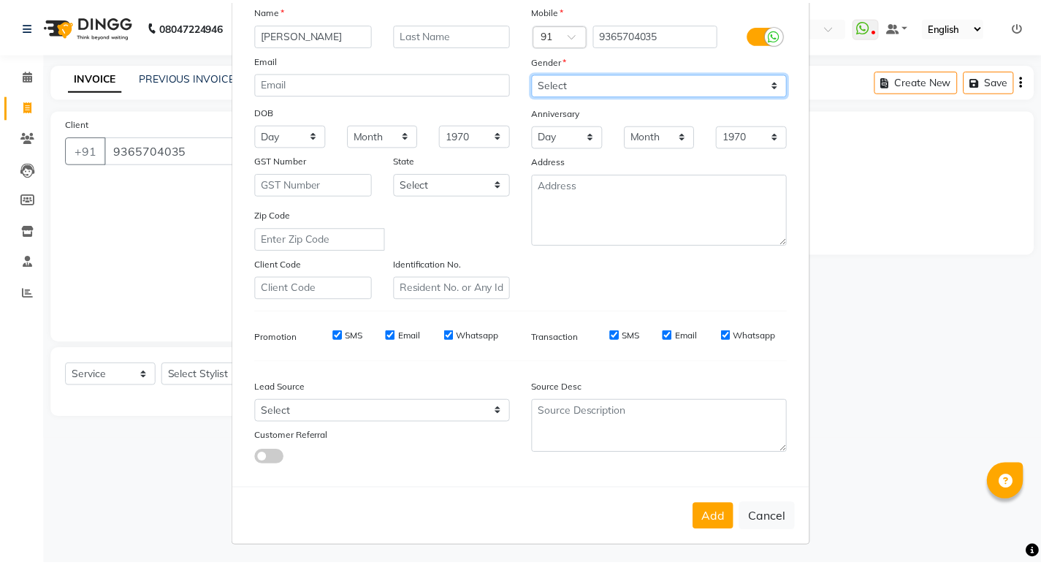
scroll to position [110, 0]
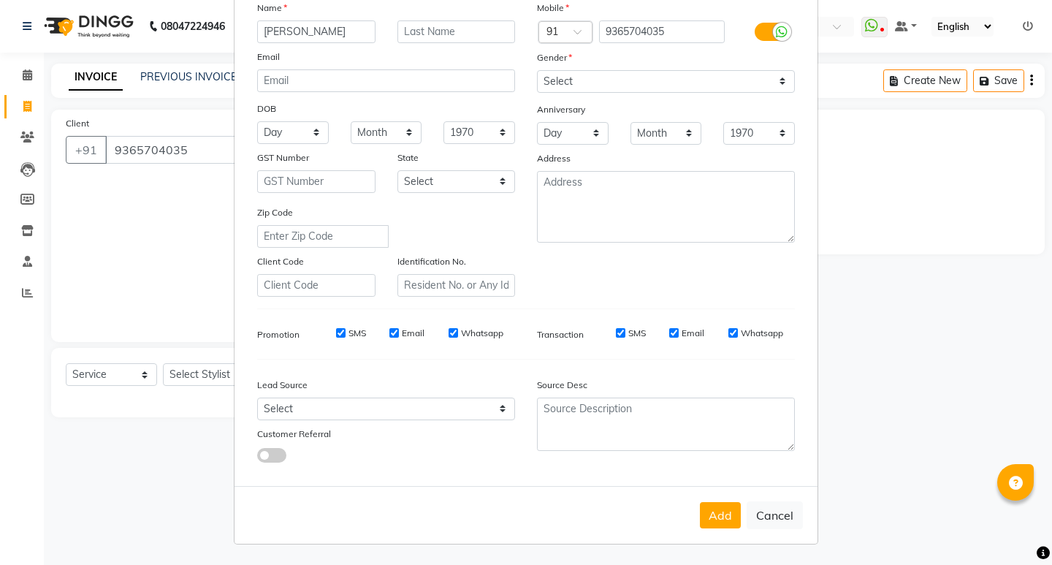
drag, startPoint x: 716, startPoint y: 511, endPoint x: 718, endPoint y: 499, distance: 12.6
click at [716, 513] on button "Add" at bounding box center [720, 515] width 41 height 26
select select
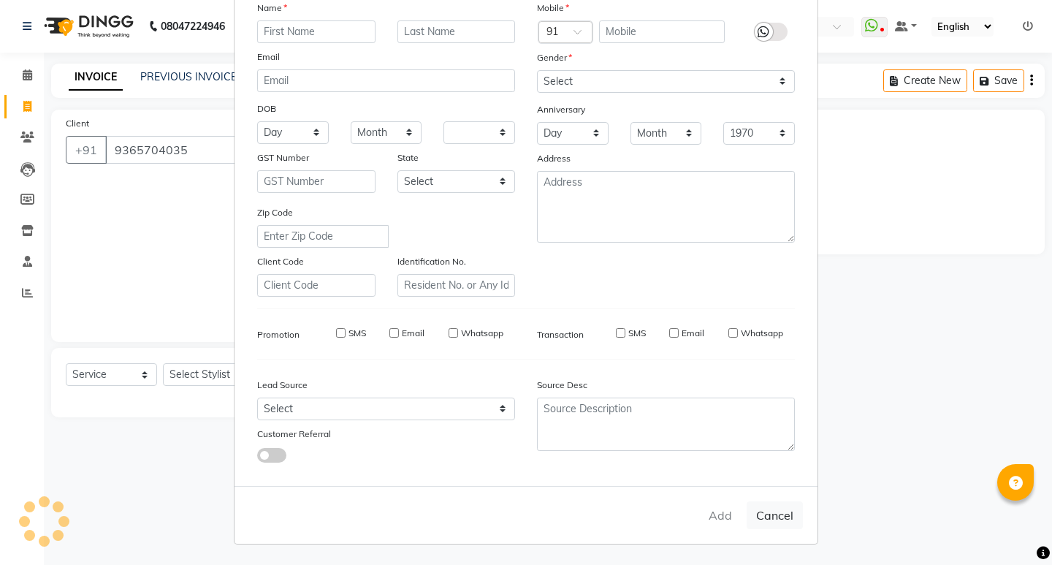
select select
checkbox input "false"
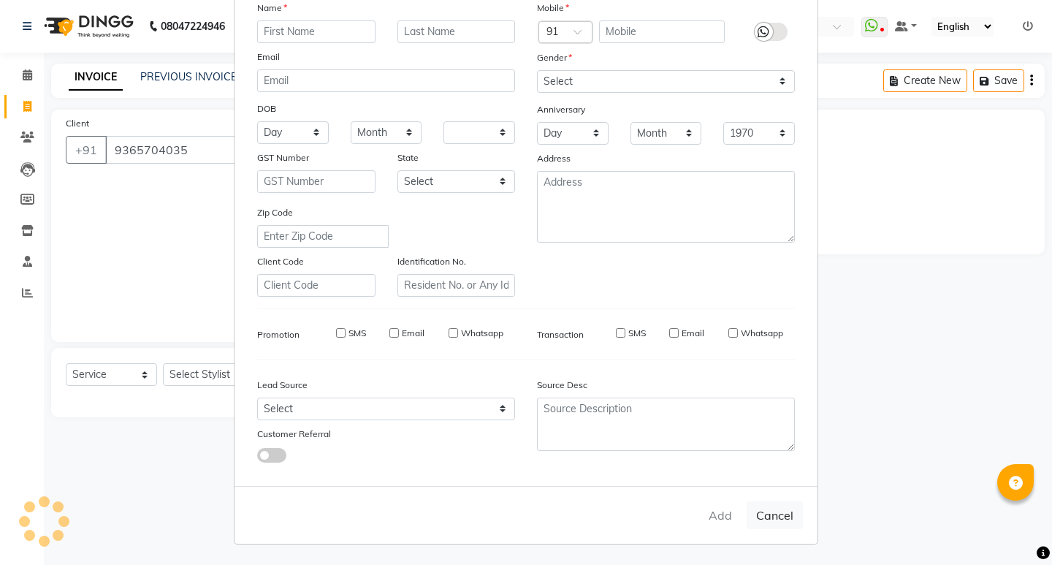
checkbox input "false"
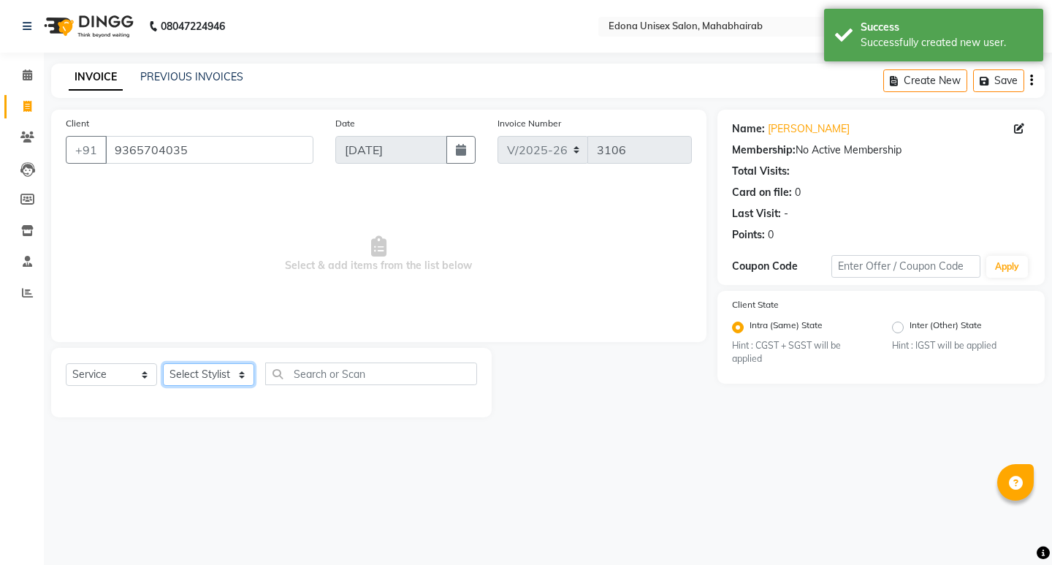
click at [233, 369] on select "Select Stylist Admin Anju Sonar Bir Basumtary [PERSON_NAME] [PERSON_NAME] Hombr…" at bounding box center [208, 374] width 91 height 23
select select "87820"
click at [163, 363] on select "Select Stylist Admin Anju Sonar Bir Basumtary [PERSON_NAME] [PERSON_NAME] Hombr…" at bounding box center [208, 374] width 91 height 23
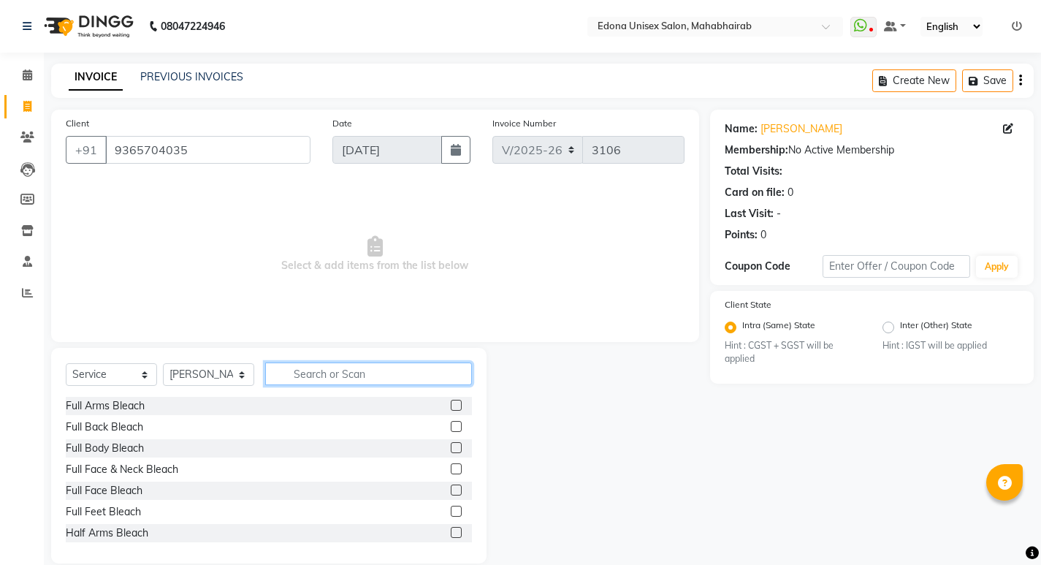
click at [307, 372] on input "text" at bounding box center [368, 373] width 207 height 23
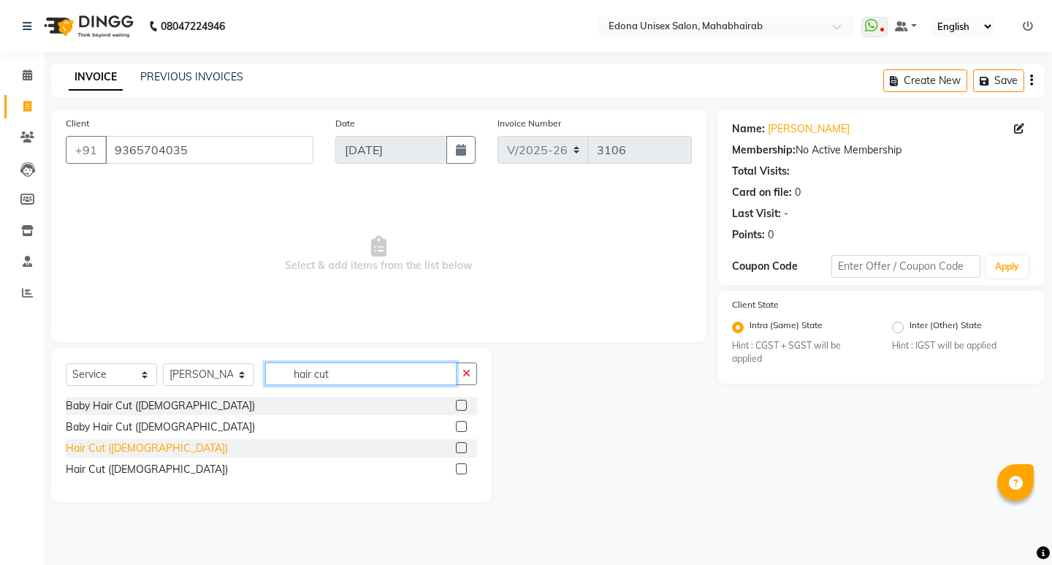
type input "hair cut"
drag, startPoint x: 105, startPoint y: 448, endPoint x: 380, endPoint y: 429, distance: 275.3
click at [109, 447] on div "Hair Cut ([DEMOGRAPHIC_DATA])" at bounding box center [147, 447] width 162 height 15
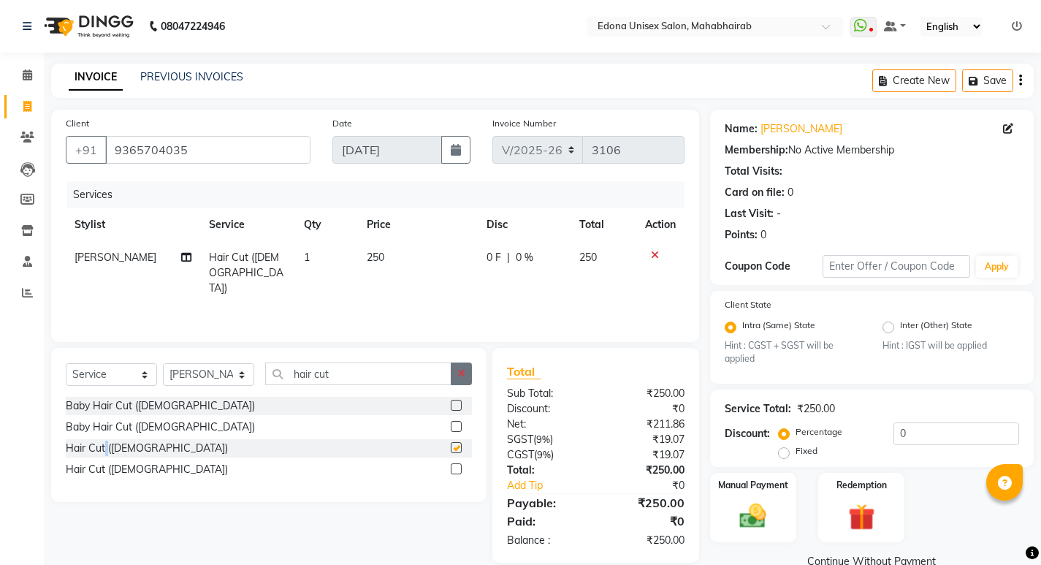
checkbox input "false"
click at [402, 369] on input "hair cut" at bounding box center [358, 373] width 186 height 23
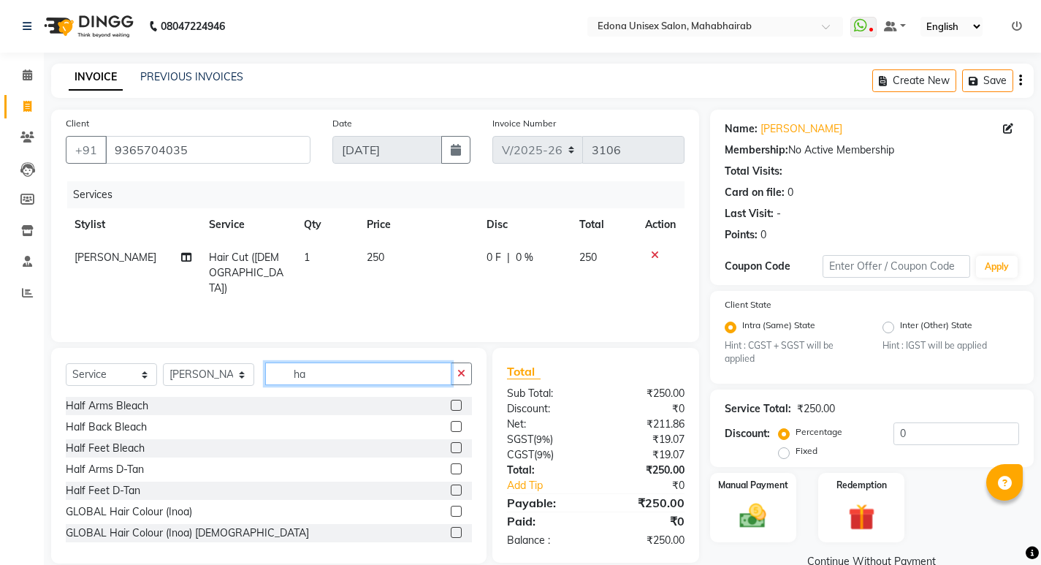
type input "h"
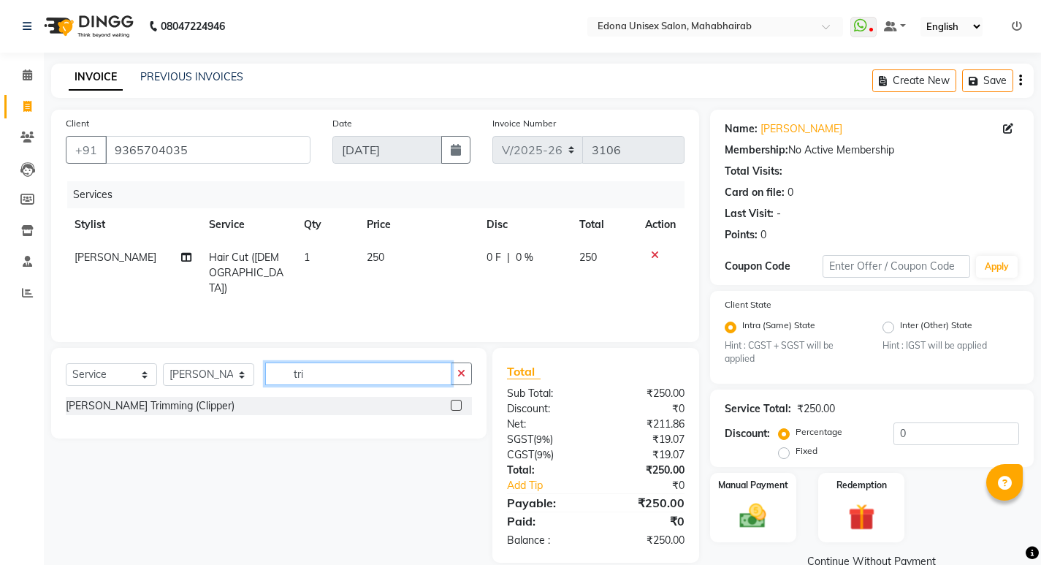
type input "tri"
click at [118, 413] on div "[PERSON_NAME] Trimming (Clipper)" at bounding box center [269, 406] width 406 height 18
click at [178, 407] on div "[PERSON_NAME] Trimming (Clipper)" at bounding box center [150, 405] width 169 height 15
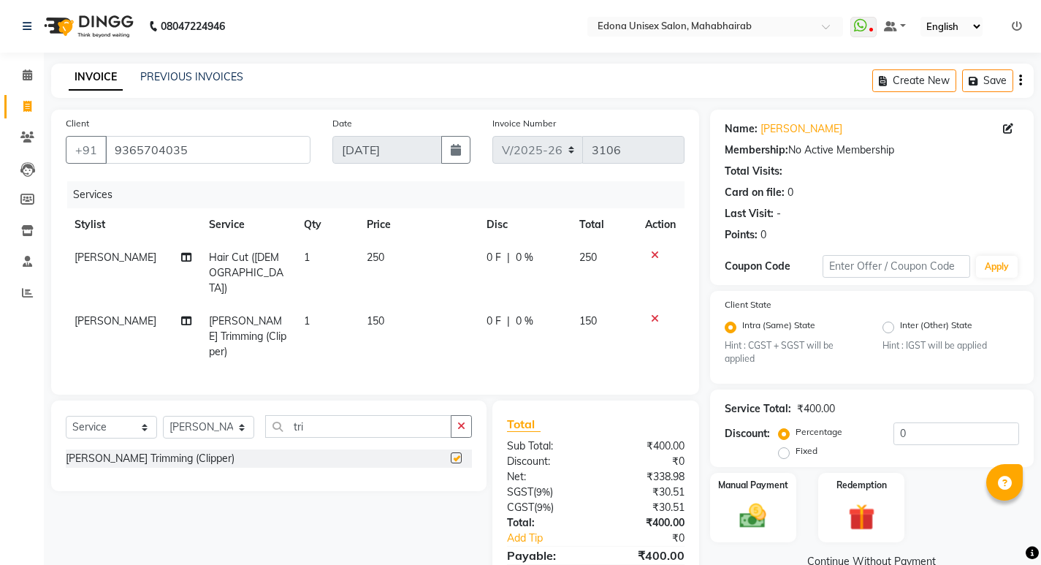
checkbox input "false"
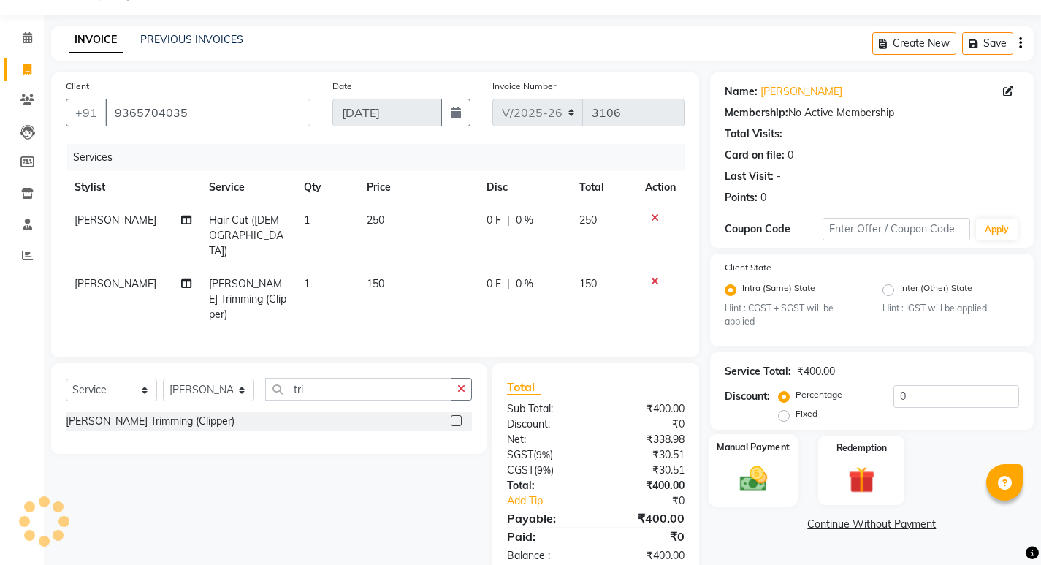
drag, startPoint x: 734, startPoint y: 458, endPoint x: 758, endPoint y: 454, distance: 24.5
click at [738, 458] on div "Manual Payment" at bounding box center [753, 470] width 90 height 72
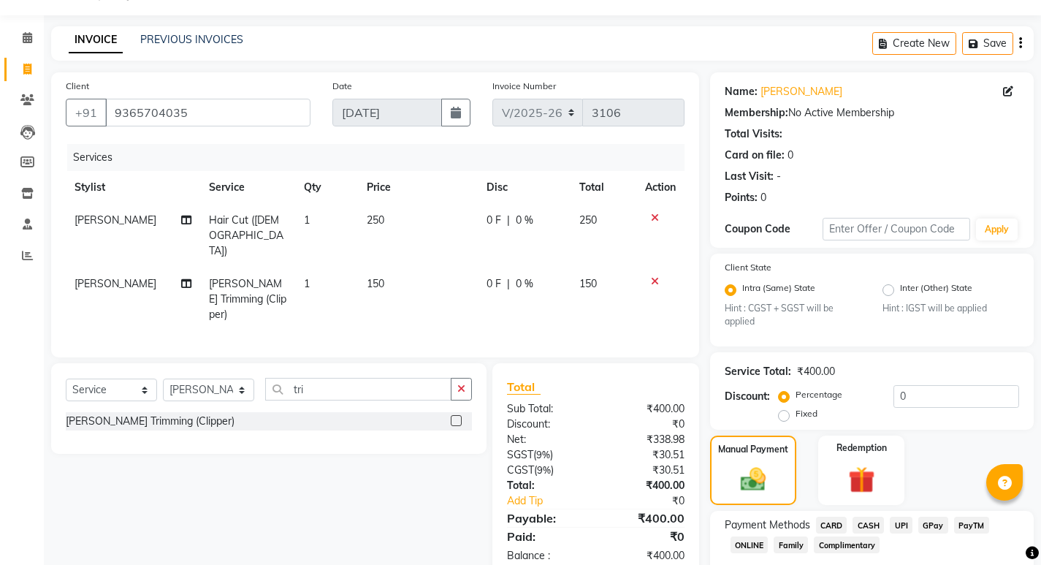
scroll to position [123, 0]
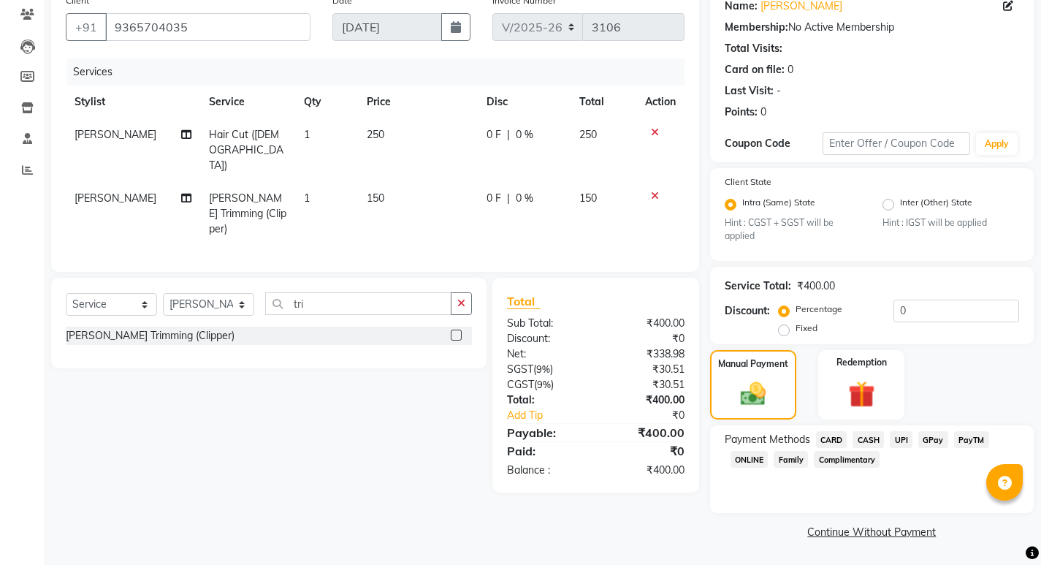
click at [878, 442] on span "CASH" at bounding box center [867, 439] width 31 height 17
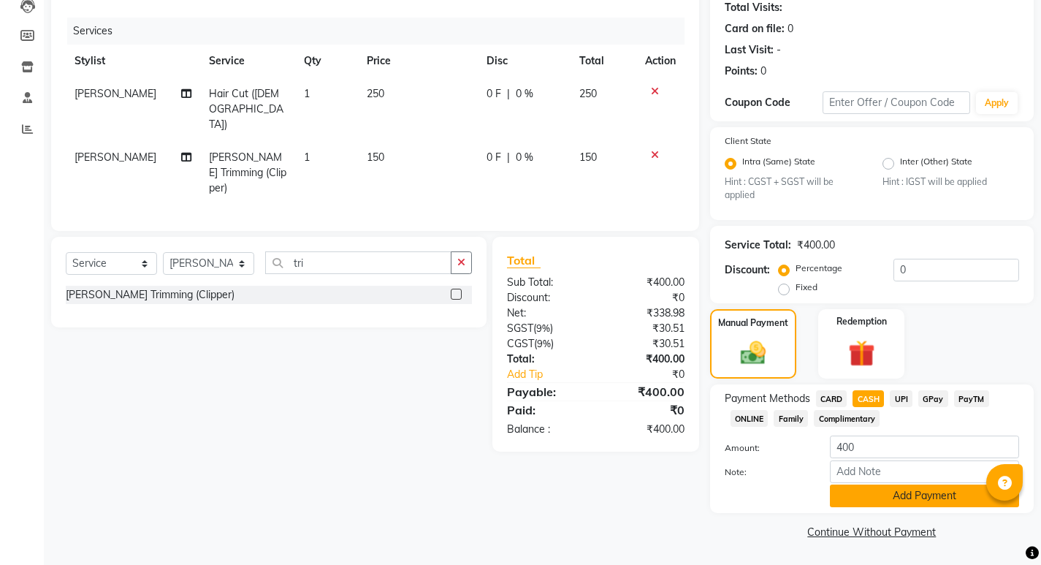
click at [899, 495] on button "Add Payment" at bounding box center [924, 495] width 189 height 23
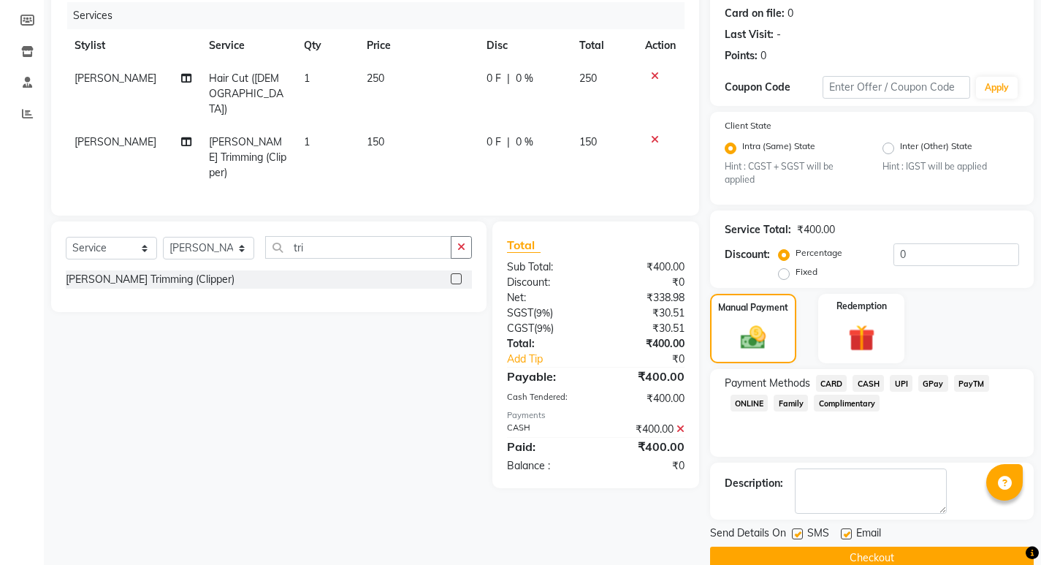
scroll to position [205, 0]
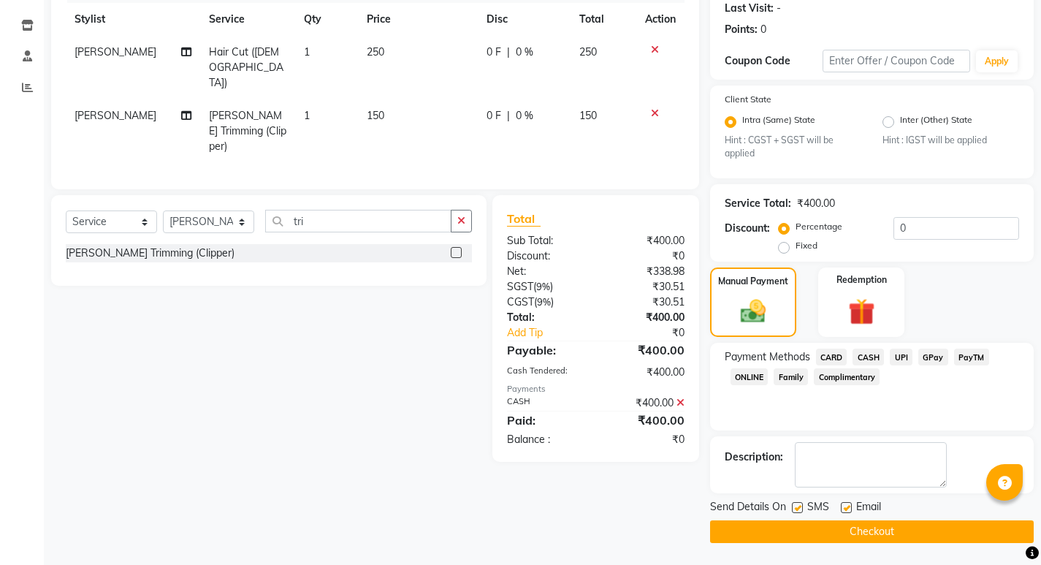
click at [877, 523] on button "Checkout" at bounding box center [872, 531] width 324 height 23
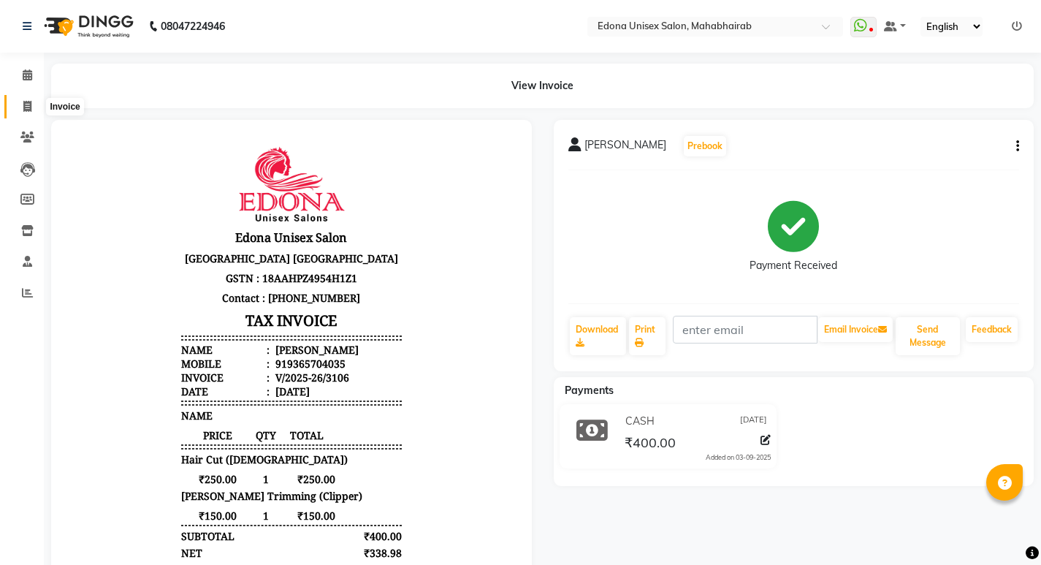
click at [34, 104] on span at bounding box center [28, 107] width 26 height 17
select select "service"
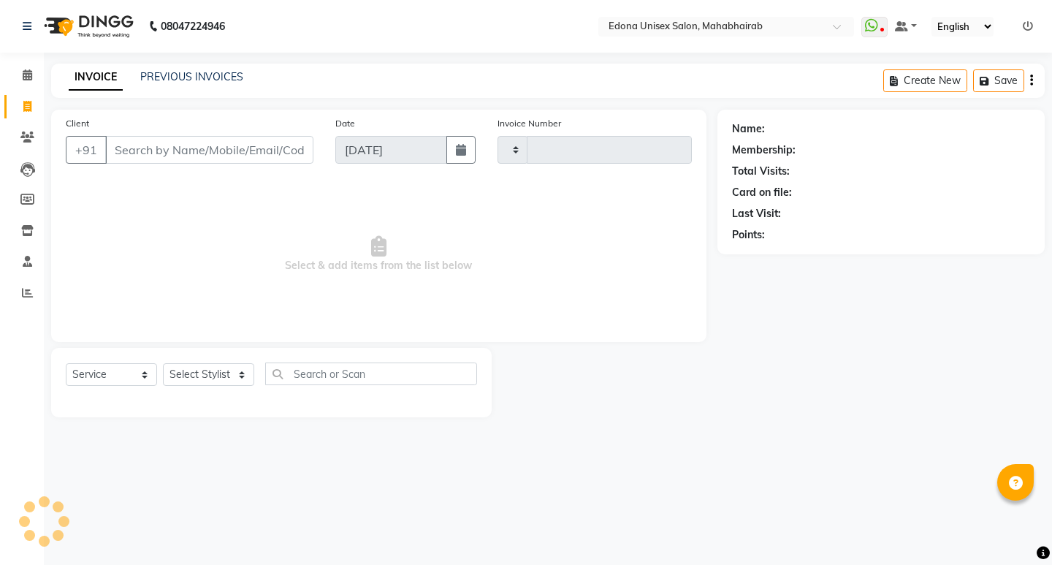
type input "3107"
select select "5393"
click at [27, 74] on icon at bounding box center [27, 74] width 9 height 11
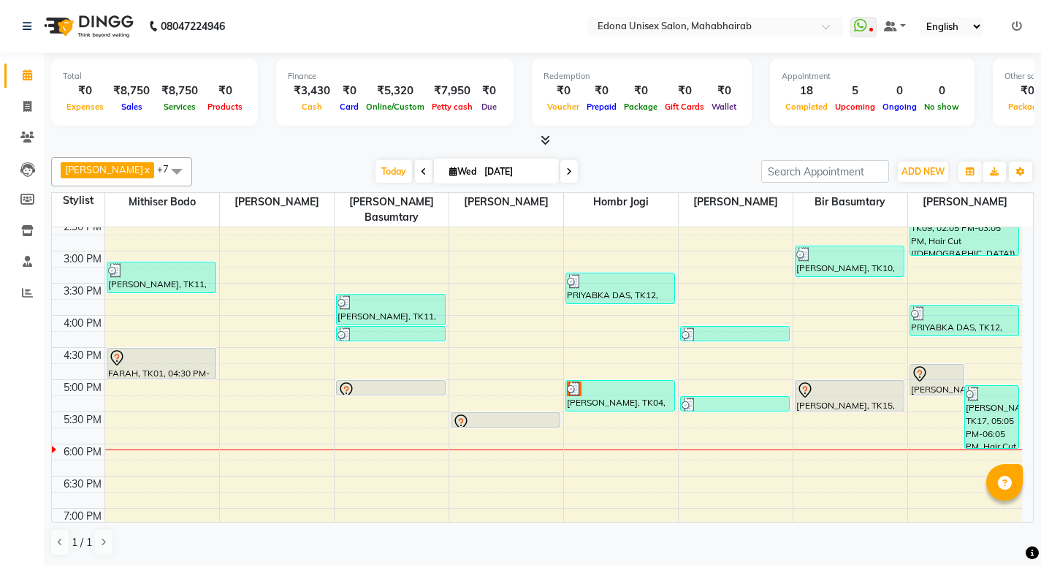
scroll to position [428, 0]
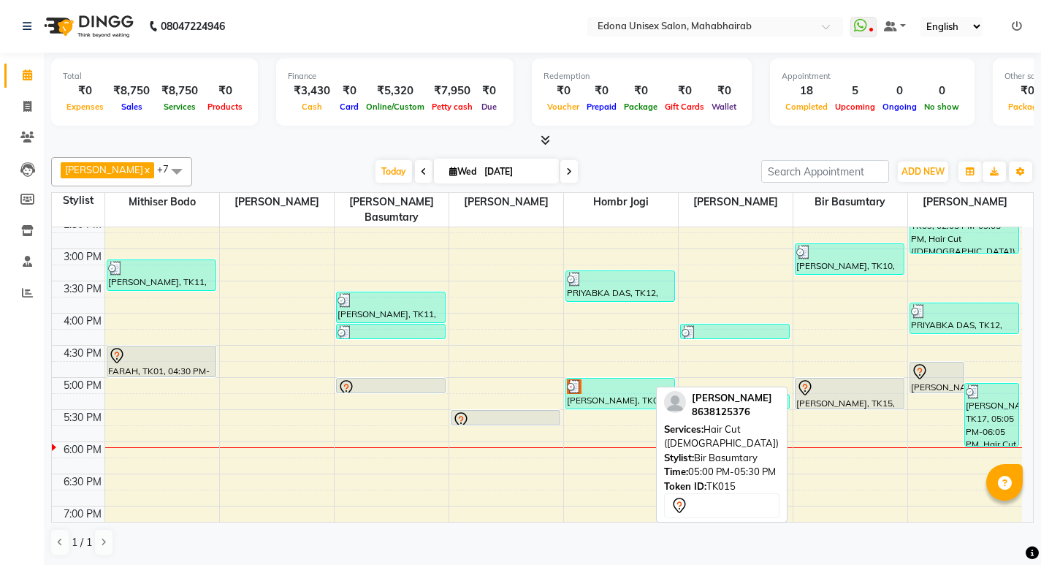
click at [855, 379] on div at bounding box center [849, 388] width 107 height 18
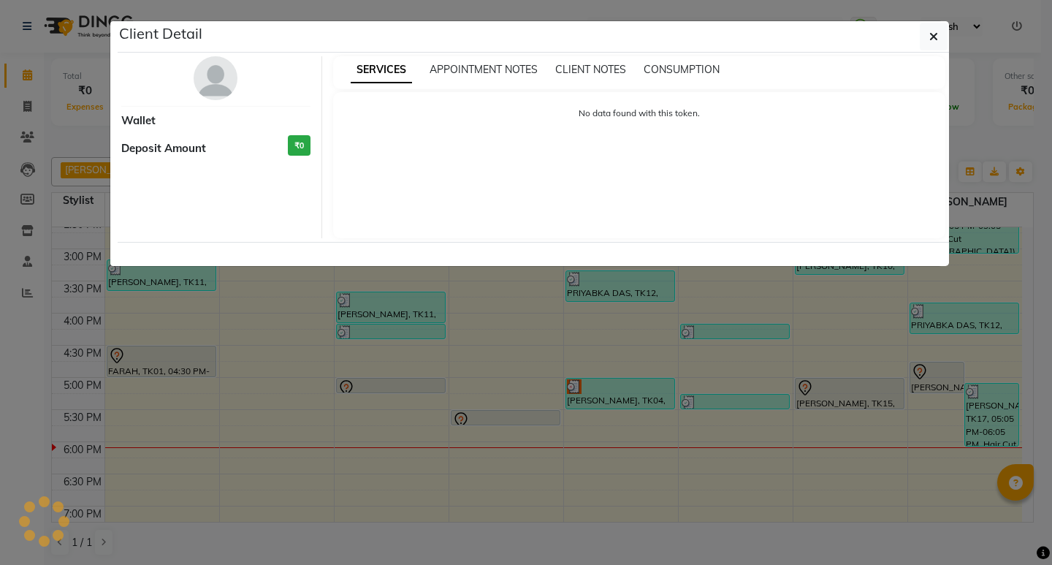
select select "7"
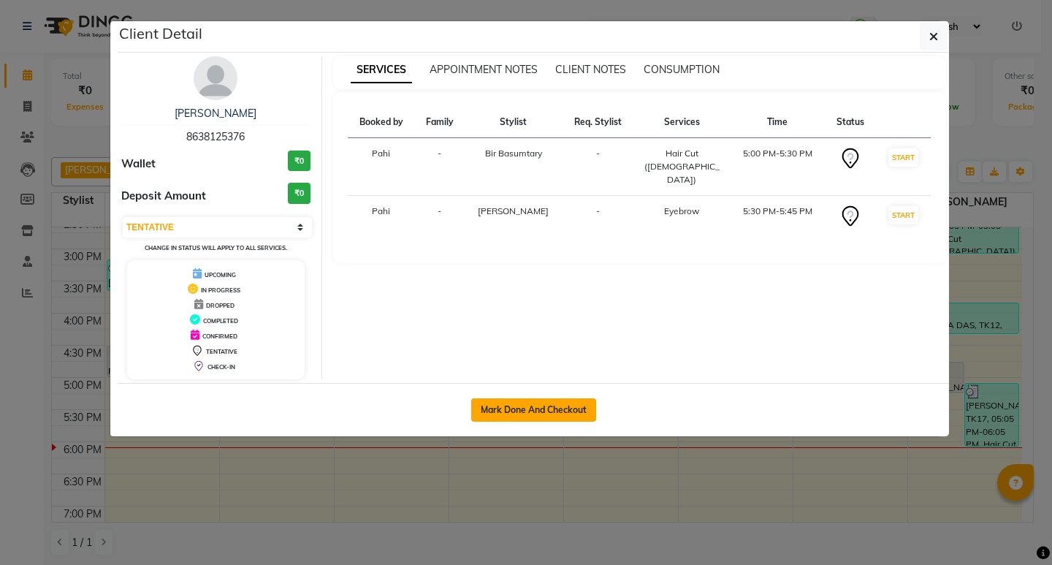
click at [548, 413] on button "Mark Done And Checkout" at bounding box center [533, 409] width 125 height 23
select select "service"
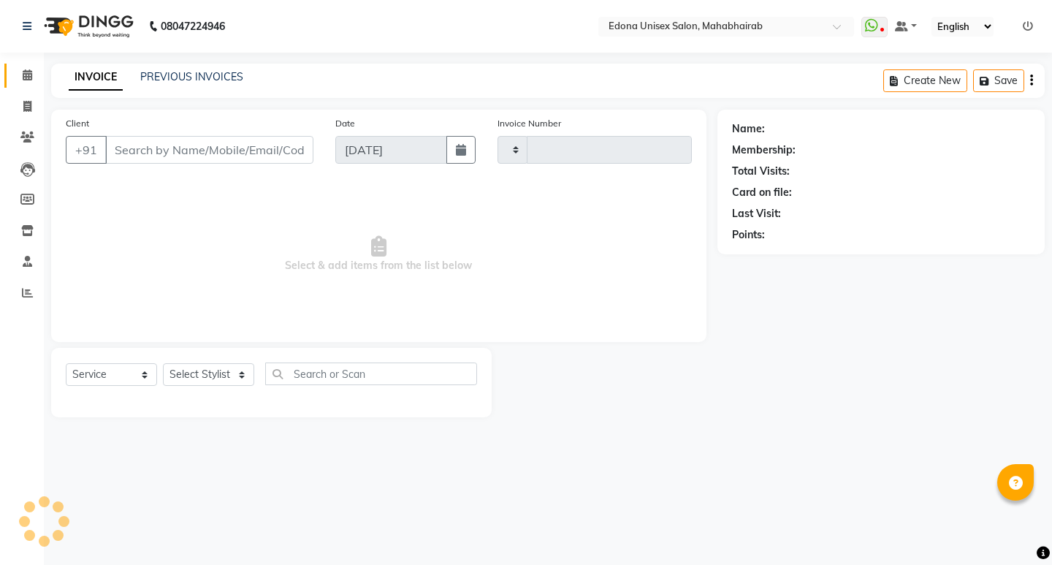
type input "3107"
select select "5393"
type input "8638125376"
select select "37934"
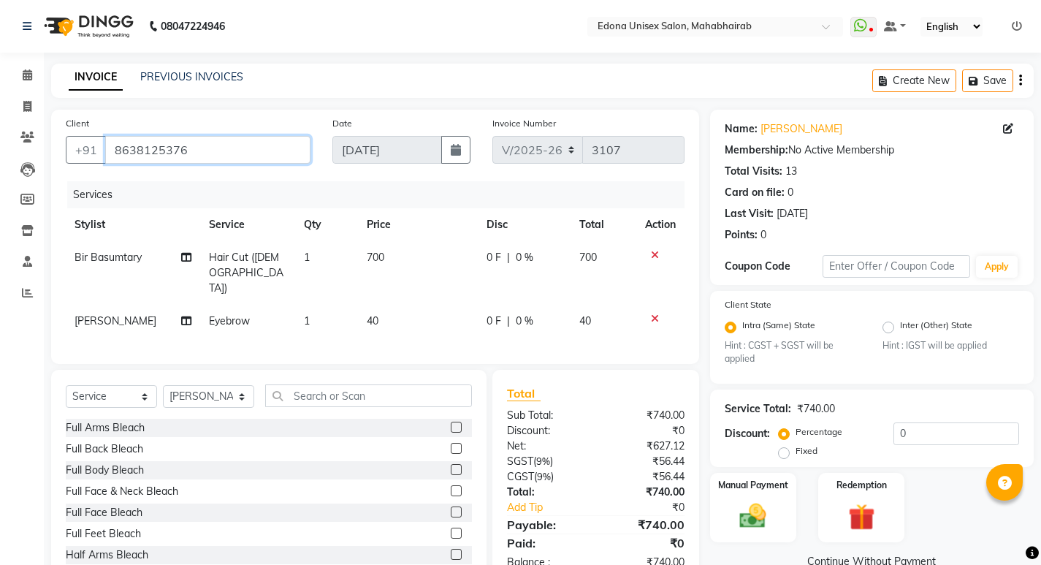
click at [208, 159] on input "8638125376" at bounding box center [207, 150] width 205 height 28
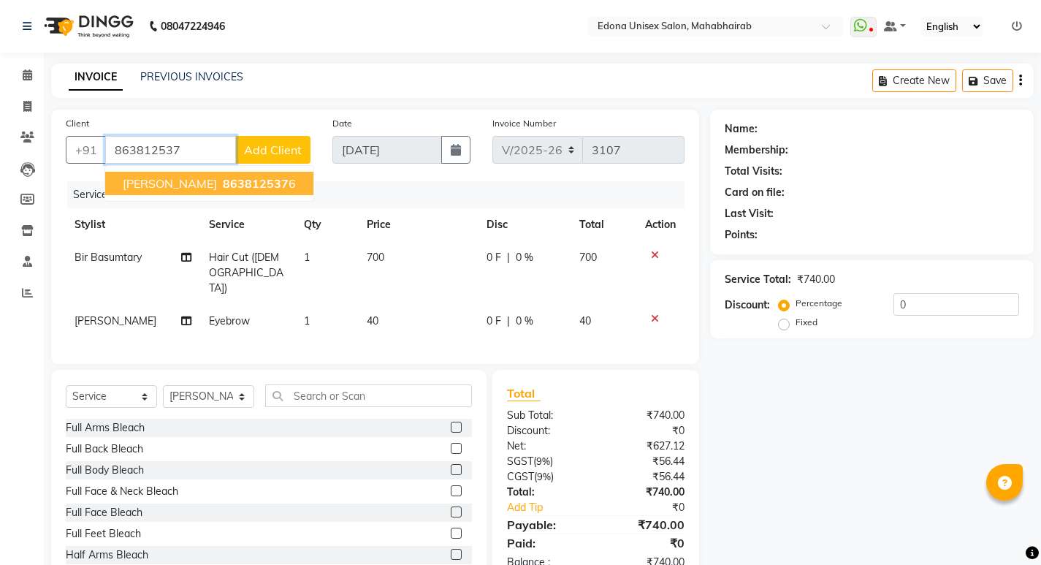
click at [223, 186] on span "863812537" at bounding box center [256, 183] width 66 height 15
type input "8638125376"
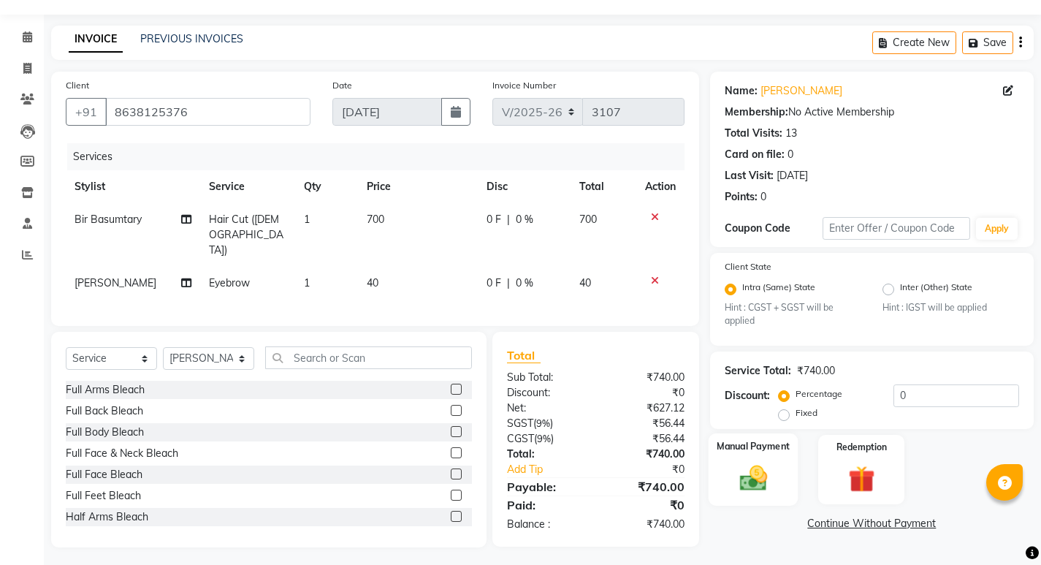
click at [771, 479] on img at bounding box center [752, 477] width 45 height 31
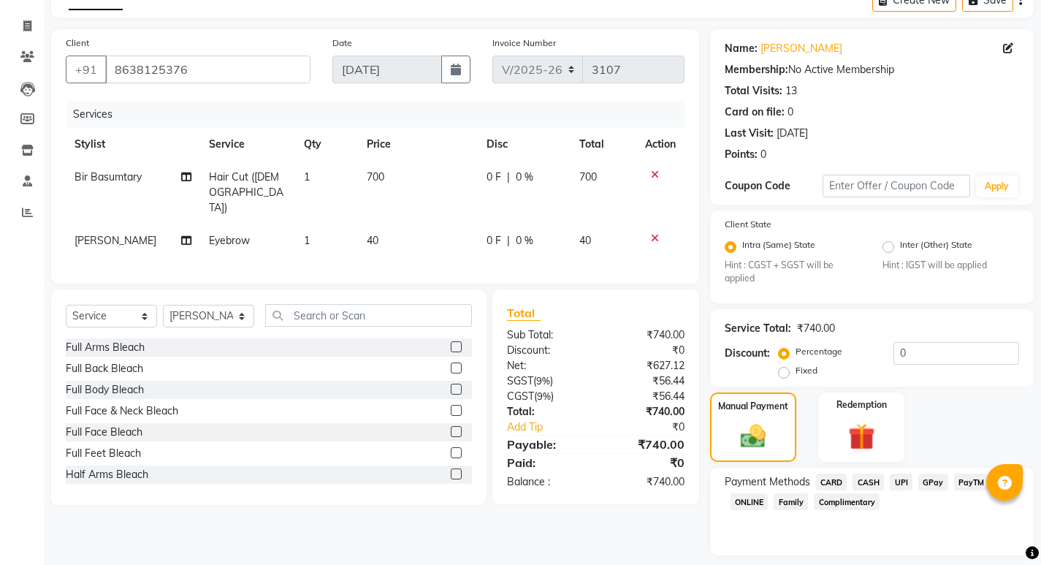
scroll to position [123, 0]
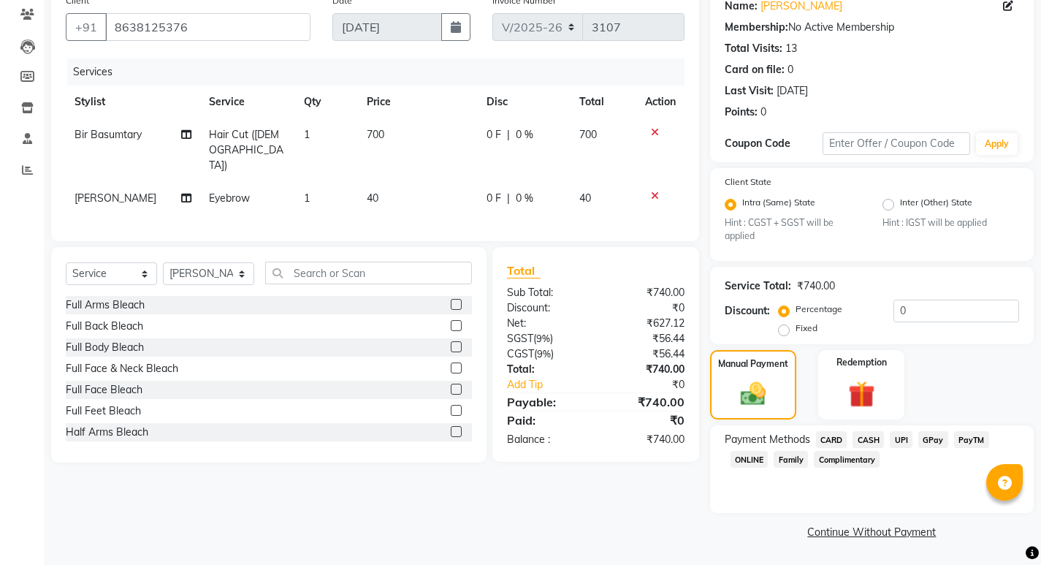
click at [902, 441] on span "UPI" at bounding box center [900, 439] width 23 height 17
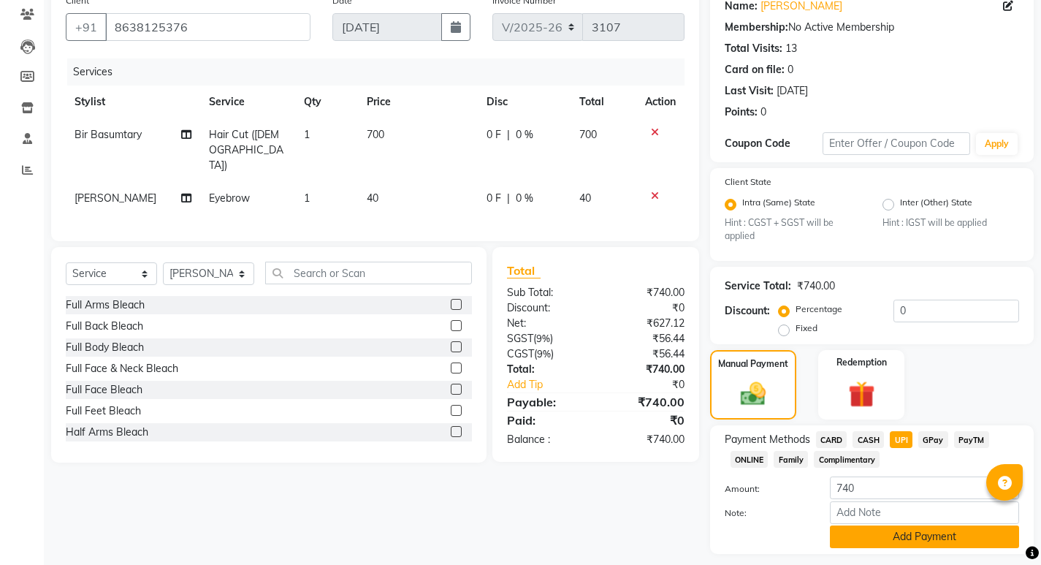
click at [908, 525] on button "Add Payment" at bounding box center [924, 536] width 189 height 23
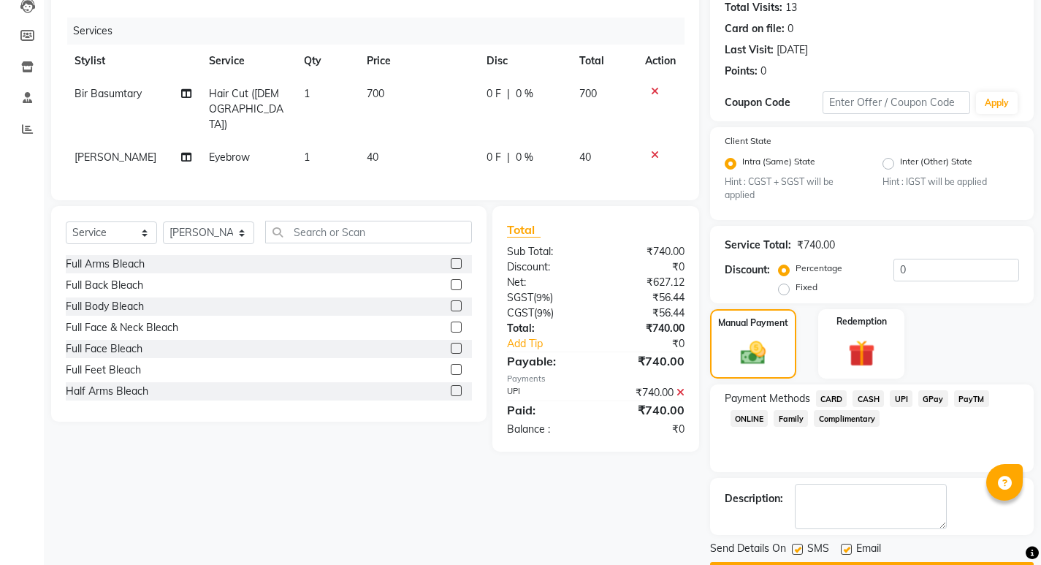
scroll to position [205, 0]
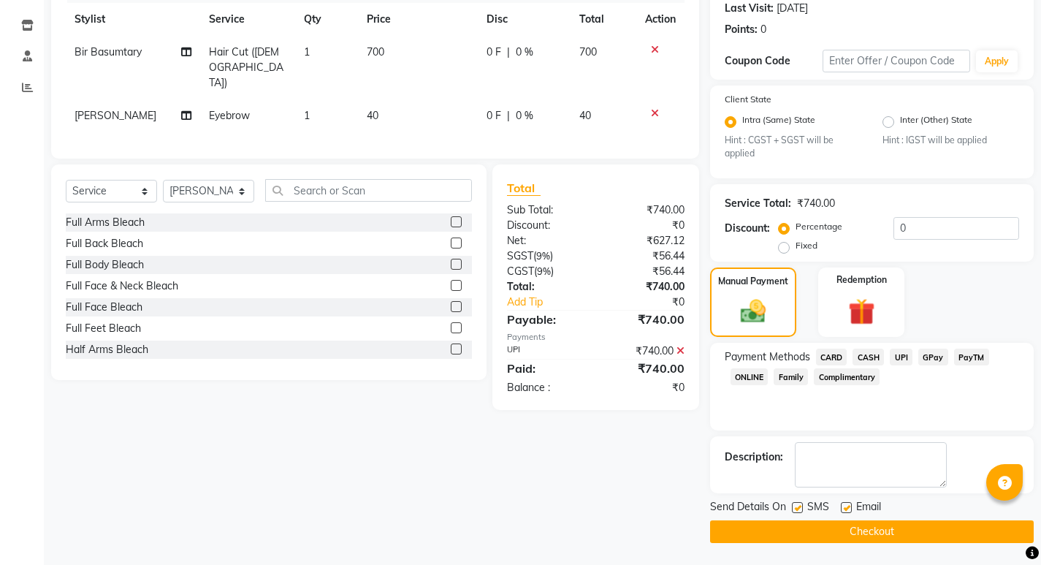
click at [893, 534] on button "Checkout" at bounding box center [872, 531] width 324 height 23
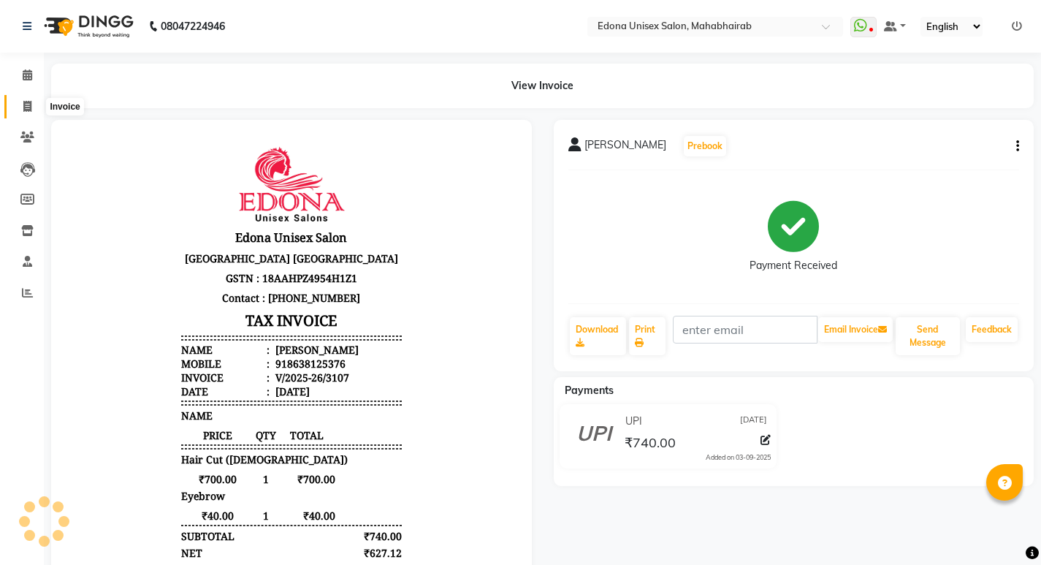
click at [33, 109] on span at bounding box center [28, 107] width 26 height 17
select select "service"
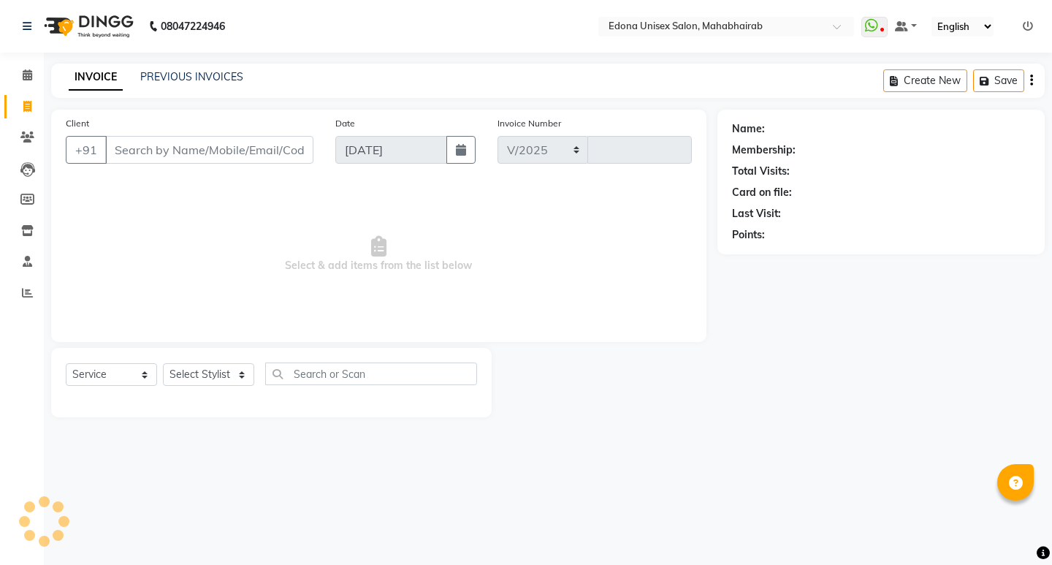
select select "5393"
type input "3109"
click at [177, 77] on link "PREVIOUS INVOICES" at bounding box center [191, 76] width 103 height 13
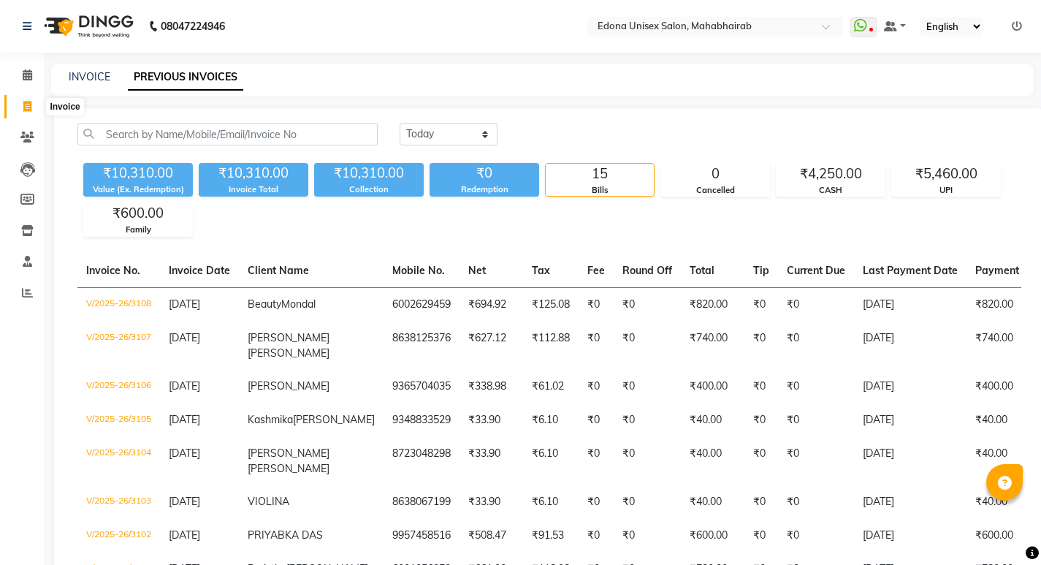
click at [31, 107] on icon at bounding box center [27, 106] width 8 height 11
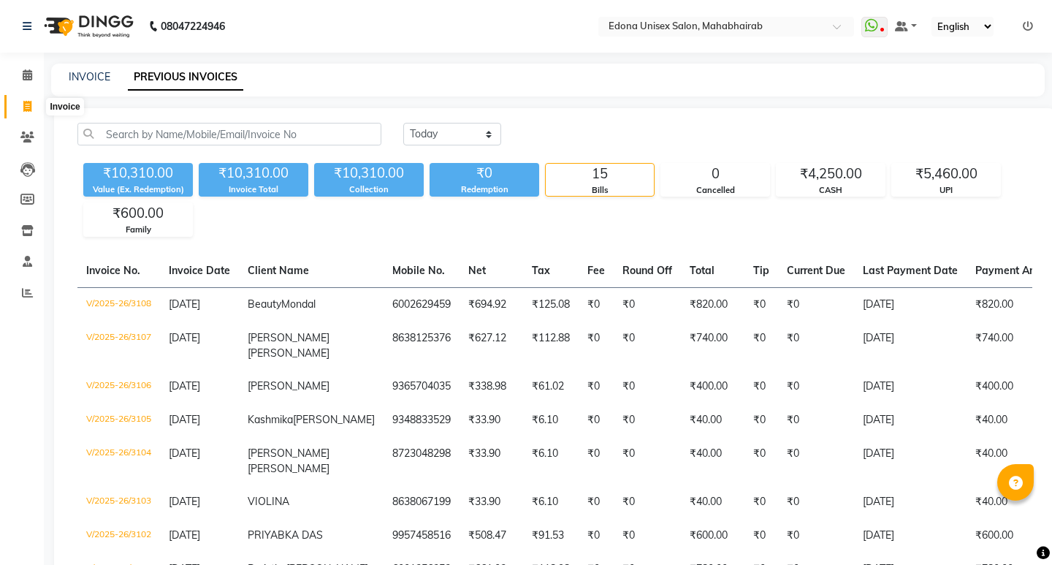
select select "service"
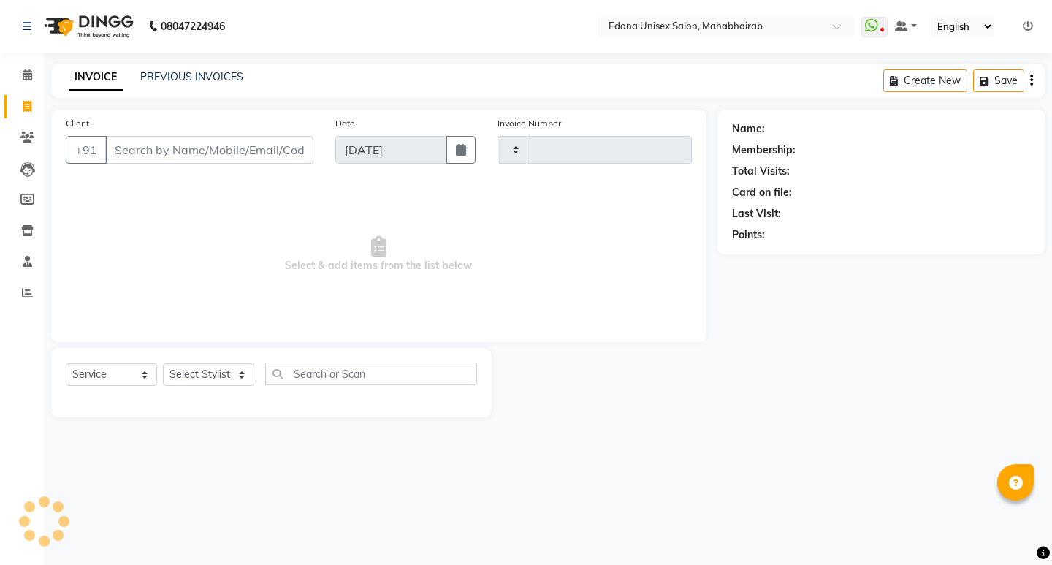
type input "3109"
select select "5393"
click at [28, 78] on icon at bounding box center [27, 74] width 9 height 11
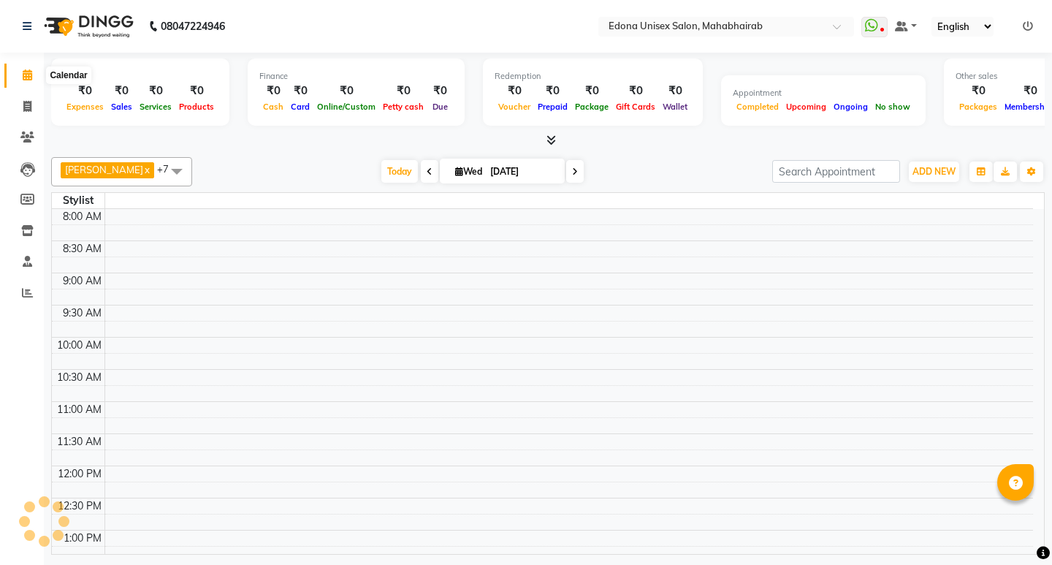
click at [25, 75] on icon at bounding box center [27, 74] width 9 height 11
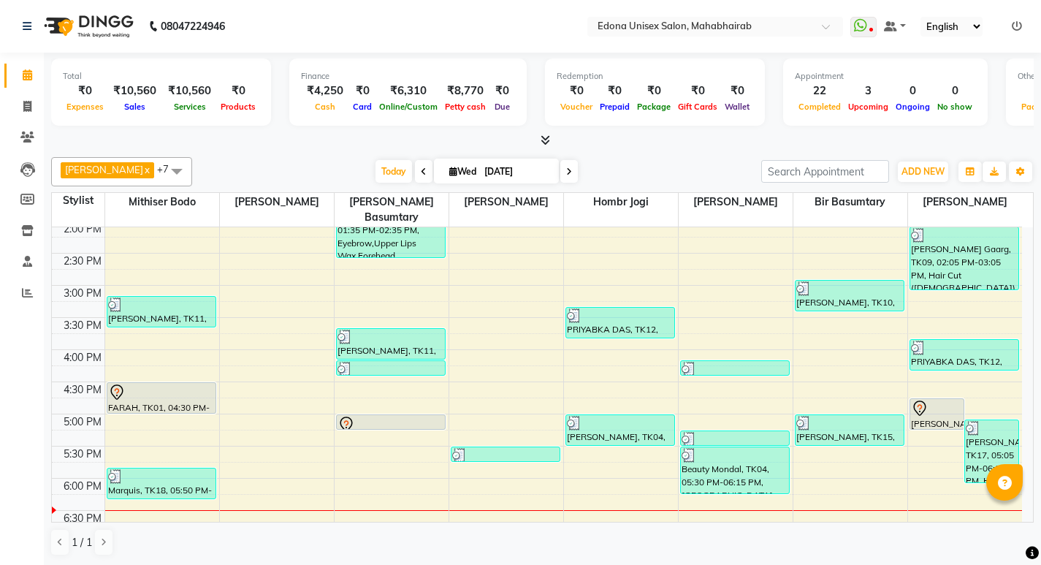
scroll to position [430, 0]
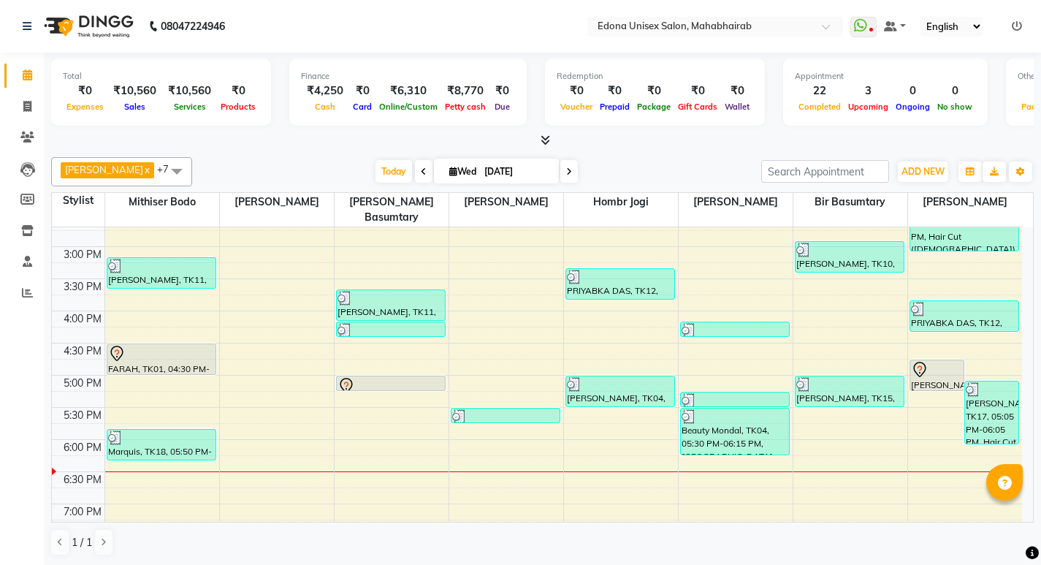
click at [547, 138] on icon at bounding box center [544, 139] width 9 height 11
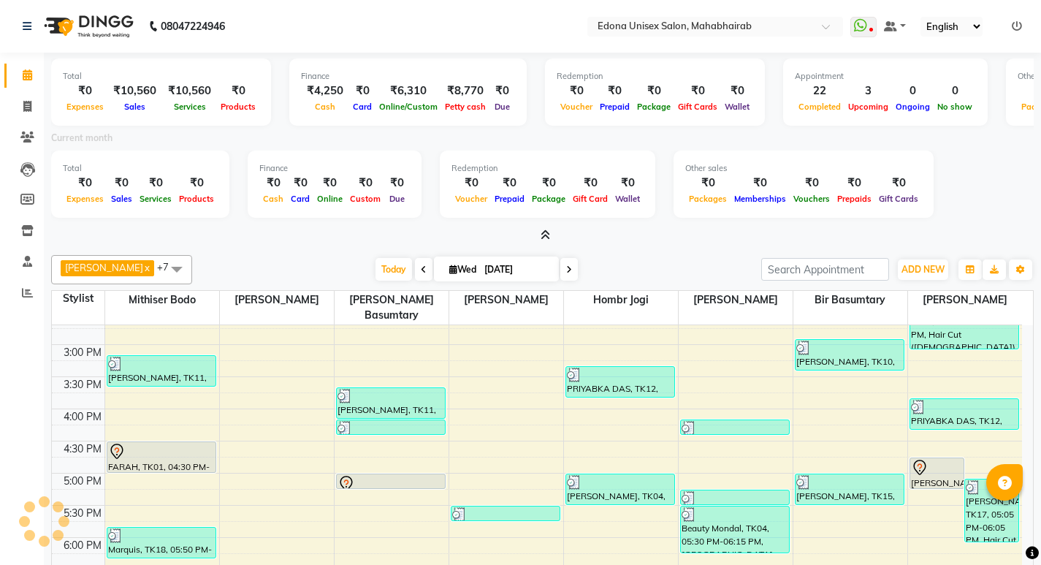
click at [547, 138] on div "Current month" at bounding box center [542, 140] width 1004 height 20
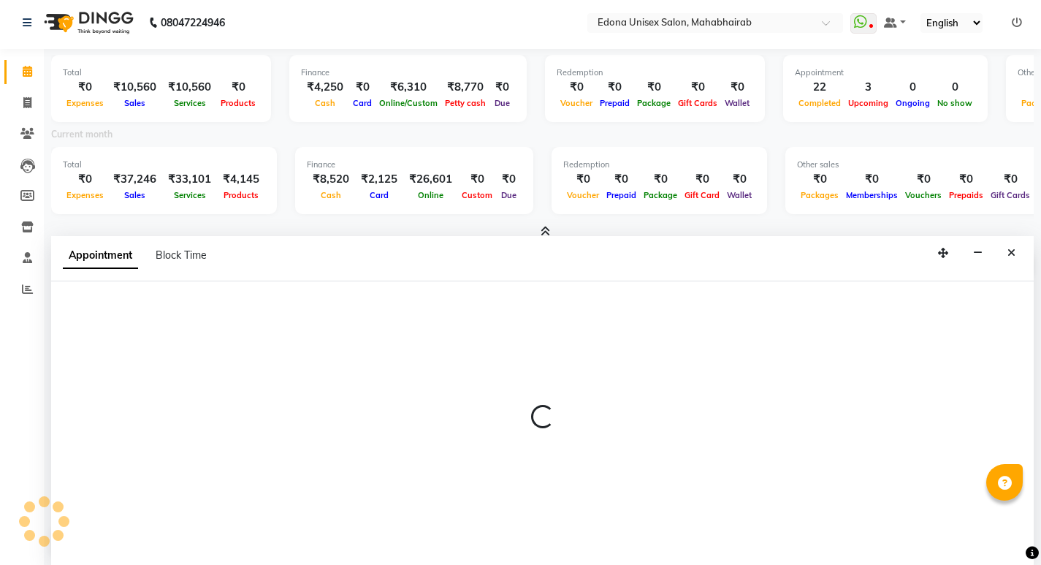
scroll to position [4, 0]
select select "47303"
select select "tentative"
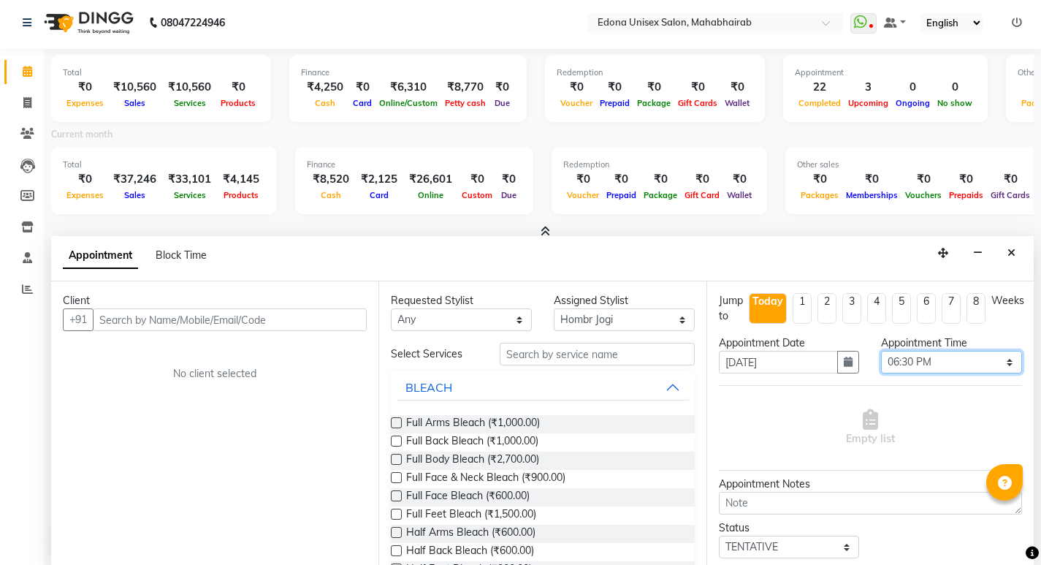
click at [959, 360] on select "Select 09:00 AM 09:15 AM 09:30 AM 09:45 AM 10:00 AM 10:15 AM 10:30 AM 10:45 AM …" at bounding box center [951, 362] width 141 height 23
select select "1125"
click at [881, 351] on select "Select 09:00 AM 09:15 AM 09:30 AM 09:45 AM 10:00 AM 10:15 AM 10:30 AM 10:45 AM …" at bounding box center [951, 362] width 141 height 23
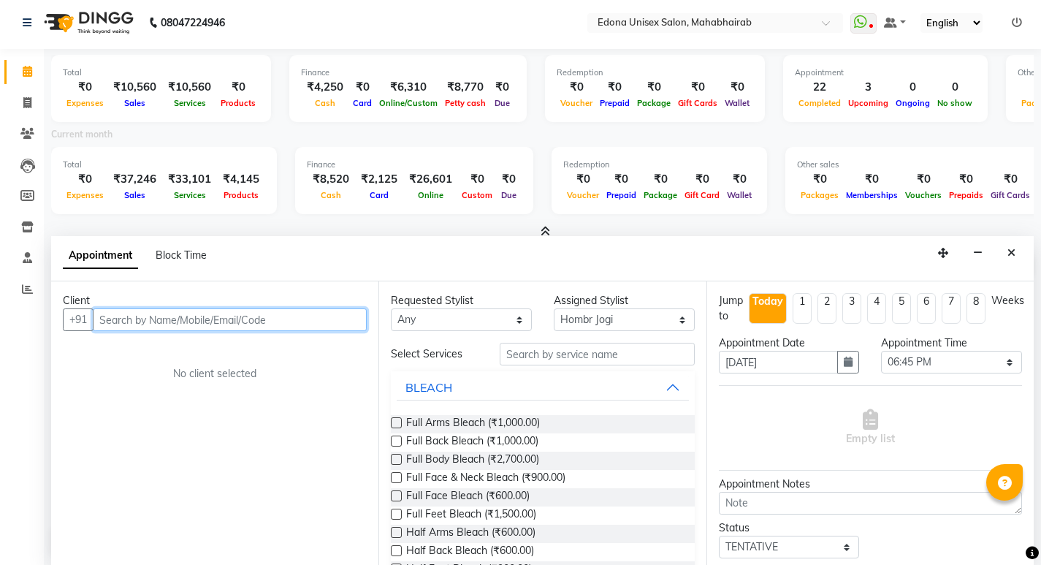
click at [258, 313] on input "text" at bounding box center [230, 319] width 274 height 23
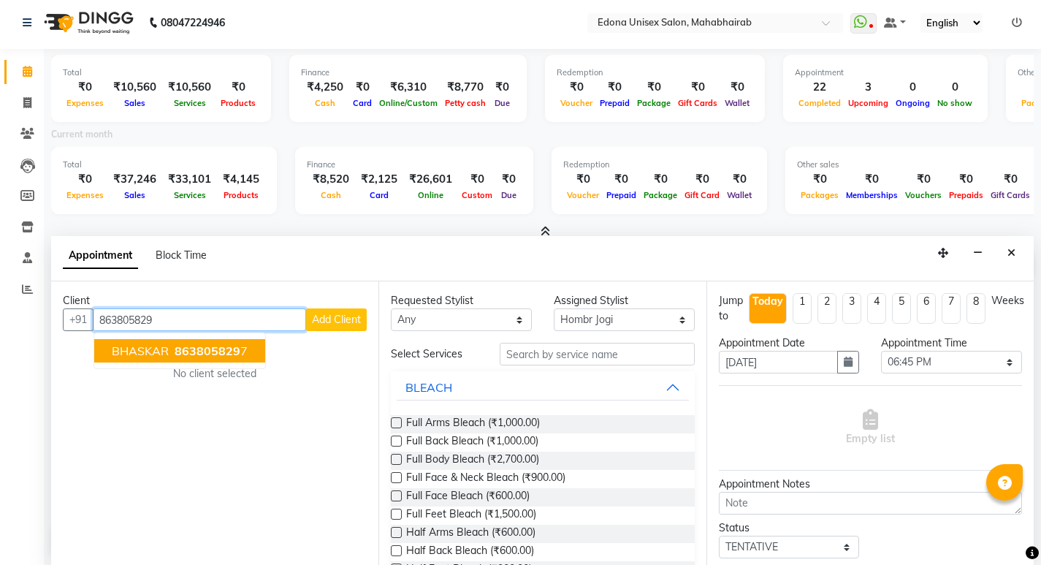
click at [243, 350] on ngb-highlight "863805829 7" at bounding box center [210, 350] width 76 height 15
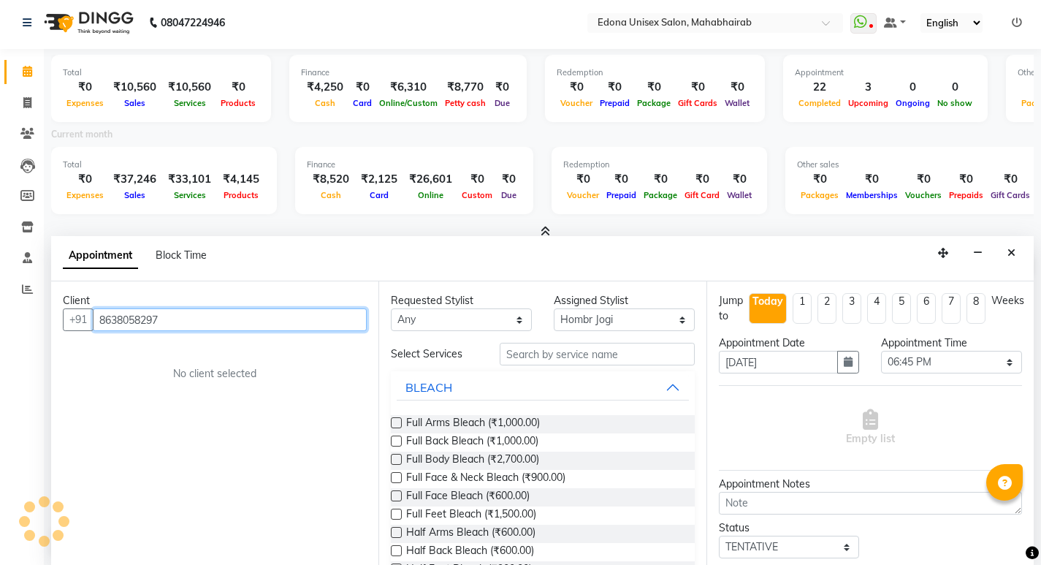
type input "8638058297"
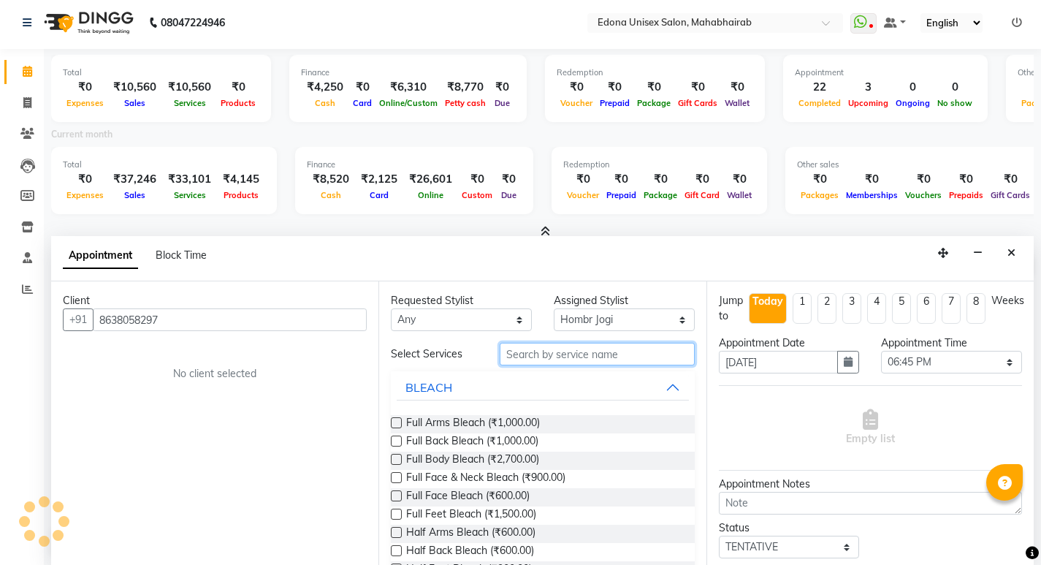
click at [587, 358] on input "text" at bounding box center [597, 354] width 195 height 23
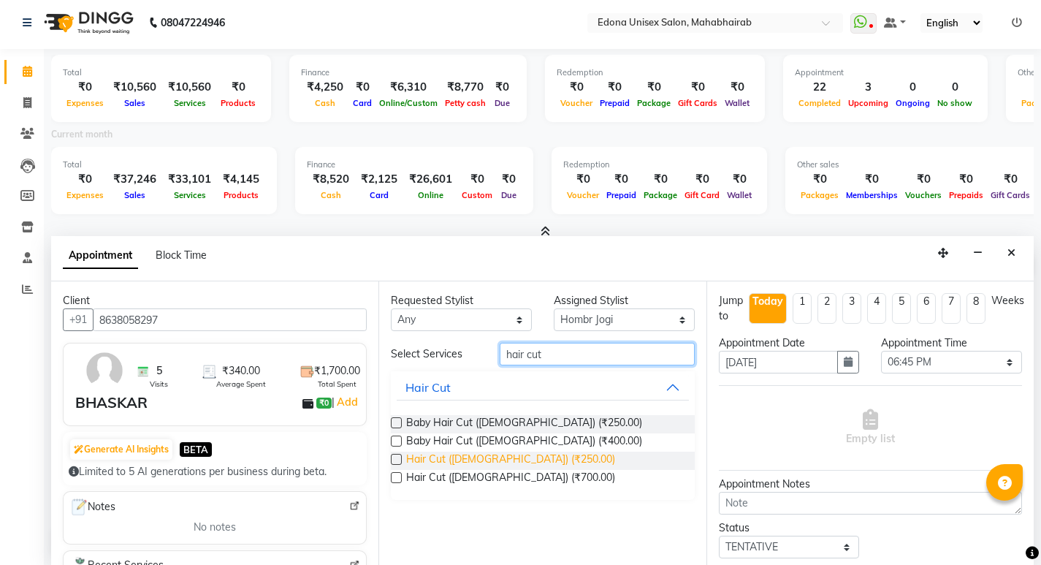
type input "hair cut"
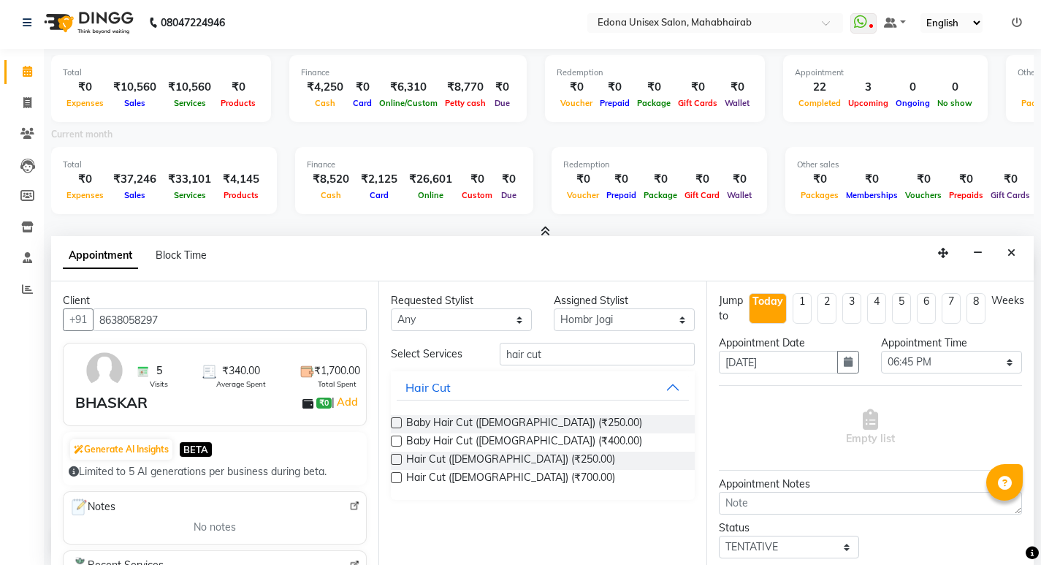
drag, startPoint x: 504, startPoint y: 457, endPoint x: 569, endPoint y: 407, distance: 82.2
click at [505, 456] on span "Hair Cut ([DEMOGRAPHIC_DATA]) (₹250.00)" at bounding box center [510, 460] width 209 height 18
checkbox input "false"
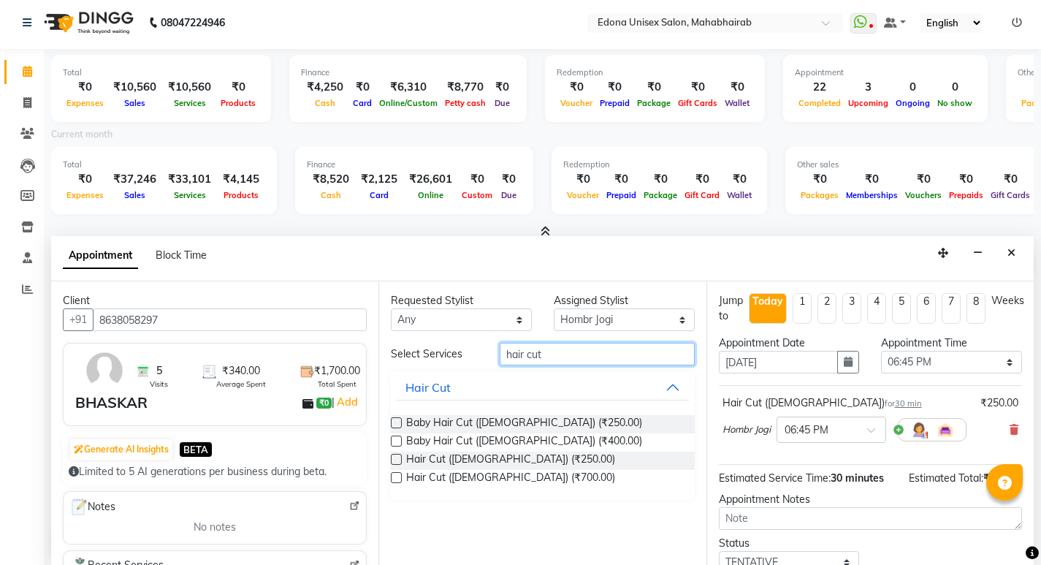
click at [583, 359] on input "hair cut" at bounding box center [597, 354] width 195 height 23
type input "h"
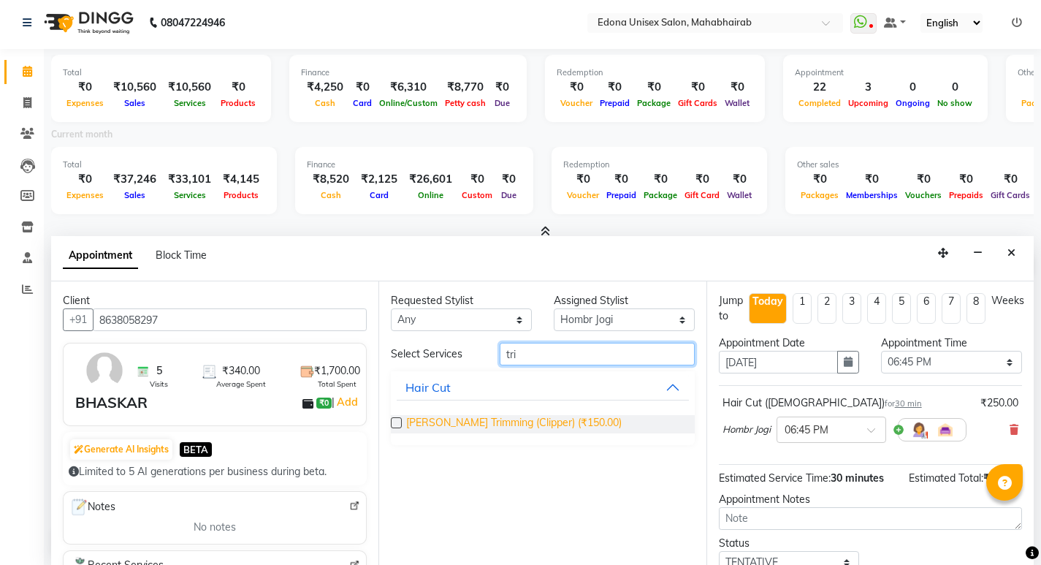
type input "tri"
click at [491, 423] on span "[PERSON_NAME] Trimming (Clipper) (₹150.00)" at bounding box center [513, 424] width 215 height 18
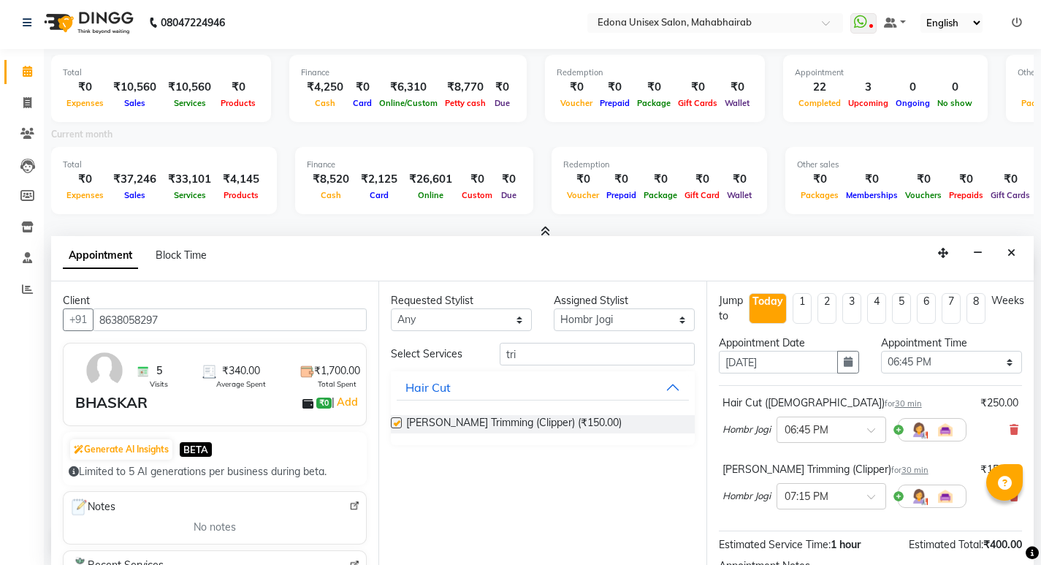
checkbox input "false"
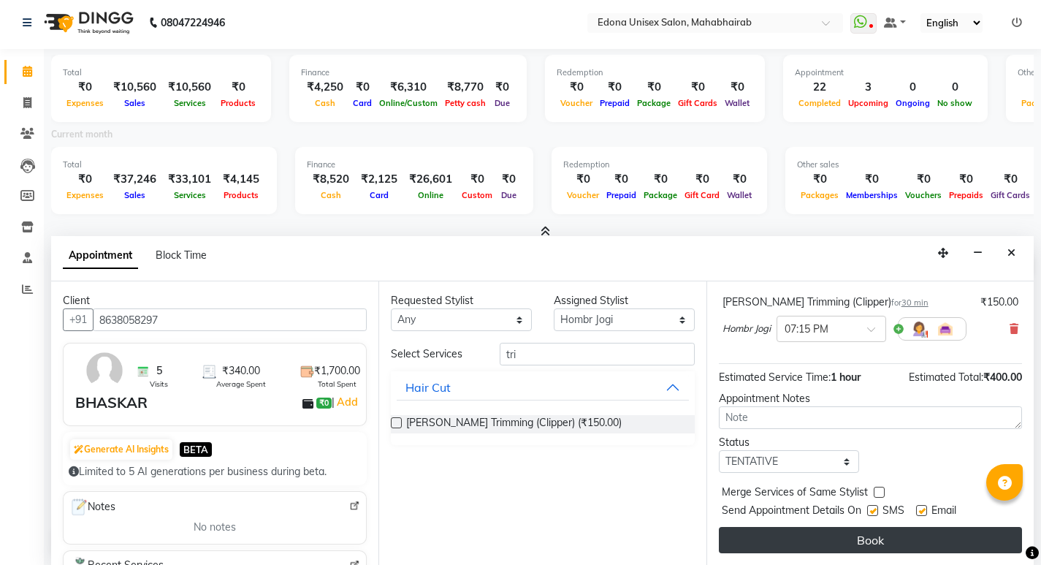
click at [867, 548] on button "Book" at bounding box center [870, 540] width 303 height 26
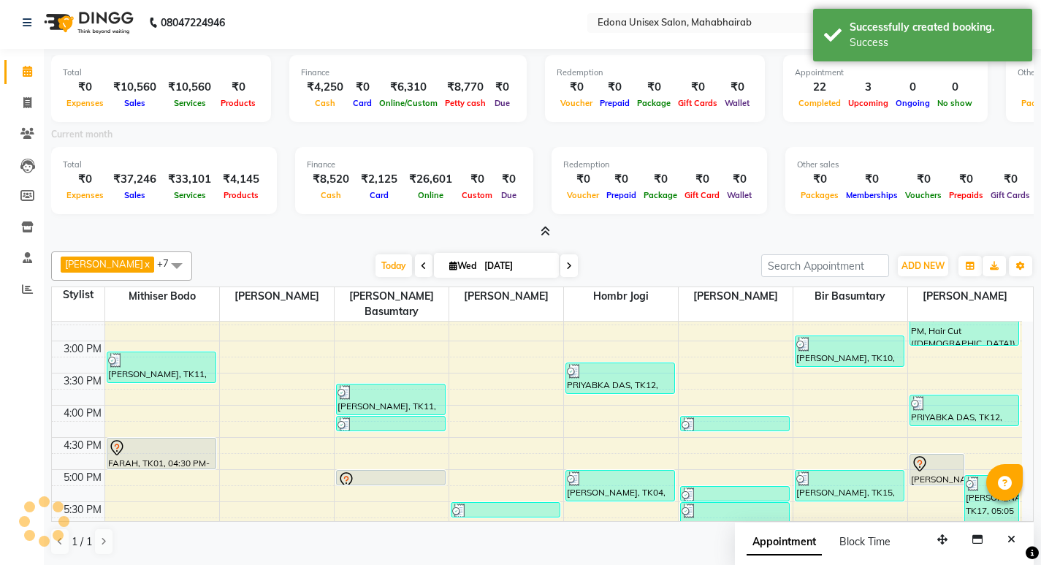
scroll to position [0, 0]
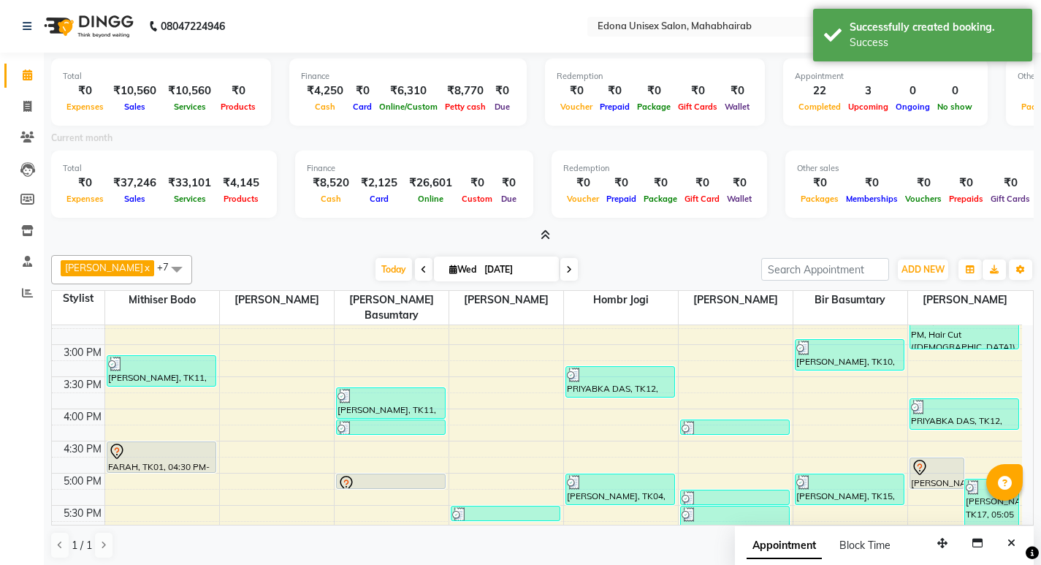
click at [697, 252] on div "Anju Sonar x Bir Basumtary x Hombr Jogi x Mithiser Bodo x [PERSON_NAME] x [PERS…" at bounding box center [542, 406] width 982 height 315
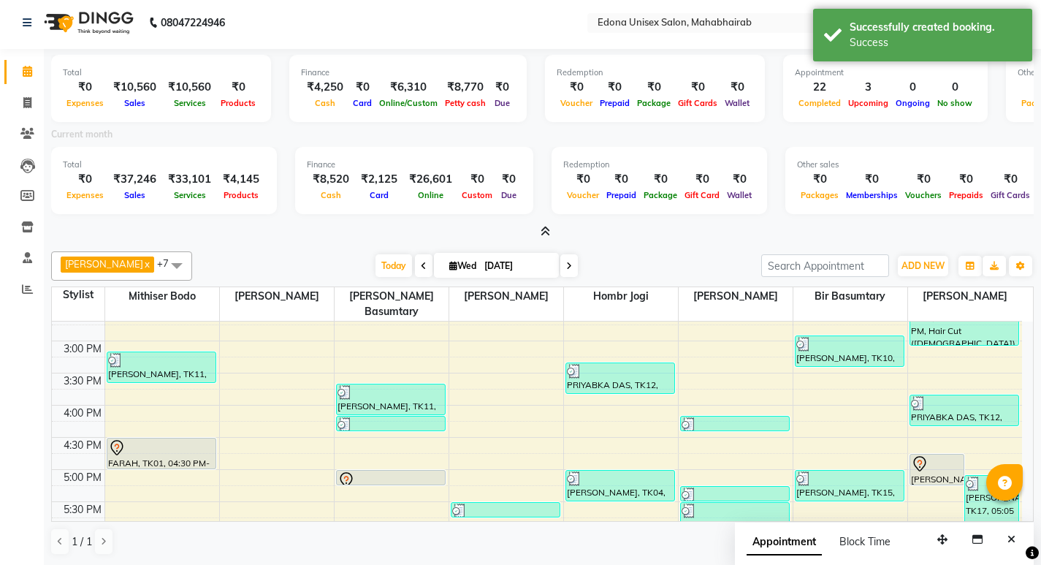
drag, startPoint x: 550, startPoint y: 225, endPoint x: 563, endPoint y: 234, distance: 16.2
click at [551, 226] on div at bounding box center [542, 231] width 982 height 15
click at [543, 231] on icon at bounding box center [544, 231] width 9 height 11
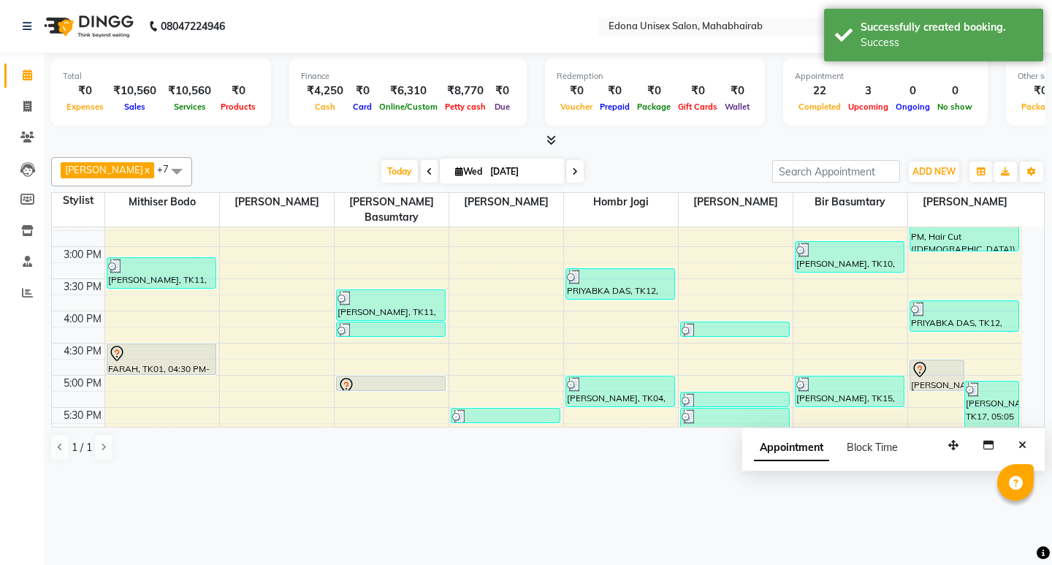
scroll to position [620, 0]
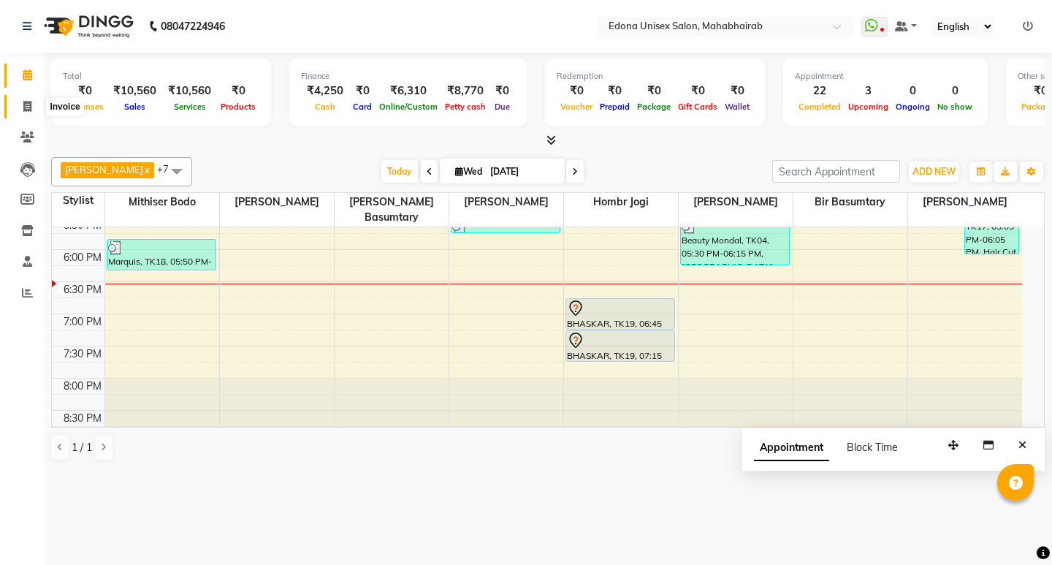
click at [26, 110] on icon at bounding box center [27, 106] width 8 height 11
select select "service"
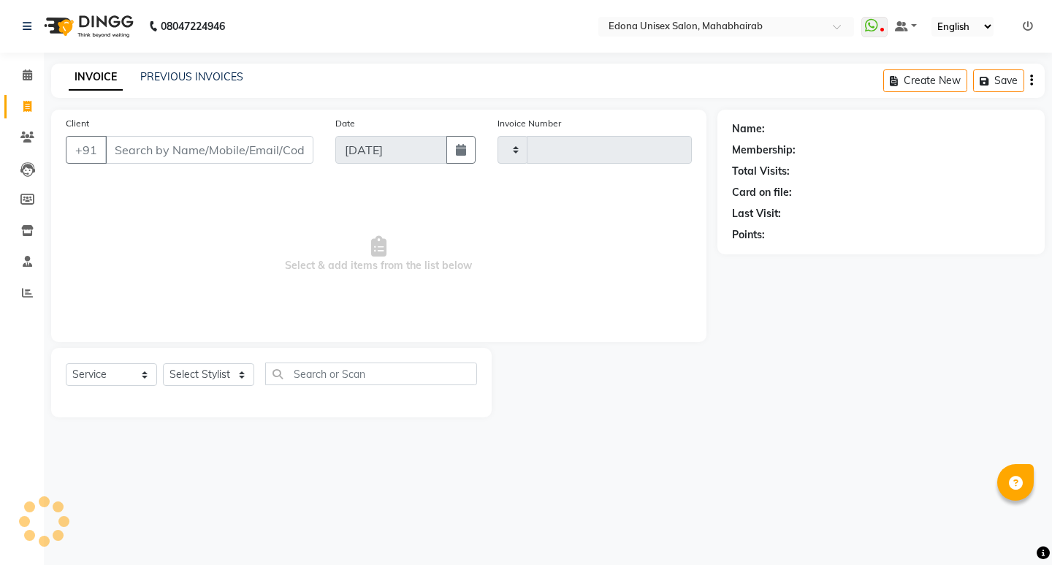
type input "3110"
select select "5393"
select select "service"
click at [27, 75] on icon at bounding box center [27, 74] width 9 height 11
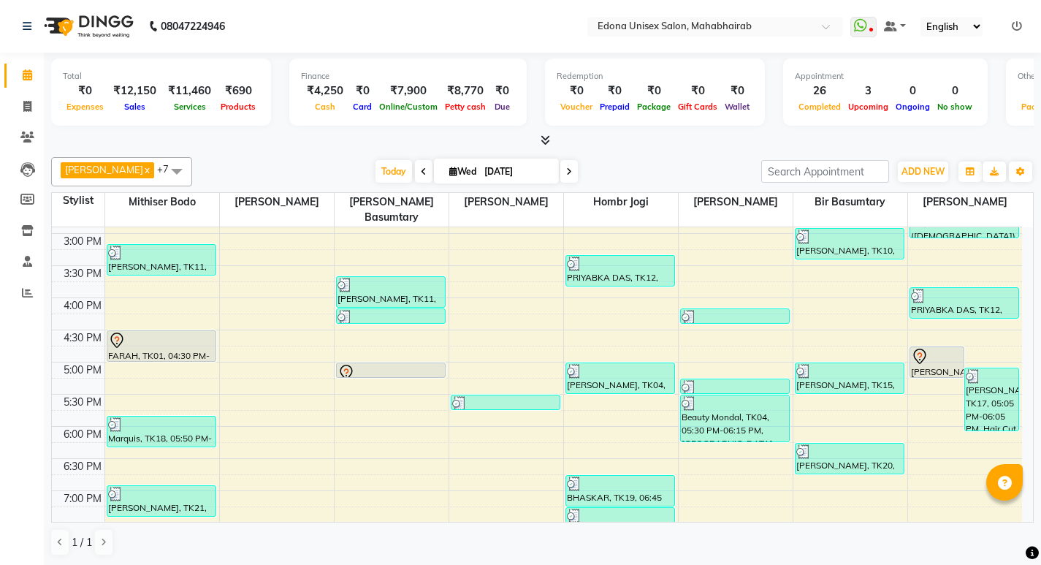
scroll to position [525, 0]
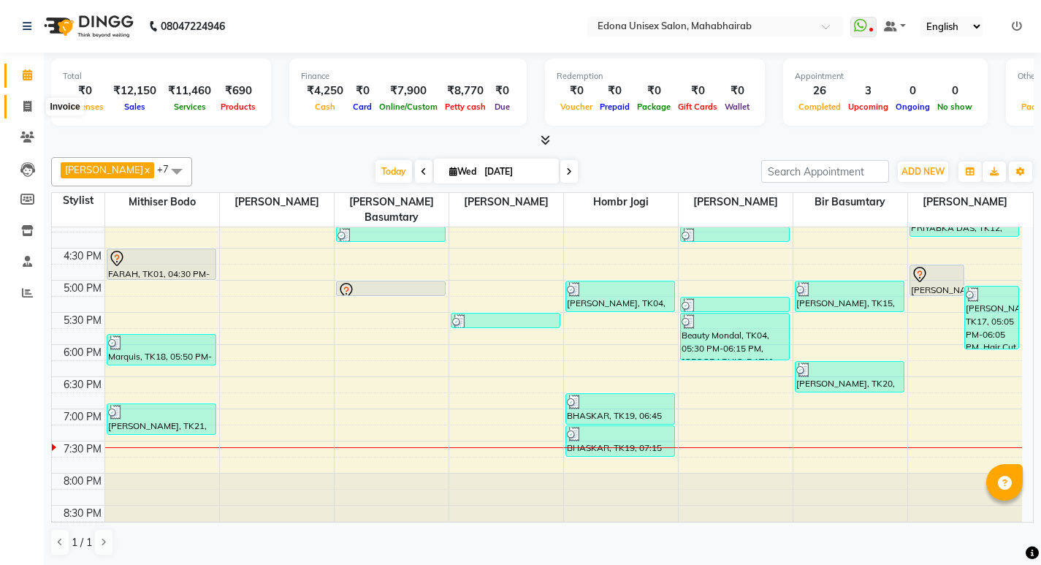
click at [28, 104] on icon at bounding box center [27, 106] width 8 height 11
select select "service"
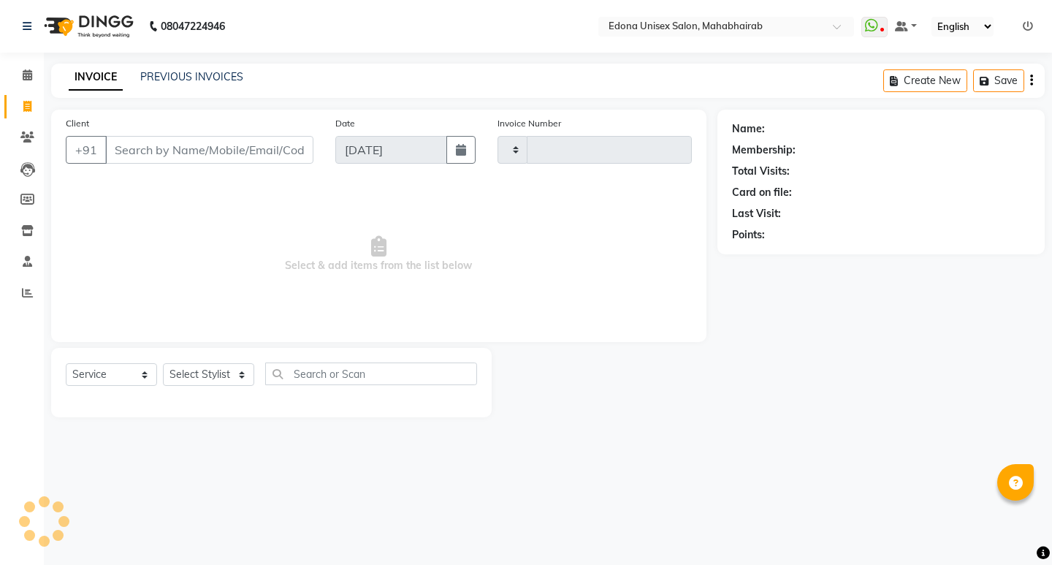
type input "3113"
select select "5393"
drag, startPoint x: 215, startPoint y: 371, endPoint x: 199, endPoint y: 369, distance: 15.5
click at [215, 371] on select "Select Stylist" at bounding box center [208, 374] width 91 height 23
select select "87820"
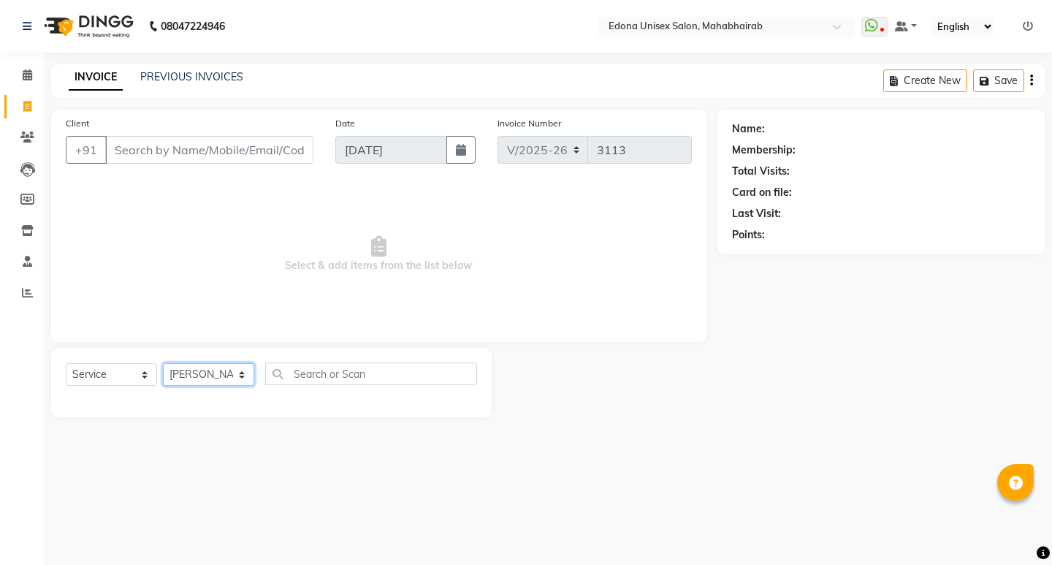
click at [163, 363] on select "Select Stylist Admin Anju Sonar Bir Basumtary [PERSON_NAME] [PERSON_NAME] Hombr…" at bounding box center [208, 374] width 91 height 23
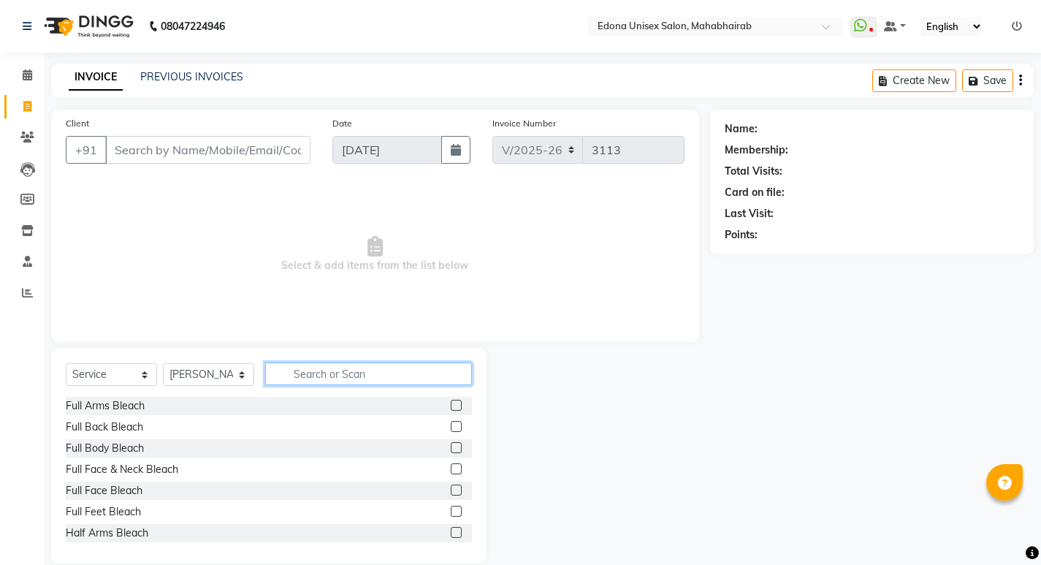
click at [351, 372] on input "text" at bounding box center [368, 373] width 207 height 23
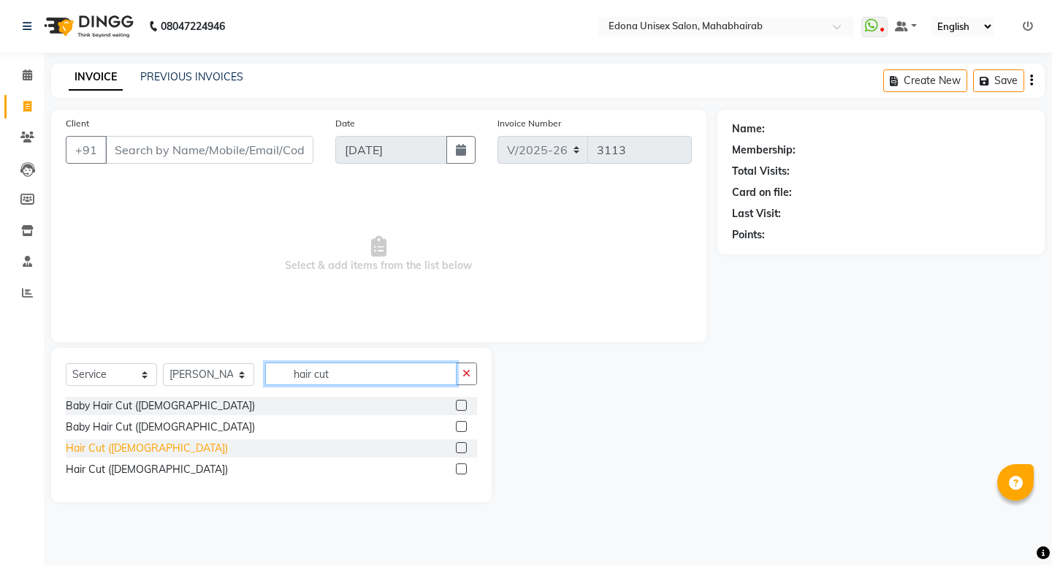
type input "hair cut"
click at [129, 449] on div "Hair Cut ([DEMOGRAPHIC_DATA])" at bounding box center [147, 447] width 162 height 15
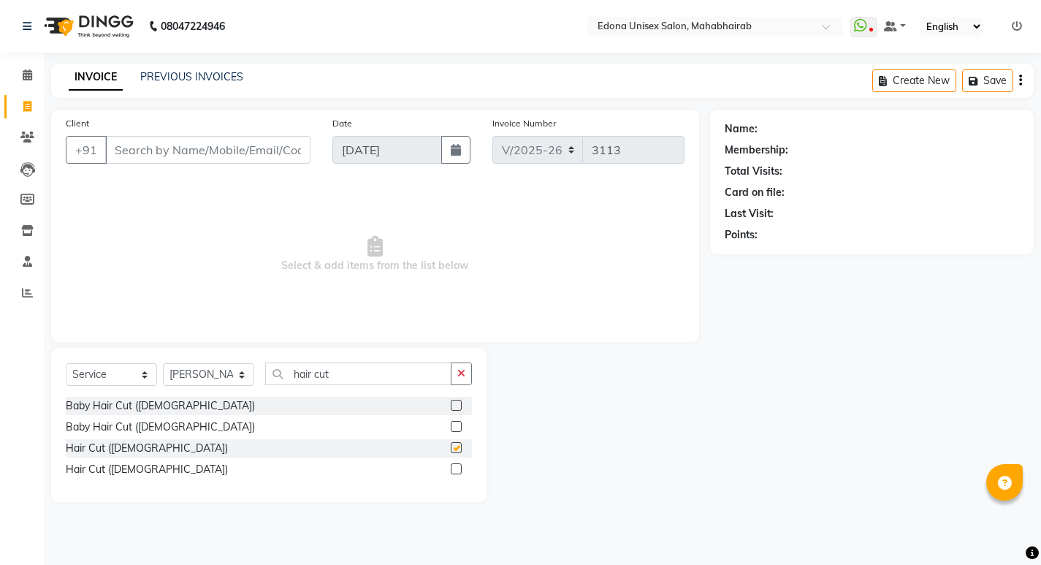
checkbox input "false"
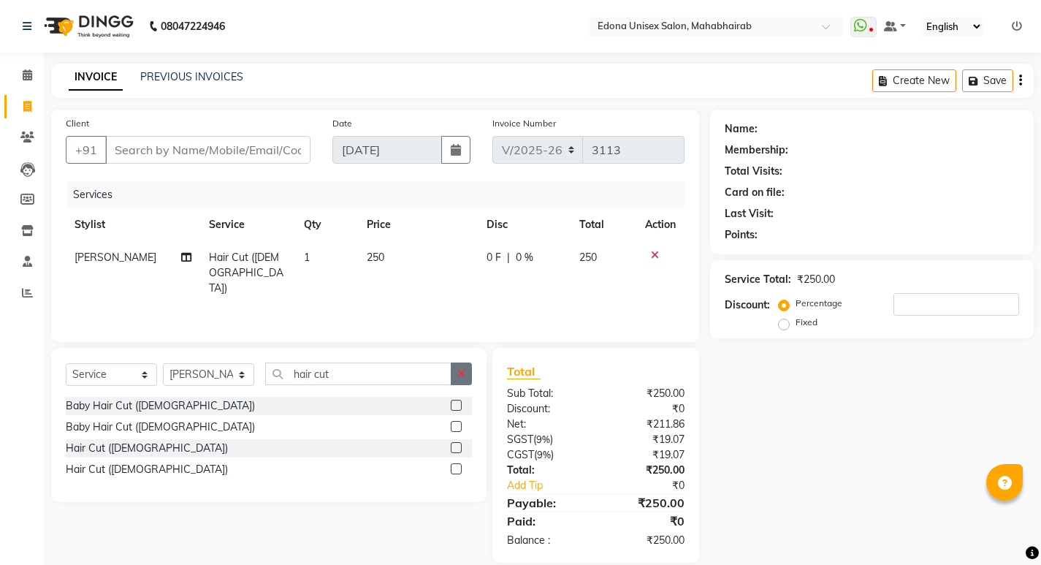
click at [454, 373] on button "button" at bounding box center [461, 373] width 21 height 23
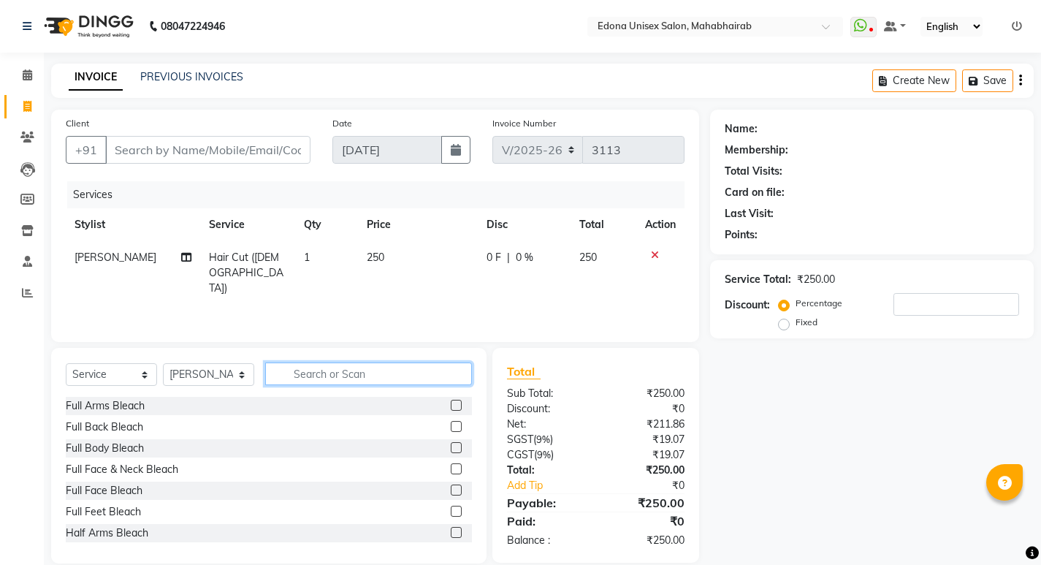
click at [392, 378] on input "text" at bounding box center [368, 373] width 207 height 23
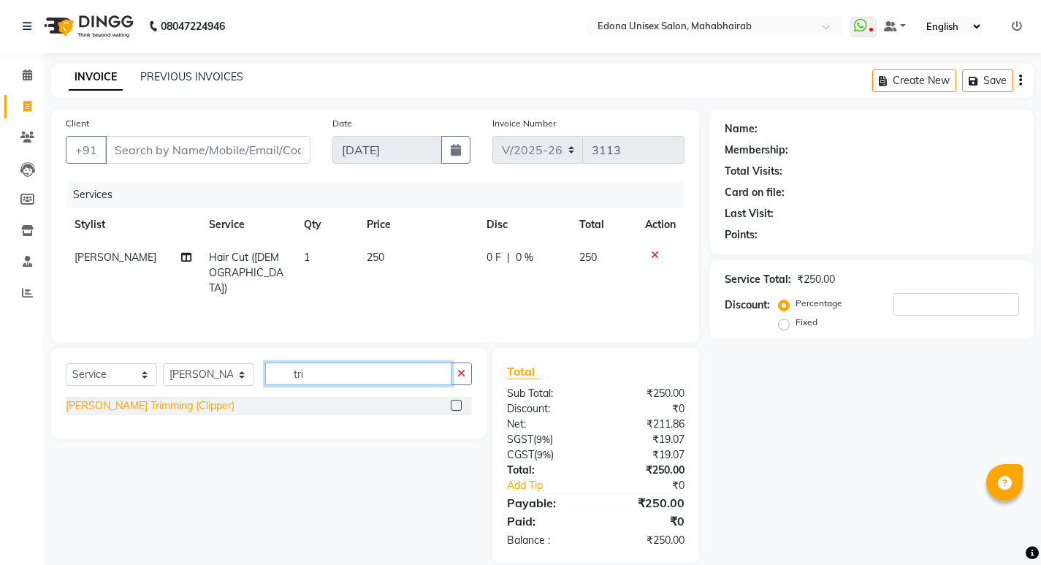
type input "tri"
click at [144, 408] on div "[PERSON_NAME] Trimming (Clipper)" at bounding box center [150, 405] width 169 height 15
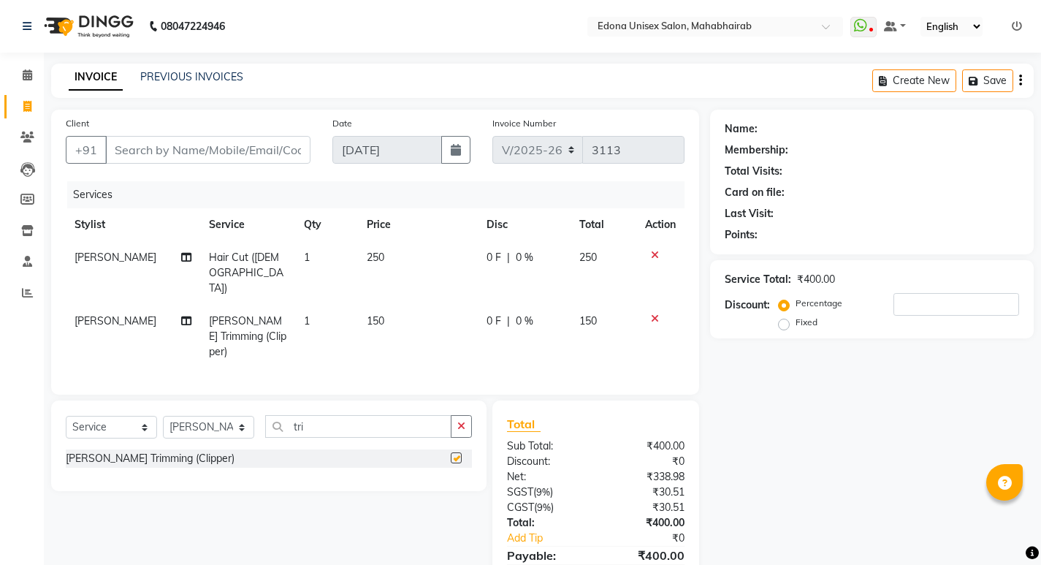
checkbox input "false"
drag, startPoint x: 463, startPoint y: 386, endPoint x: 411, endPoint y: 387, distance: 51.9
click at [456, 415] on button "button" at bounding box center [461, 426] width 21 height 23
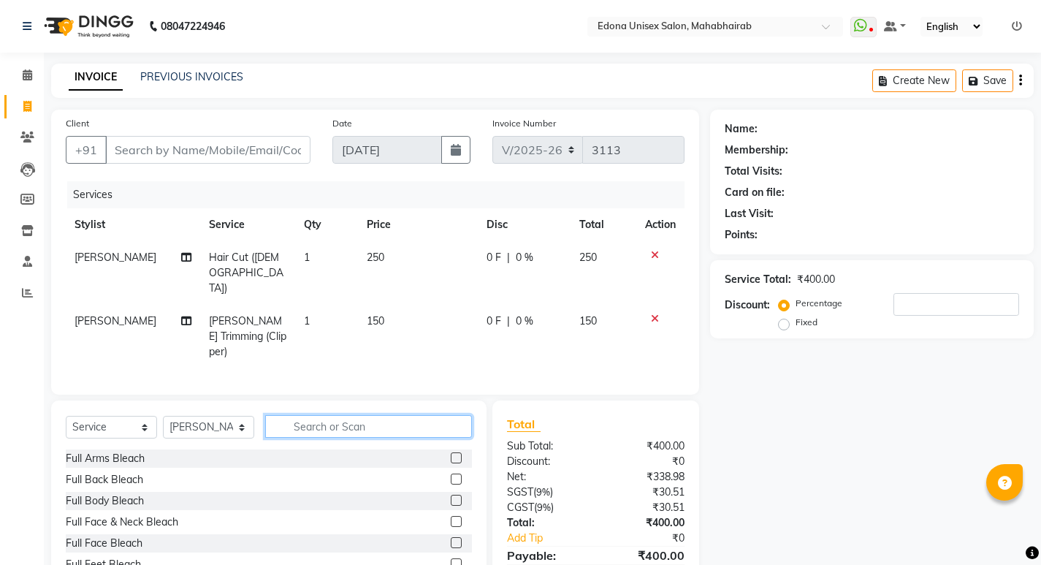
click at [386, 415] on input "text" at bounding box center [368, 426] width 207 height 23
click at [207, 416] on select "Select Stylist Admin Anju Sonar Bir Basumtary [PERSON_NAME] [PERSON_NAME] Hombr…" at bounding box center [208, 427] width 91 height 23
select select "37934"
click at [163, 416] on select "Select Stylist Admin Anju Sonar Bir Basumtary [PERSON_NAME] [PERSON_NAME] Hombr…" at bounding box center [208, 427] width 91 height 23
click at [396, 415] on input "text" at bounding box center [368, 426] width 207 height 23
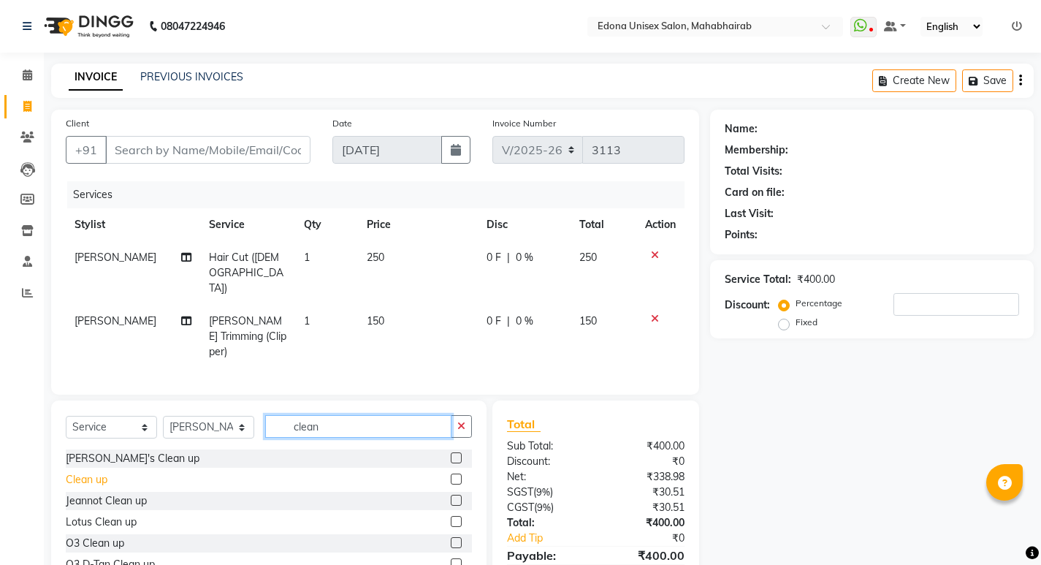
type input "clean"
click at [91, 472] on div "Clean up" at bounding box center [87, 479] width 42 height 15
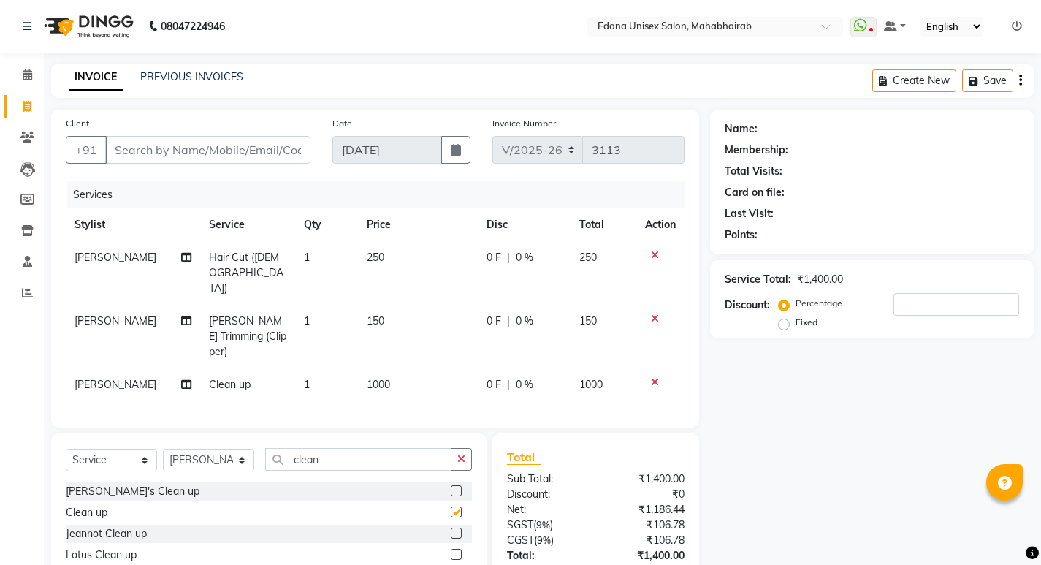
checkbox input "false"
click at [380, 378] on span "1000" at bounding box center [378, 384] width 23 height 13
select select "37934"
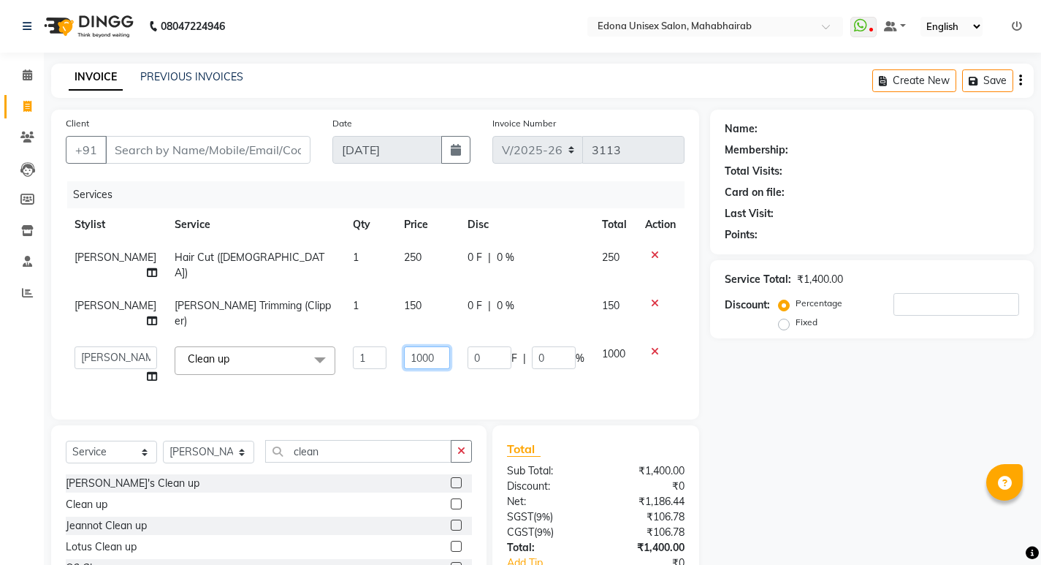
click at [441, 346] on input "1000" at bounding box center [427, 357] width 46 height 23
type input "1"
type input "700"
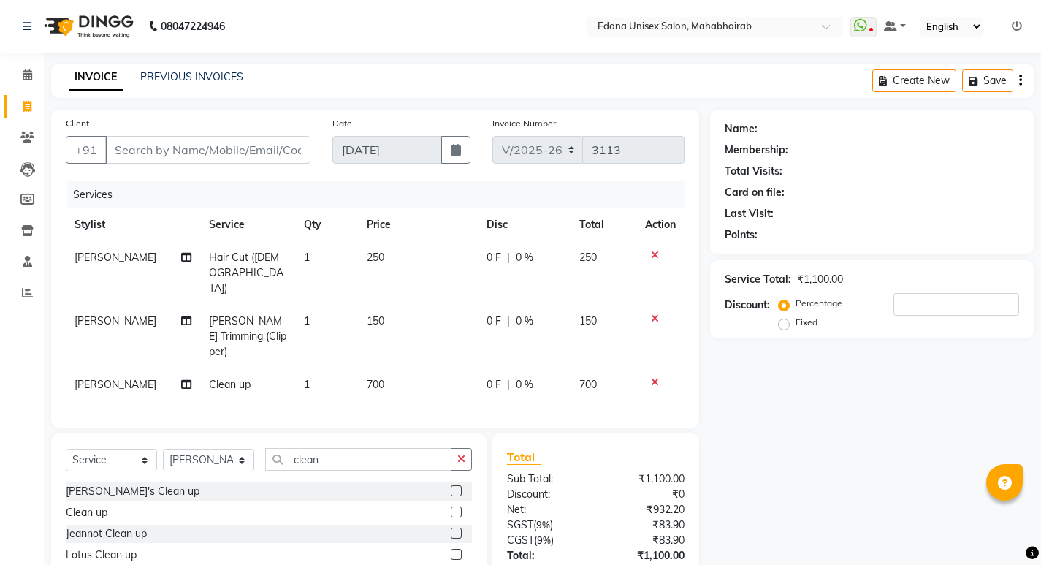
click at [397, 252] on td "250" at bounding box center [417, 273] width 119 height 64
select select "87820"
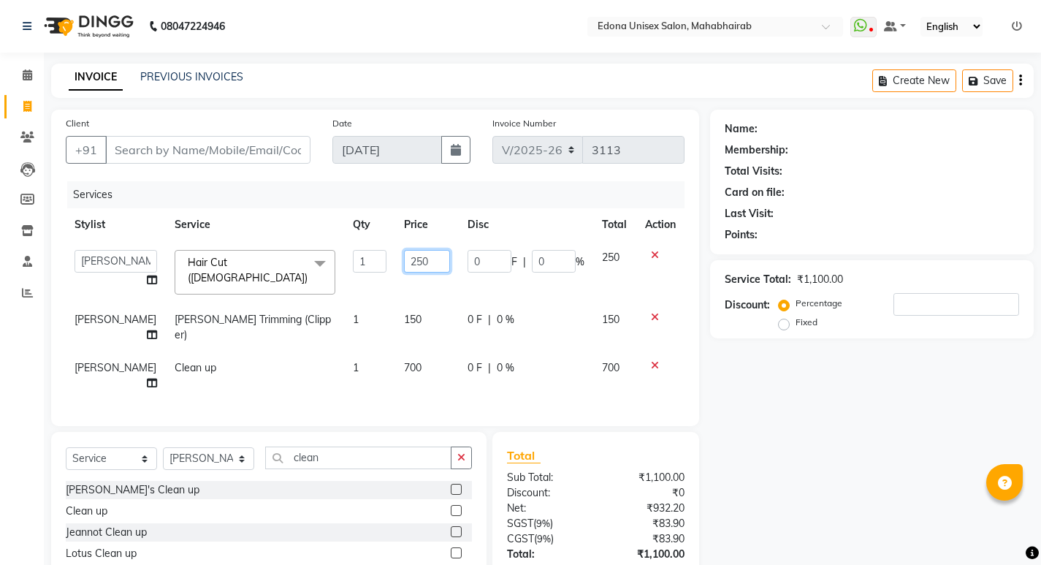
click at [412, 259] on input "250" at bounding box center [427, 261] width 46 height 23
type input "2"
type input "200"
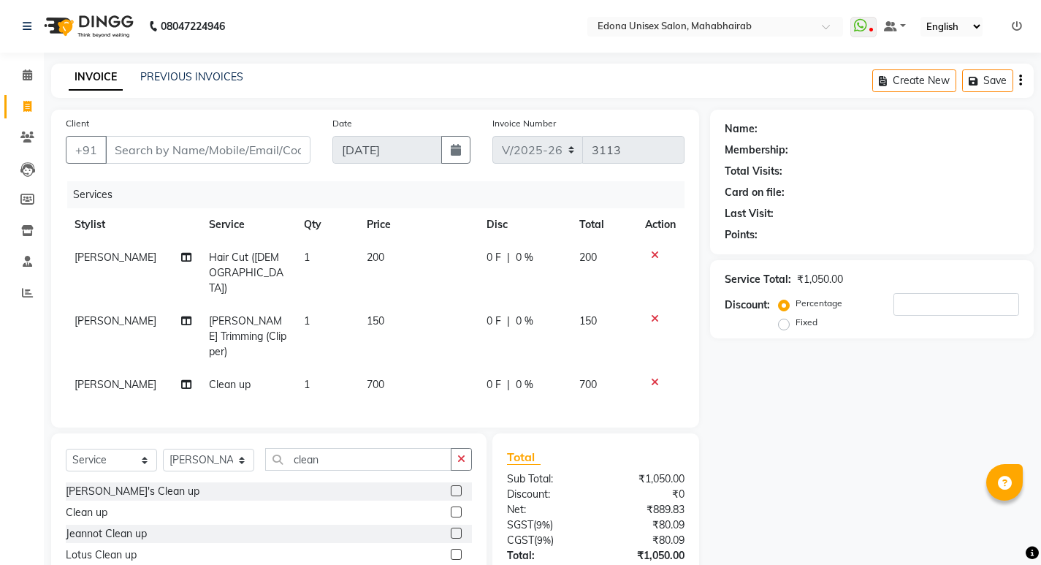
click at [393, 310] on td "150" at bounding box center [417, 337] width 119 height 64
select select "87820"
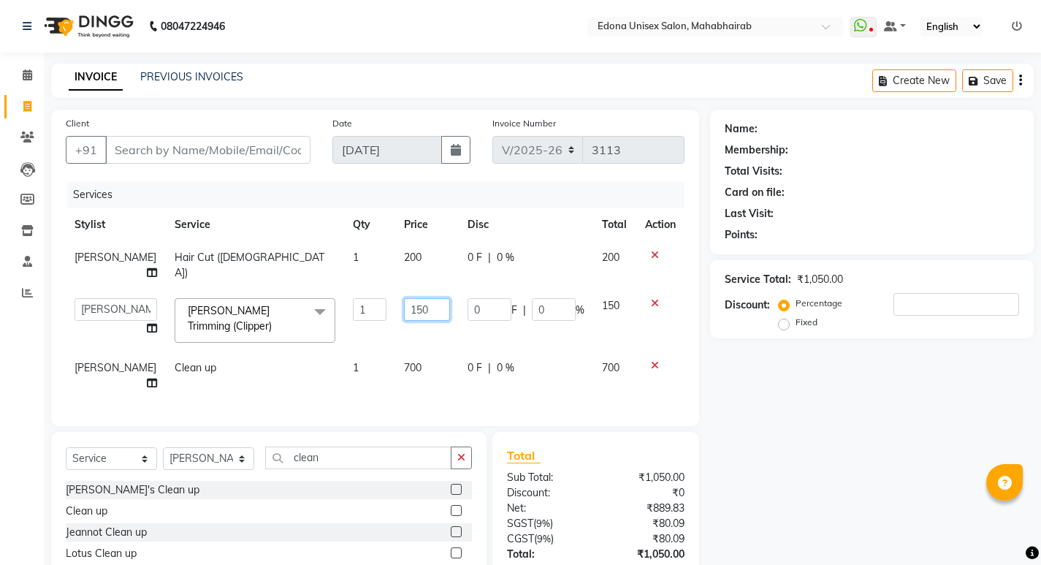
click at [409, 298] on input "150" at bounding box center [427, 309] width 46 height 23
type input "1"
type input "100"
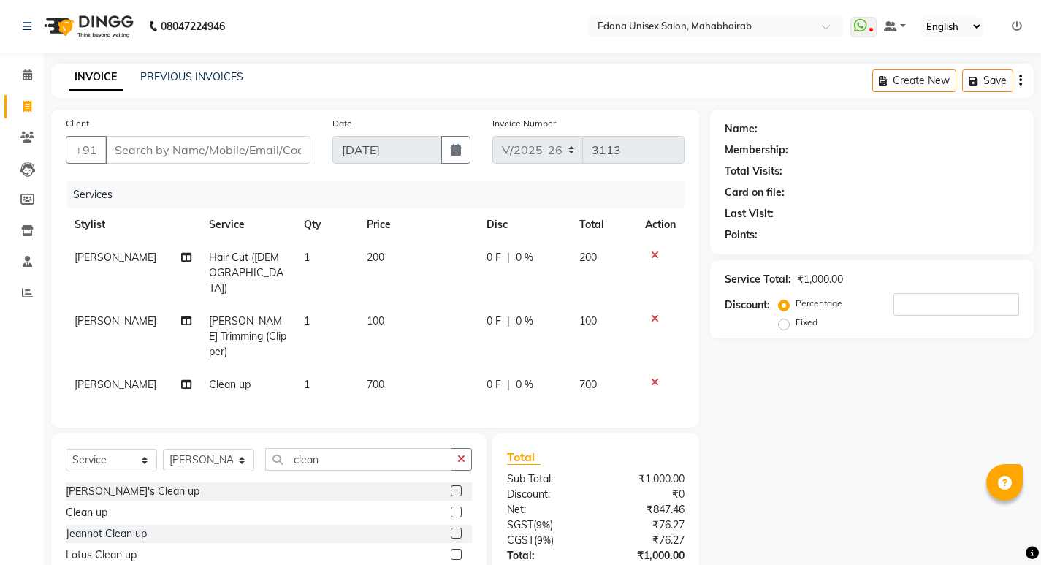
click at [432, 333] on tbody "[PERSON_NAME] Hair Cut ([DEMOGRAPHIC_DATA]) 1 200 0 F | 0 % 200 [PERSON_NAME] T…" at bounding box center [375, 321] width 619 height 160
click at [288, 148] on input "Client" at bounding box center [207, 150] width 205 height 28
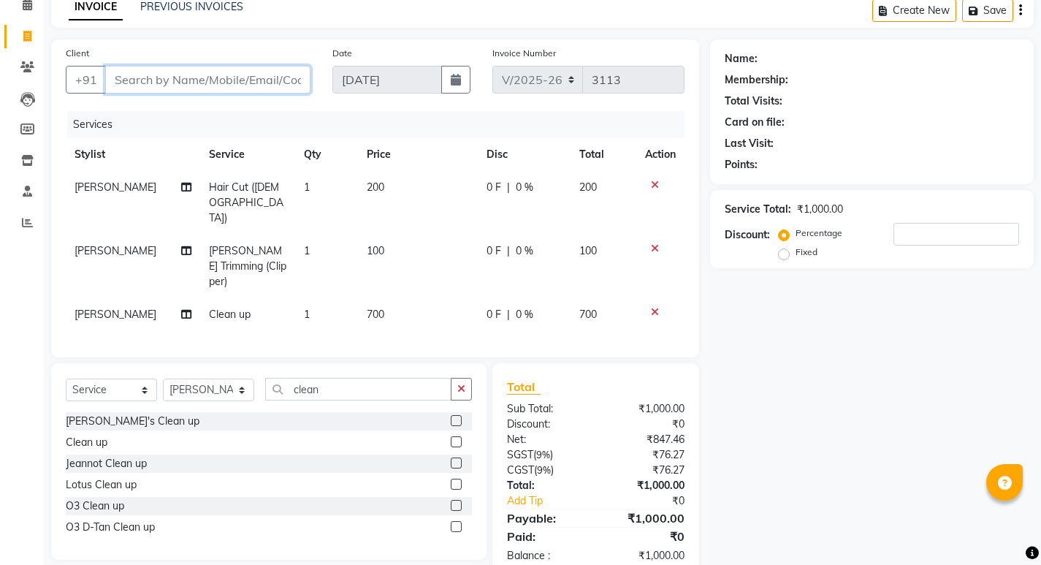
click at [270, 77] on input "Client" at bounding box center [207, 80] width 205 height 28
click at [243, 77] on input "Client" at bounding box center [207, 80] width 205 height 28
click at [285, 76] on input "Client" at bounding box center [207, 80] width 205 height 28
drag, startPoint x: 253, startPoint y: 88, endPoint x: 257, endPoint y: 74, distance: 13.9
click at [257, 77] on input "Client" at bounding box center [207, 80] width 205 height 28
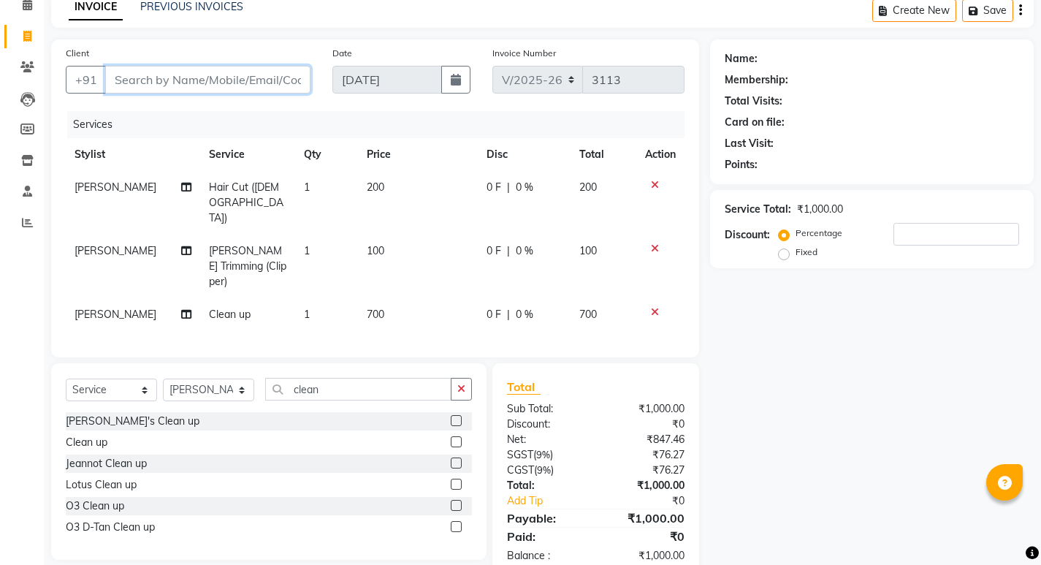
type input "9"
type input "0"
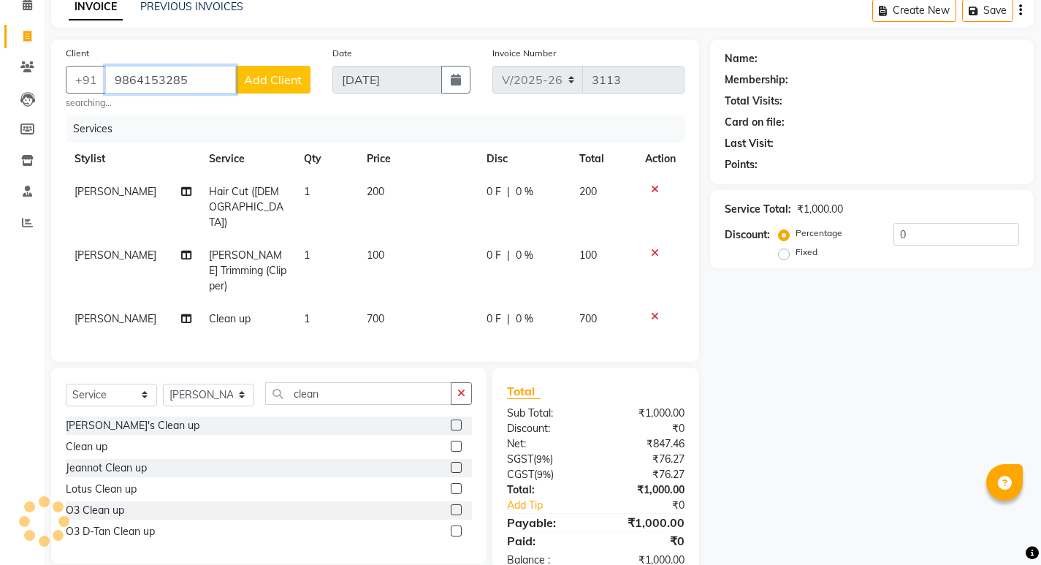
type input "9864153285"
click at [280, 82] on span "Add Client" at bounding box center [273, 79] width 58 height 15
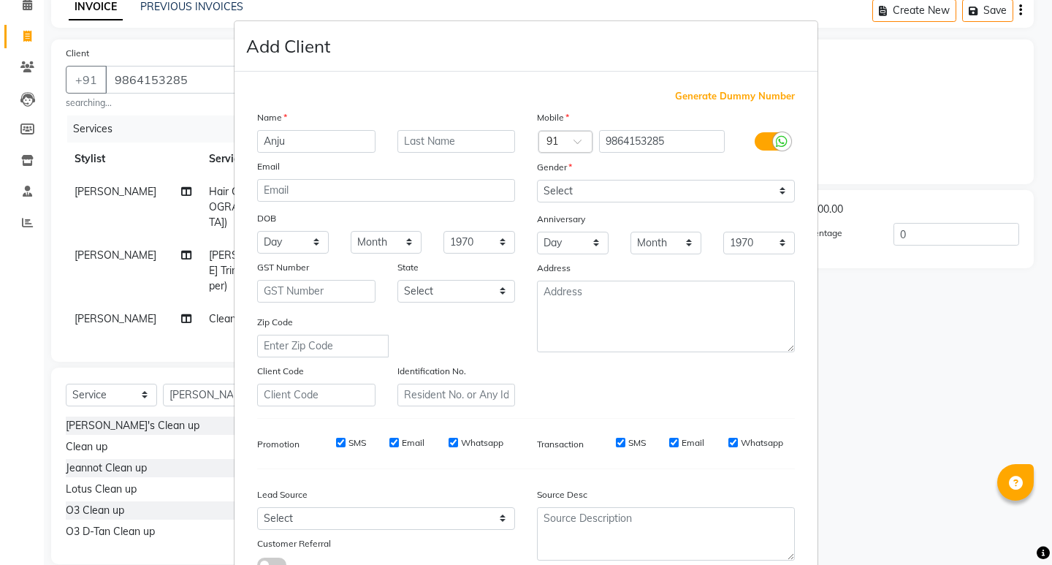
type input "Anju"
click at [599, 191] on select "Select [DEMOGRAPHIC_DATA] [DEMOGRAPHIC_DATA] Other Prefer Not To Say" at bounding box center [666, 191] width 258 height 23
select select "[DEMOGRAPHIC_DATA]"
click at [537, 180] on select "Select [DEMOGRAPHIC_DATA] [DEMOGRAPHIC_DATA] Other Prefer Not To Say" at bounding box center [666, 191] width 258 height 23
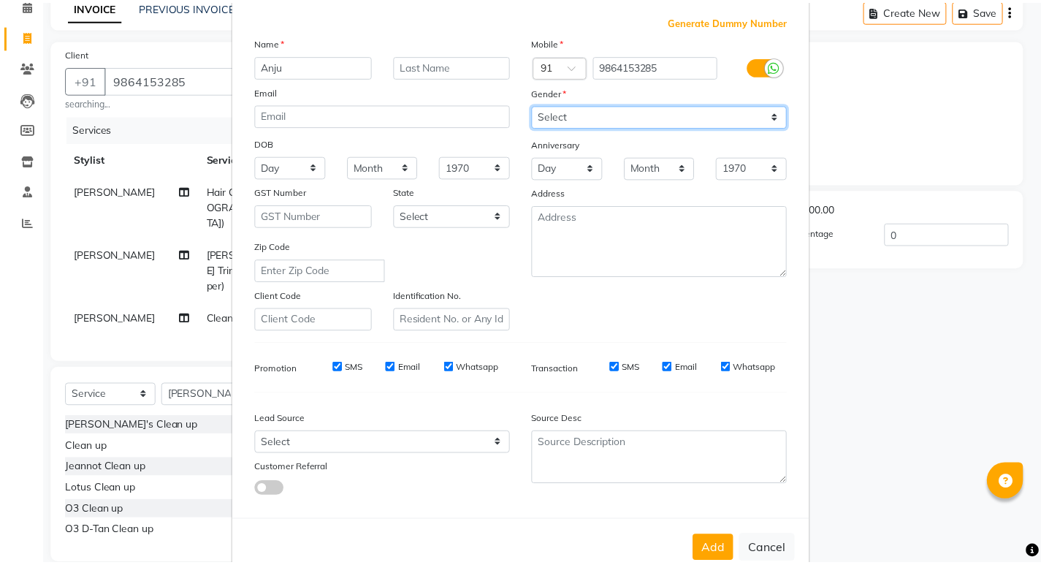
scroll to position [110, 0]
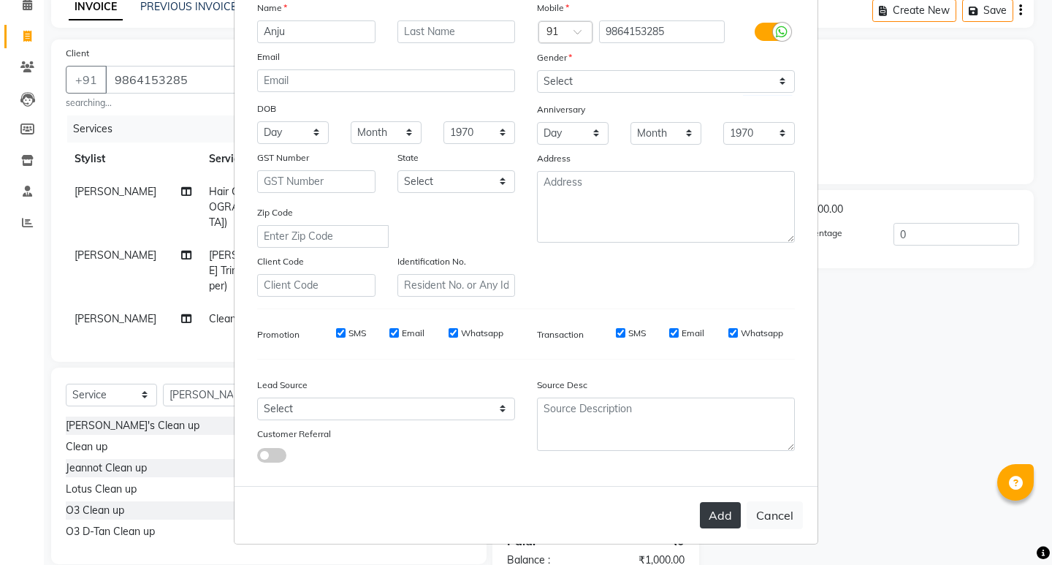
click at [723, 517] on button "Add" at bounding box center [720, 515] width 41 height 26
select select
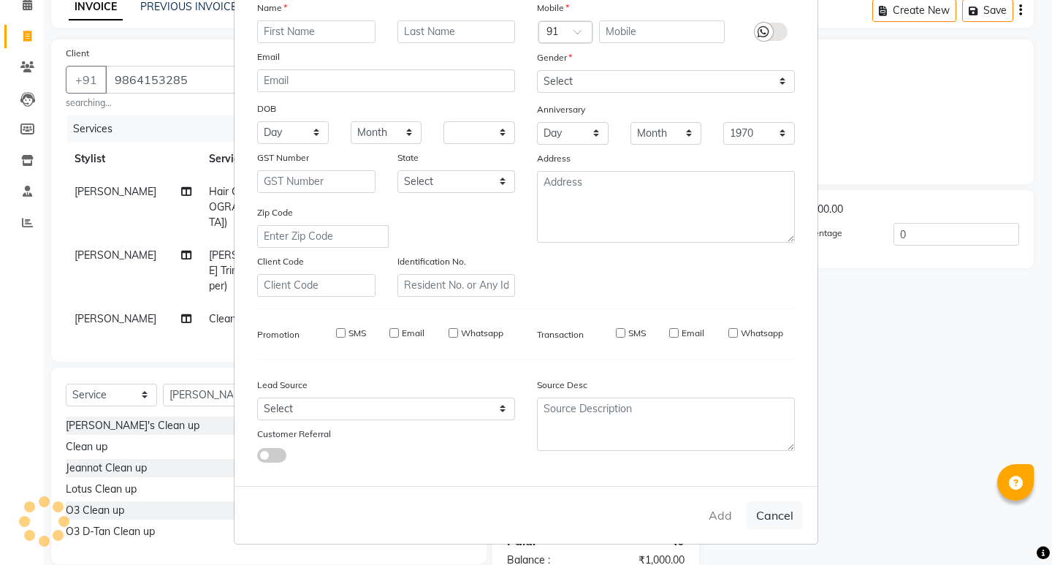
select select
checkbox input "false"
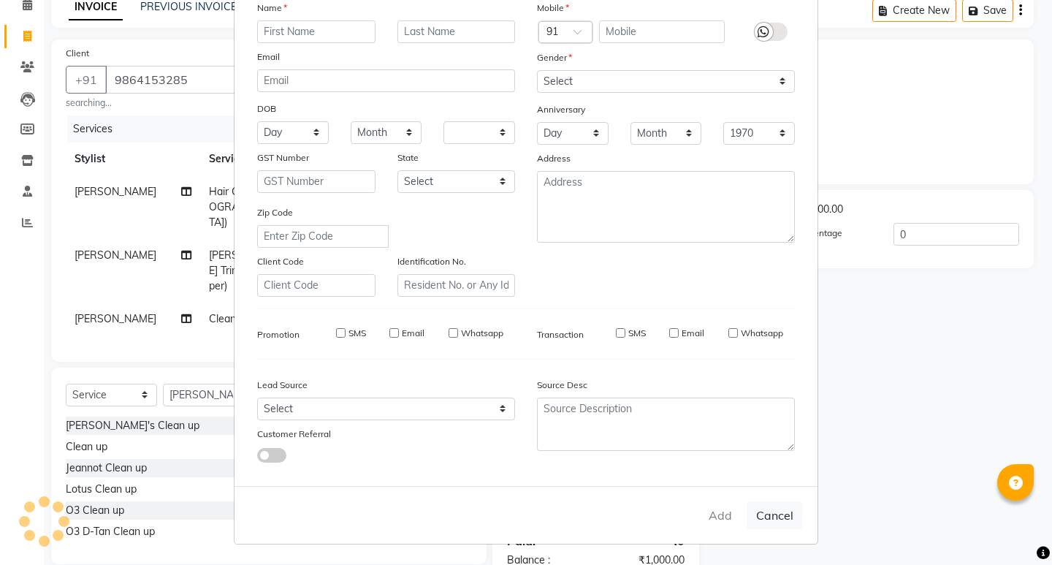
checkbox input "false"
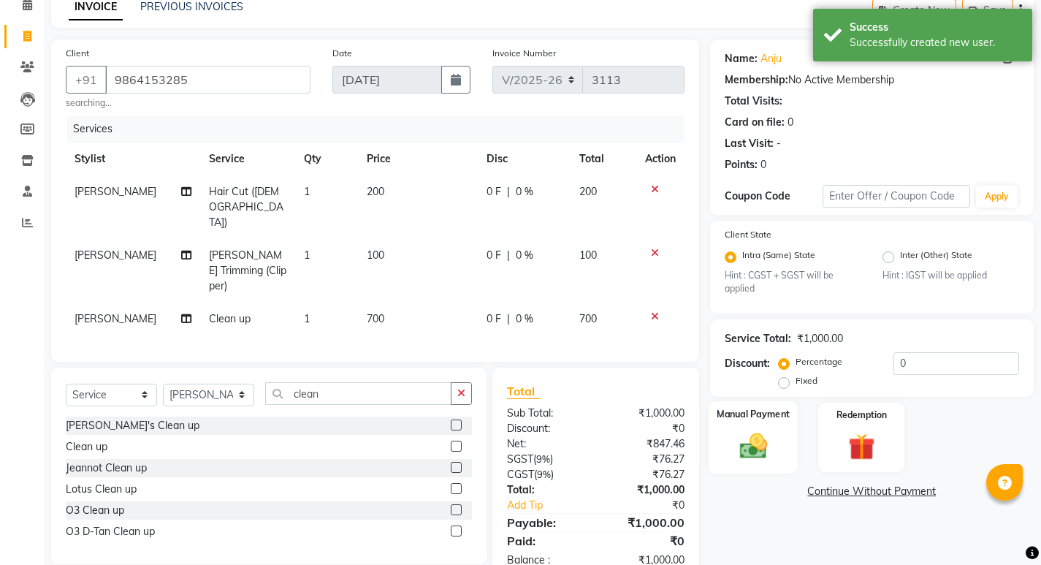
click at [751, 450] on img at bounding box center [752, 445] width 45 height 31
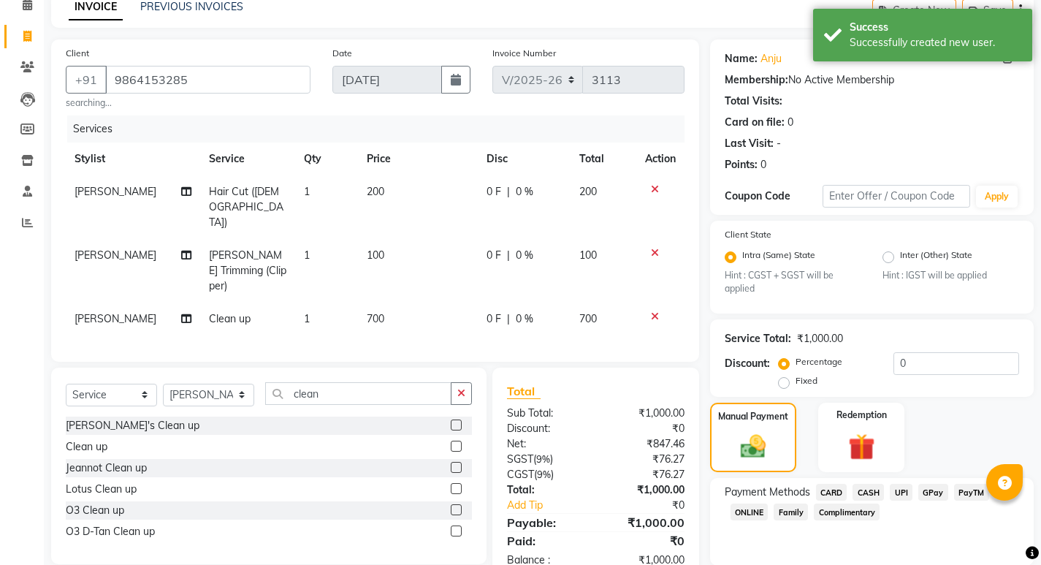
click at [903, 490] on span "UPI" at bounding box center [900, 491] width 23 height 17
click at [877, 494] on span "CASH" at bounding box center [867, 491] width 31 height 17
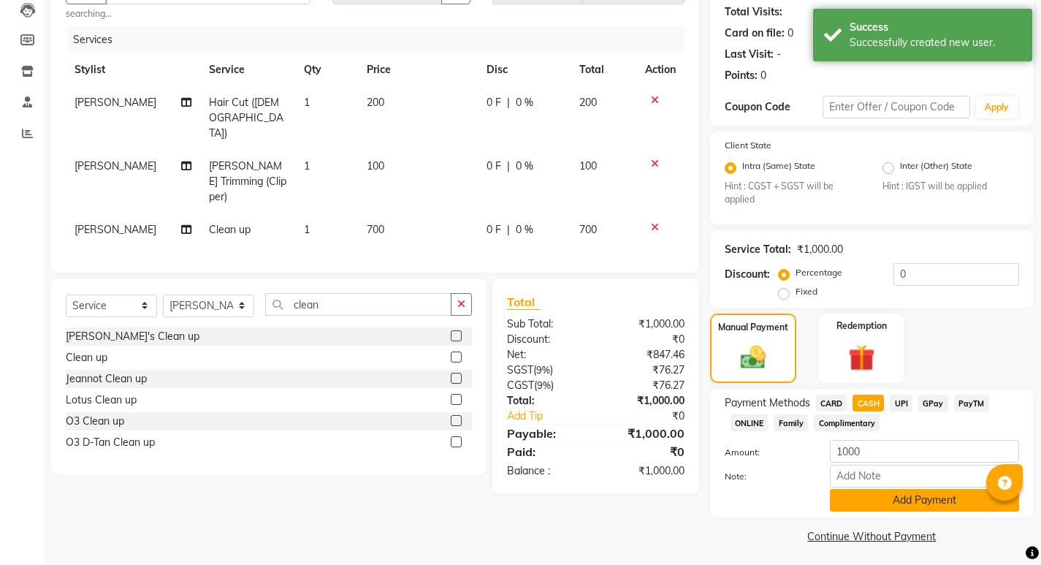
scroll to position [164, 0]
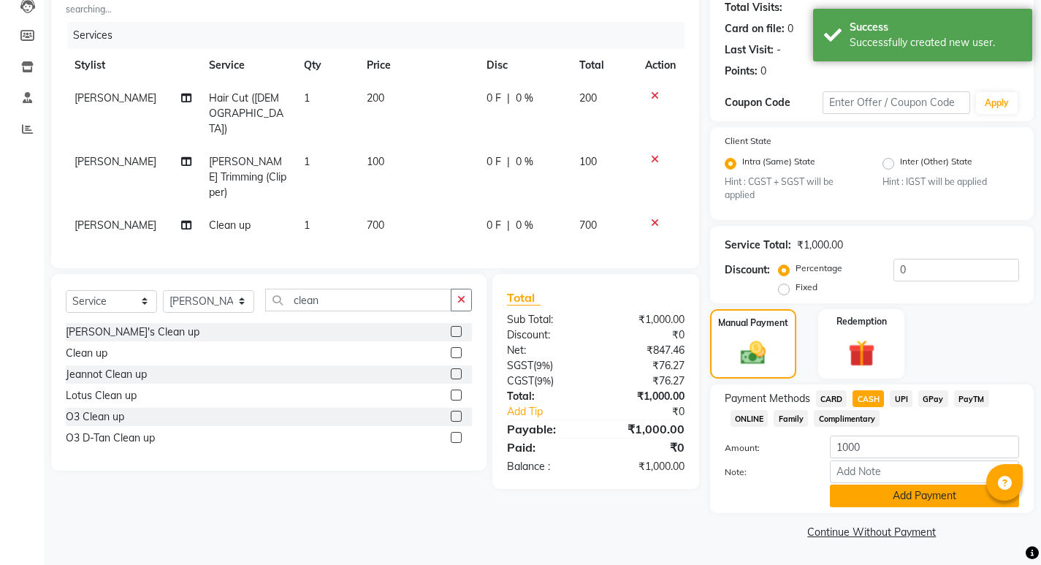
click at [907, 494] on button "Add Payment" at bounding box center [924, 495] width 189 height 23
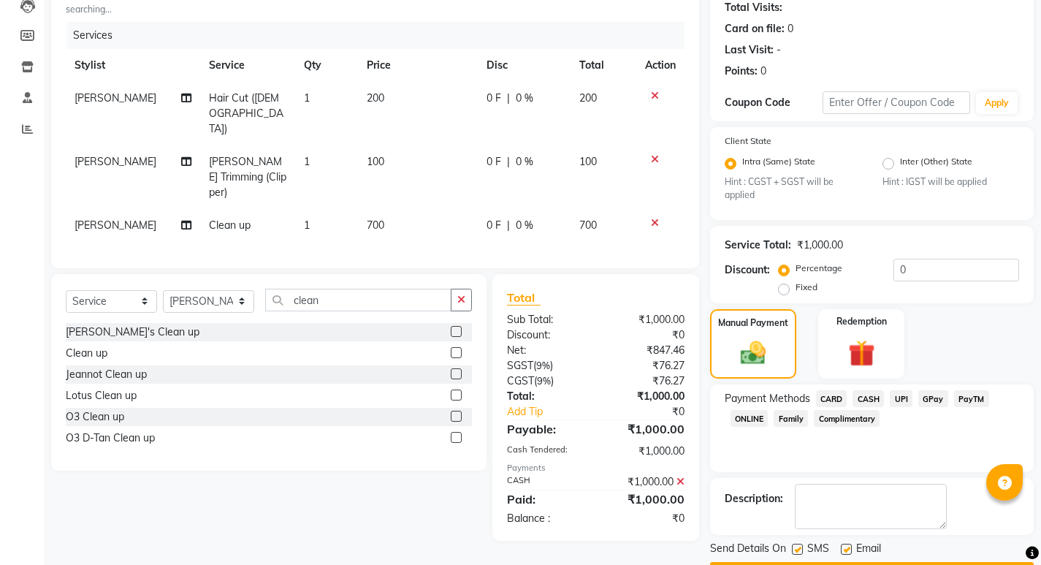
scroll to position [205, 0]
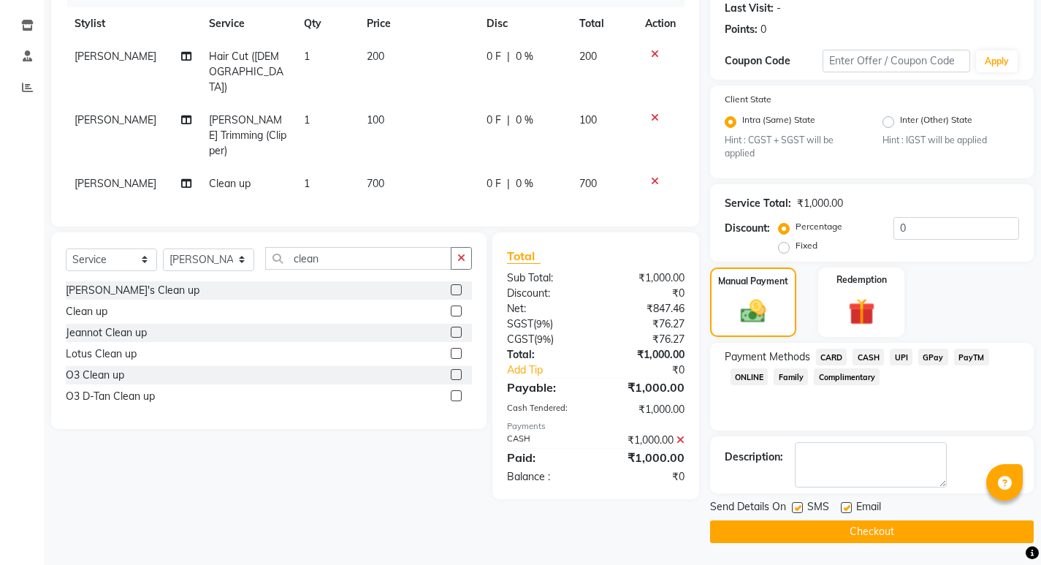
click at [882, 523] on button "Checkout" at bounding box center [872, 531] width 324 height 23
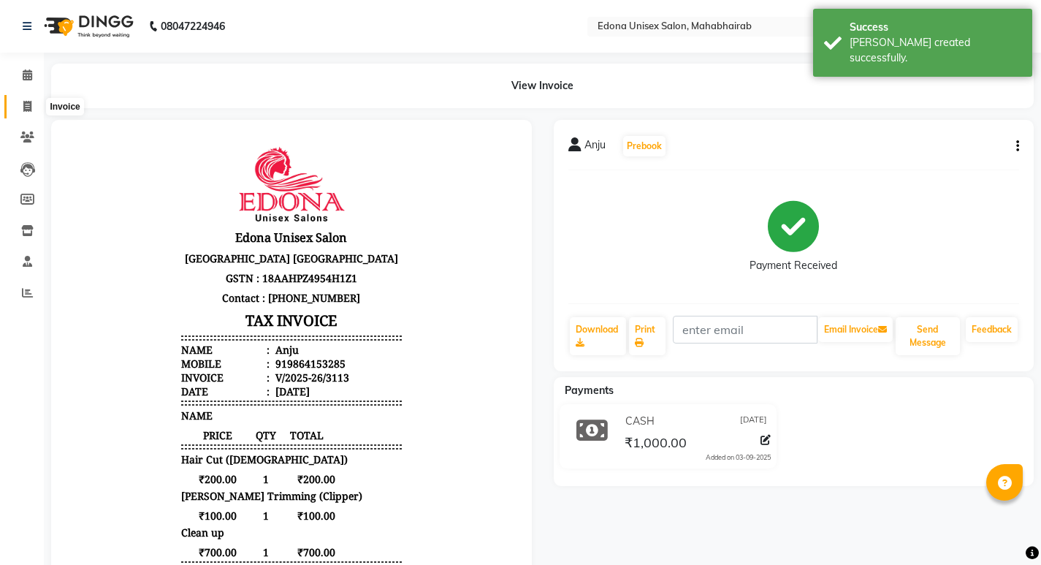
click at [26, 104] on icon at bounding box center [27, 106] width 8 height 11
select select "service"
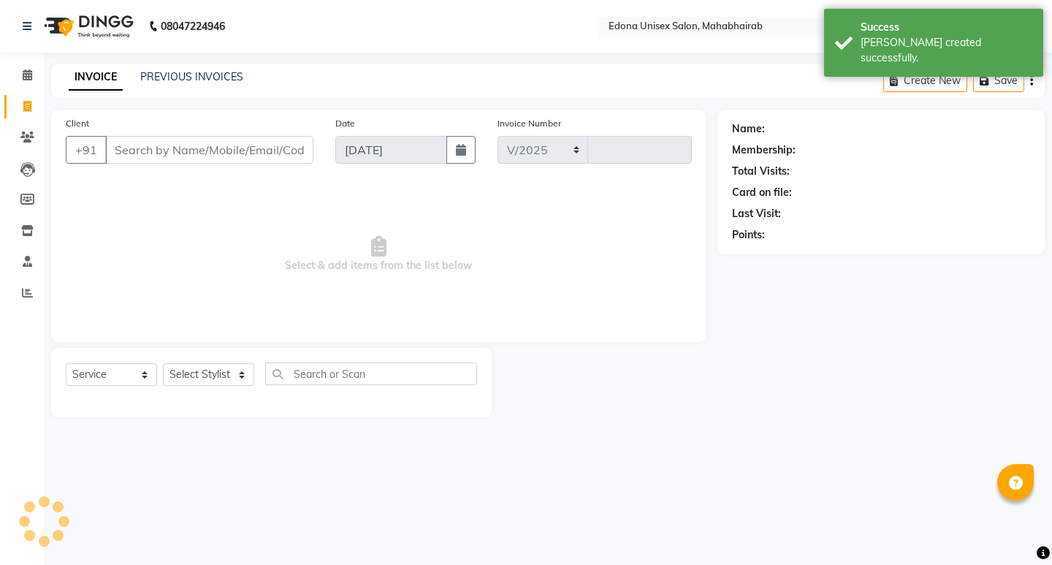
select select "5393"
type input "3114"
click at [167, 199] on span "Select & add items from the list below" at bounding box center [379, 254] width 626 height 146
drag, startPoint x: 24, startPoint y: 74, endPoint x: 40, endPoint y: 73, distance: 16.1
click at [26, 74] on icon at bounding box center [27, 74] width 9 height 11
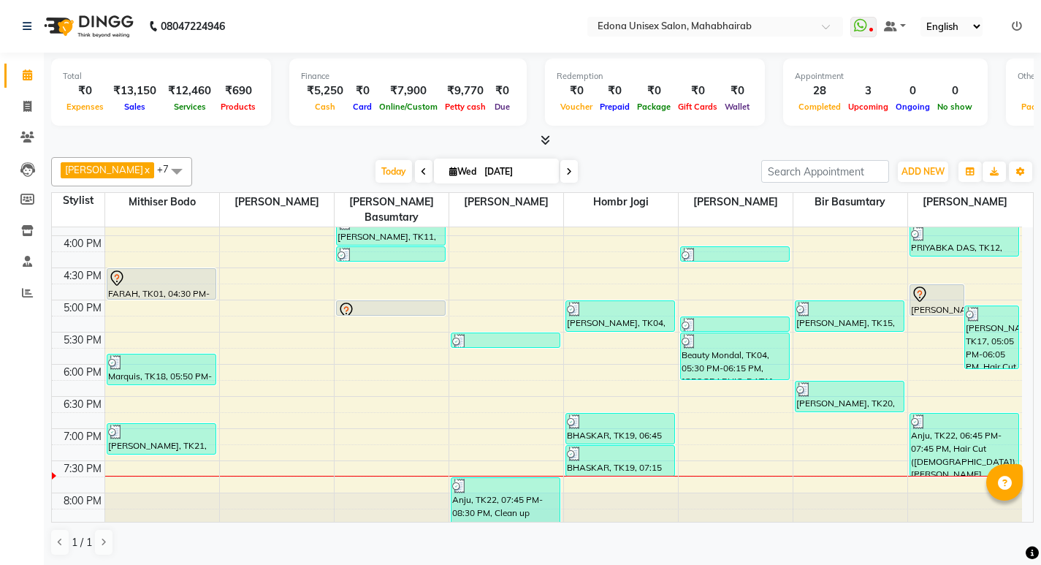
scroll to position [525, 0]
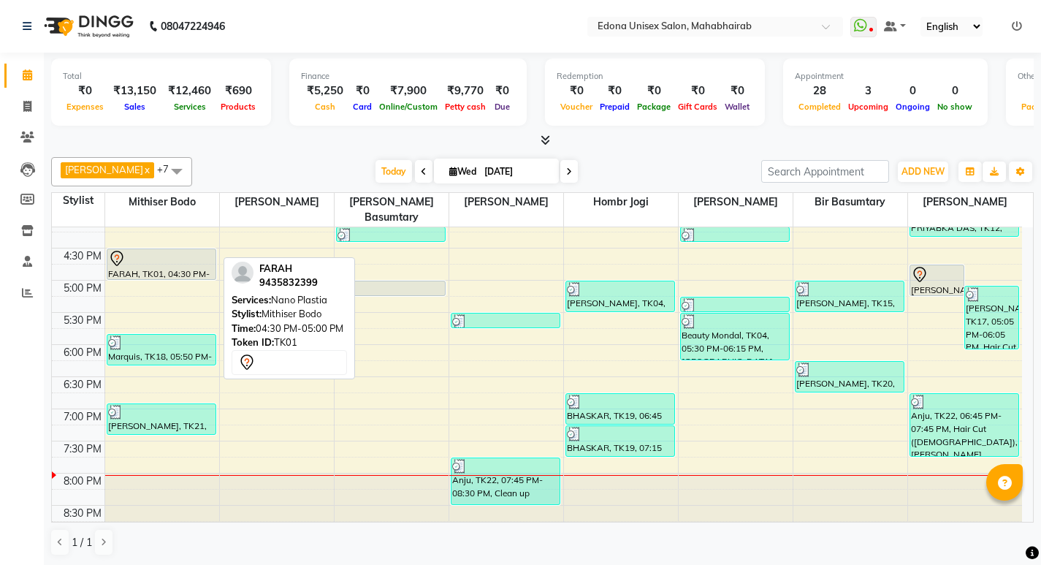
click at [174, 256] on div "FARAH, TK01, 04:30 PM-05:00 PM, Nano Plastia" at bounding box center [161, 264] width 108 height 30
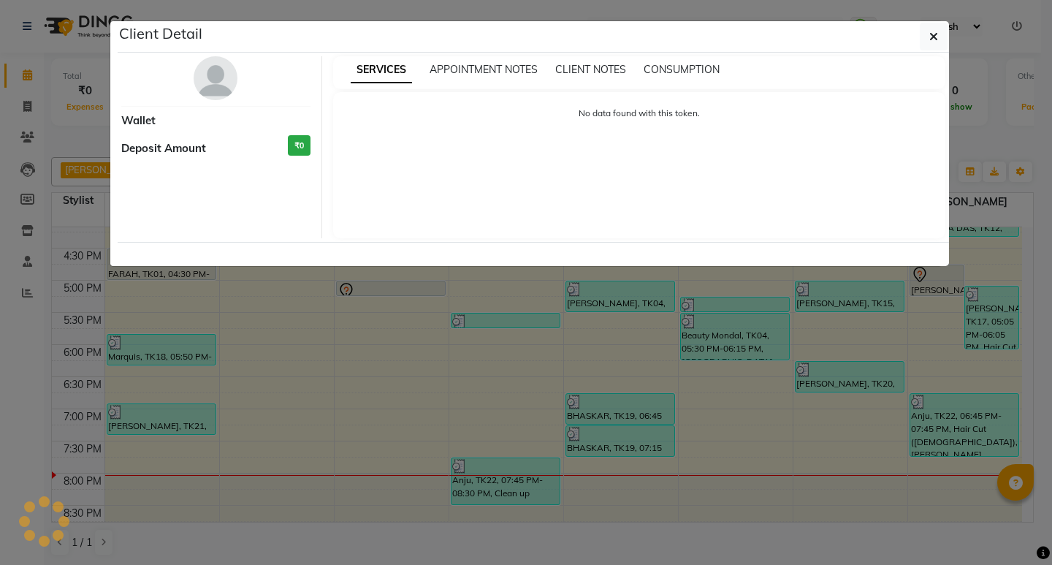
select select "7"
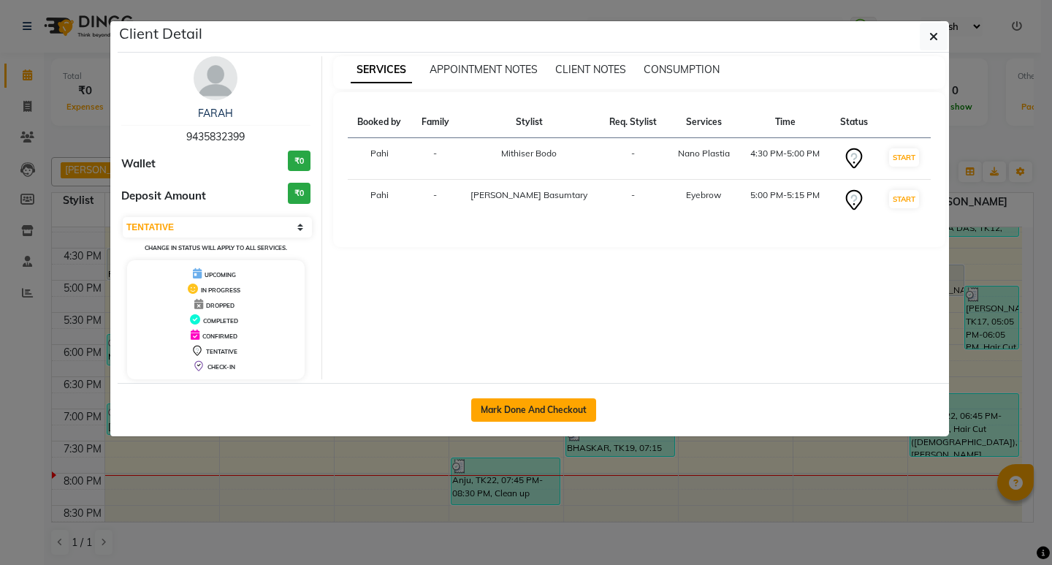
click at [524, 405] on button "Mark Done And Checkout" at bounding box center [533, 409] width 125 height 23
select select "service"
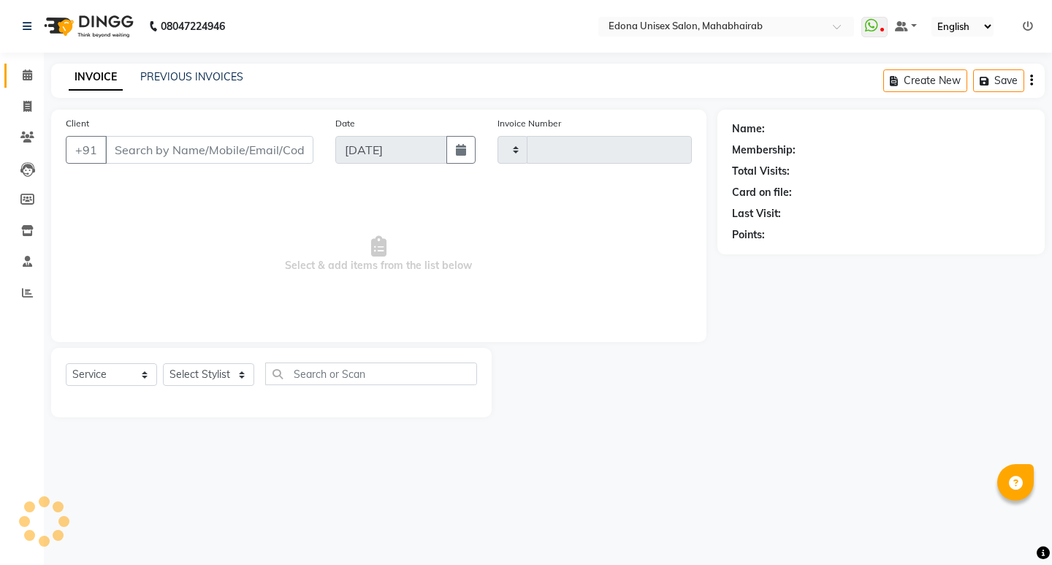
type input "3115"
select select "5393"
type input "9435832399"
select select "35911"
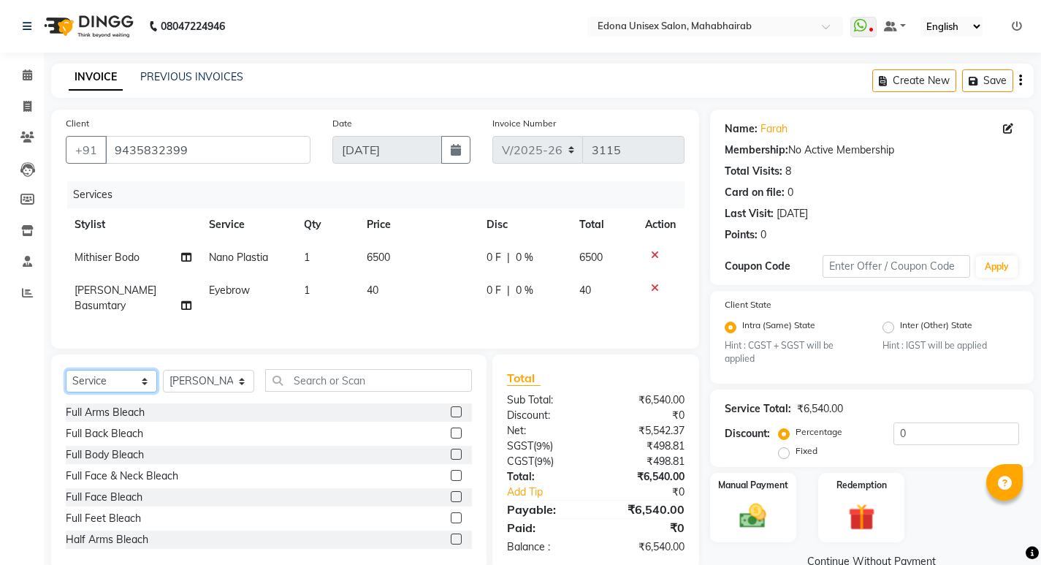
click at [129, 375] on select "Select Service Product Membership Package Voucher Prepaid Gift Card" at bounding box center [111, 381] width 91 height 23
select select "product"
click at [66, 370] on select "Select Service Product Membership Package Voucher Prepaid Gift Card" at bounding box center [111, 381] width 91 height 23
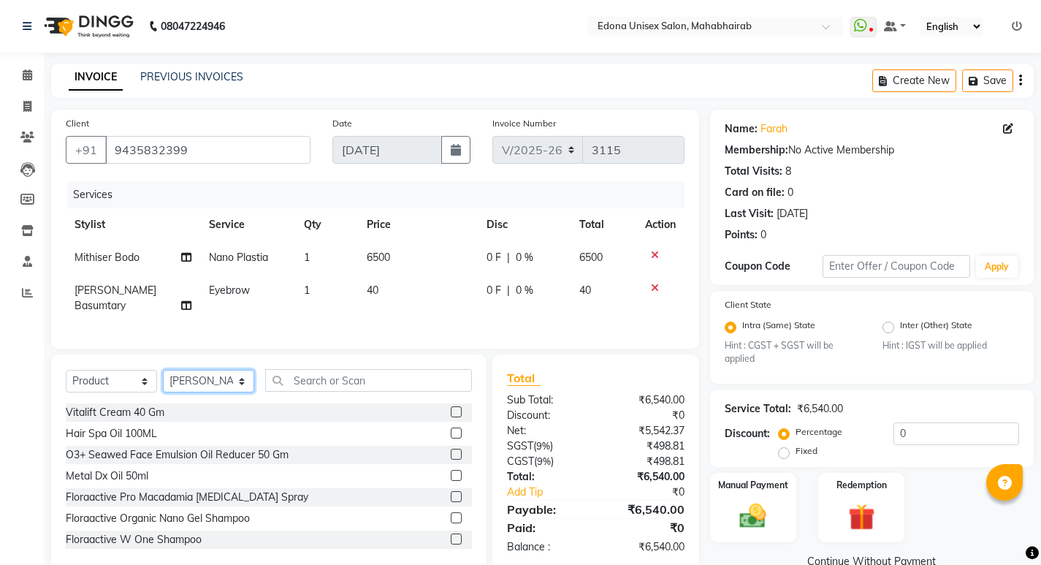
click at [237, 370] on select "Select Stylist Admin Anju Sonar Bir Basumtary [PERSON_NAME] [PERSON_NAME] Hombr…" at bounding box center [208, 381] width 91 height 23
select select "35904"
click at [163, 370] on select "Select Stylist Admin Anju Sonar Bir Basumtary [PERSON_NAME] [PERSON_NAME] Hombr…" at bounding box center [208, 381] width 91 height 23
click at [329, 364] on div "Select Service Product Membership Package Voucher Prepaid Gift Card Select Styl…" at bounding box center [268, 461] width 435 height 215
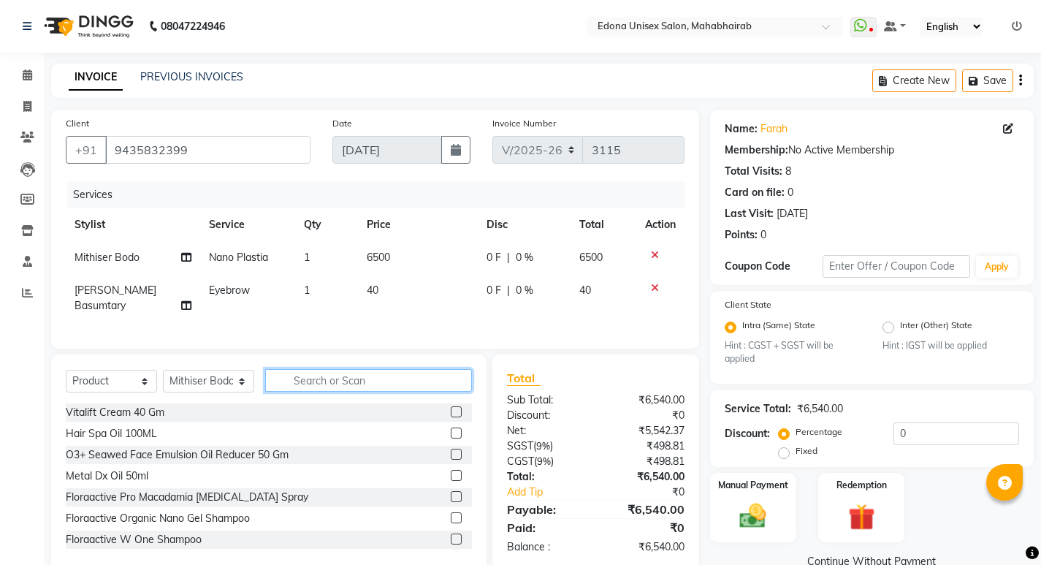
drag, startPoint x: 345, startPoint y: 385, endPoint x: 345, endPoint y: 375, distance: 9.5
click at [346, 383] on input "text" at bounding box center [368, 380] width 207 height 23
click at [359, 378] on input "text" at bounding box center [368, 380] width 207 height 23
type input "n"
type input "m"
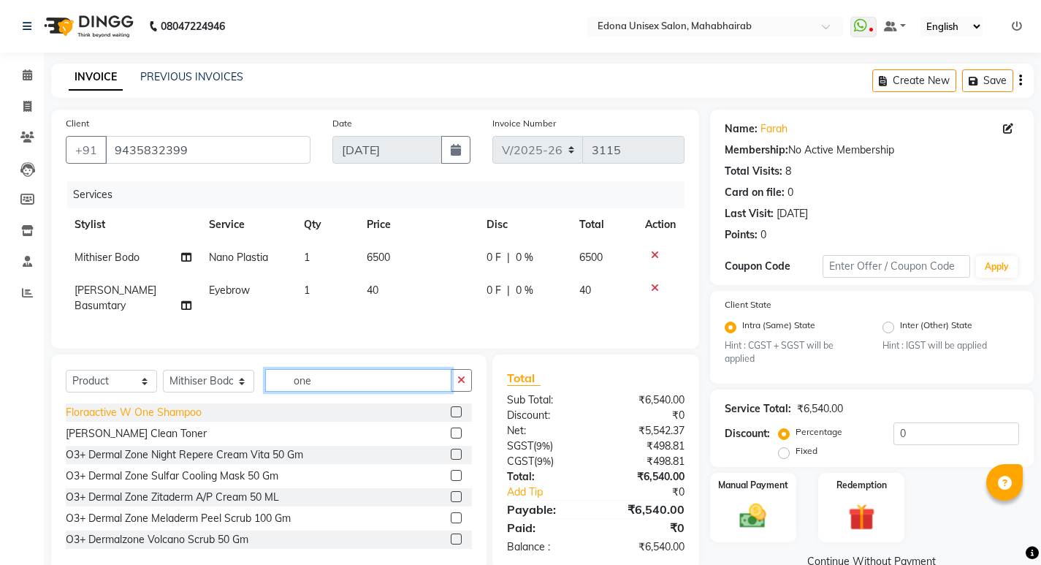
type input "one"
click at [172, 409] on div "Floraactive W One Shampoo" at bounding box center [134, 412] width 136 height 15
checkbox input "false"
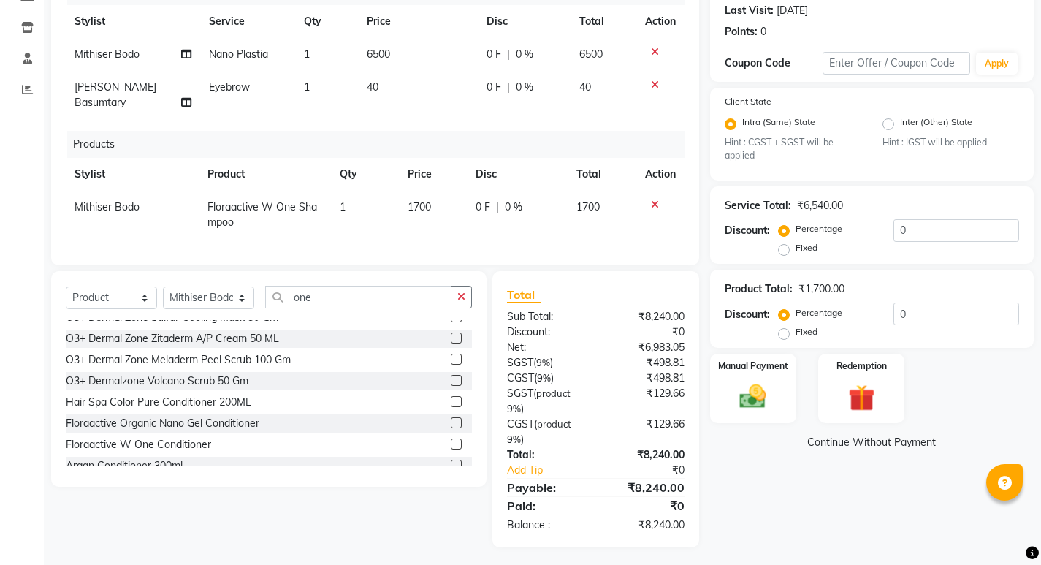
scroll to position [77, 0]
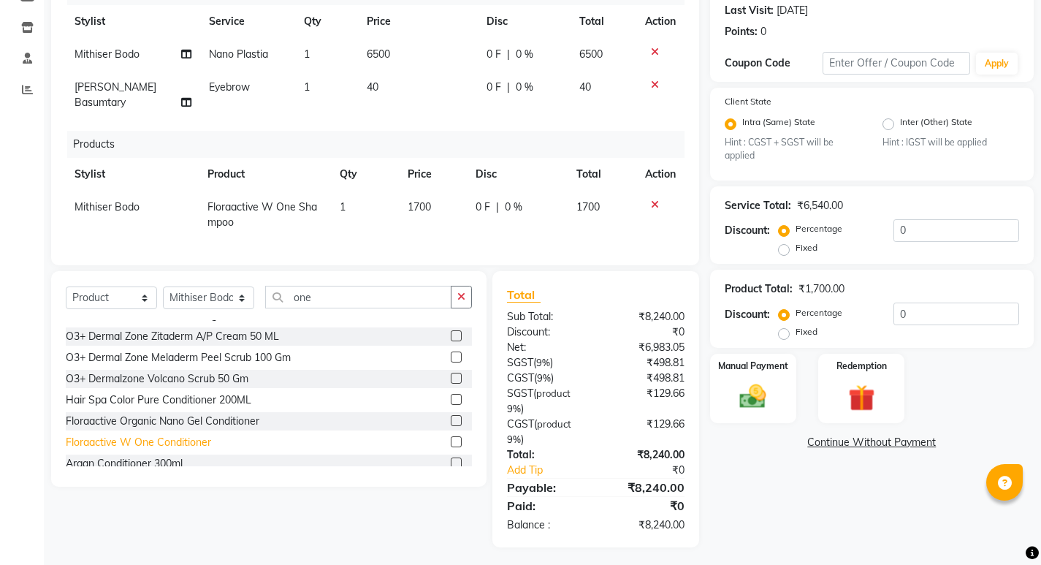
click at [188, 435] on div "Floraactive W One Conditioner" at bounding box center [138, 442] width 145 height 15
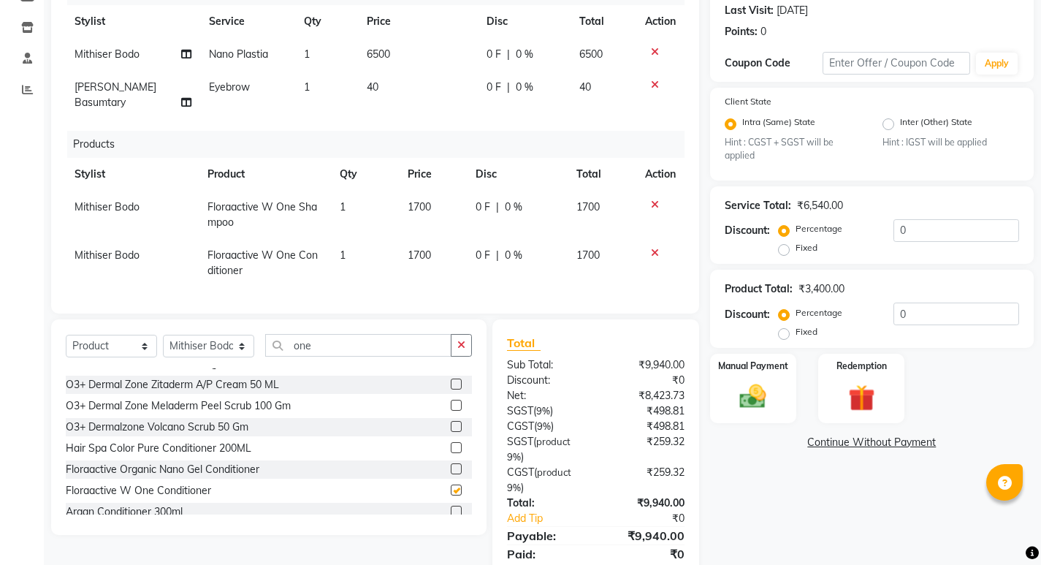
checkbox input "false"
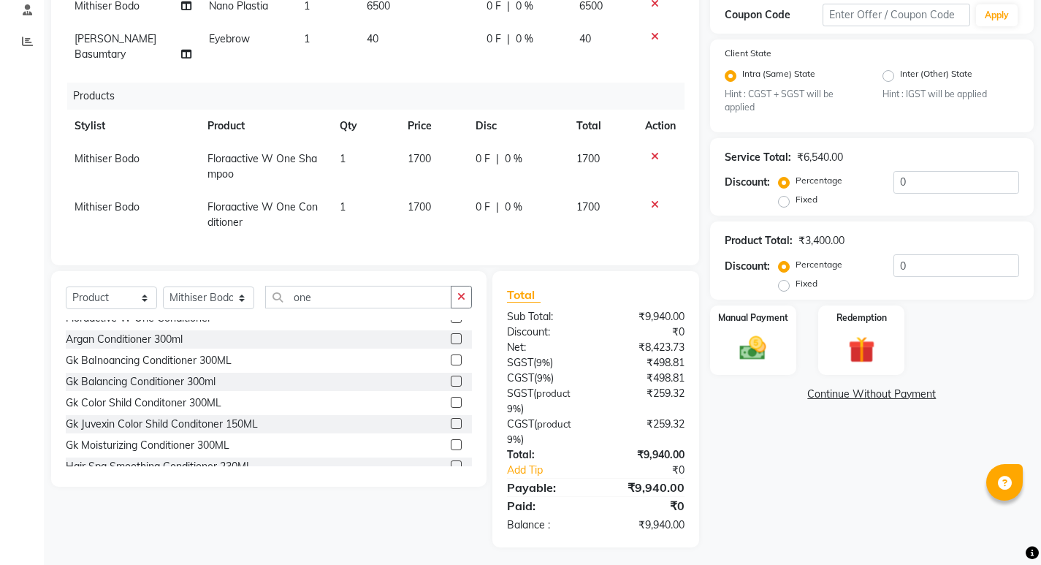
scroll to position [214, 0]
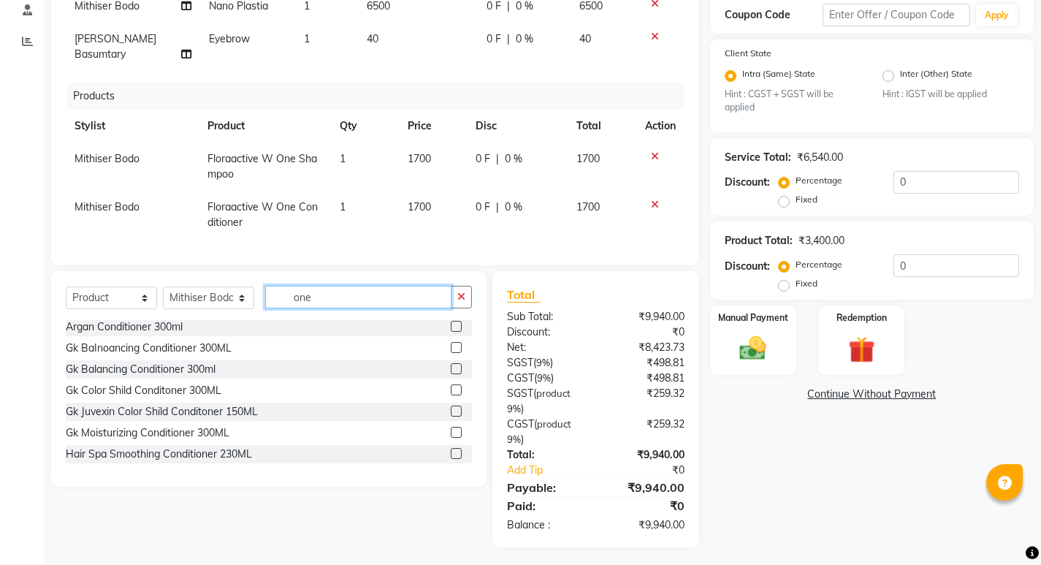
click at [364, 288] on input "one" at bounding box center [358, 297] width 186 height 23
type input "o"
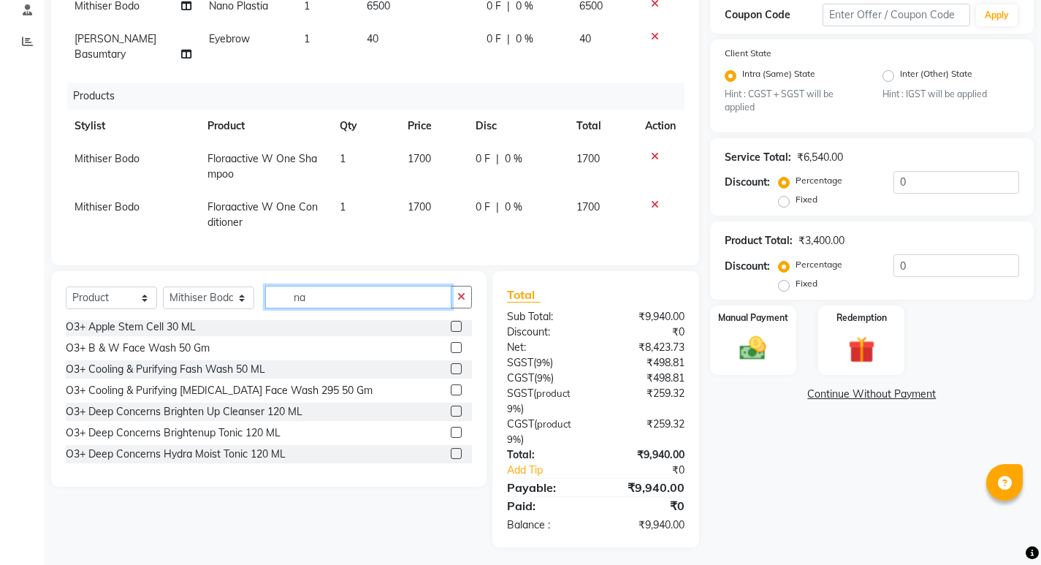
scroll to position [0, 0]
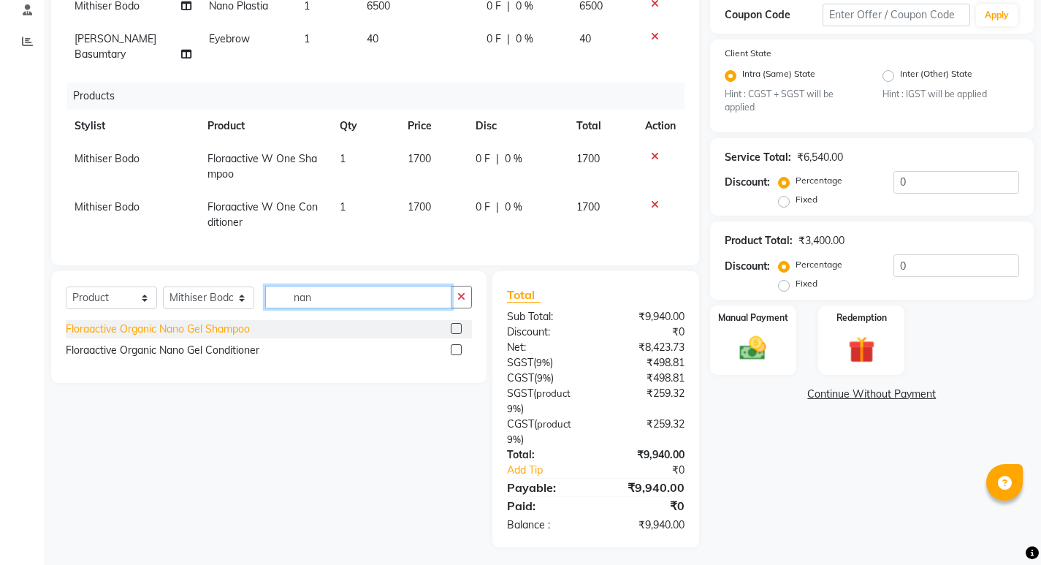
type input "nan"
click at [221, 321] on div "Floraactive Organic Nano Gel Shampoo" at bounding box center [158, 328] width 184 height 15
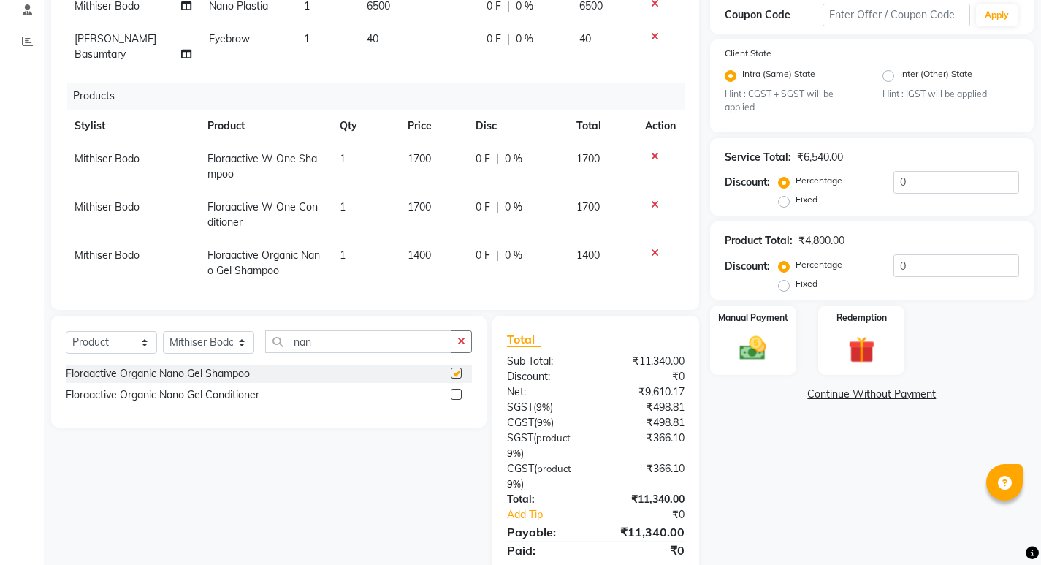
checkbox input "false"
click at [221, 392] on div "Floraactive Organic Nano Gel Conditioner" at bounding box center [163, 394] width 194 height 15
checkbox input "false"
click at [651, 151] on icon at bounding box center [655, 156] width 8 height 10
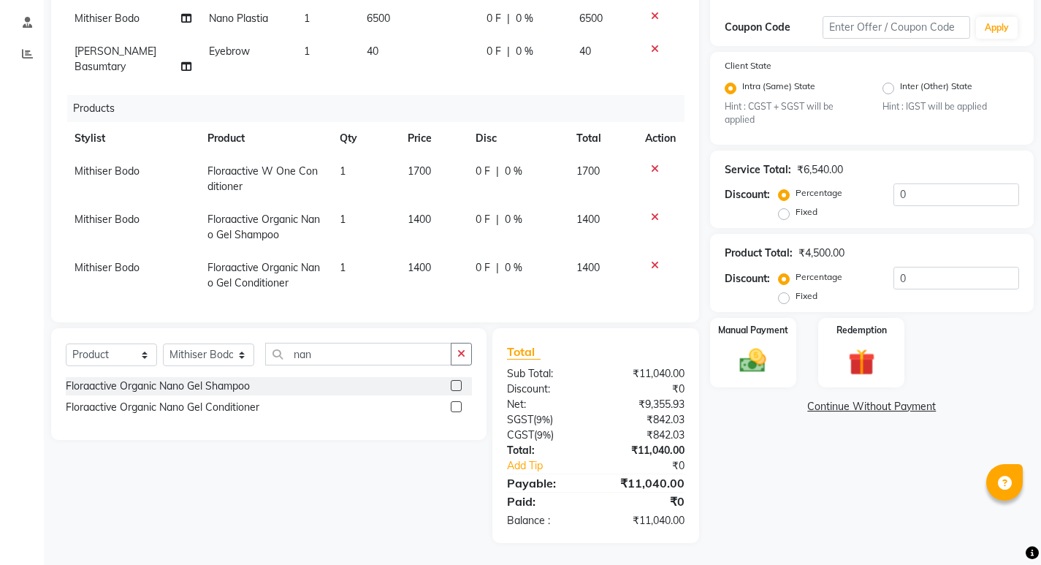
scroll to position [227, 0]
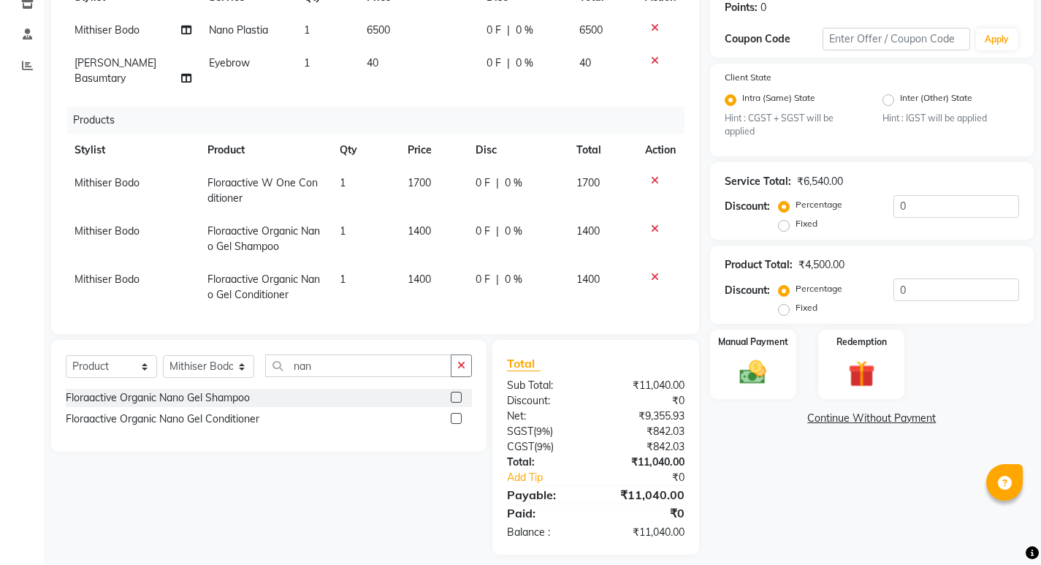
click at [653, 175] on icon at bounding box center [655, 180] width 8 height 10
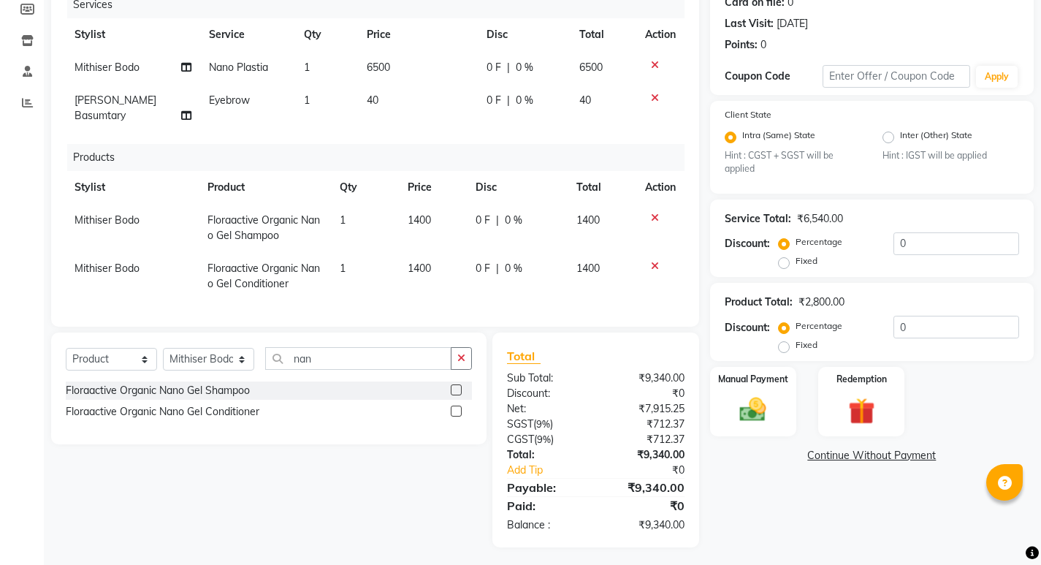
scroll to position [0, 0]
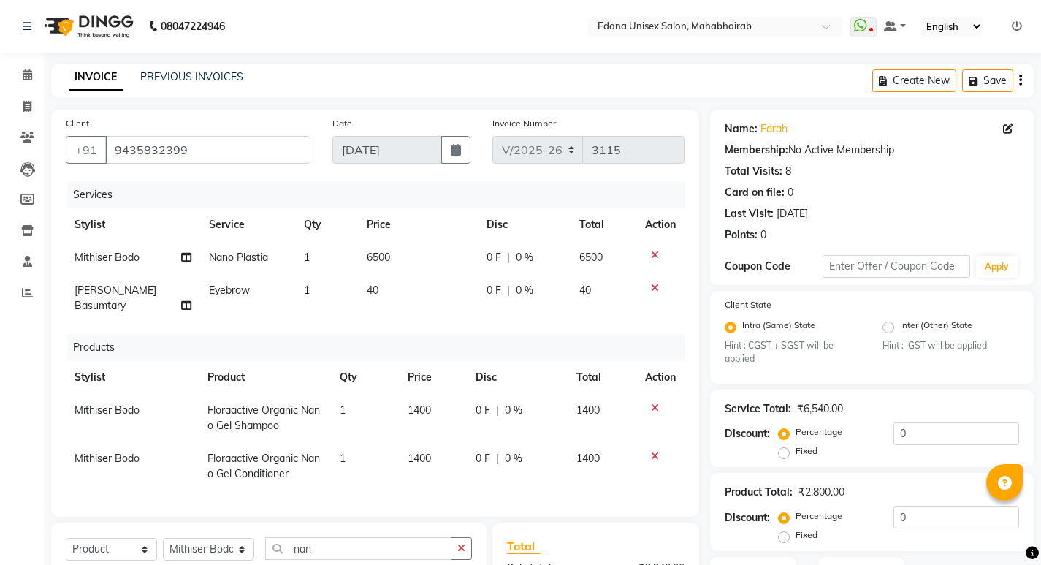
click at [389, 254] on td "6500" at bounding box center [417, 257] width 119 height 33
select select "35904"
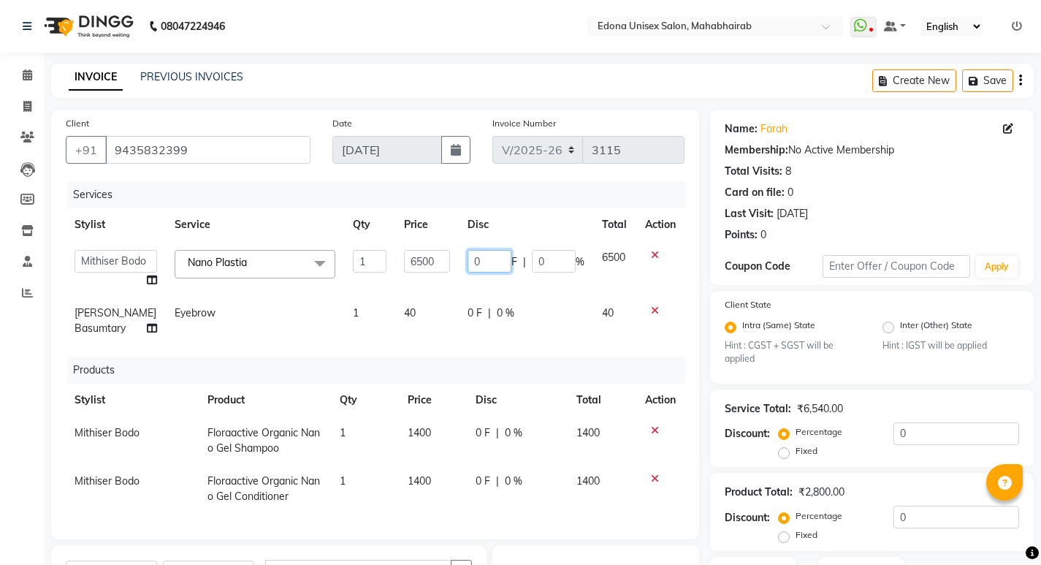
click at [492, 261] on input "0" at bounding box center [489, 261] width 44 height 23
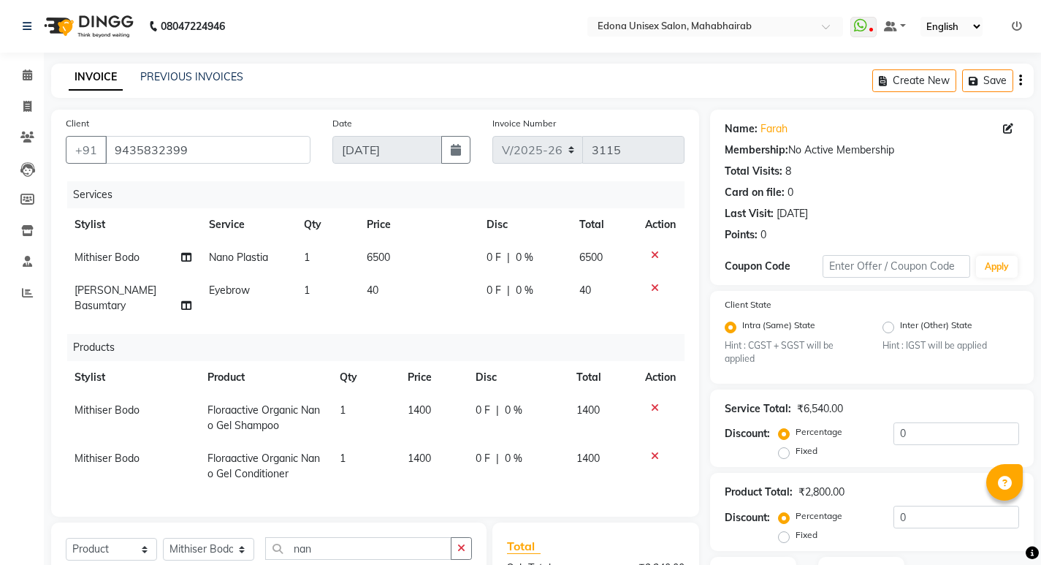
scroll to position [190, 0]
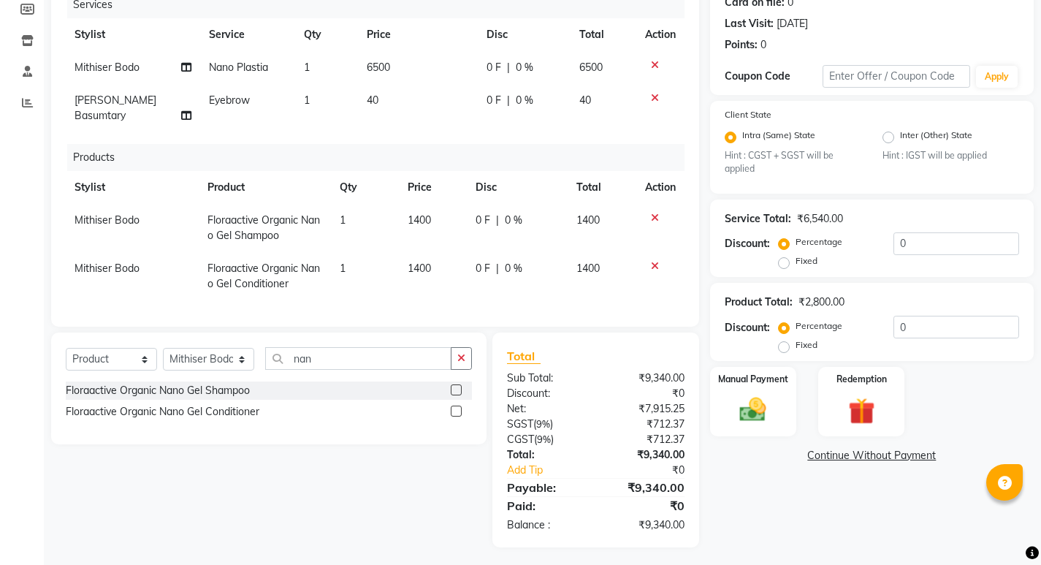
click at [378, 56] on td "6500" at bounding box center [417, 67] width 119 height 33
select select "35904"
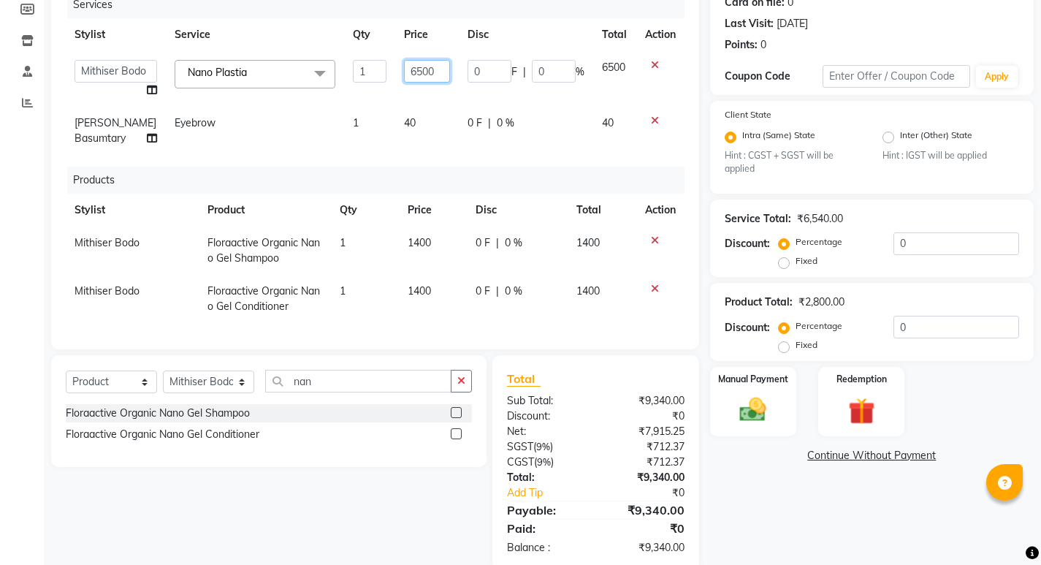
click at [407, 71] on input "6500" at bounding box center [427, 71] width 46 height 23
type input "5500"
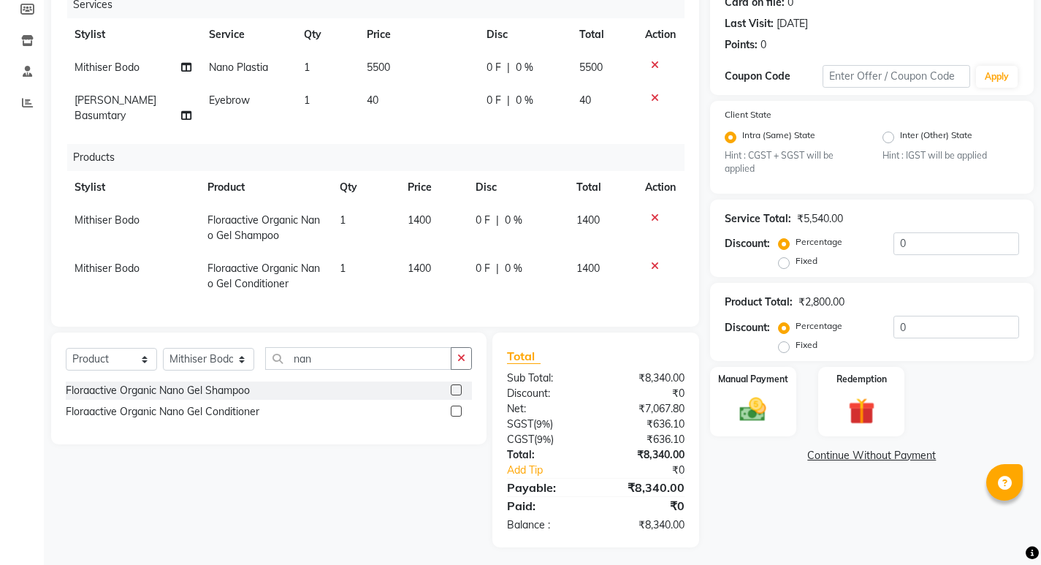
click at [402, 102] on tbody "Mithiser Bodo Nano Plastia 1 5500 0 F | 0 % 5500 [PERSON_NAME] Basumtary Eyebro…" at bounding box center [375, 91] width 619 height 81
click at [776, 408] on div "Manual Payment" at bounding box center [753, 401] width 90 height 72
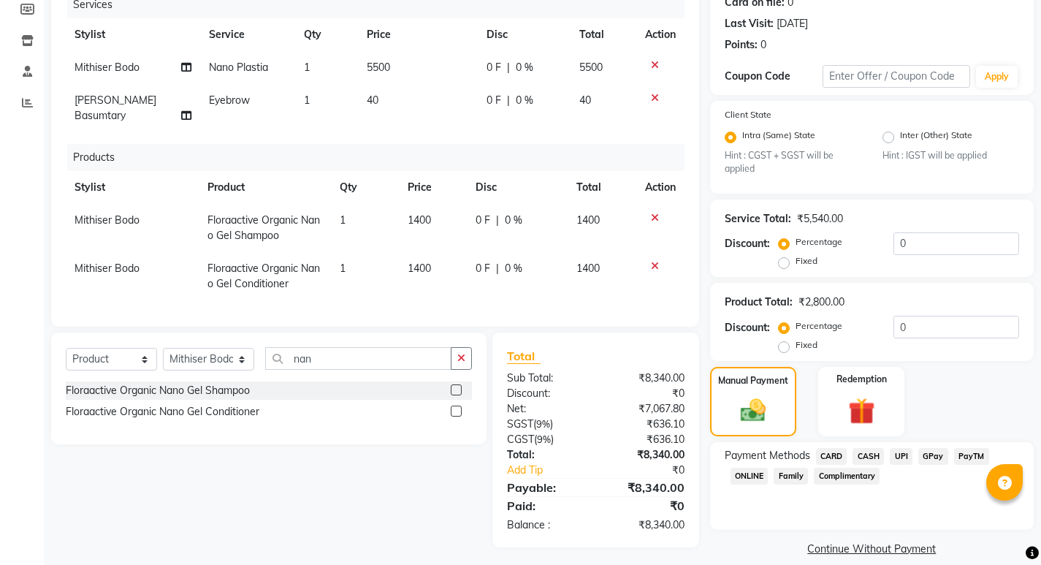
scroll to position [207, 0]
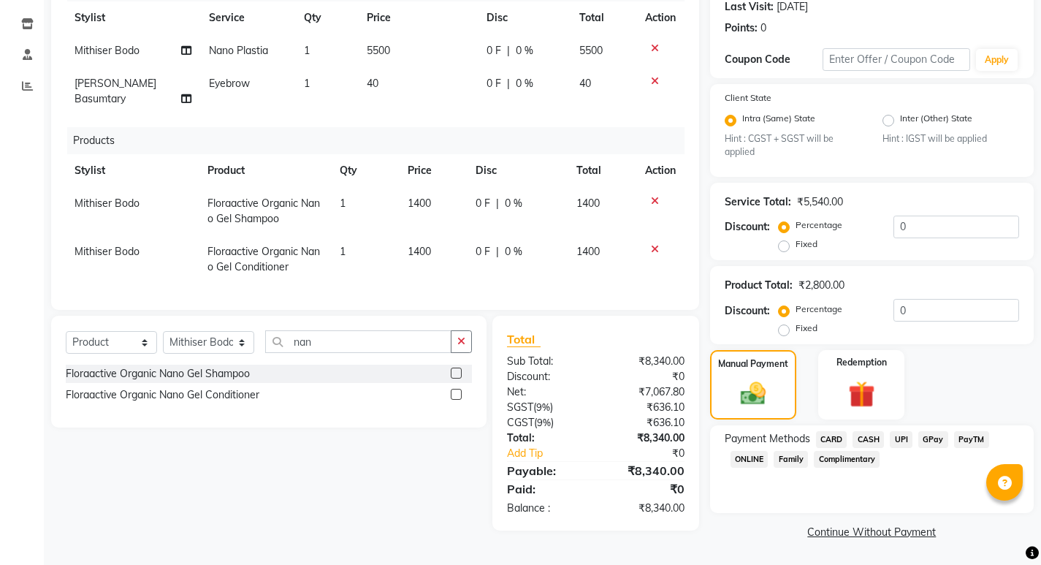
click at [900, 437] on span "UPI" at bounding box center [900, 439] width 23 height 17
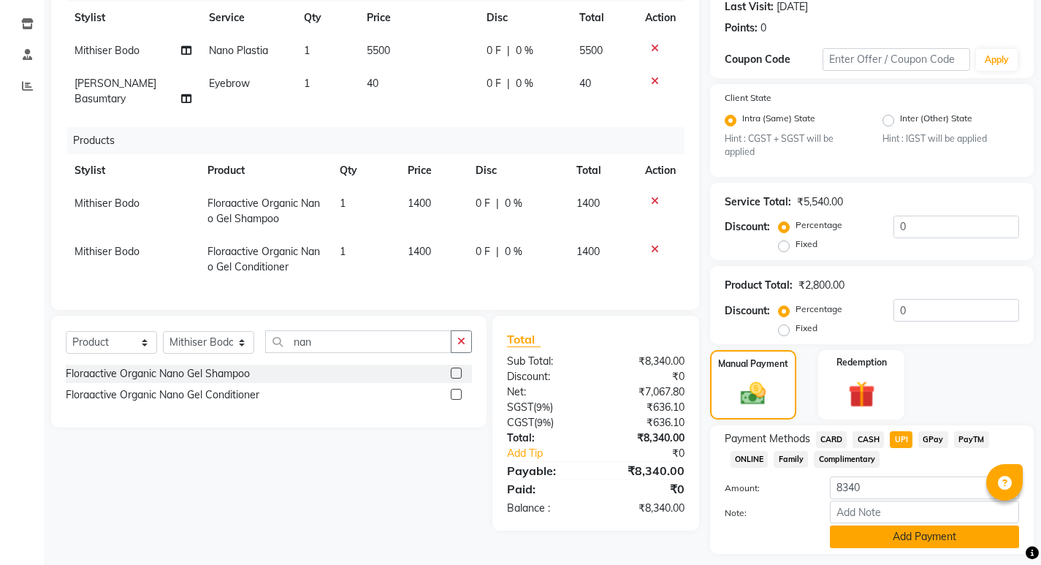
click at [915, 525] on button "Add Payment" at bounding box center [924, 536] width 189 height 23
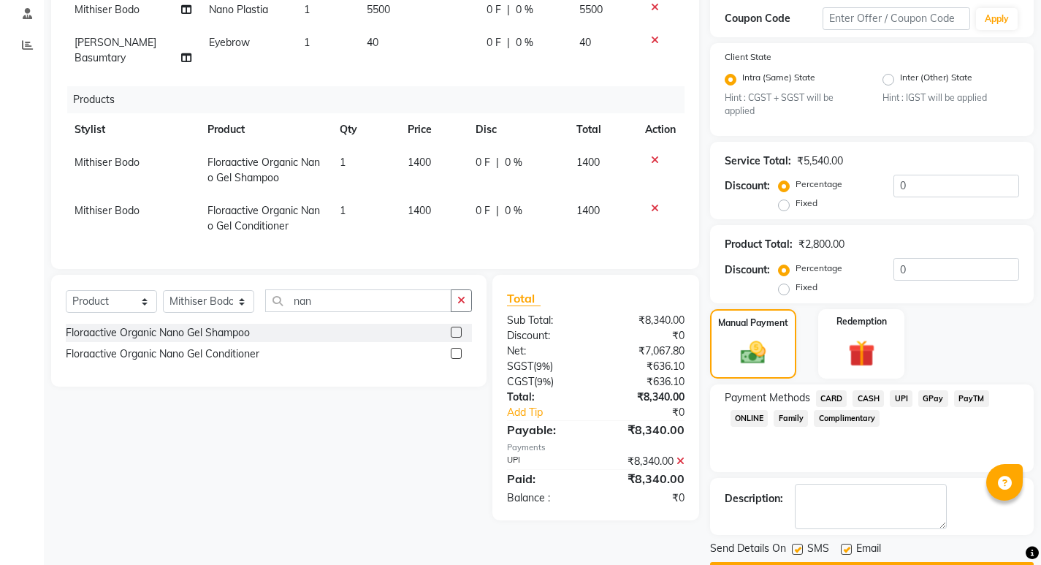
scroll to position [289, 0]
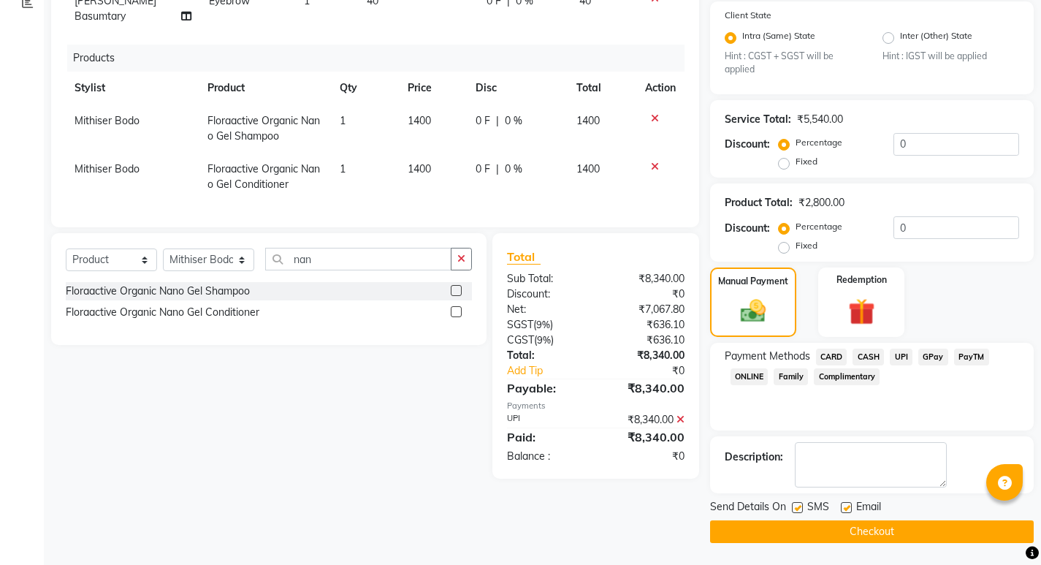
click at [877, 532] on button "Checkout" at bounding box center [872, 531] width 324 height 23
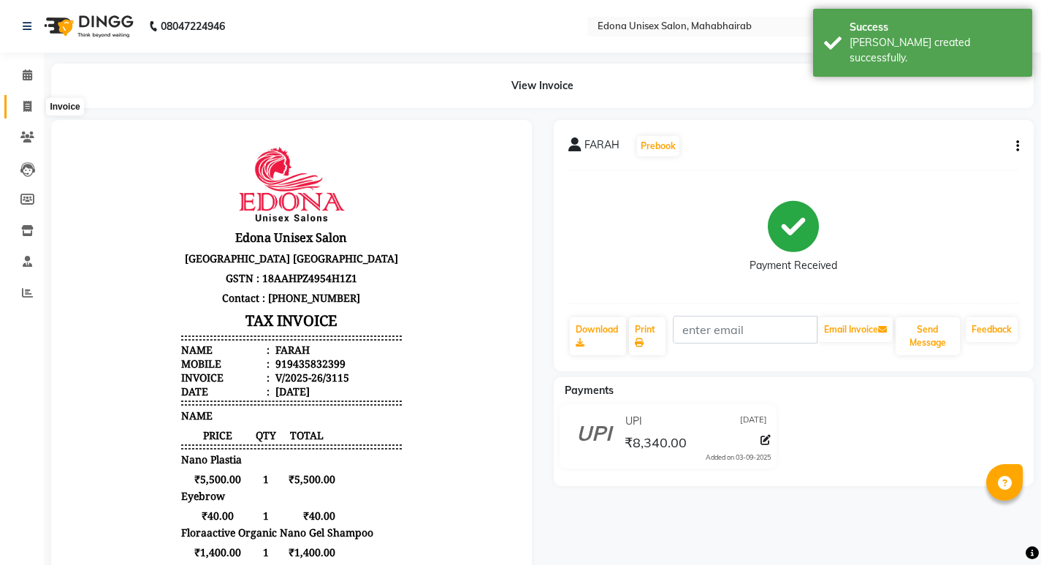
click at [28, 99] on span at bounding box center [28, 107] width 26 height 17
select select "service"
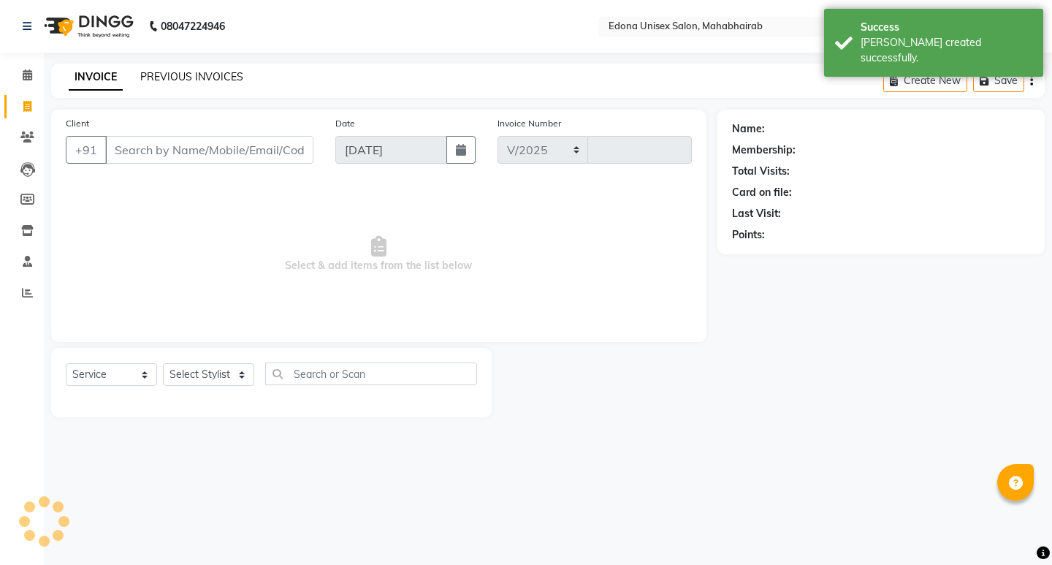
select select "5393"
type input "3116"
click at [177, 74] on link "PREVIOUS INVOICES" at bounding box center [191, 76] width 103 height 13
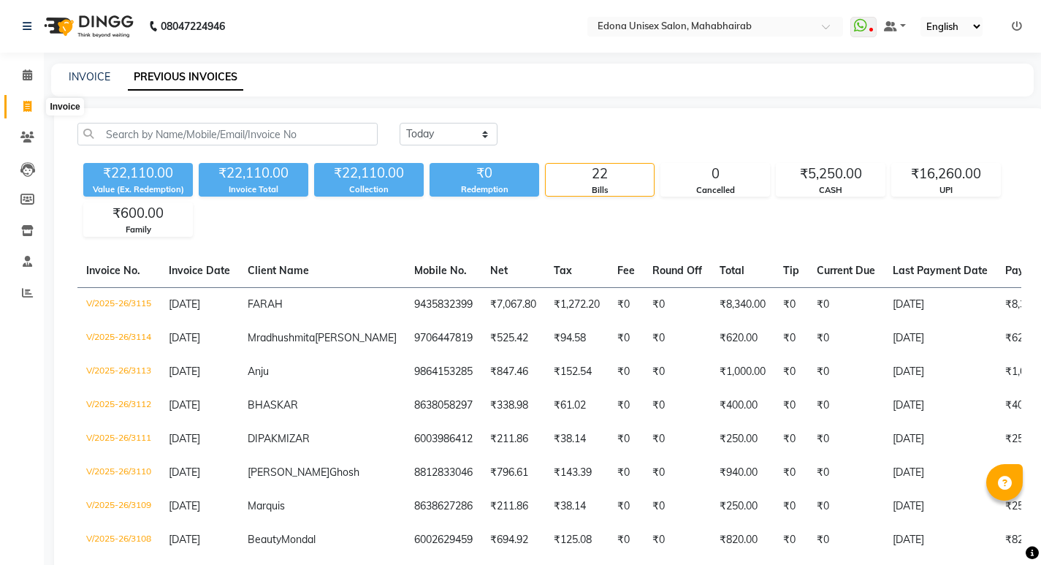
click at [26, 102] on icon at bounding box center [27, 106] width 8 height 11
select select "service"
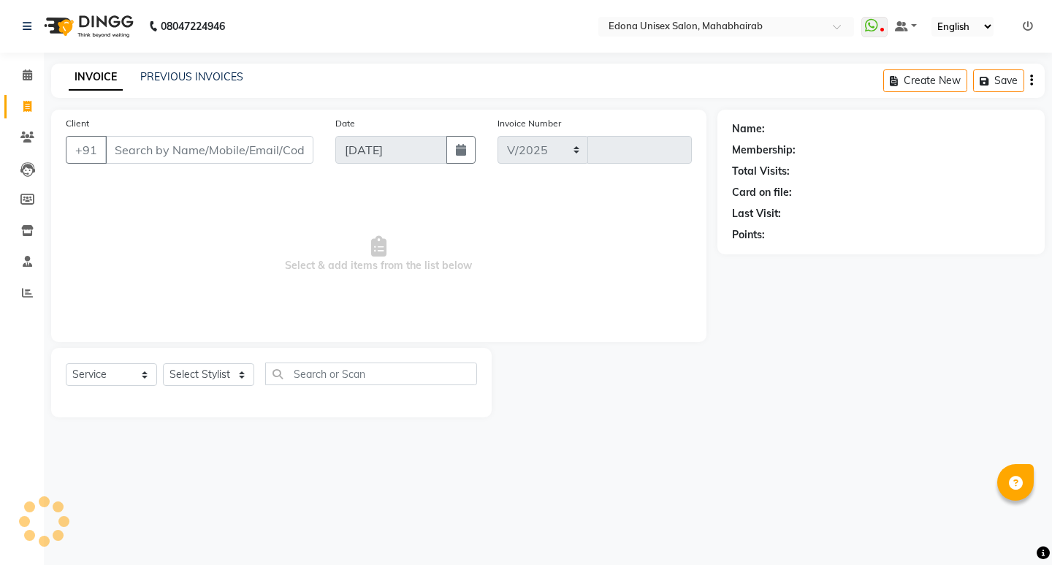
select select "5393"
type input "3116"
click at [226, 364] on select "Select Stylist Admin Anju Sonar Bir Basumtary [PERSON_NAME] [PERSON_NAME] Hombr…" at bounding box center [208, 374] width 91 height 23
select select "47303"
click at [163, 363] on select "Select Stylist Admin Anju Sonar Bir Basumtary [PERSON_NAME] [PERSON_NAME] Hombr…" at bounding box center [208, 374] width 91 height 23
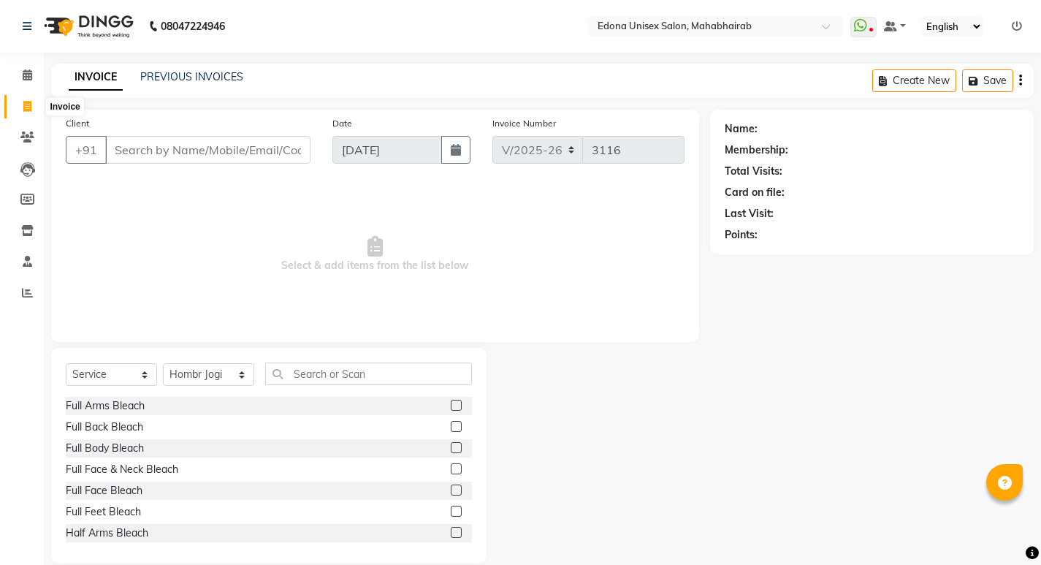
click at [22, 103] on span at bounding box center [28, 107] width 26 height 17
select select "service"
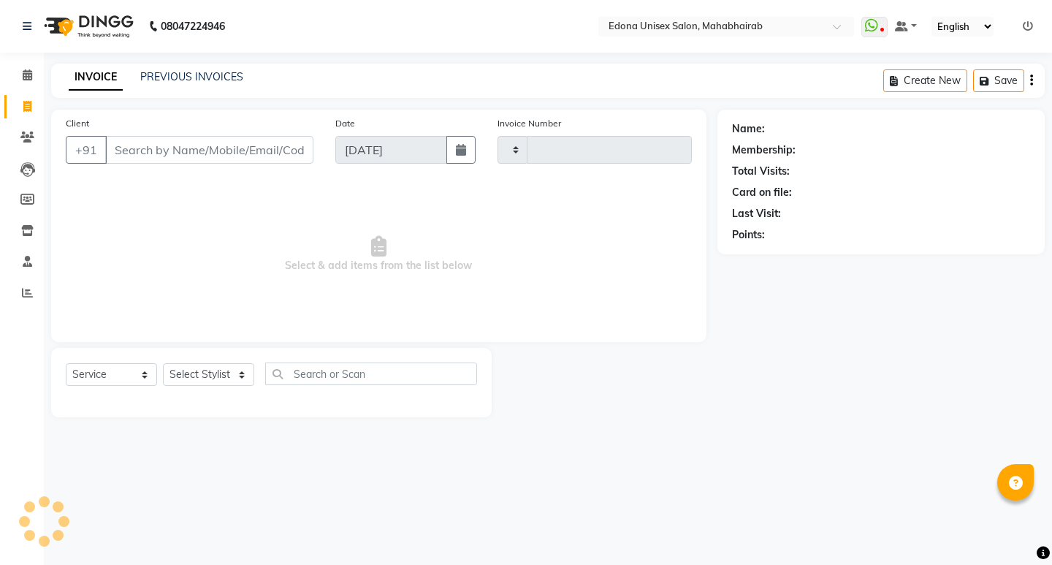
type input "3116"
select select "5393"
click at [204, 69] on div "INVOICE PREVIOUS INVOICES Create New Save" at bounding box center [547, 81] width 993 height 34
click at [208, 73] on link "PREVIOUS INVOICES" at bounding box center [191, 76] width 103 height 13
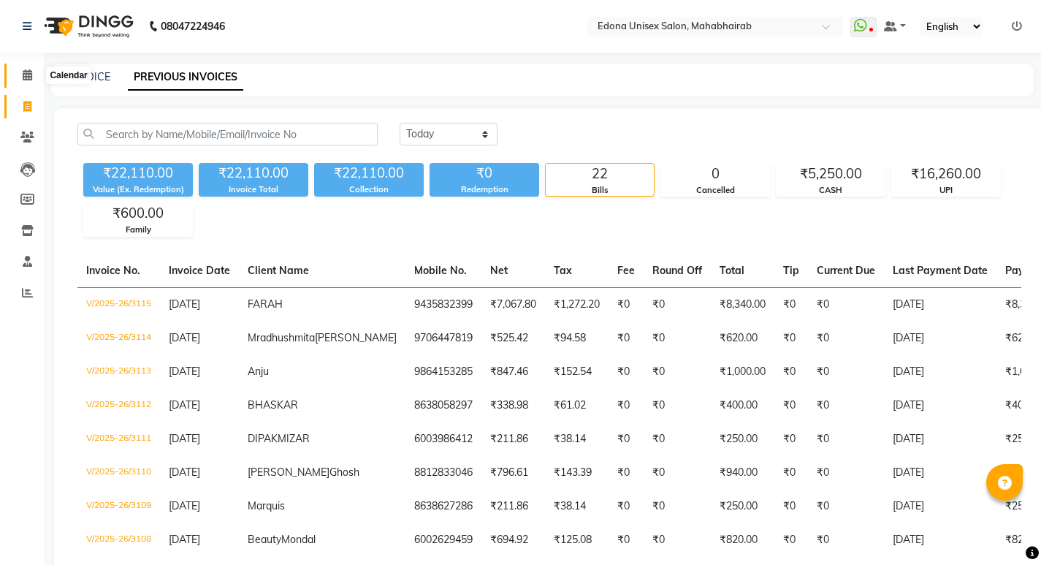
click at [23, 76] on icon at bounding box center [27, 74] width 9 height 11
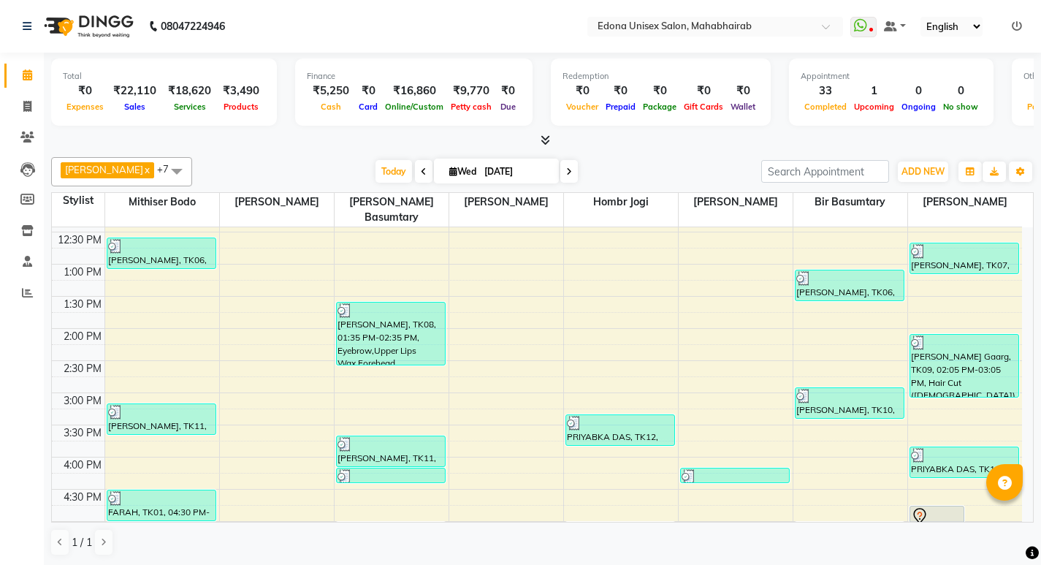
scroll to position [280, 0]
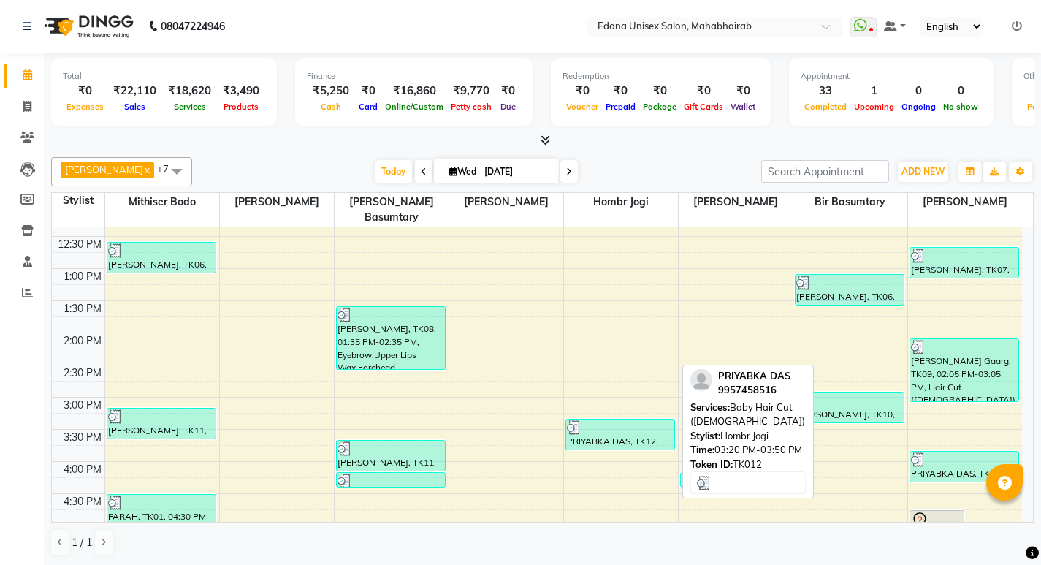
click at [586, 420] on div at bounding box center [620, 427] width 107 height 15
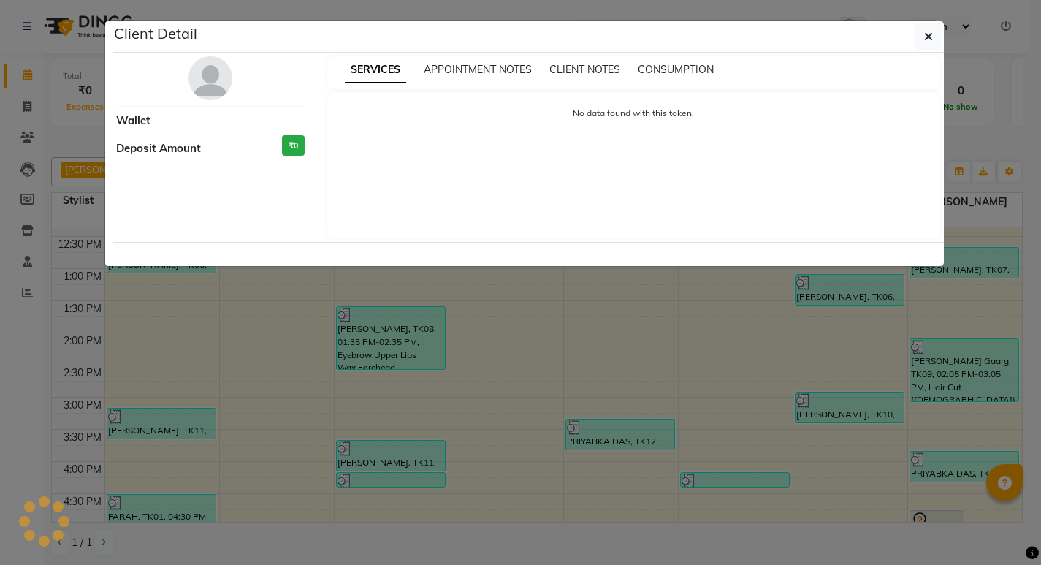
scroll to position [1, 0]
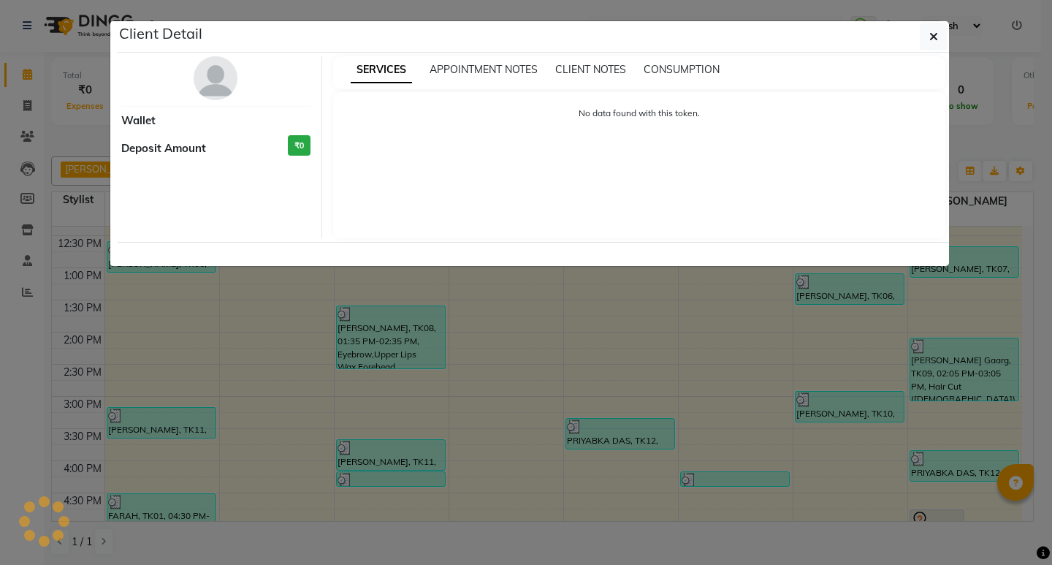
select select "3"
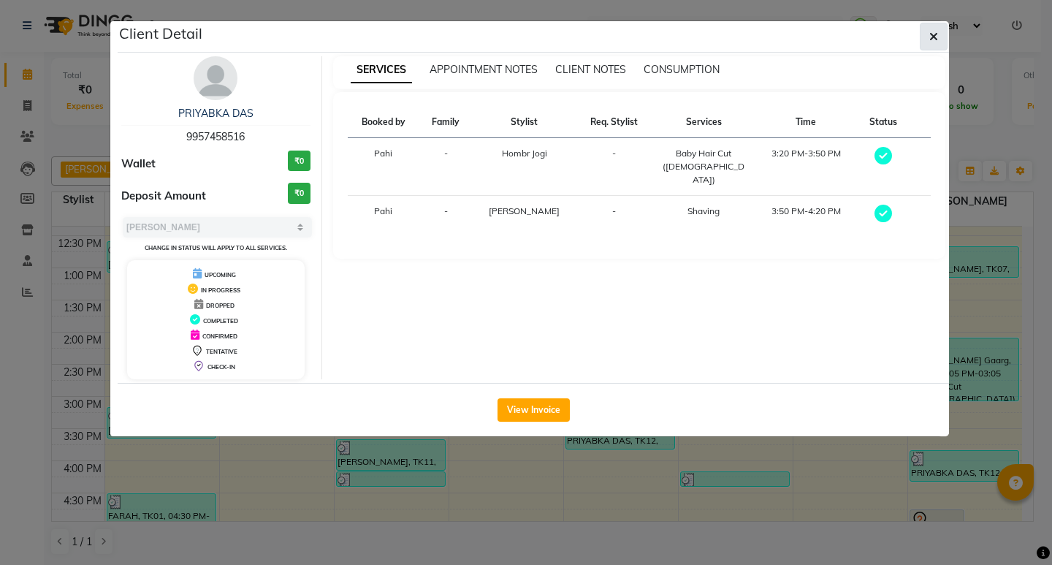
click at [922, 35] on button "button" at bounding box center [933, 37] width 28 height 28
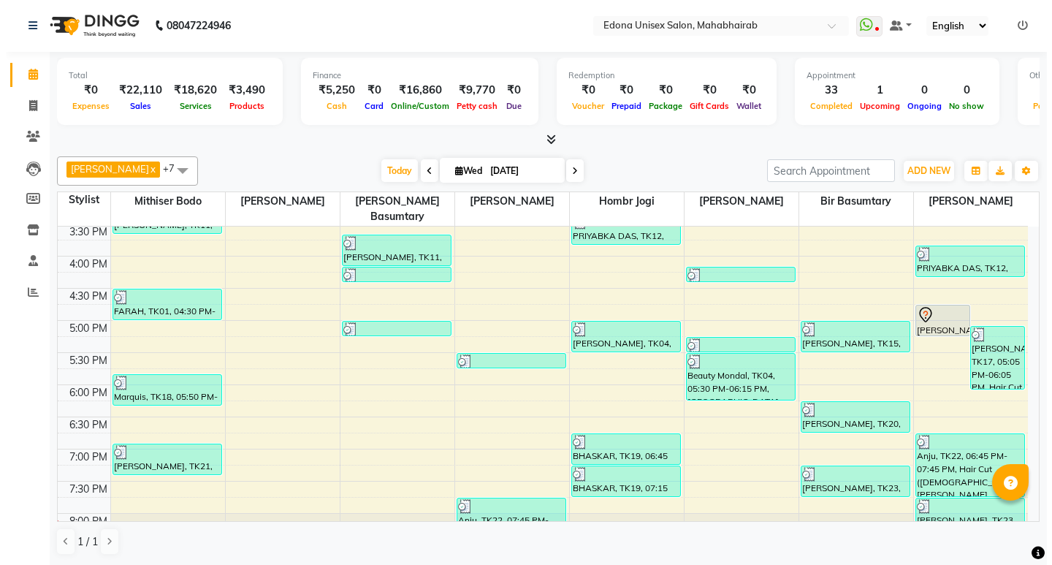
scroll to position [497, 0]
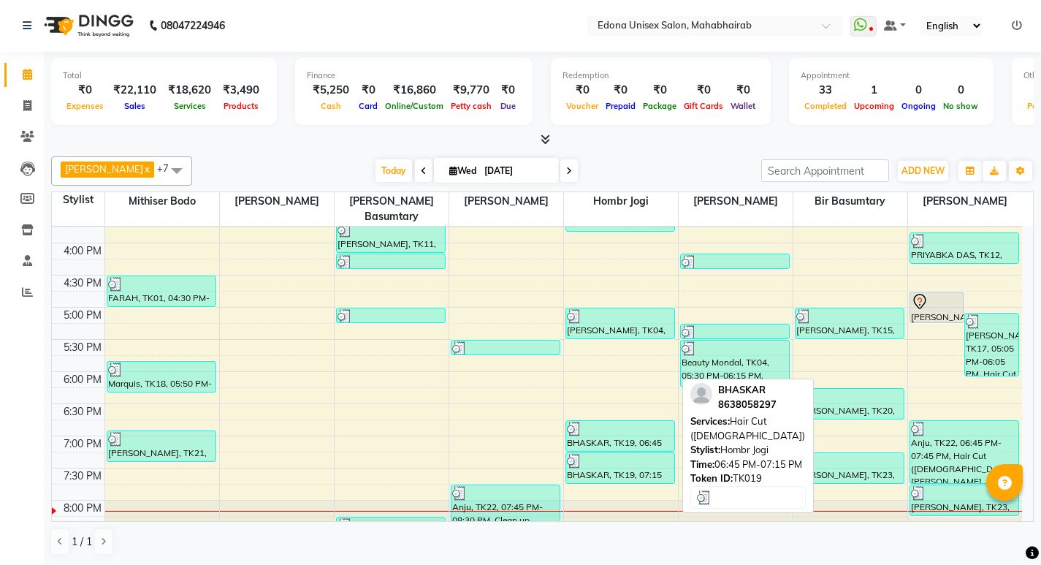
click at [607, 424] on div "BHASKAR, TK19, 06:45 PM-07:15 PM, Hair Cut ([DEMOGRAPHIC_DATA])" at bounding box center [620, 436] width 108 height 30
select select "3"
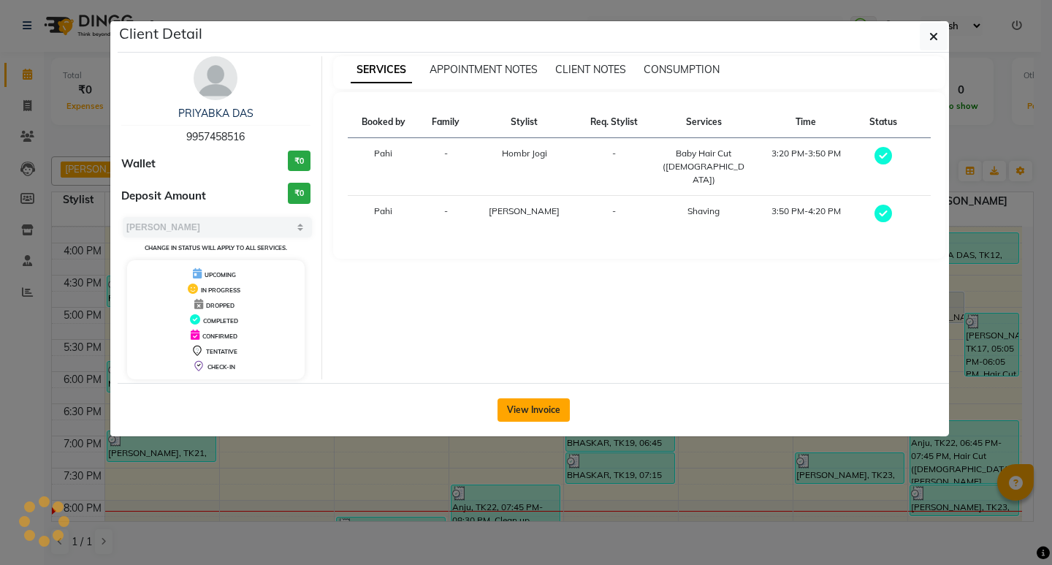
click at [528, 411] on button "View Invoice" at bounding box center [533, 409] width 72 height 23
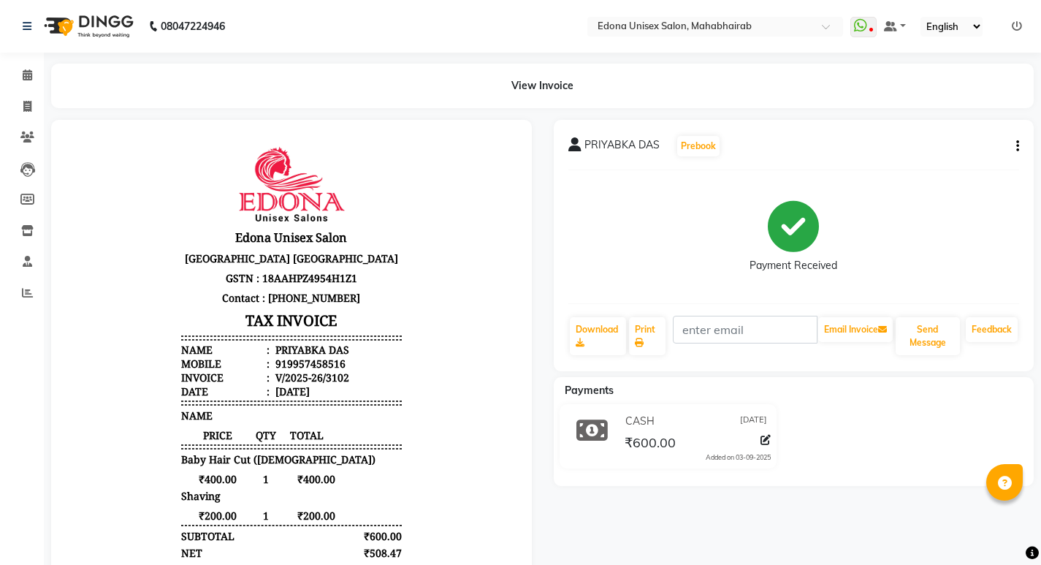
click at [1017, 146] on icon "button" at bounding box center [1017, 146] width 3 height 1
click at [937, 145] on div "Edit Item Staff" at bounding box center [945, 146] width 100 height 18
select select
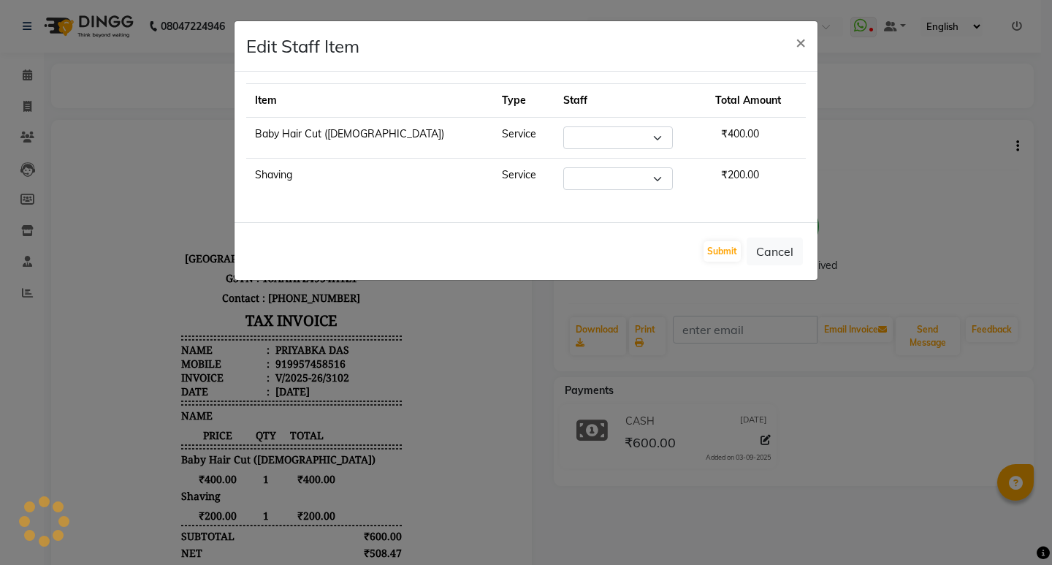
select select "47303"
select select "87820"
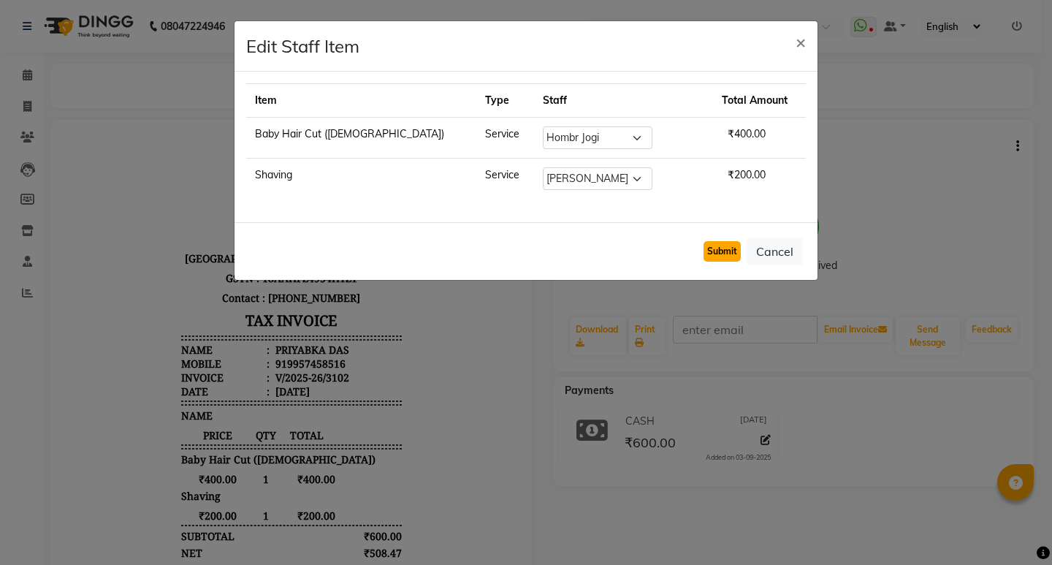
click at [727, 253] on button "Submit" at bounding box center [721, 251] width 37 height 20
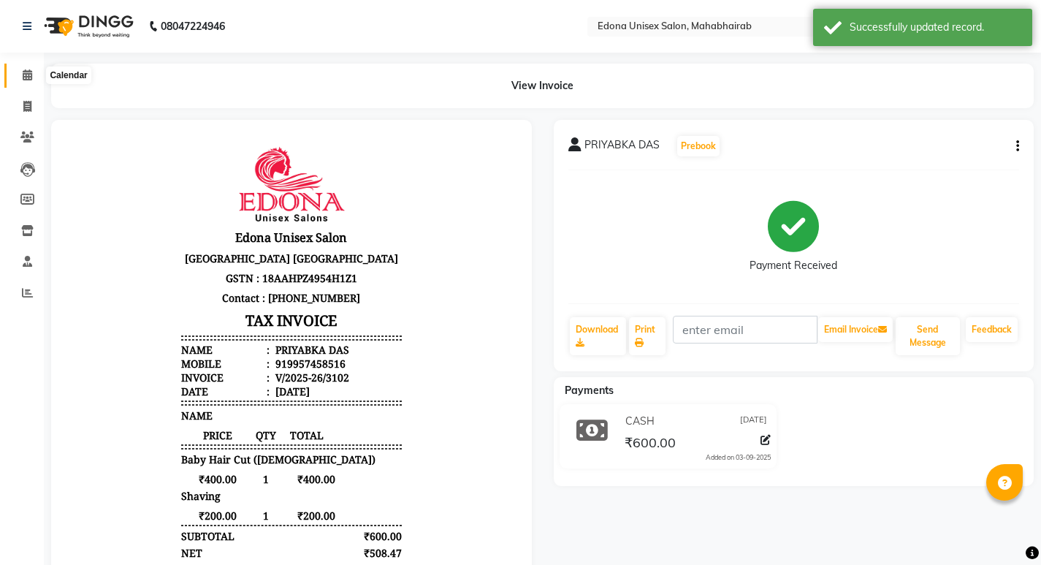
click at [28, 80] on span at bounding box center [28, 75] width 26 height 17
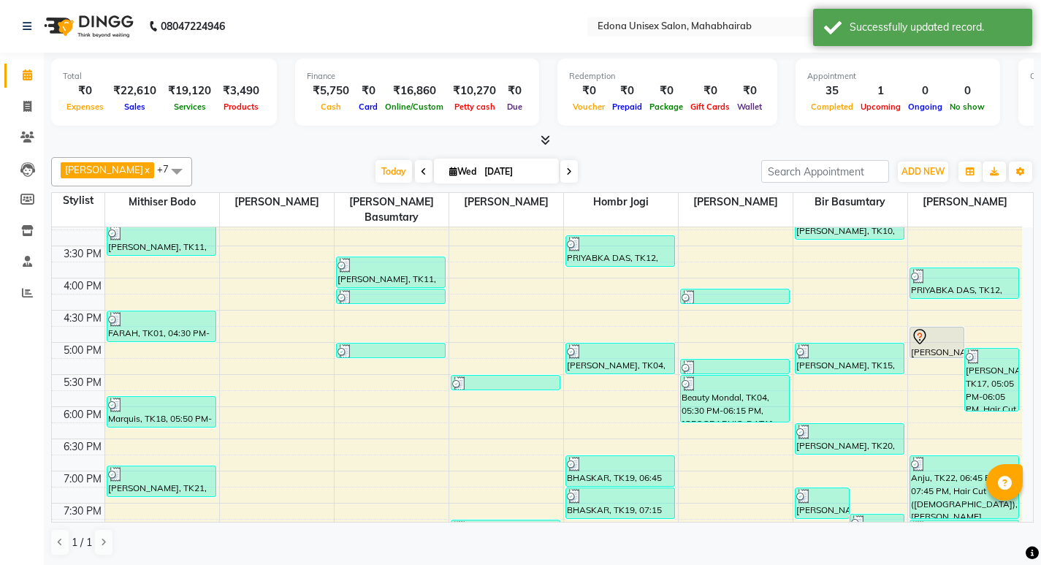
scroll to position [525, 0]
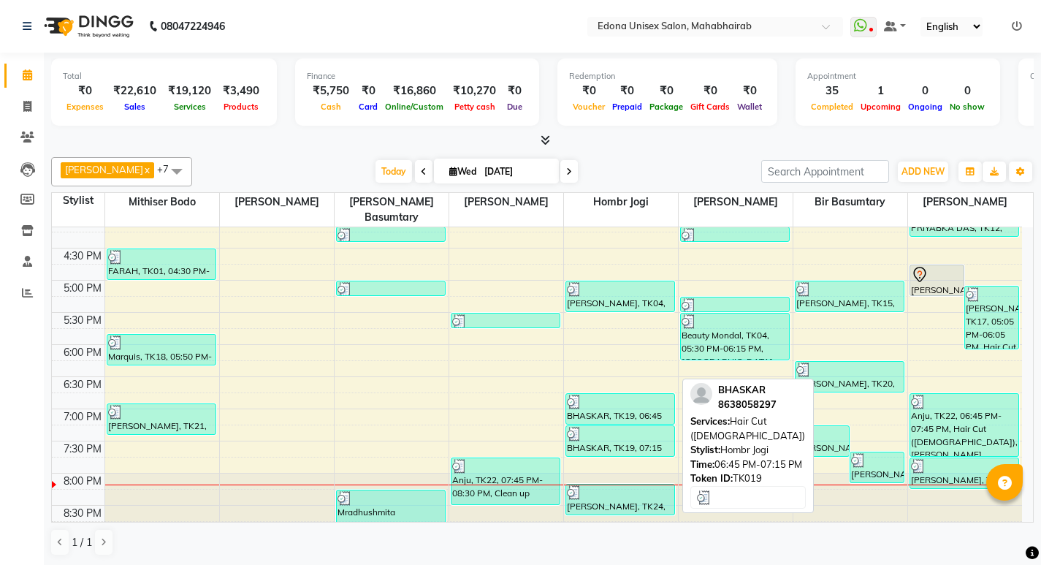
click at [623, 404] on div "BHASKAR, TK19, 06:45 PM-07:15 PM, Hair Cut ([DEMOGRAPHIC_DATA])" at bounding box center [620, 409] width 108 height 30
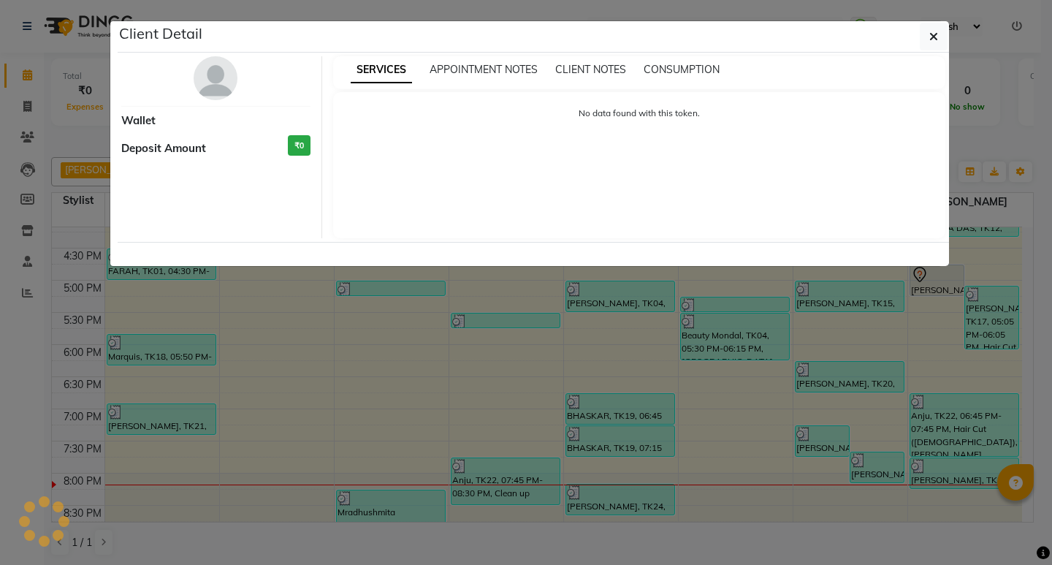
select select "3"
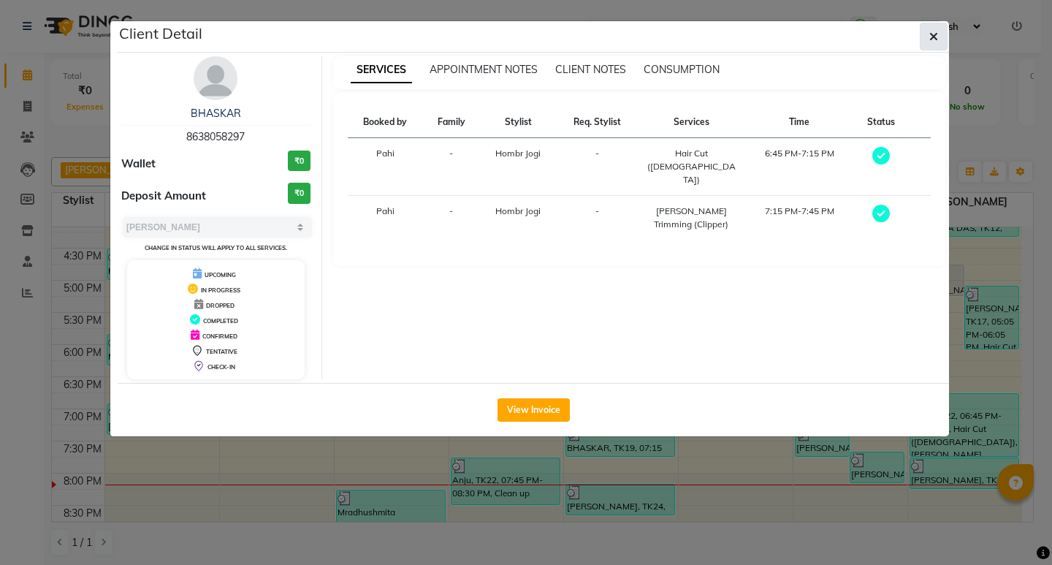
click at [933, 30] on span "button" at bounding box center [933, 36] width 9 height 15
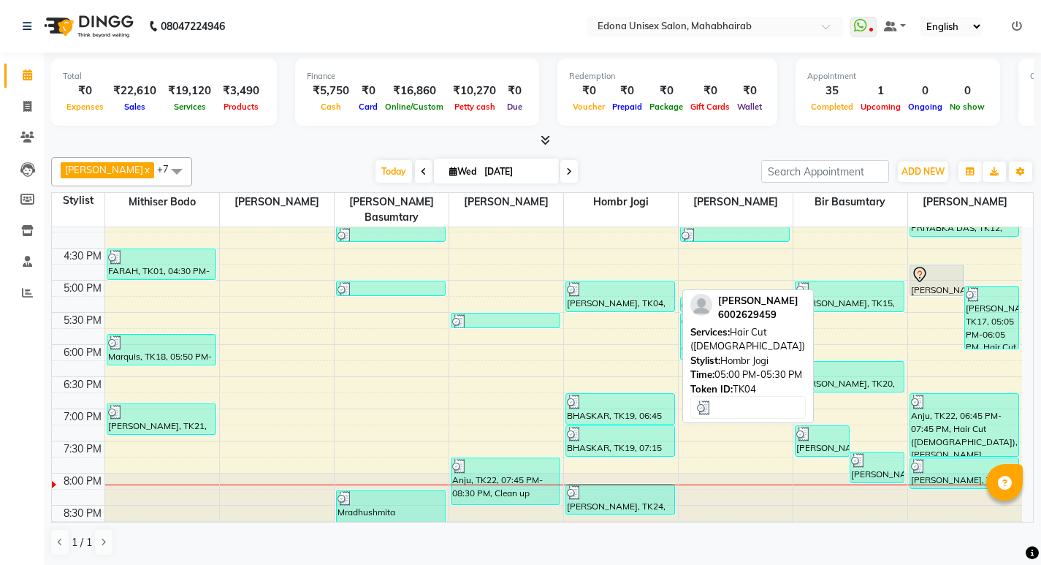
click at [615, 287] on div "[PERSON_NAME], TK04, 05:00 PM-05:30 PM, Hair Cut ([DEMOGRAPHIC_DATA])" at bounding box center [620, 296] width 108 height 30
select select "3"
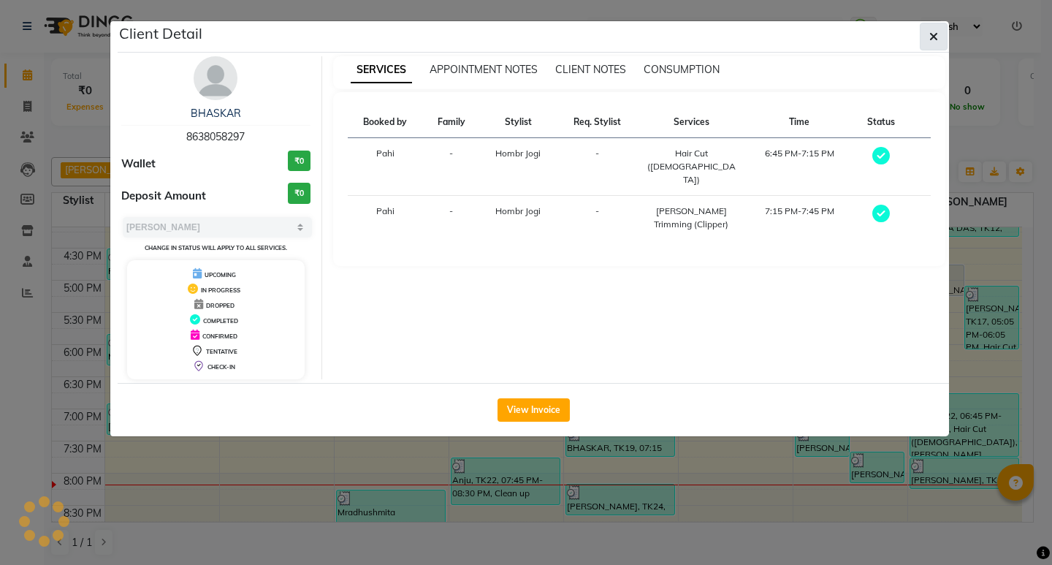
click at [929, 36] on icon "button" at bounding box center [933, 37] width 9 height 12
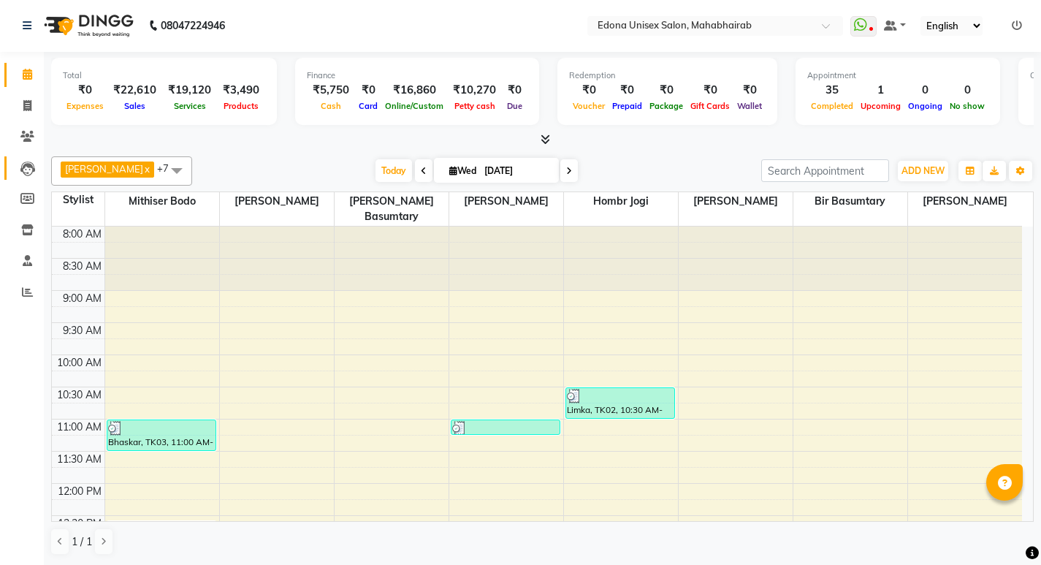
scroll to position [0, 0]
click at [31, 108] on icon at bounding box center [27, 106] width 8 height 11
select select "service"
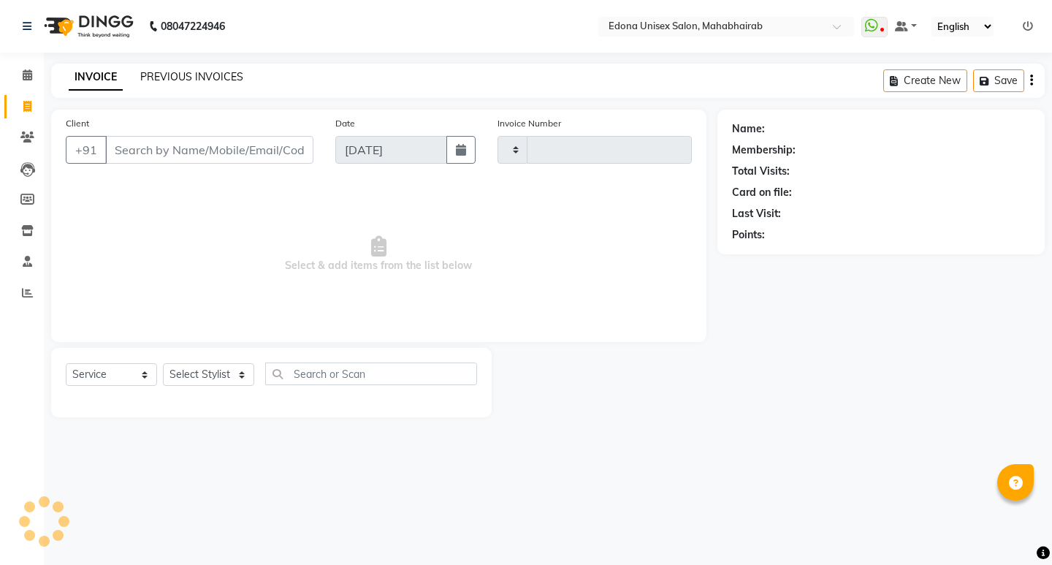
click at [215, 74] on link "PREVIOUS INVOICES" at bounding box center [191, 76] width 103 height 13
